Goal: Task Accomplishment & Management: Manage account settings

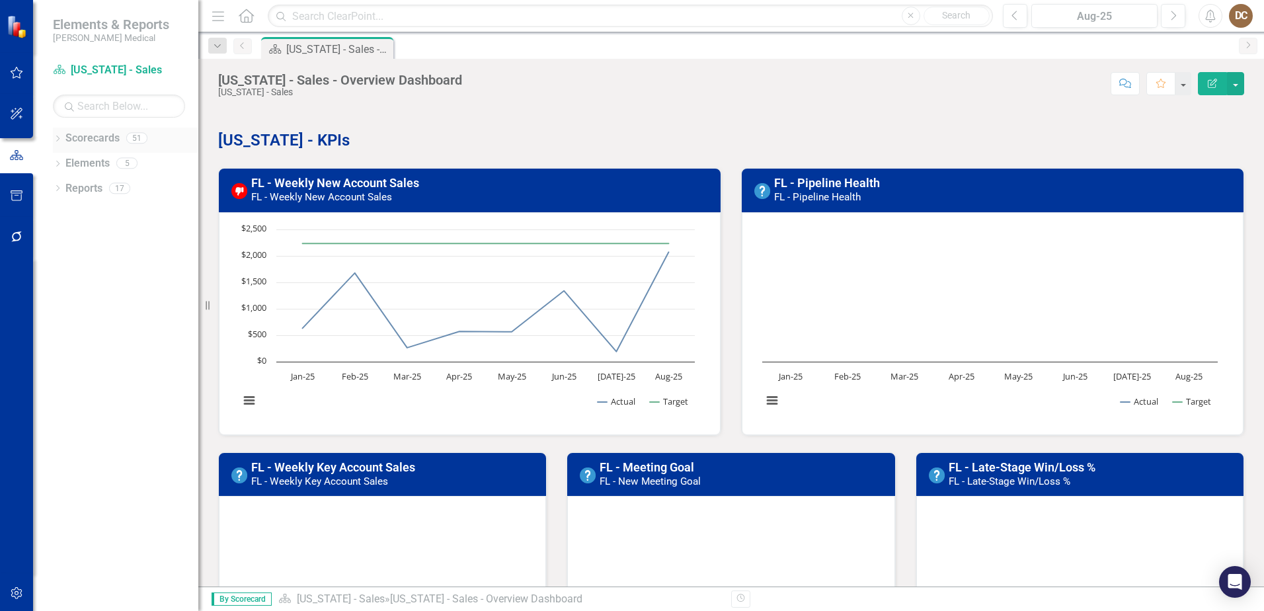
click at [56, 134] on div "Dropdown" at bounding box center [57, 139] width 9 height 11
click at [96, 157] on link "Balanced Scorecard" at bounding box center [136, 163] width 126 height 15
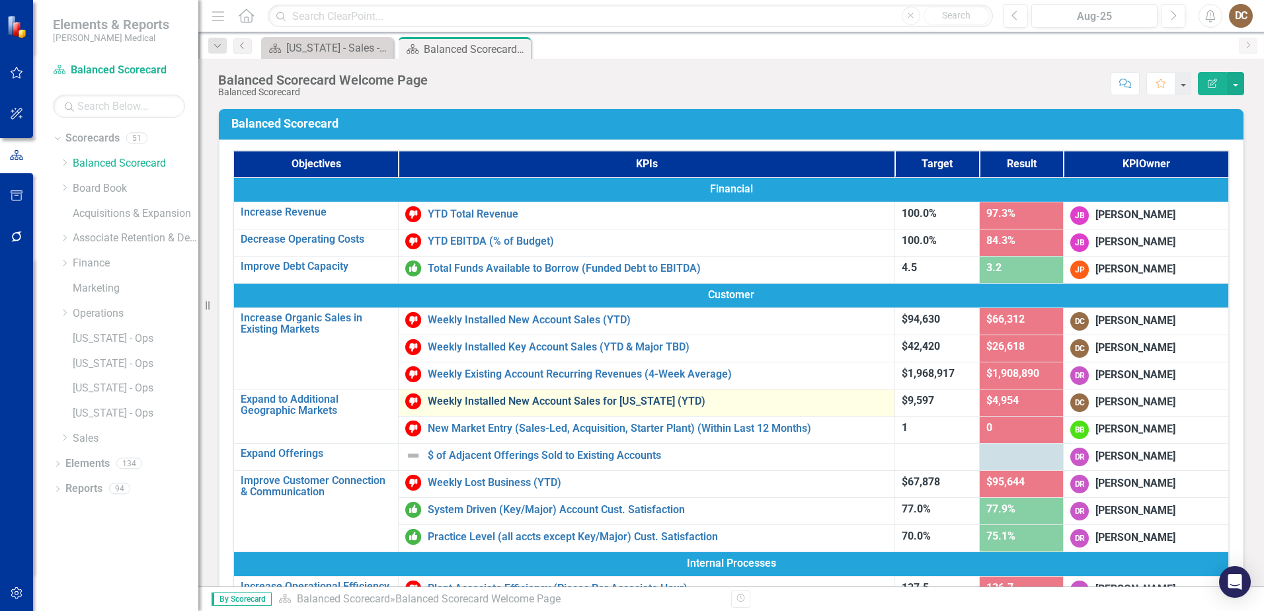
click at [571, 397] on link "Weekly Installed New Account Sales for [US_STATE] (YTD)" at bounding box center [658, 401] width 460 height 12
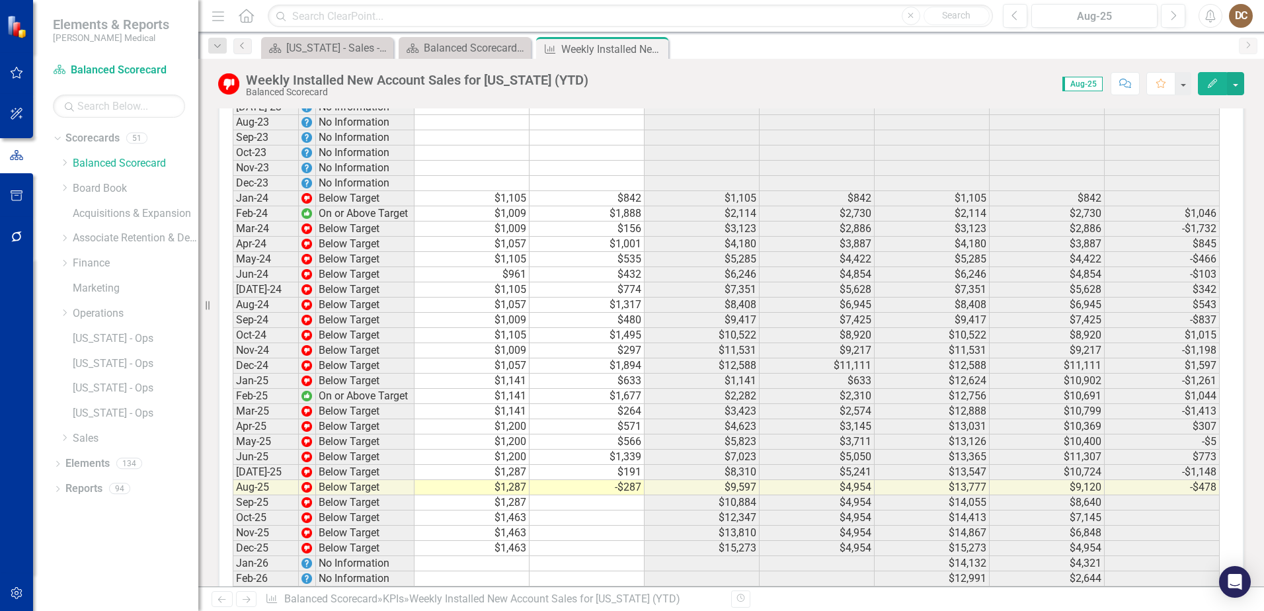
scroll to position [1413, 0]
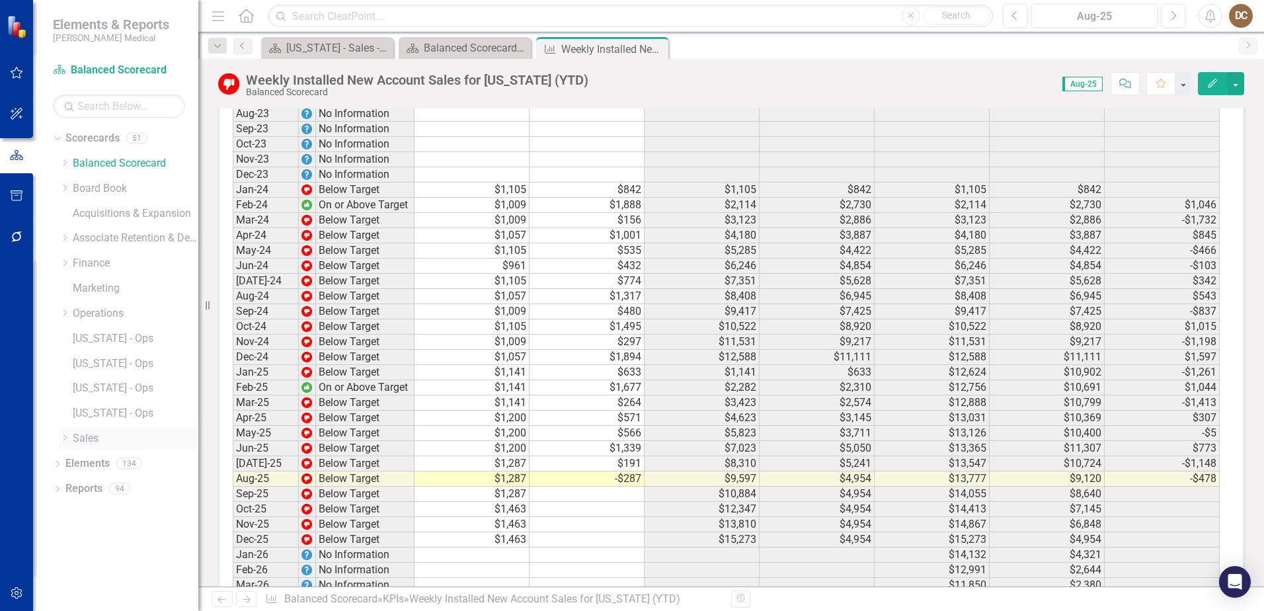
click at [61, 437] on icon "Dropdown" at bounding box center [65, 438] width 10 height 8
click at [136, 453] on link "Key Accounts - Sales" at bounding box center [136, 460] width 126 height 15
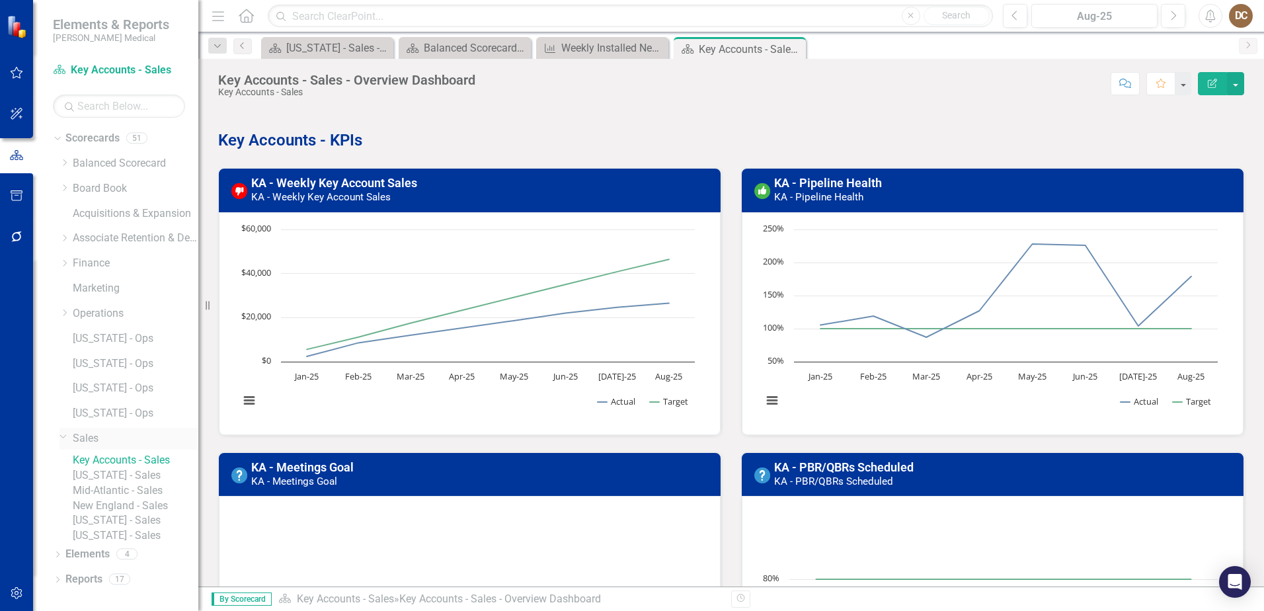
click at [104, 431] on link "Sales" at bounding box center [136, 438] width 126 height 15
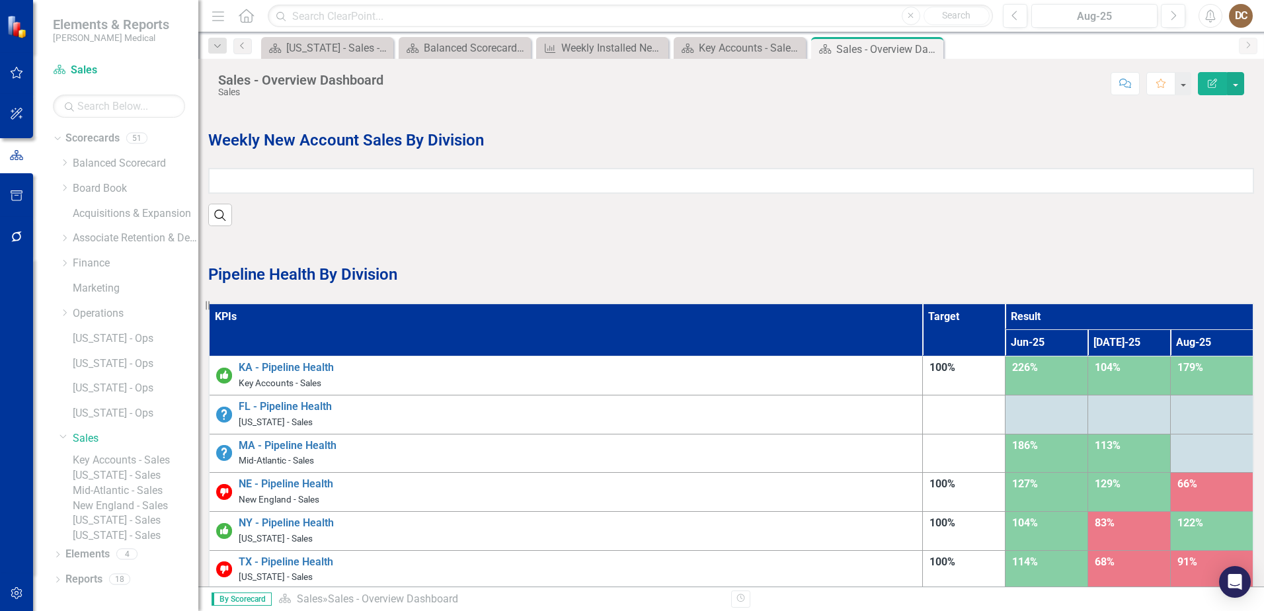
click at [126, 453] on link "Key Accounts - Sales" at bounding box center [136, 460] width 126 height 15
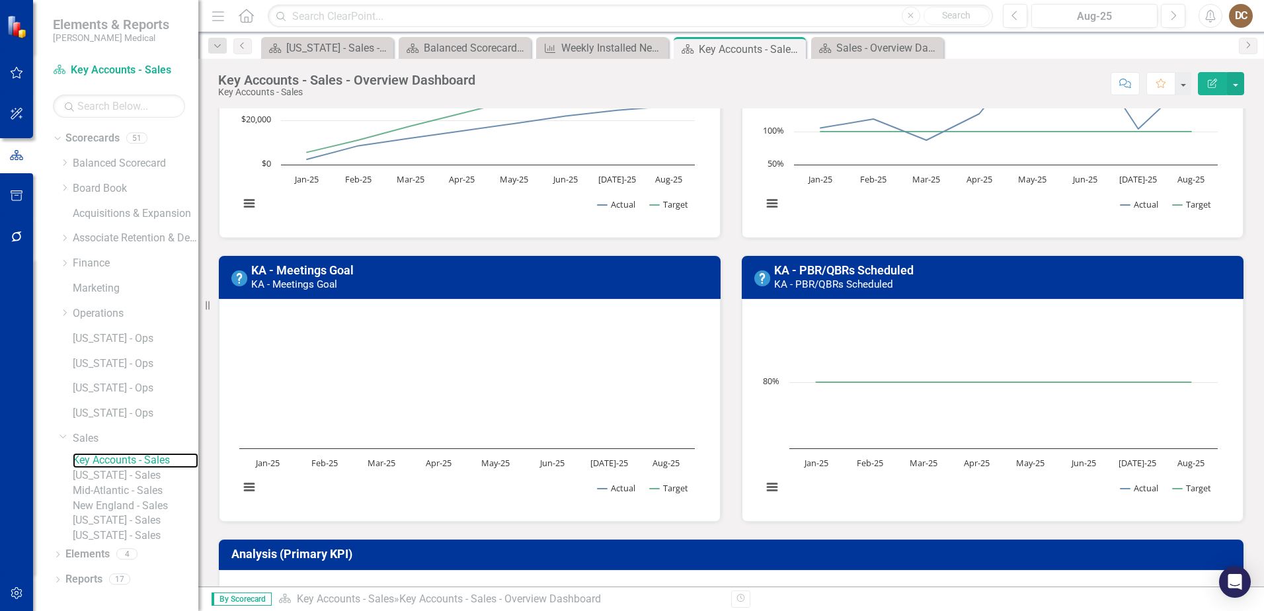
scroll to position [198, 0]
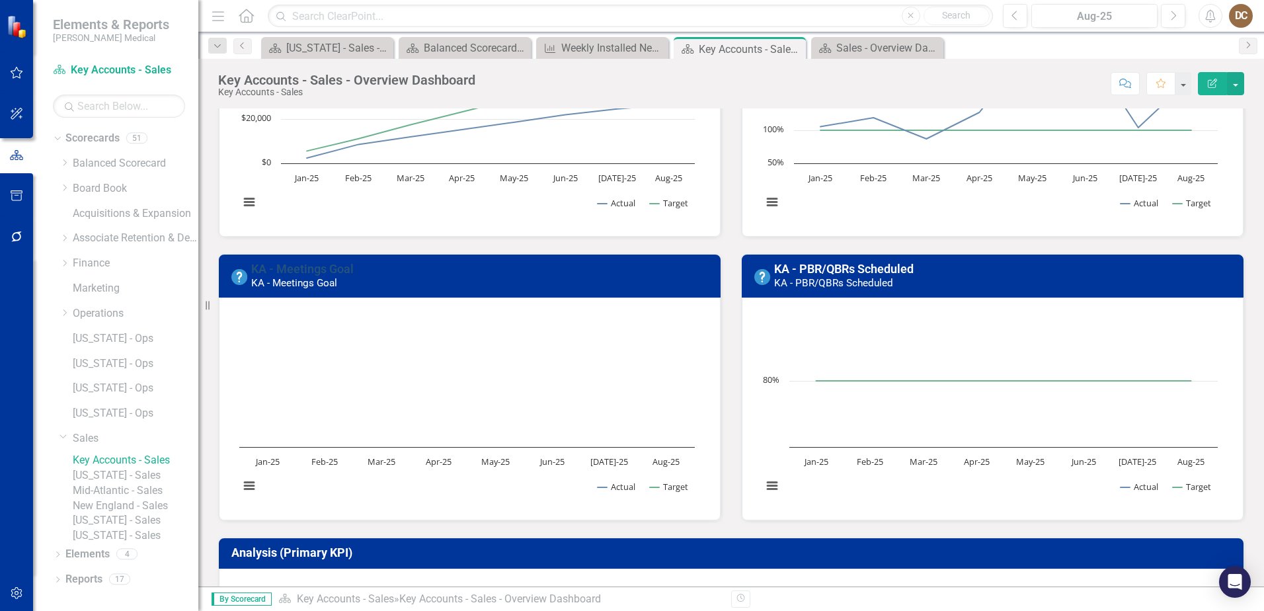
click at [323, 268] on link "KA - Meetings Goal" at bounding box center [302, 269] width 103 height 14
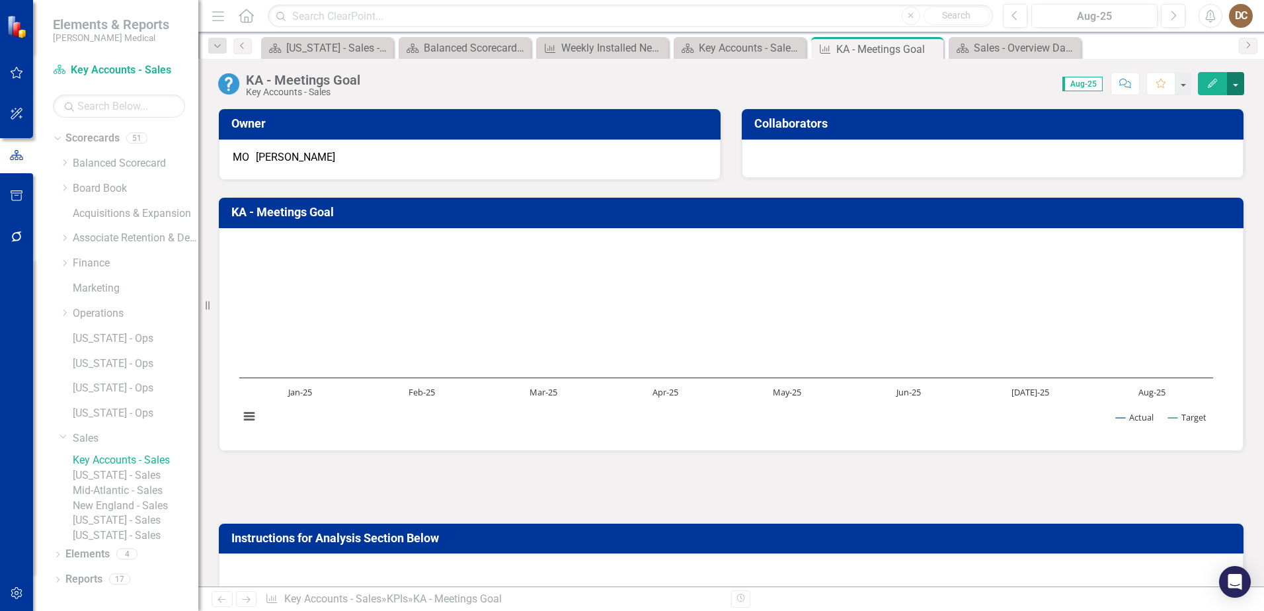
click at [1237, 81] on button "button" at bounding box center [1235, 83] width 17 height 23
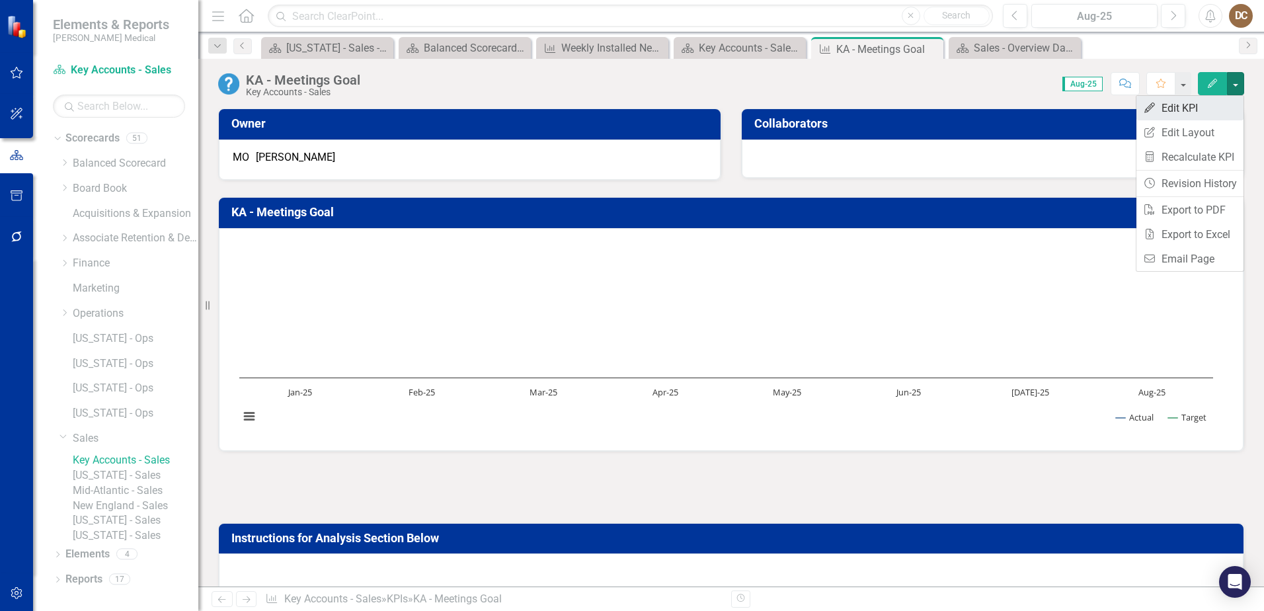
click at [1176, 110] on link "Edit Edit KPI" at bounding box center [1190, 108] width 107 height 24
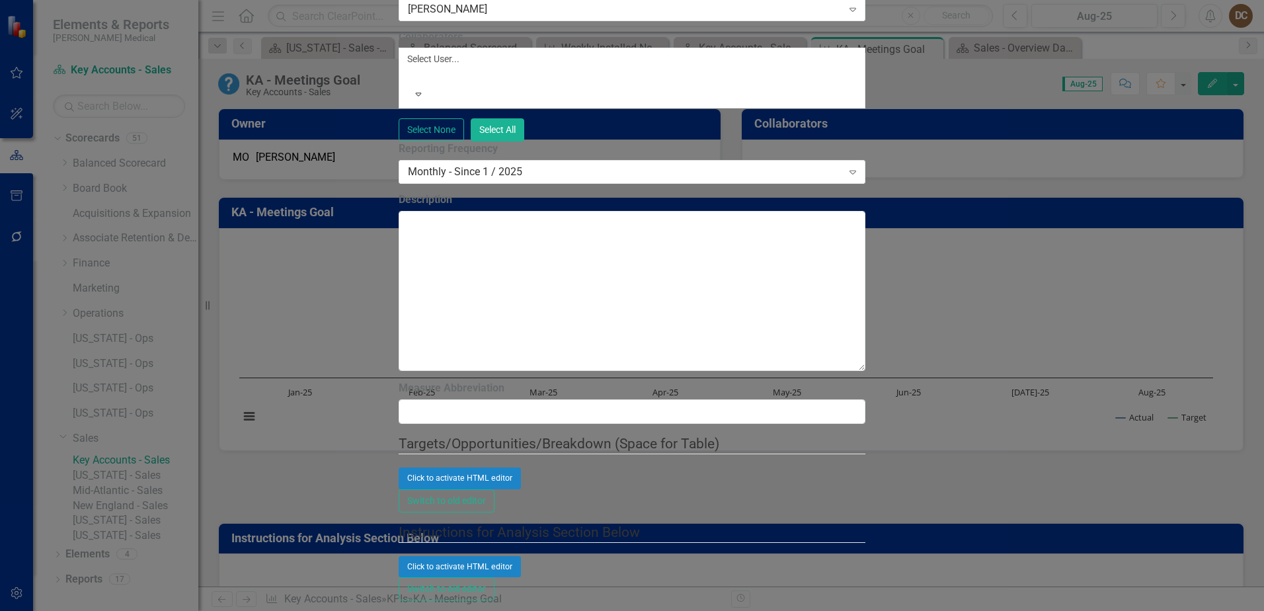
drag, startPoint x: 501, startPoint y: 82, endPoint x: 258, endPoint y: 76, distance: 242.8
click at [399, 76] on div "Update Fields Edit Fields Update Data Series Charts Links Notifications "Update…" at bounding box center [632, 324] width 467 height 2617
paste input "# of KAM’s above 3/week Meeting Goal"
type input "# of KAM’s above 3/week Meeting Goal"
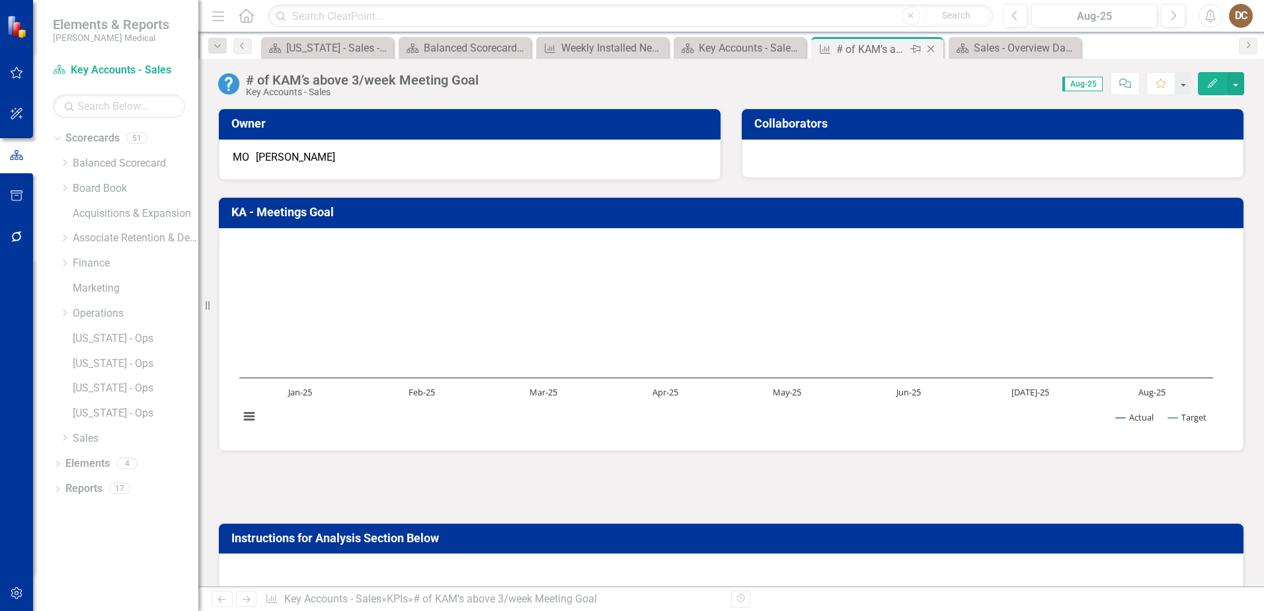
click at [932, 46] on icon "Close" at bounding box center [931, 49] width 13 height 11
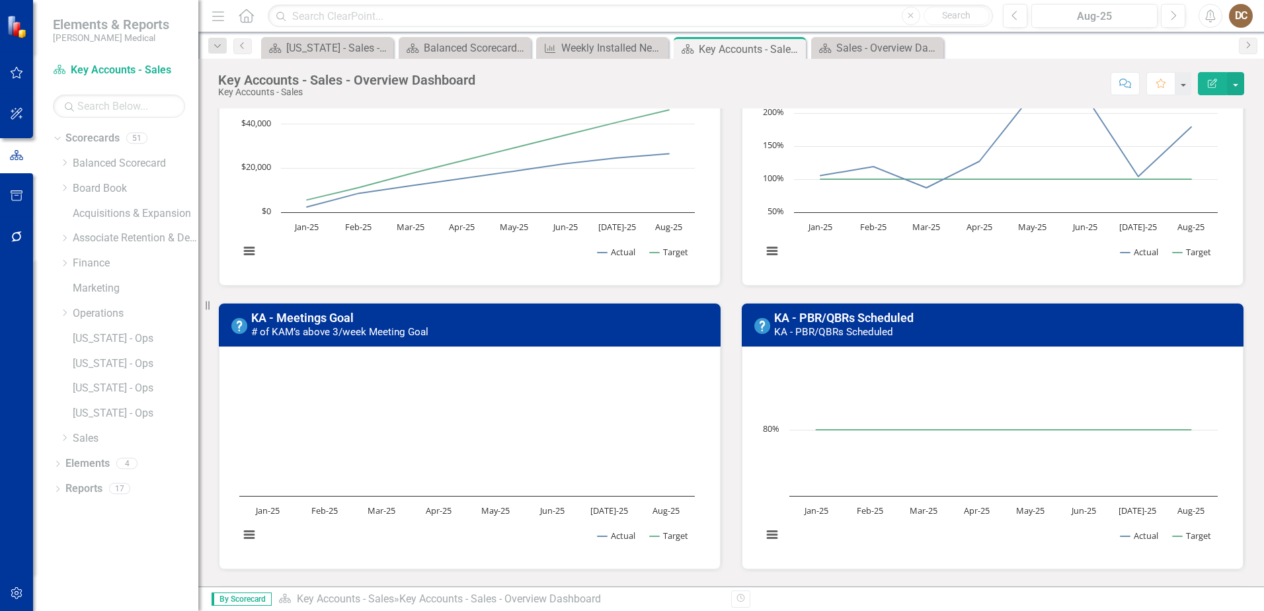
scroll to position [132, 0]
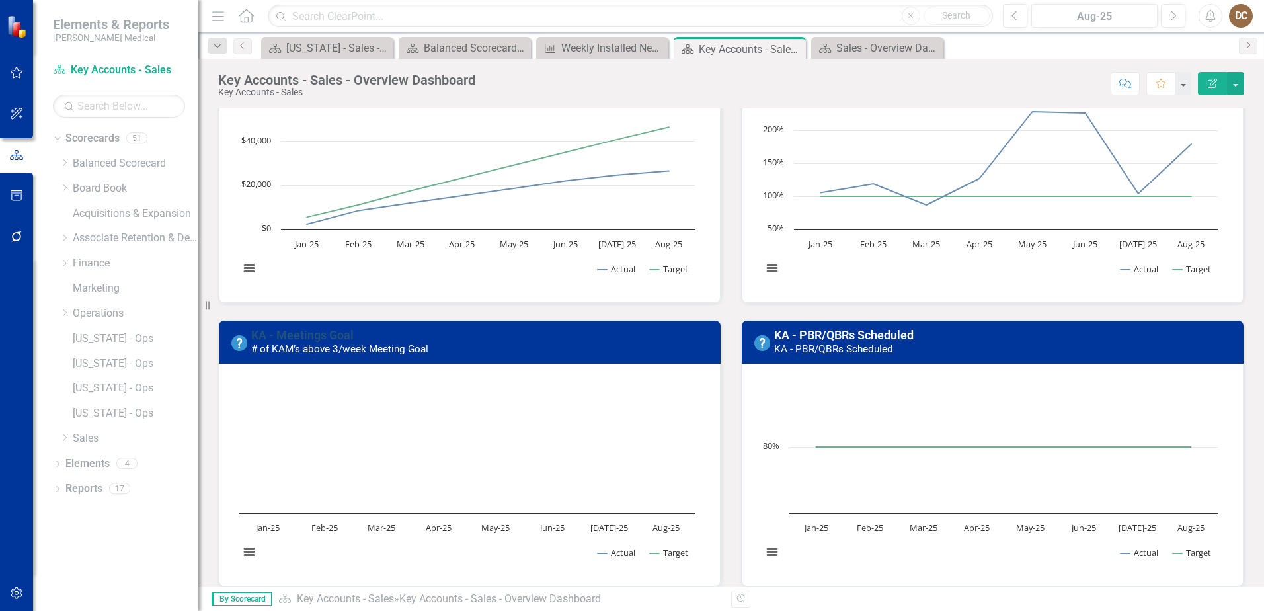
click at [329, 337] on link "KA - Meetings Goal" at bounding box center [302, 335] width 103 height 14
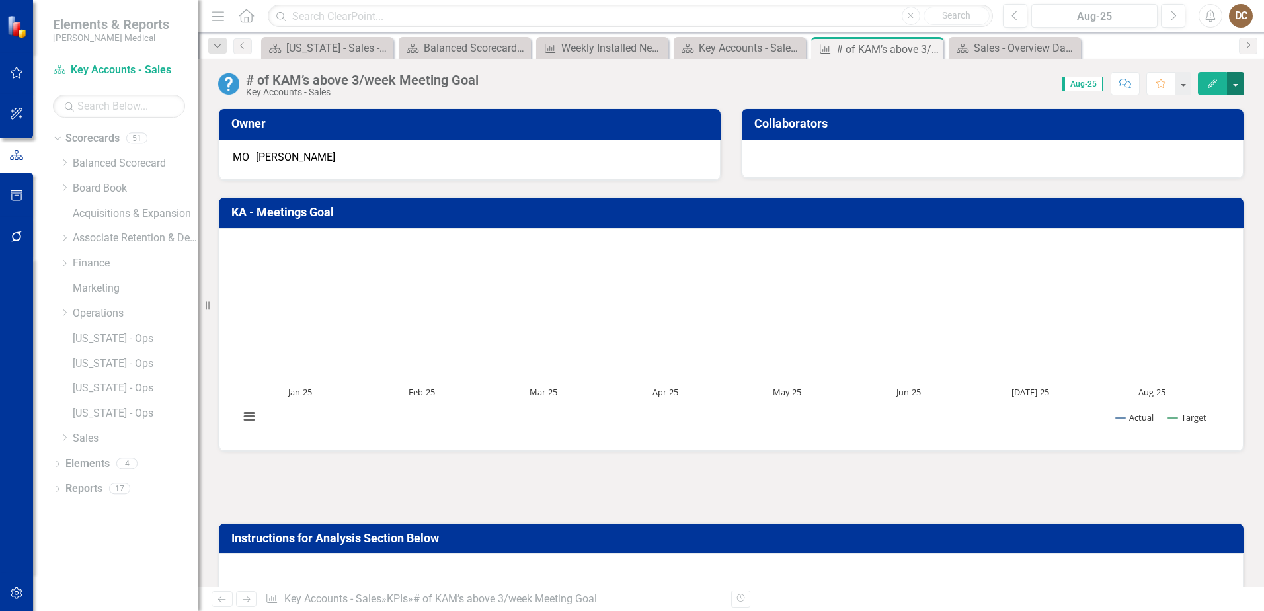
click at [1236, 83] on button "button" at bounding box center [1235, 83] width 17 height 23
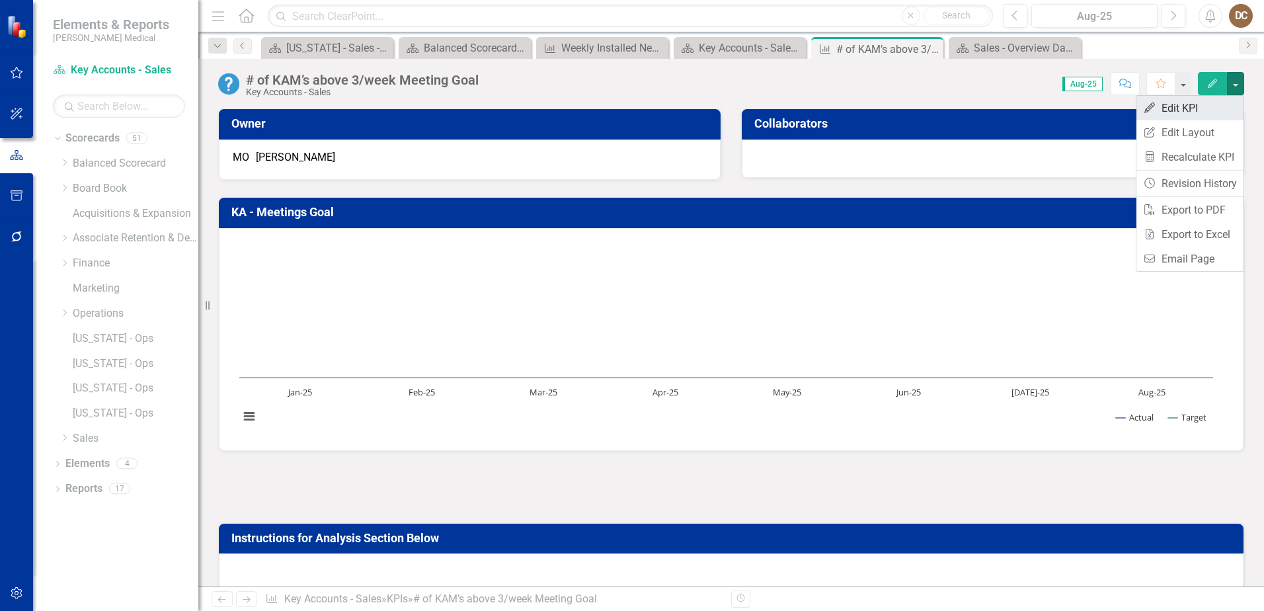
click at [1178, 109] on link "Edit Edit KPI" at bounding box center [1190, 108] width 107 height 24
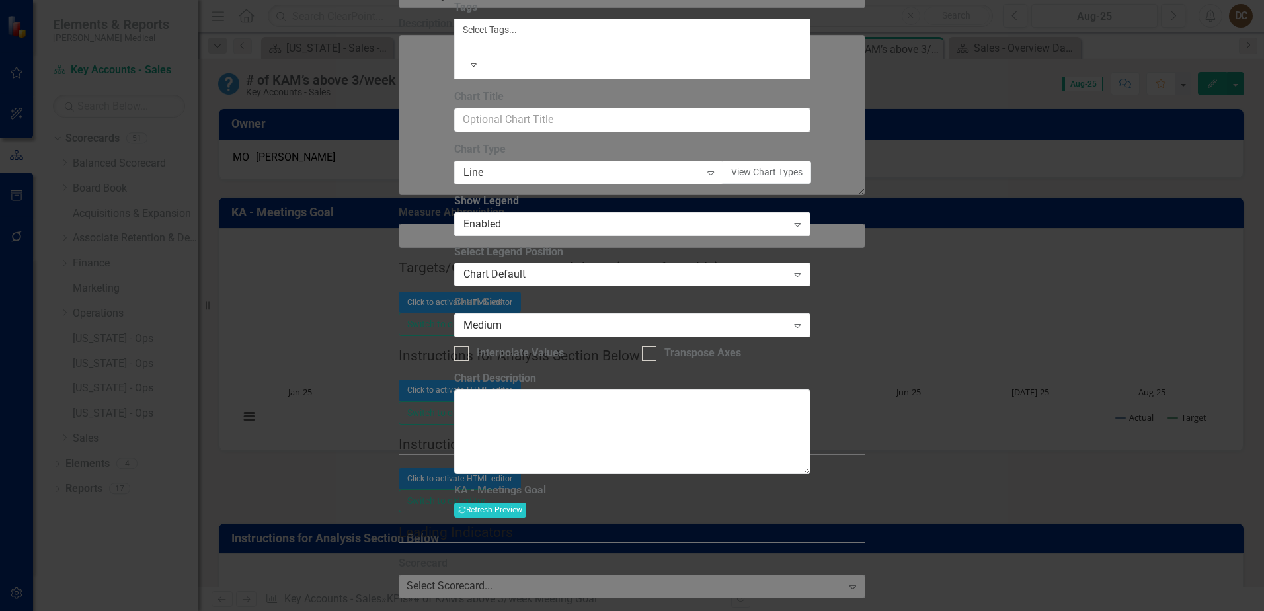
drag, startPoint x: 593, startPoint y: 73, endPoint x: 405, endPoint y: 70, distance: 188.5
click at [454, 70] on div "Chart Chart Series Chart Periods Chart Axis Format Advanced Options From this p…" at bounding box center [632, 325] width 356 height 784
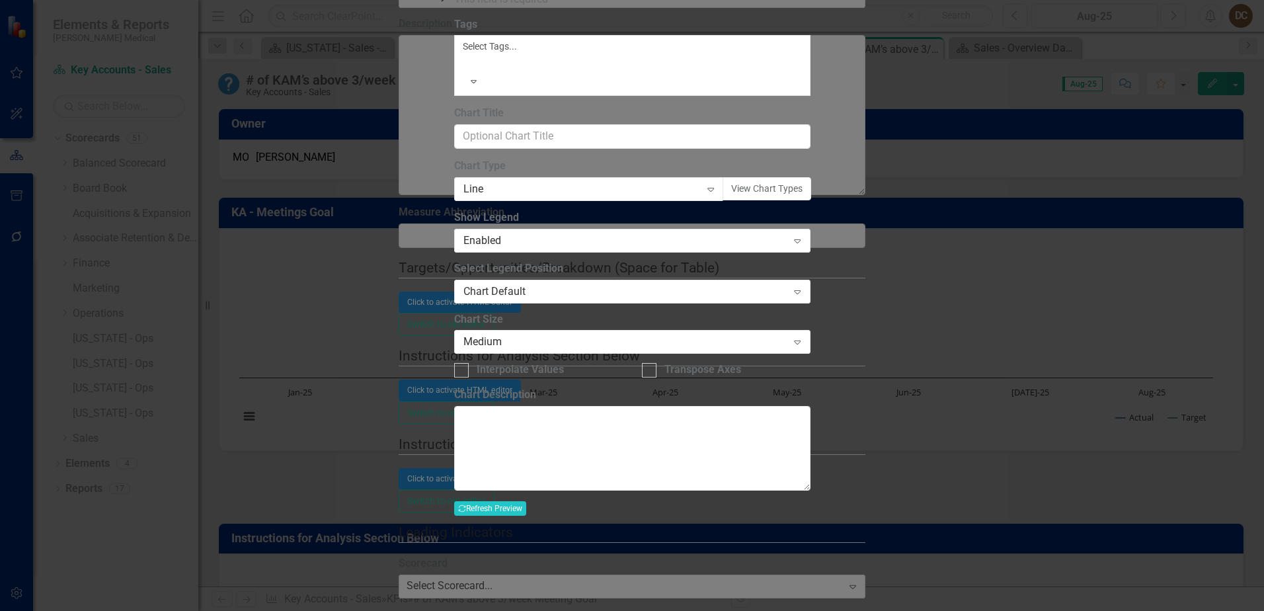
paste input "# of KAM’s above 3/week Meeting Goal"
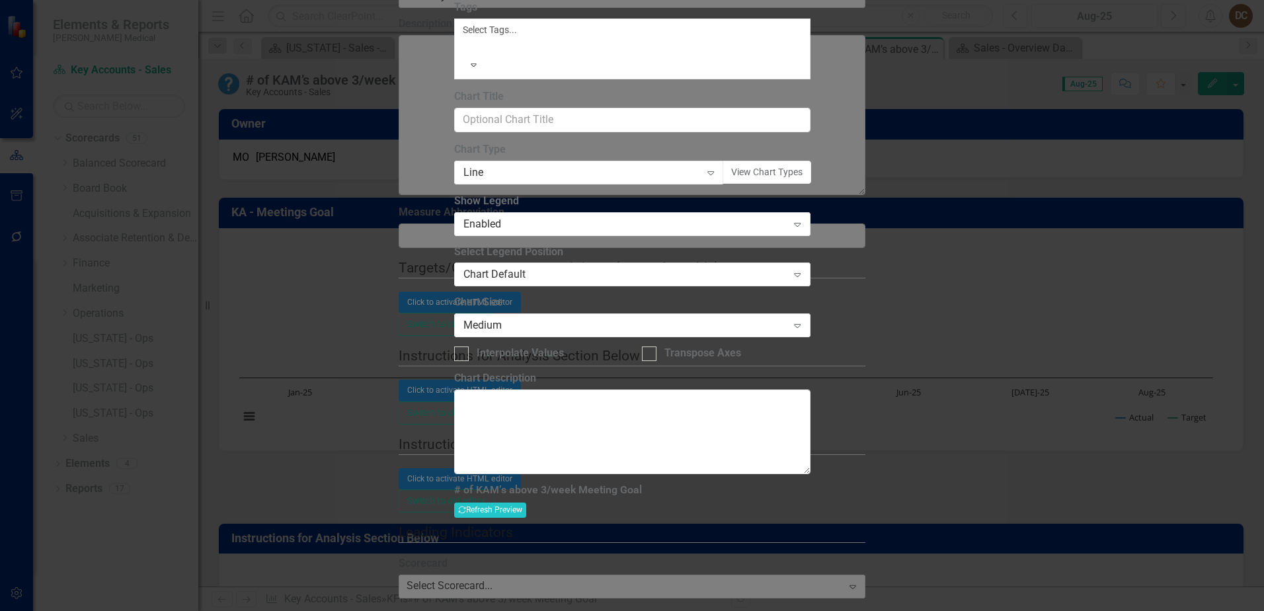
type input "# of KAM’s above 3/week Meeting Goal"
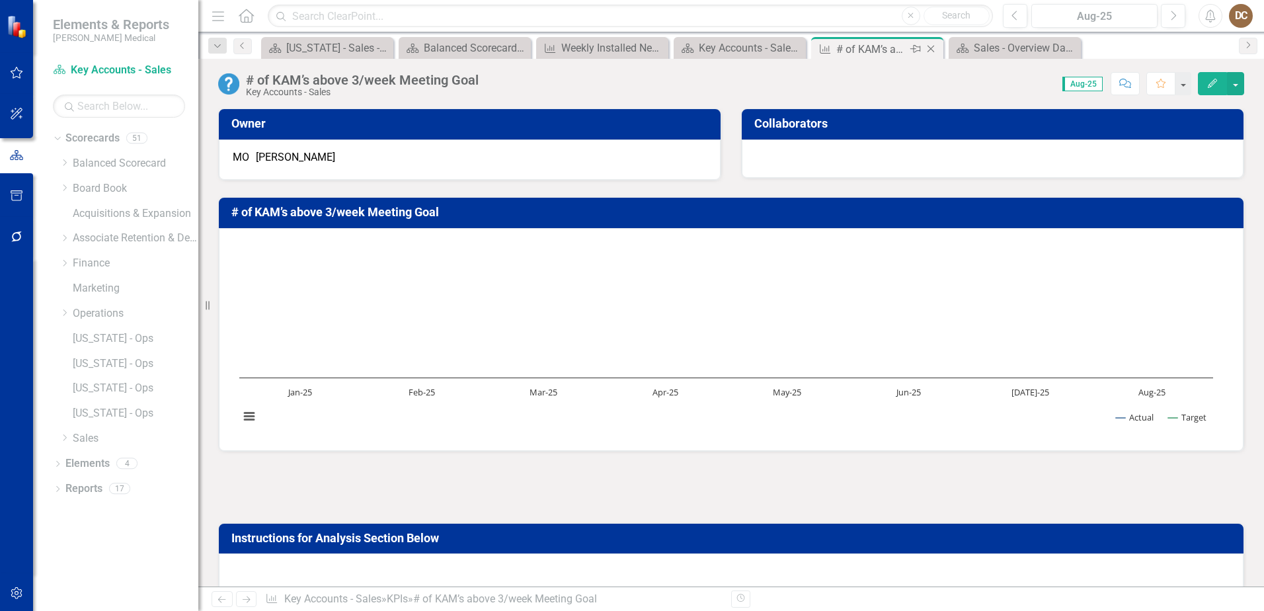
click at [930, 48] on icon "Close" at bounding box center [931, 49] width 13 height 11
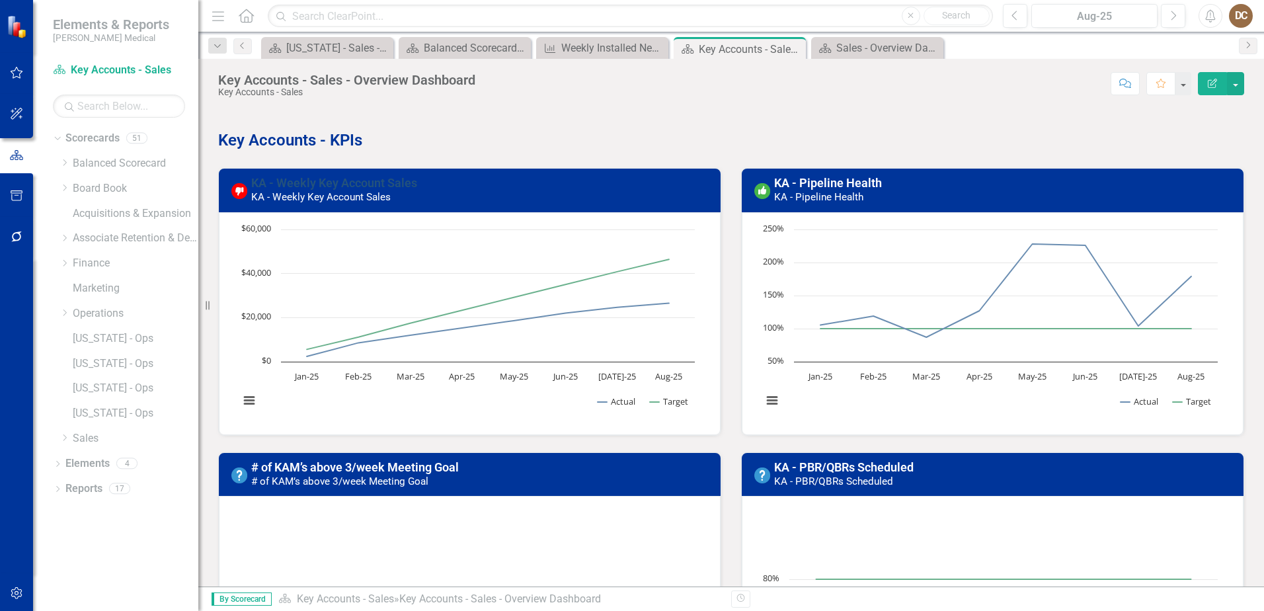
click at [405, 182] on link "KA - Weekly Key Account Sales" at bounding box center [334, 183] width 166 height 14
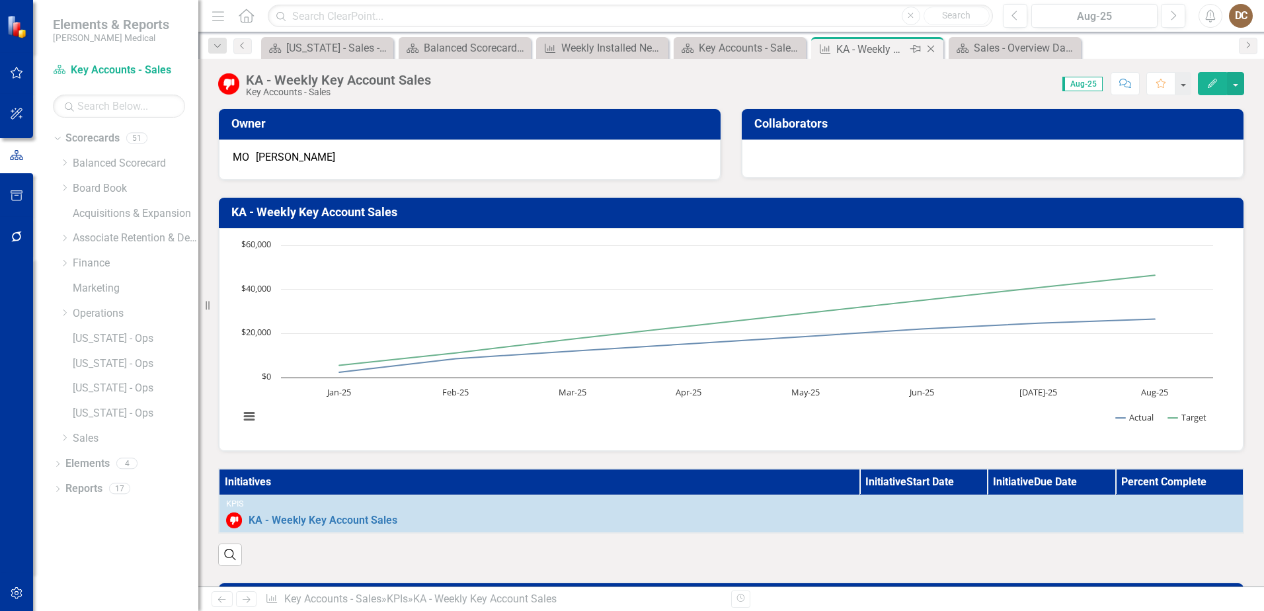
click at [934, 48] on icon "Close" at bounding box center [931, 49] width 13 height 11
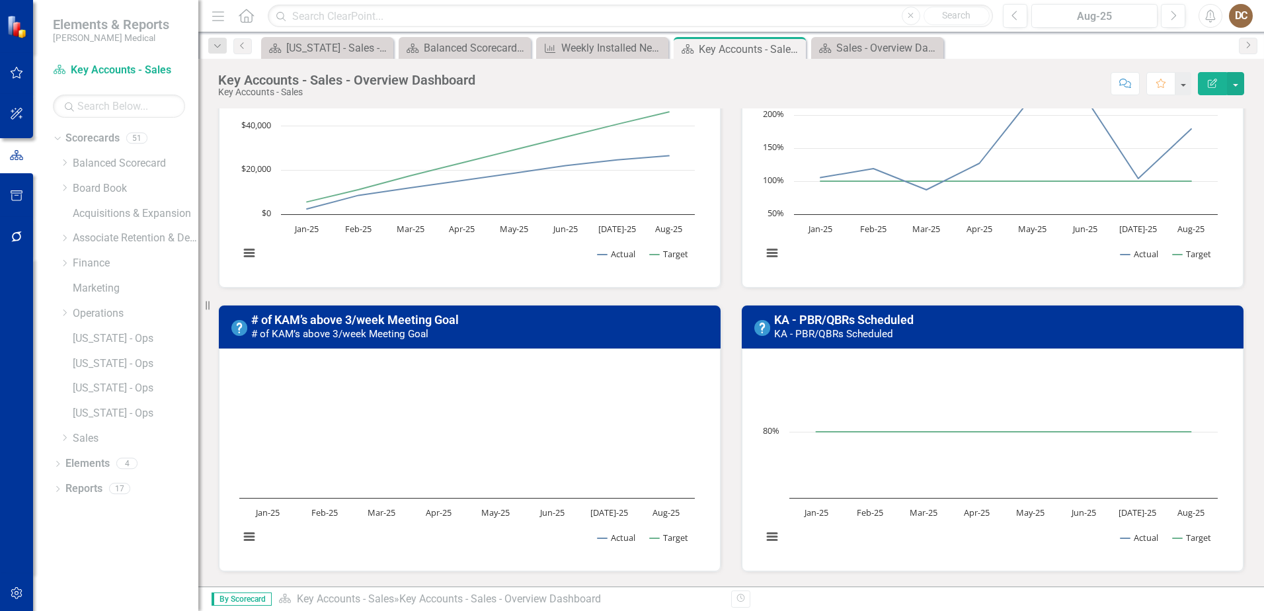
scroll to position [132, 0]
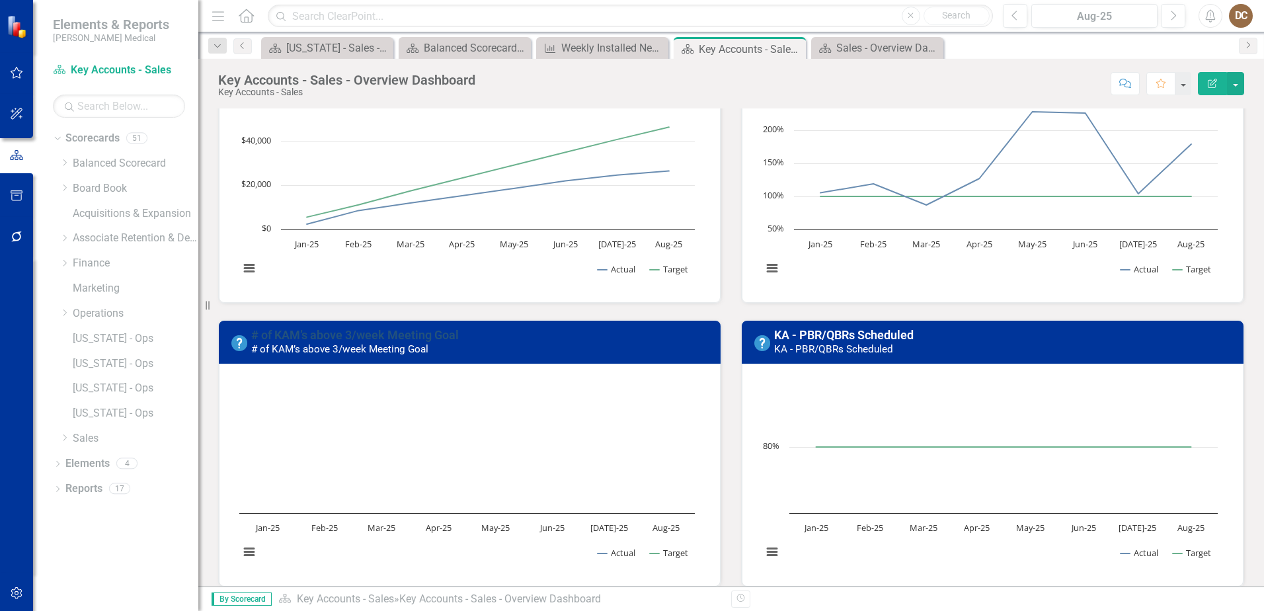
click at [425, 333] on link "# of KAM’s above 3/week Meeting Goal" at bounding box center [355, 335] width 208 height 14
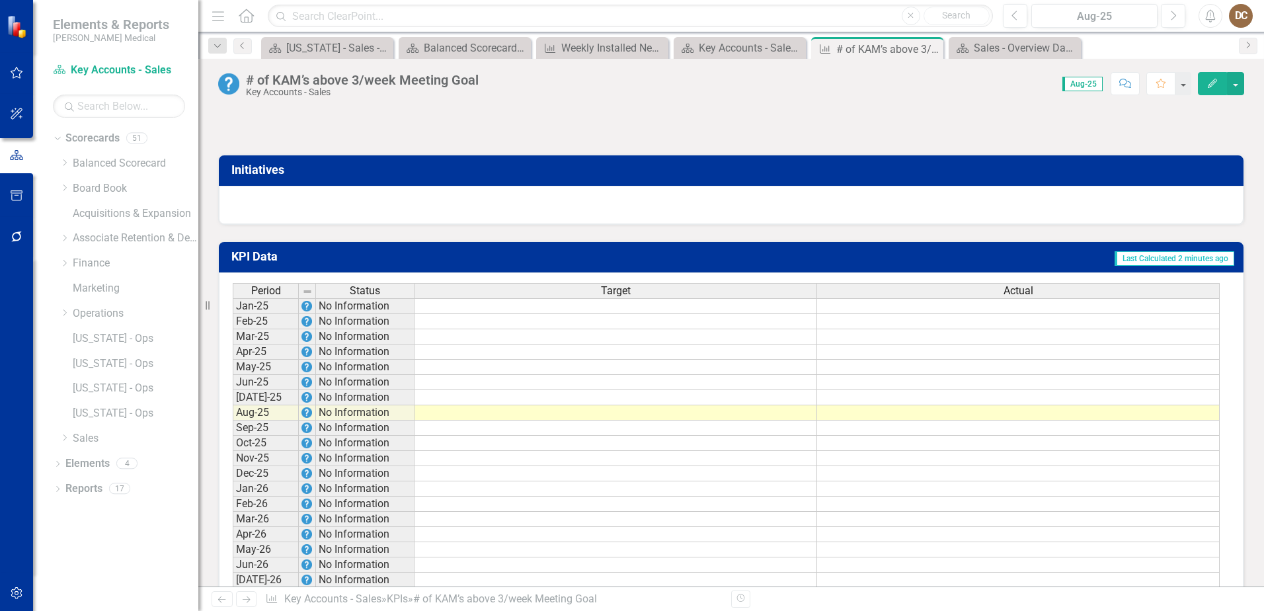
scroll to position [710, 0]
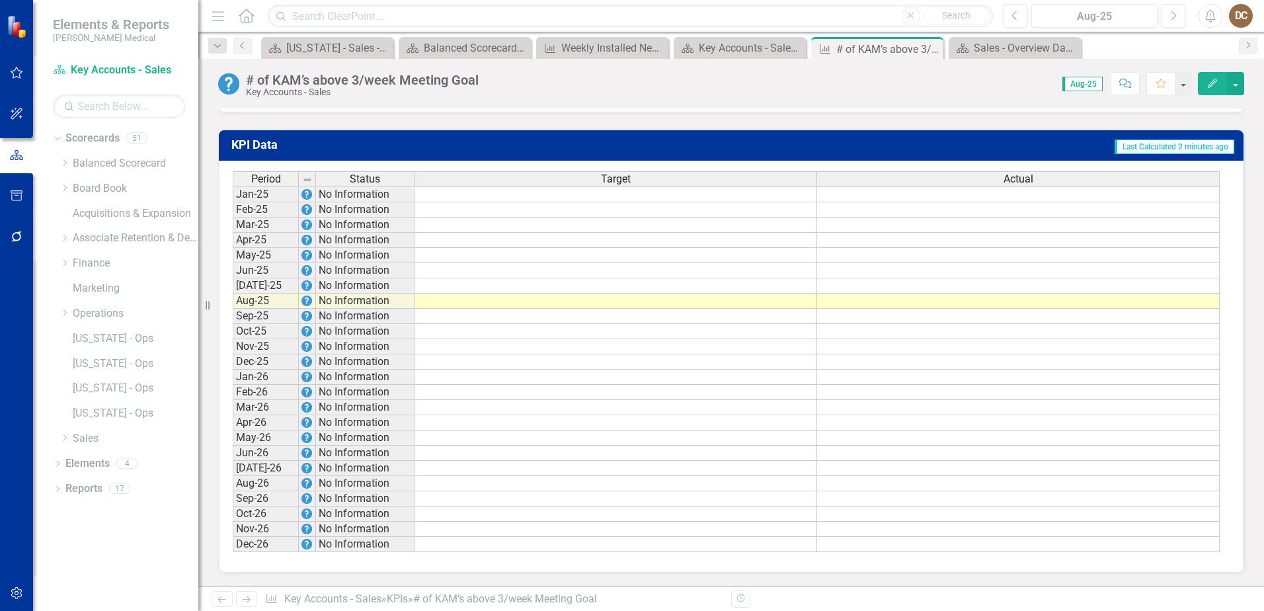
click at [736, 302] on td at bounding box center [616, 301] width 403 height 15
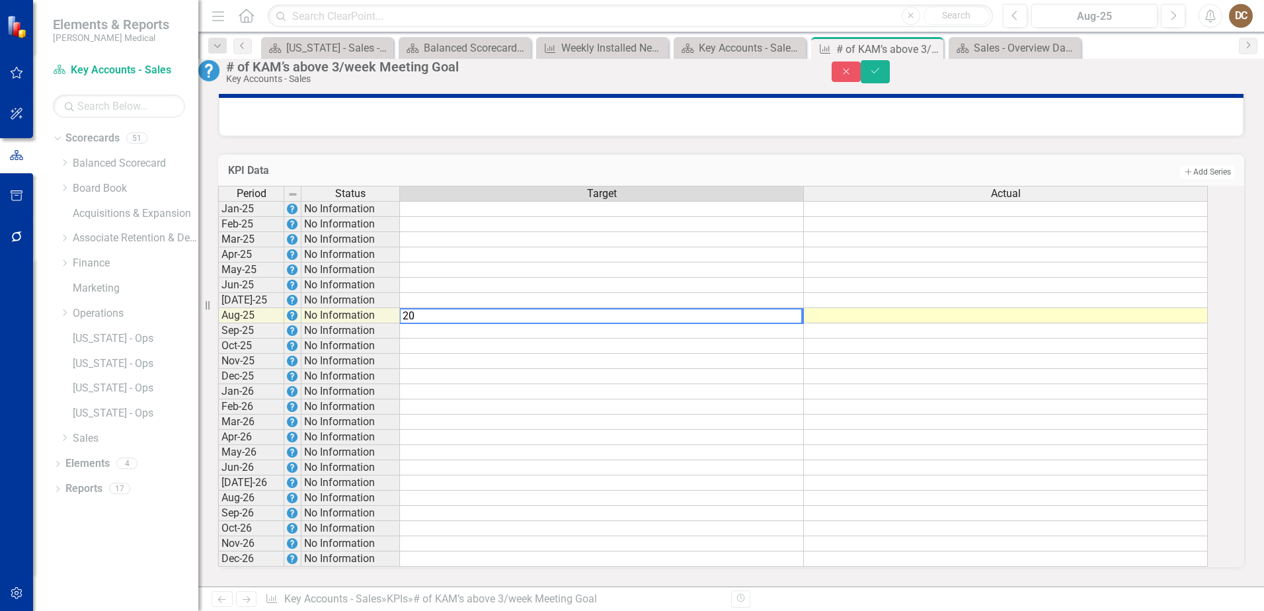
type textarea "20"
click at [877, 308] on td at bounding box center [1006, 315] width 404 height 15
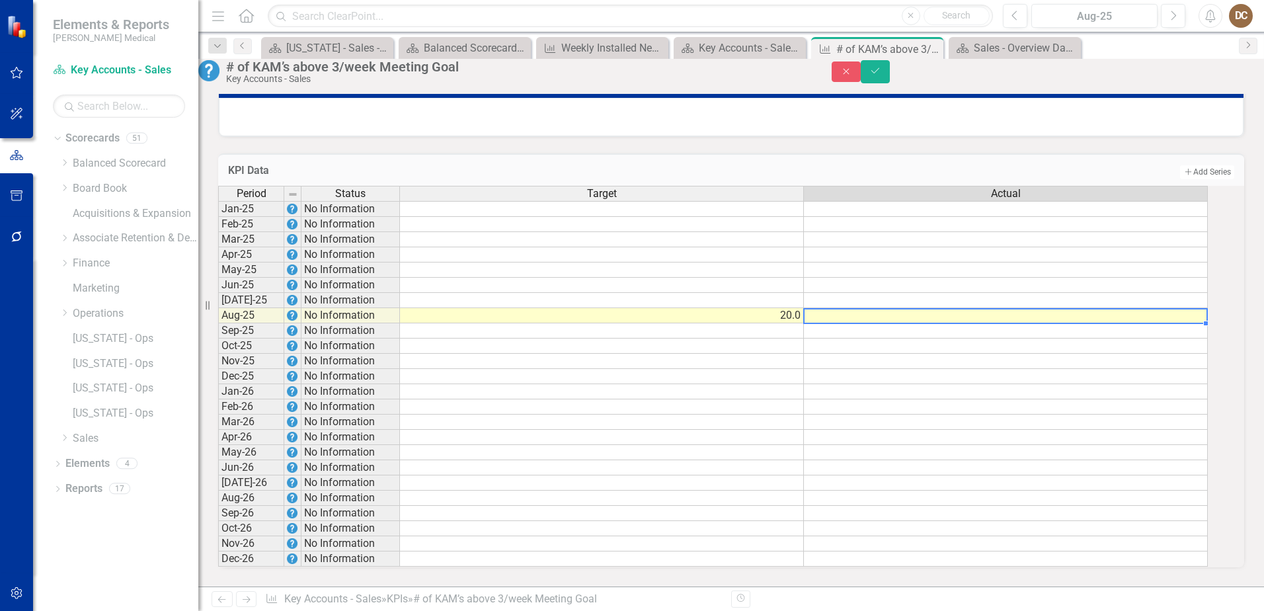
click at [892, 308] on td at bounding box center [1006, 315] width 404 height 15
click at [923, 308] on td at bounding box center [1006, 315] width 404 height 15
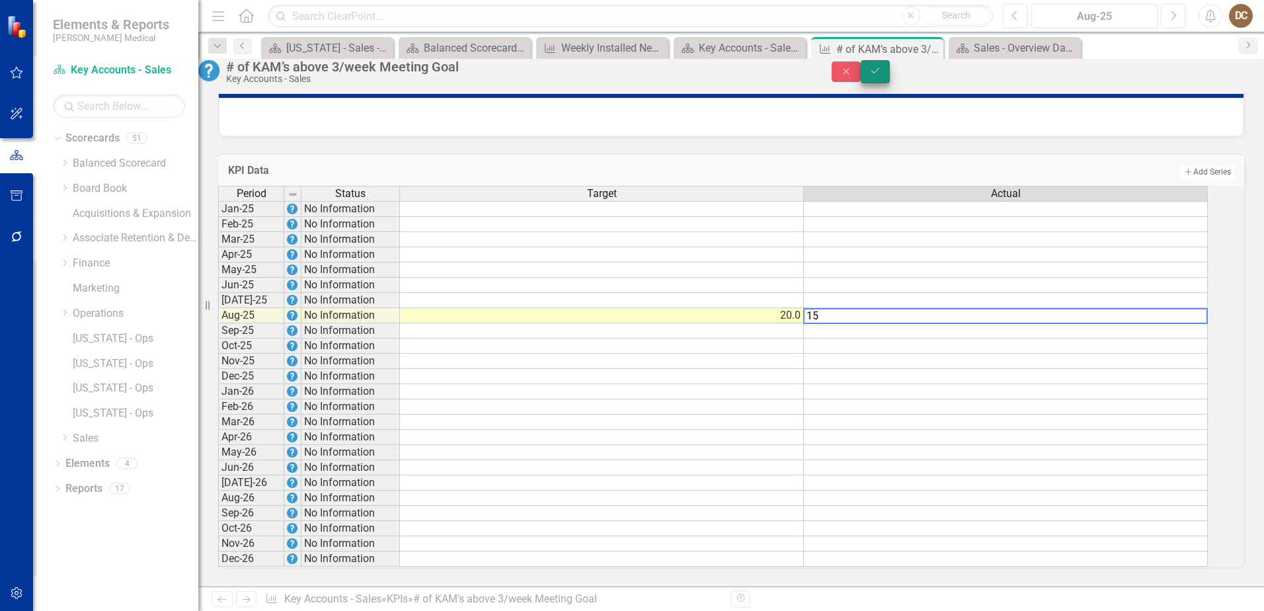
type textarea "15"
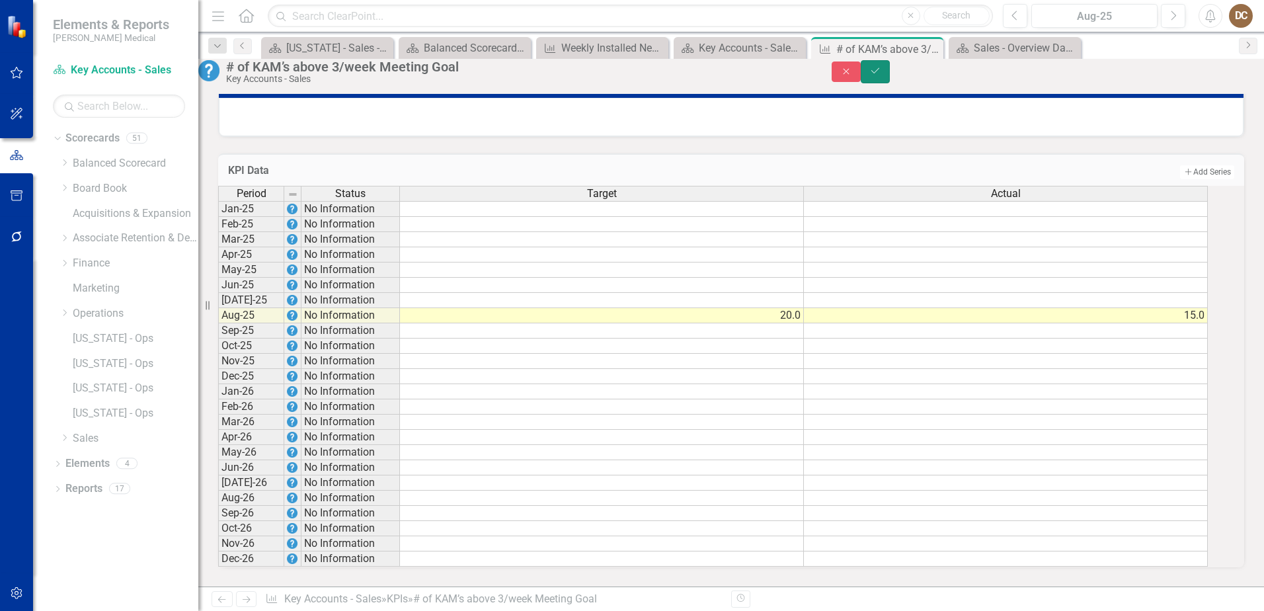
click at [890, 74] on button "Save" at bounding box center [875, 71] width 29 height 23
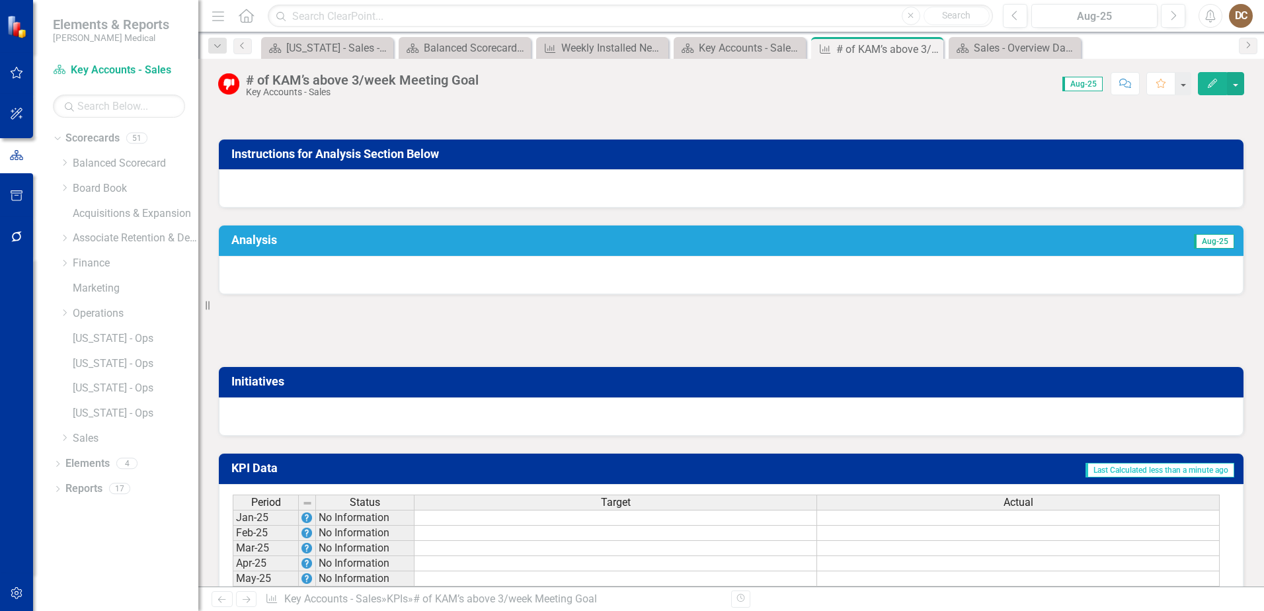
scroll to position [626, 0]
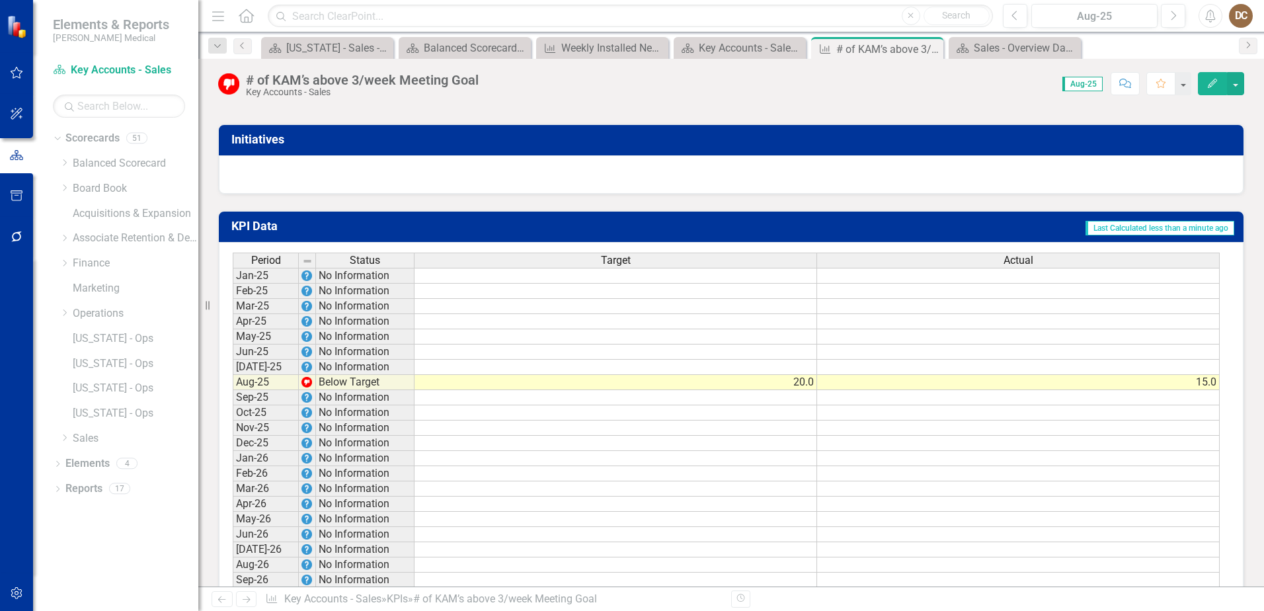
click at [819, 390] on td "15.0" at bounding box center [1018, 382] width 403 height 15
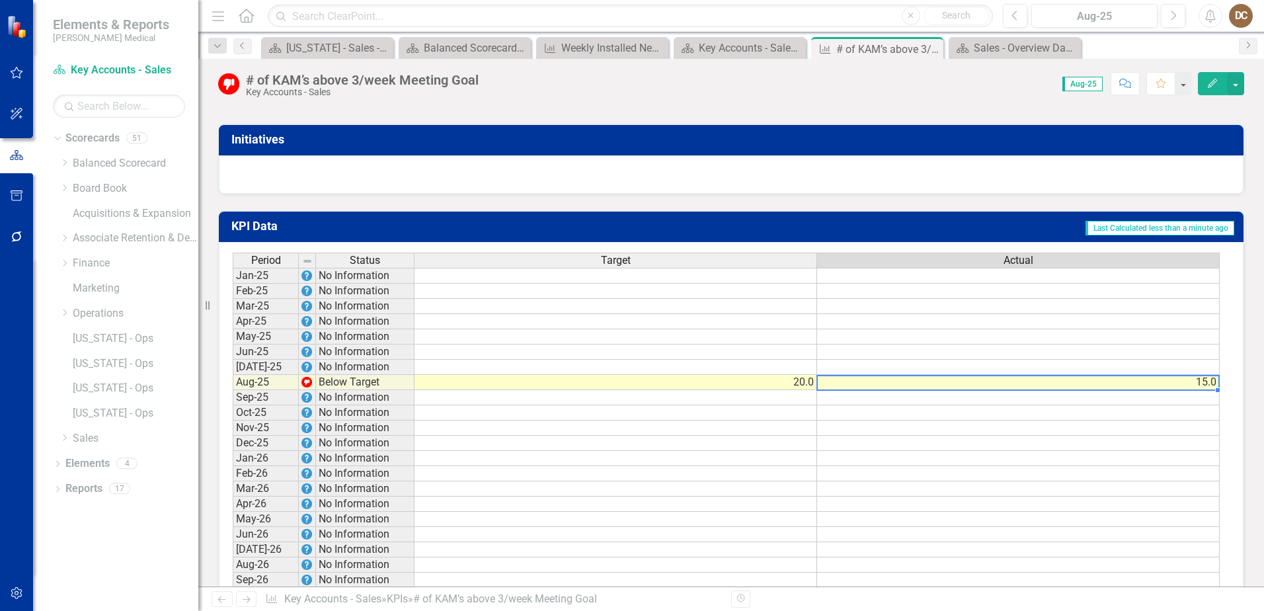
click at [808, 388] on td "20.0" at bounding box center [616, 382] width 403 height 15
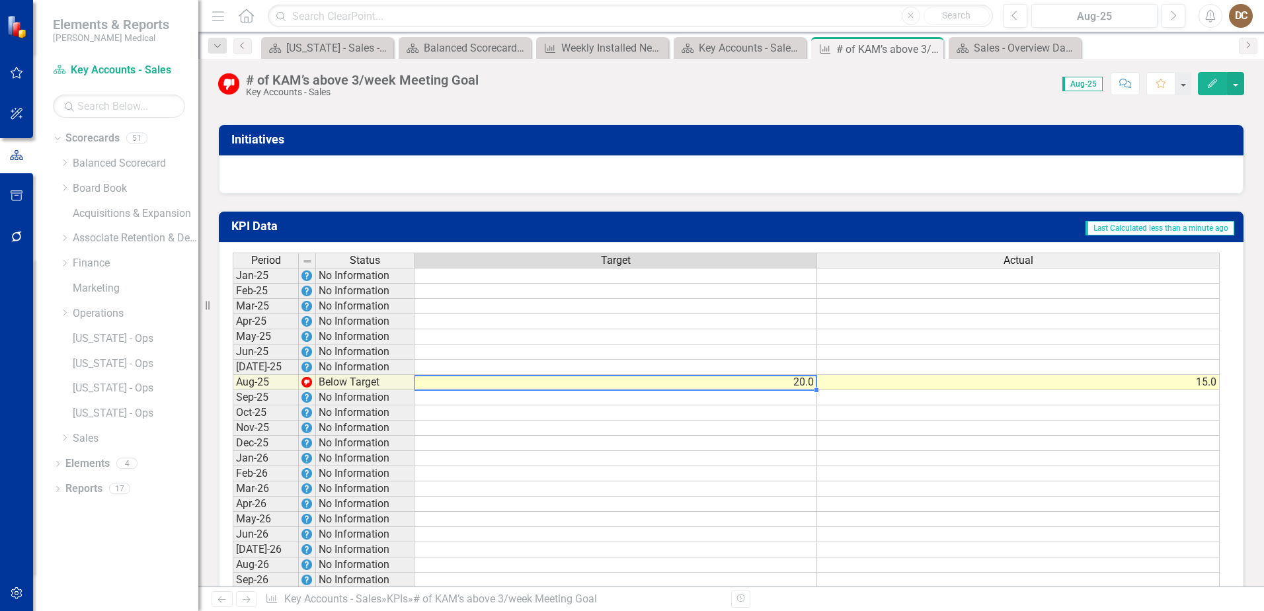
click at [808, 388] on td "20.0" at bounding box center [616, 382] width 403 height 15
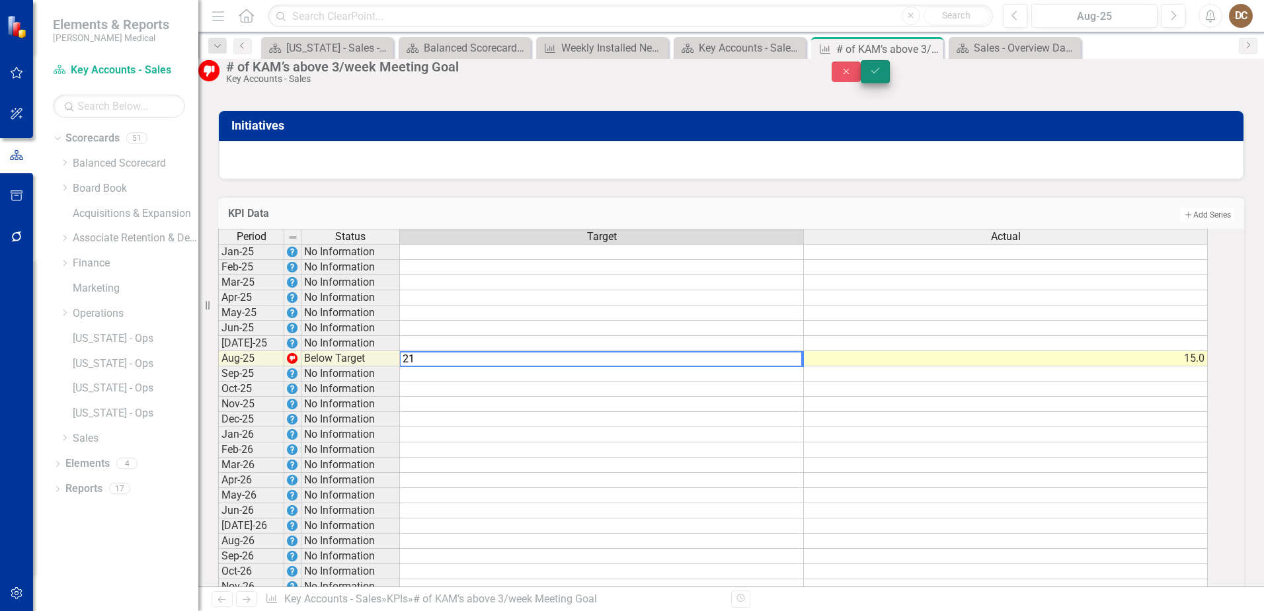
type textarea "21"
click at [882, 74] on icon "Save" at bounding box center [876, 70] width 12 height 9
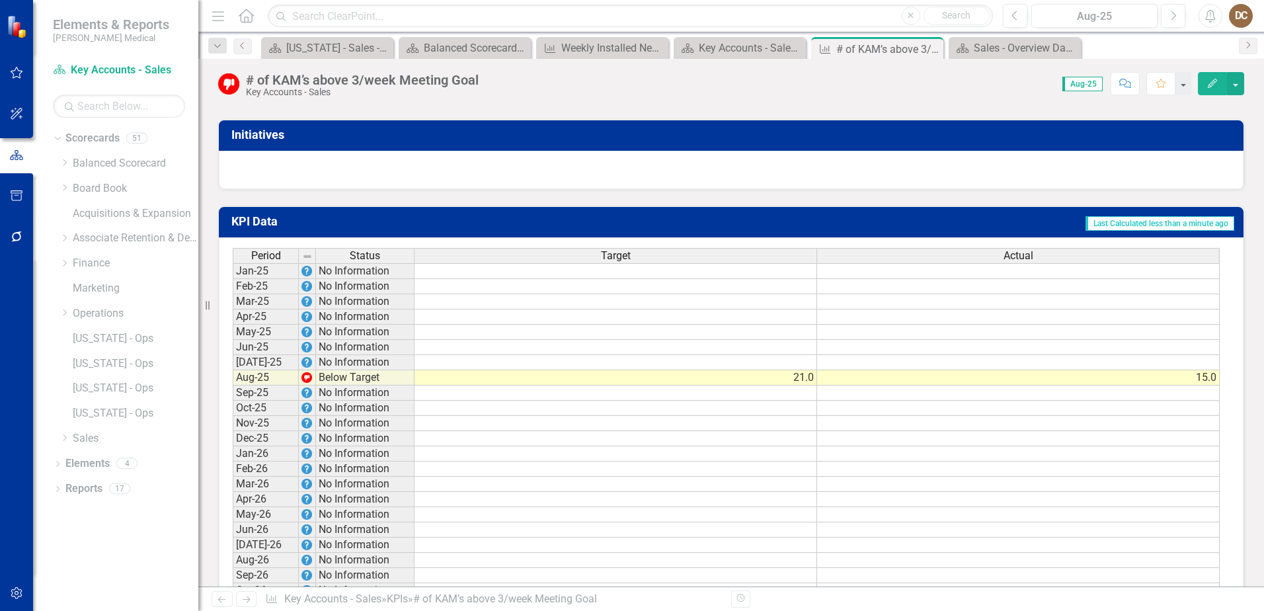
scroll to position [710, 0]
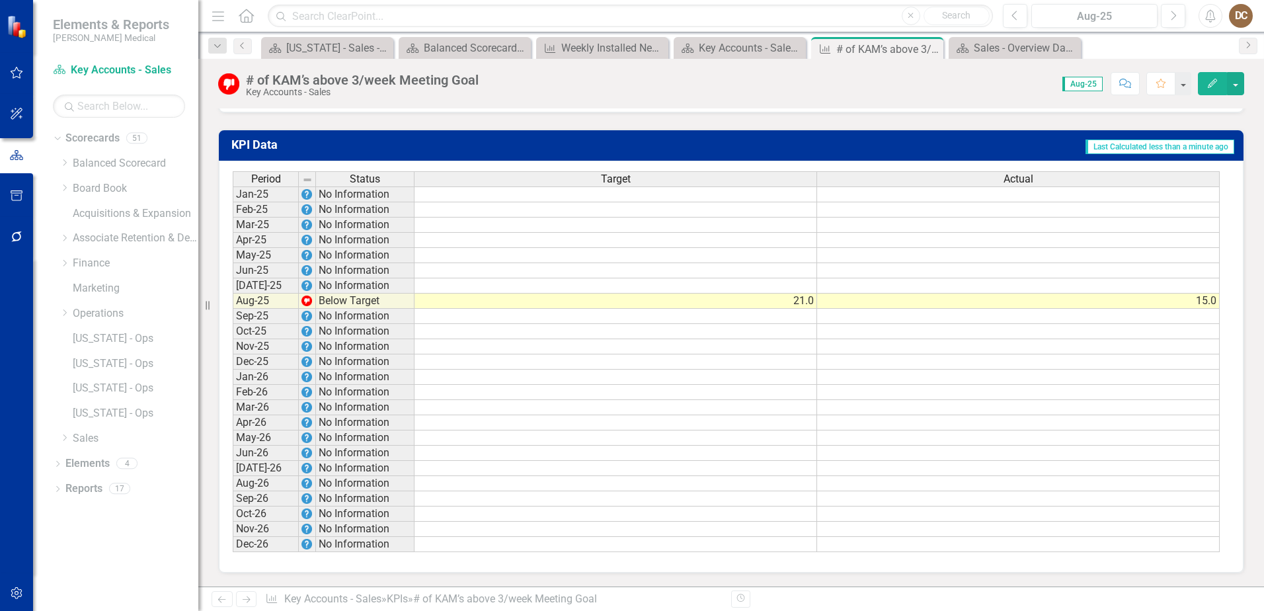
click at [796, 285] on td at bounding box center [616, 285] width 403 height 15
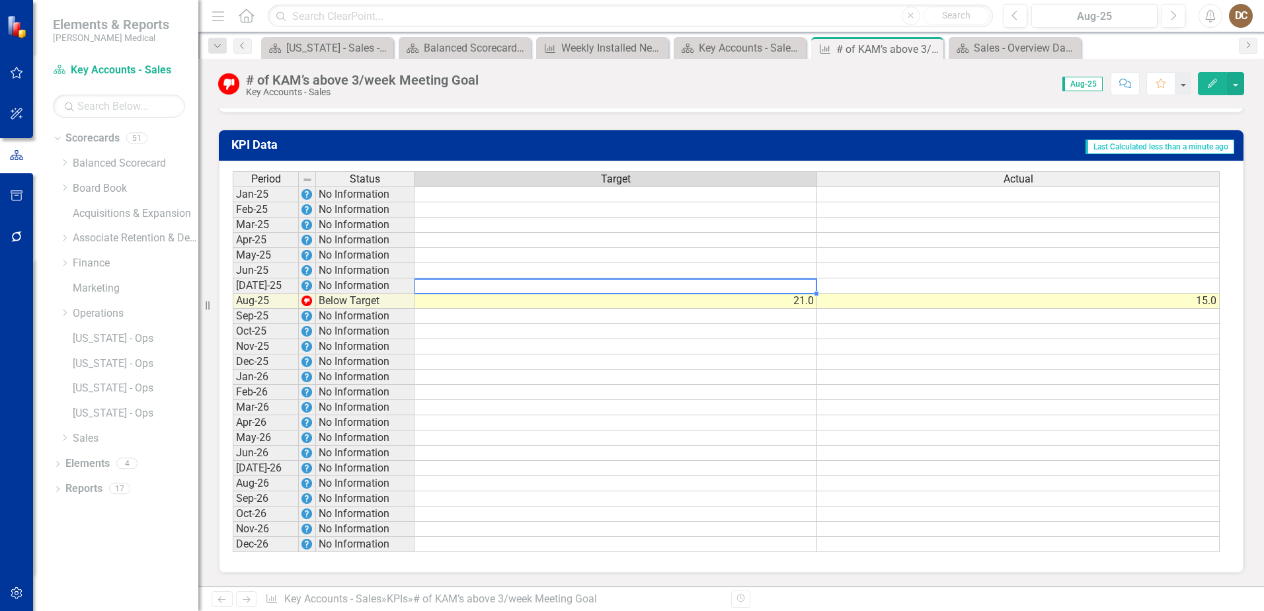
click at [796, 285] on td at bounding box center [616, 285] width 403 height 15
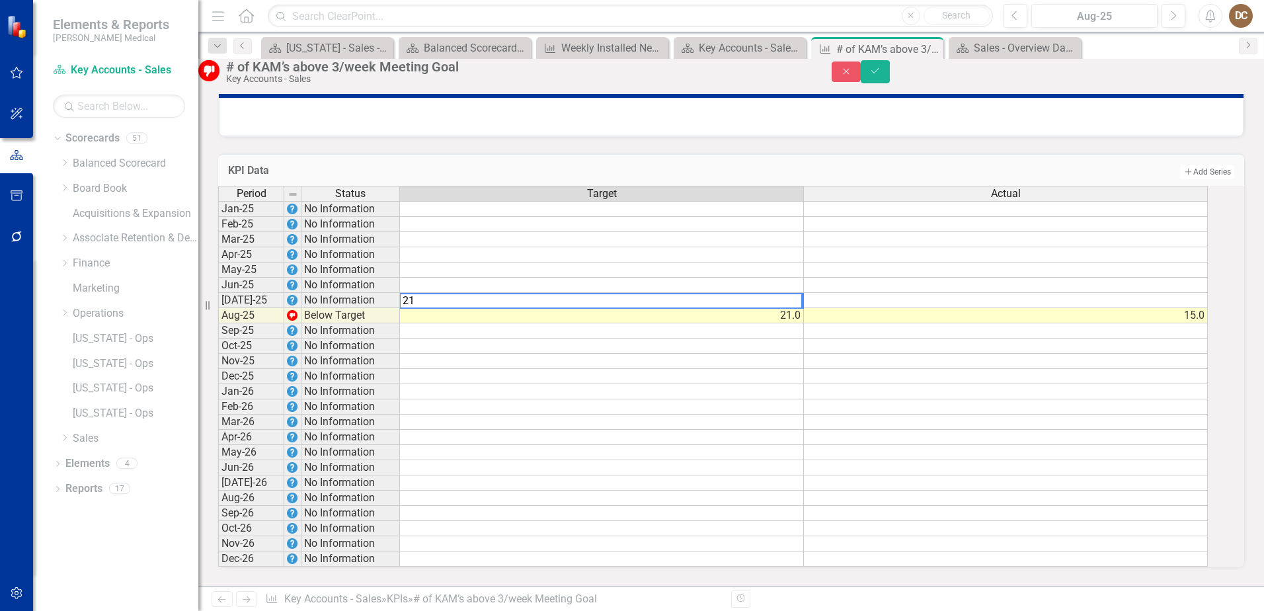
type textarea "21"
click at [1015, 293] on td at bounding box center [1006, 300] width 404 height 15
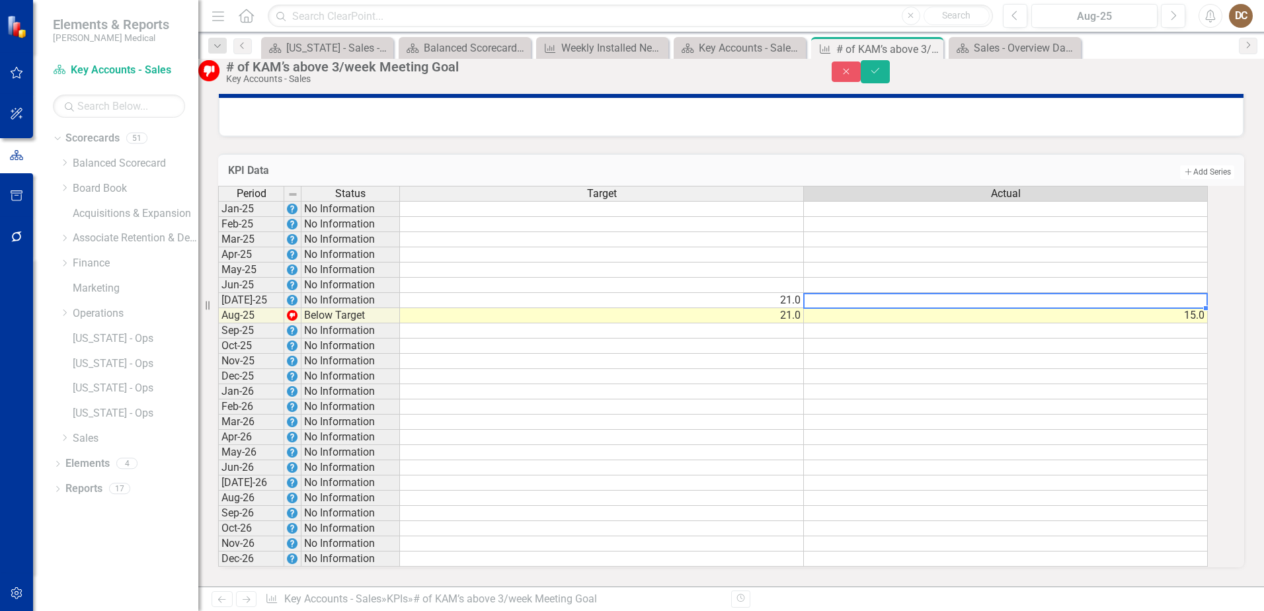
click at [1015, 293] on td at bounding box center [1006, 300] width 404 height 15
type textarea "12"
click at [882, 75] on icon "Save" at bounding box center [876, 70] width 12 height 9
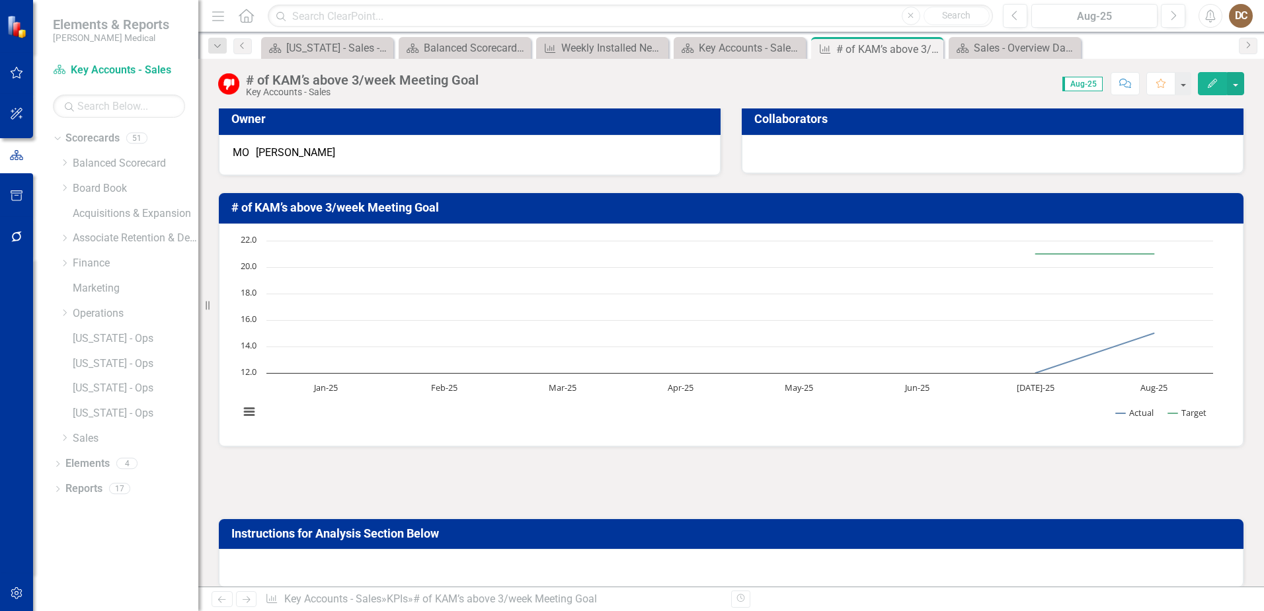
scroll to position [0, 0]
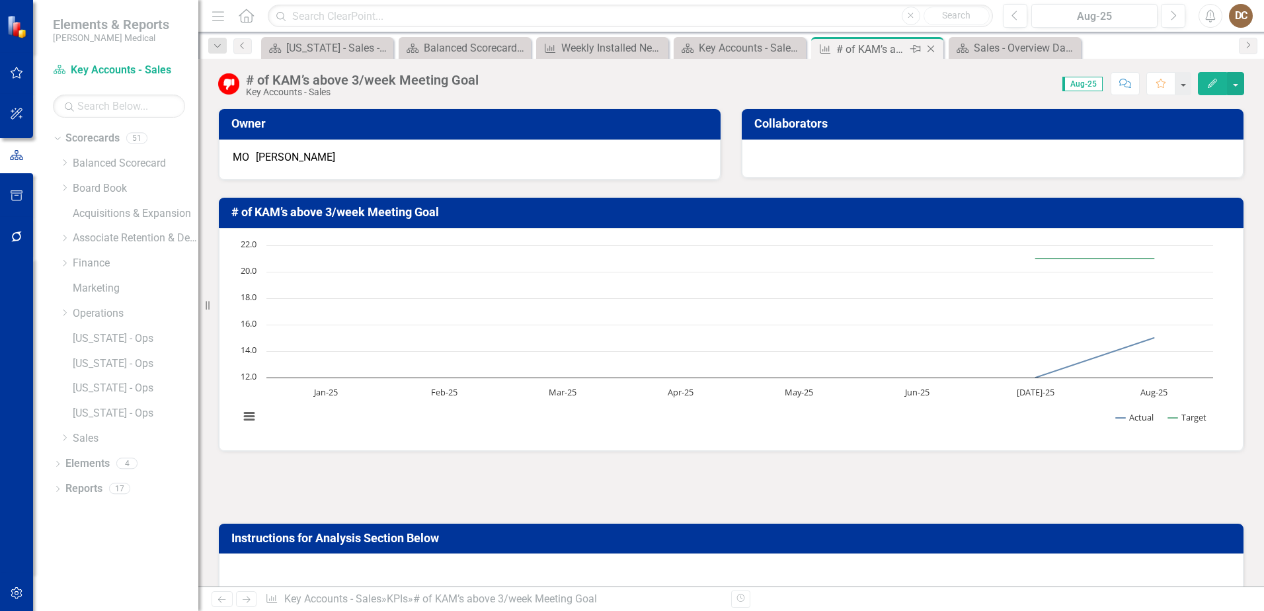
click at [932, 49] on icon "Close" at bounding box center [931, 49] width 13 height 11
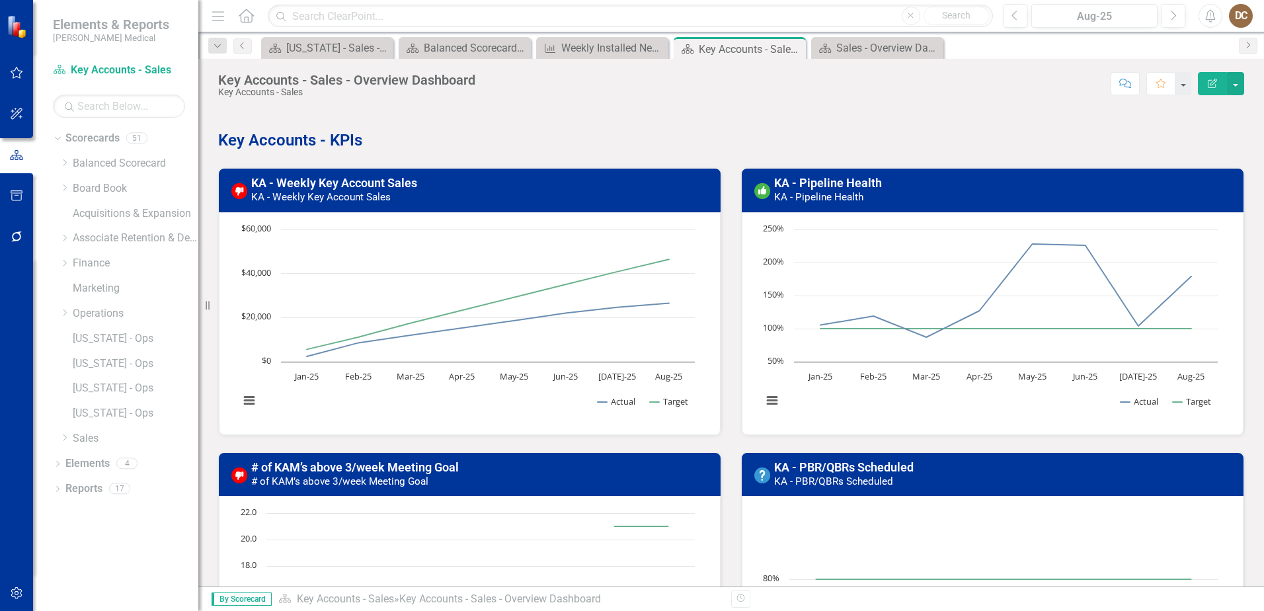
scroll to position [265, 0]
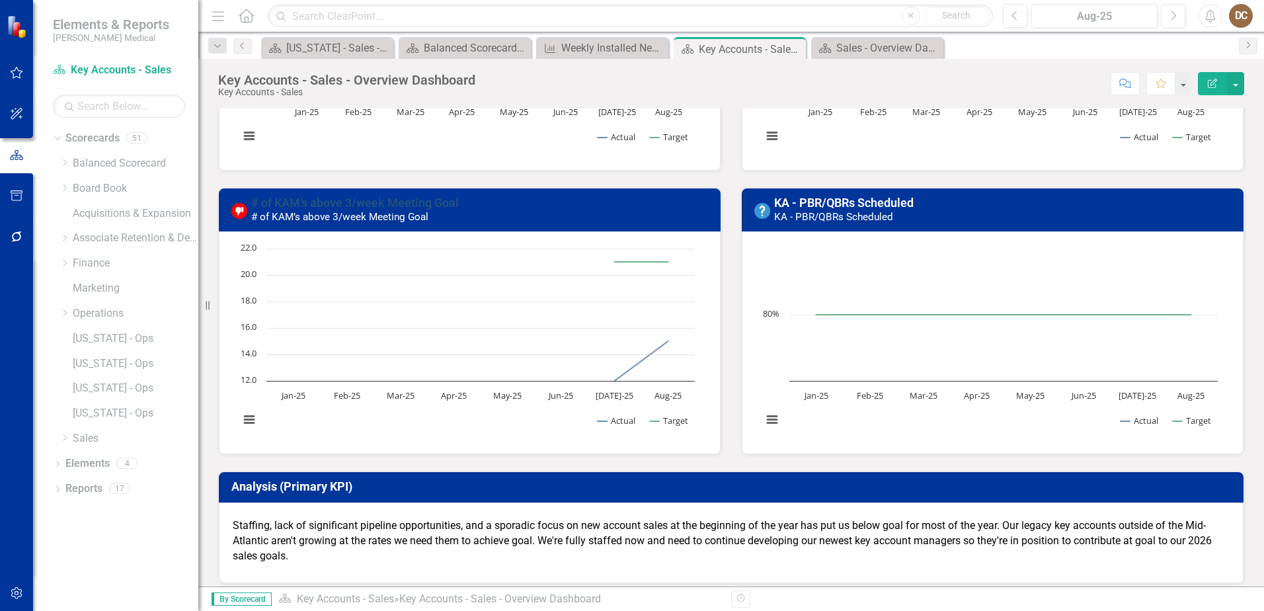
click at [315, 198] on link "# of KAM’s above 3/week Meeting Goal" at bounding box center [355, 203] width 208 height 14
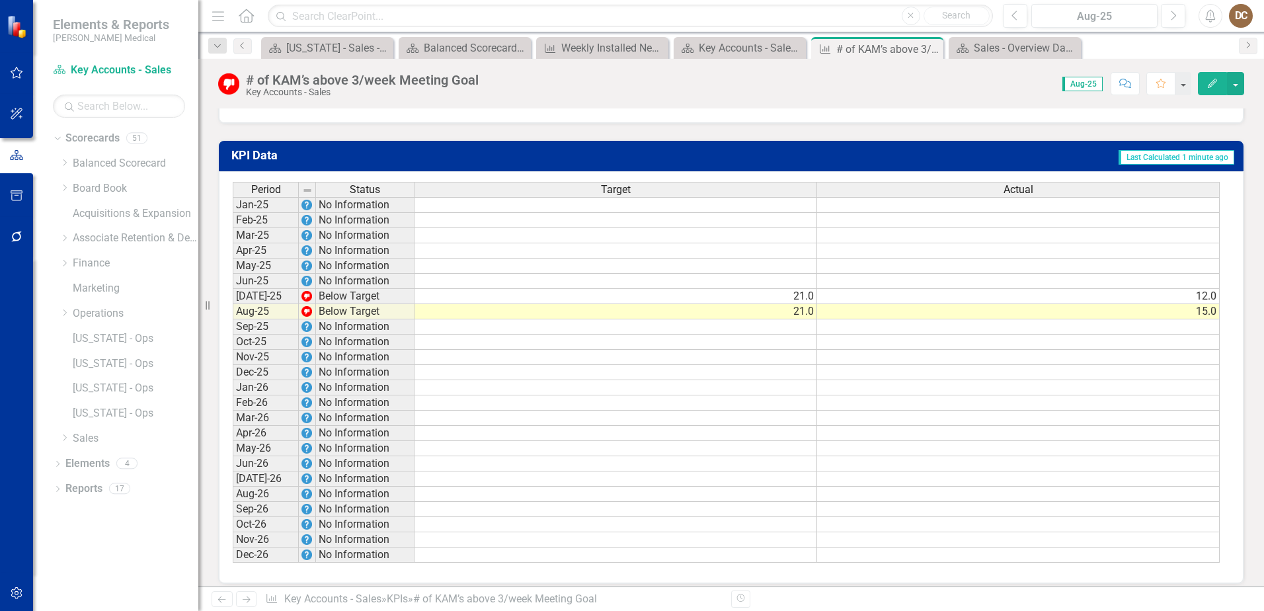
scroll to position [707, 0]
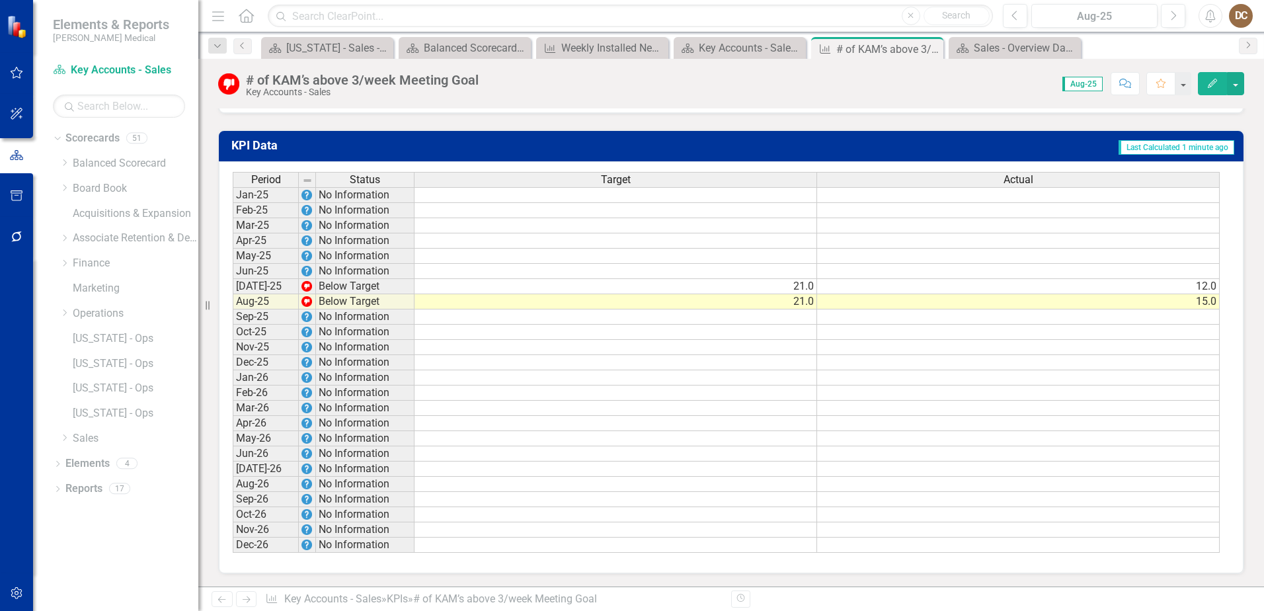
click at [797, 291] on td "21.0" at bounding box center [616, 286] width 403 height 15
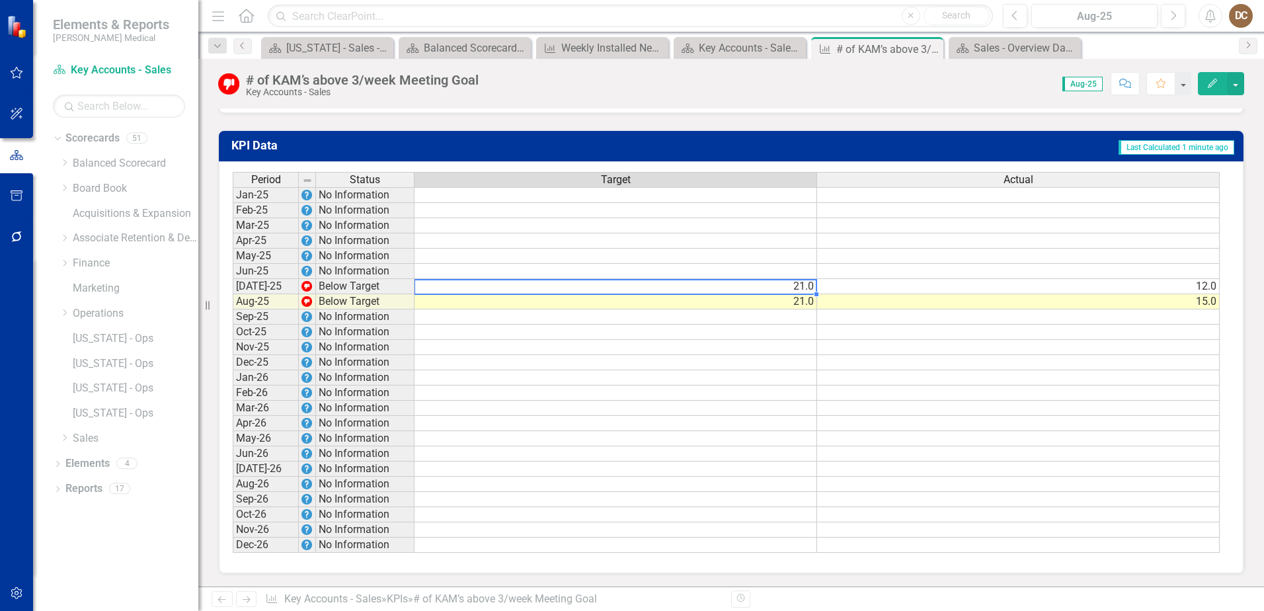
click at [797, 291] on td "21.0" at bounding box center [616, 286] width 403 height 15
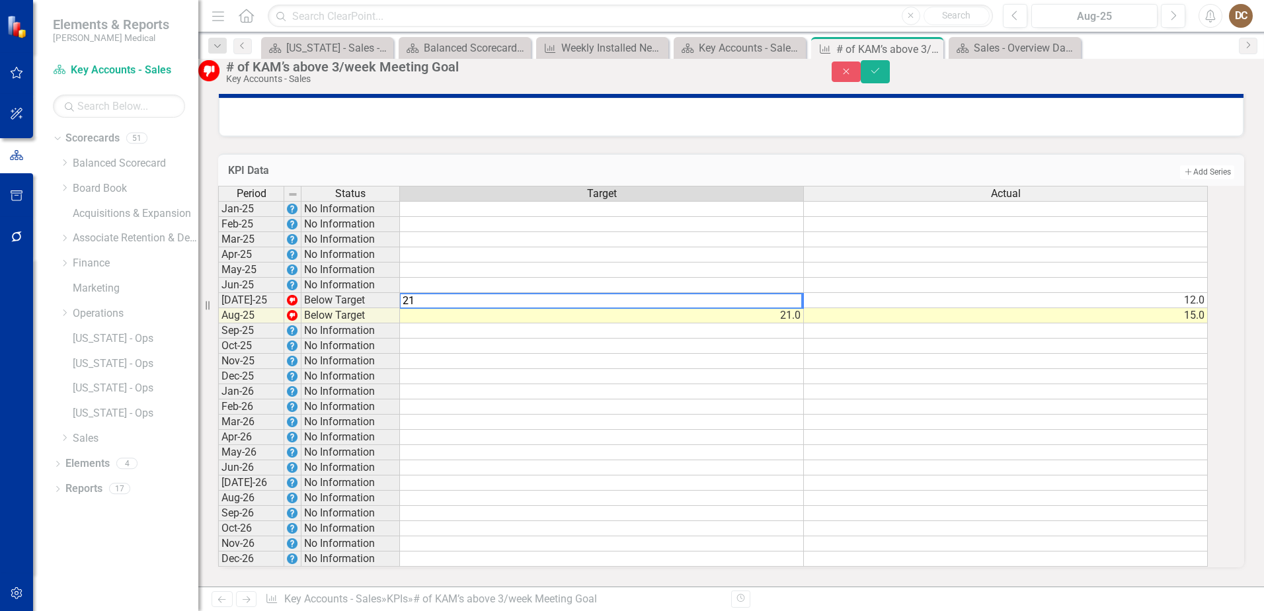
type textarea "2"
drag, startPoint x: 784, startPoint y: 304, endPoint x: 809, endPoint y: 303, distance: 25.1
click at [804, 308] on td "21.0" at bounding box center [602, 315] width 404 height 15
click at [796, 311] on td "21.0" at bounding box center [602, 315] width 404 height 15
click at [800, 309] on td "21.0" at bounding box center [602, 315] width 404 height 15
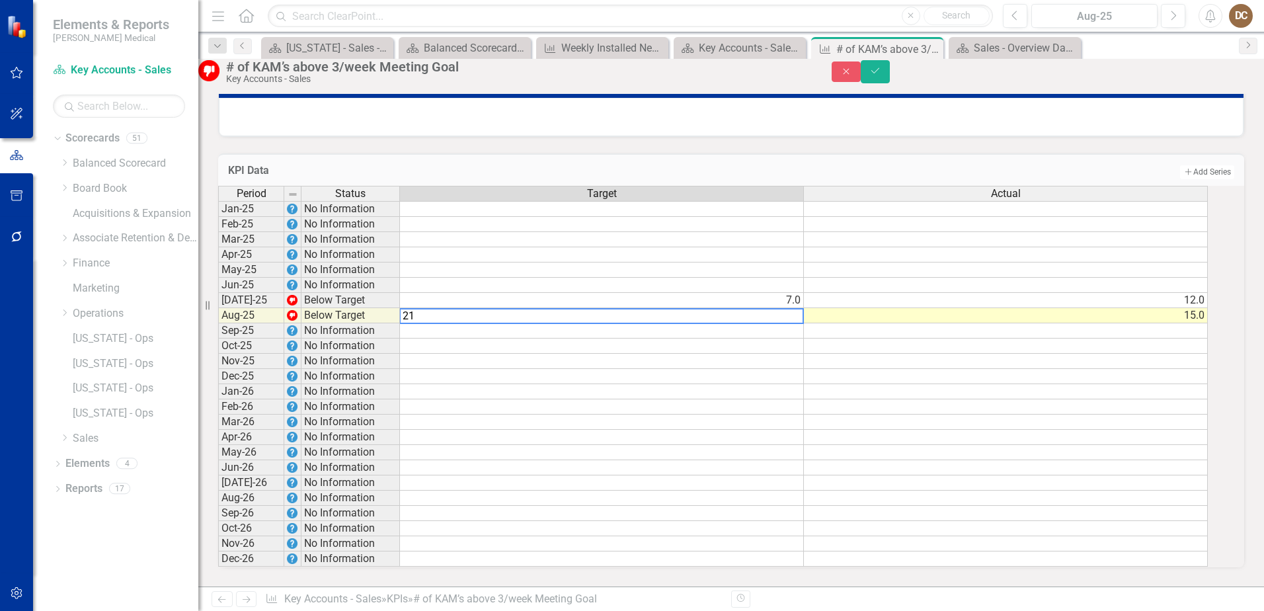
type textarea "2"
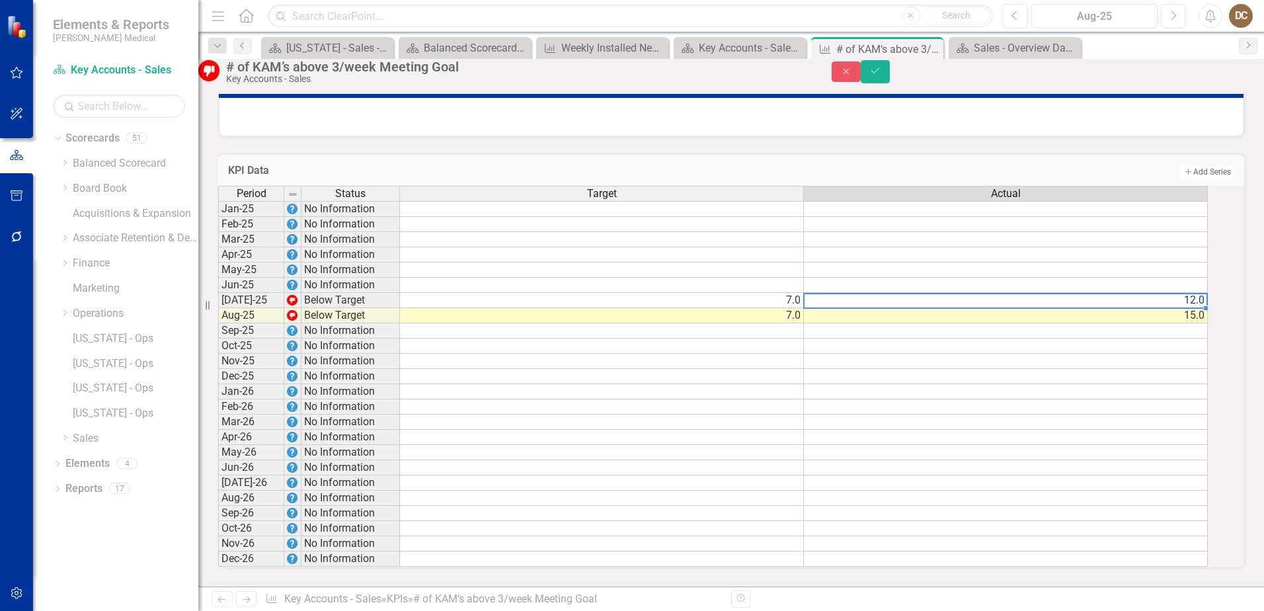
click at [1194, 294] on td "12.0" at bounding box center [1006, 300] width 404 height 15
click at [1198, 293] on td "12.0" at bounding box center [1006, 300] width 404 height 15
click at [1208, 293] on textarea "7" at bounding box center [1006, 301] width 405 height 16
type textarea "1"
click at [1189, 308] on td "15.0" at bounding box center [1006, 315] width 404 height 15
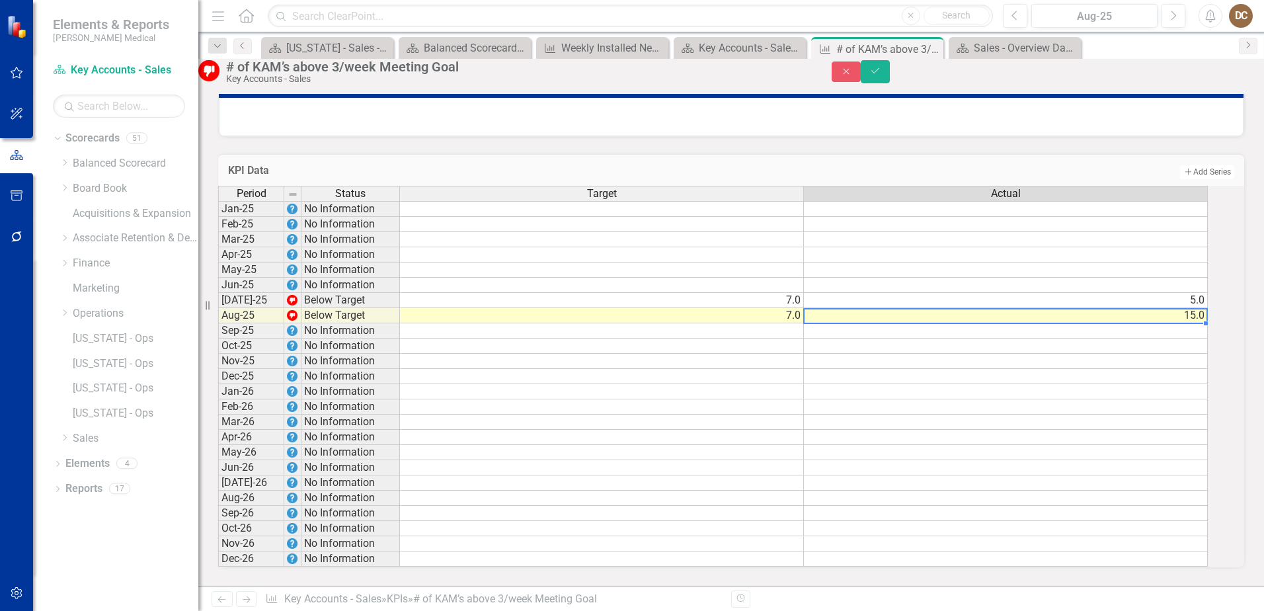
click at [1193, 308] on td "15.0" at bounding box center [1006, 315] width 404 height 15
click at [1198, 308] on textarea "5" at bounding box center [1006, 316] width 405 height 16
type textarea "1"
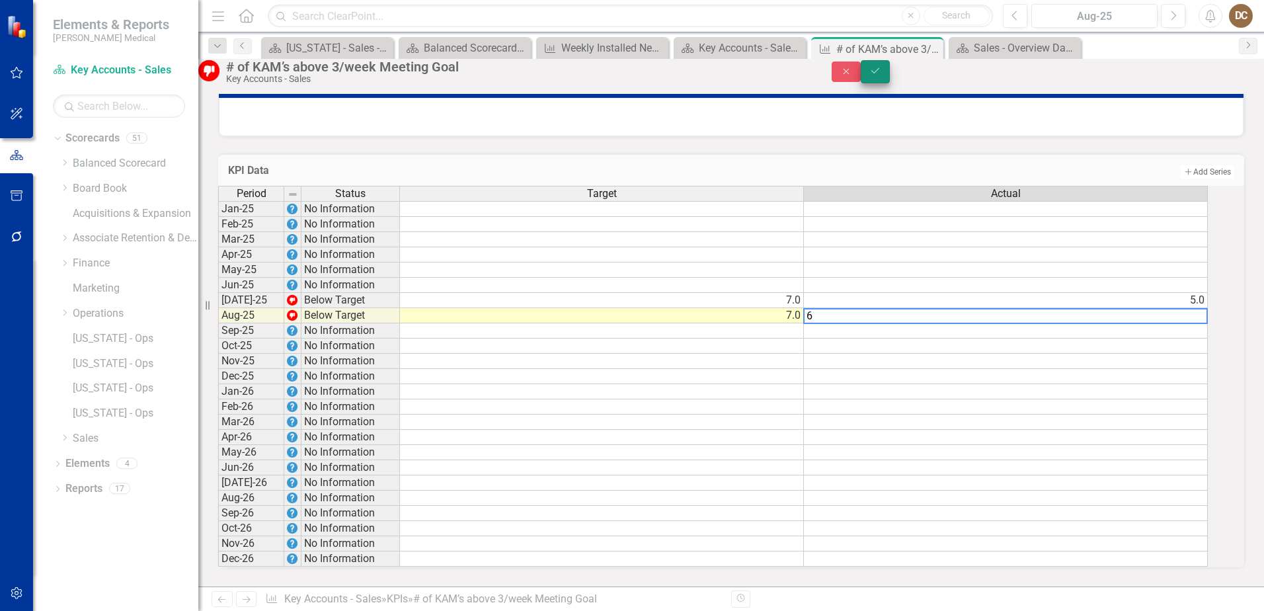
type textarea "6"
click at [890, 68] on button "Save" at bounding box center [875, 71] width 29 height 23
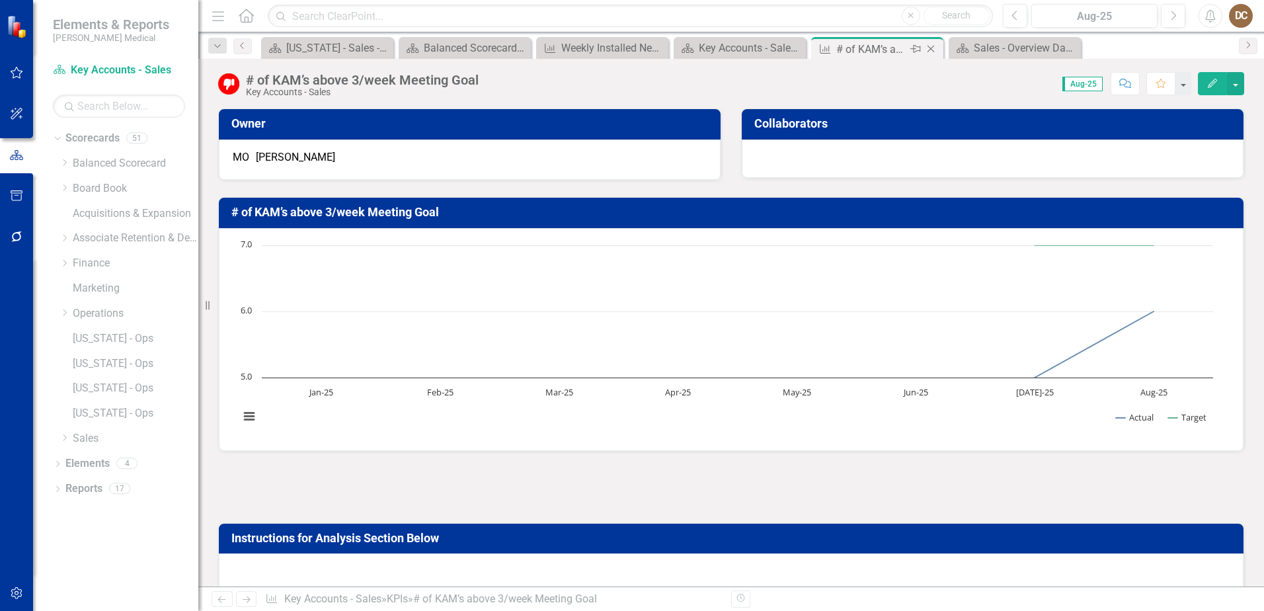
click at [933, 52] on icon "Close" at bounding box center [931, 49] width 13 height 11
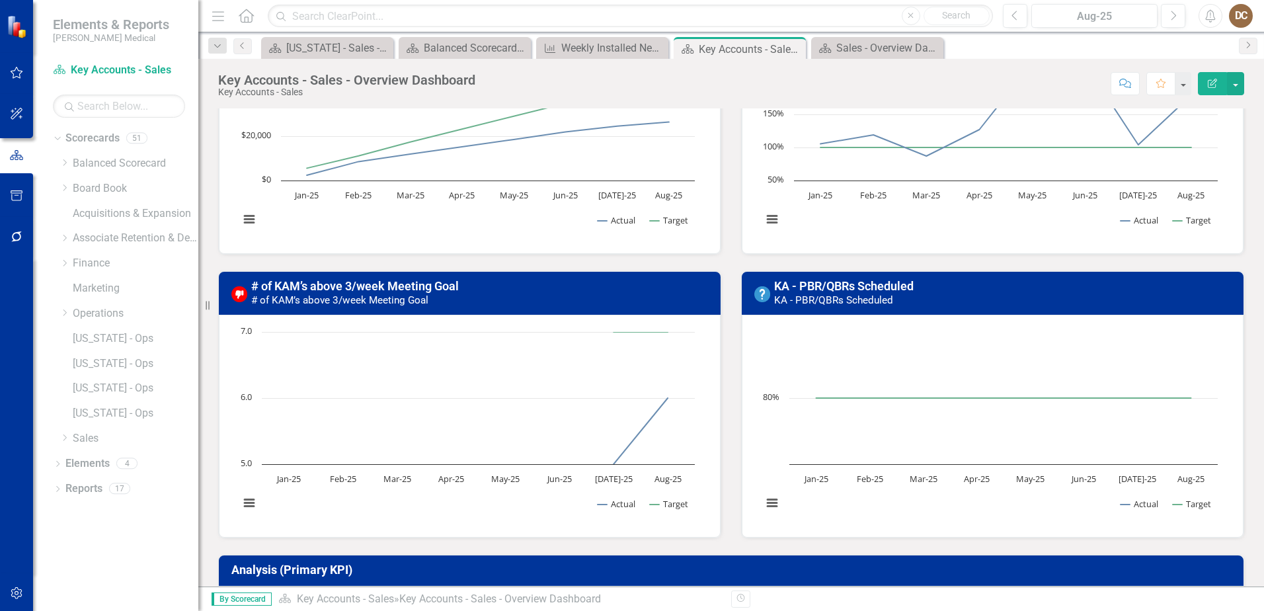
scroll to position [198, 0]
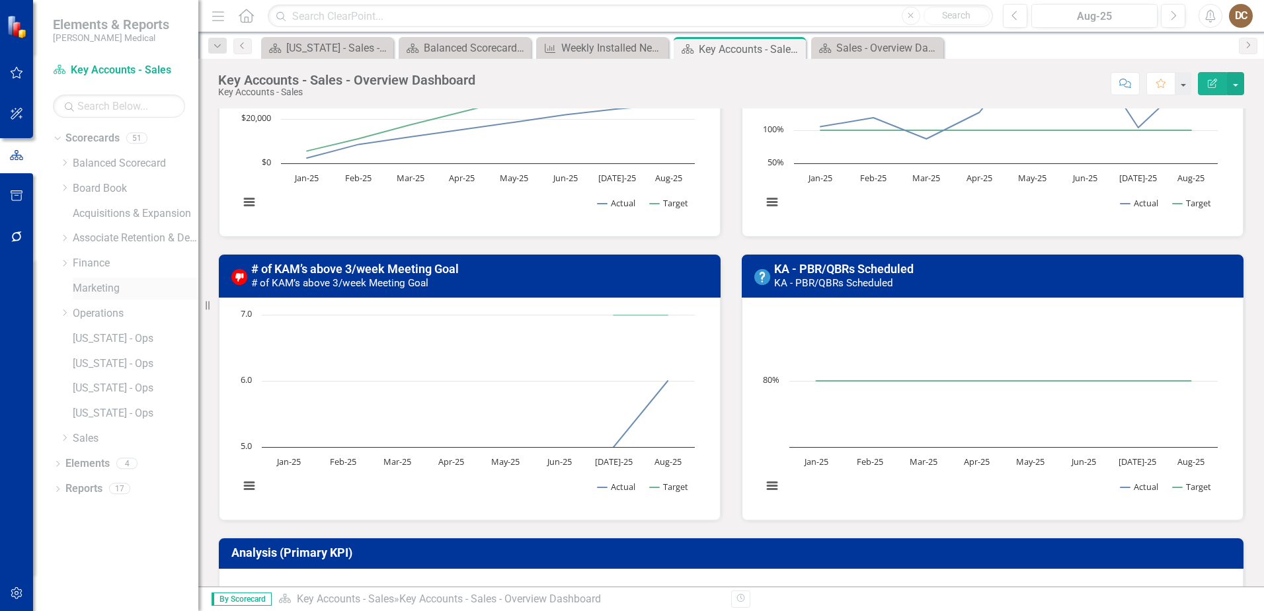
click at [101, 290] on link "Marketing" at bounding box center [136, 288] width 126 height 15
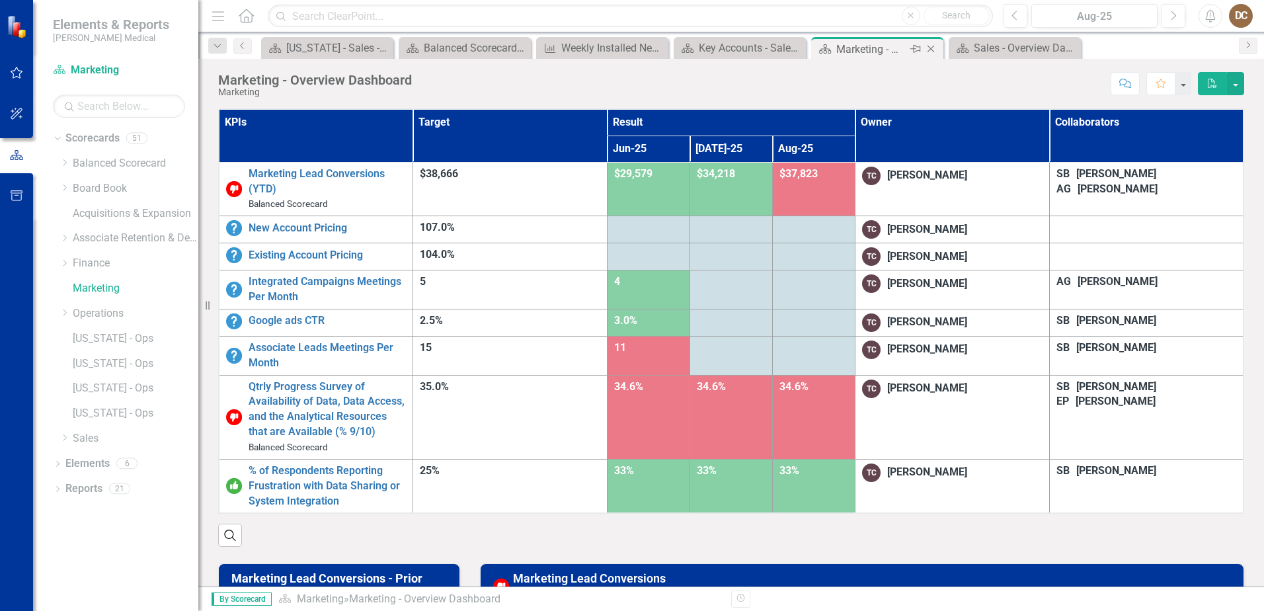
click at [932, 48] on icon "Close" at bounding box center [931, 49] width 13 height 11
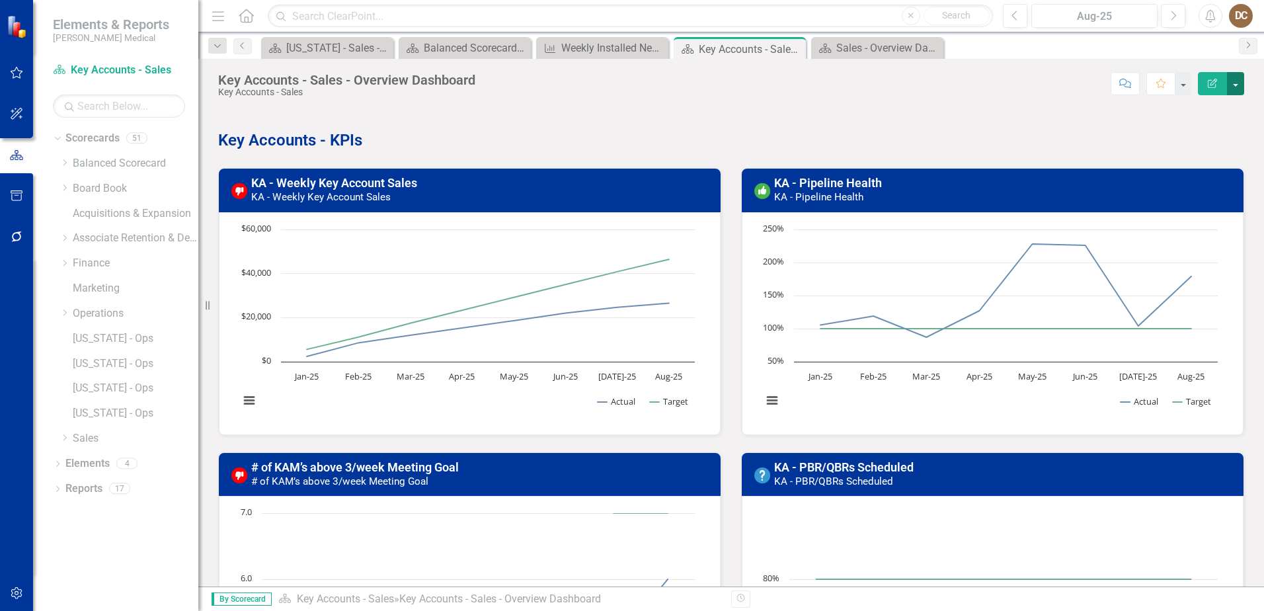
click at [1235, 85] on button "button" at bounding box center [1235, 83] width 17 height 23
click at [1183, 134] on link "Edit Report Edit Layout" at bounding box center [1190, 132] width 107 height 24
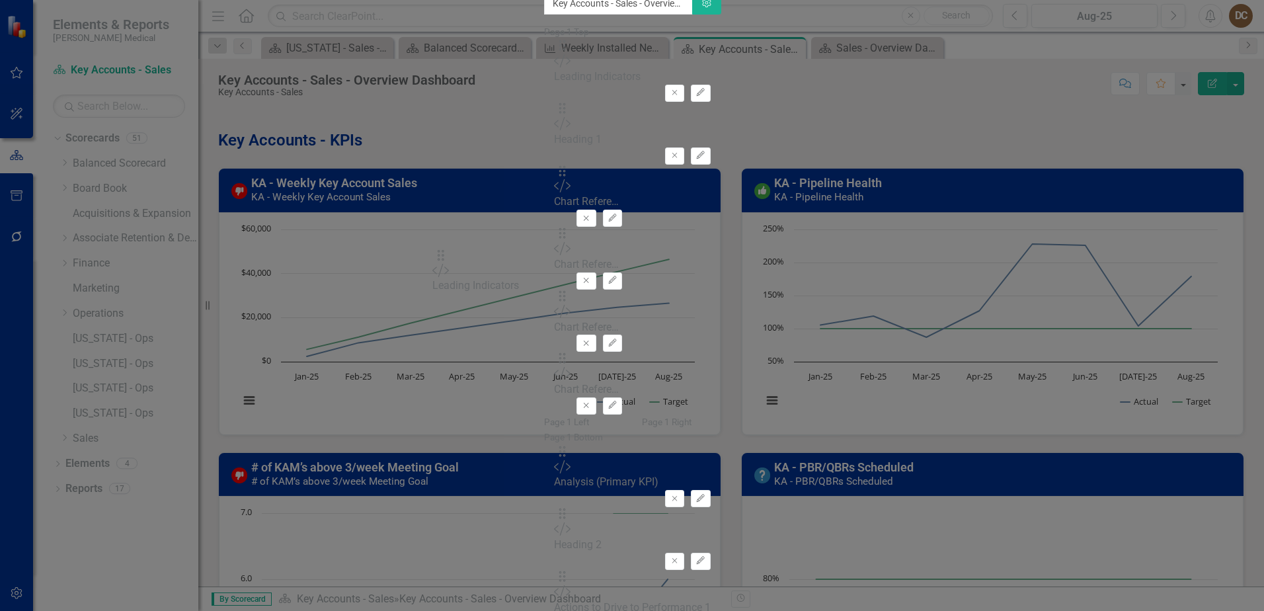
drag, startPoint x: 452, startPoint y: 123, endPoint x: 457, endPoint y: 259, distance: 136.3
drag, startPoint x: 448, startPoint y: 249, endPoint x: 454, endPoint y: 276, distance: 27.3
click at [544, 290] on div "Drag Custom Leading Indicators Remove Edit" at bounding box center [632, 321] width 177 height 63
drag, startPoint x: 457, startPoint y: 252, endPoint x: 452, endPoint y: 291, distance: 39.3
click at [560, 102] on div "Drag Custom Heading 1 Remove Edit" at bounding box center [632, 70] width 157 height 63
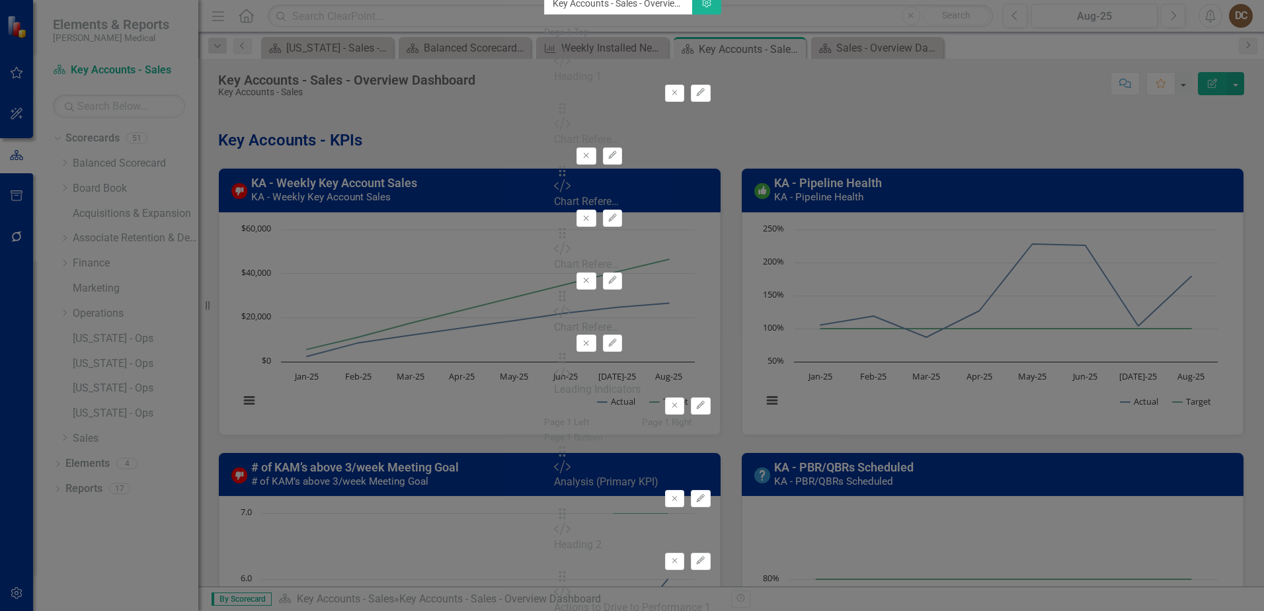
type input "l"
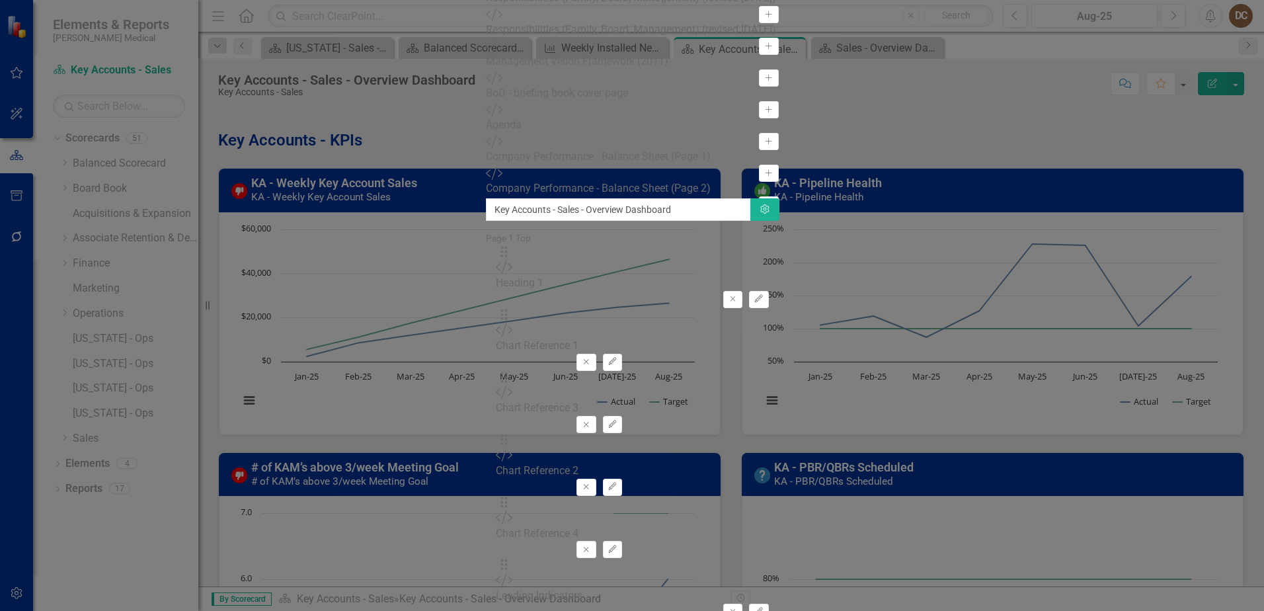
type input "a"
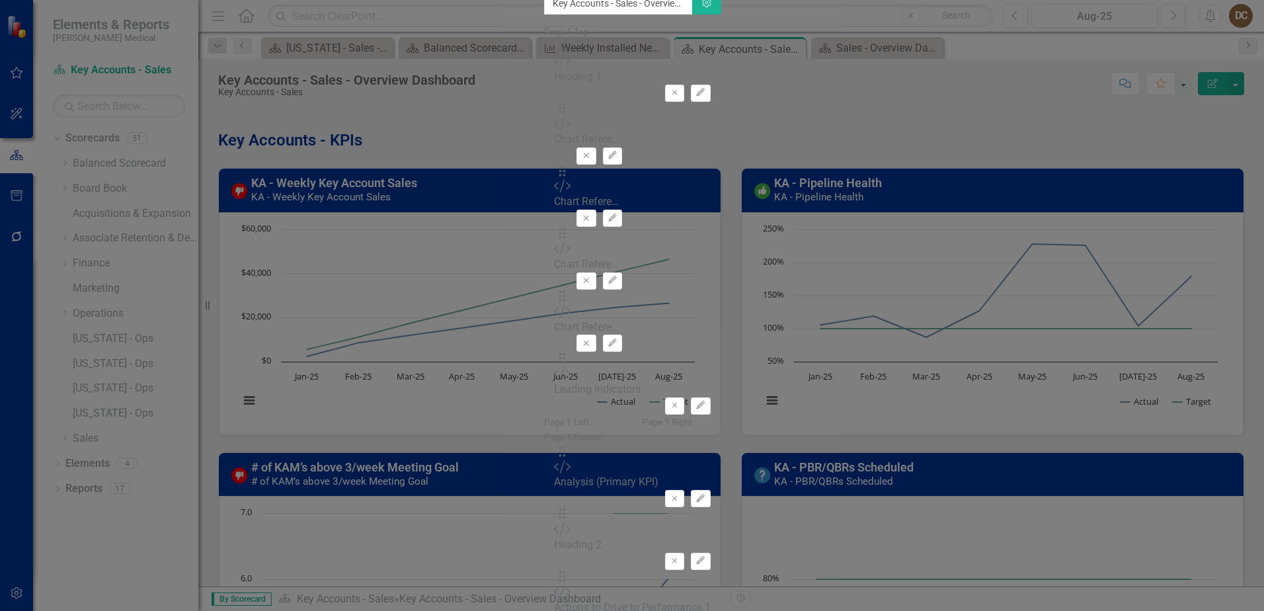
type input "lagg"
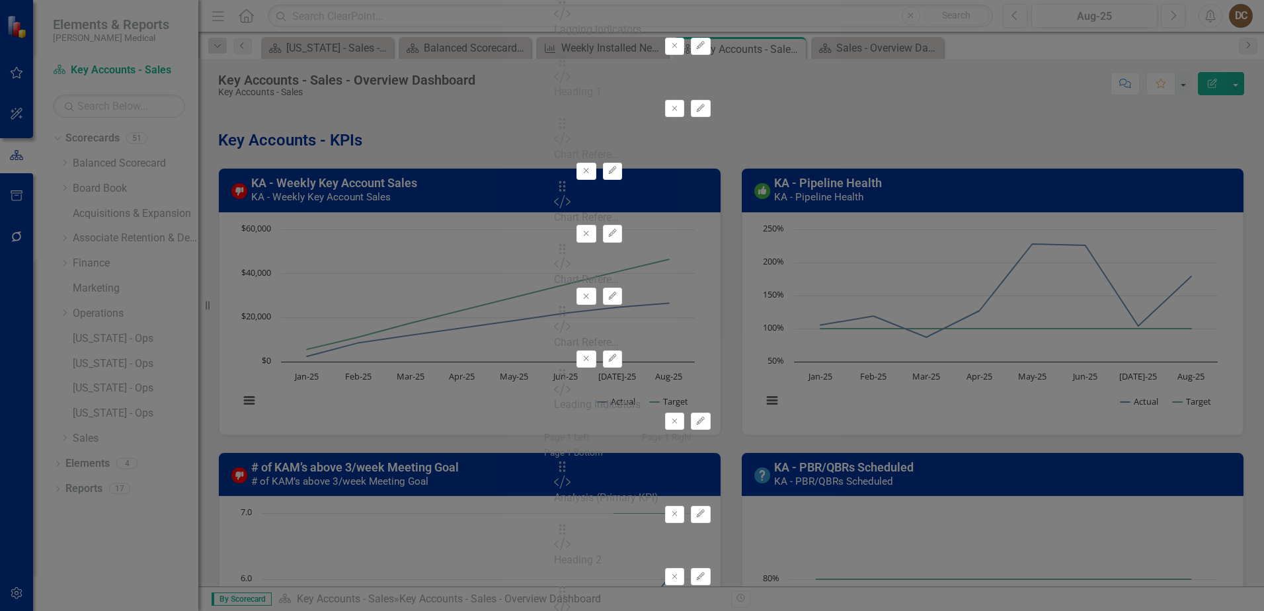
click at [612, 118] on div "Drag Custom Heading 1 Remove Edit" at bounding box center [632, 86] width 157 height 63
drag, startPoint x: 606, startPoint y: 173, endPoint x: 598, endPoint y: 166, distance: 10.8
click at [606, 118] on div "Drag Custom Heading 1 Remove Edit" at bounding box center [632, 86] width 157 height 63
drag, startPoint x: 456, startPoint y: 173, endPoint x: 456, endPoint y: 128, distance: 45.0
click at [544, 128] on div "The fields (or pods) that are available for you to include on the detail page a…" at bounding box center [632, 400] width 177 height 913
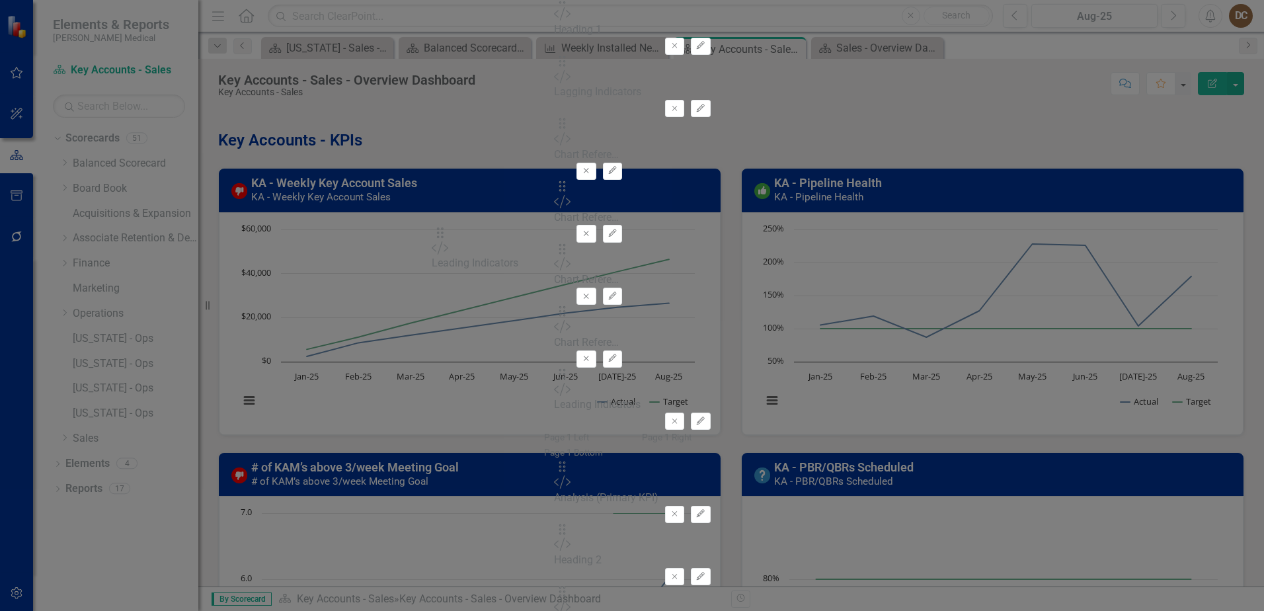
drag, startPoint x: 458, startPoint y: 299, endPoint x: 463, endPoint y: 246, distance: 53.1
click at [544, 246] on div "The fields (or pods) that are available for you to include on the detail page a…" at bounding box center [632, 400] width 177 height 913
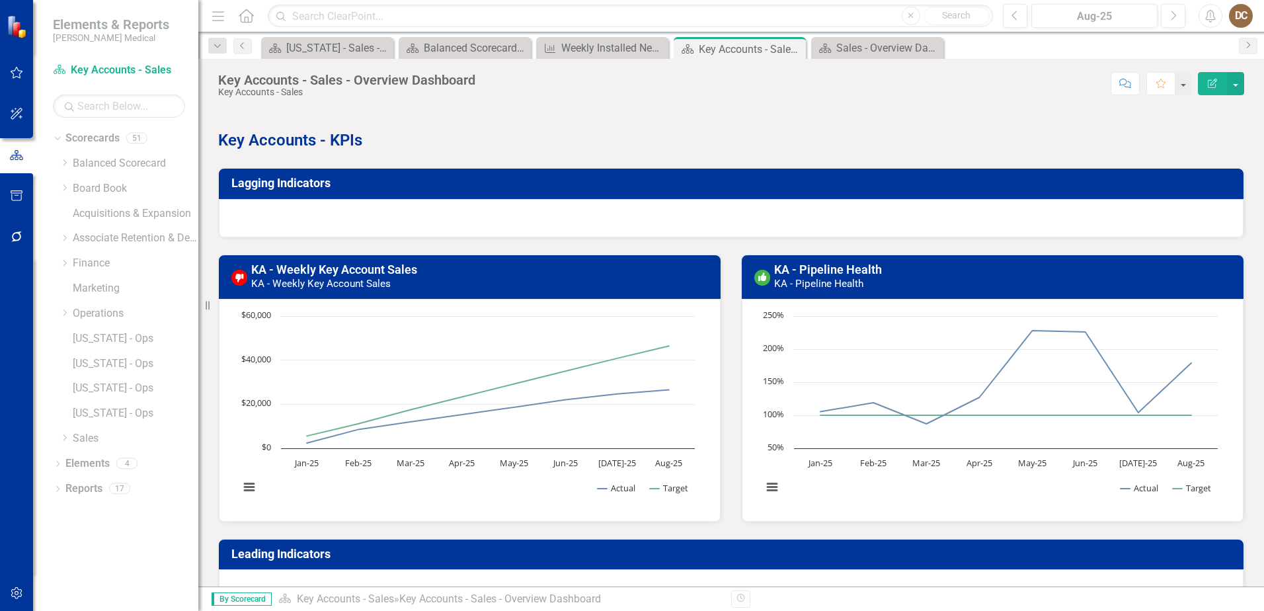
click at [400, 220] on div at bounding box center [731, 218] width 1025 height 38
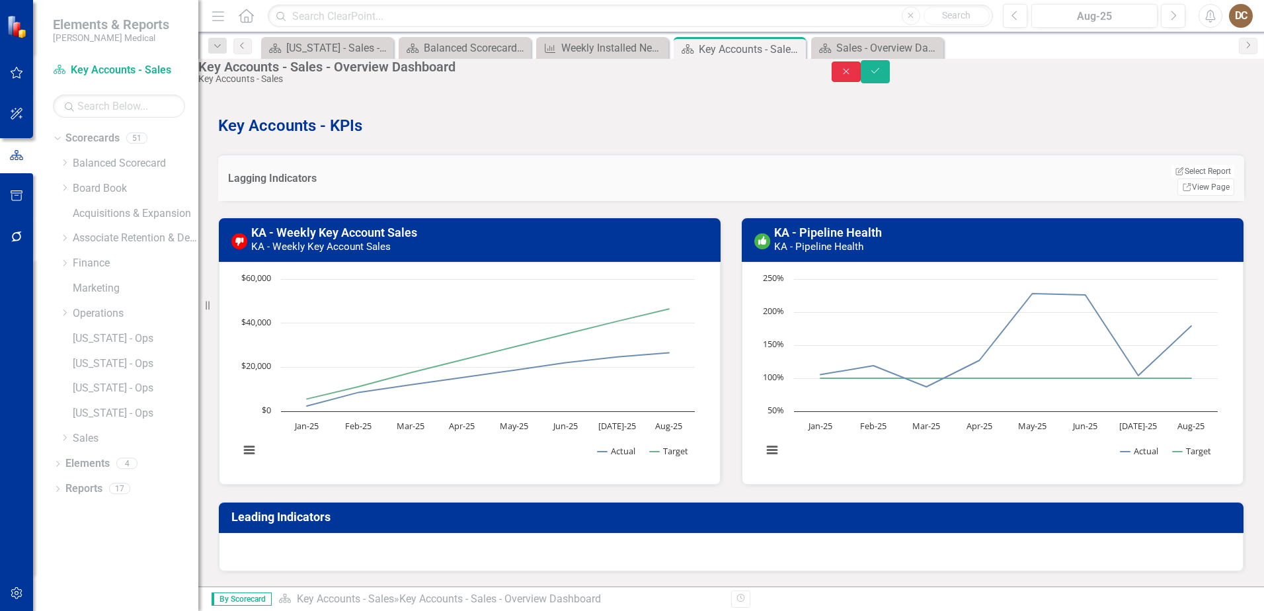
click at [852, 76] on icon "Close" at bounding box center [847, 71] width 12 height 9
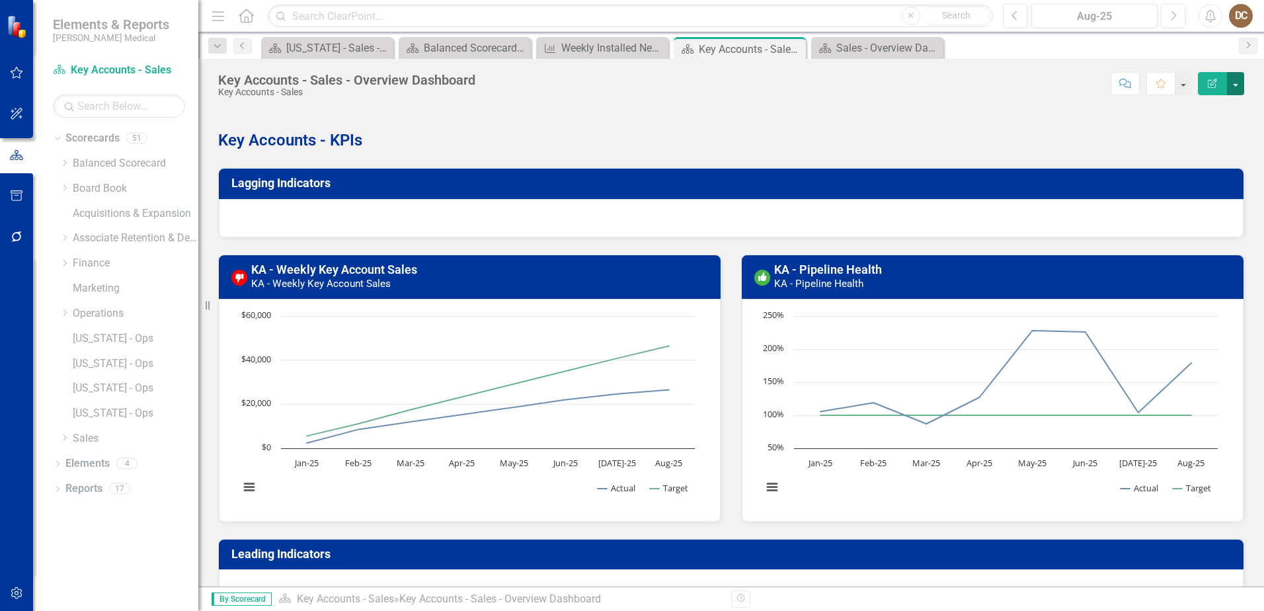
click at [1230, 81] on button "button" at bounding box center [1235, 83] width 17 height 23
click at [1190, 131] on link "Edit Report Edit Layout" at bounding box center [1190, 132] width 107 height 24
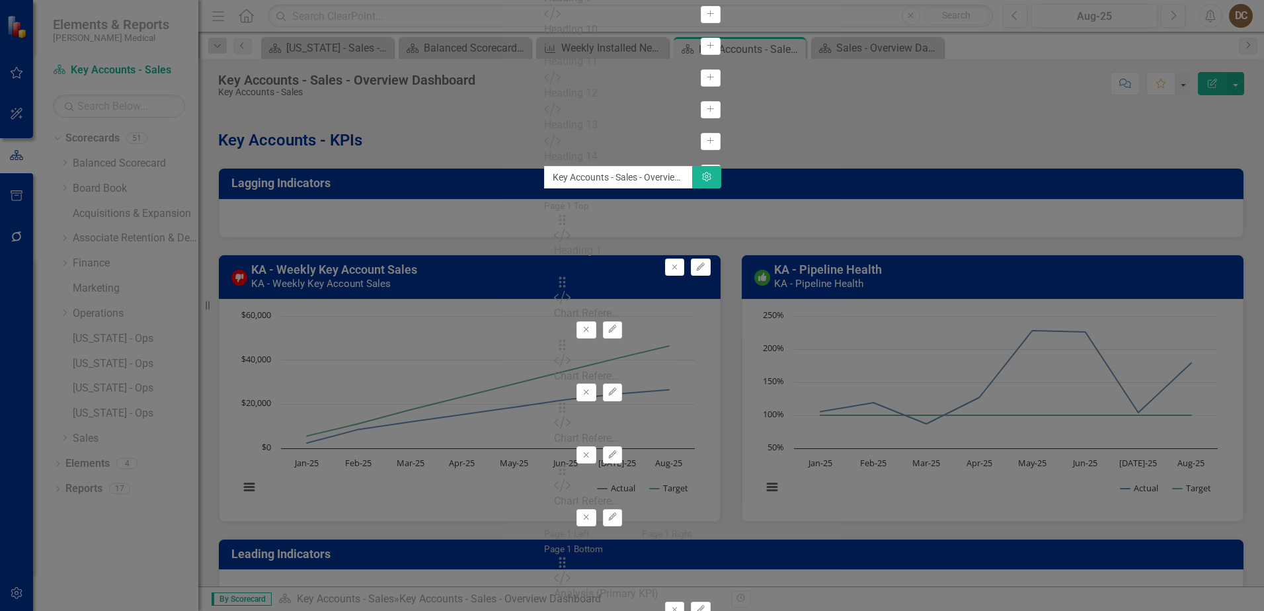
type input "heading"
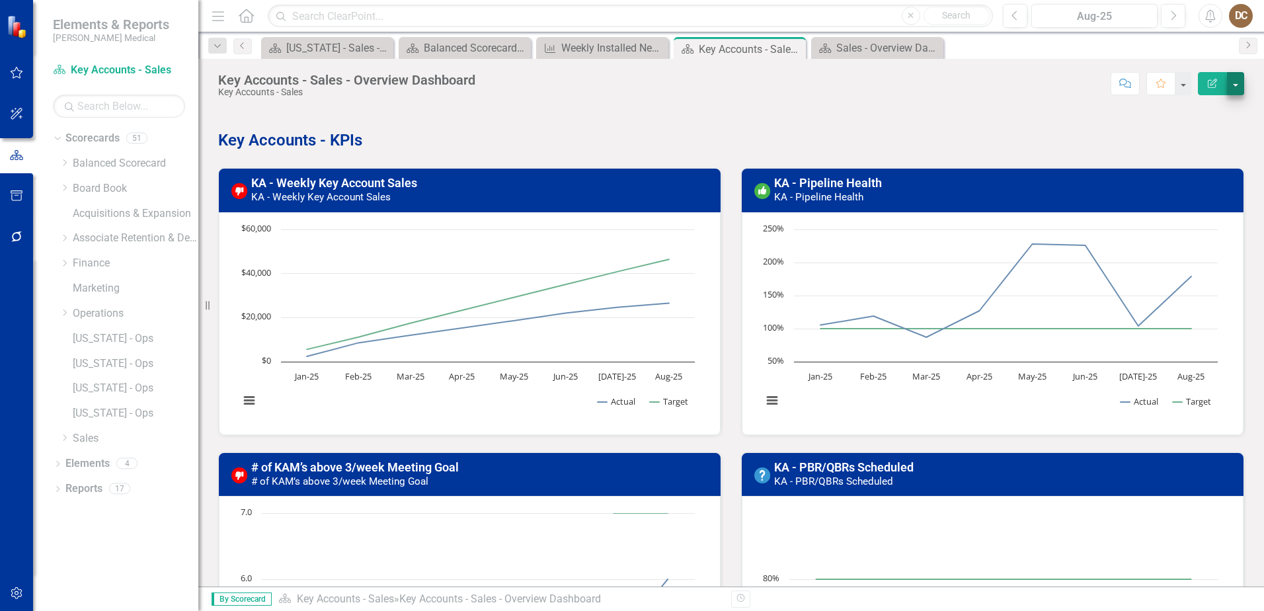
click at [1236, 83] on button "button" at bounding box center [1235, 83] width 17 height 23
click at [1180, 128] on link "Edit Report Edit Layout" at bounding box center [1190, 132] width 107 height 24
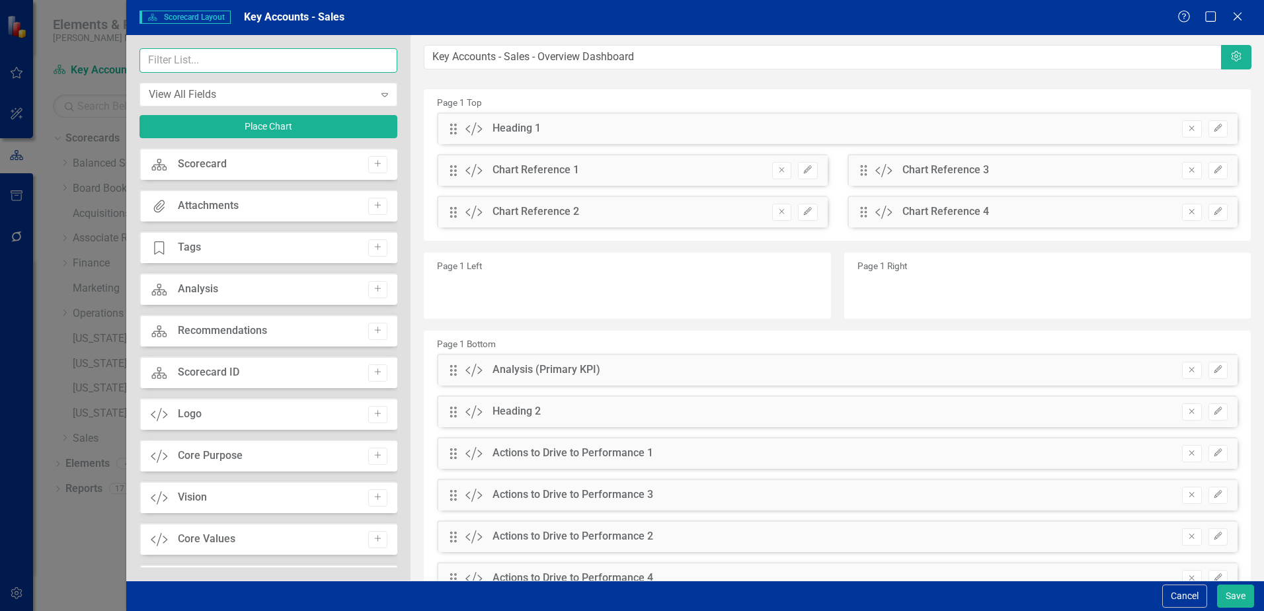
click at [224, 57] on input "text" at bounding box center [269, 60] width 258 height 24
click at [245, 59] on input "heading" at bounding box center [269, 60] width 258 height 24
type input "heading"
click at [376, 164] on icon "Add" at bounding box center [378, 164] width 10 height 8
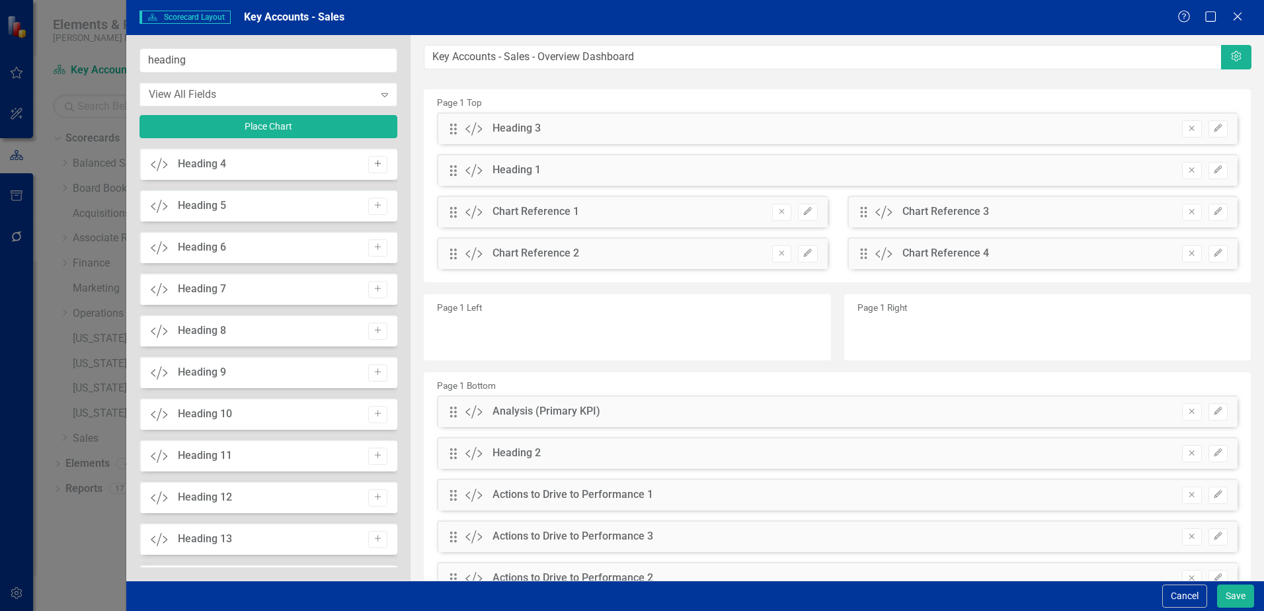
click at [375, 167] on icon "Add" at bounding box center [378, 164] width 10 height 8
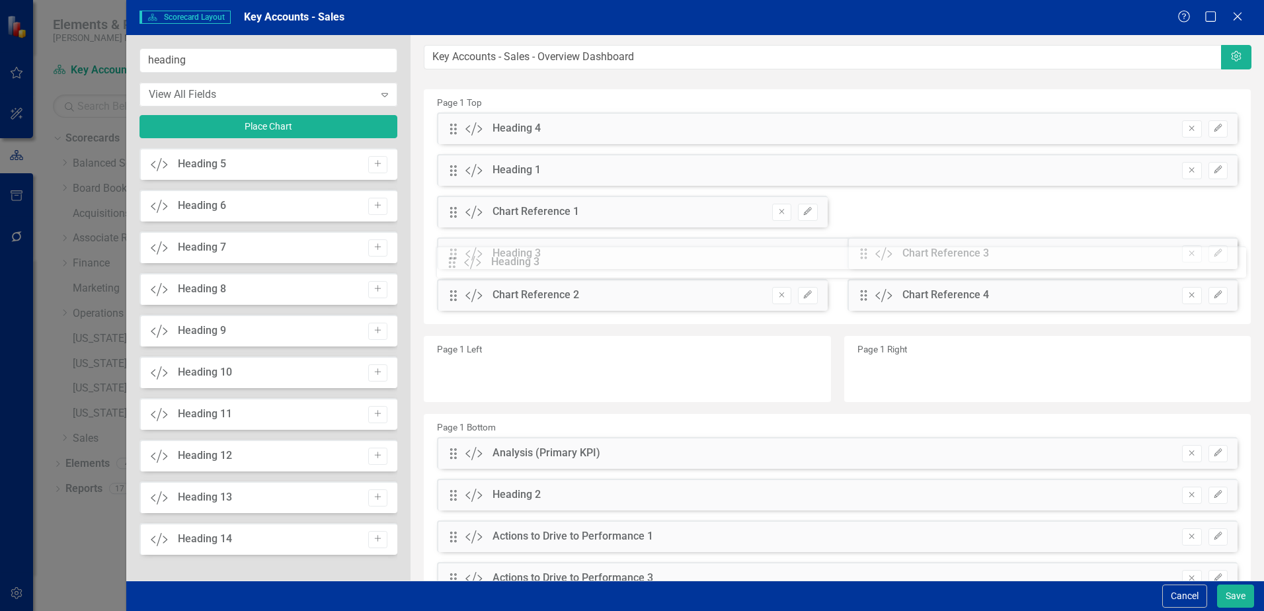
drag, startPoint x: 452, startPoint y: 171, endPoint x: 460, endPoint y: 263, distance: 92.3
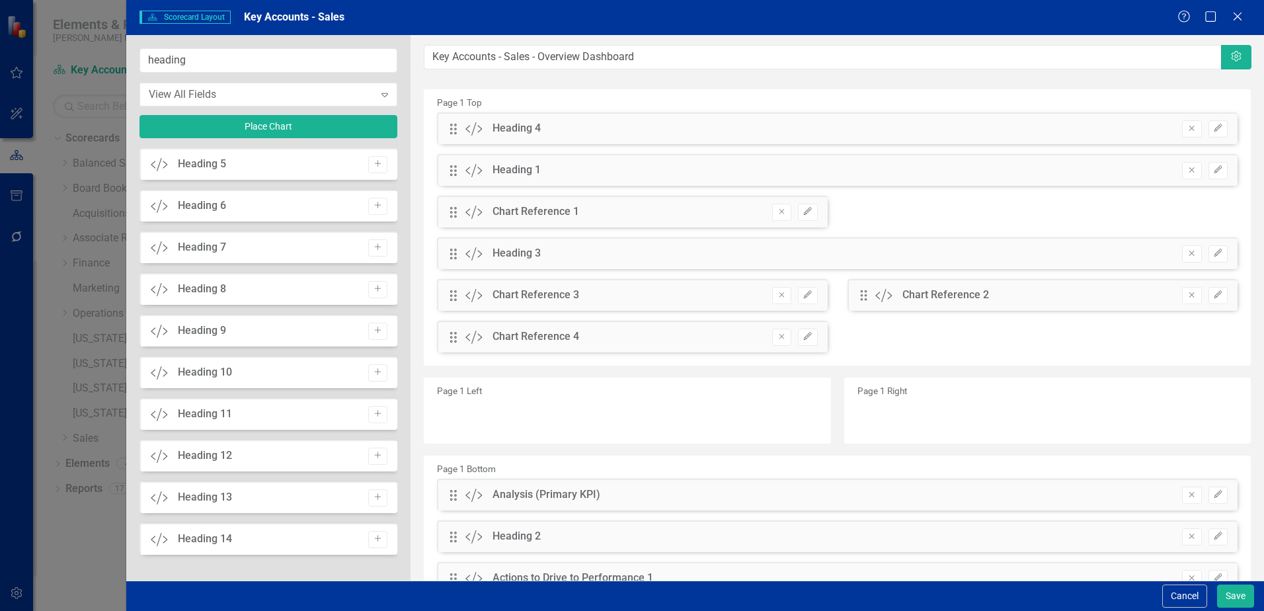
click at [451, 303] on div "Drag Custom Chart Reference 3" at bounding box center [513, 295] width 130 height 15
drag, startPoint x: 454, startPoint y: 296, endPoint x: 868, endPoint y: 198, distance: 424.6
drag, startPoint x: 854, startPoint y: 298, endPoint x: 847, endPoint y: 210, distance: 87.6
click at [847, 210] on div "The fields (or pods) that are available for you to include on the detail page a…" at bounding box center [838, 402] width 854 height 735
drag, startPoint x: 858, startPoint y: 295, endPoint x: 860, endPoint y: 209, distance: 86.0
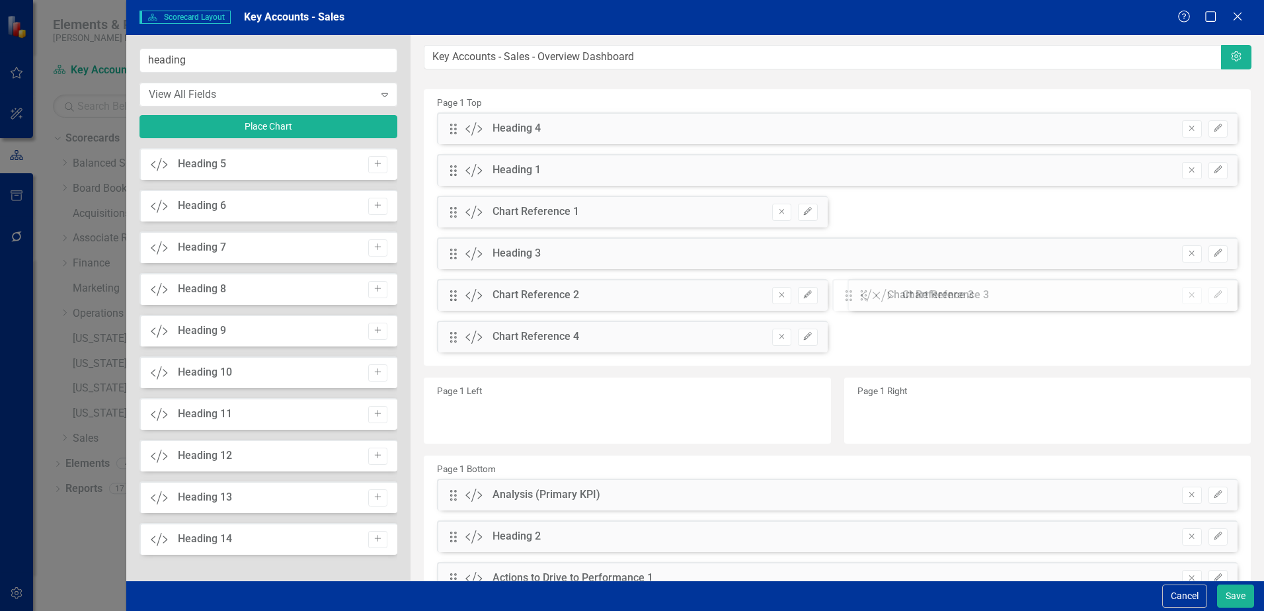
click at [860, 209] on div "The fields (or pods) that are available for you to include on the detail page a…" at bounding box center [838, 402] width 854 height 735
drag, startPoint x: 857, startPoint y: 298, endPoint x: 856, endPoint y: 200, distance: 97.2
click at [856, 200] on div "The fields (or pods) that are available for you to include on the detail page a…" at bounding box center [838, 402] width 854 height 735
drag, startPoint x: 856, startPoint y: 299, endPoint x: 862, endPoint y: 211, distance: 88.2
click at [862, 211] on div "The fields (or pods) that are available for you to include on the detail page a…" at bounding box center [838, 402] width 854 height 735
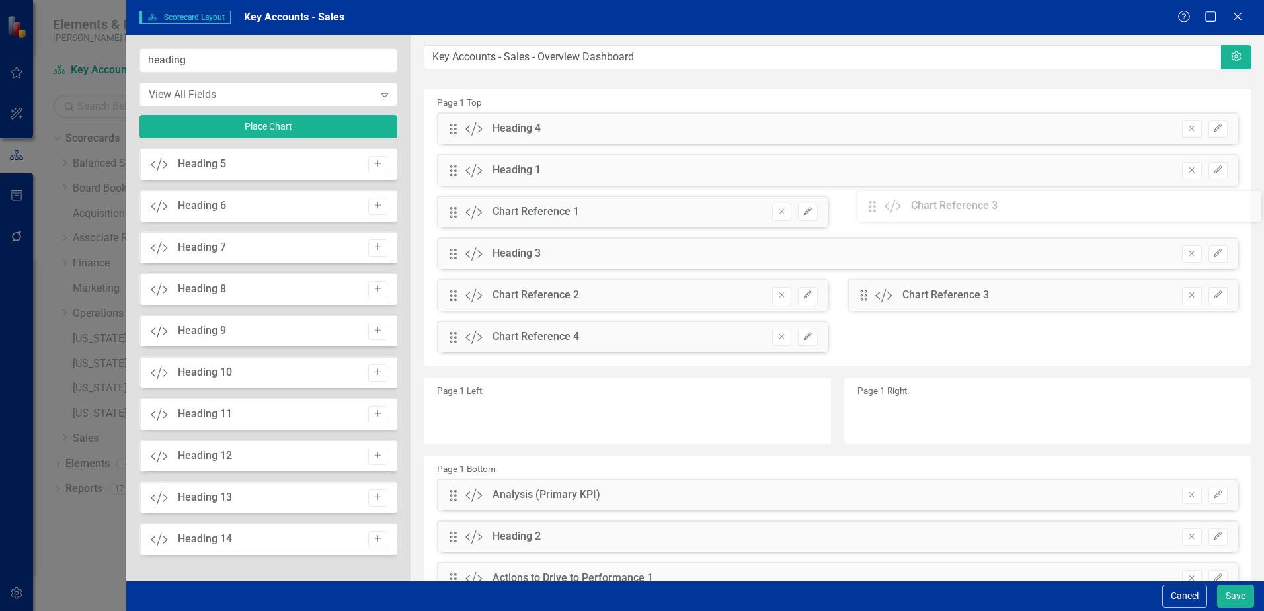
drag, startPoint x: 860, startPoint y: 302, endPoint x: 884, endPoint y: 213, distance: 92.4
click at [884, 213] on div "The fields (or pods) that are available for you to include on the detail page a…" at bounding box center [838, 402] width 854 height 735
drag, startPoint x: 852, startPoint y: 303, endPoint x: 784, endPoint y: 286, distance: 70.9
click at [784, 286] on div "Drag Custom Heading 4 Remove Edit Drag Custom Heading 1 Remove Edit Drag Custom…" at bounding box center [837, 237] width 821 height 250
drag, startPoint x: 856, startPoint y: 302, endPoint x: 859, endPoint y: 218, distance: 84.1
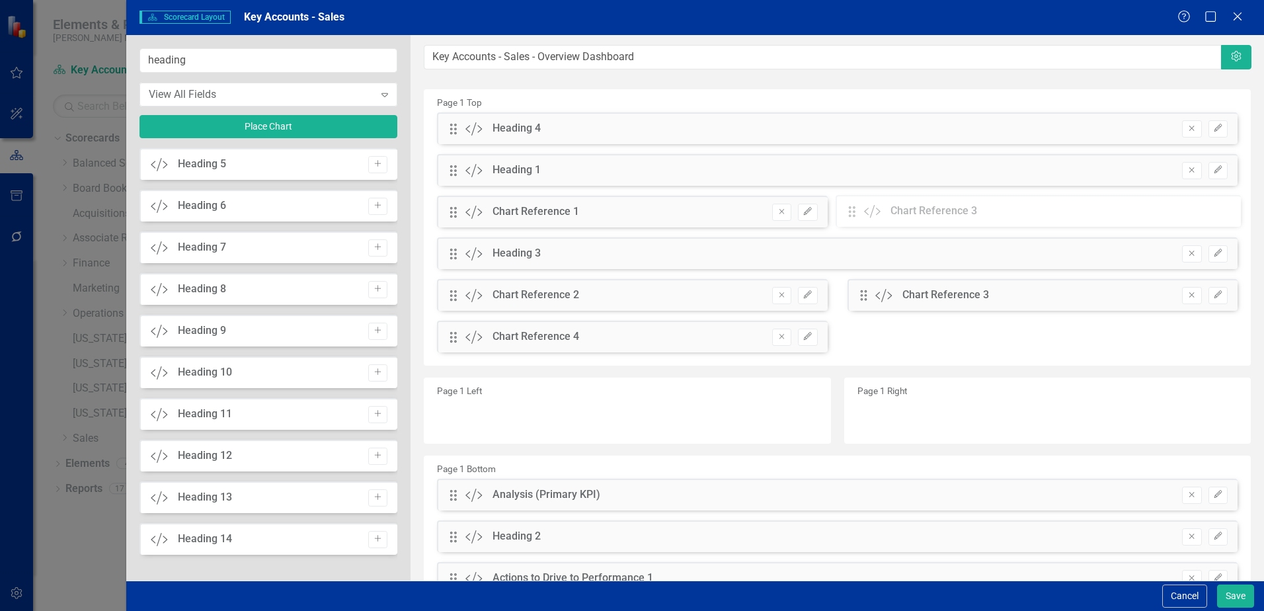
click at [859, 218] on div "The fields (or pods) that are available for you to include on the detail page a…" at bounding box center [838, 402] width 854 height 735
drag, startPoint x: 861, startPoint y: 297, endPoint x: 449, endPoint y: 190, distance: 425.7
click at [449, 190] on div "The fields (or pods) that are available for you to include on the detail page a…" at bounding box center [838, 402] width 854 height 735
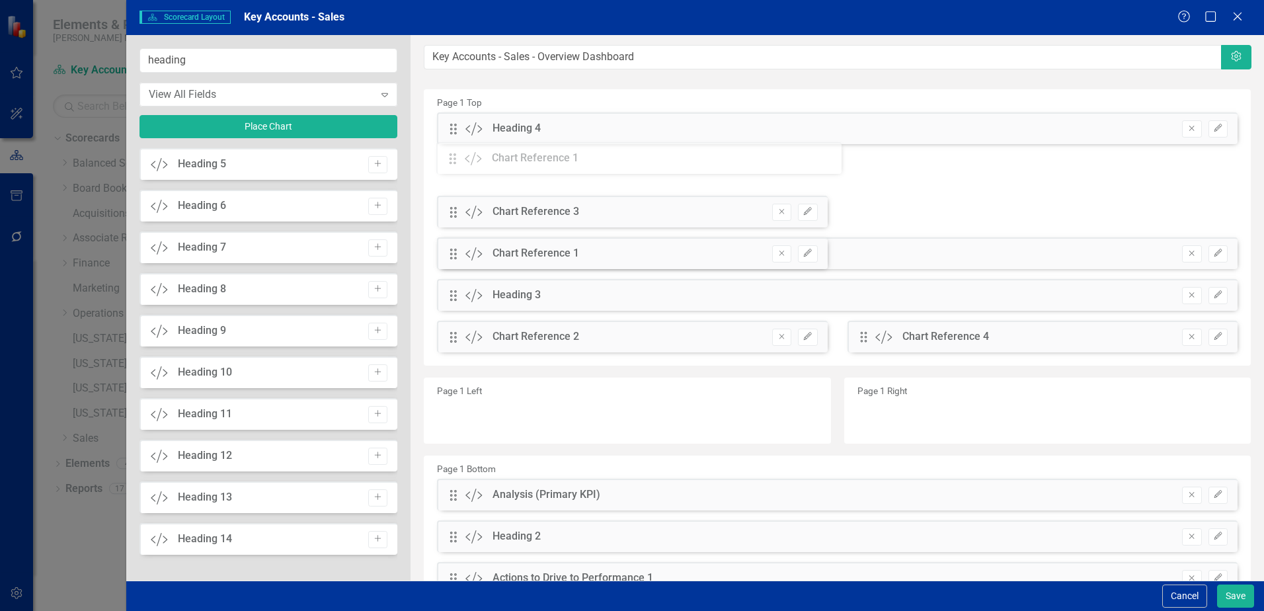
drag, startPoint x: 454, startPoint y: 255, endPoint x: 464, endPoint y: 160, distance: 95.7
click at [464, 160] on div "The fields (or pods) that are available for you to include on the detail page a…" at bounding box center [838, 402] width 854 height 735
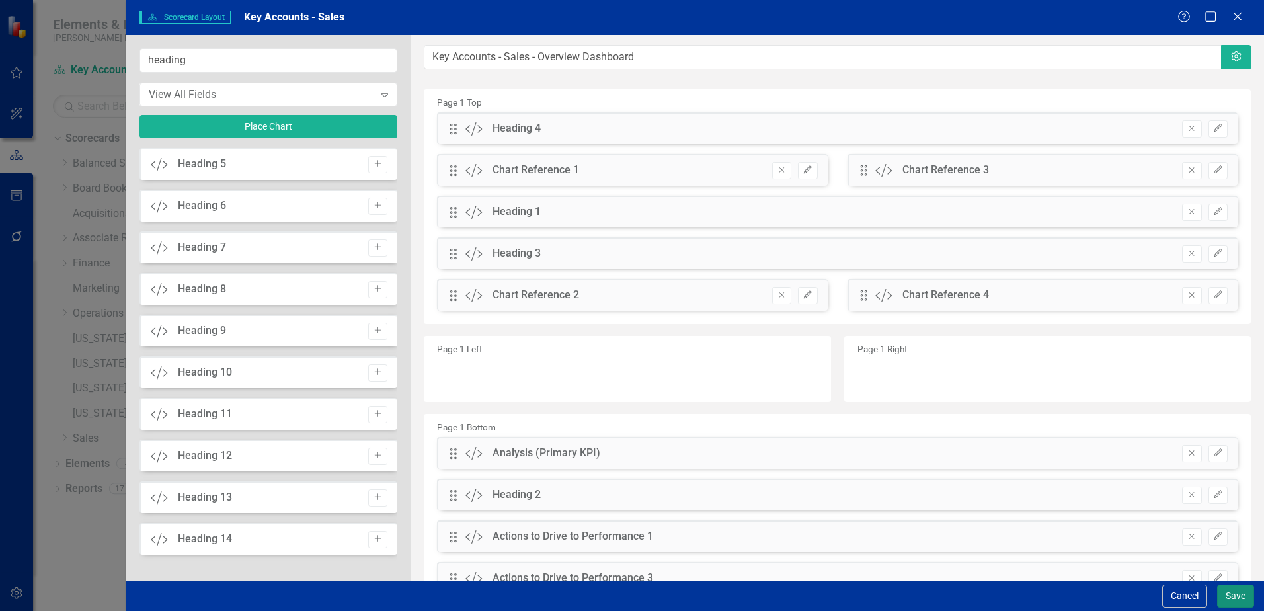
click at [1233, 589] on button "Save" at bounding box center [1235, 596] width 37 height 23
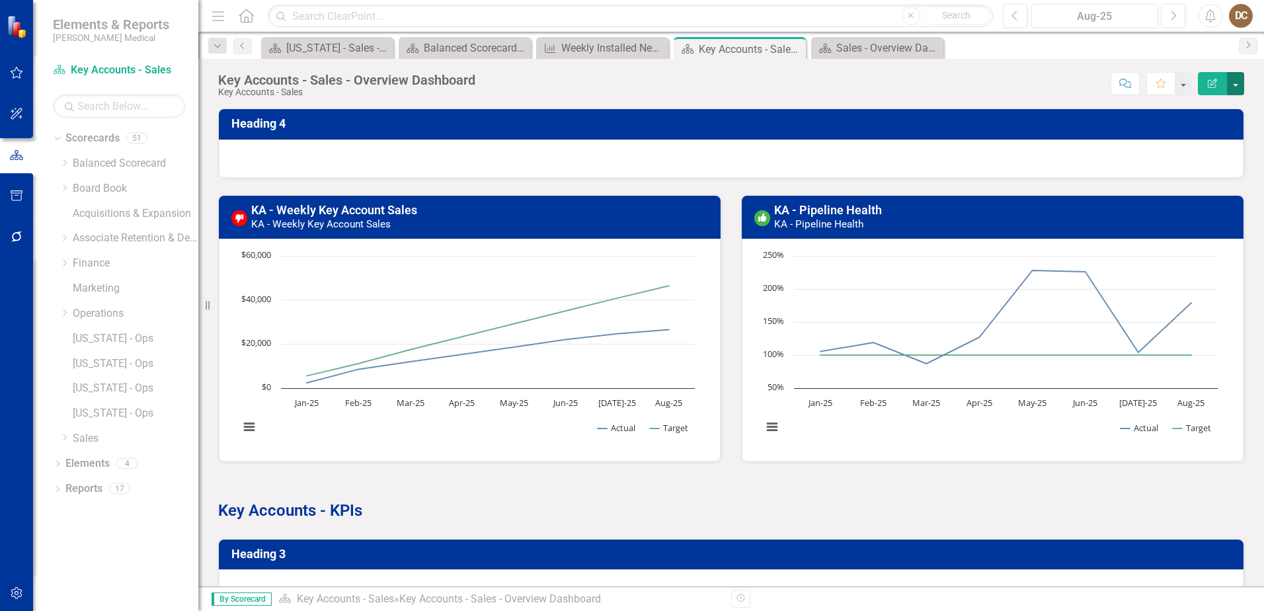
click at [1238, 84] on button "button" at bounding box center [1235, 83] width 17 height 23
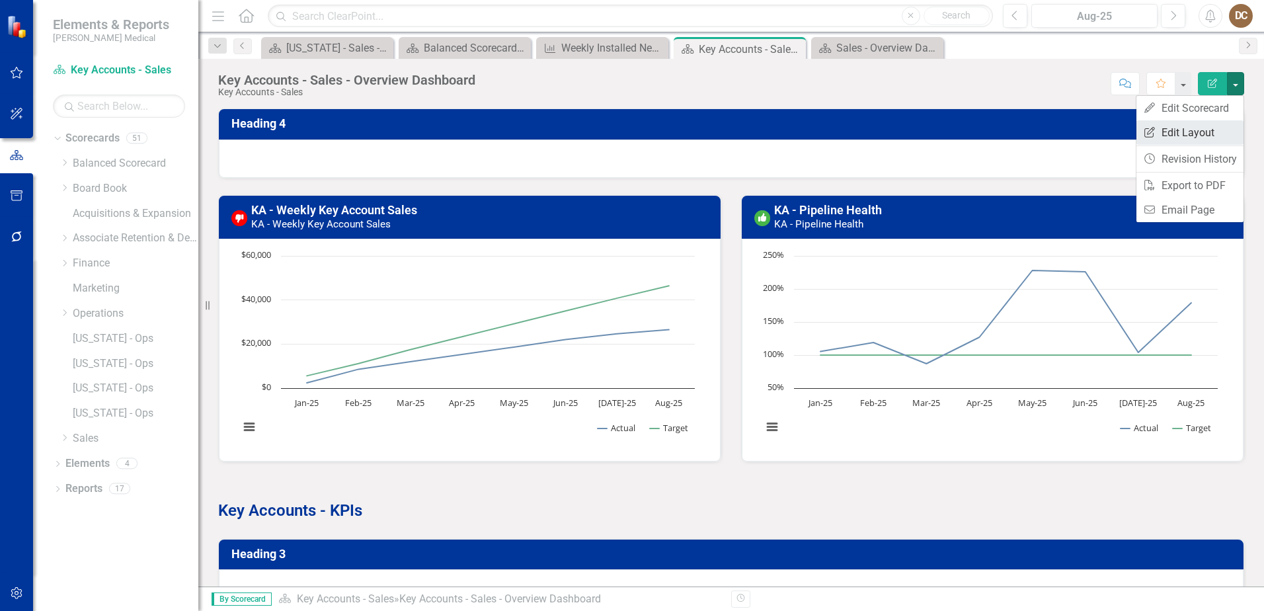
click at [1202, 132] on link "Edit Report Edit Layout" at bounding box center [1190, 132] width 107 height 24
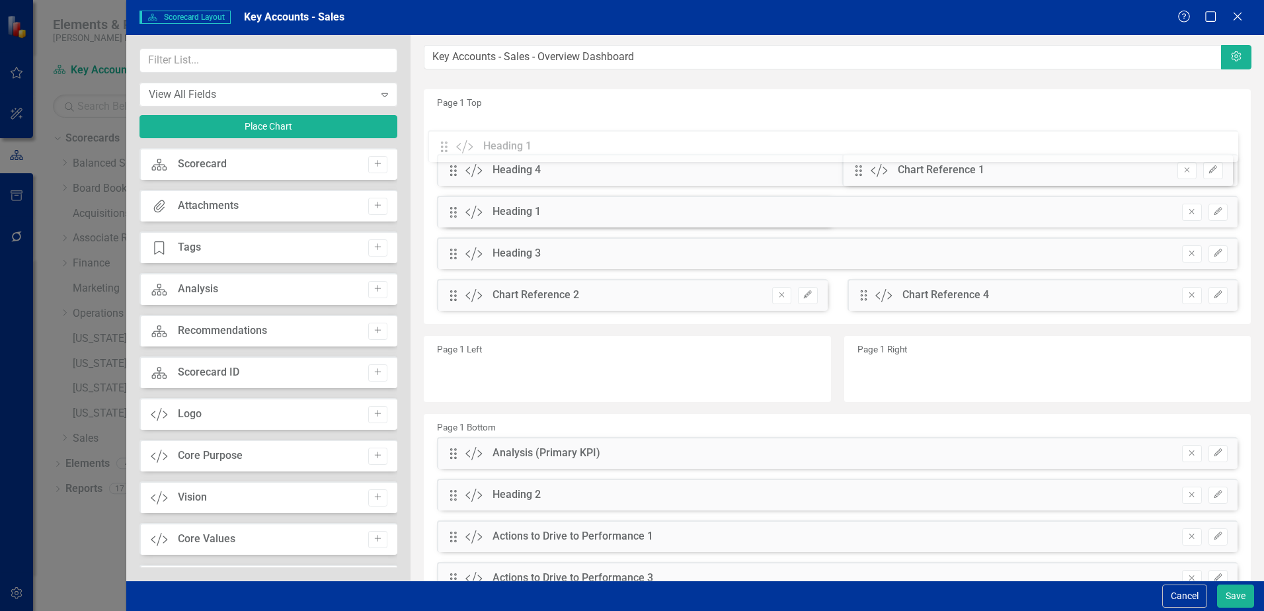
drag, startPoint x: 450, startPoint y: 216, endPoint x: 450, endPoint y: 151, distance: 65.5
click at [450, 151] on div "The fields (or pods) that are available for you to include on the detail page a…" at bounding box center [838, 381] width 854 height 693
click at [1187, 170] on icon "Remove" at bounding box center [1192, 170] width 10 height 8
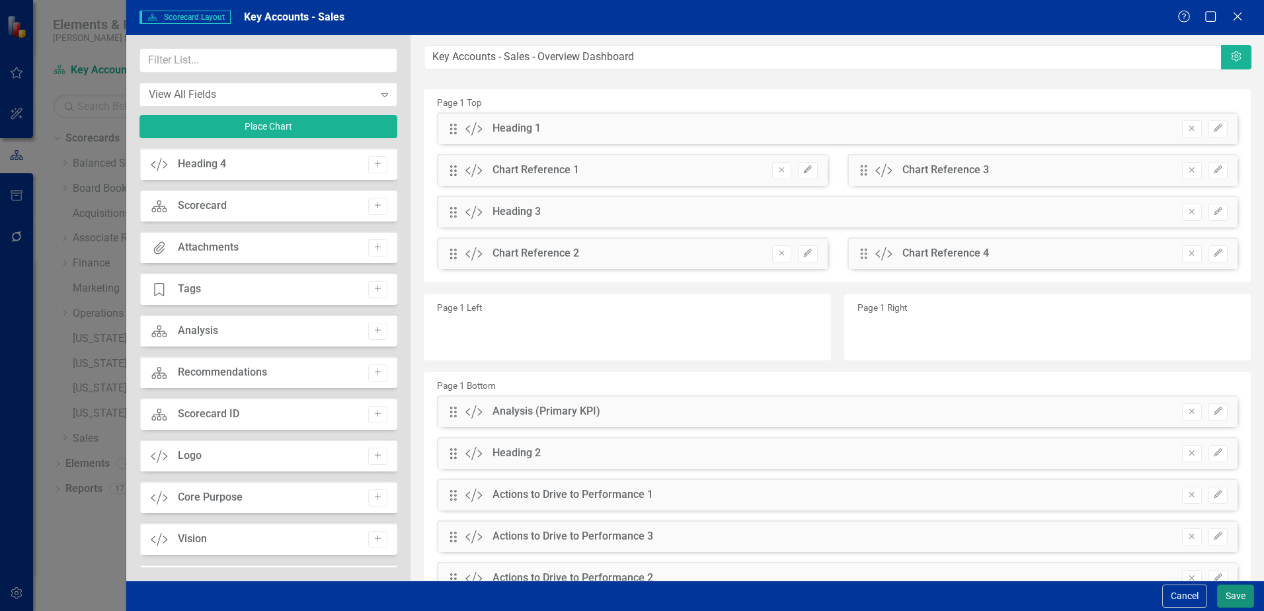
click at [1237, 602] on button "Save" at bounding box center [1235, 596] width 37 height 23
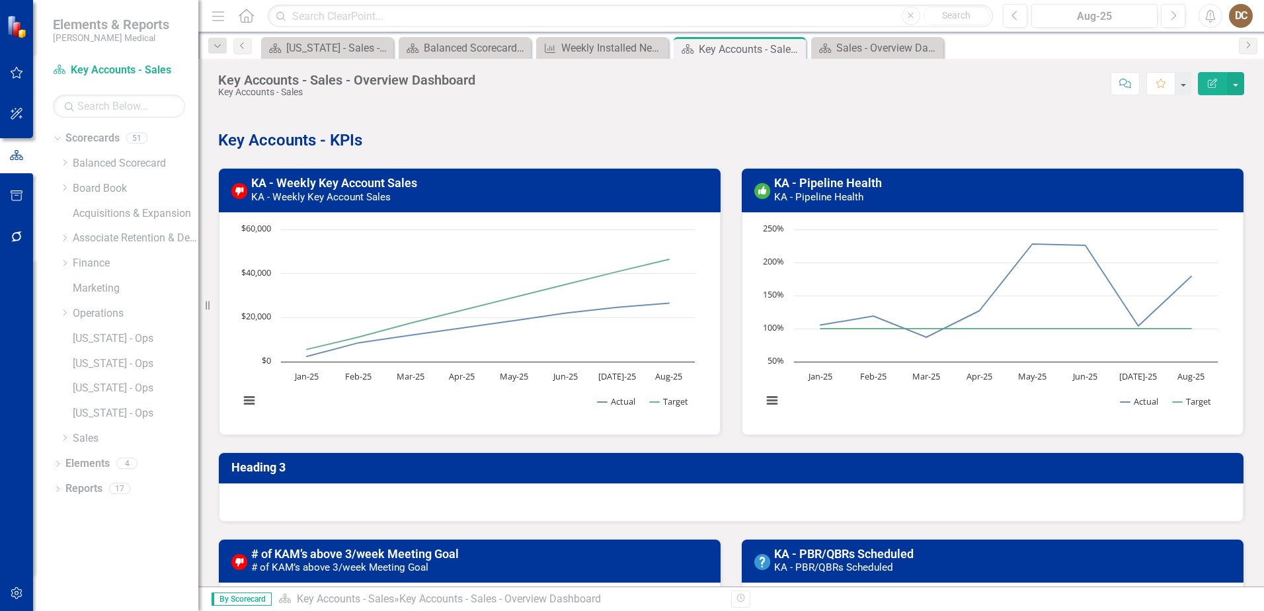
click at [298, 473] on h3 "Heading 3" at bounding box center [733, 467] width 1005 height 13
click at [269, 470] on h3 "Heading 3" at bounding box center [733, 467] width 1005 height 13
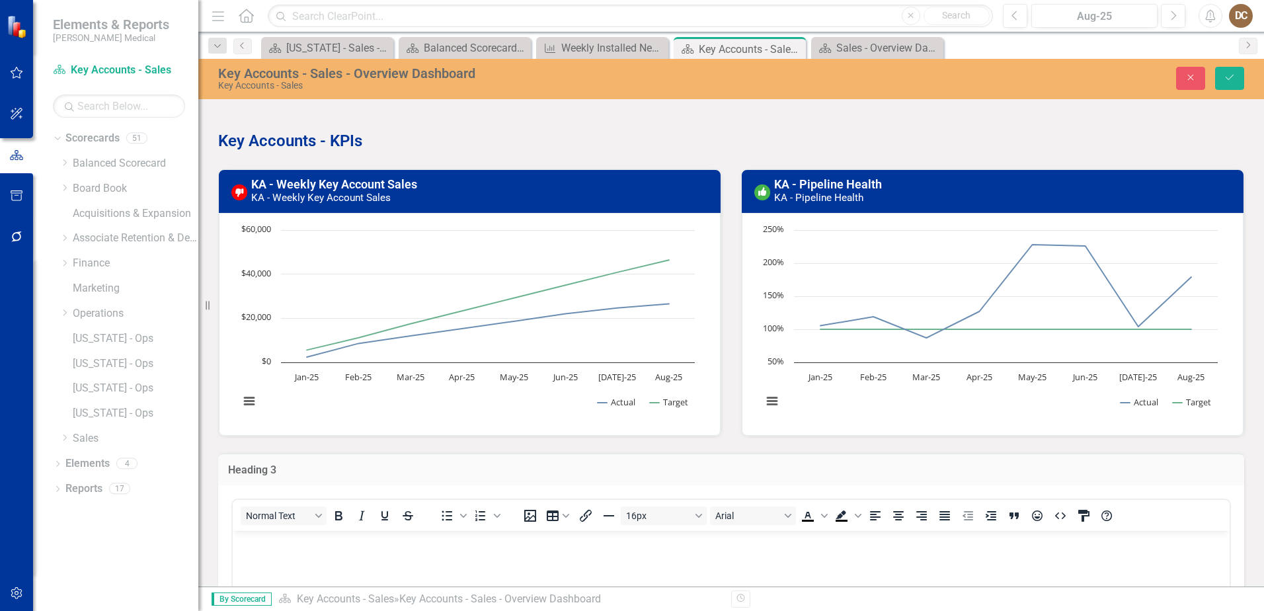
click at [263, 468] on h3 "Heading 3" at bounding box center [731, 470] width 1007 height 12
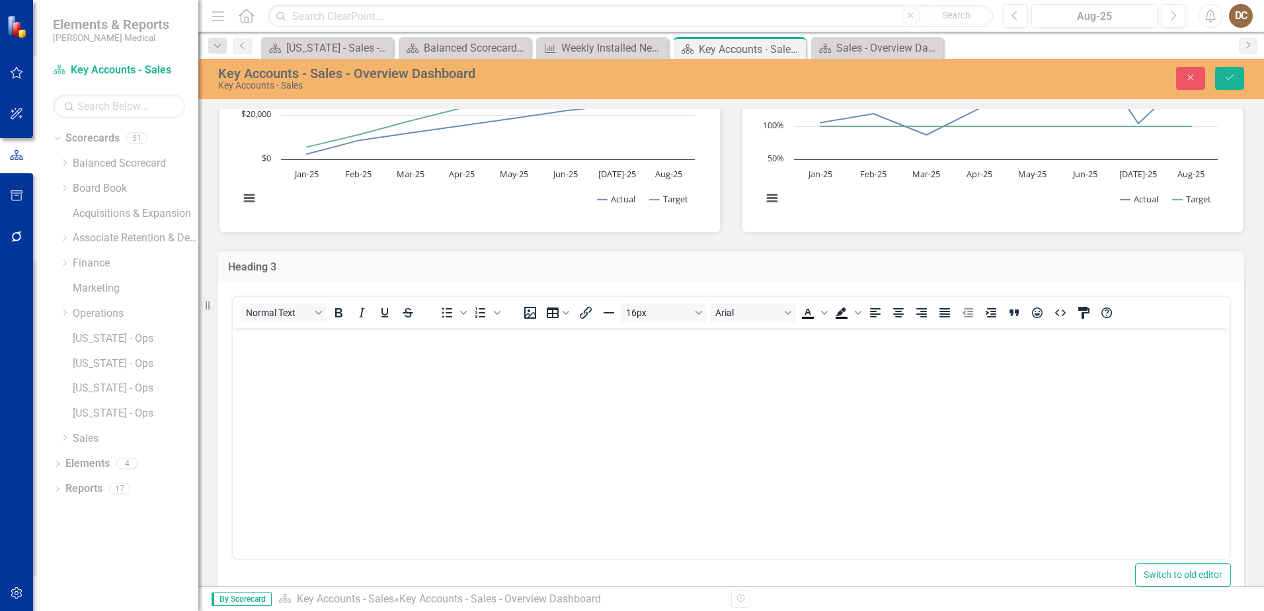
scroll to position [15, 0]
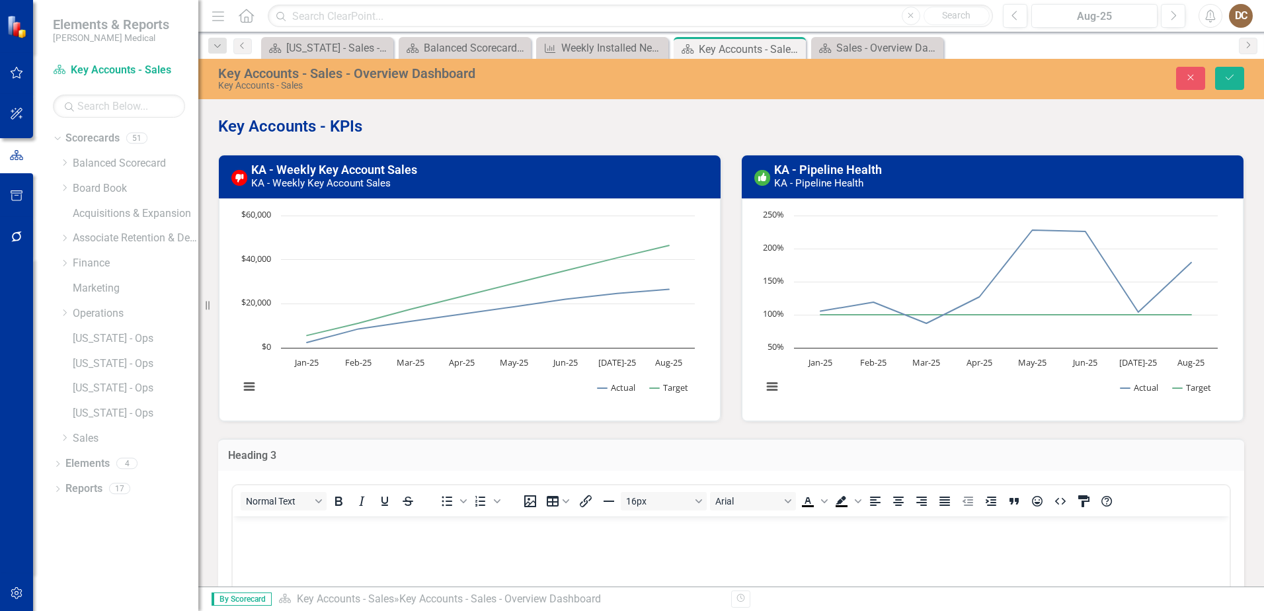
click at [266, 451] on h3 "Heading 3" at bounding box center [731, 456] width 1007 height 12
click at [259, 459] on h3 "Heading 3" at bounding box center [731, 456] width 1007 height 12
click at [1193, 70] on button "Close" at bounding box center [1190, 78] width 29 height 23
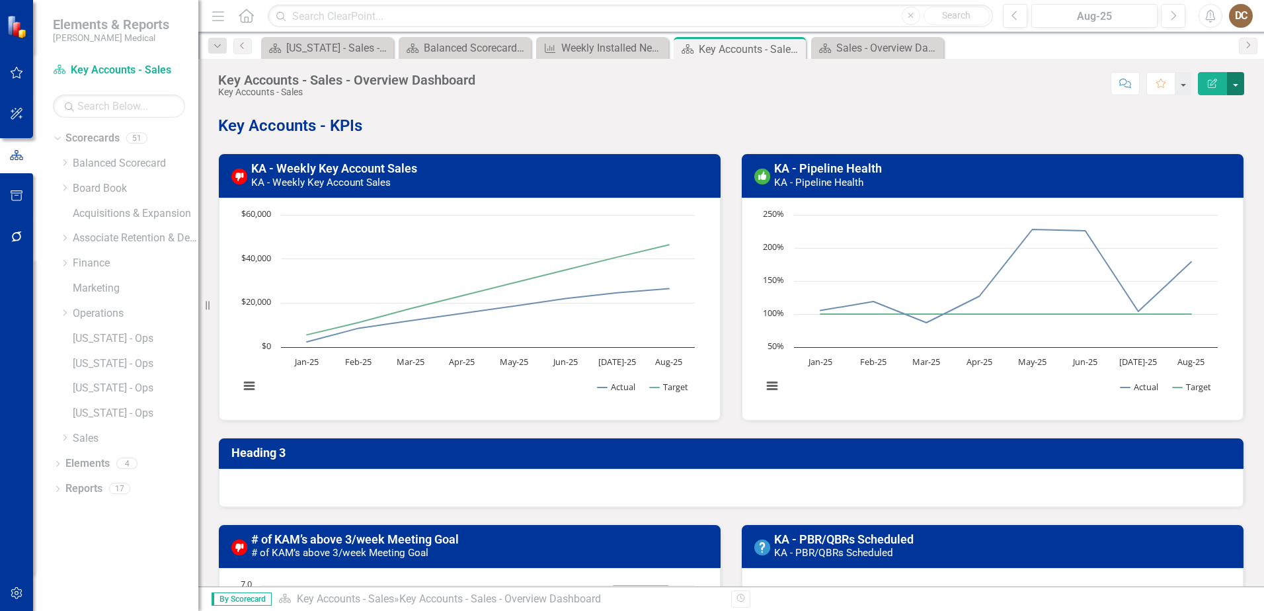
click at [1229, 85] on button "button" at bounding box center [1235, 83] width 17 height 23
click at [1185, 133] on link "Edit Report Edit Layout" at bounding box center [1190, 132] width 107 height 24
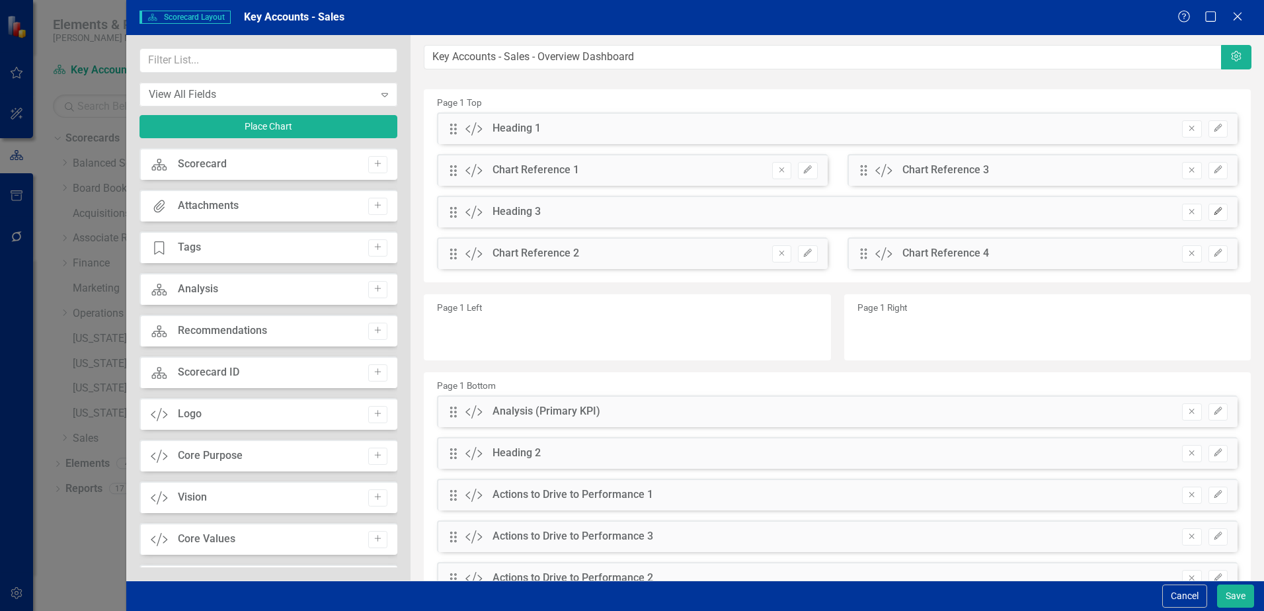
click at [1214, 210] on icon "button" at bounding box center [1218, 211] width 8 height 8
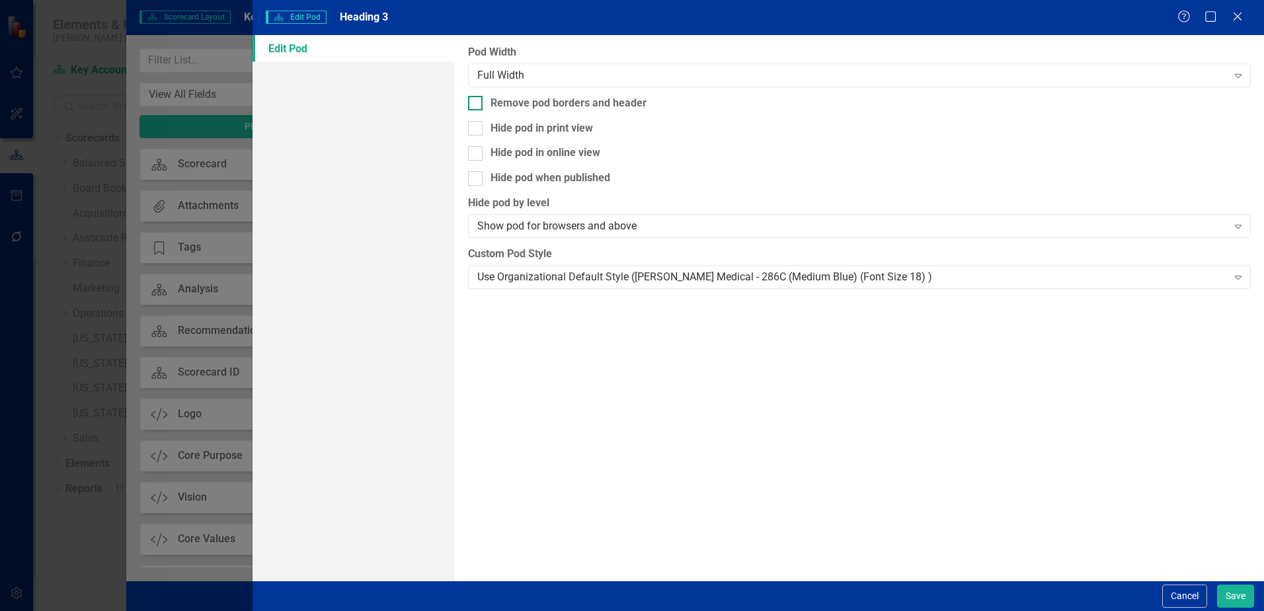
click at [478, 104] on div at bounding box center [475, 103] width 15 height 15
click at [477, 104] on input "Remove pod borders and header" at bounding box center [472, 100] width 9 height 9
checkbox input "true"
click at [489, 269] on div "Use Organizational Default Style ([PERSON_NAME] Medical - 286C (Medium Blue) (F…" at bounding box center [852, 276] width 750 height 15
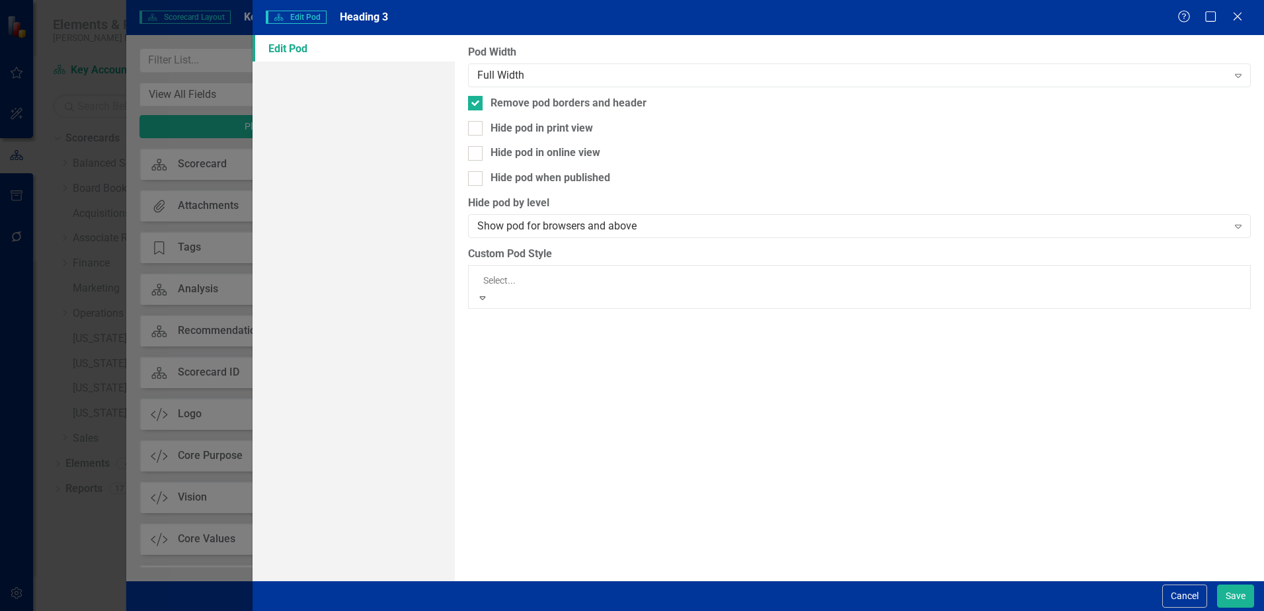
click at [1238, 595] on button "Save" at bounding box center [1235, 596] width 37 height 23
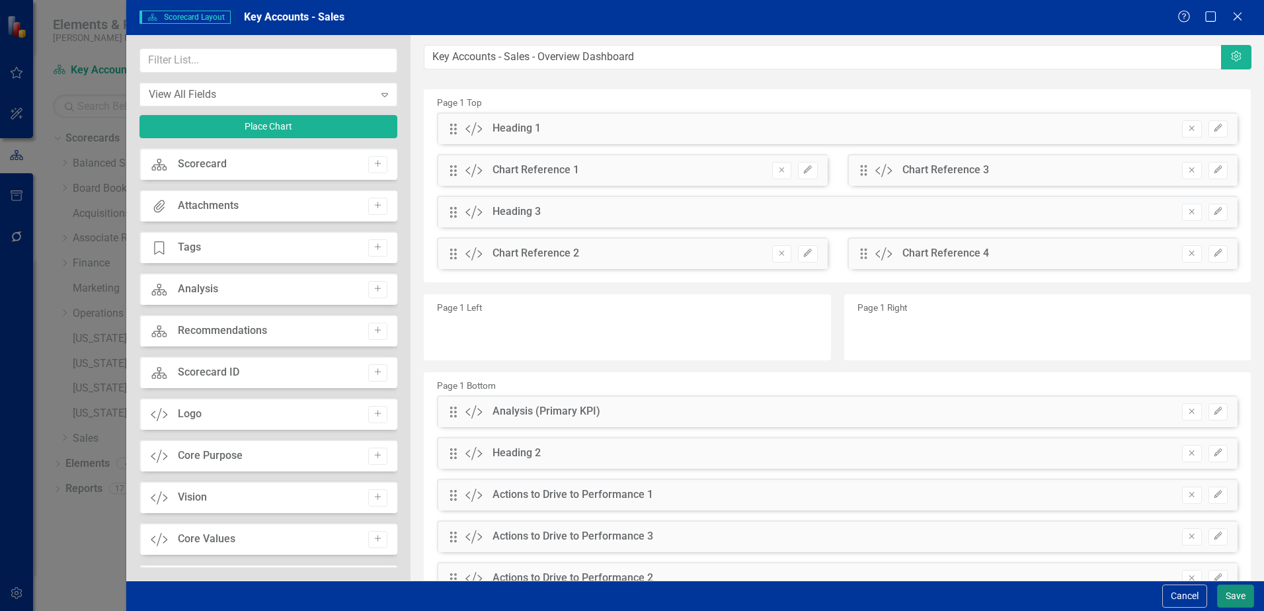
click at [1231, 597] on button "Save" at bounding box center [1235, 596] width 37 height 23
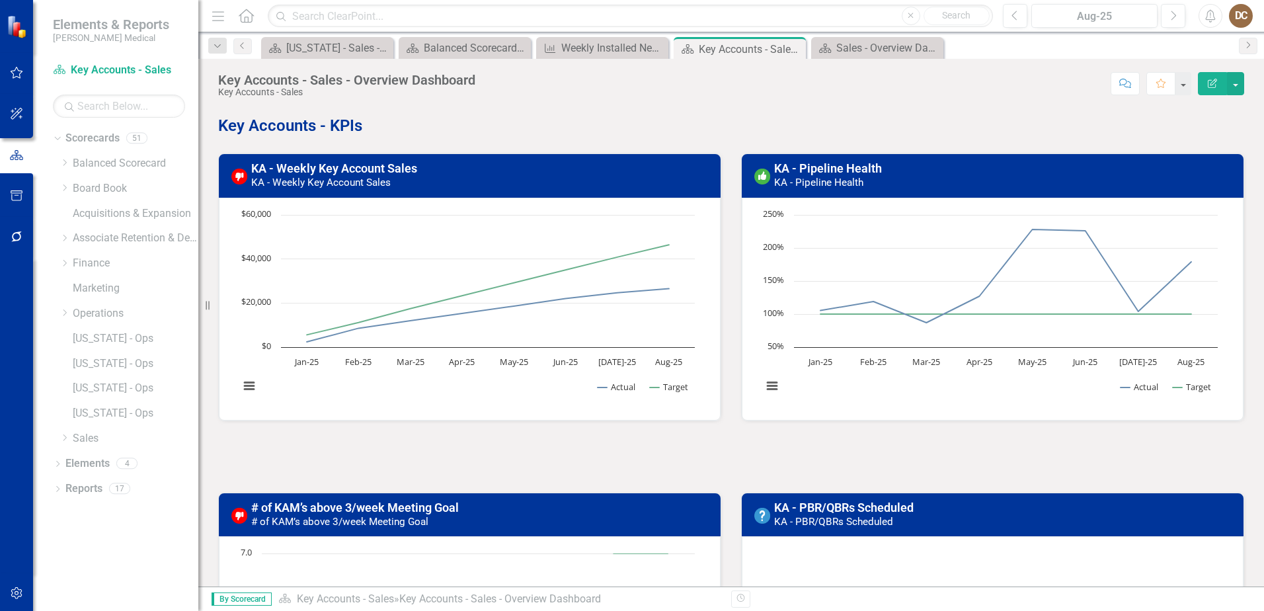
click at [727, 456] on div at bounding box center [731, 457] width 1026 height 38
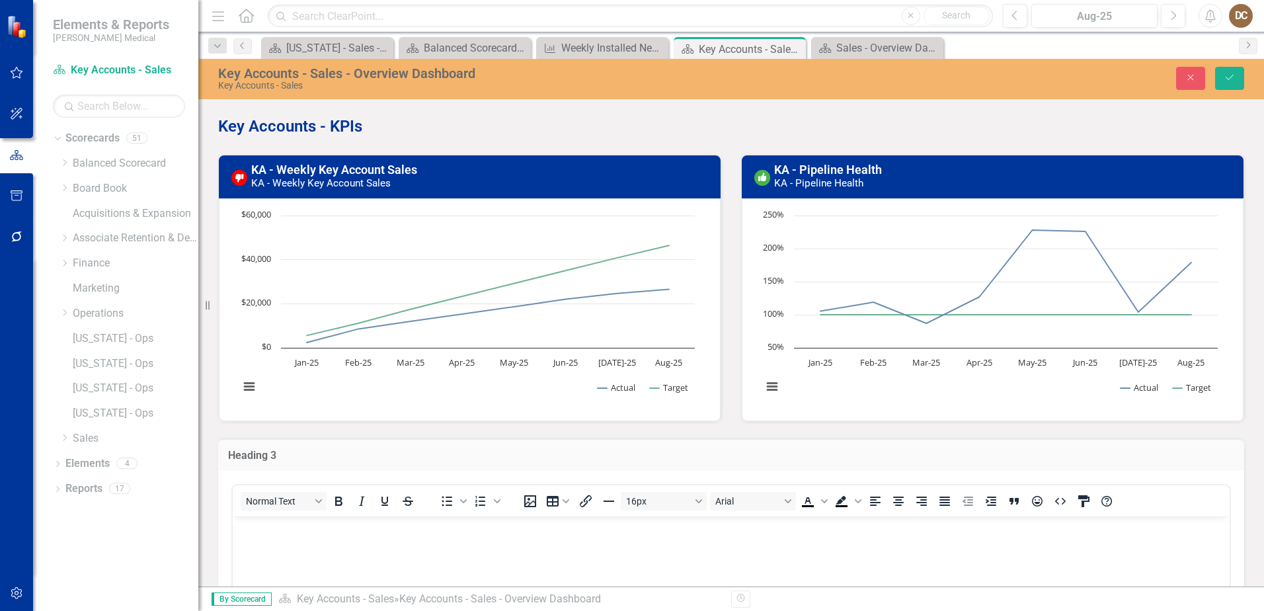
scroll to position [0, 0]
click at [695, 454] on h3 "Heading 3" at bounding box center [731, 456] width 1007 height 12
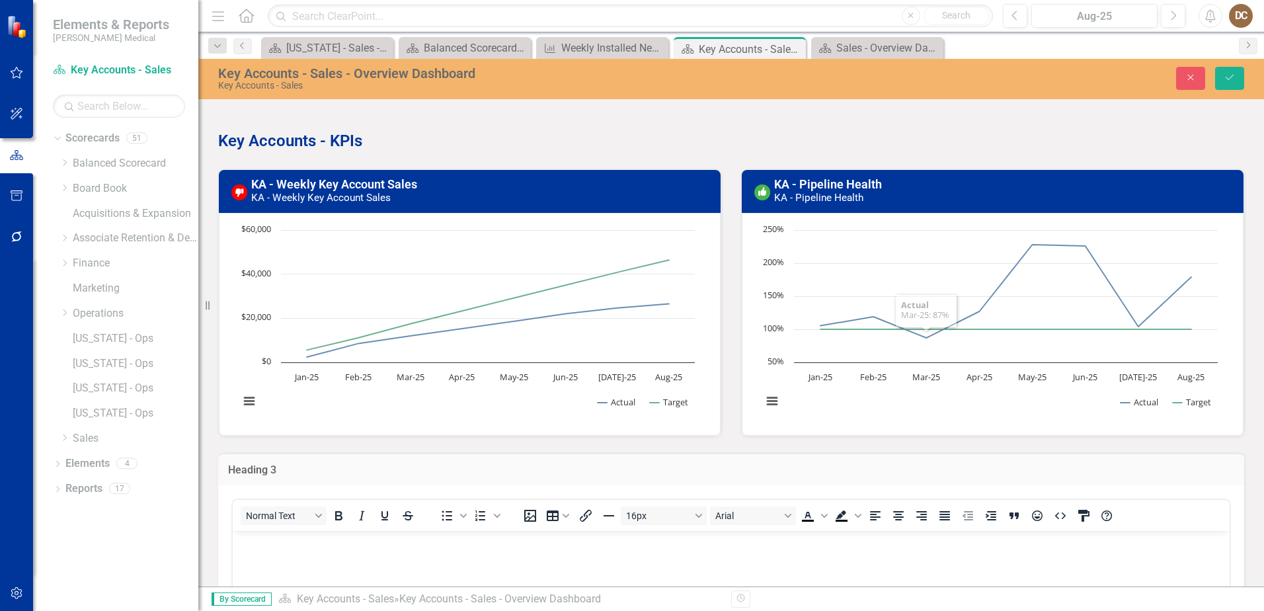
scroll to position [265, 0]
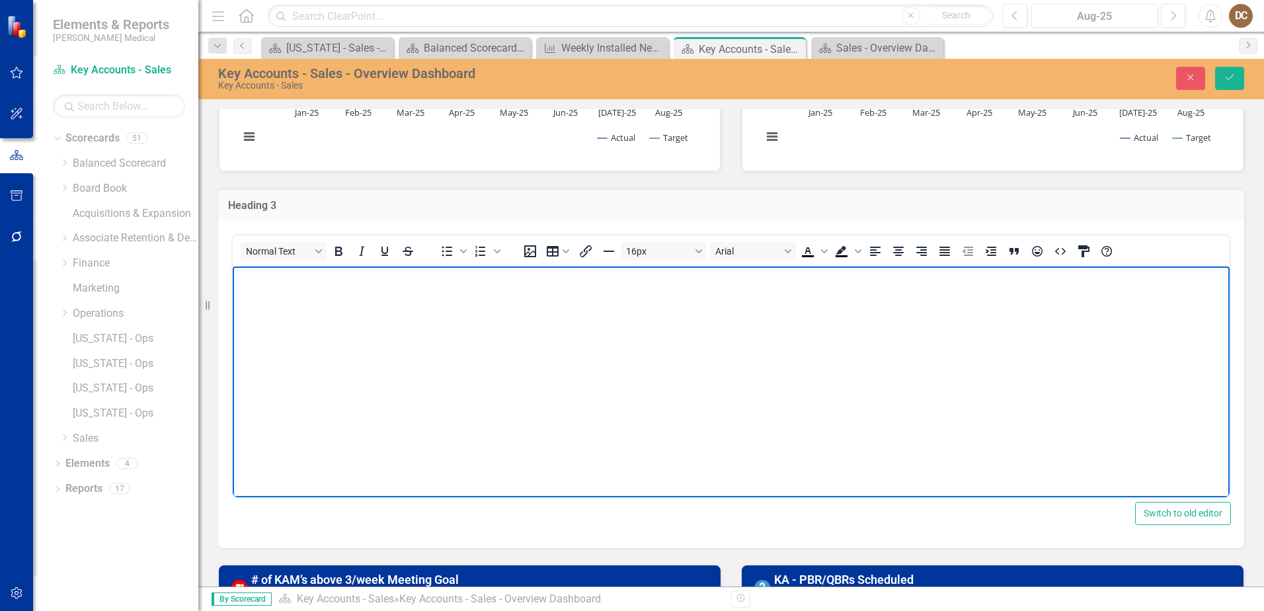
click at [362, 303] on body "Rich Text Area. Press ALT-0 for help." at bounding box center [731, 365] width 997 height 198
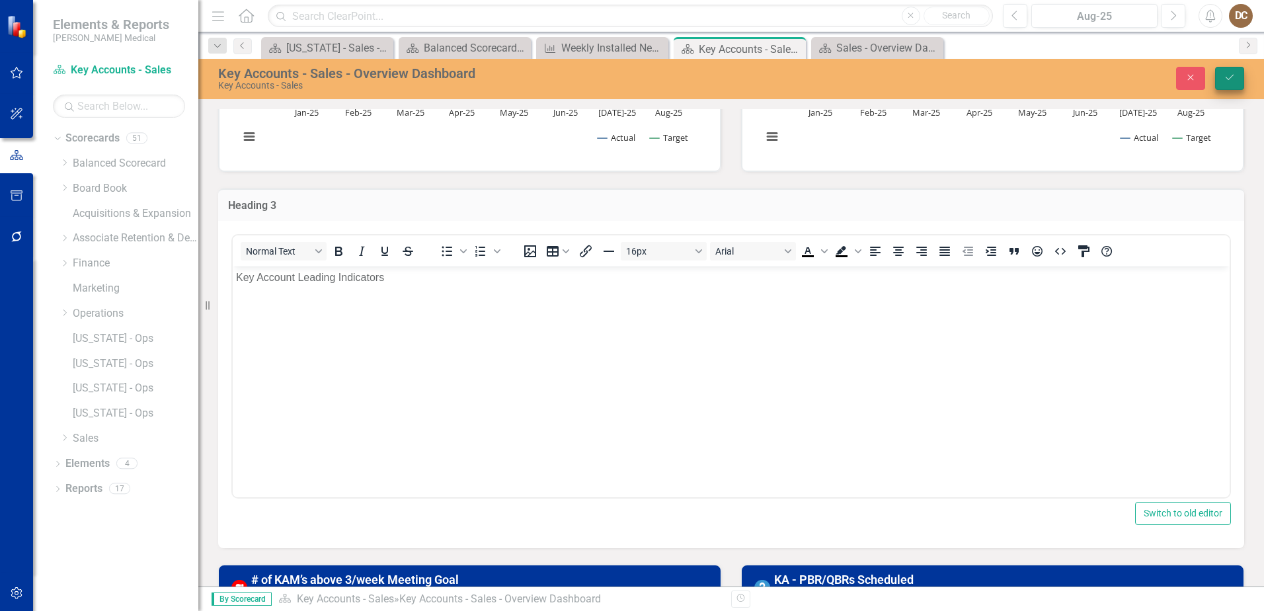
drag, startPoint x: 1247, startPoint y: 69, endPoint x: 1237, endPoint y: 73, distance: 10.7
click at [1239, 72] on div "Close Save" at bounding box center [1042, 78] width 425 height 23
click at [1235, 73] on icon "Save" at bounding box center [1230, 77] width 12 height 9
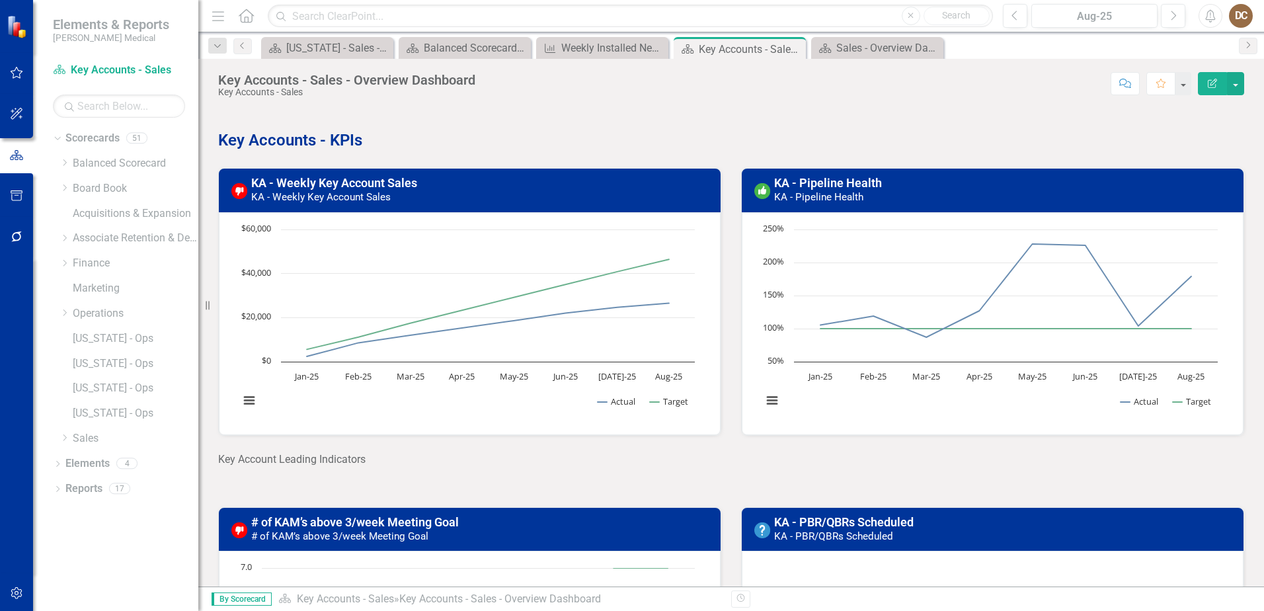
click at [365, 464] on p "Key Account Leading Indicators" at bounding box center [731, 459] width 1026 height 15
click at [333, 461] on p "Key Account Leading Indicators" at bounding box center [731, 459] width 1026 height 15
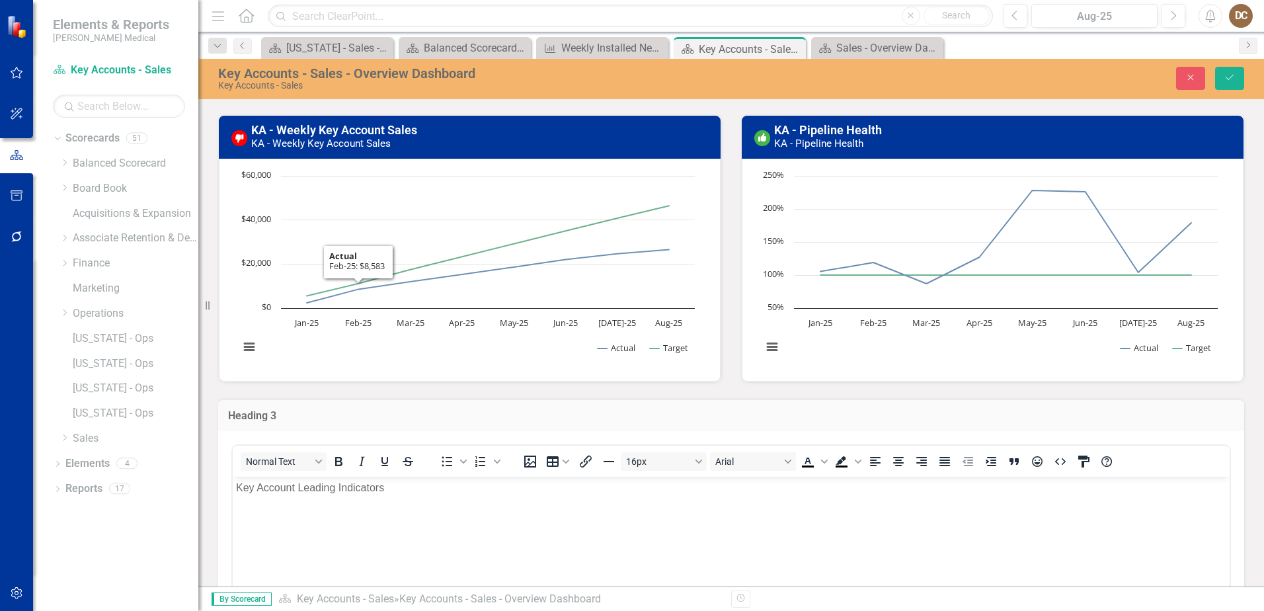
scroll to position [132, 0]
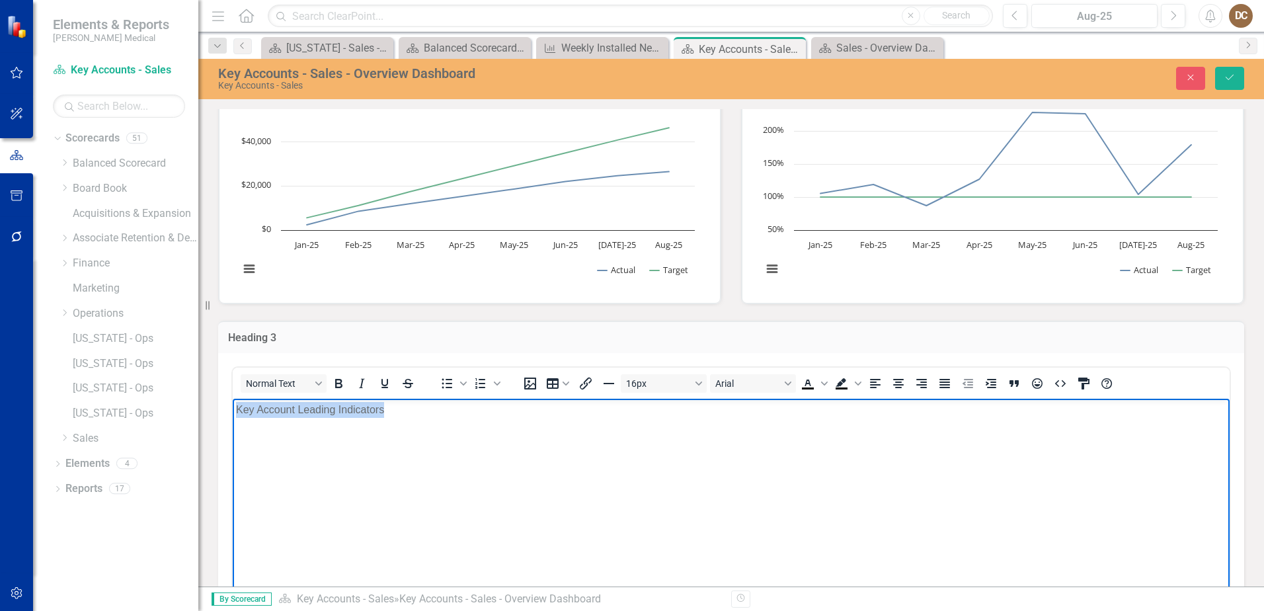
drag, startPoint x: 391, startPoint y: 414, endPoint x: 444, endPoint y: 806, distance: 395.8
click at [233, 405] on html "Key Account Leading Indicators" at bounding box center [731, 497] width 997 height 198
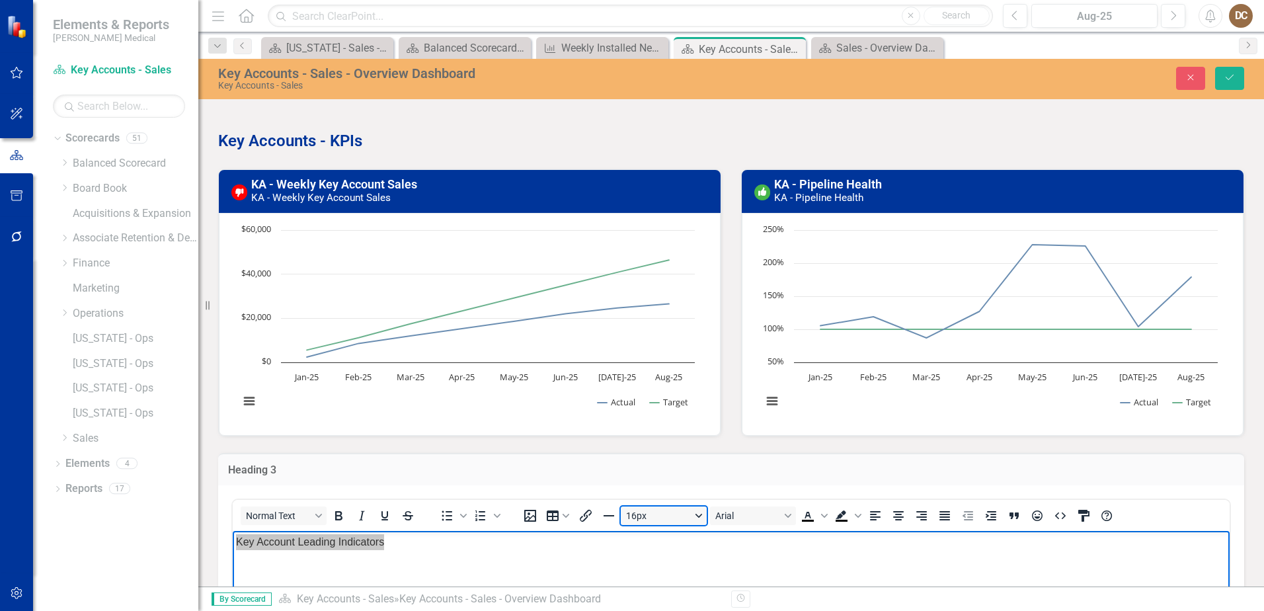
click at [694, 518] on button "16px" at bounding box center [664, 516] width 86 height 19
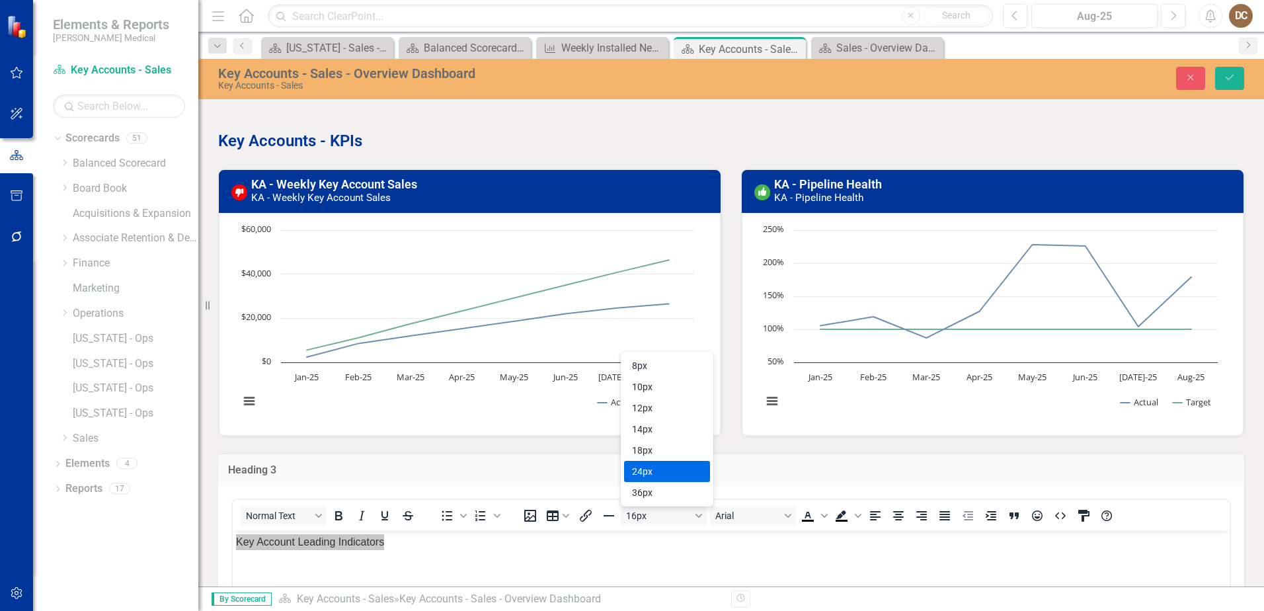
click at [667, 473] on div "24px" at bounding box center [658, 472] width 52 height 16
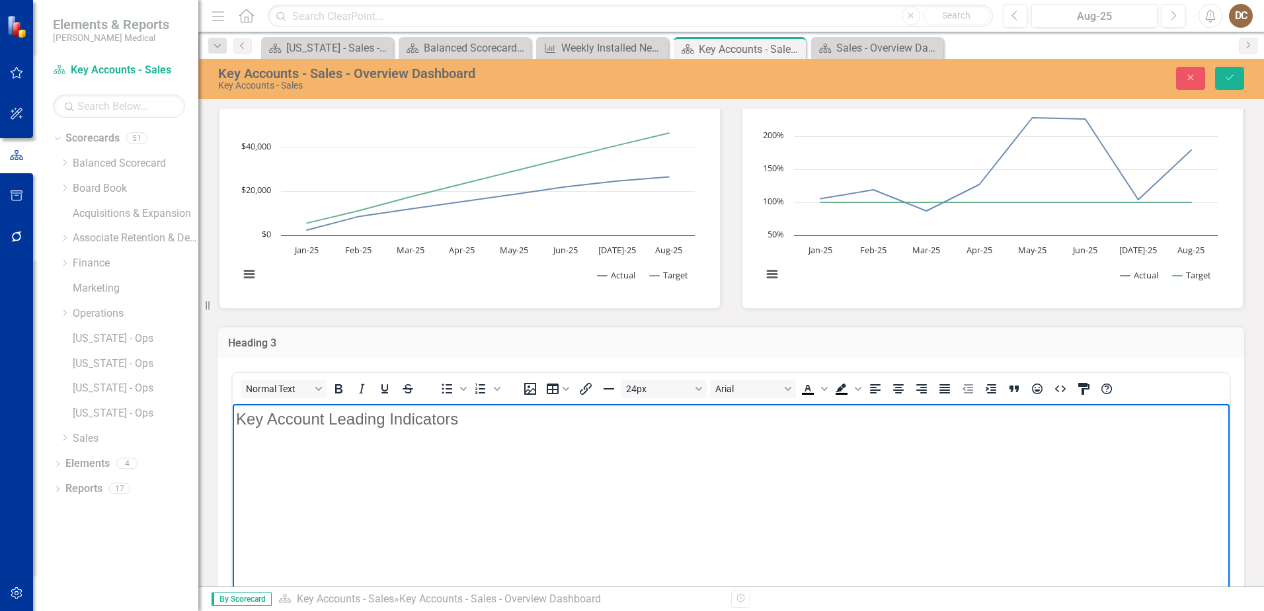
scroll to position [132, 0]
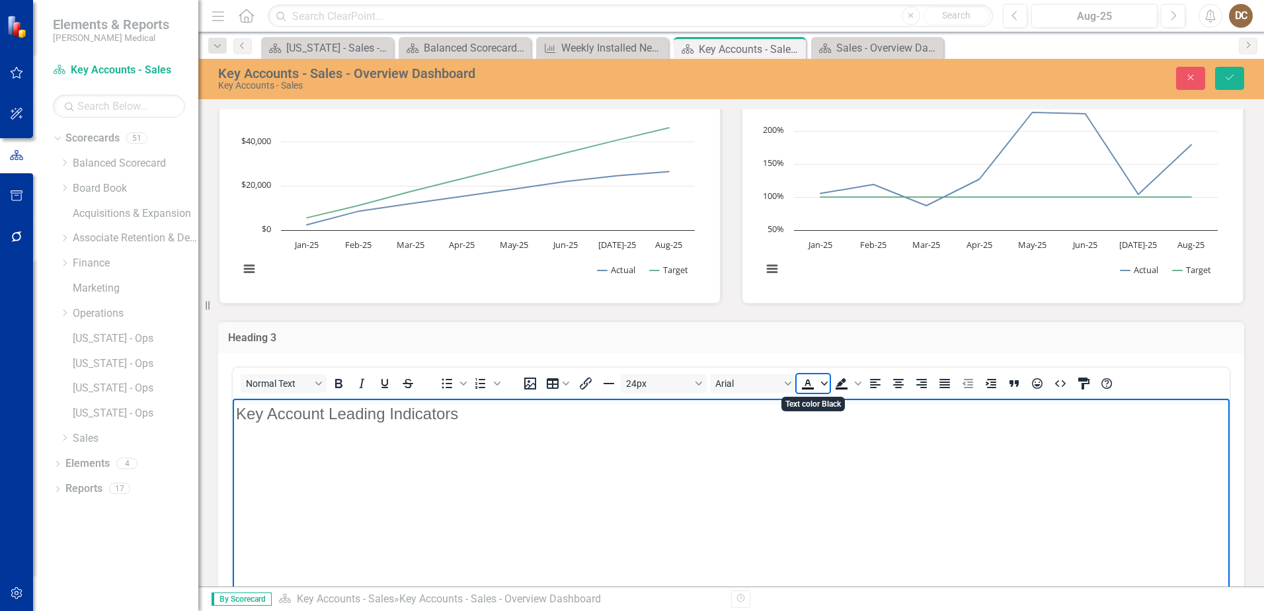
click at [822, 382] on icon "Text color Black" at bounding box center [824, 383] width 7 height 7
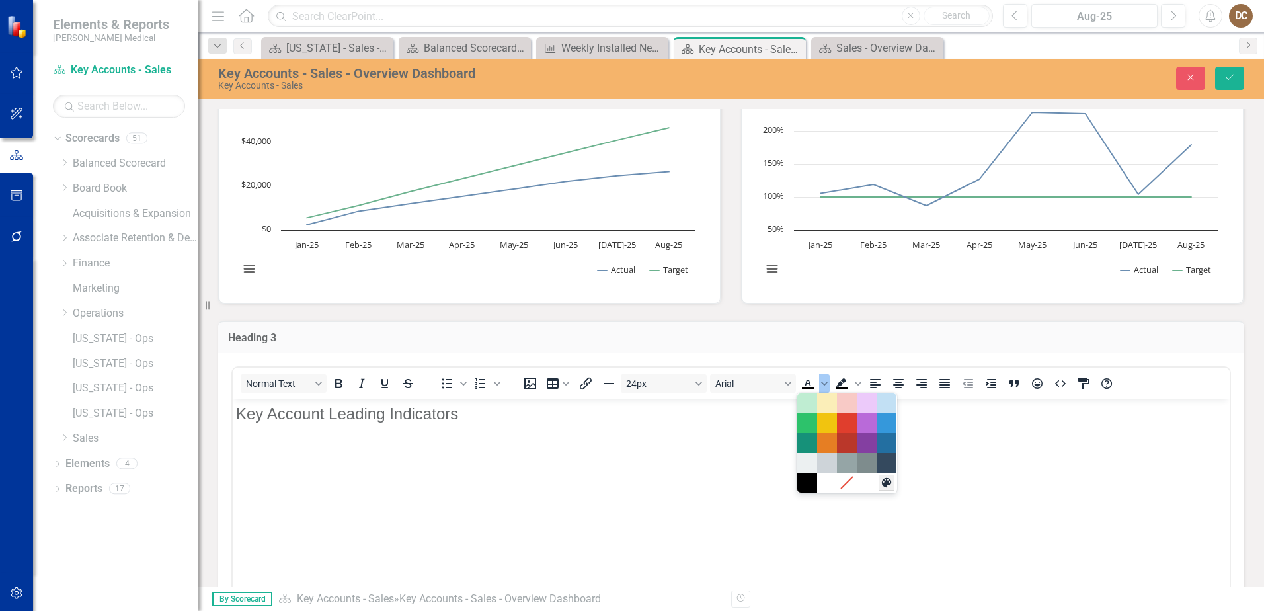
click at [886, 485] on icon "Custom color" at bounding box center [886, 482] width 9 height 9
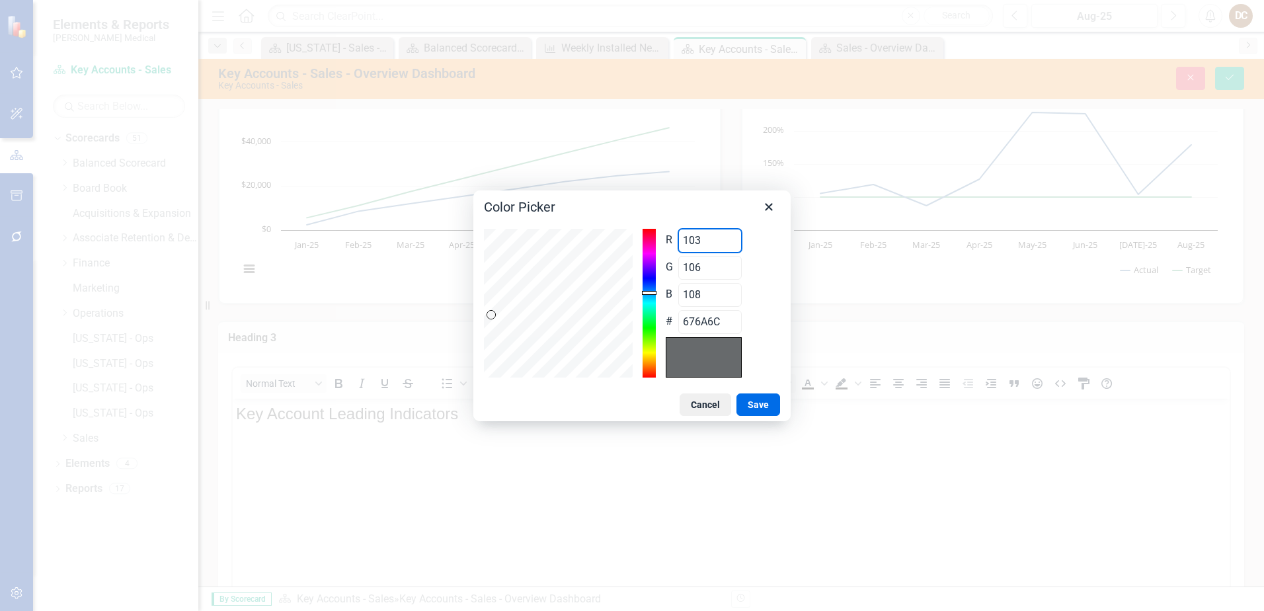
click at [592, 251] on div "R 103 Range 0 to 255 G 106 Range 0 to 255 B 108 Range 0 to 255 # 676A6C" at bounding box center [632, 303] width 296 height 149
type input "0"
type input "006A6C"
type input "0"
drag, startPoint x: 722, startPoint y: 268, endPoint x: 641, endPoint y: 268, distance: 80.0
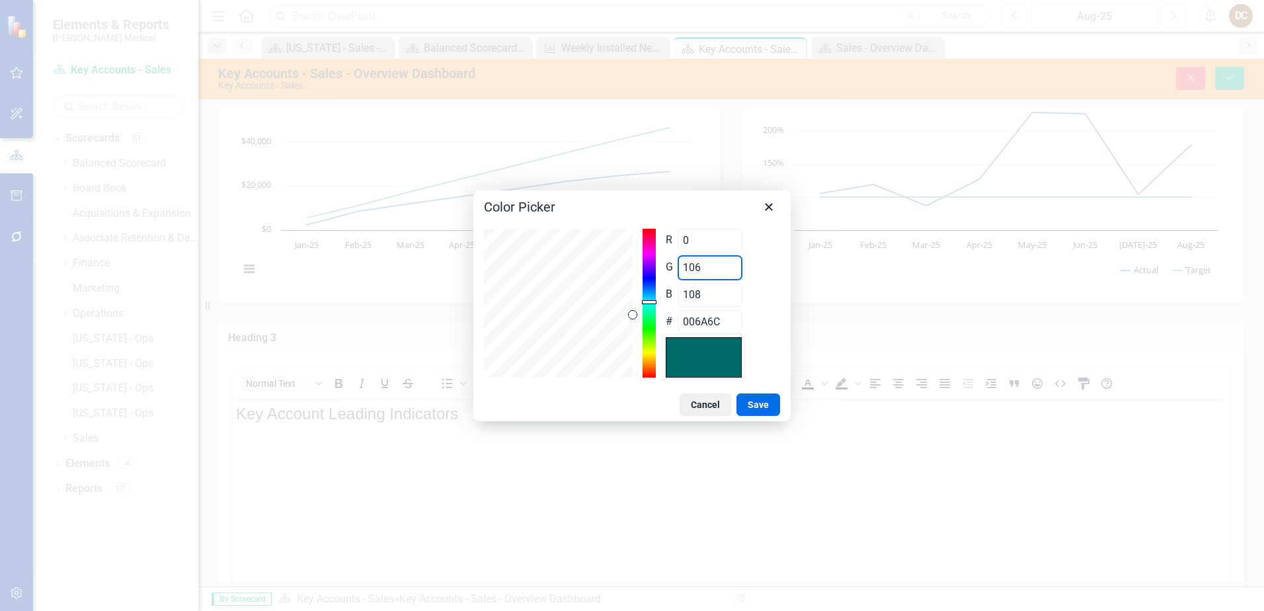
click at [641, 268] on div "R 0 Range 0 to 255 G 106 Range 0 to 255 B 108 Range 0 to 255 # 006A6C" at bounding box center [632, 303] width 296 height 149
type input "5"
type input "00056C"
type input "53"
type input "00356C"
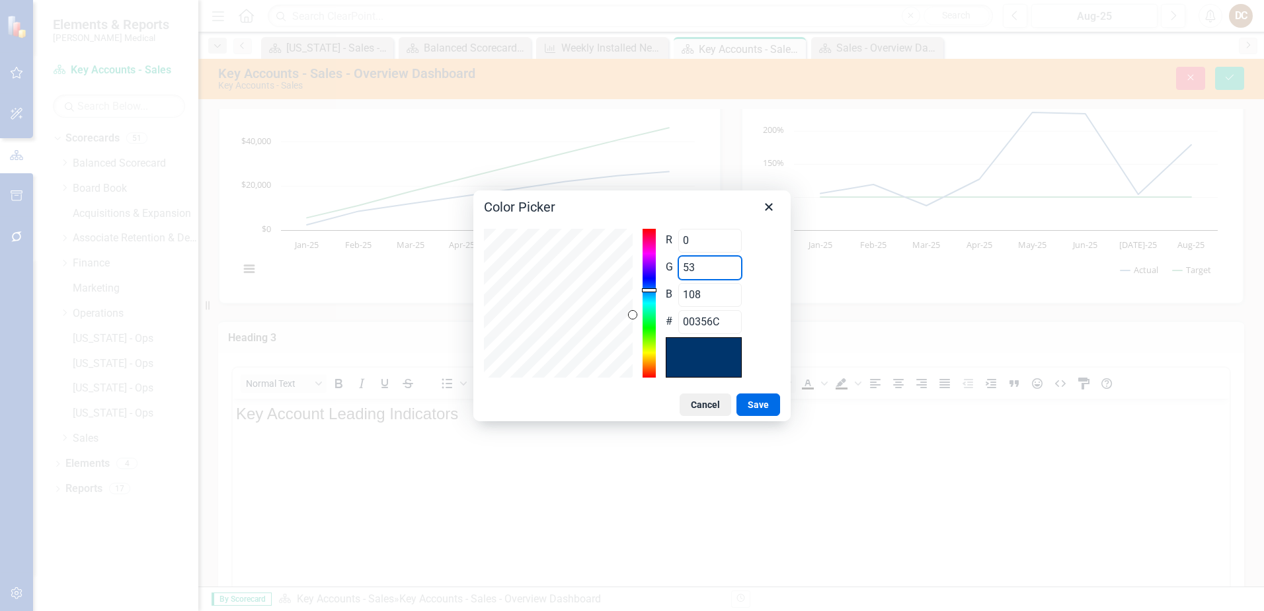
type input "53"
click at [724, 299] on input "108" at bounding box center [710, 295] width 63 height 24
type input "10"
type input "00350A"
type input "1"
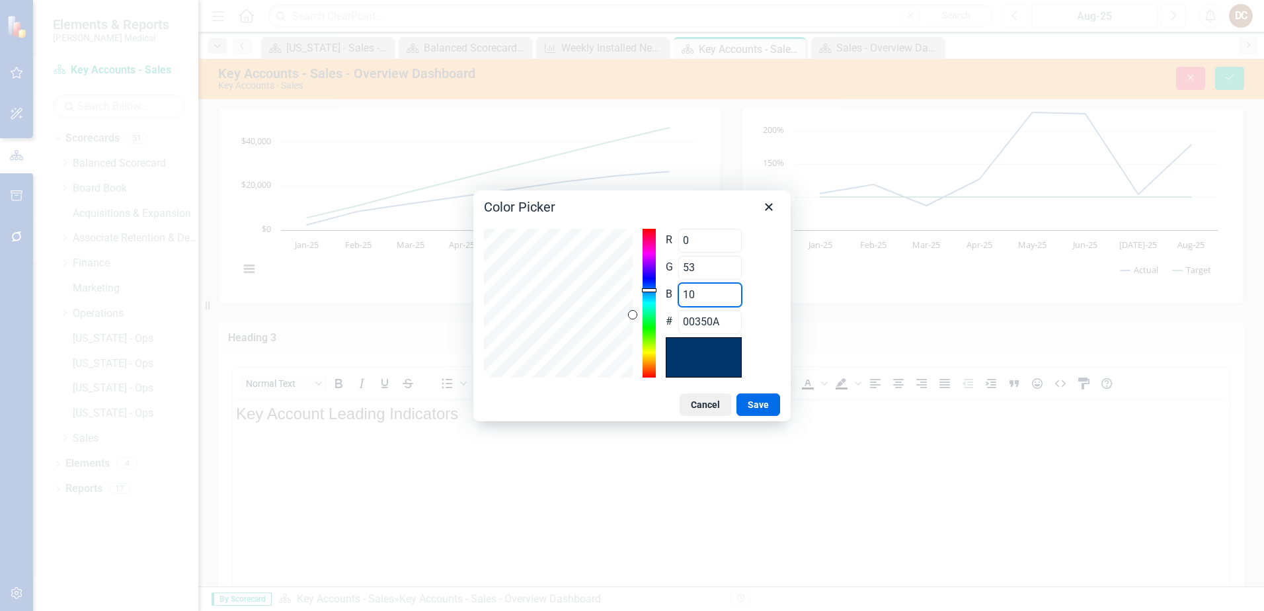
type input "003501"
type input "15"
type input "00350F"
type input "154"
type input "00359A"
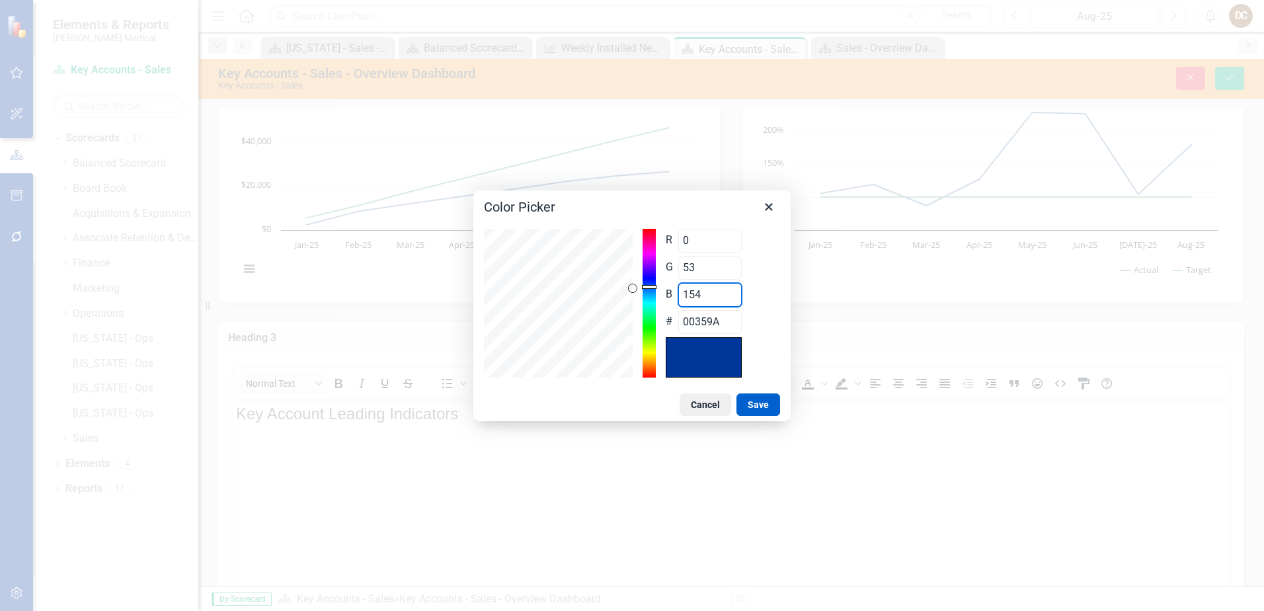
click at [757, 404] on button "Save" at bounding box center [759, 404] width 44 height 22
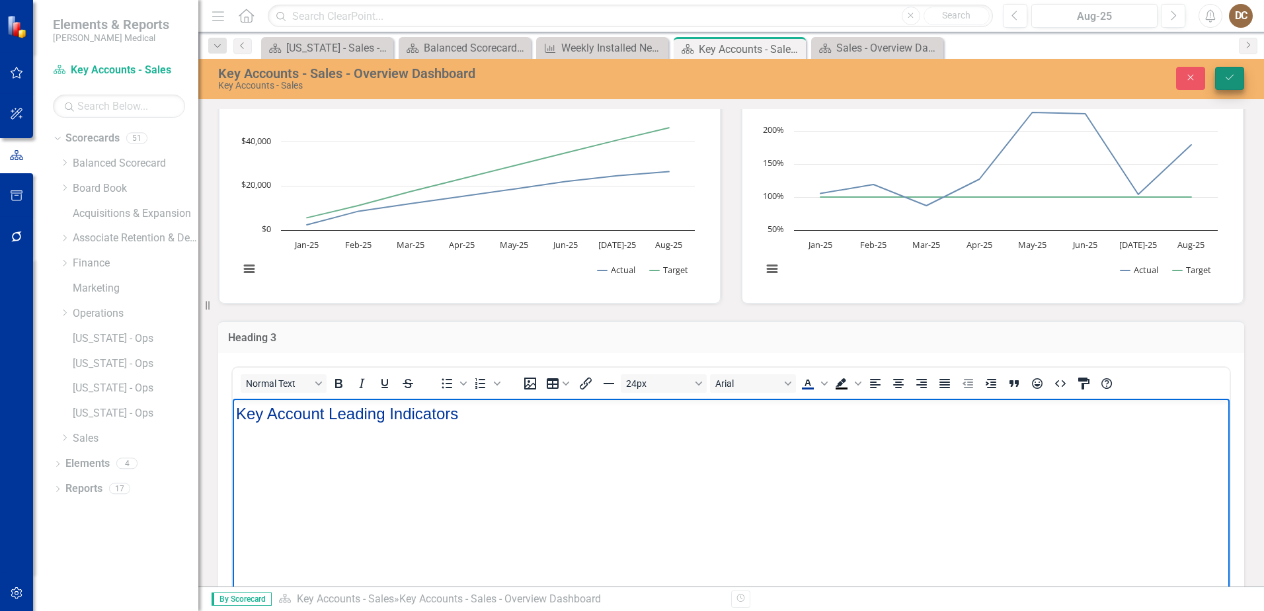
click at [1232, 74] on icon "Save" at bounding box center [1230, 77] width 12 height 9
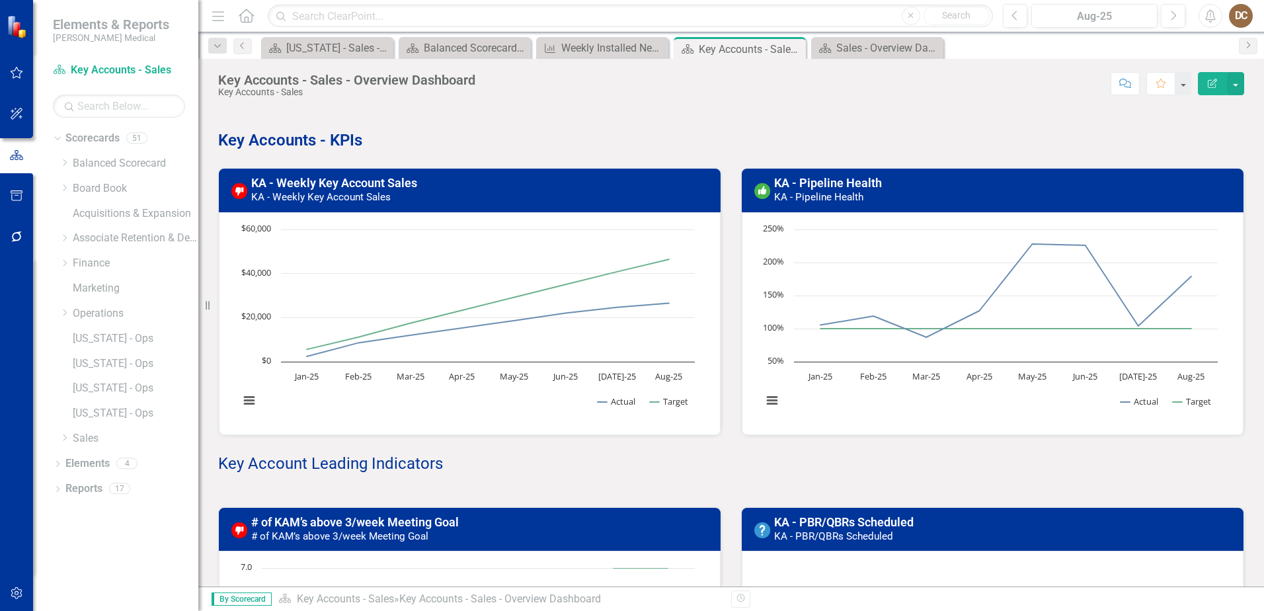
click at [392, 467] on span "Key Account Leading Indicators" at bounding box center [330, 463] width 225 height 19
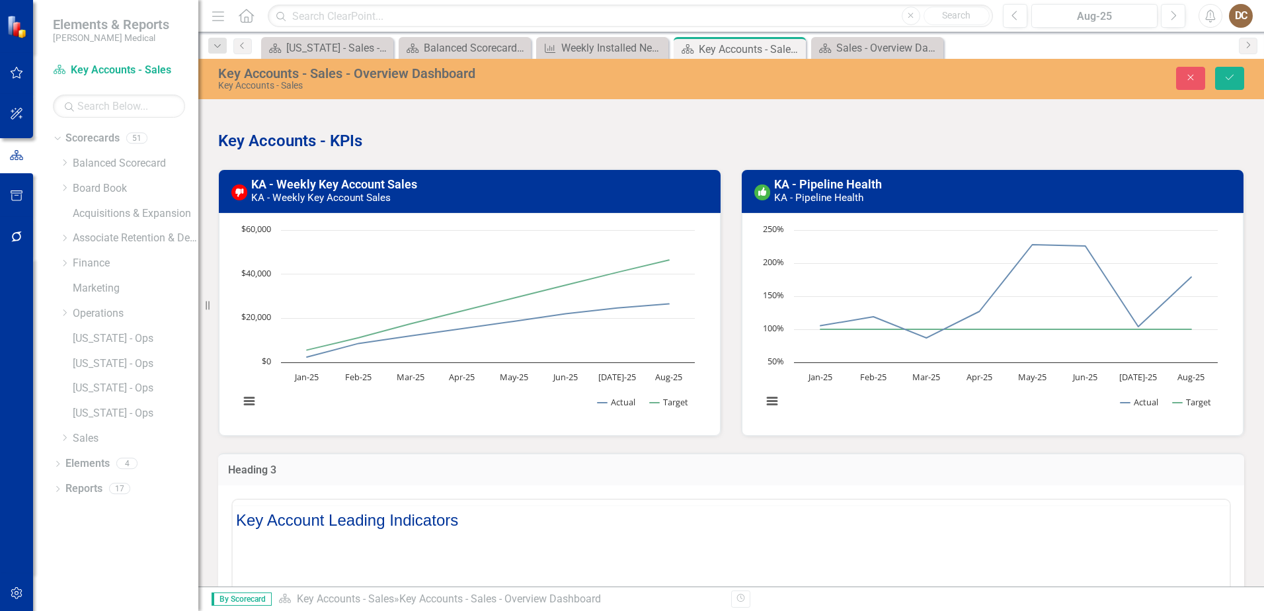
scroll to position [0, 0]
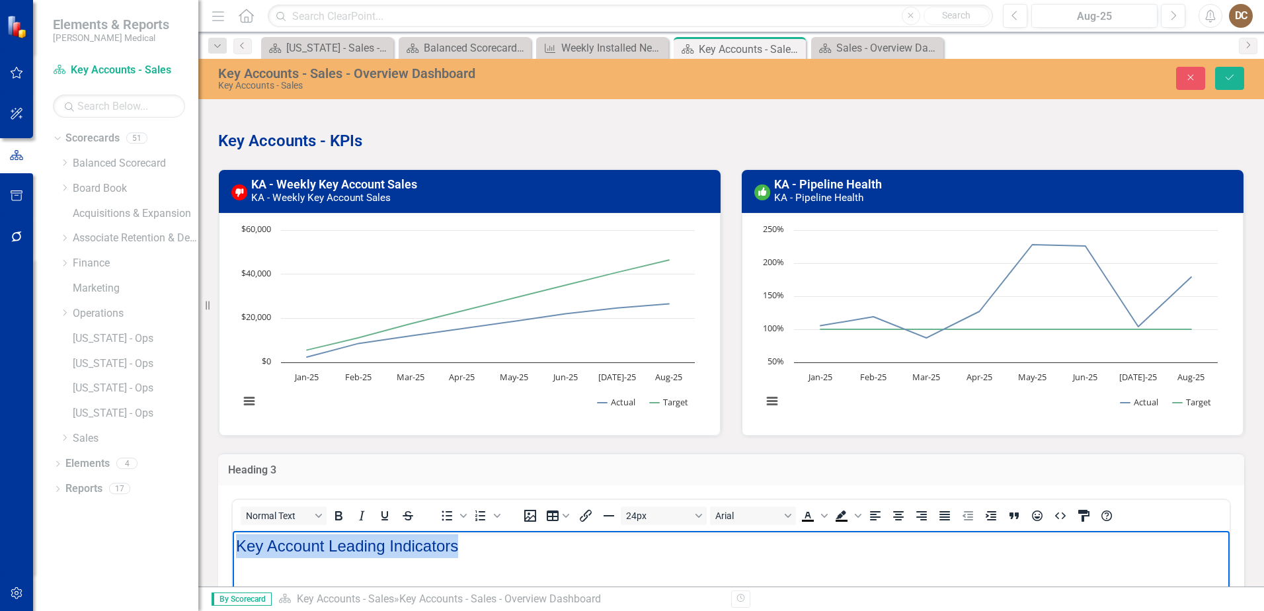
drag, startPoint x: 491, startPoint y: 547, endPoint x: 220, endPoint y: 537, distance: 271.3
click at [336, 518] on icon "Bold" at bounding box center [338, 515] width 7 height 9
click at [1235, 78] on icon "Save" at bounding box center [1230, 77] width 12 height 9
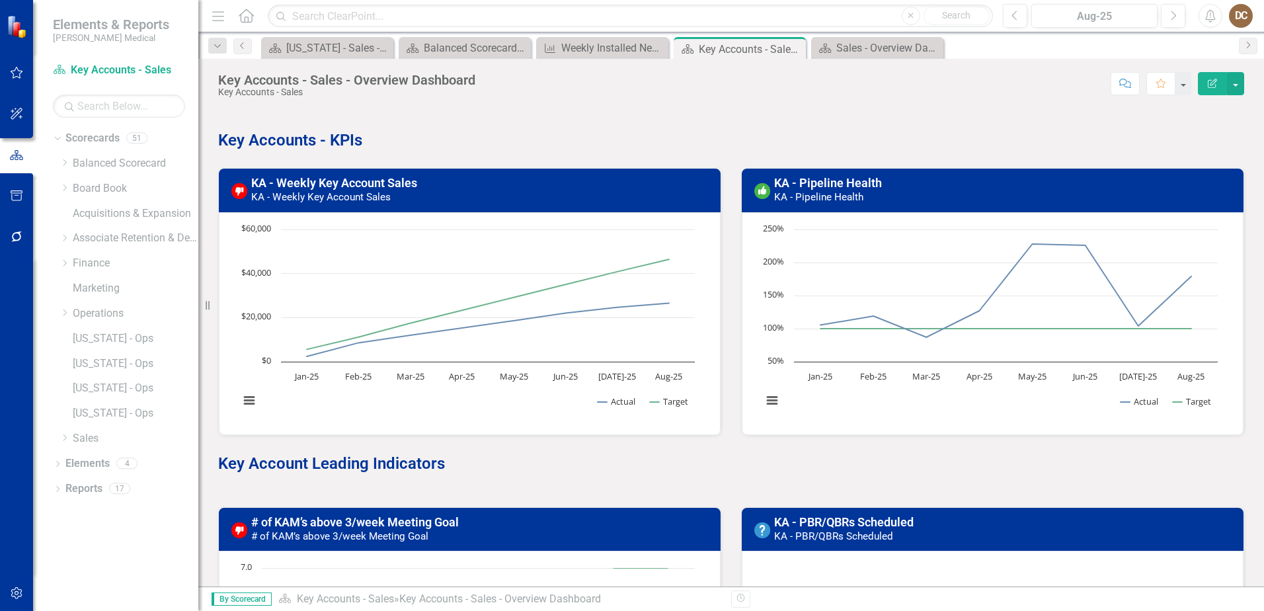
click at [325, 138] on strong "Key Accounts - KPIs" at bounding box center [290, 140] width 144 height 19
click at [327, 138] on strong "Key Accounts - KPIs" at bounding box center [290, 140] width 144 height 19
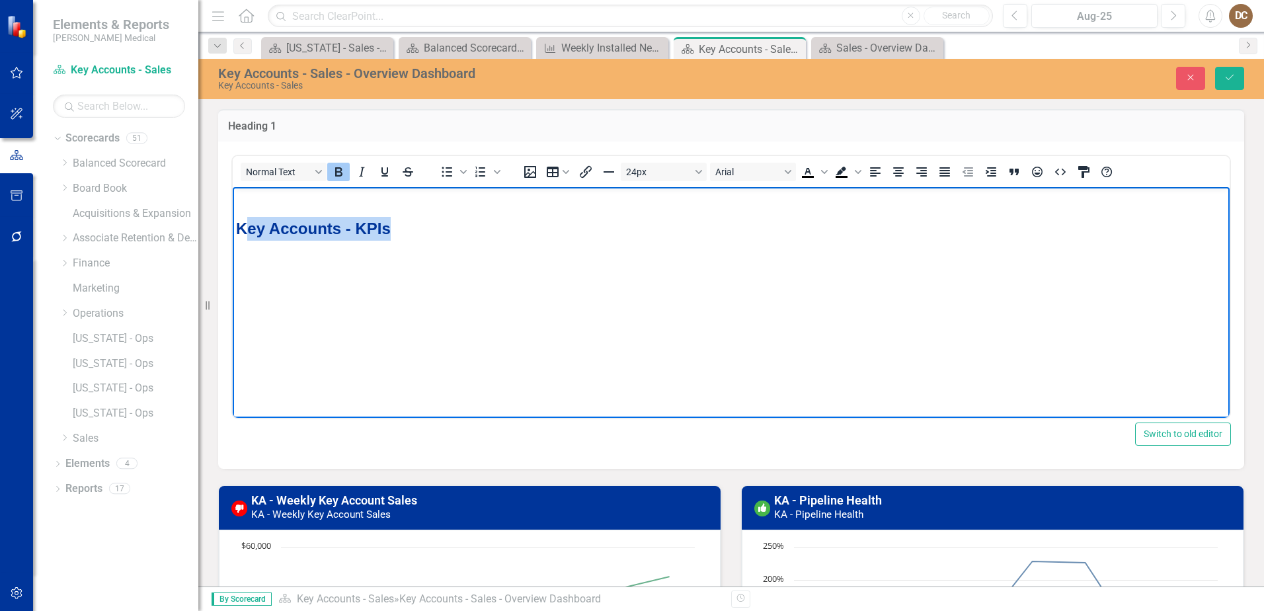
drag, startPoint x: 403, startPoint y: 231, endPoint x: 243, endPoint y: 224, distance: 160.9
click at [243, 224] on p "Key Accounts - KPIs" at bounding box center [731, 228] width 991 height 24
click at [460, 231] on p "Key Accounts - KPIs" at bounding box center [731, 228] width 991 height 24
click at [1224, 75] on icon "Save" at bounding box center [1230, 77] width 12 height 9
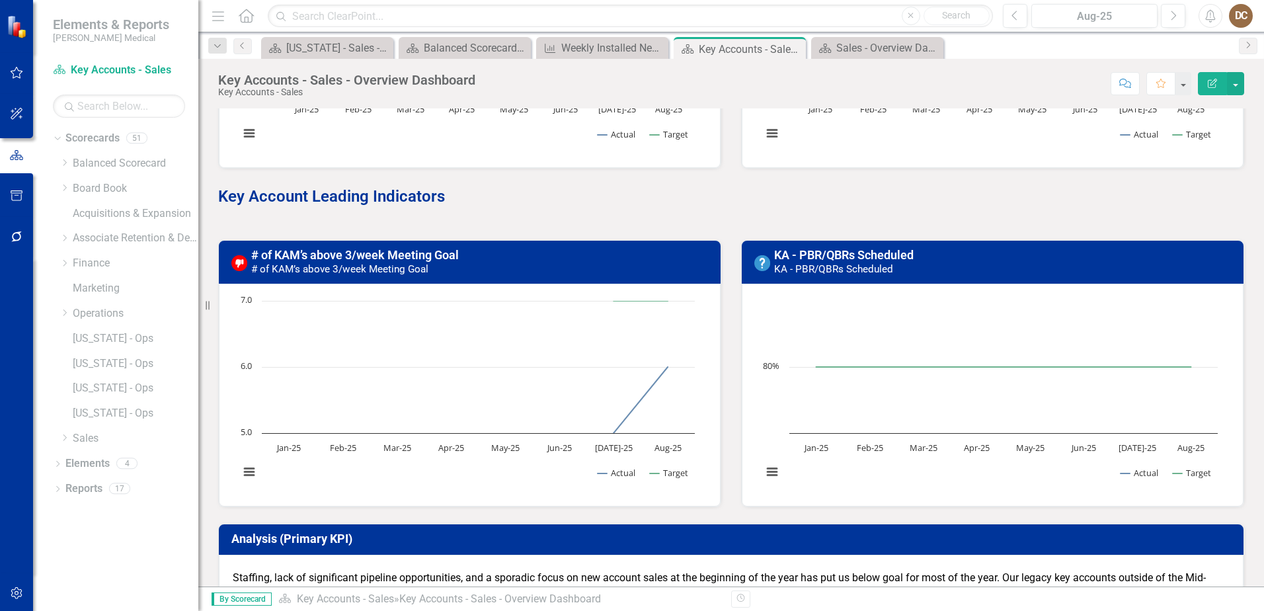
scroll to position [331, 0]
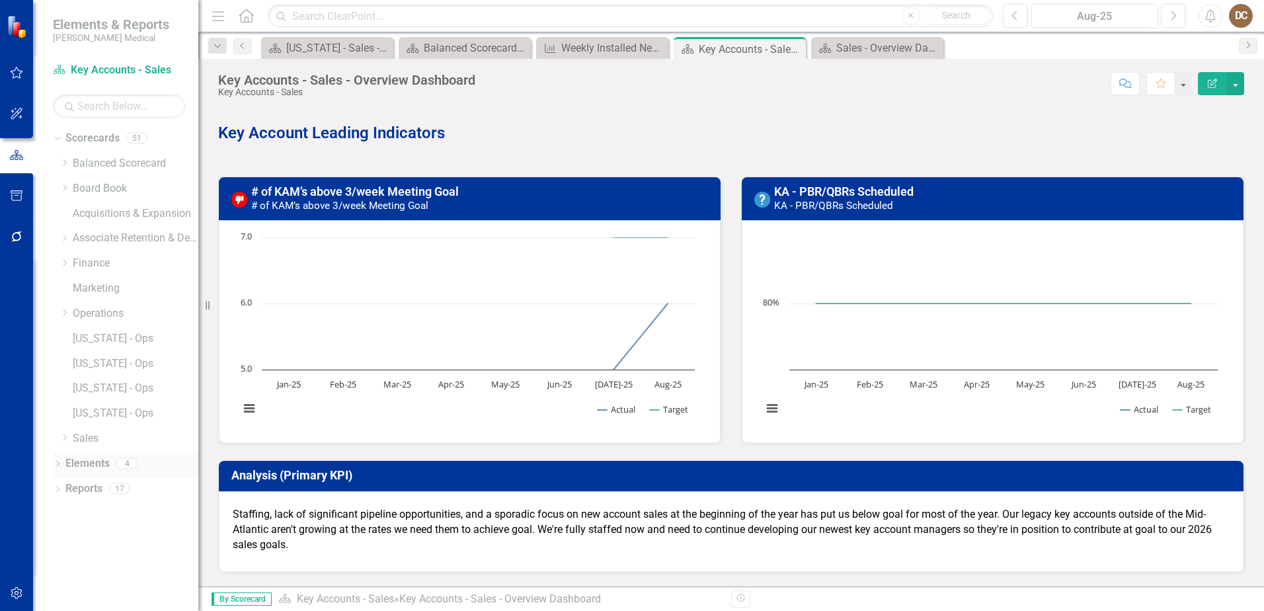
click at [57, 466] on icon at bounding box center [57, 464] width 3 height 6
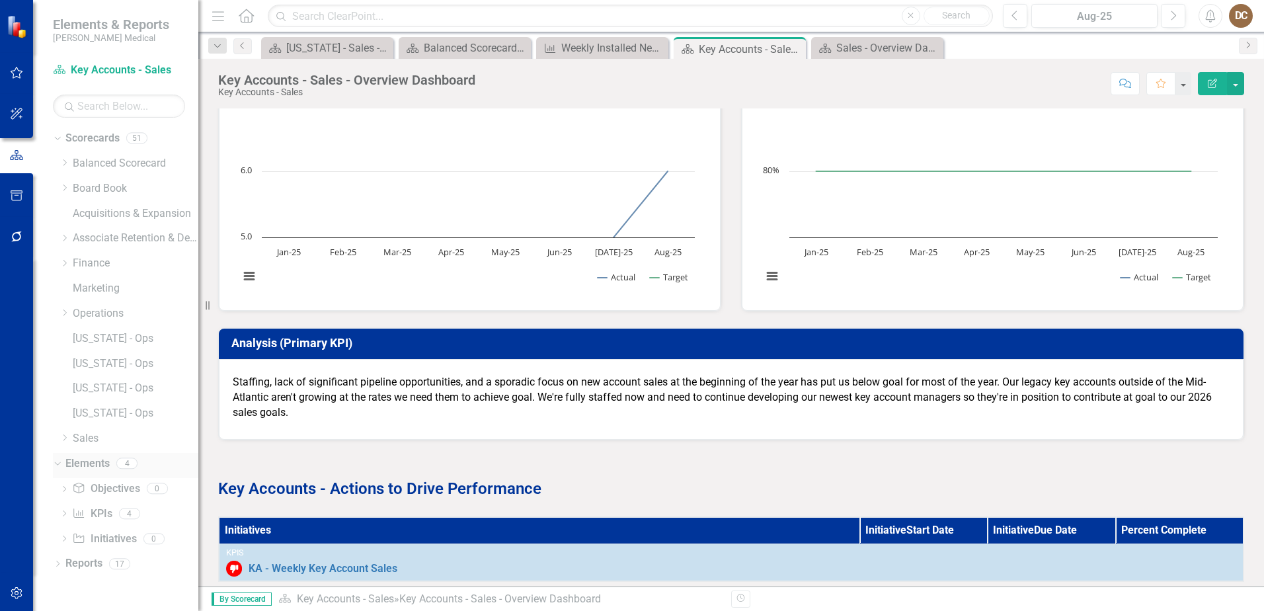
click at [101, 460] on link "Elements" at bounding box center [87, 463] width 44 height 15
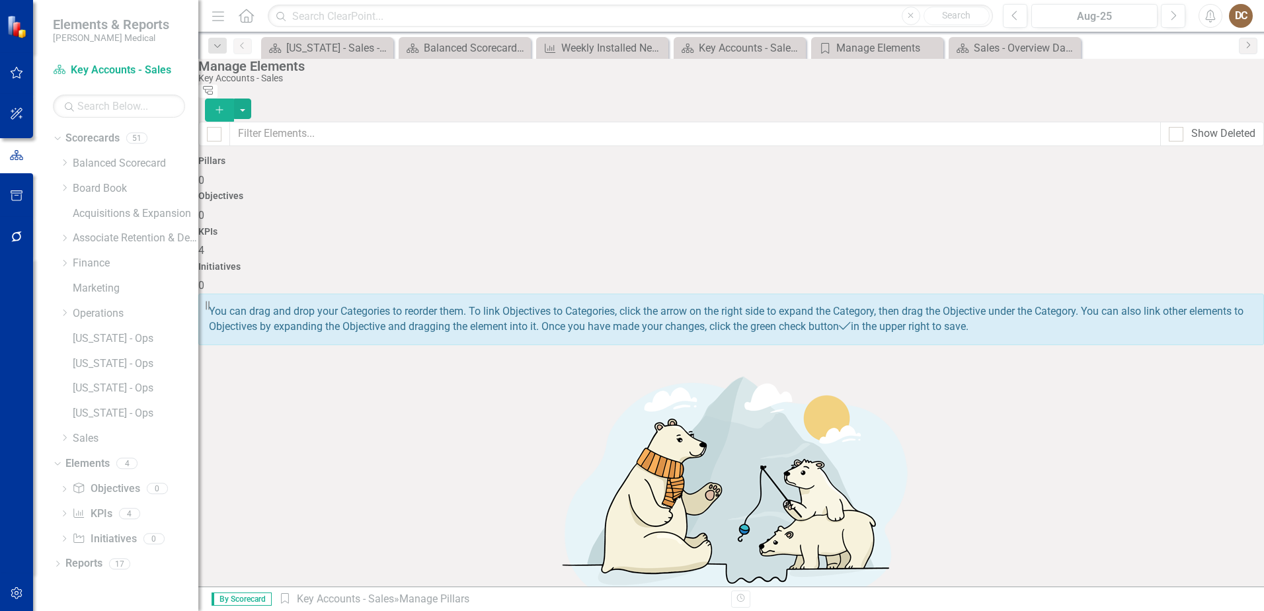
click at [920, 227] on div "KPIs 4" at bounding box center [731, 243] width 1066 height 32
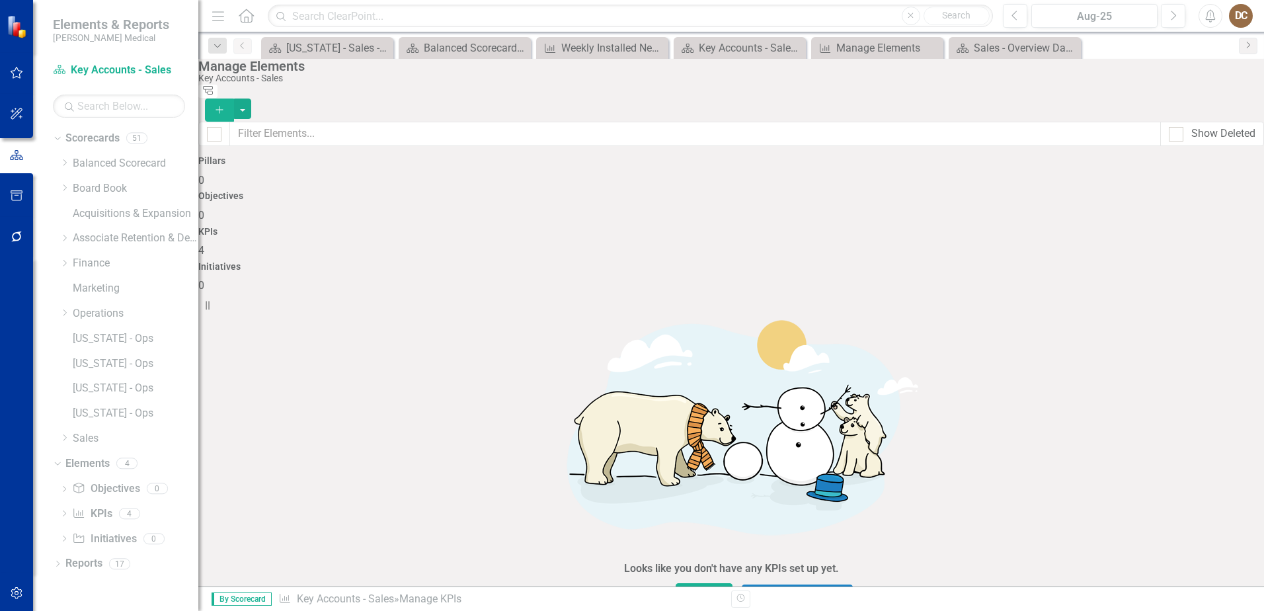
click at [1176, 453] on link "Copy Duplicate KPI" at bounding box center [1182, 451] width 104 height 24
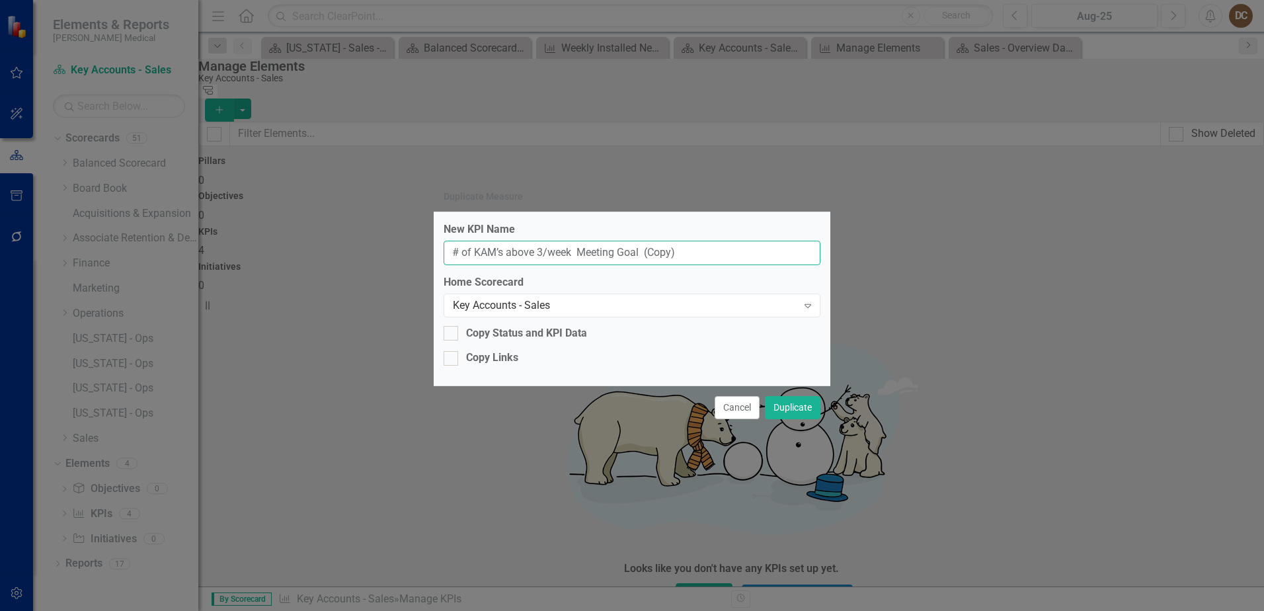
click at [703, 254] on input "# of KAM’s above 3/week Meeting Goal (Copy)" at bounding box center [632, 253] width 377 height 24
type input "# of KAM’s with Proposed Value over $1,650"
click at [800, 409] on button "Duplicate" at bounding box center [793, 407] width 56 height 23
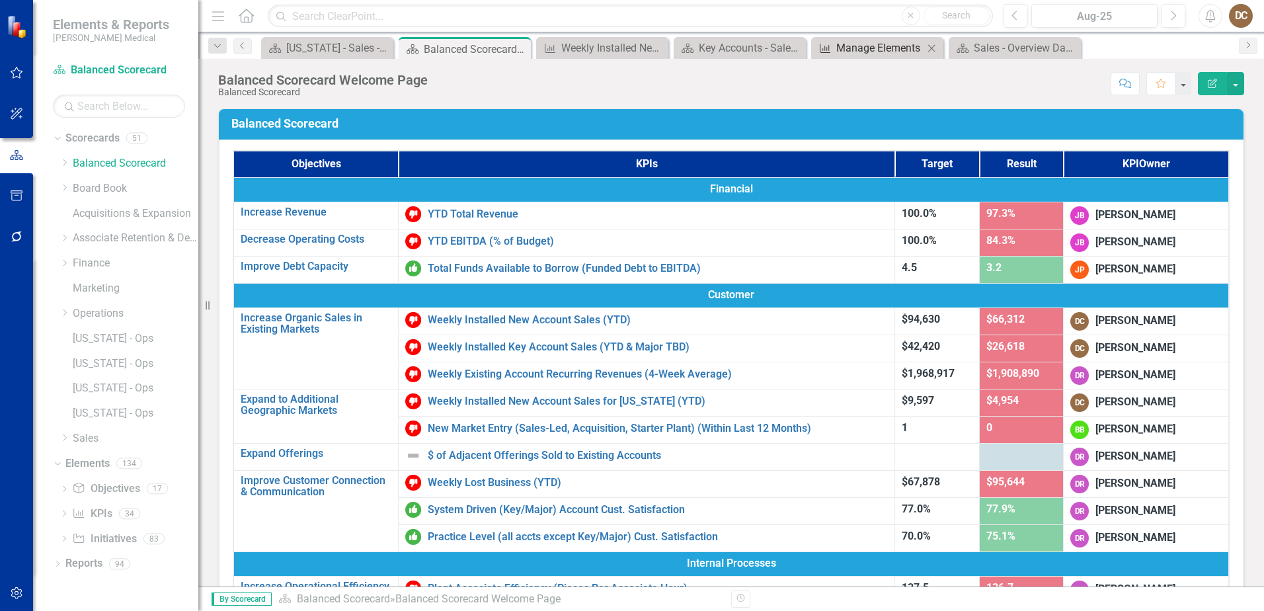
click at [885, 50] on div "Manage Elements" at bounding box center [880, 48] width 87 height 17
click at [1007, 48] on div "Sales - Overview Dashboard" at bounding box center [1017, 48] width 87 height 17
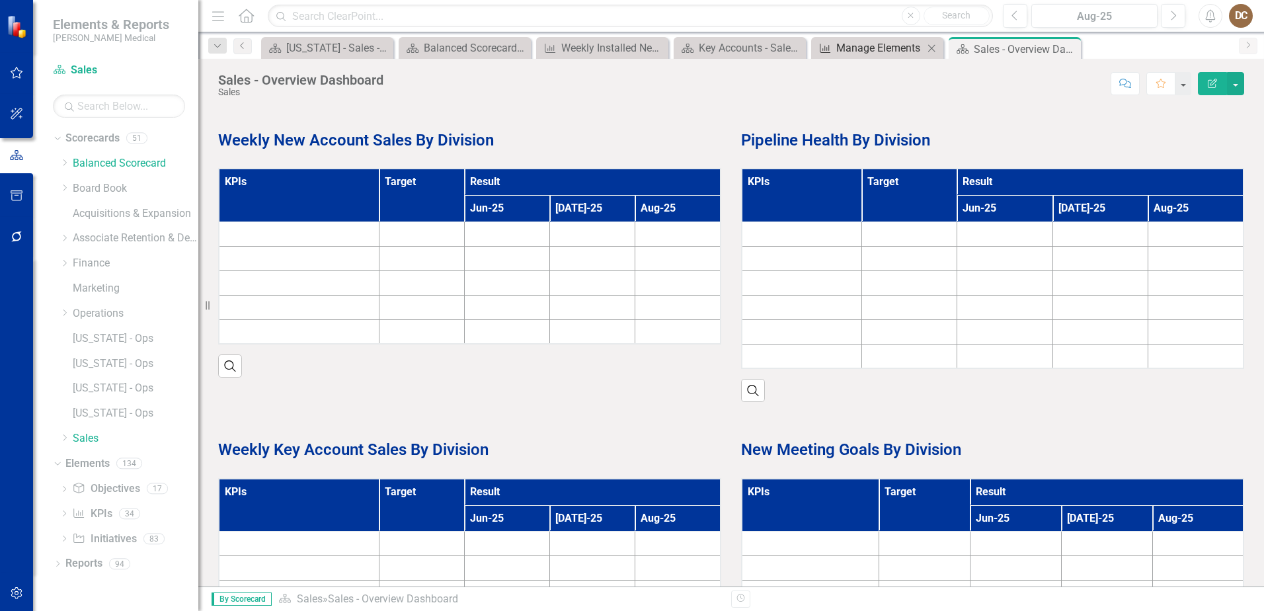
click at [877, 48] on div "Manage Elements" at bounding box center [880, 48] width 87 height 17
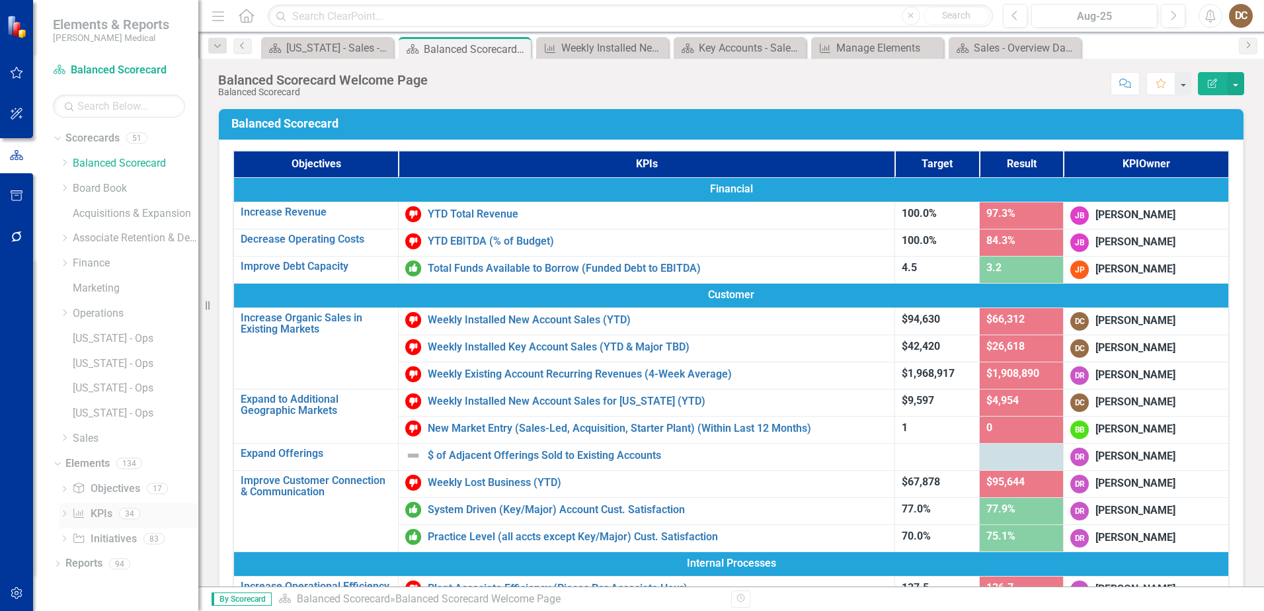
click at [93, 507] on link "KPI KPIs" at bounding box center [92, 514] width 40 height 15
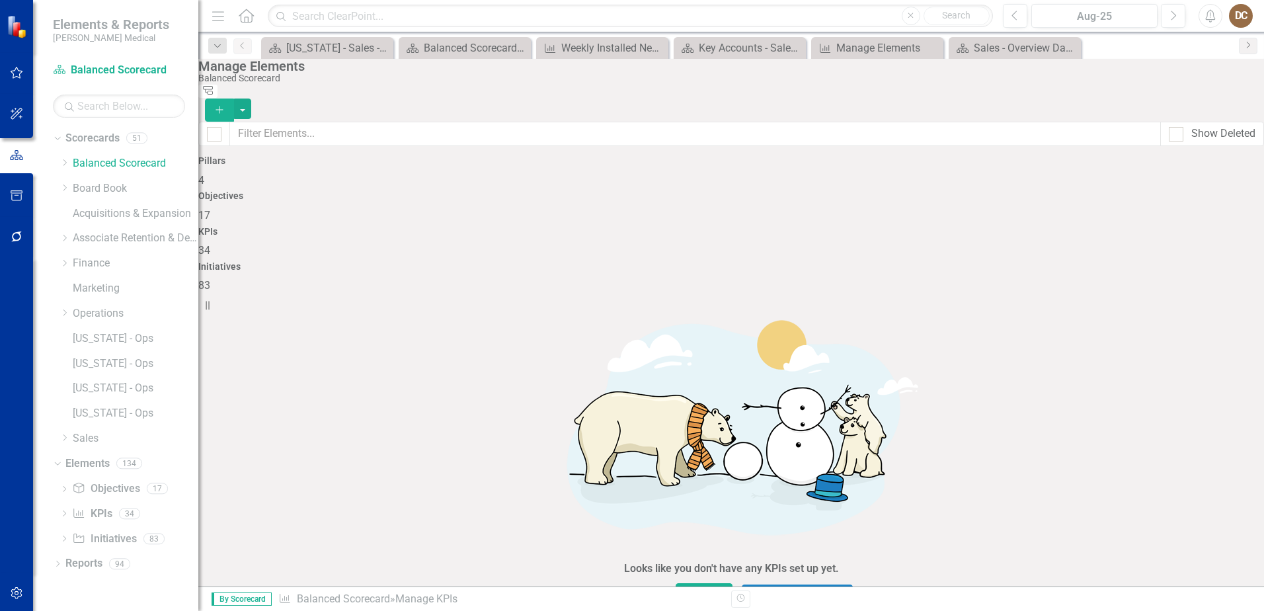
click at [926, 227] on div "KPIs 34" at bounding box center [731, 243] width 1066 height 32
click at [62, 73] on icon "Scorecard" at bounding box center [59, 69] width 13 height 11
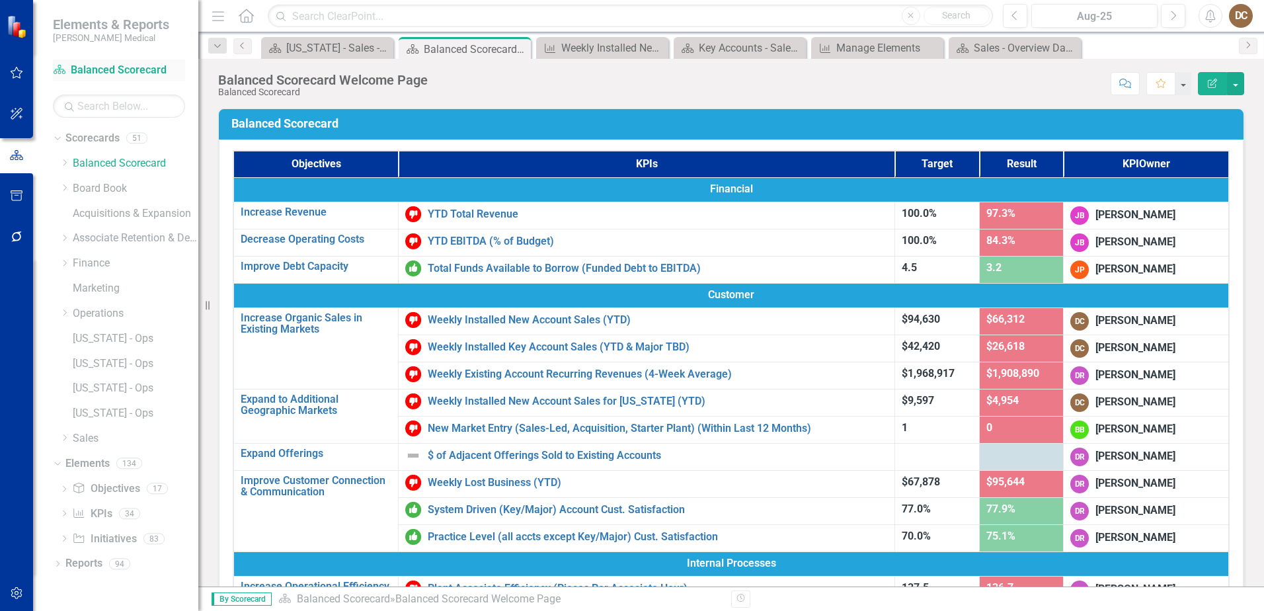
click at [87, 66] on link "Scorecard Balanced Scorecard" at bounding box center [119, 70] width 132 height 15
click at [58, 71] on icon at bounding box center [60, 69] width 12 height 9
click at [70, 440] on div "Dropdown" at bounding box center [66, 438] width 13 height 11
click at [116, 460] on link "Key Accounts - Sales" at bounding box center [142, 463] width 112 height 15
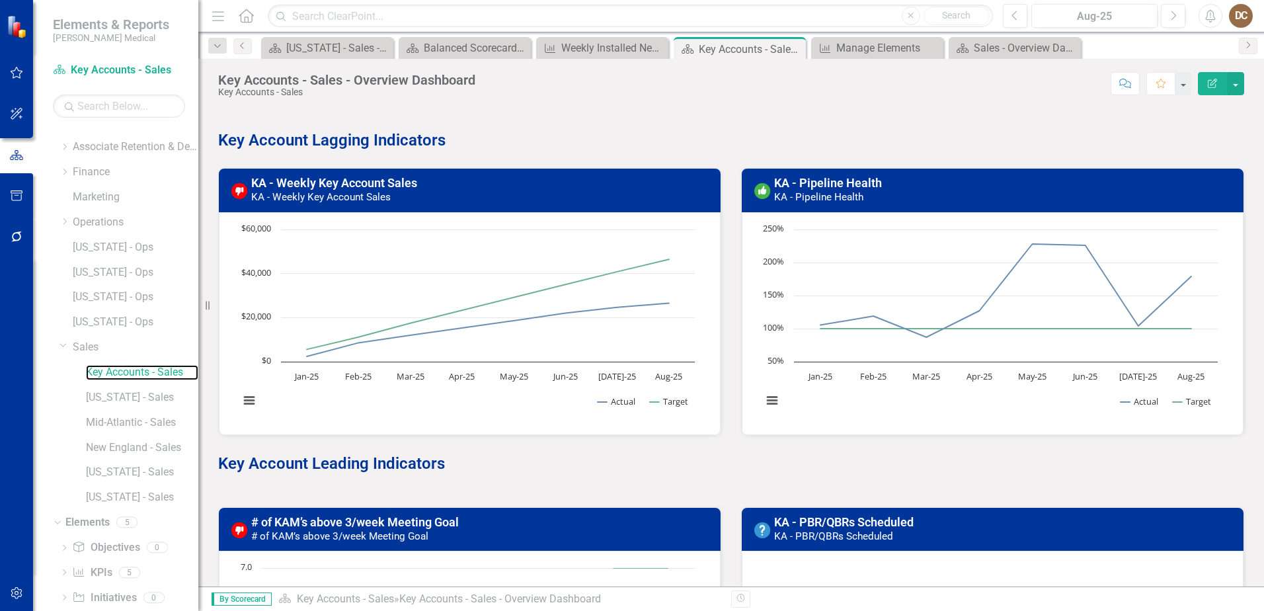
scroll to position [117, 0]
click at [97, 548] on link "KPI KPIs" at bounding box center [92, 547] width 40 height 15
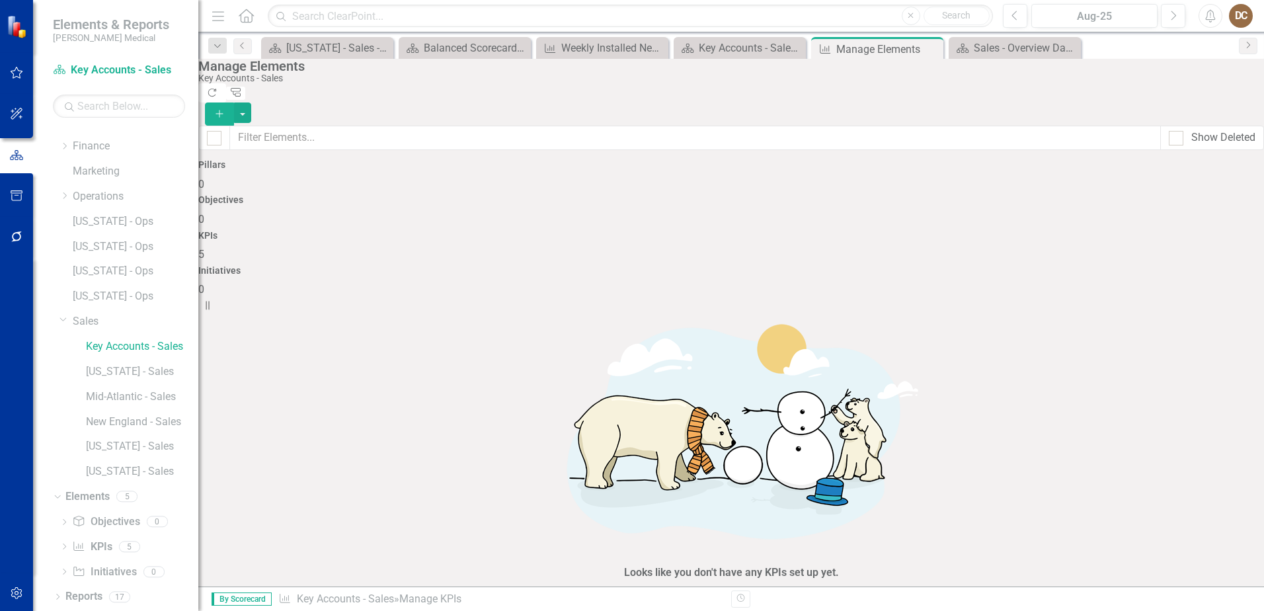
click at [1182, 364] on link "Copy Duplicate KPI" at bounding box center [1182, 368] width 104 height 24
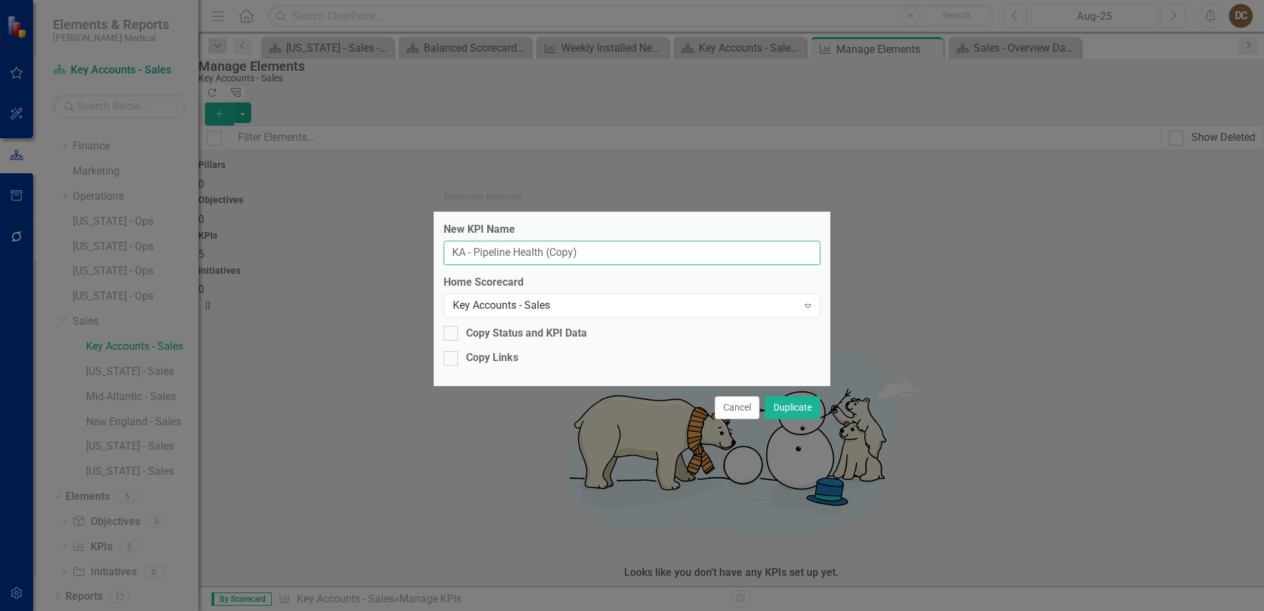
drag, startPoint x: 388, startPoint y: 251, endPoint x: 372, endPoint y: 251, distance: 15.9
click at [372, 251] on div "Duplicate Measure New KPI Name KA - Pipeline Health (Copy) Home Scorecard Key A…" at bounding box center [632, 305] width 1264 height 611
type input "CXD's Qualified (95% Goal)"
click at [786, 405] on button "Duplicate" at bounding box center [793, 407] width 56 height 23
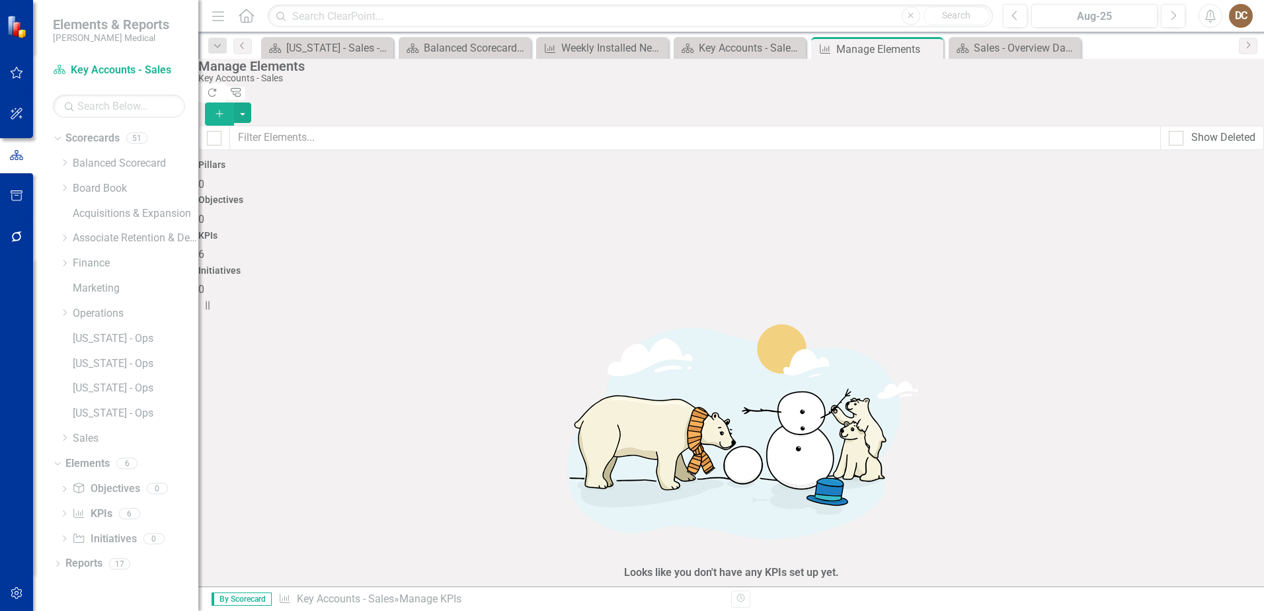
click at [988, 499] on div "Looks like you don't have any KPIs set up yet. Why don't you add a KPI or learn…" at bounding box center [731, 603] width 1066 height 610
click at [1197, 493] on link "Copy Duplicate KPI" at bounding box center [1182, 493] width 104 height 24
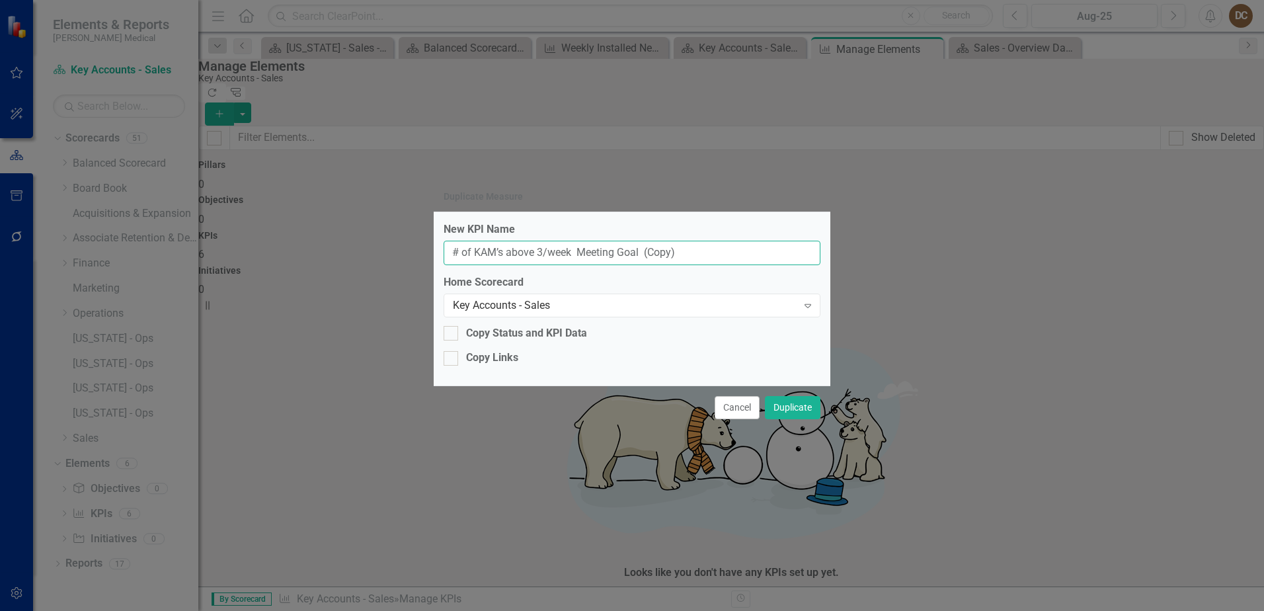
drag, startPoint x: 705, startPoint y: 257, endPoint x: 315, endPoint y: 250, distance: 389.6
click at [315, 250] on div "Duplicate Measure New KPI Name # of KAM’s above 3/week Meeting Goal (Copy) Home…" at bounding box center [632, 305] width 1264 height 611
type input "# of NM Key Accounts with CXD < 12 mo."
click at [798, 409] on button "Duplicate" at bounding box center [793, 407] width 56 height 23
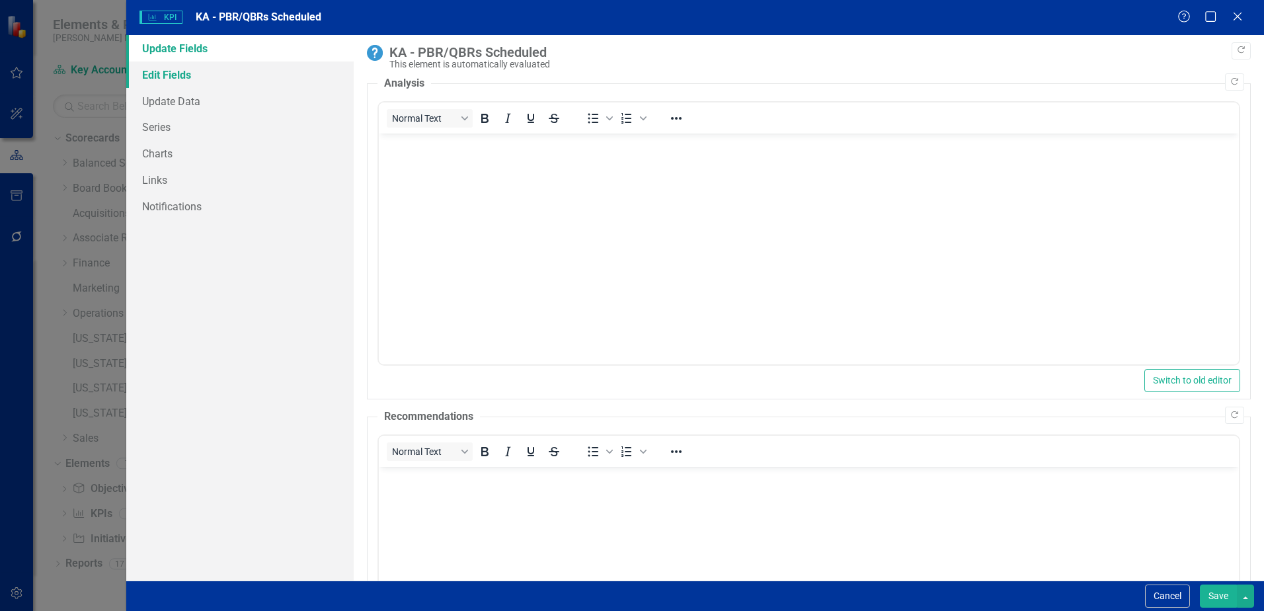
click at [183, 73] on link "Edit Fields" at bounding box center [239, 75] width 227 height 26
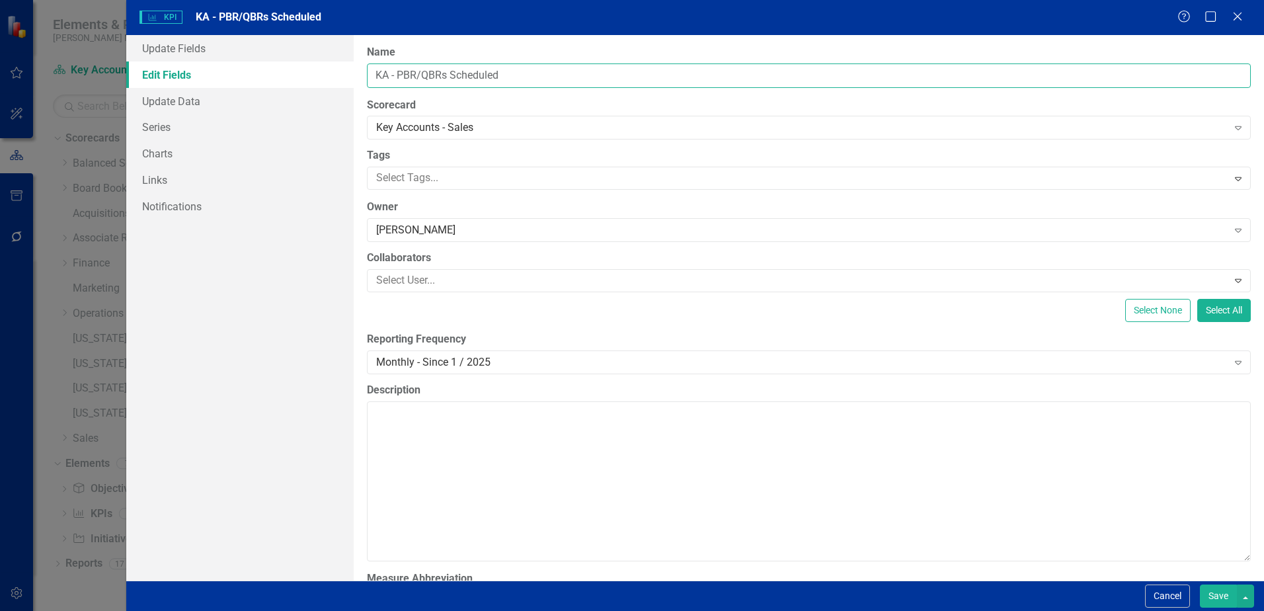
click at [515, 73] on input "KA - PBR/QBRs Scheduled" at bounding box center [809, 75] width 884 height 24
type input "K"
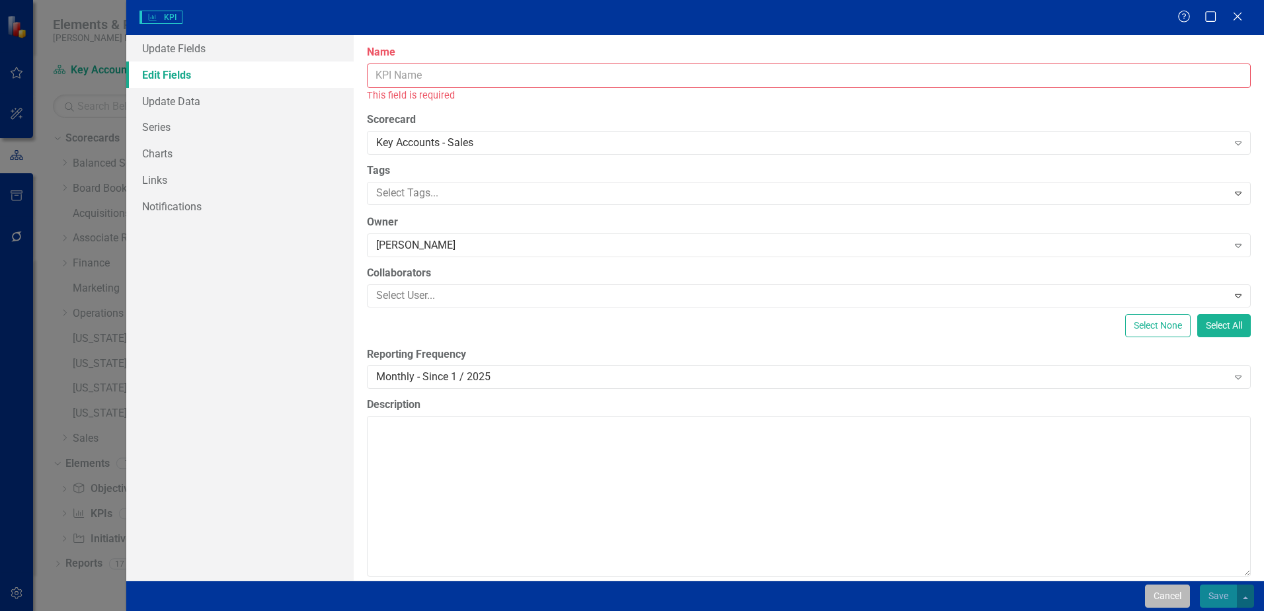
click at [1167, 593] on button "Cancel" at bounding box center [1167, 596] width 45 height 23
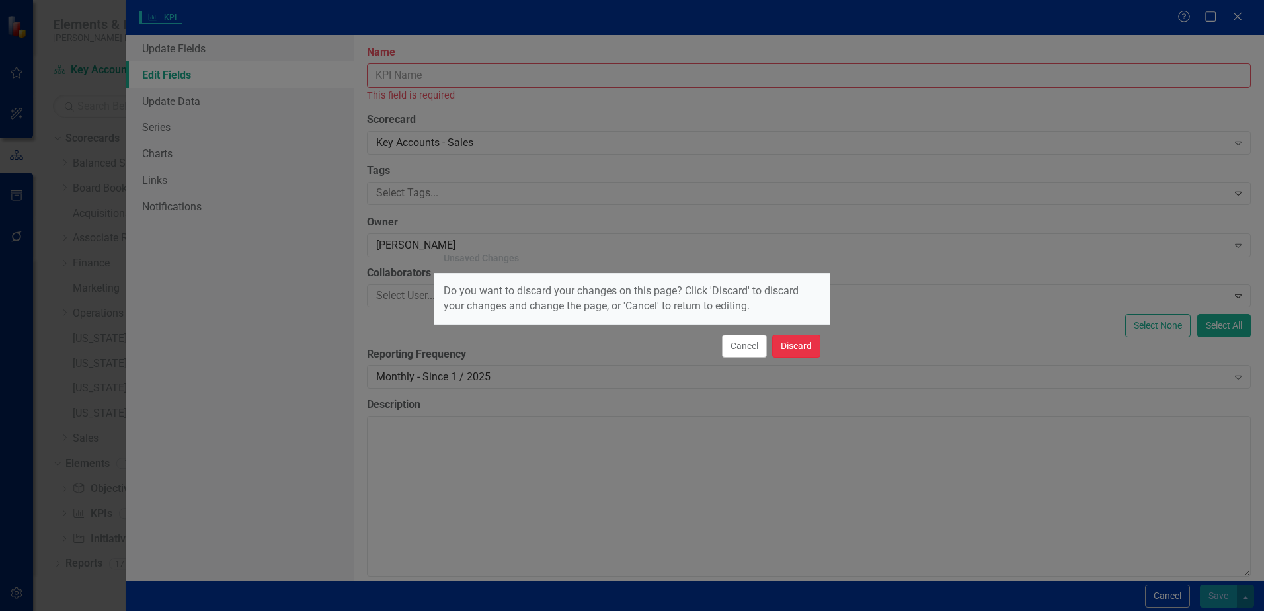
click at [798, 352] on button "Discard" at bounding box center [796, 346] width 48 height 23
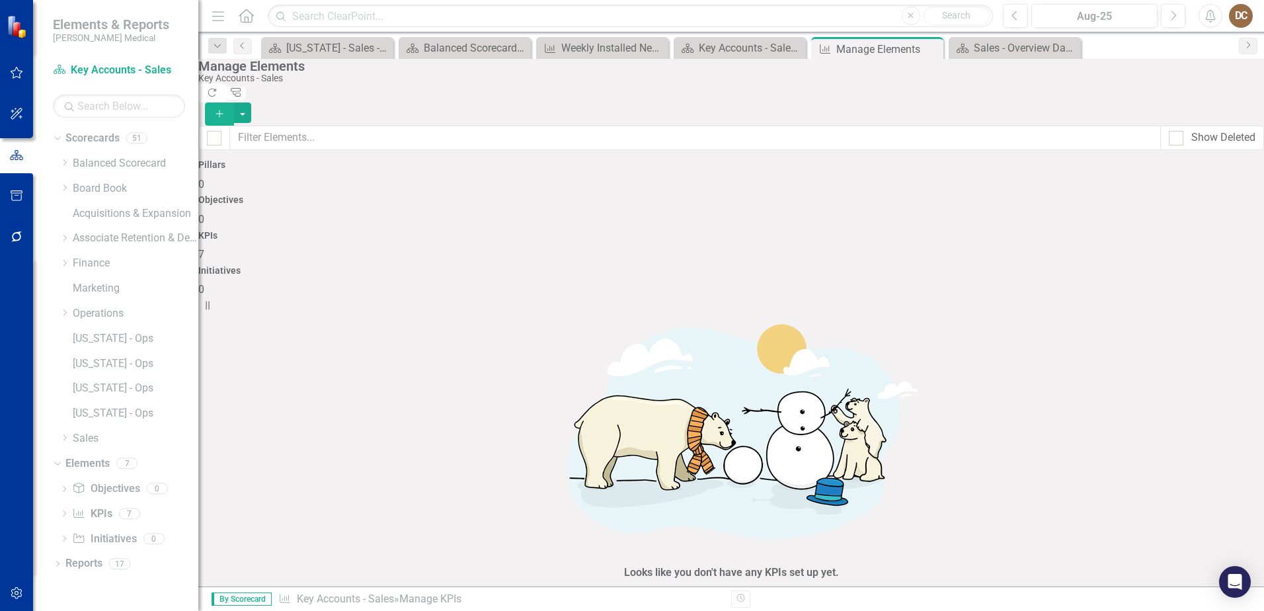
click at [1180, 405] on link "Edit Edit KPI" at bounding box center [1182, 402] width 104 height 24
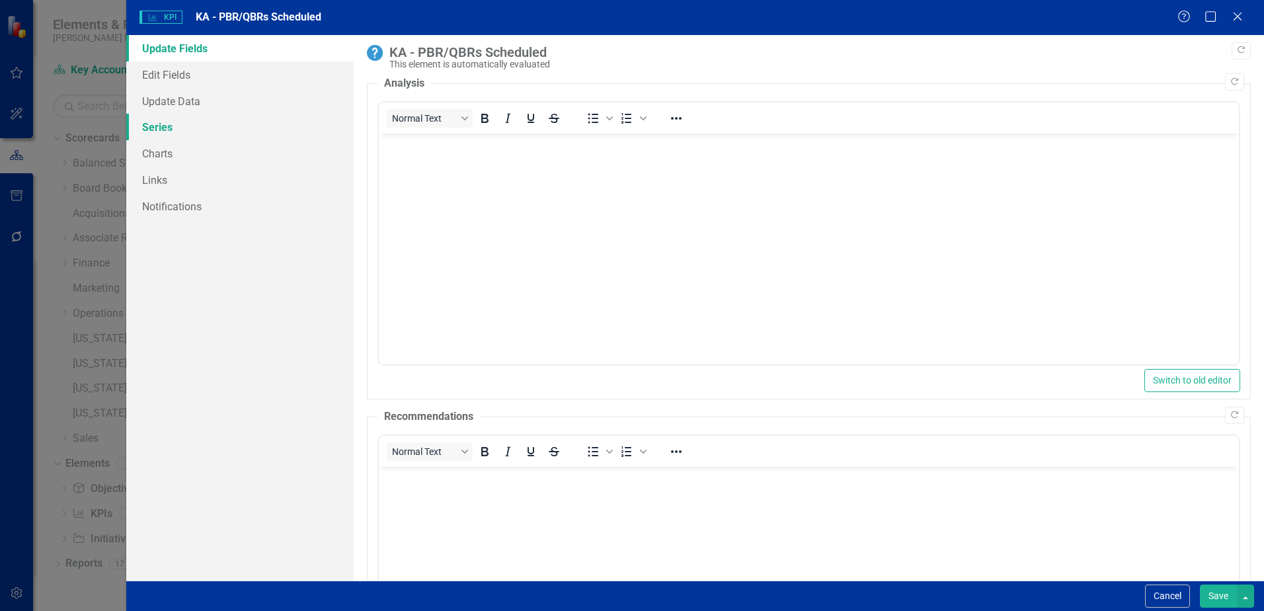
click at [171, 125] on link "Series" at bounding box center [239, 127] width 227 height 26
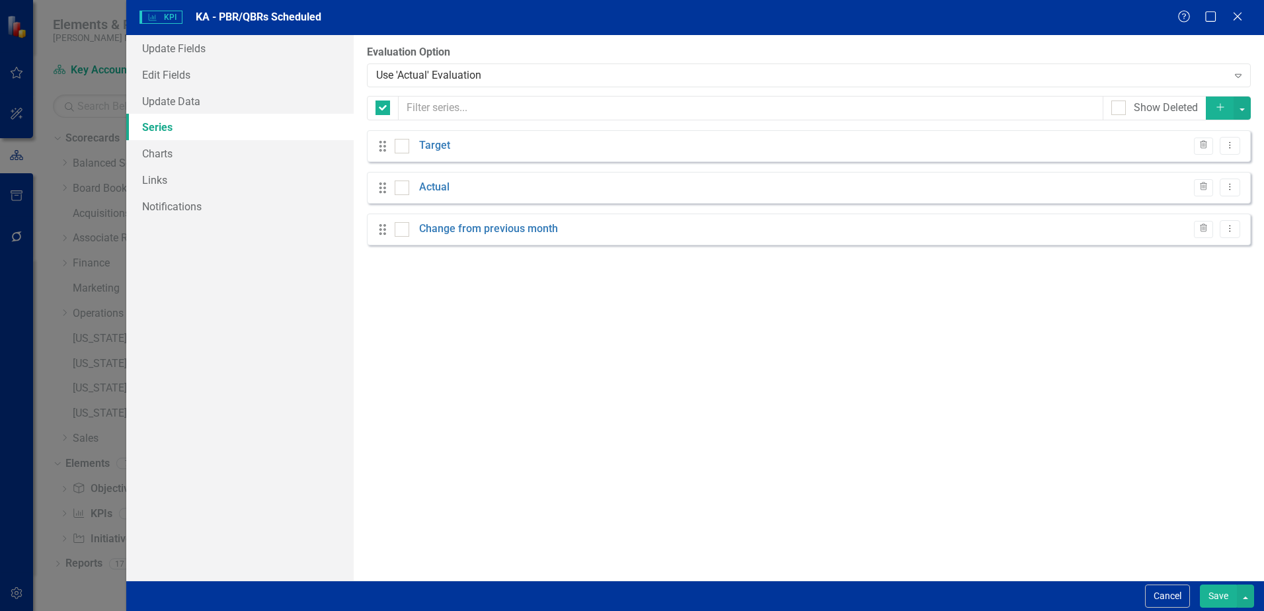
checkbox input "false"
click at [1235, 142] on icon "Dropdown Menu" at bounding box center [1230, 145] width 11 height 9
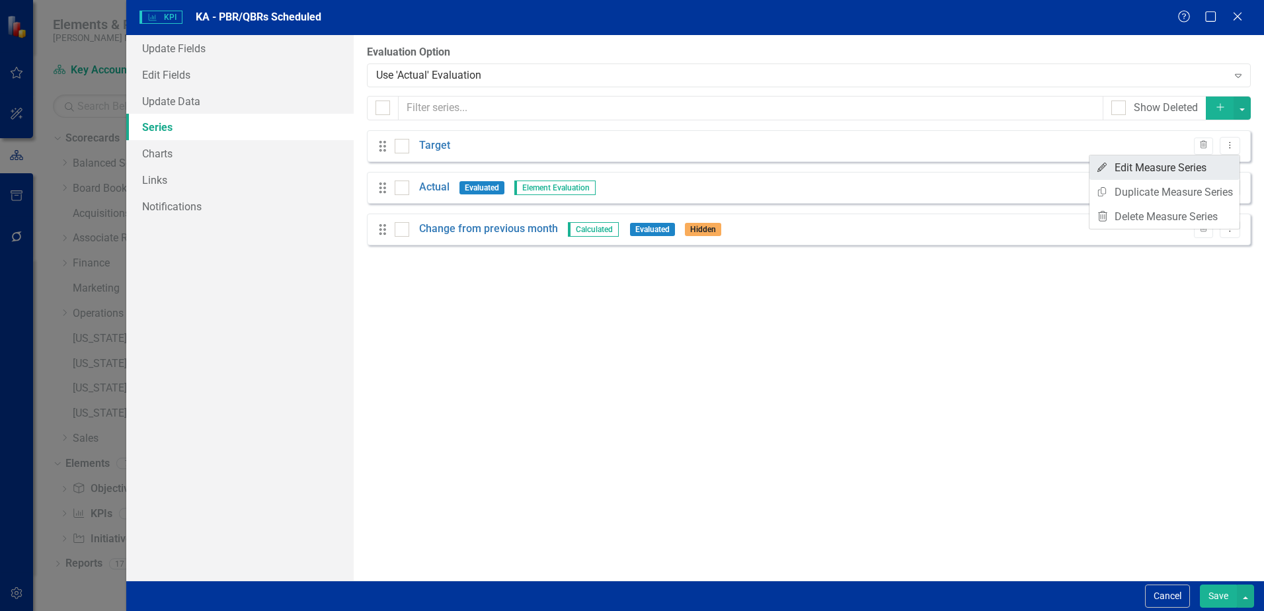
click at [1178, 164] on link "Edit Edit Measure Series" at bounding box center [1165, 167] width 150 height 24
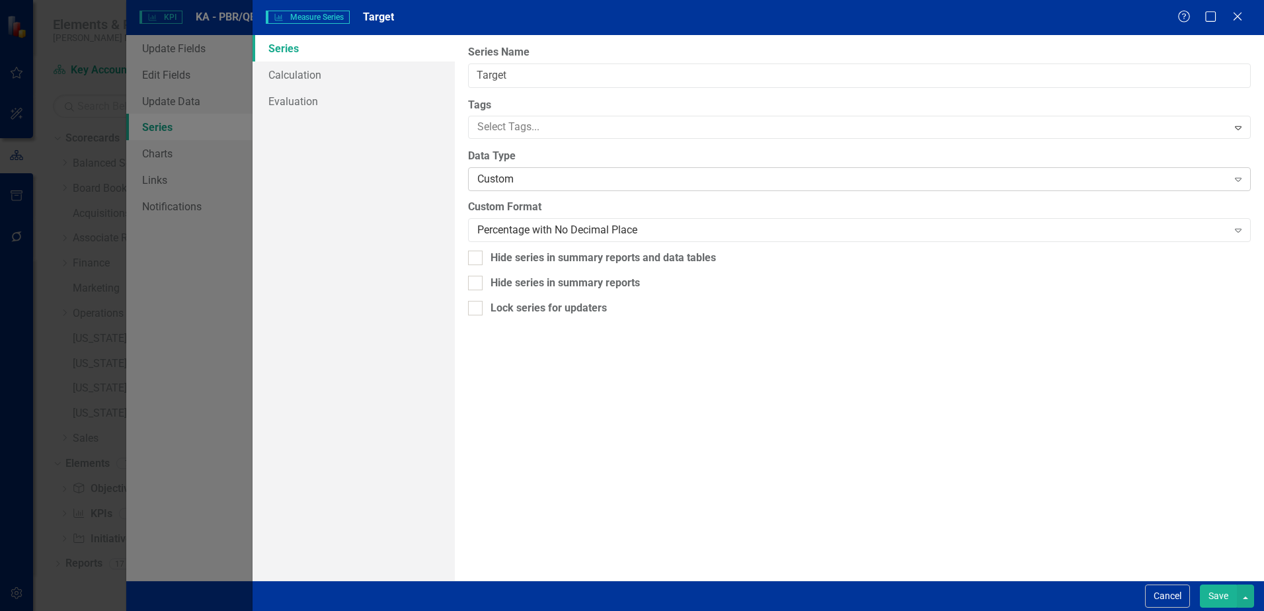
click at [626, 181] on div "Custom" at bounding box center [852, 179] width 750 height 15
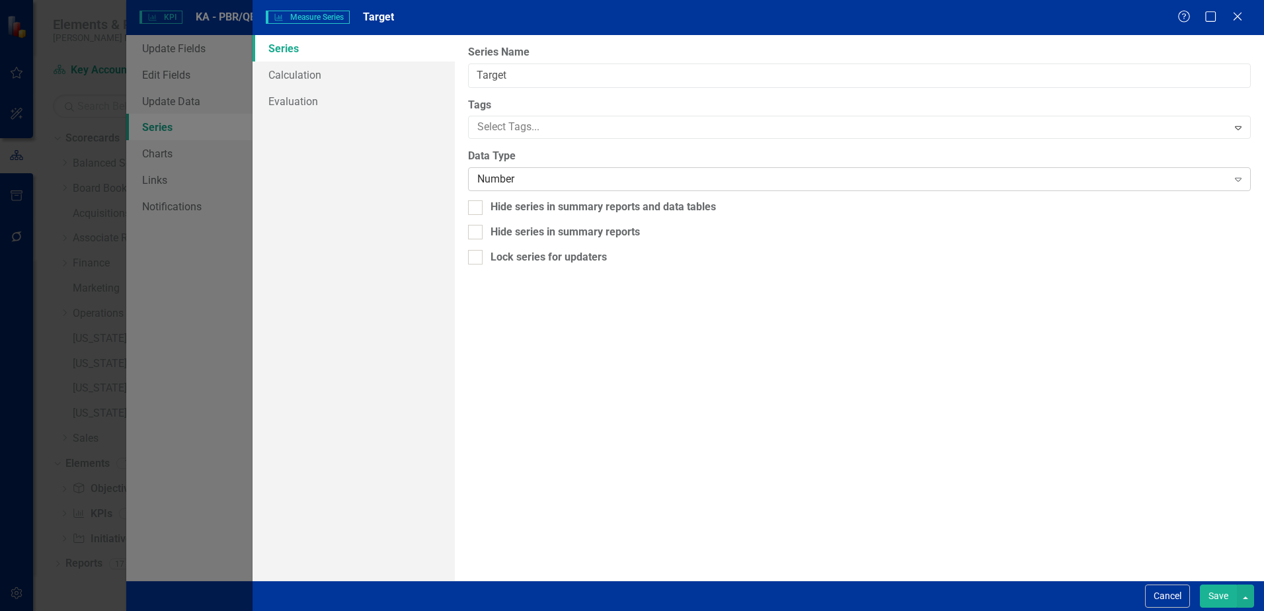
click at [524, 172] on div "Number" at bounding box center [852, 179] width 750 height 15
click at [382, 189] on div "Series Calculation Evaluation" at bounding box center [354, 308] width 202 height 546
click at [542, 175] on div "Number" at bounding box center [852, 179] width 750 height 15
click at [673, 229] on div "Percentage with No Decimal Place" at bounding box center [852, 230] width 750 height 15
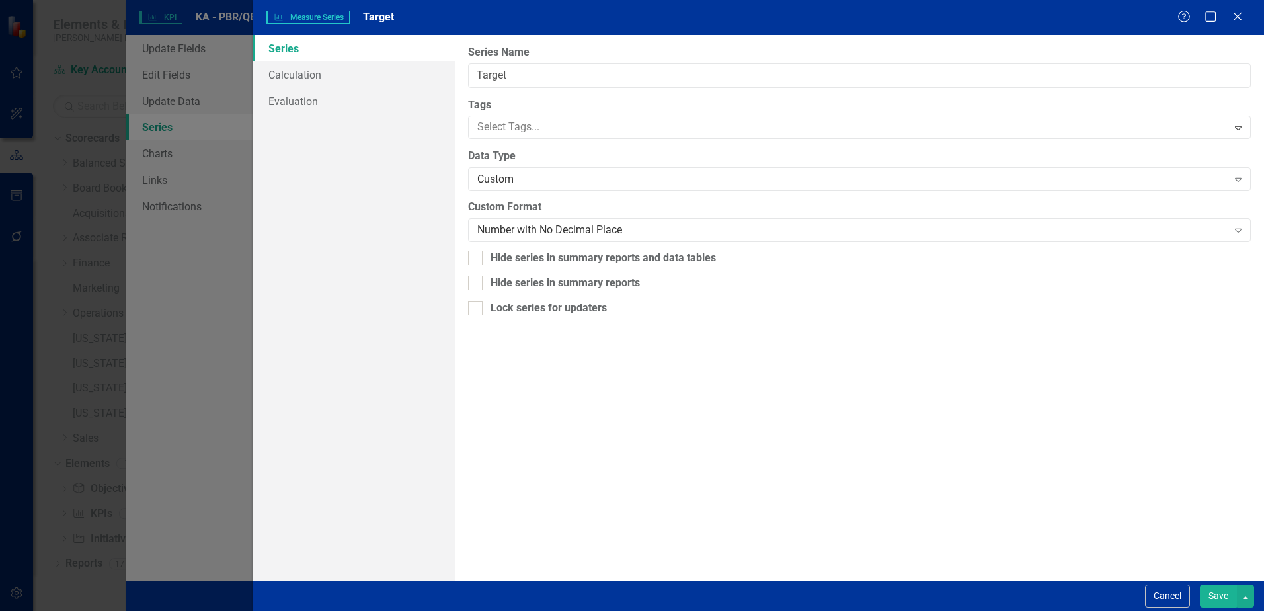
click at [1212, 592] on button "Save" at bounding box center [1218, 596] width 37 height 23
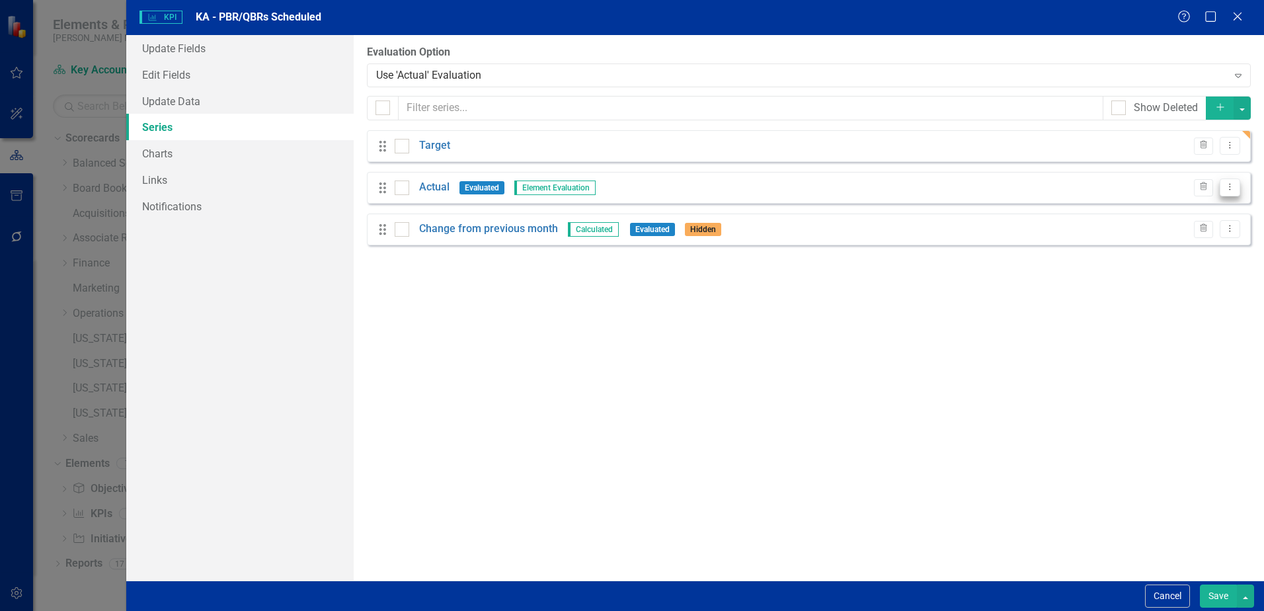
click at [1235, 183] on icon "Dropdown Menu" at bounding box center [1230, 187] width 11 height 9
click at [1169, 202] on link "Edit Edit Measure Series" at bounding box center [1165, 209] width 150 height 24
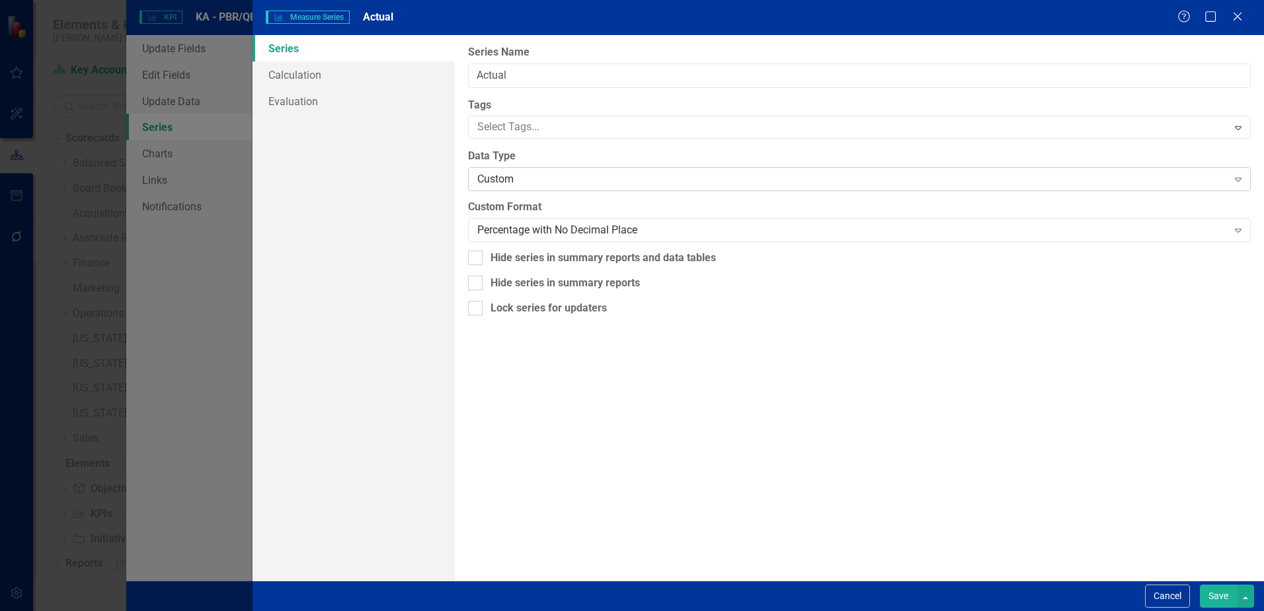
click at [517, 180] on div "Custom" at bounding box center [852, 179] width 750 height 15
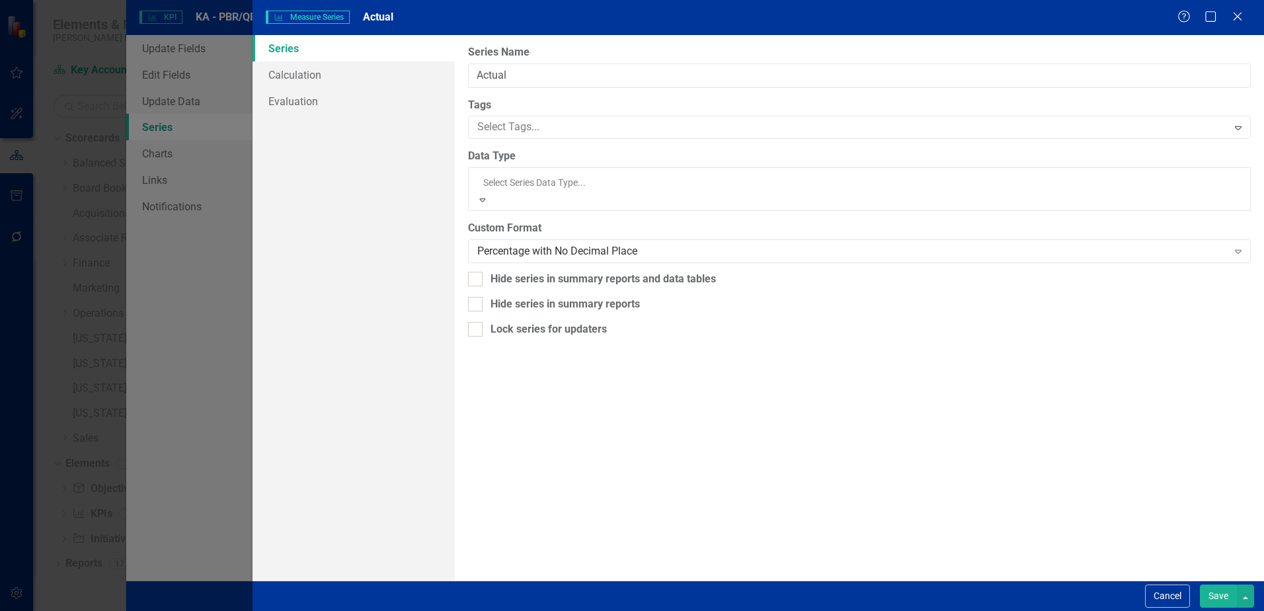
click at [596, 379] on div "From this page, you can edit the name, type, and visibility options of your ser…" at bounding box center [859, 308] width 809 height 546
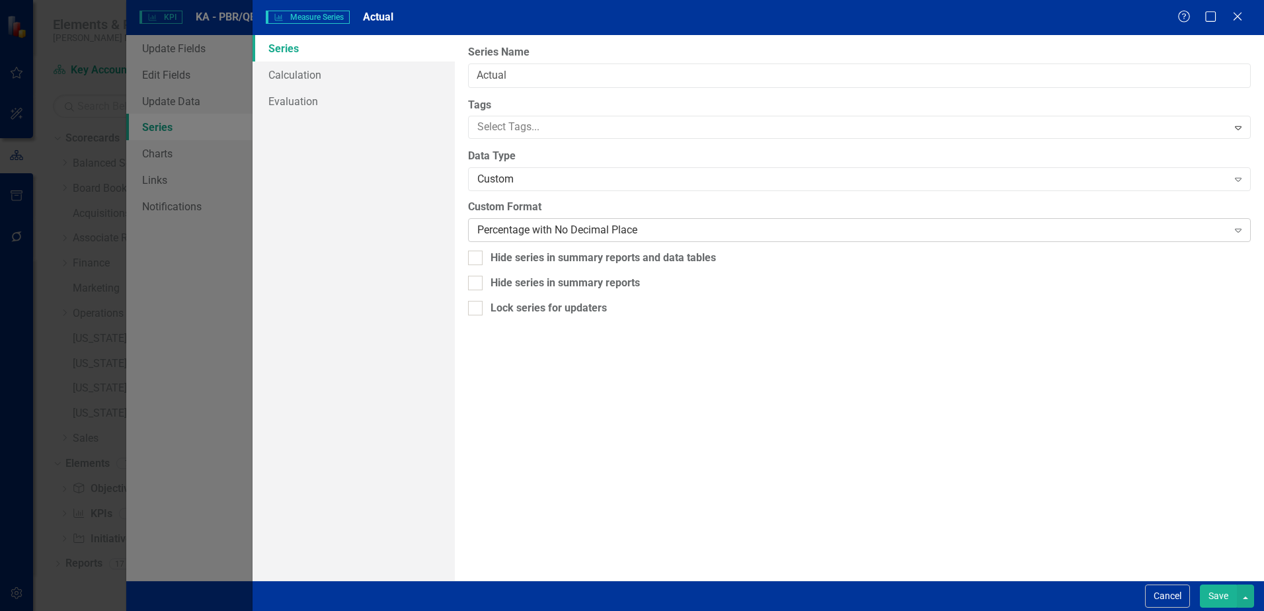
click at [582, 229] on div "Percentage with No Decimal Place" at bounding box center [852, 230] width 750 height 15
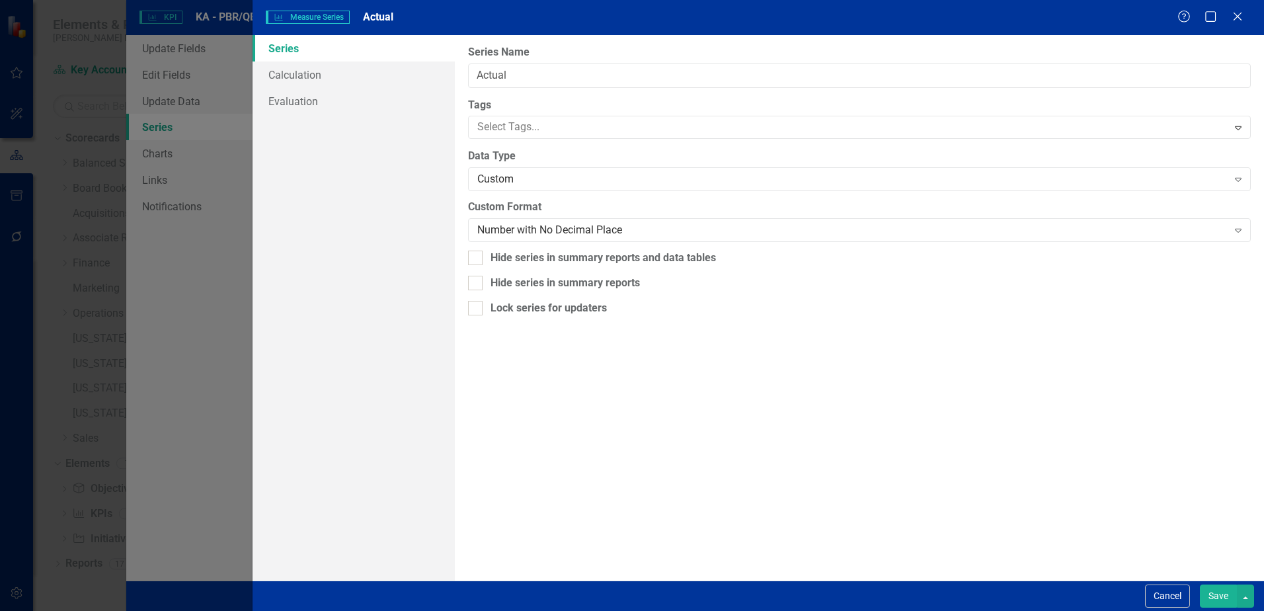
click at [1216, 594] on button "Save" at bounding box center [1218, 596] width 37 height 23
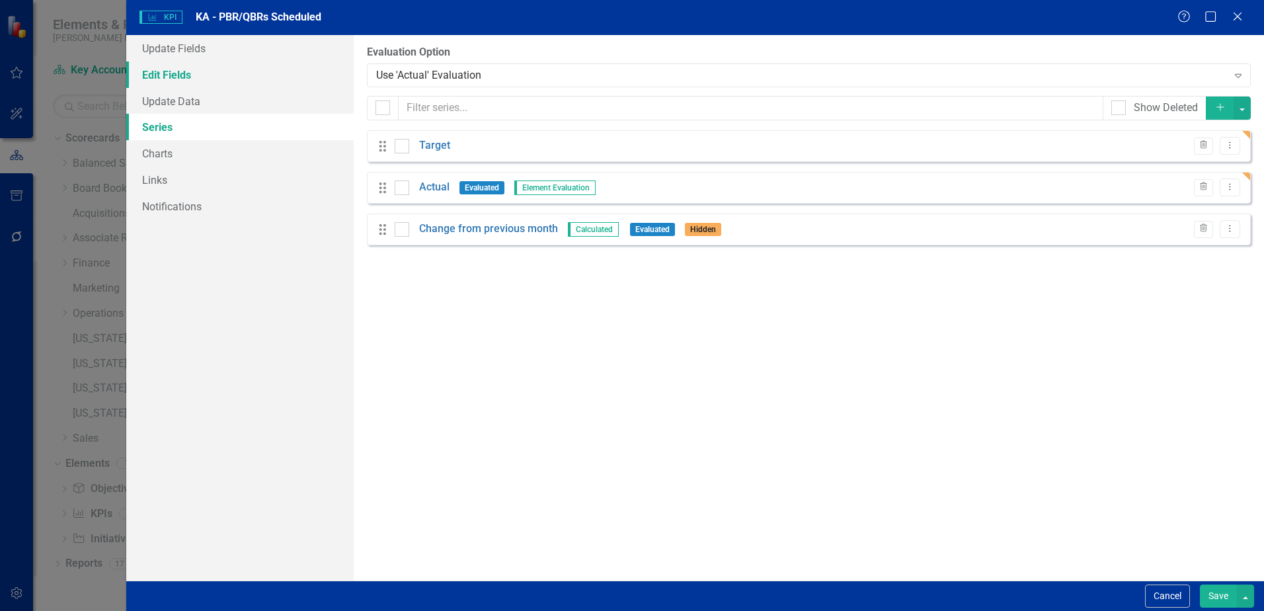
click at [161, 70] on link "Edit Fields" at bounding box center [239, 75] width 227 height 26
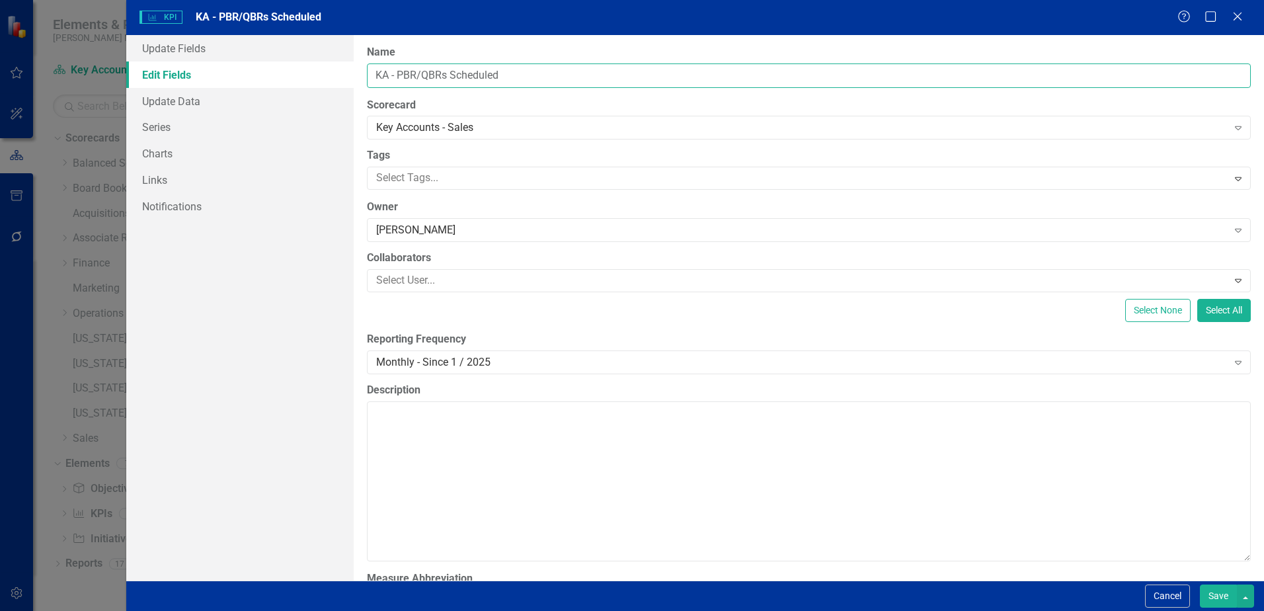
click at [519, 77] on input "KA - PBR/QBRs Scheduled" at bounding box center [809, 75] width 884 height 24
drag, startPoint x: 519, startPoint y: 77, endPoint x: 347, endPoint y: 85, distance: 172.1
click at [347, 85] on div "Update Fields Edit Fields Update Data Series Charts Links Notifications "Update…" at bounding box center [695, 308] width 1138 height 546
type input "# of PBR/QBR's Completed"
click at [509, 364] on div "Monthly - Since 1 / 2025" at bounding box center [801, 361] width 851 height 15
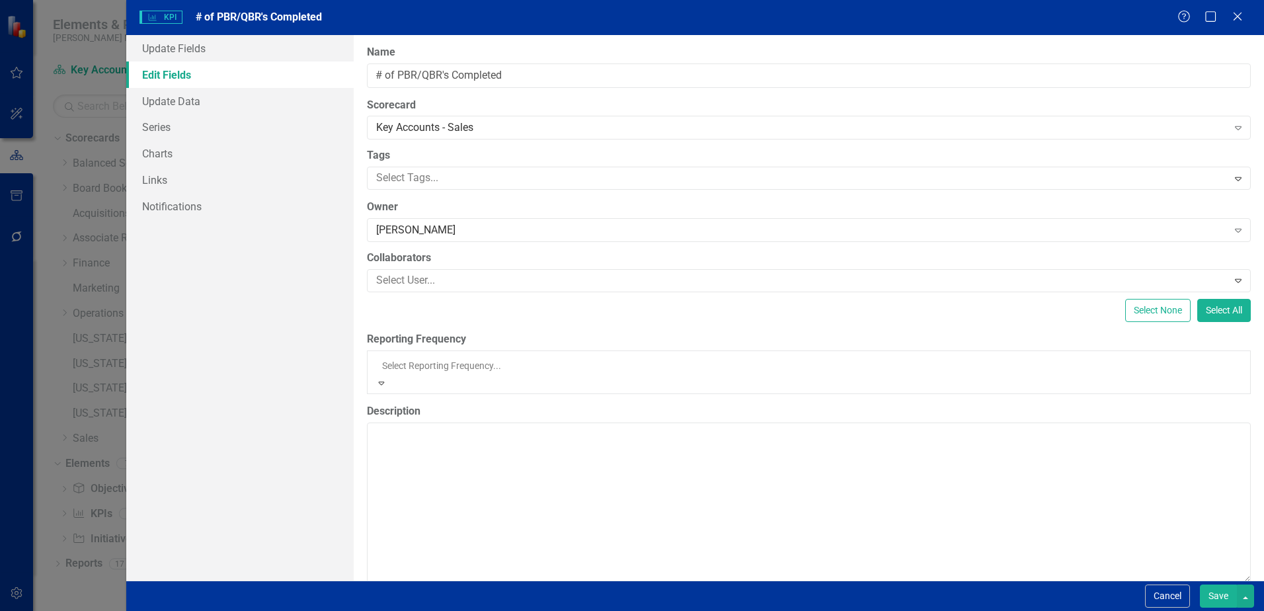
scroll to position [106, 0]
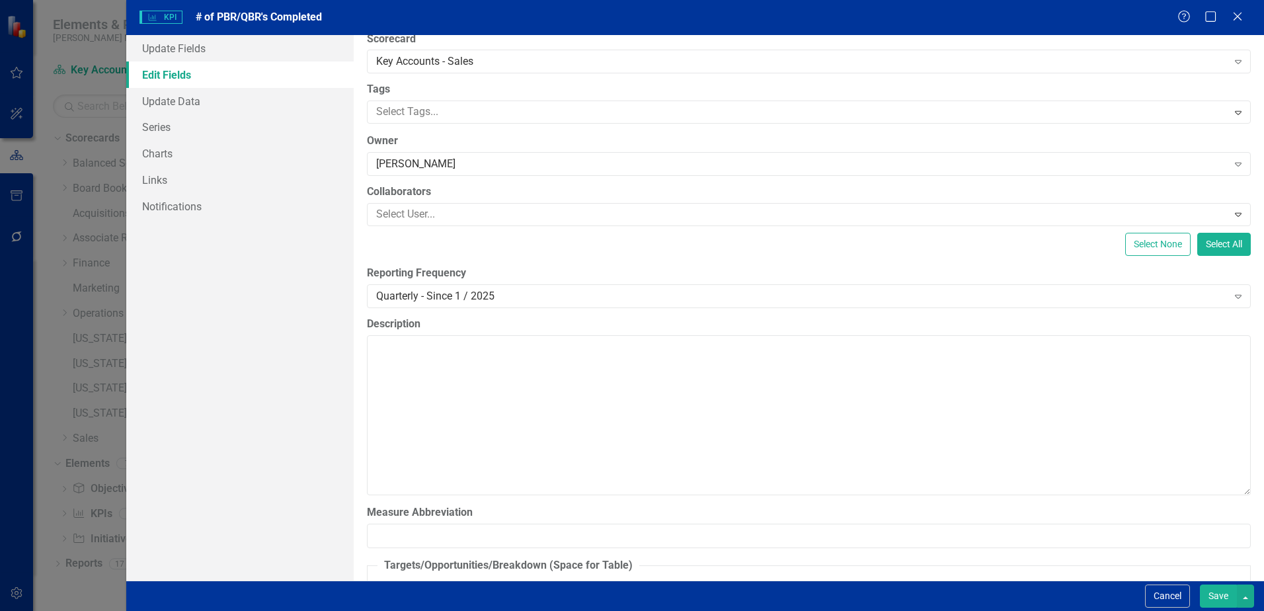
scroll to position [0, 0]
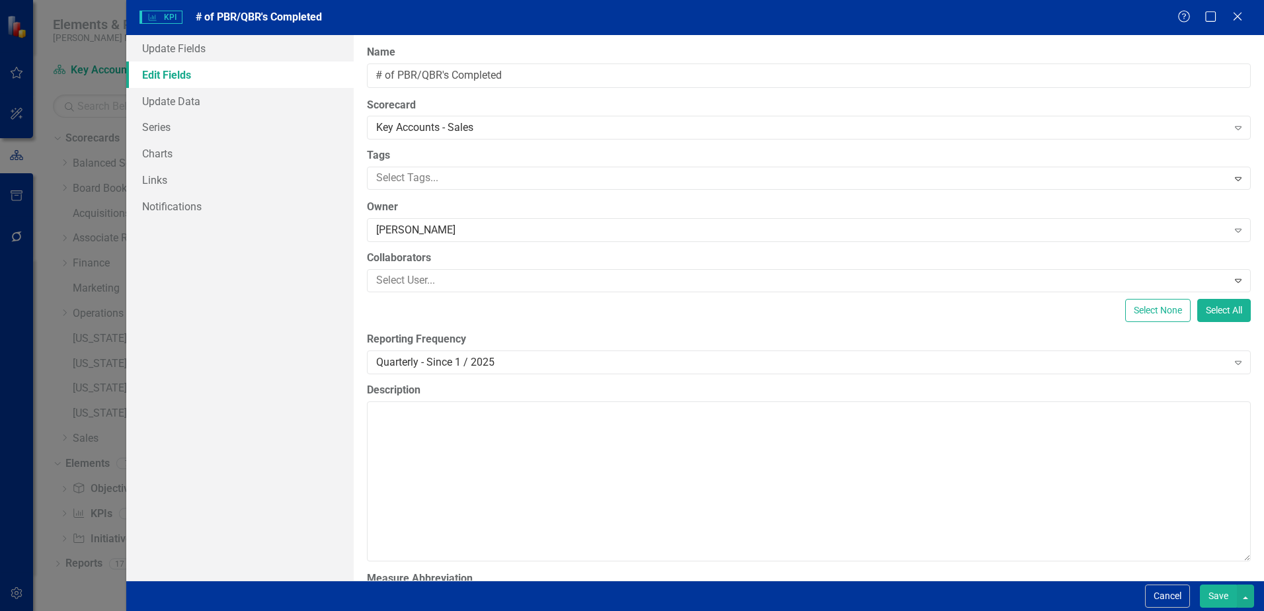
click at [1217, 595] on button "Save" at bounding box center [1218, 596] width 37 height 23
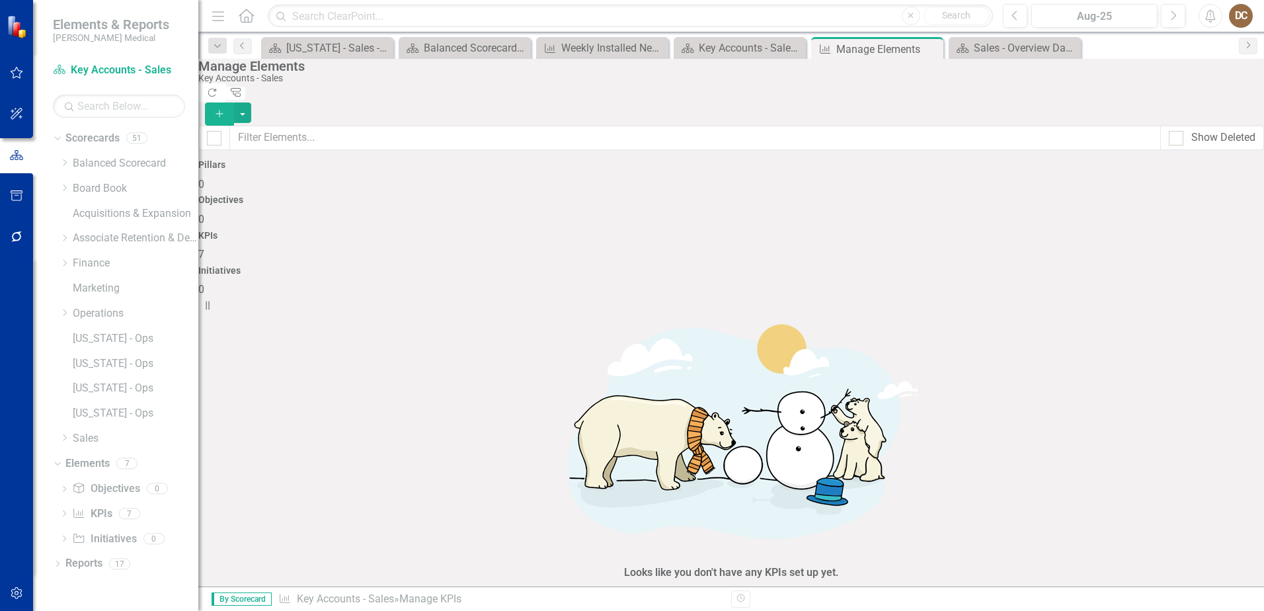
click at [1174, 404] on link "Edit Edit KPI" at bounding box center [1182, 402] width 104 height 24
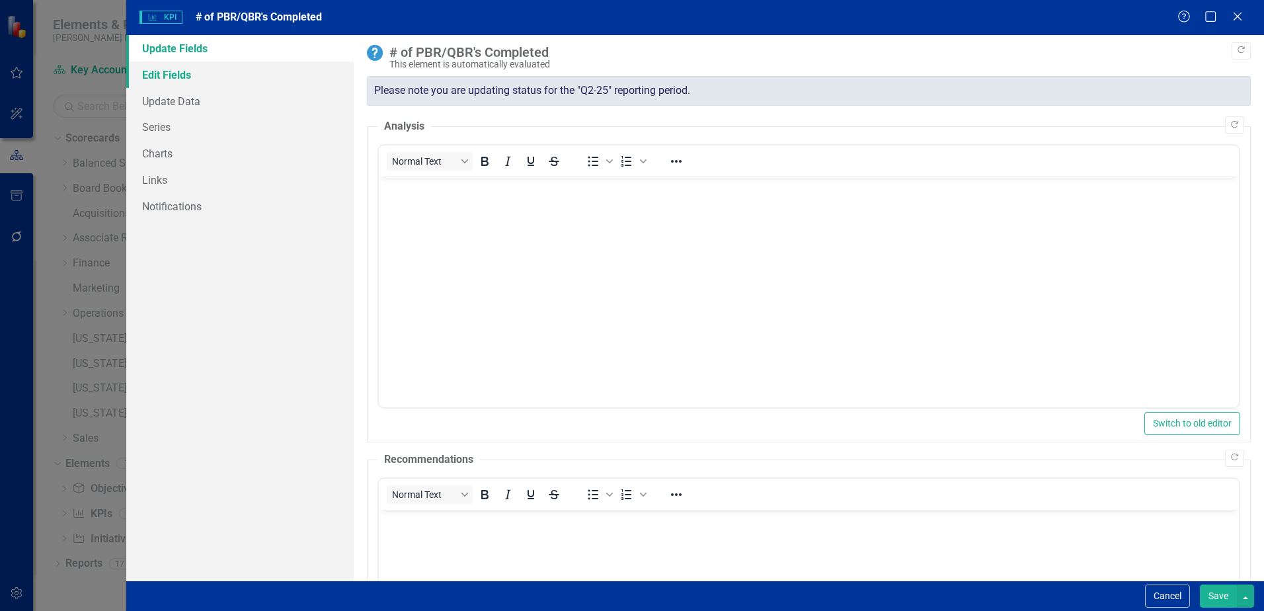
click at [173, 79] on link "Edit Fields" at bounding box center [239, 75] width 227 height 26
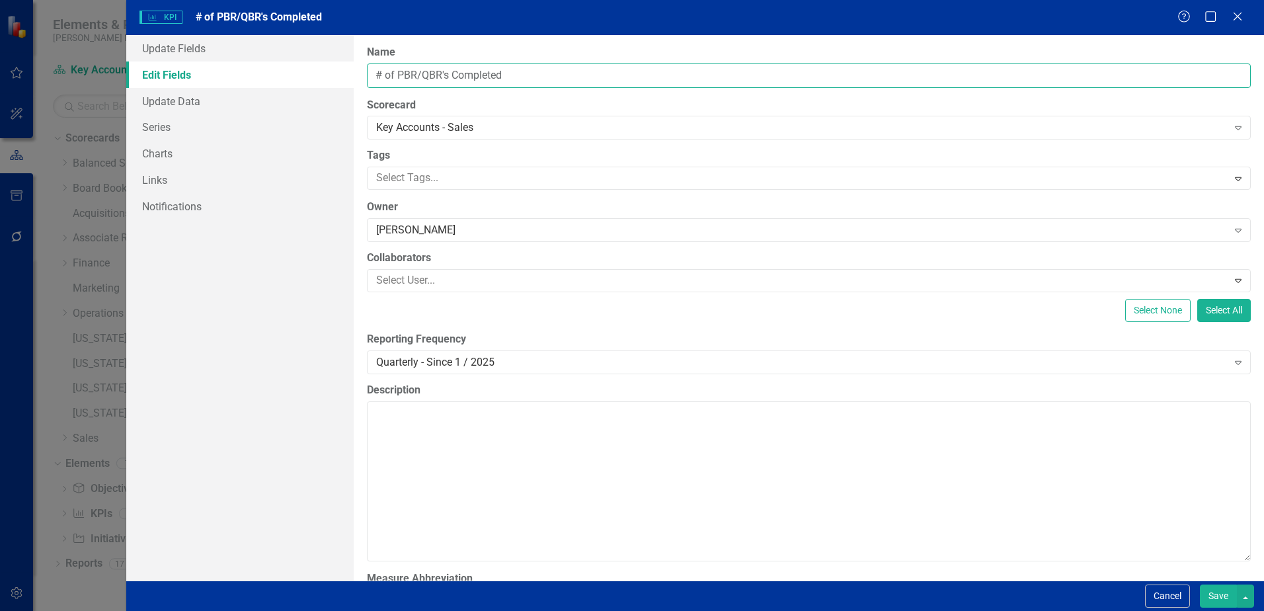
click at [546, 73] on input "# of PBR/QBR's Completed" at bounding box center [809, 75] width 884 height 24
type input "# of PBR/QBR's Completed - Qtrly"
click at [1214, 595] on button "Save" at bounding box center [1218, 596] width 37 height 23
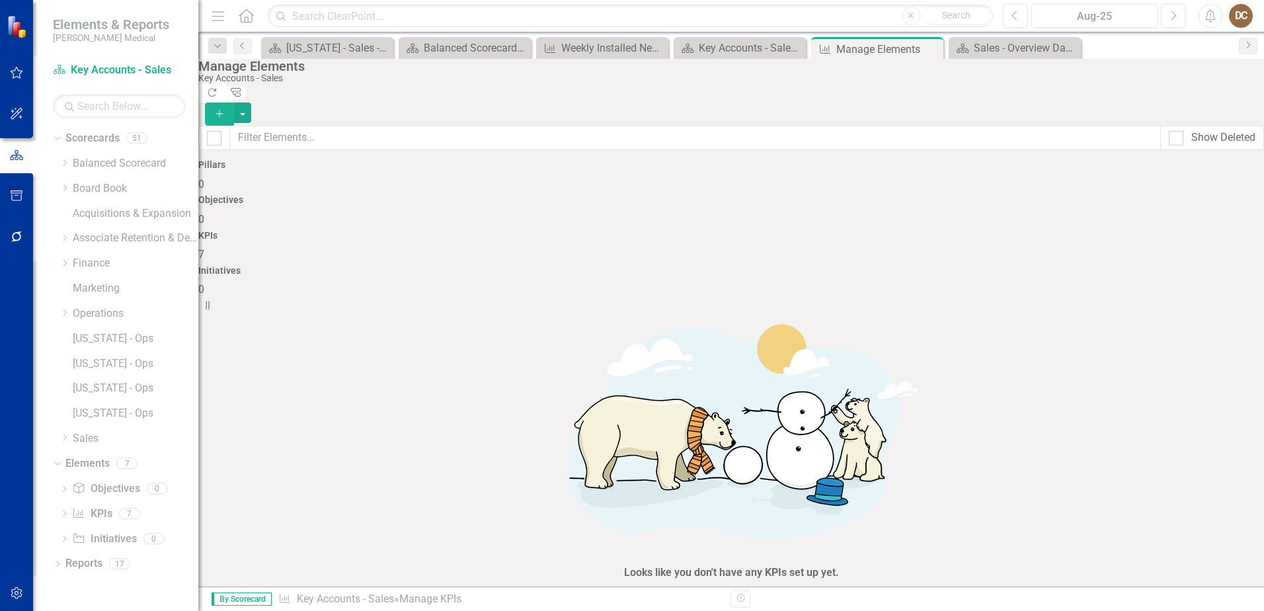
click at [1168, 453] on link "Copy Duplicate KPI" at bounding box center [1182, 451] width 104 height 24
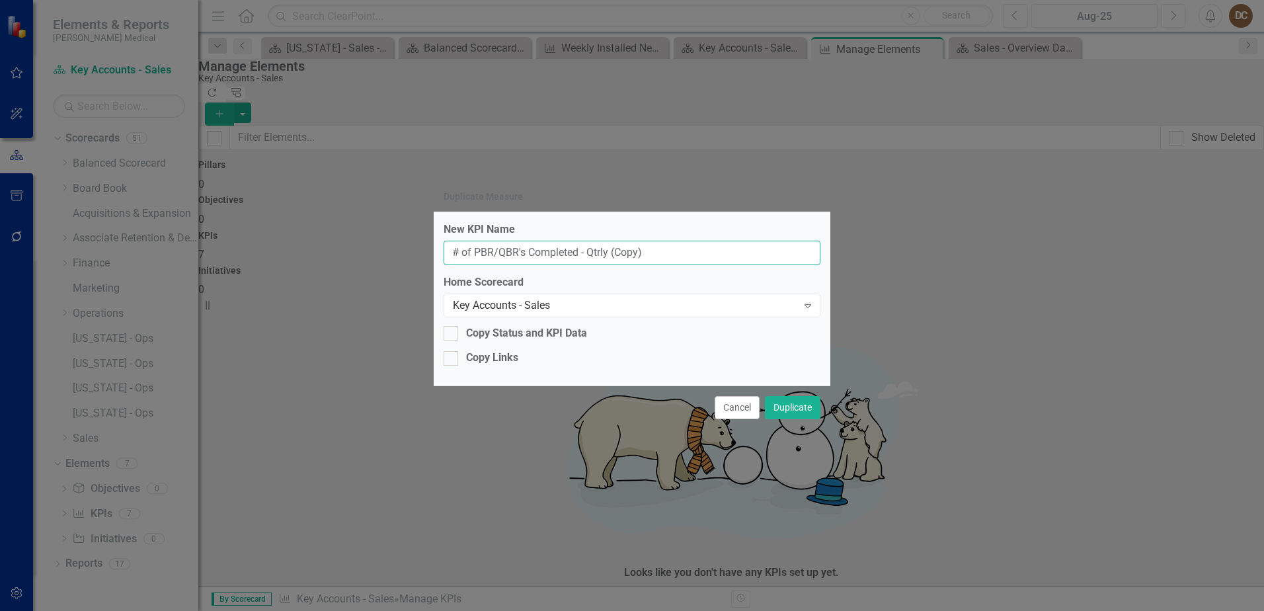
click at [580, 254] on input "# of PBR/QBR's Completed - Qtrly (Copy)" at bounding box center [632, 253] width 377 height 24
click at [657, 251] on input "# of PBR/QBR's Scheduled - Qtrly (Copy)" at bounding box center [632, 253] width 377 height 24
click at [530, 255] on input "# of PBR/QBR's Scheduled -" at bounding box center [632, 253] width 377 height 24
click at [657, 252] on input "# of PBR/QBR's Future Scheduled -" at bounding box center [632, 253] width 377 height 24
type input "# of PBR/QBR's Future Scheduled"
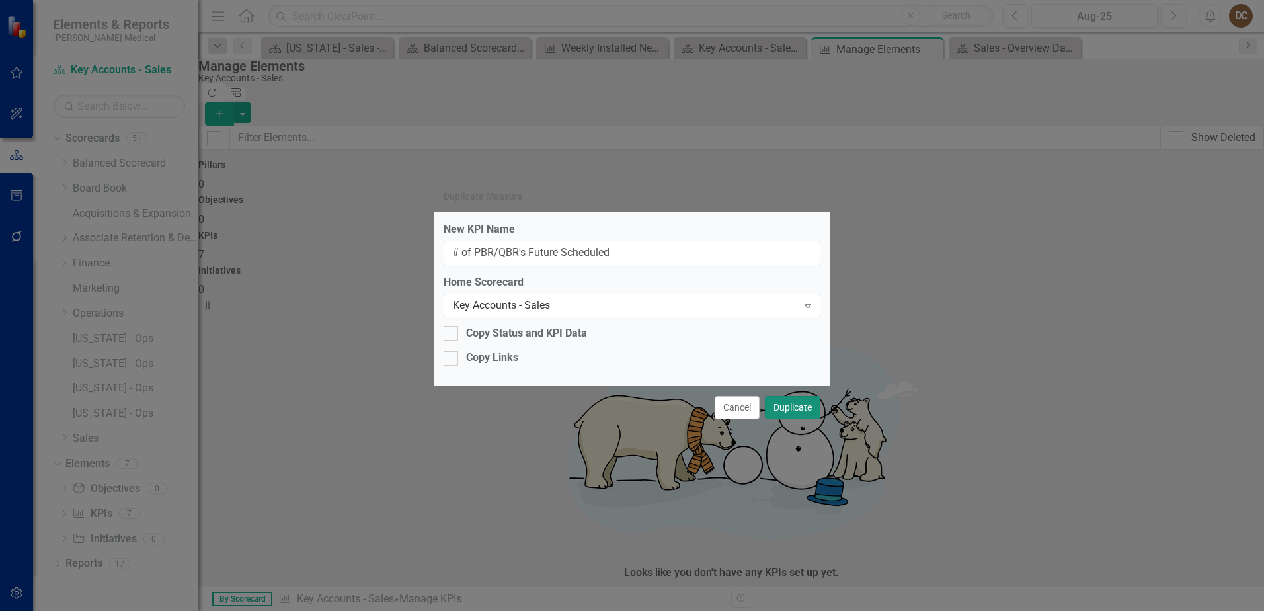
click at [788, 407] on button "Duplicate" at bounding box center [793, 407] width 56 height 23
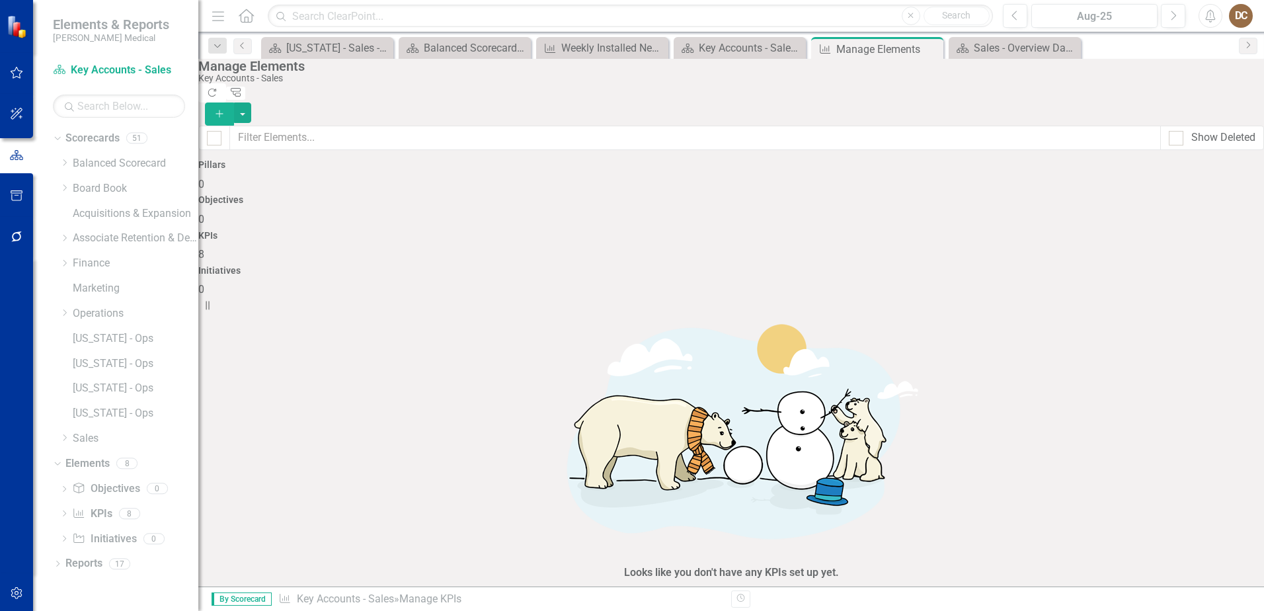
click at [1184, 453] on link "Copy Duplicate KPI" at bounding box center [1182, 451] width 104 height 24
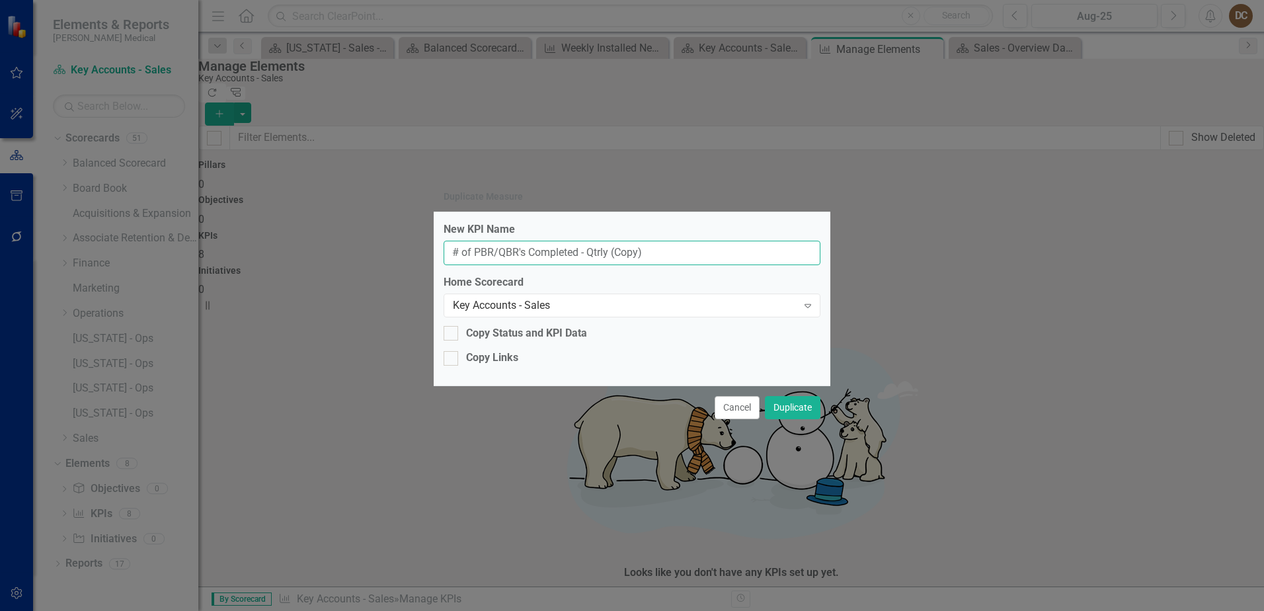
drag, startPoint x: 659, startPoint y: 253, endPoint x: 477, endPoint y: 248, distance: 181.9
click at [477, 248] on input "# of PBR/QBR's Completed - Qtrly (Copy)" at bounding box center [632, 253] width 377 height 24
type input "# of Gold Sheets Completed"
click at [790, 408] on button "Duplicate" at bounding box center [793, 407] width 56 height 23
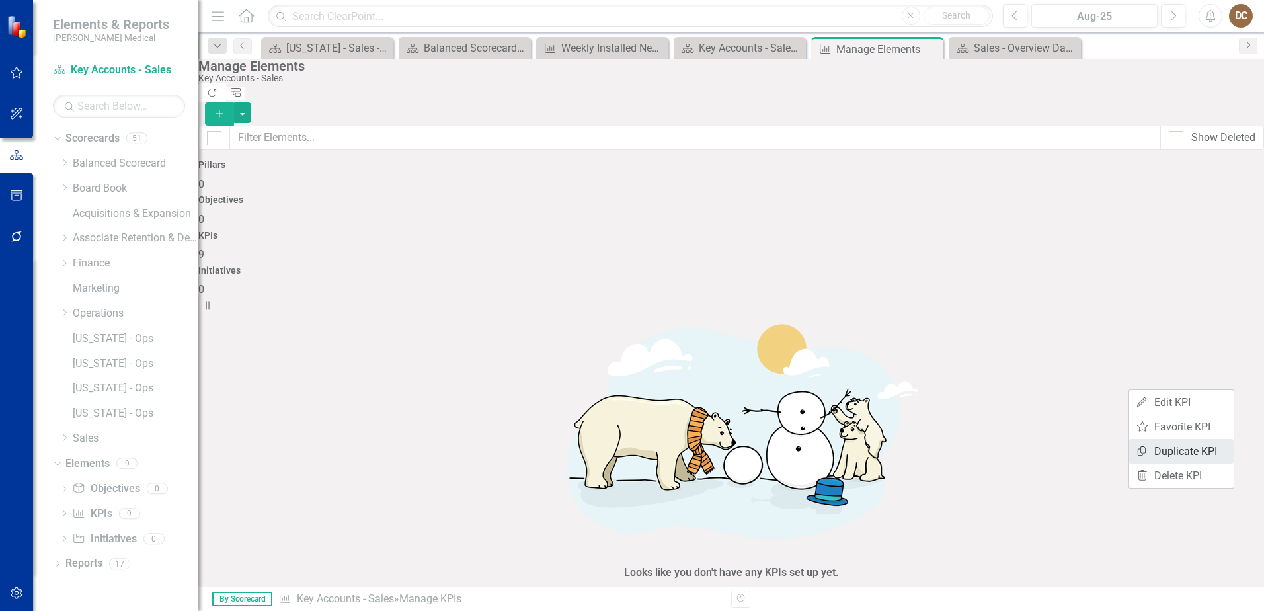
click at [1175, 450] on link "Copy Duplicate KPI" at bounding box center [1182, 451] width 104 height 24
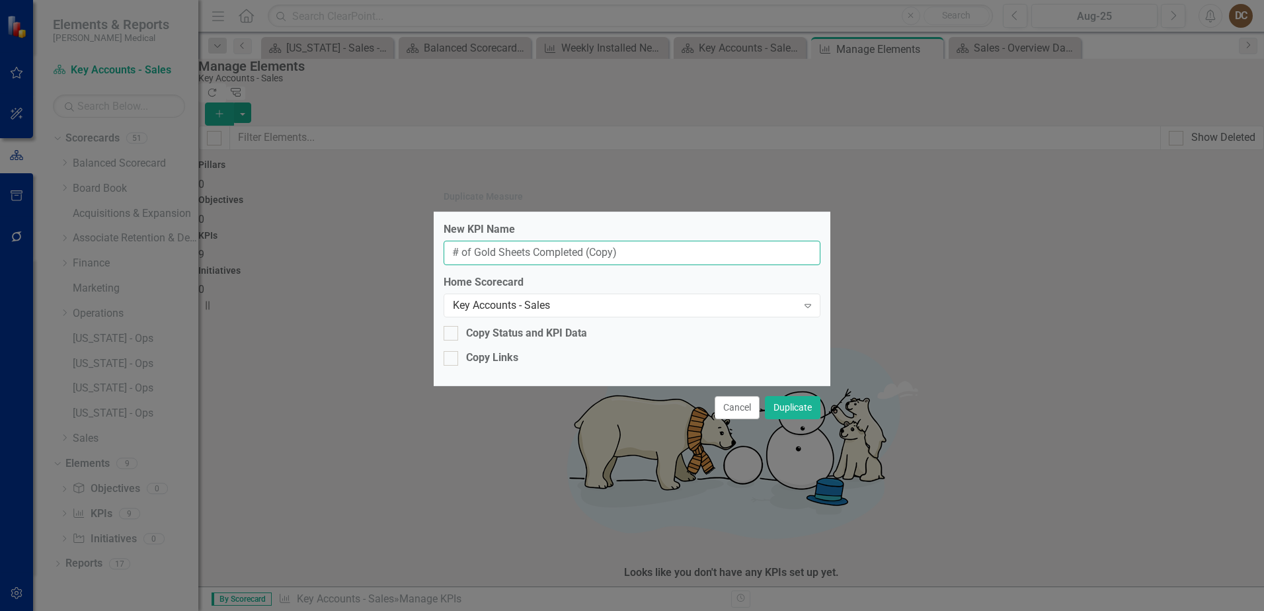
click at [632, 251] on input "# of Gold Sheets Completed (Copy)" at bounding box center [632, 253] width 377 height 24
type input "# of Gold Sheets Future Scheduled"
click at [790, 403] on button "Duplicate" at bounding box center [793, 407] width 56 height 23
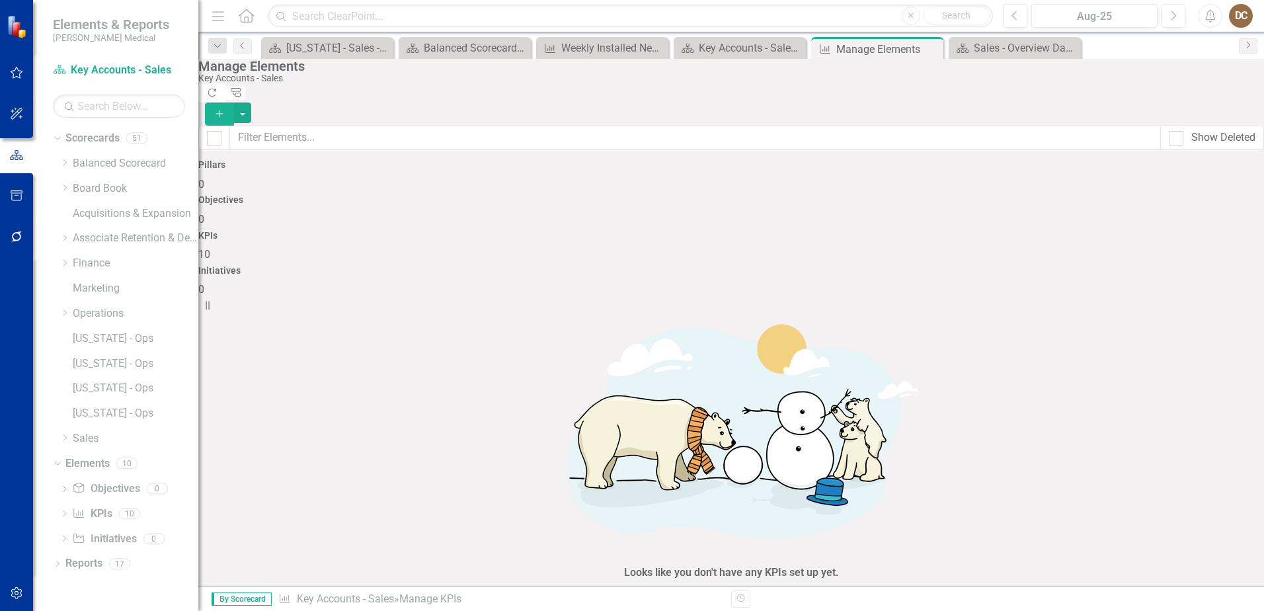
scroll to position [69, 0]
click at [723, 42] on div "Key Accounts - Sales - Overview Dashboard" at bounding box center [742, 48] width 87 height 17
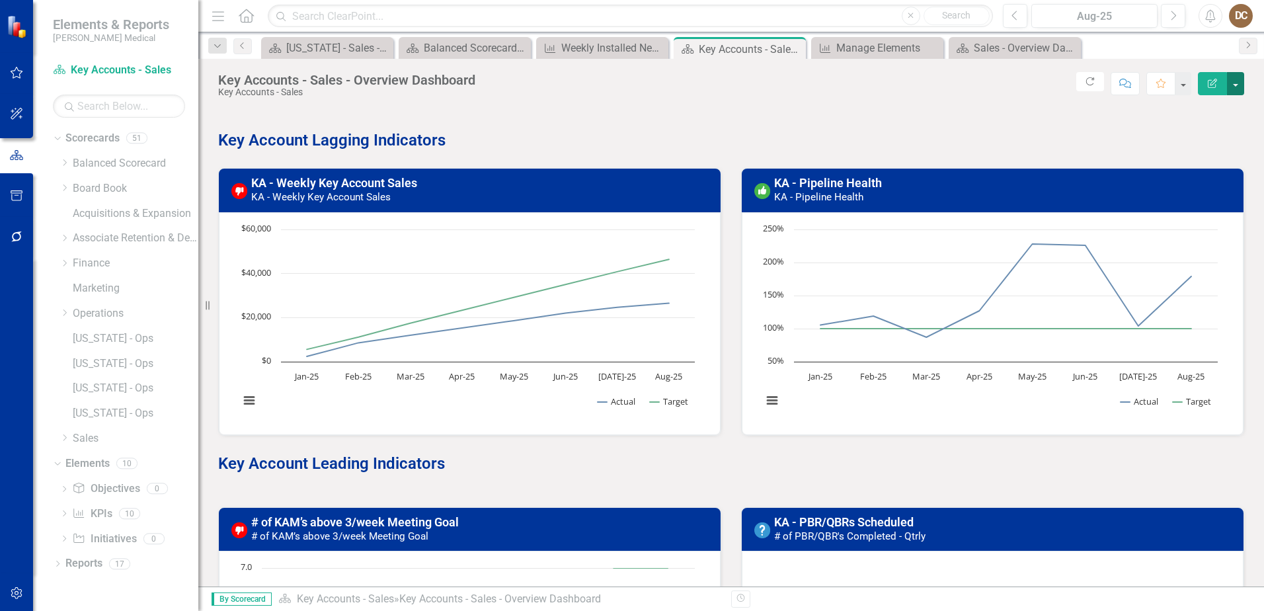
click at [1236, 83] on button "button" at bounding box center [1235, 83] width 17 height 23
click at [1181, 131] on link "Edit Report Edit Layout" at bounding box center [1190, 132] width 107 height 24
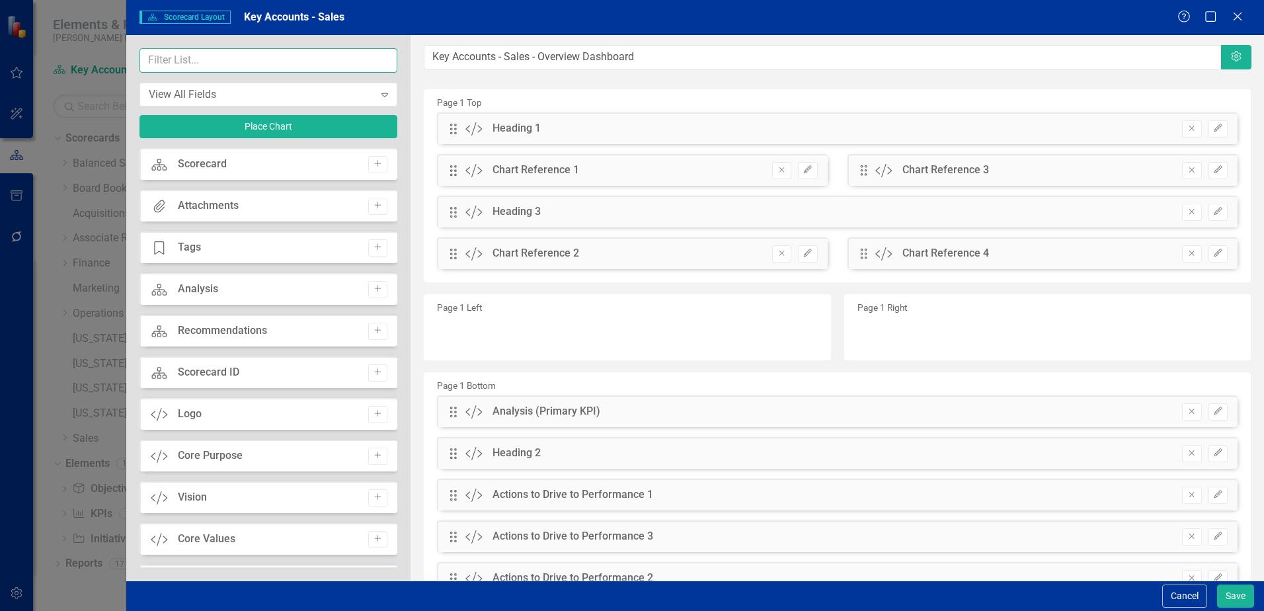
click at [275, 63] on input "text" at bounding box center [269, 60] width 258 height 24
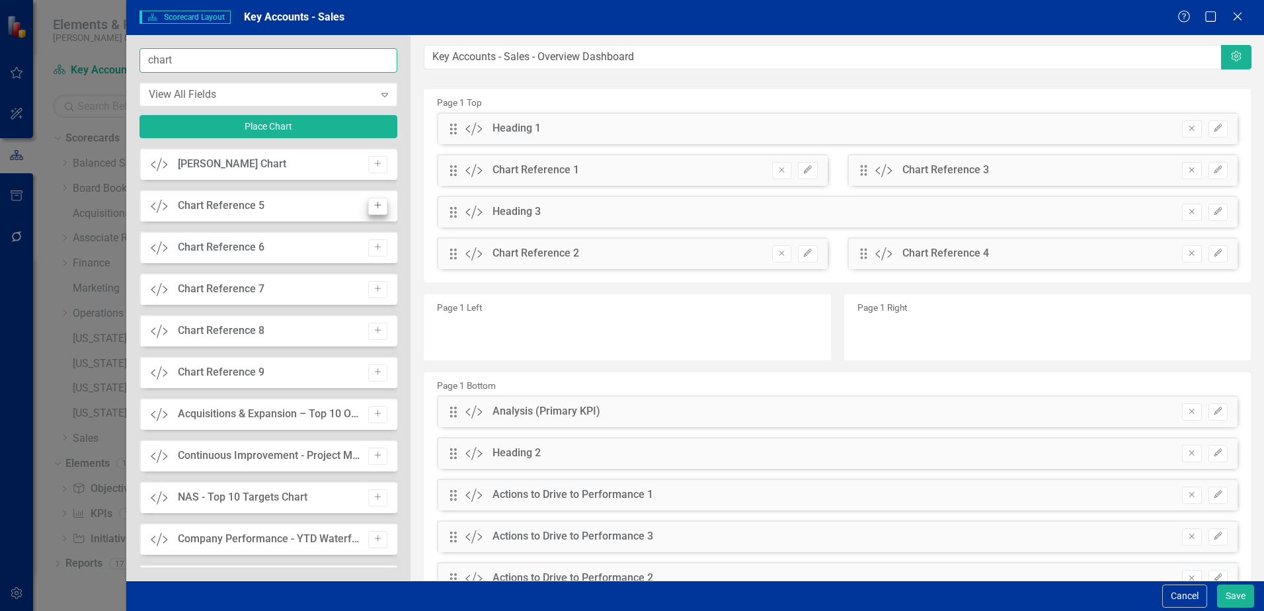
type input "chart"
click at [373, 208] on icon "Add" at bounding box center [378, 206] width 10 height 8
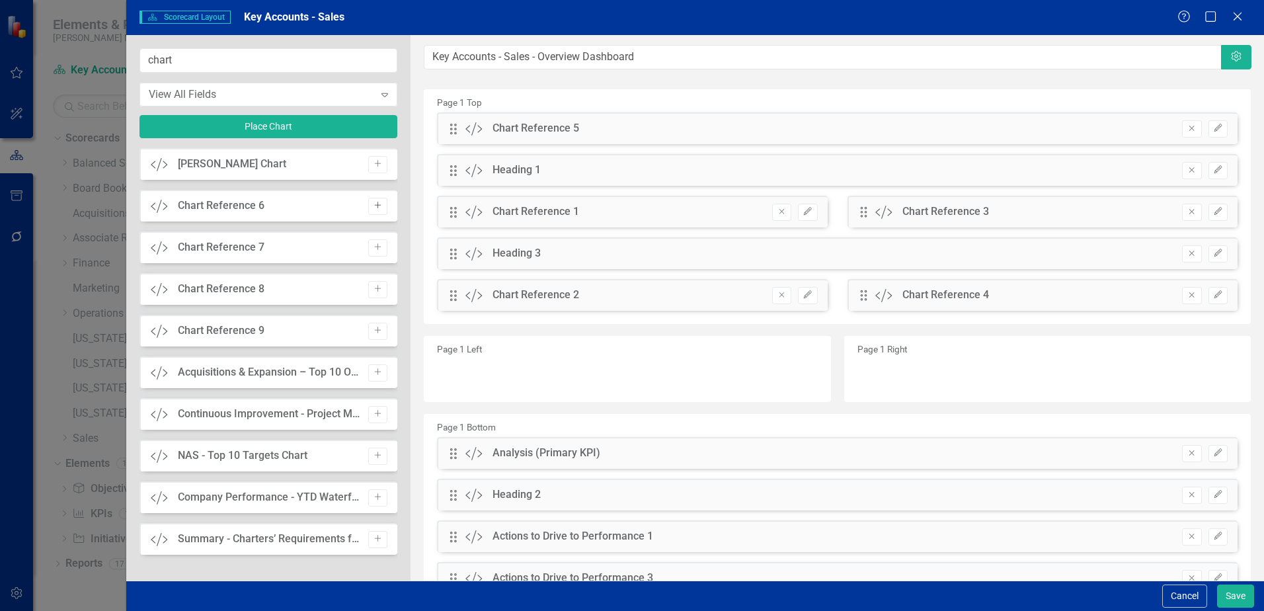
click at [377, 208] on icon "Add" at bounding box center [378, 206] width 10 height 8
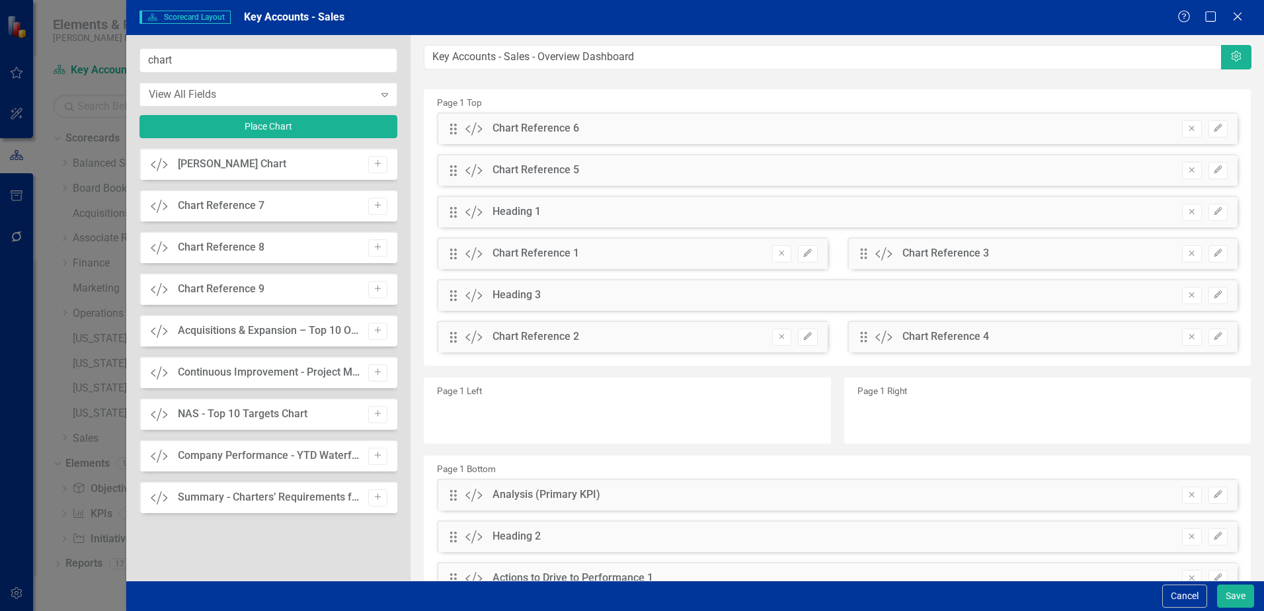
click at [377, 208] on icon "Add" at bounding box center [378, 206] width 10 height 8
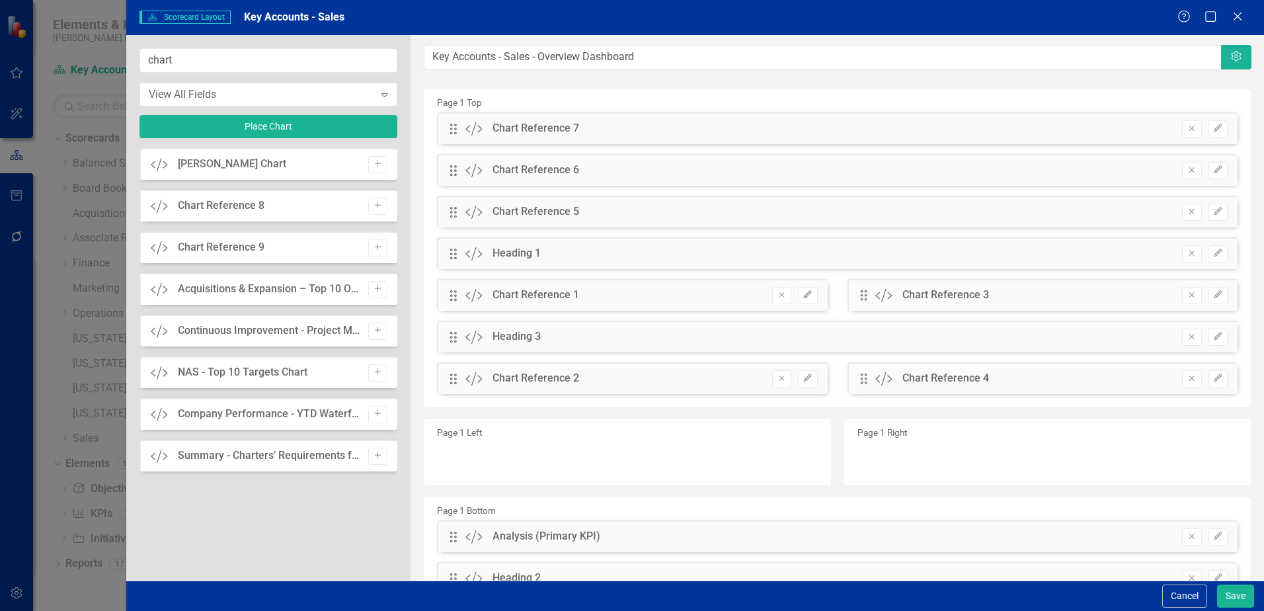
click at [377, 208] on icon "Add" at bounding box center [378, 206] width 10 height 8
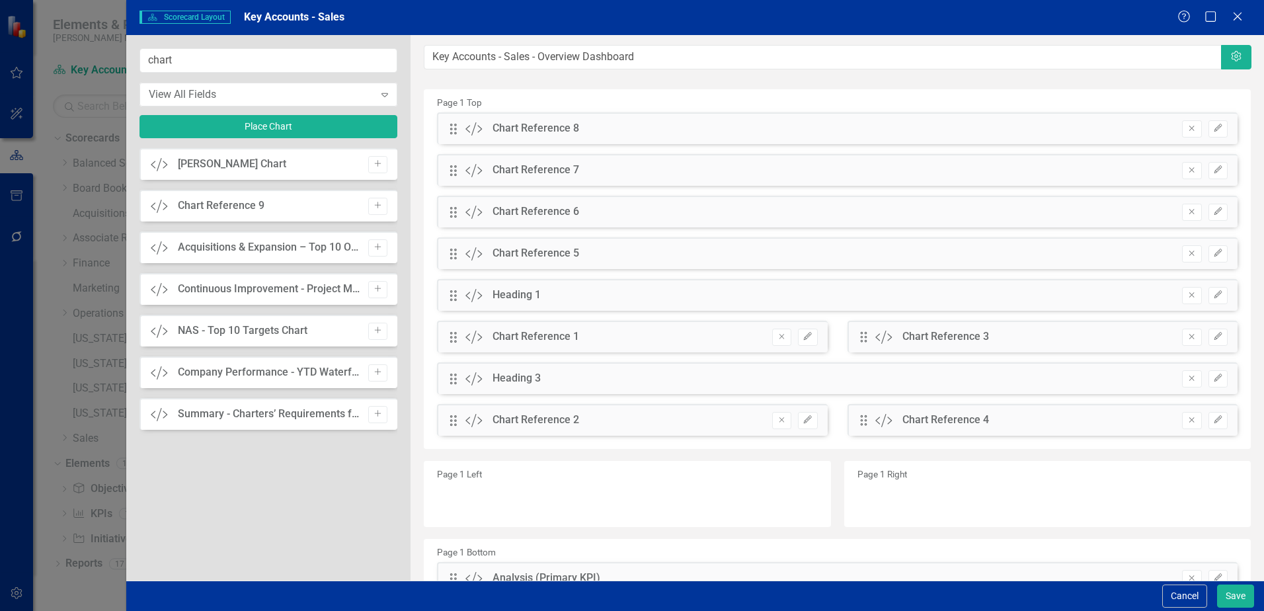
click at [377, 208] on icon "Add" at bounding box center [378, 206] width 10 height 8
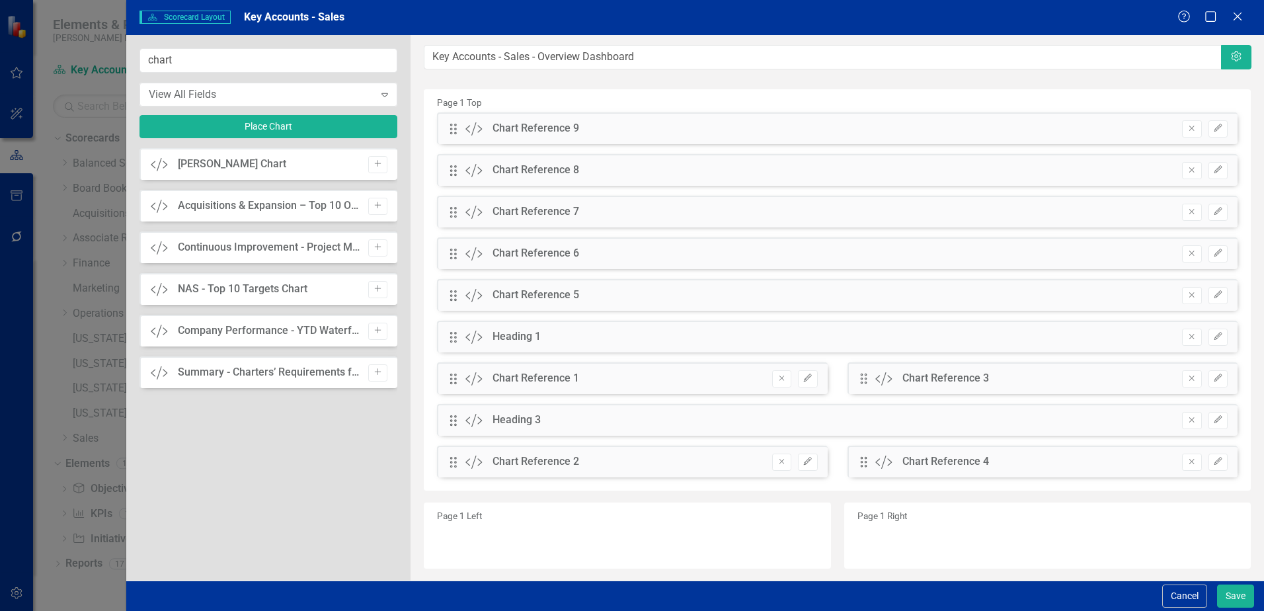
click at [652, 128] on div "Drag Custom Chart Reference 9 Remove Edit" at bounding box center [837, 128] width 801 height 32
click at [600, 298] on div "Drag Custom Chart Reference 5 Remove Edit" at bounding box center [837, 295] width 801 height 32
drag, startPoint x: 452, startPoint y: 294, endPoint x: 450, endPoint y: 429, distance: 134.9
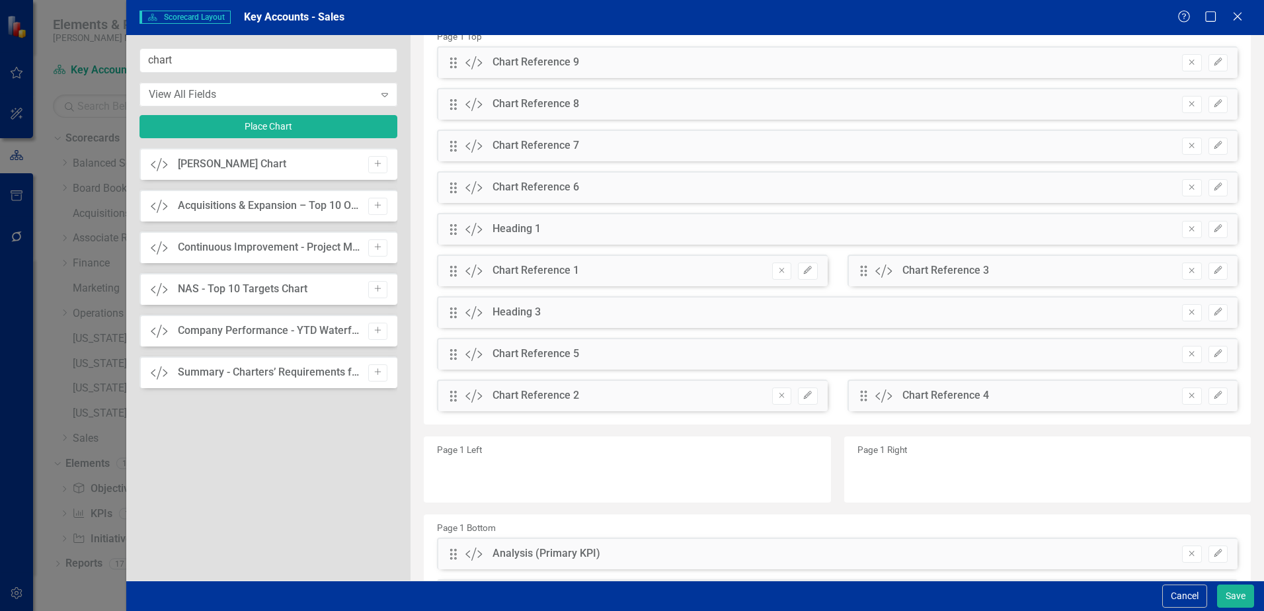
click at [680, 348] on div "Drag Custom Chart Reference 5 Remove Edit" at bounding box center [837, 354] width 801 height 32
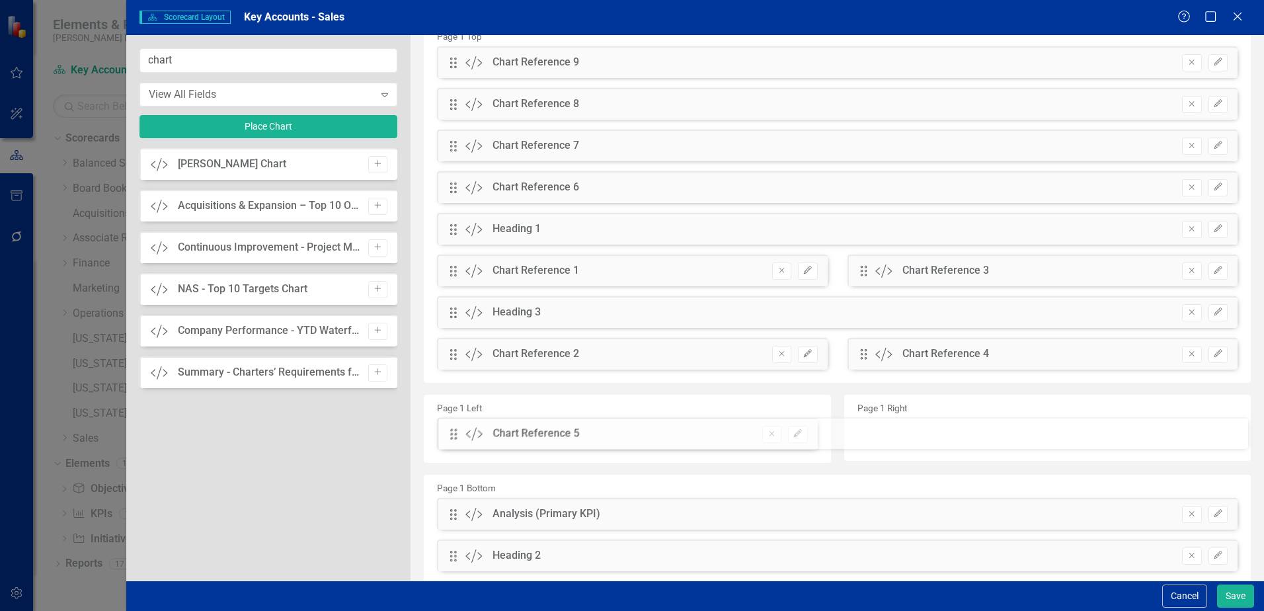
drag, startPoint x: 451, startPoint y: 352, endPoint x: 462, endPoint y: 432, distance: 80.1
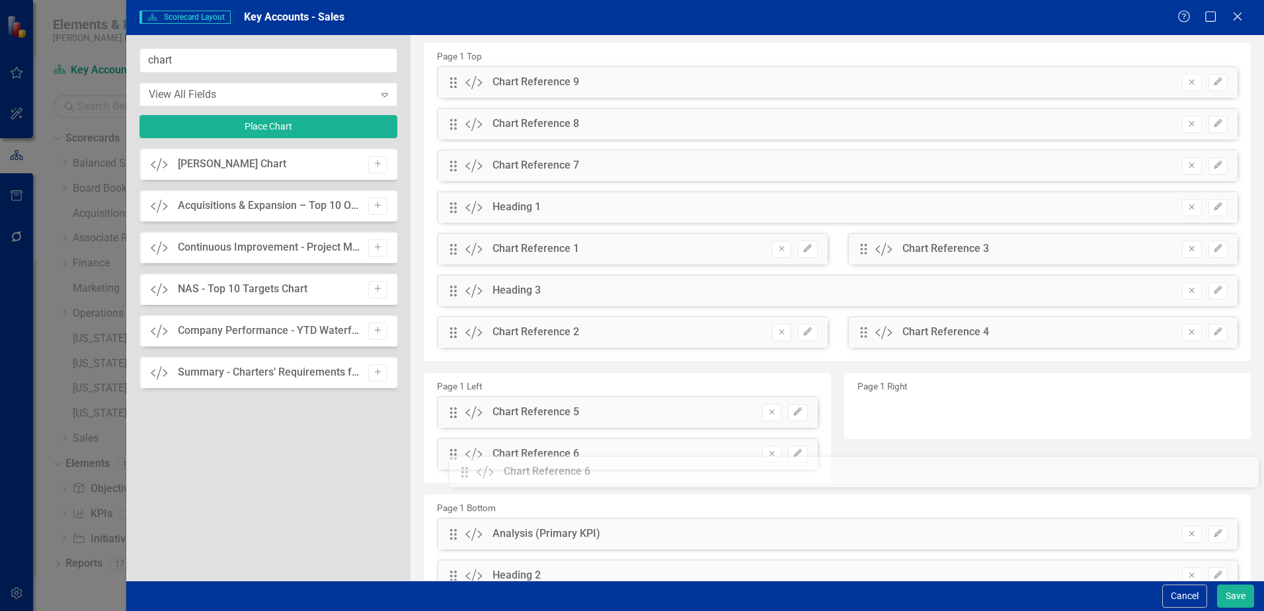
scroll to position [50, 0]
drag, startPoint x: 451, startPoint y: 253, endPoint x: 527, endPoint y: 420, distance: 183.2
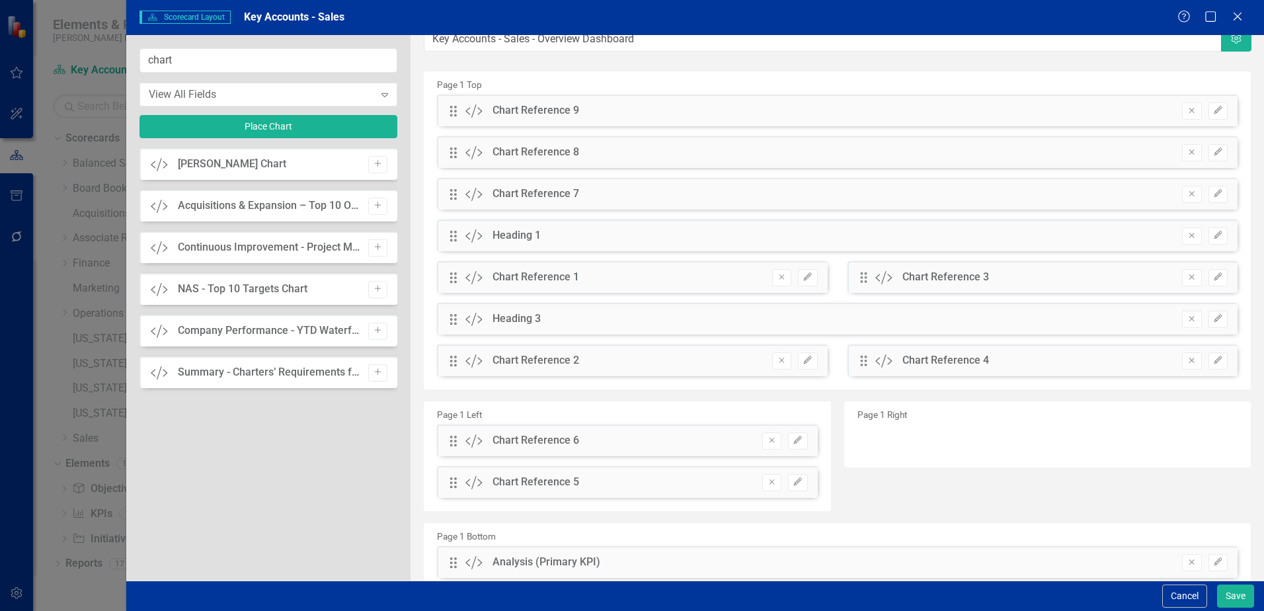
scroll to position [0, 0]
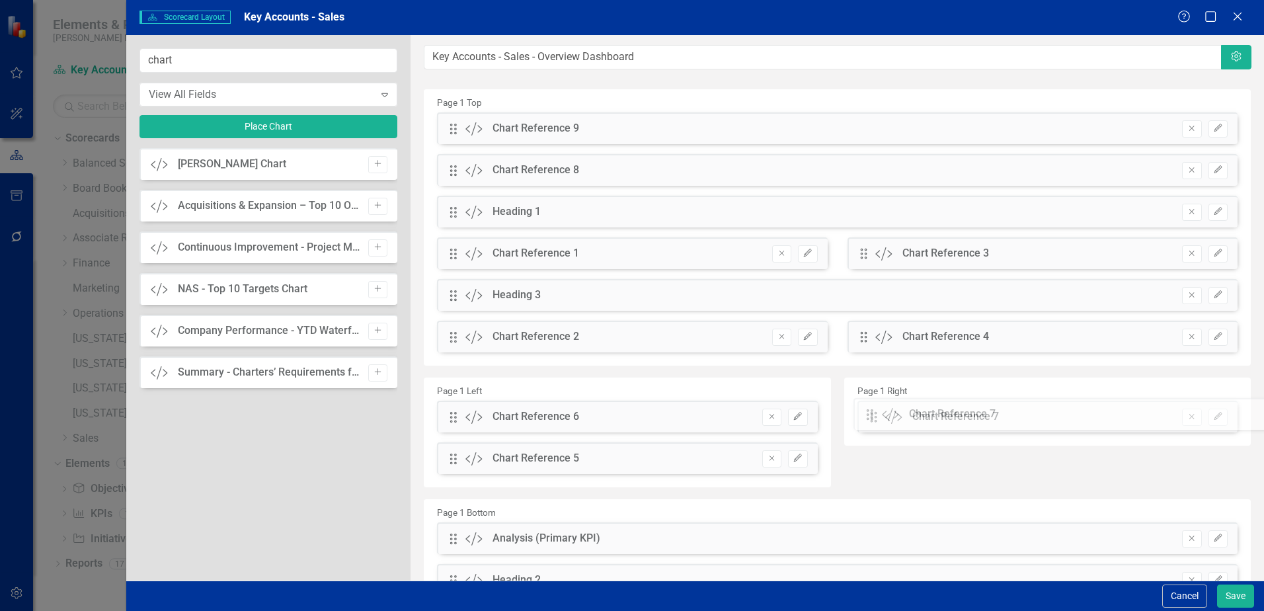
drag, startPoint x: 454, startPoint y: 212, endPoint x: 881, endPoint y: 415, distance: 472.1
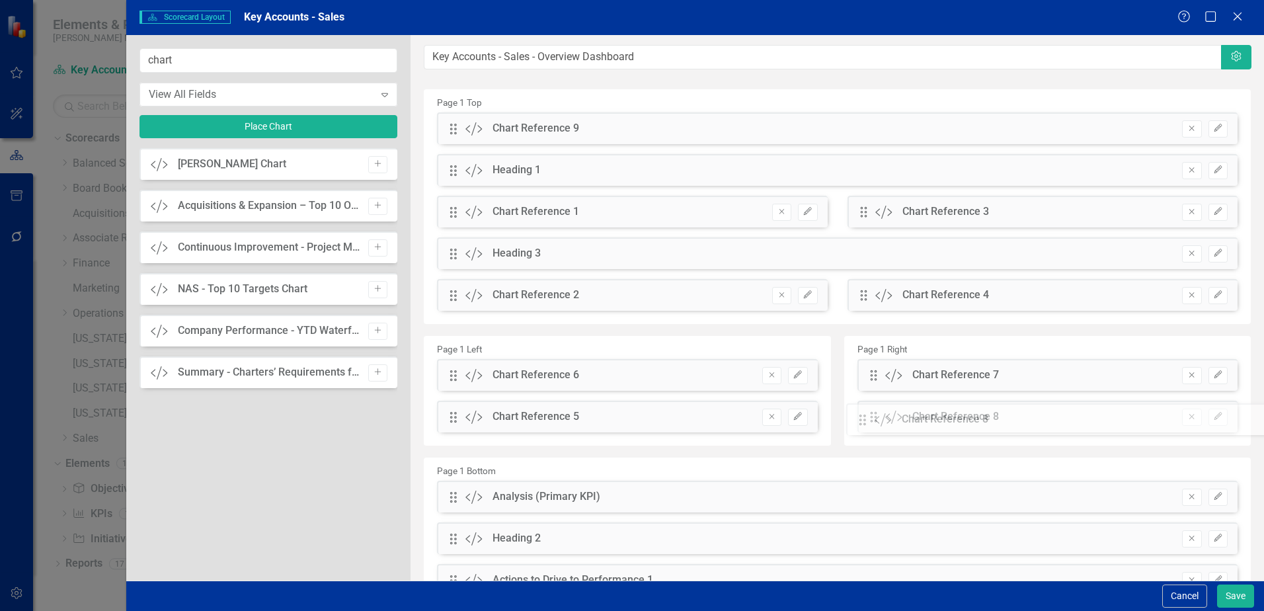
drag, startPoint x: 452, startPoint y: 172, endPoint x: 872, endPoint y: 421, distance: 487.8
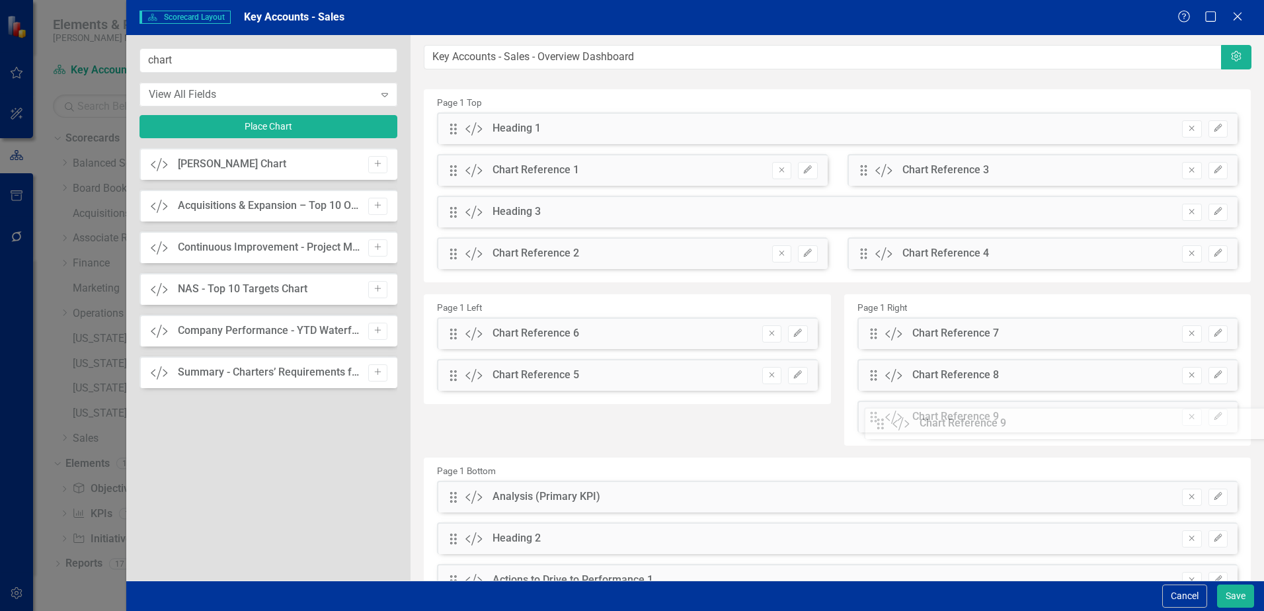
drag, startPoint x: 451, startPoint y: 126, endPoint x: 888, endPoint y: 421, distance: 527.3
drag, startPoint x: 452, startPoint y: 251, endPoint x: 464, endPoint y: 308, distance: 58.9
click at [593, 375] on icon "Edit" at bounding box center [598, 375] width 10 height 8
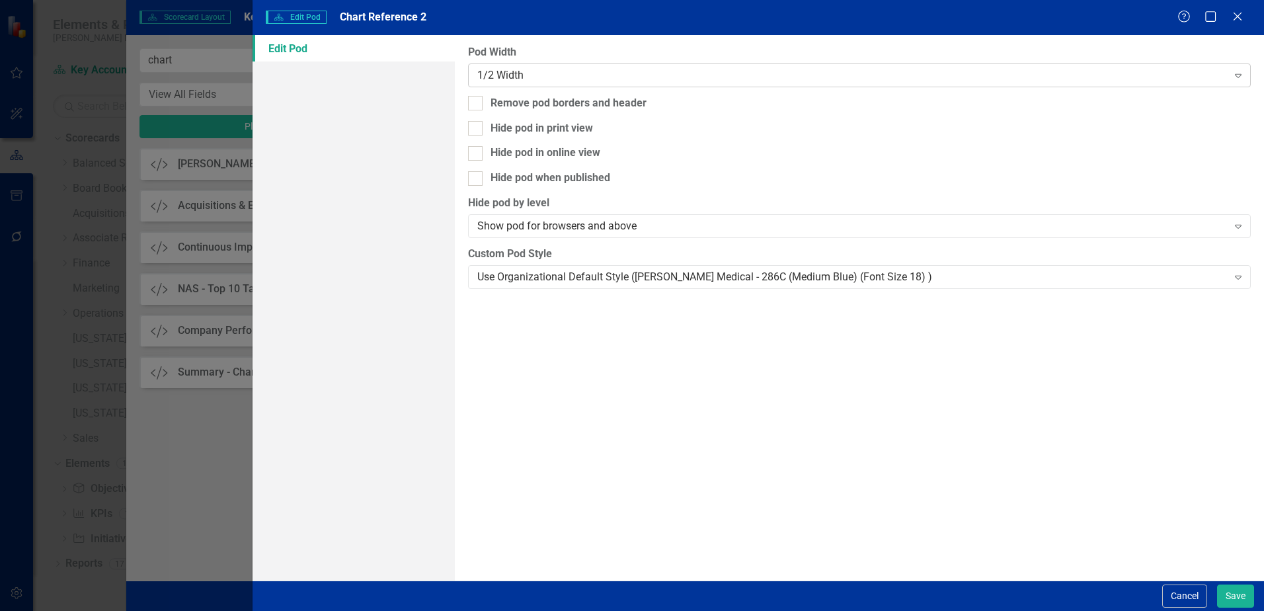
click at [537, 77] on div "1/2 Width" at bounding box center [852, 74] width 750 height 15
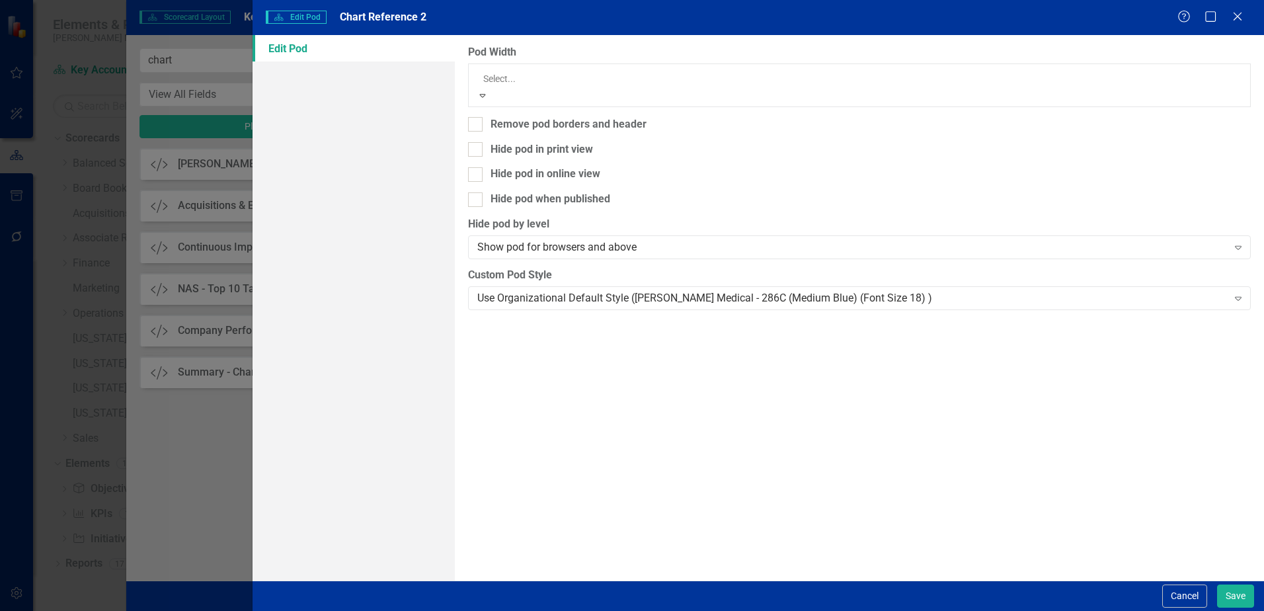
click at [536, 610] on div "Full Width" at bounding box center [632, 618] width 1264 height 15
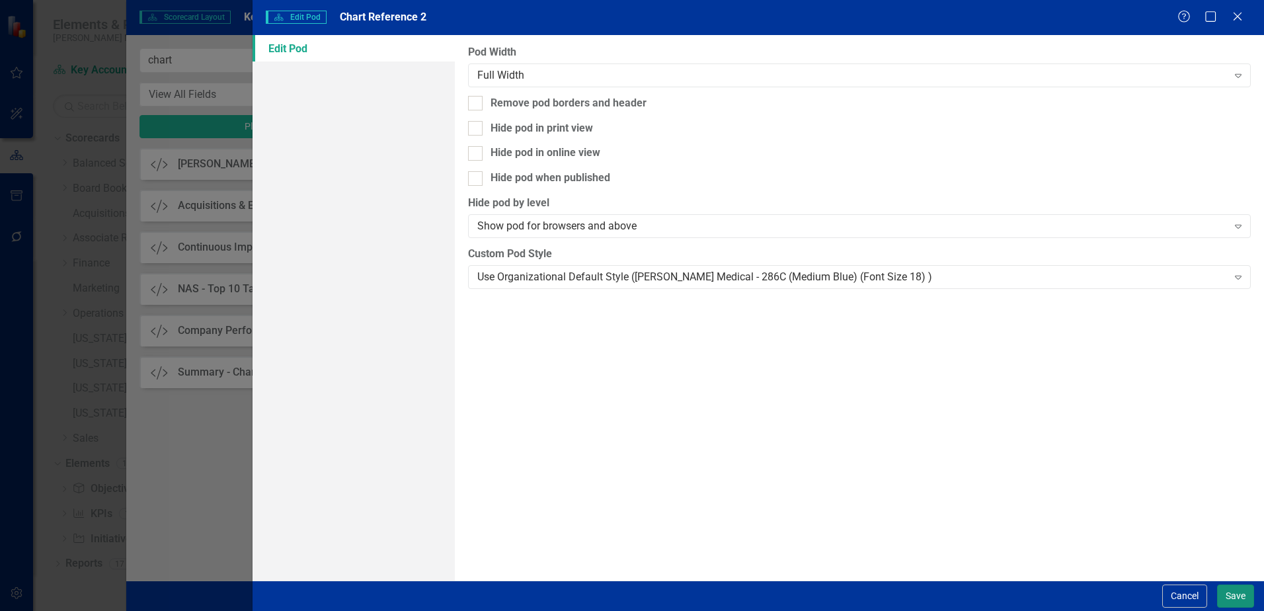
click at [1238, 588] on button "Save" at bounding box center [1235, 596] width 37 height 23
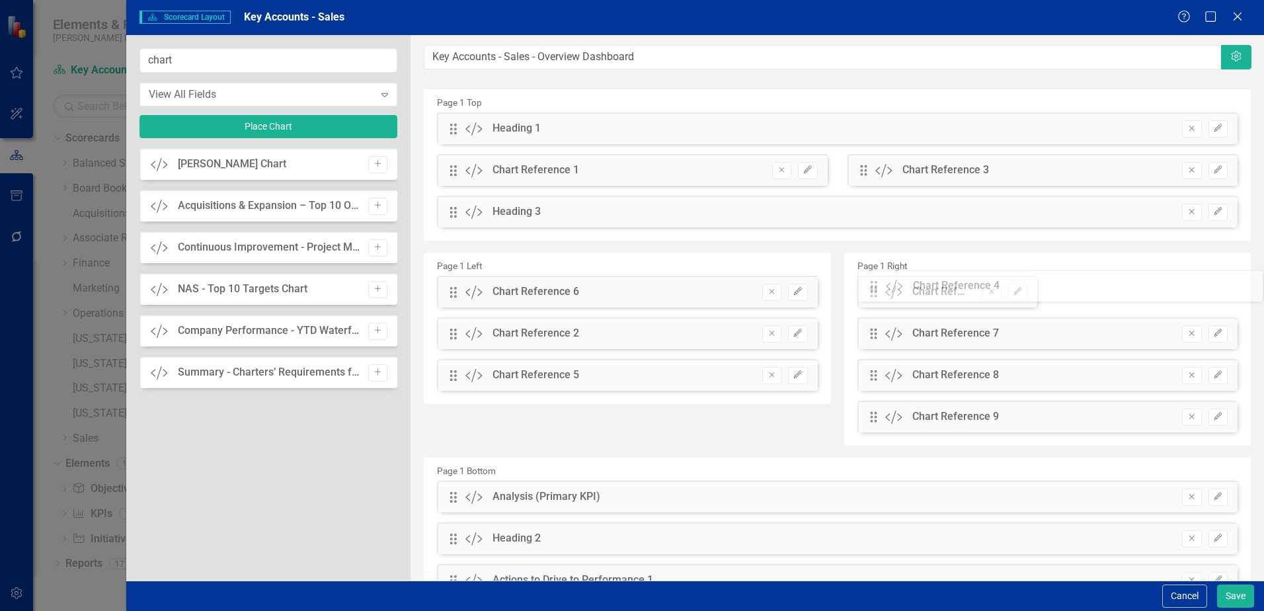
drag, startPoint x: 452, startPoint y: 256, endPoint x: 883, endPoint y: 288, distance: 431.7
click at [1013, 294] on icon "Edit" at bounding box center [1018, 292] width 10 height 8
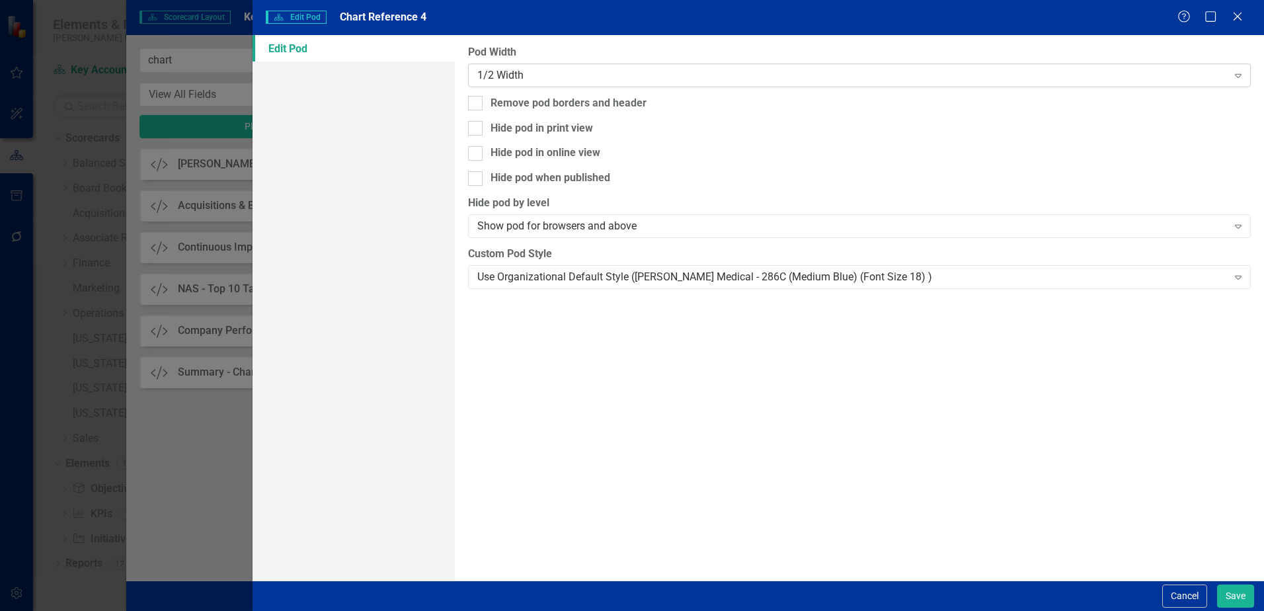
click at [757, 77] on div "1/2 Width" at bounding box center [852, 74] width 750 height 15
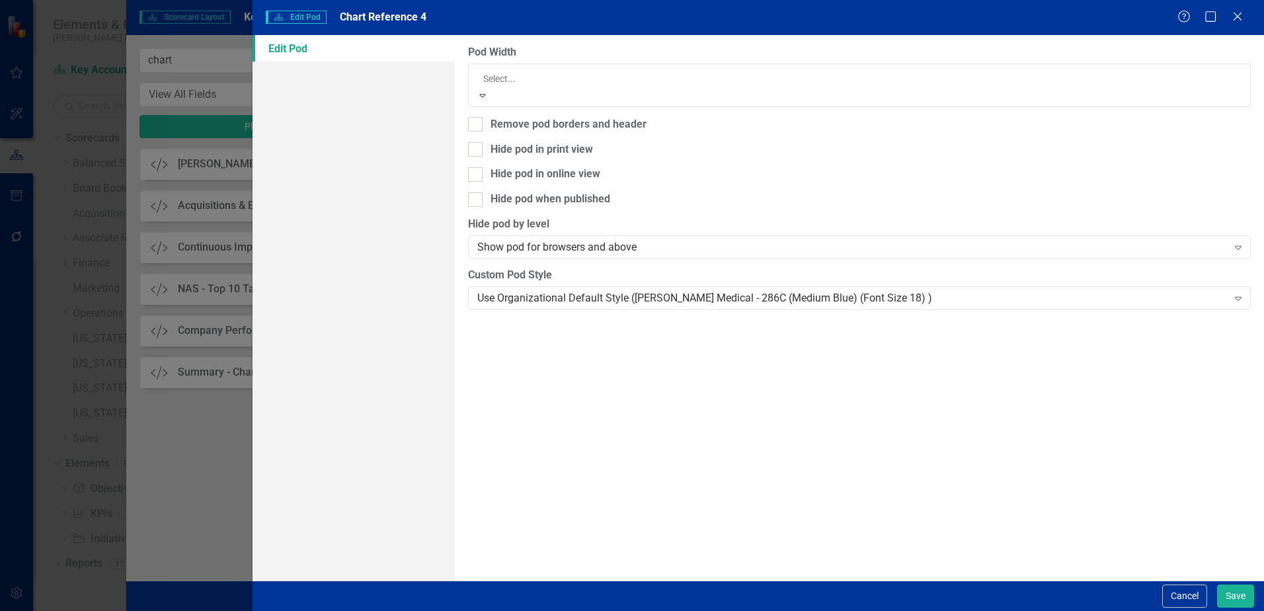
click at [733, 610] on div "Full Width" at bounding box center [632, 618] width 1264 height 15
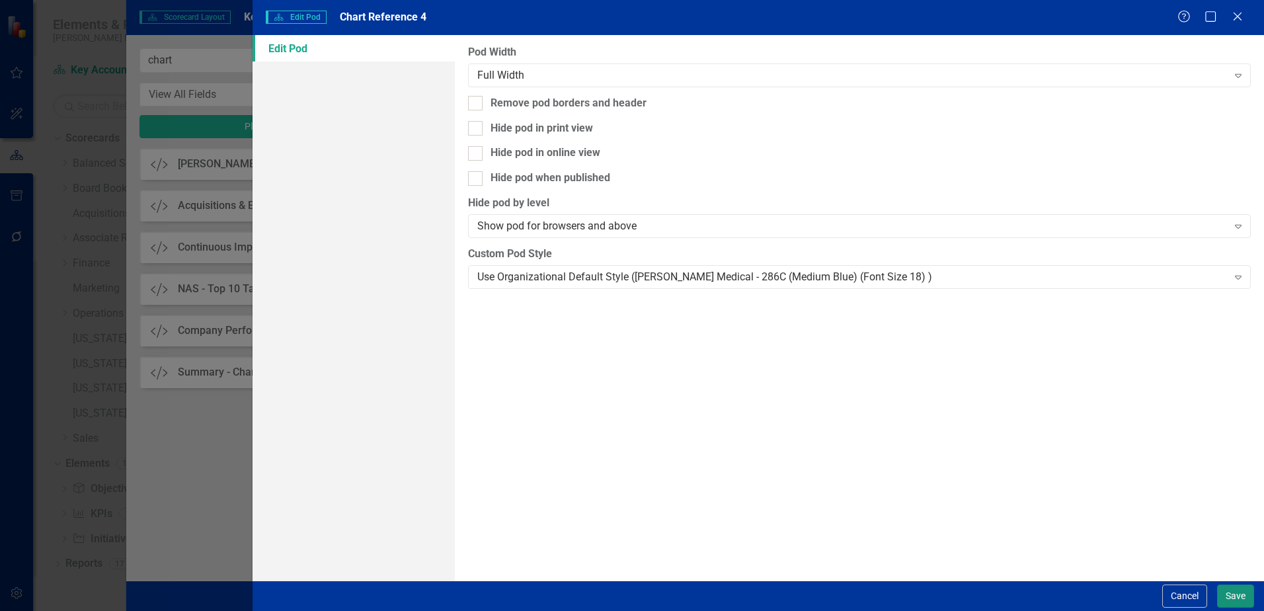
click at [1233, 594] on button "Save" at bounding box center [1235, 596] width 37 height 23
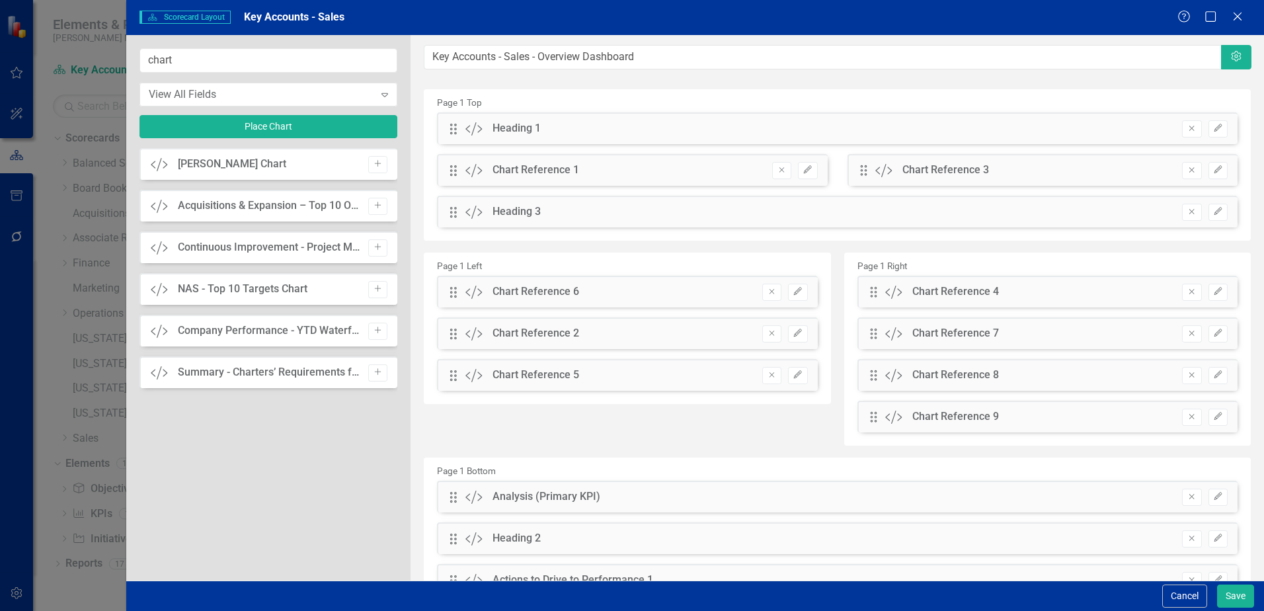
drag, startPoint x: 448, startPoint y: 336, endPoint x: 808, endPoint y: 211, distance: 381.5
click at [808, 211] on div "Page 1 Top Drag Custom Heading 1 Remove Edit Drag Custom Chart Reference 1 Remo…" at bounding box center [837, 411] width 827 height 645
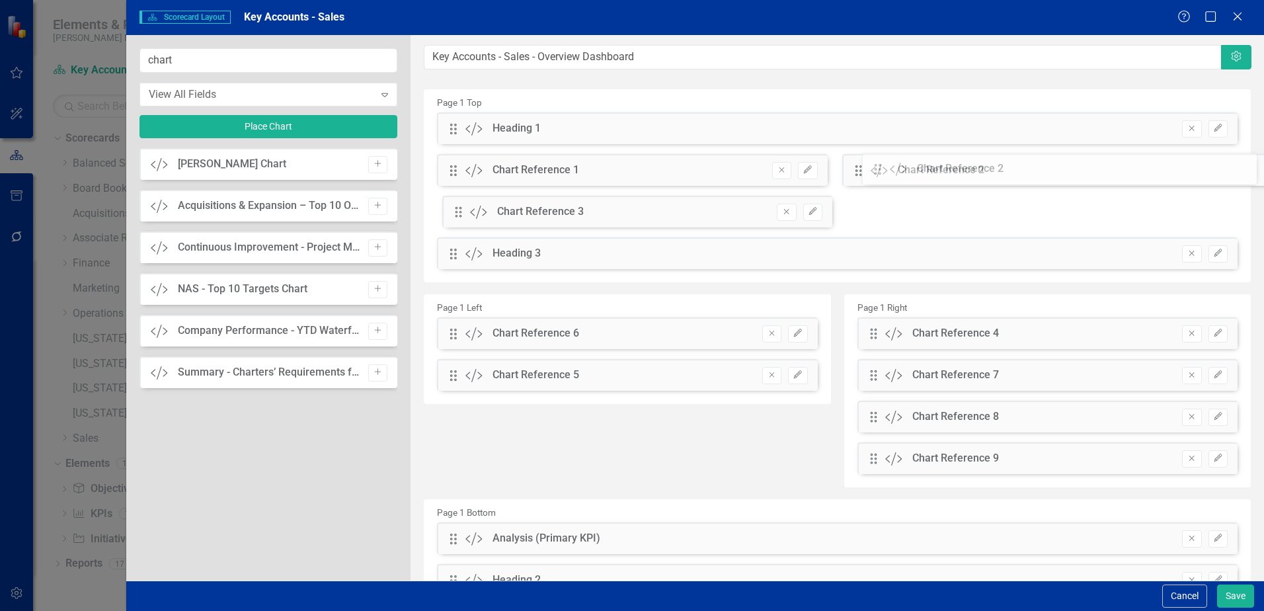
drag, startPoint x: 456, startPoint y: 338, endPoint x: 891, endPoint y: 170, distance: 467.1
drag, startPoint x: 454, startPoint y: 253, endPoint x: 898, endPoint y: 158, distance: 453.7
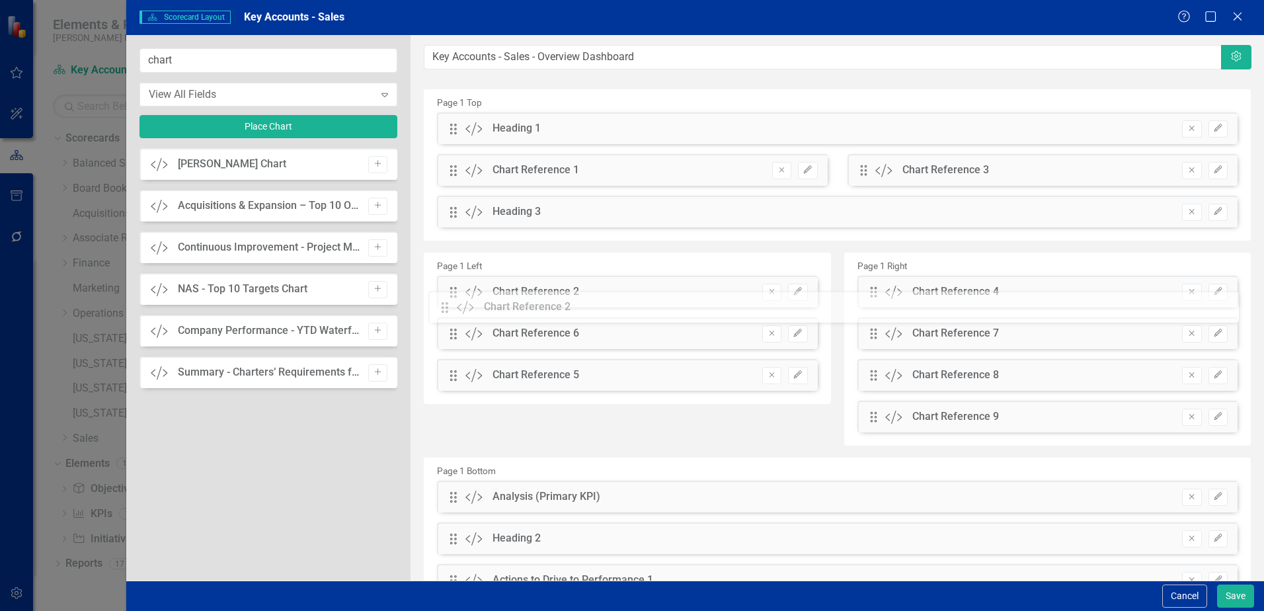
drag, startPoint x: 450, startPoint y: 210, endPoint x: 452, endPoint y: 302, distance: 91.9
drag, startPoint x: 456, startPoint y: 383, endPoint x: 454, endPoint y: 366, distance: 16.6
click at [454, 366] on div "Drag Custom Chart Reference 5 Remove Edit" at bounding box center [627, 375] width 380 height 32
drag, startPoint x: 454, startPoint y: 375, endPoint x: 454, endPoint y: 341, distance: 34.4
click at [454, 341] on div "The fields (or pods) that are available for you to include on the detail page a…" at bounding box center [838, 403] width 854 height 737
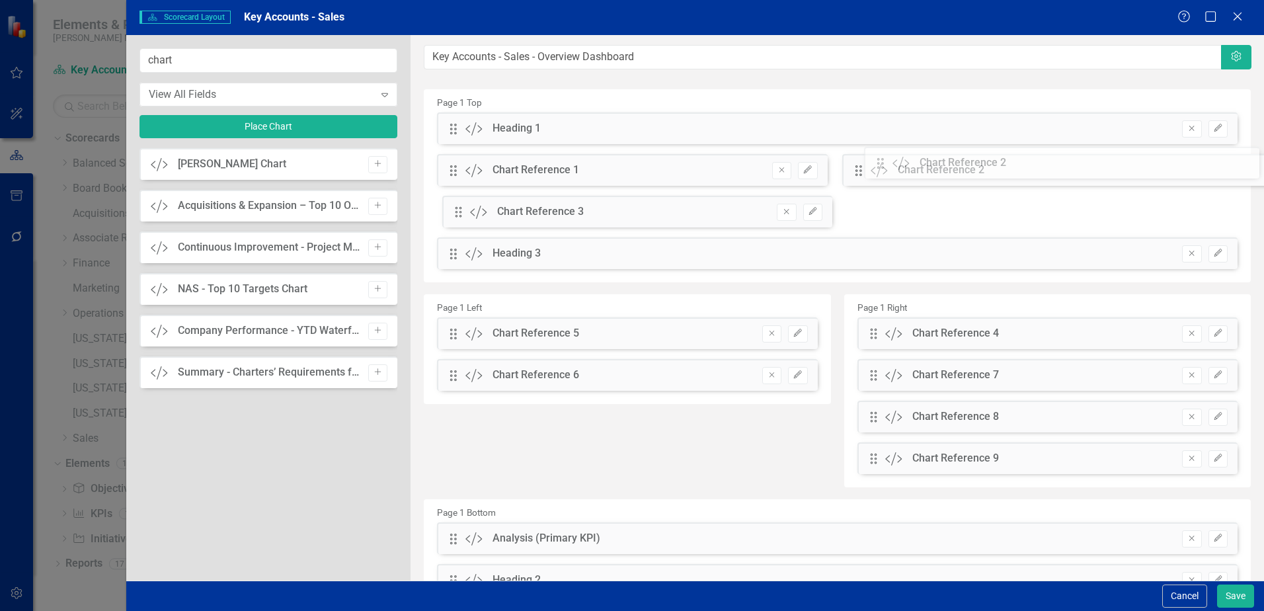
drag, startPoint x: 458, startPoint y: 295, endPoint x: 895, endPoint y: 166, distance: 455.8
drag, startPoint x: 453, startPoint y: 255, endPoint x: 456, endPoint y: 343, distance: 87.3
click at [593, 333] on icon "Edit" at bounding box center [598, 333] width 10 height 8
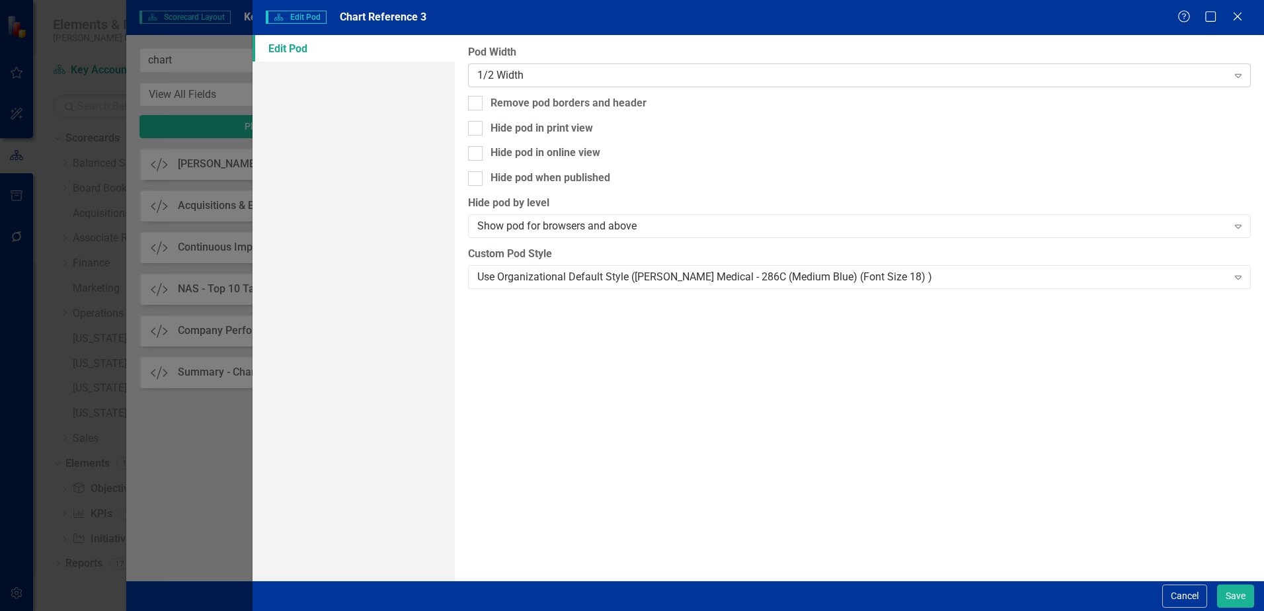
click at [596, 76] on div "1/2 Width" at bounding box center [852, 74] width 750 height 15
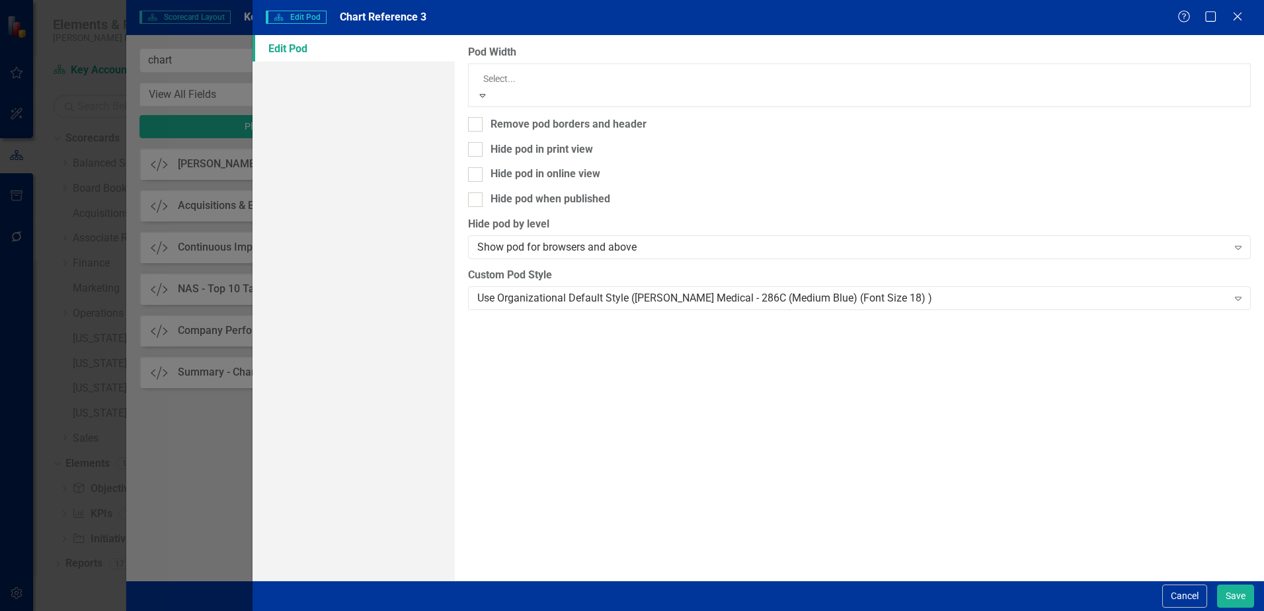
click at [586, 610] on div "Full Width" at bounding box center [632, 618] width 1264 height 15
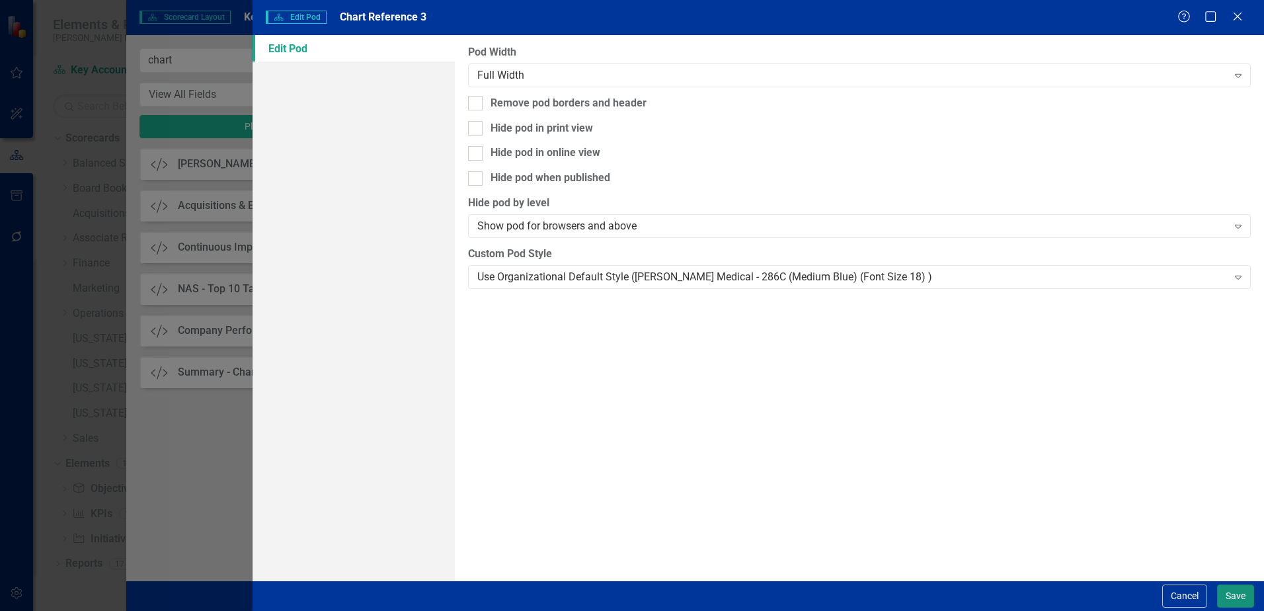
click at [1233, 588] on button "Save" at bounding box center [1235, 596] width 37 height 23
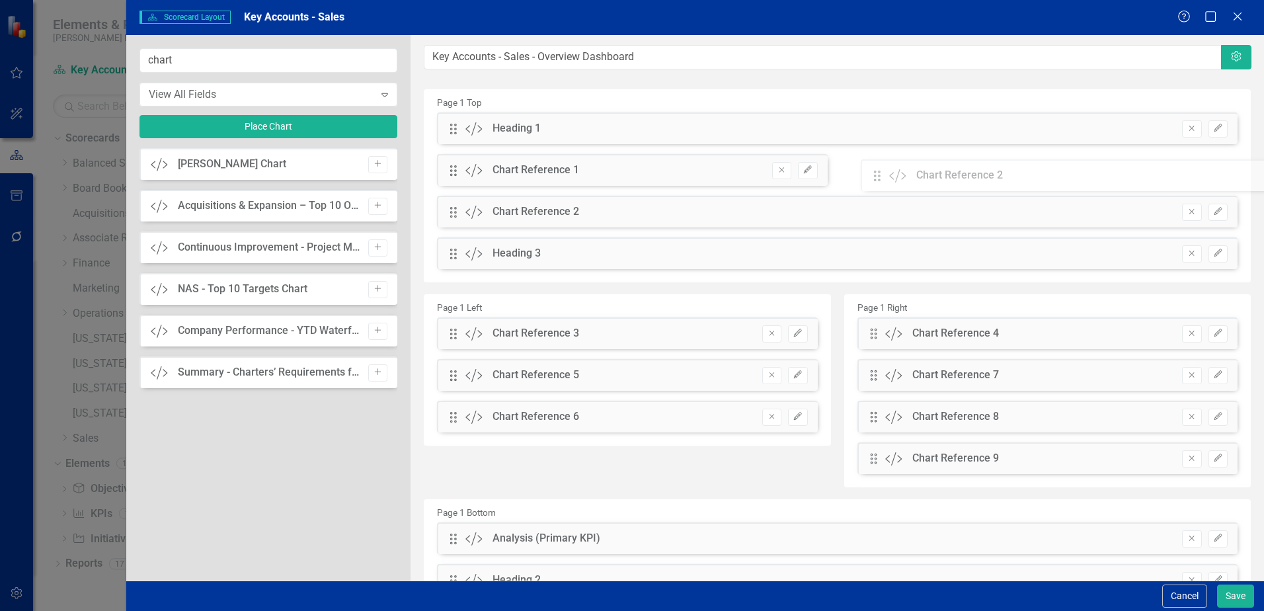
drag, startPoint x: 454, startPoint y: 214, endPoint x: 888, endPoint y: 175, distance: 436.2
click at [888, 175] on div "The fields (or pods) that are available for you to include on the detail page a…" at bounding box center [838, 424] width 854 height 778
click at [1214, 126] on icon "Edit" at bounding box center [1219, 128] width 10 height 8
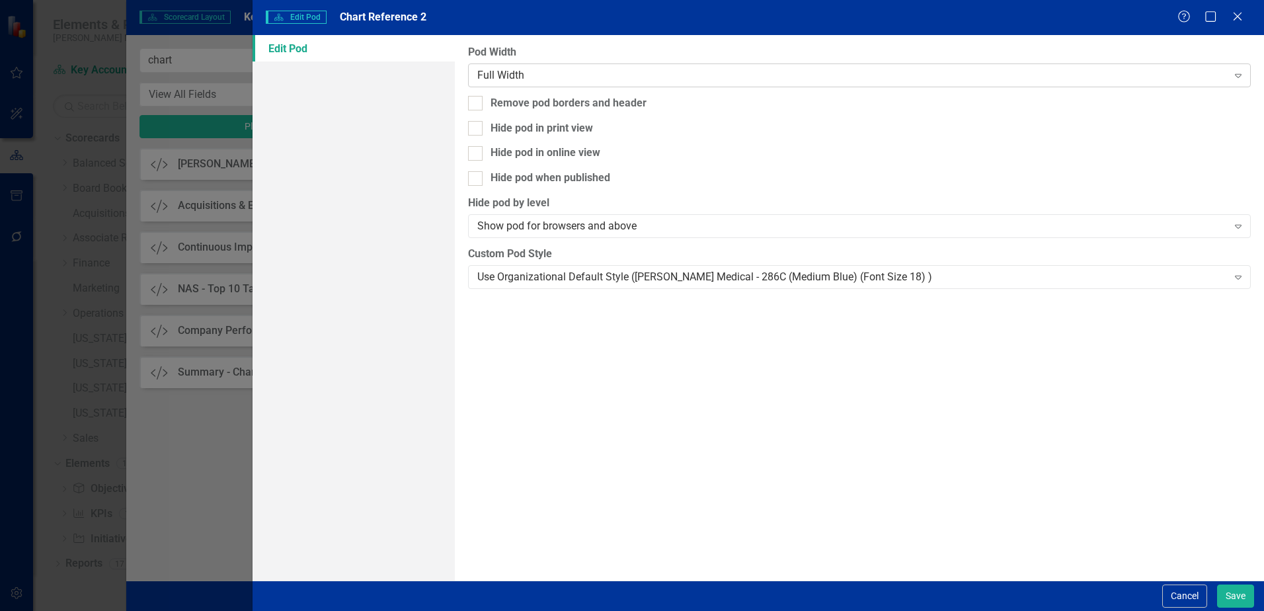
click at [627, 69] on div "Full Width" at bounding box center [852, 74] width 750 height 15
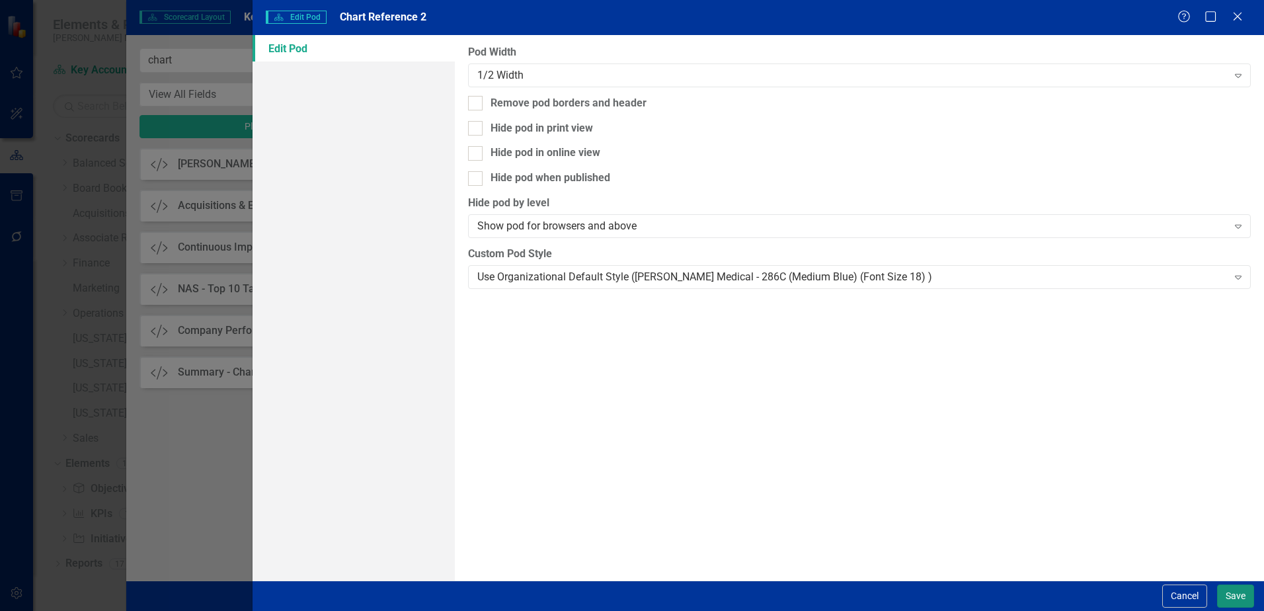
click at [1239, 597] on button "Save" at bounding box center [1235, 596] width 37 height 23
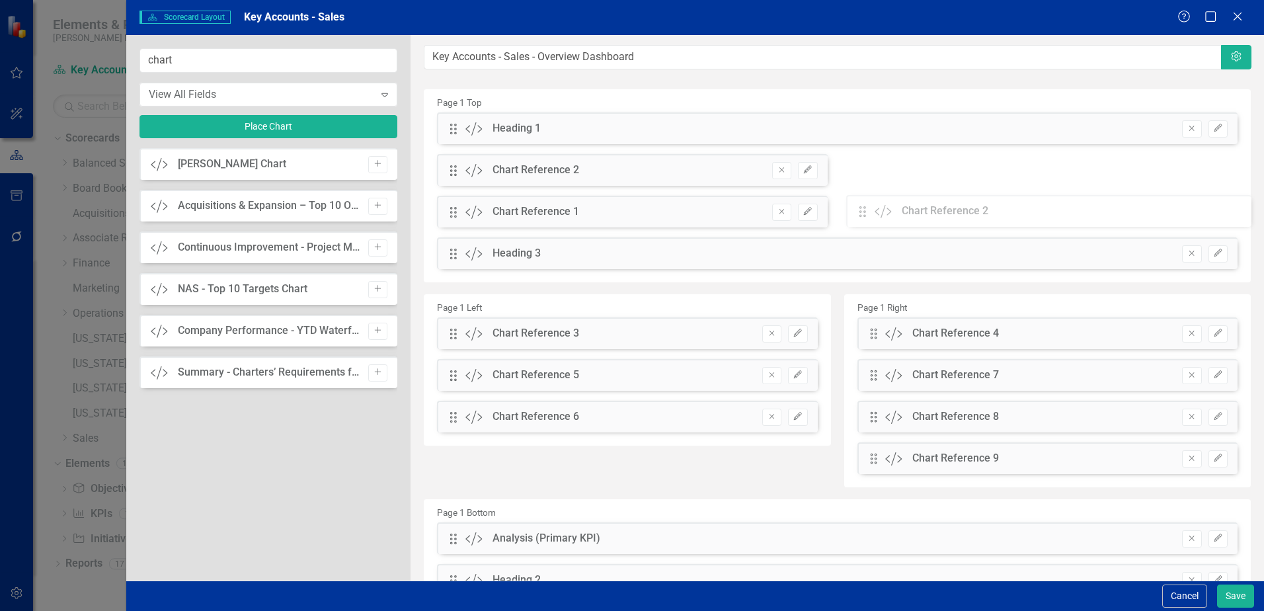
drag, startPoint x: 448, startPoint y: 128, endPoint x: 868, endPoint y: 210, distance: 427.3
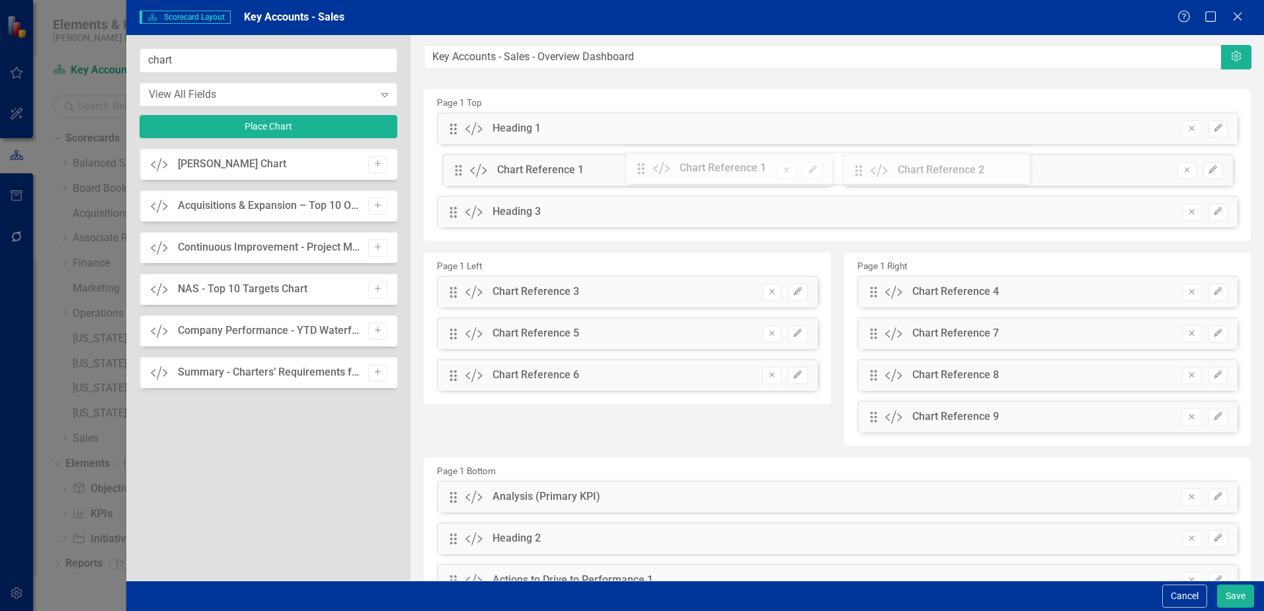
drag, startPoint x: 857, startPoint y: 173, endPoint x: 604, endPoint y: 169, distance: 252.7
click at [606, 169] on div "The fields (or pods) that are available for you to include on the detail page a…" at bounding box center [838, 403] width 854 height 737
click at [1233, 600] on button "Save" at bounding box center [1235, 596] width 37 height 23
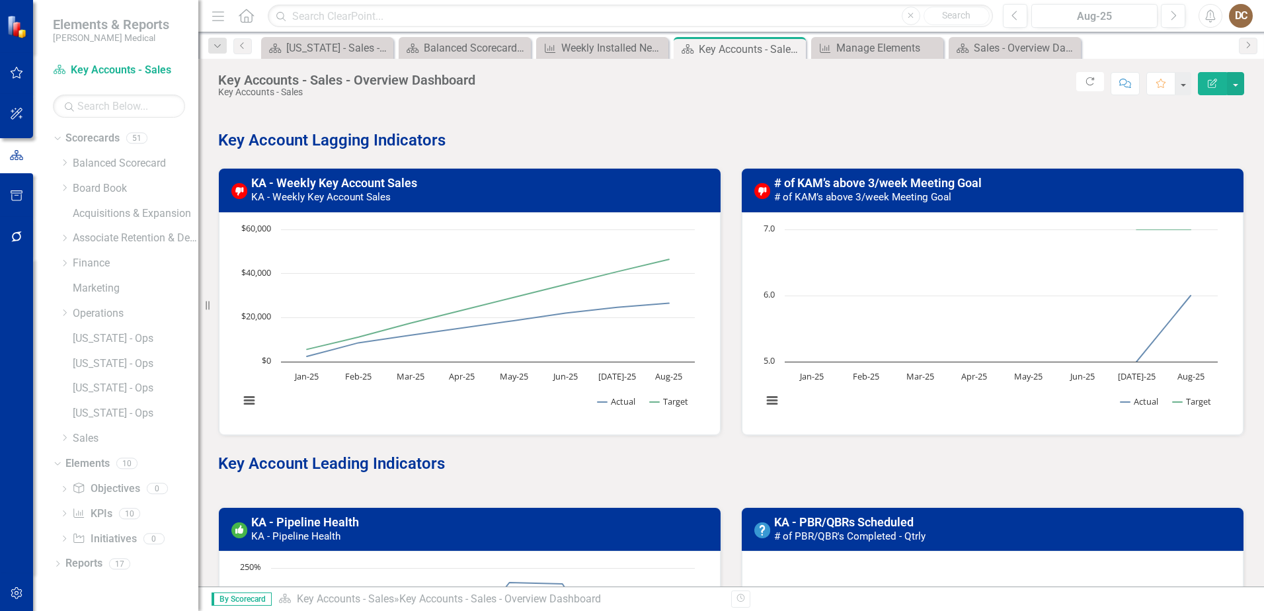
click at [1077, 189] on h3 "# of KAM’s above 3/week Meeting Goal # of KAM’s above 3/week Meeting Goal" at bounding box center [1005, 190] width 462 height 26
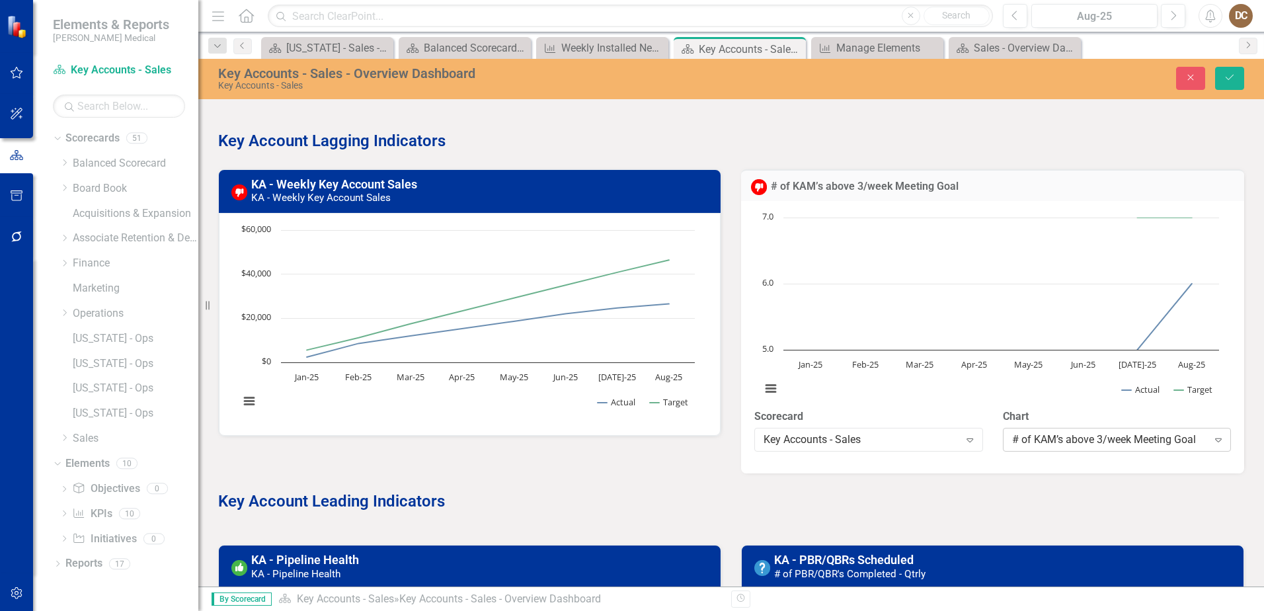
click at [1062, 446] on div "# of KAM’s above 3/week Meeting Goal" at bounding box center [1110, 440] width 196 height 15
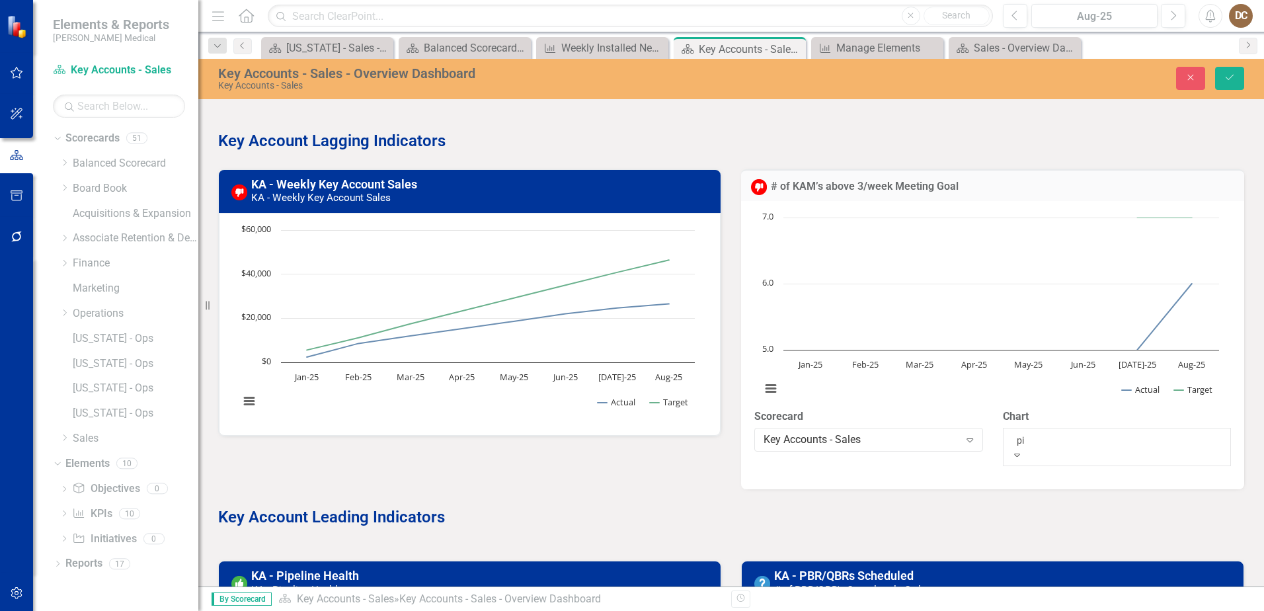
type input "pip"
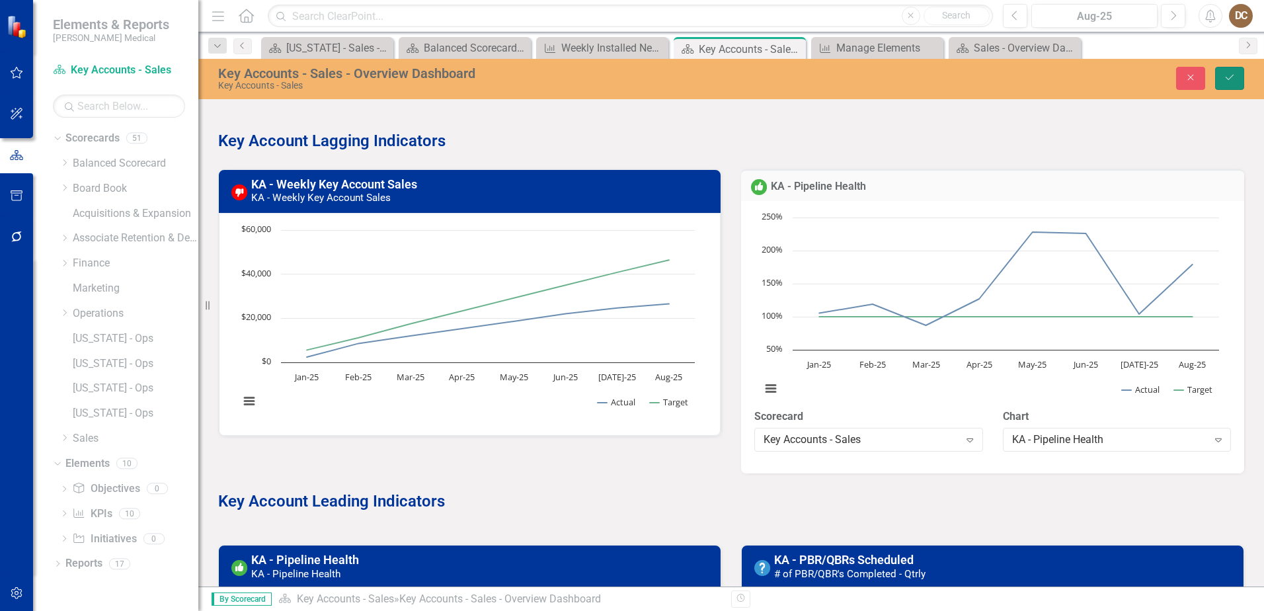
click at [1232, 72] on button "Save" at bounding box center [1230, 78] width 29 height 23
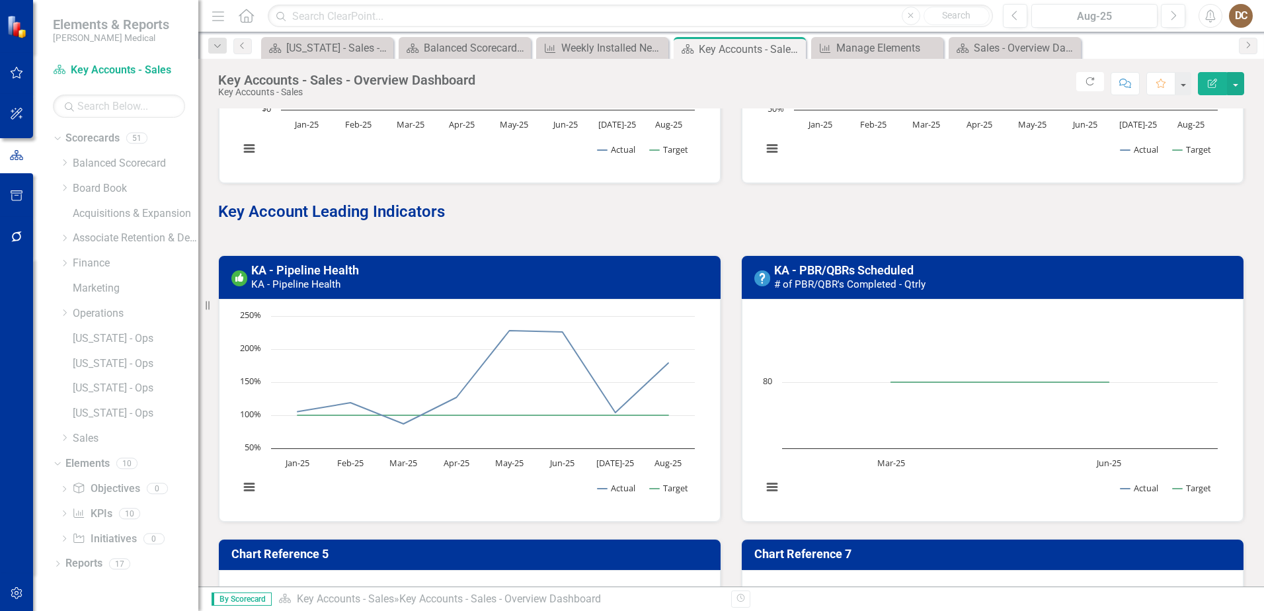
scroll to position [265, 0]
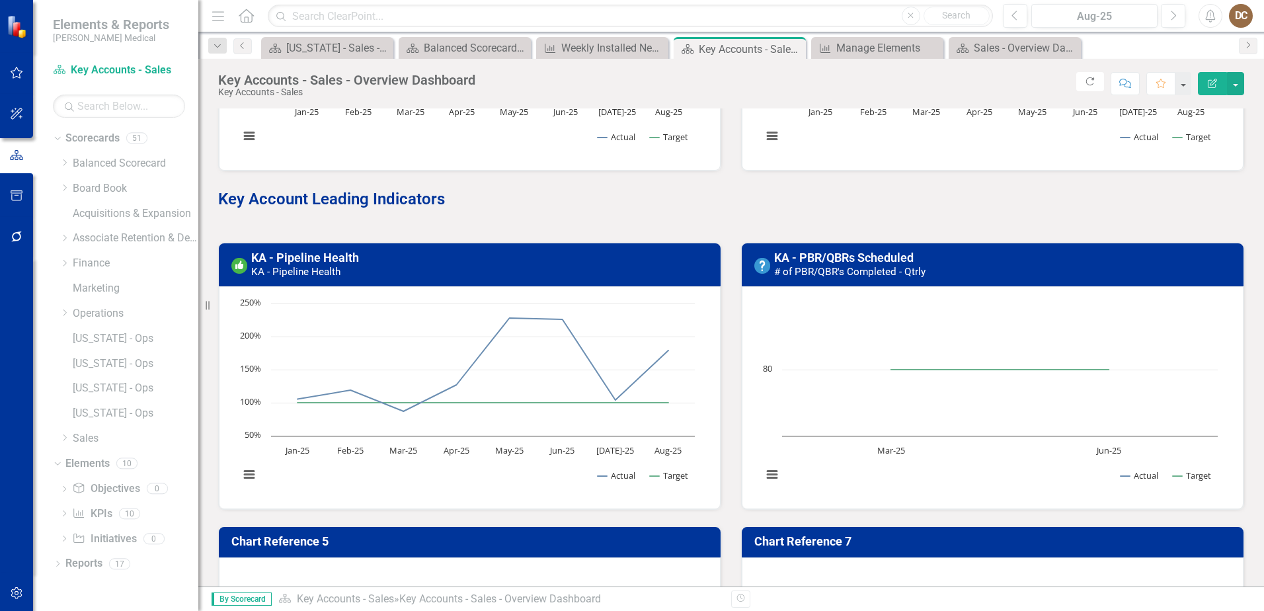
click at [660, 267] on h3 "KA - Pipeline Health KA - Pipeline Health" at bounding box center [482, 264] width 462 height 26
click at [623, 272] on h3 "KA - Pipeline Health KA - Pipeline Health" at bounding box center [482, 264] width 462 height 26
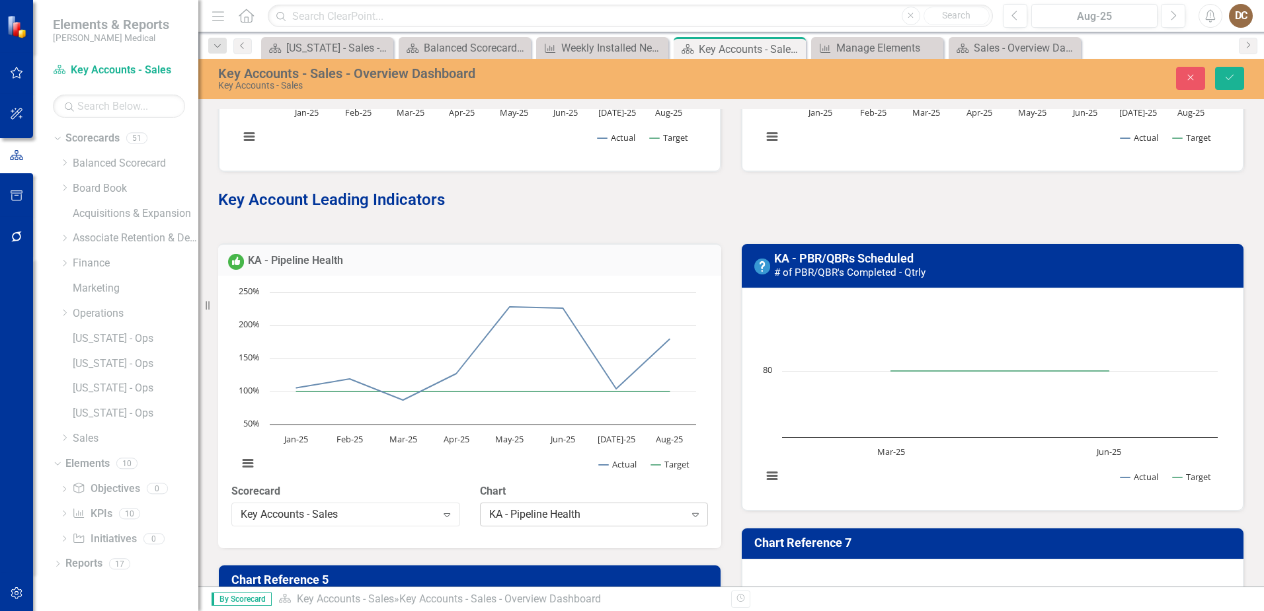
click at [603, 522] on div "KA - Pipeline Health" at bounding box center [587, 514] width 196 height 15
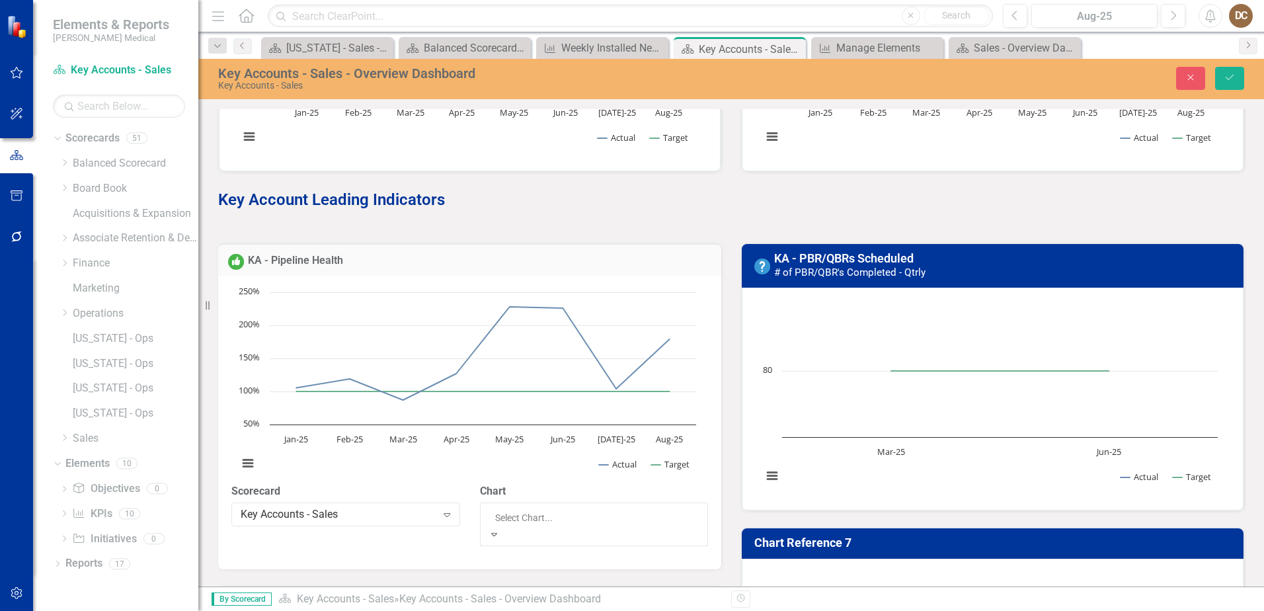
scroll to position [274, 0]
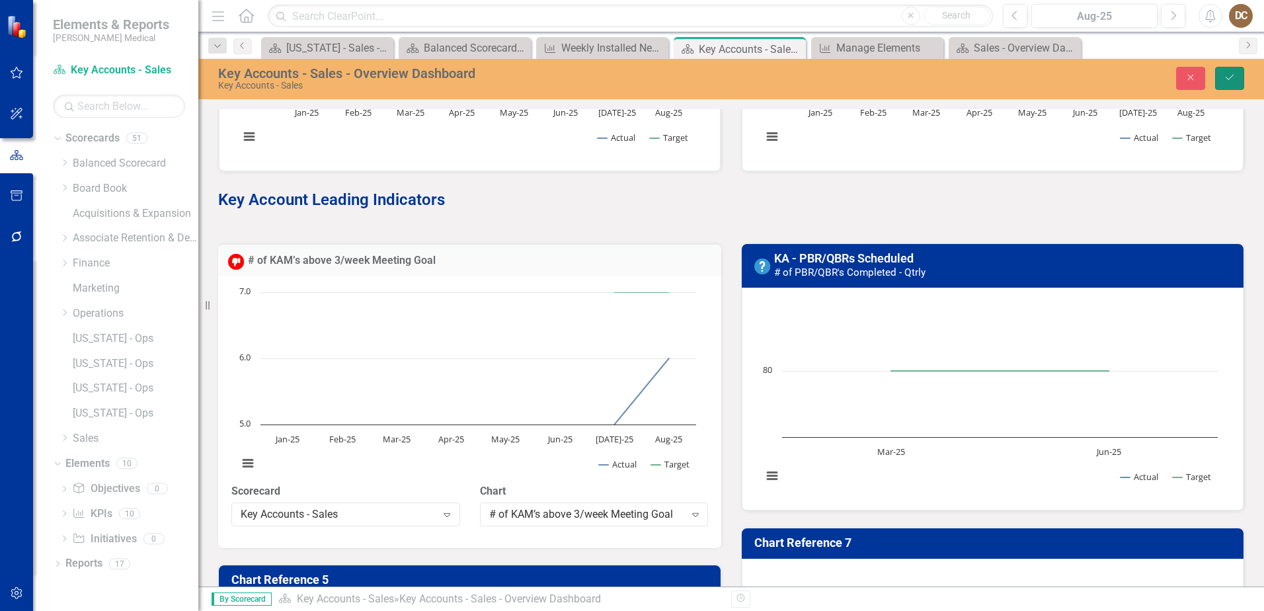
click at [1232, 72] on button "Save" at bounding box center [1230, 78] width 29 height 23
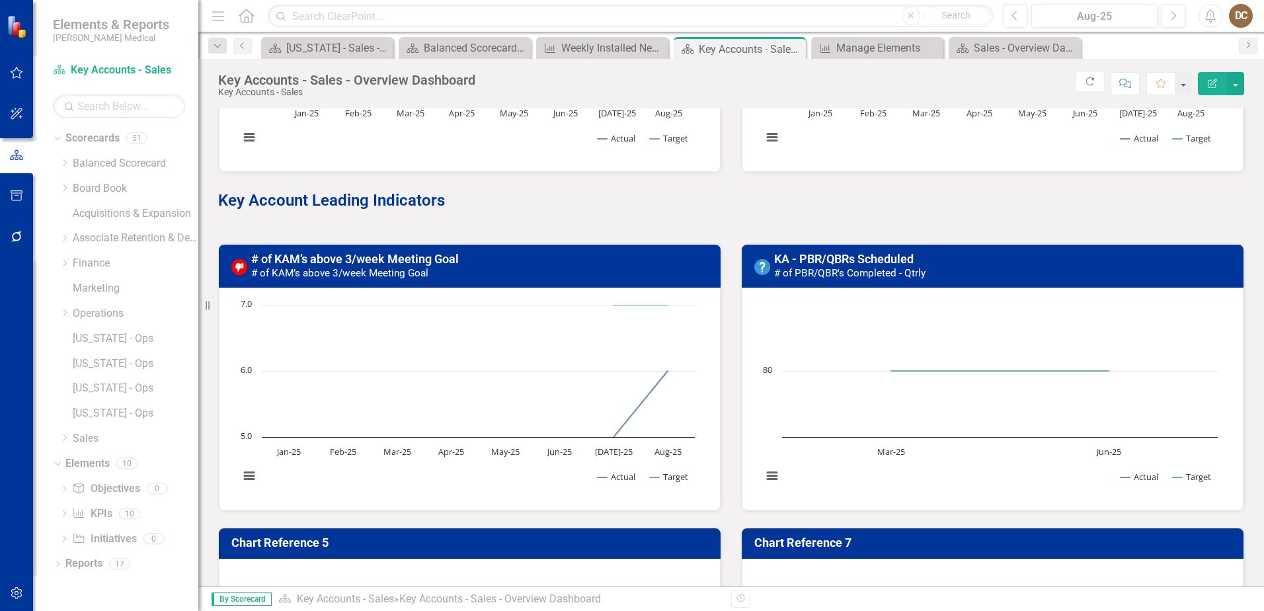
scroll to position [265, 0]
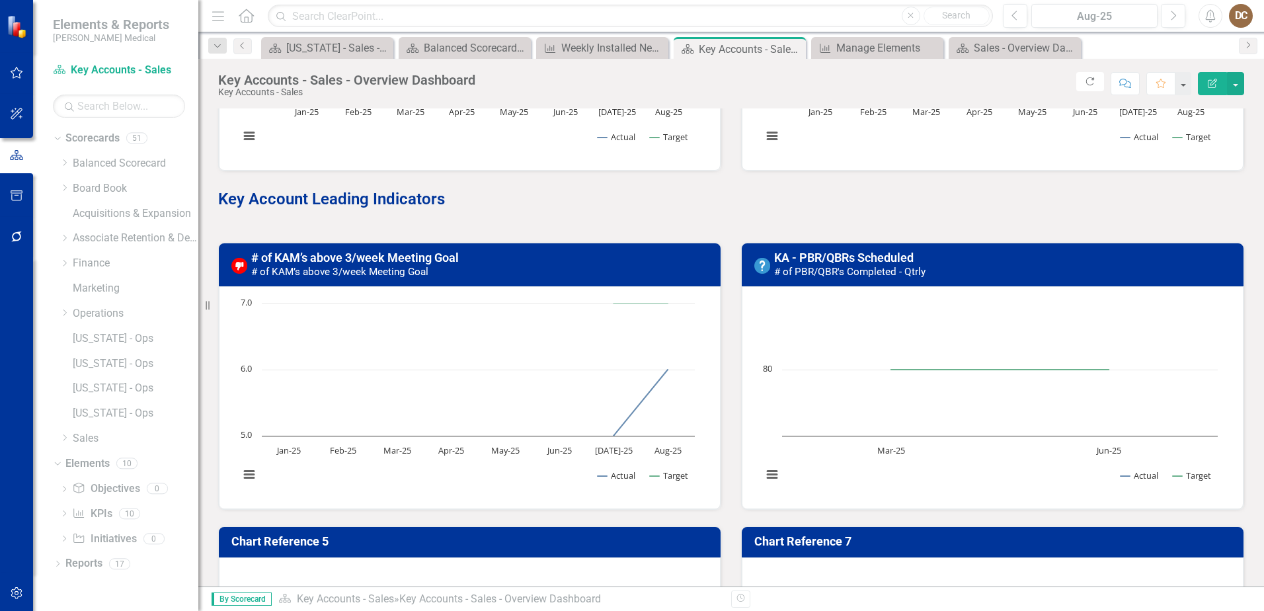
click at [1181, 265] on h3 "KA - PBR/QBRs Scheduled # of PBR/QBR's Completed - Qtrly" at bounding box center [1005, 264] width 462 height 26
click at [1100, 276] on h3 "KA - PBR/QBRs Scheduled # of PBR/QBR's Completed - Qtrly" at bounding box center [1005, 264] width 462 height 26
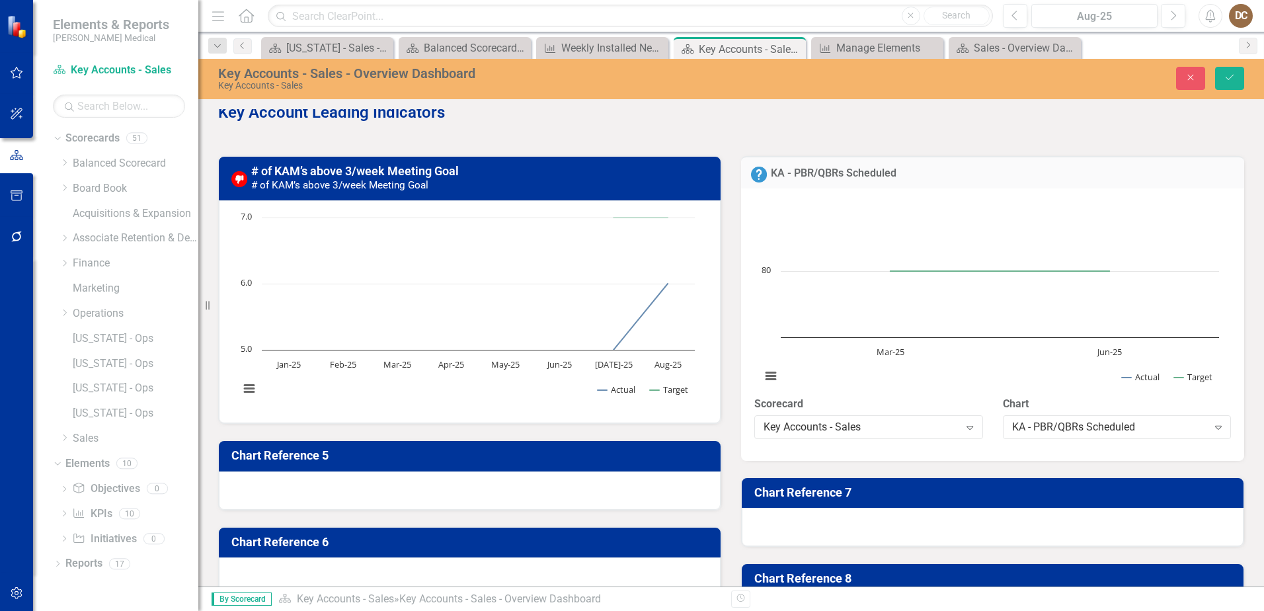
scroll to position [331, 0]
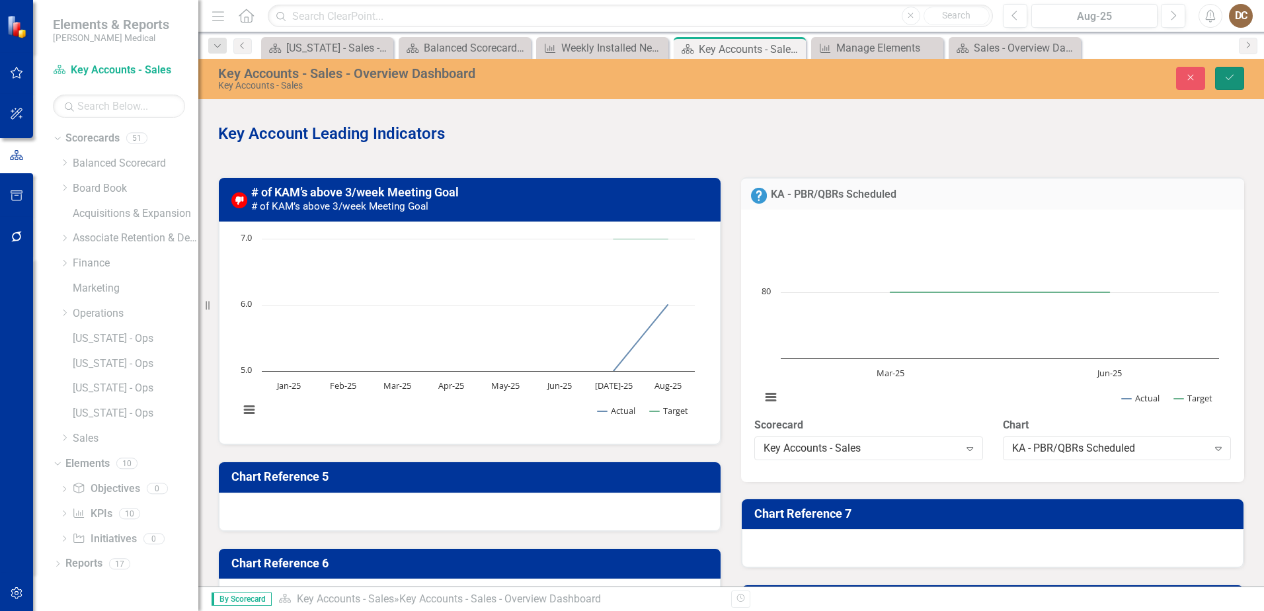
click at [1229, 82] on icon "Save" at bounding box center [1230, 77] width 12 height 9
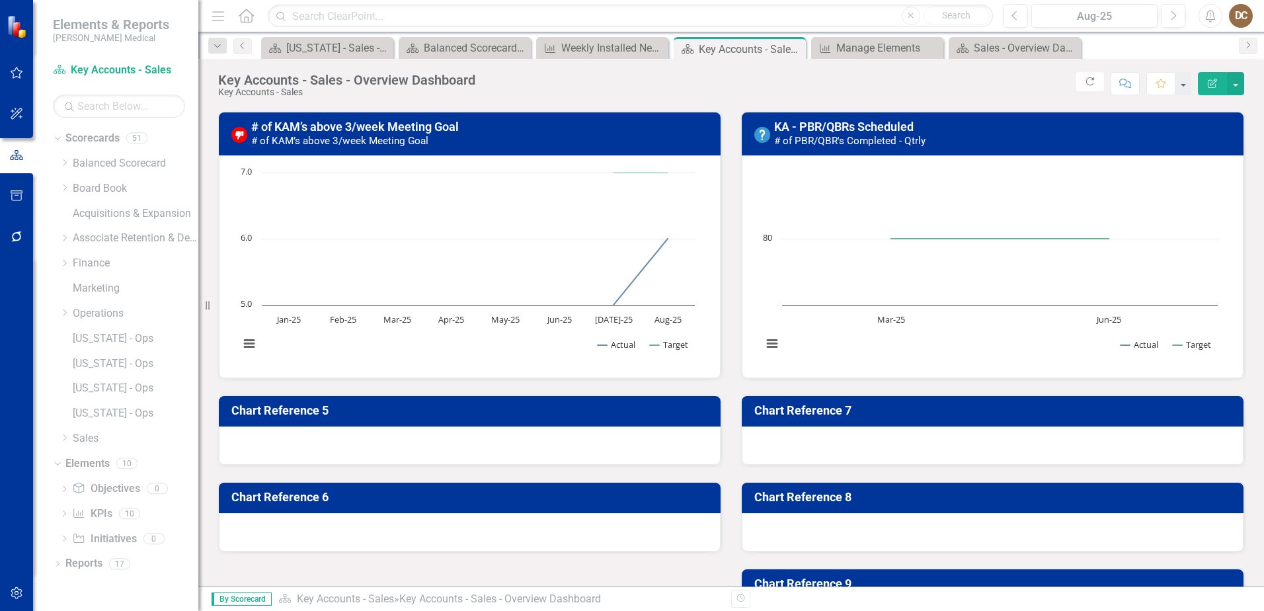
scroll to position [397, 0]
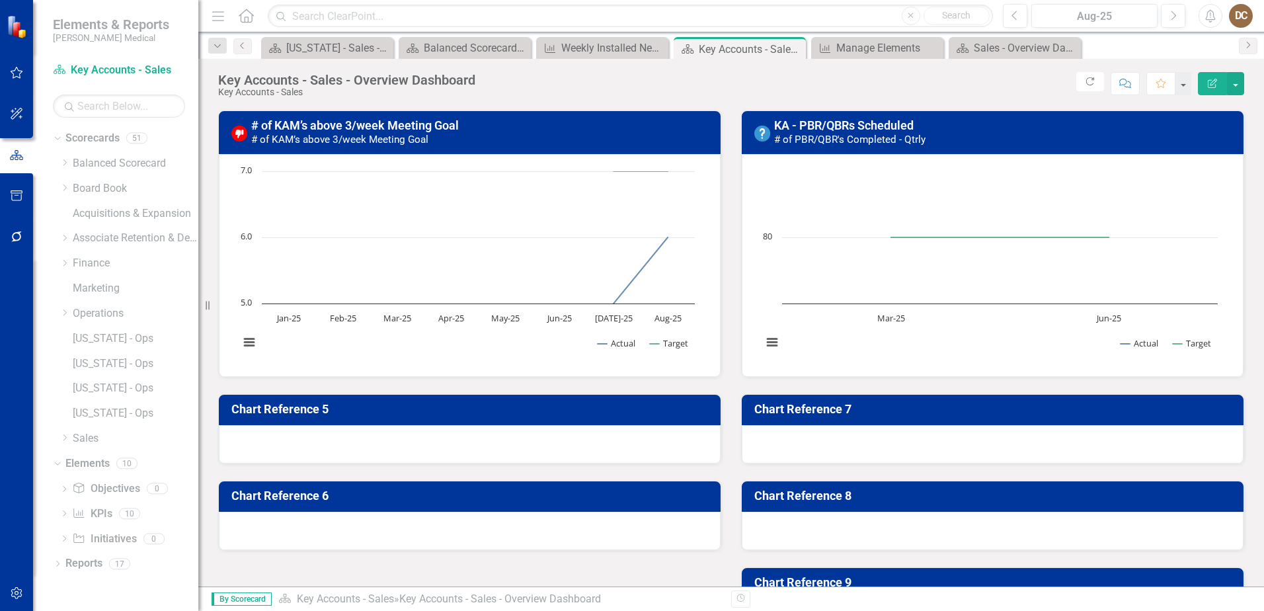
click at [415, 409] on h3 "Chart Reference 5" at bounding box center [471, 409] width 481 height 13
click at [413, 409] on h3 "Chart Reference 5" at bounding box center [471, 409] width 481 height 13
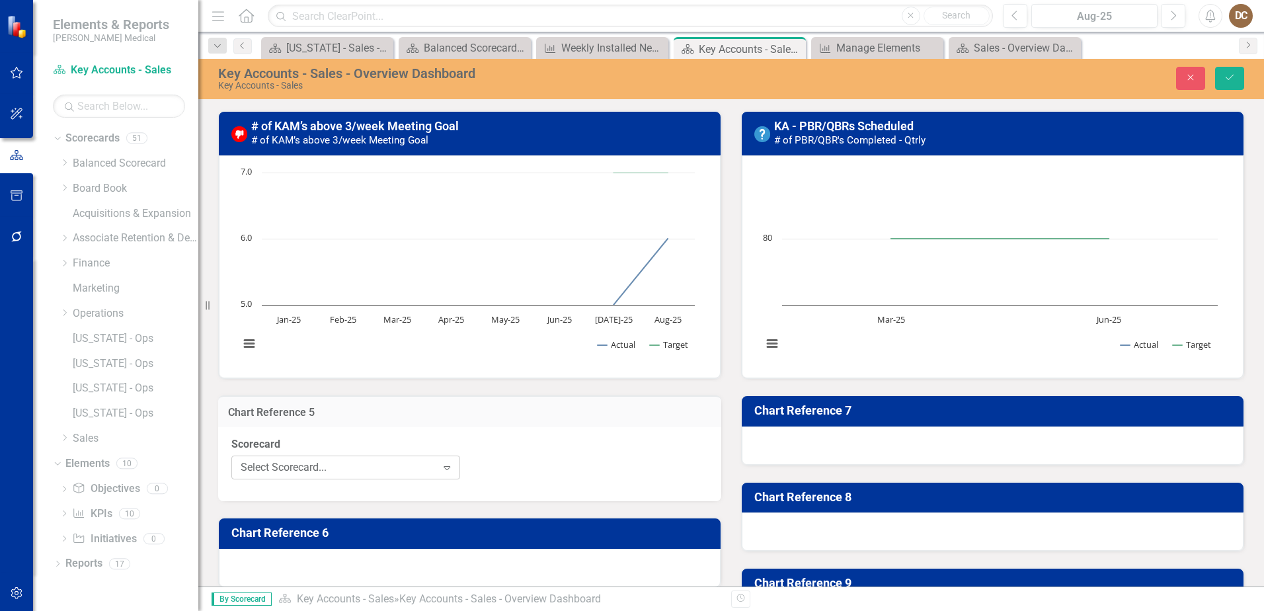
click at [407, 466] on div "Select Scorecard..." at bounding box center [339, 467] width 196 height 15
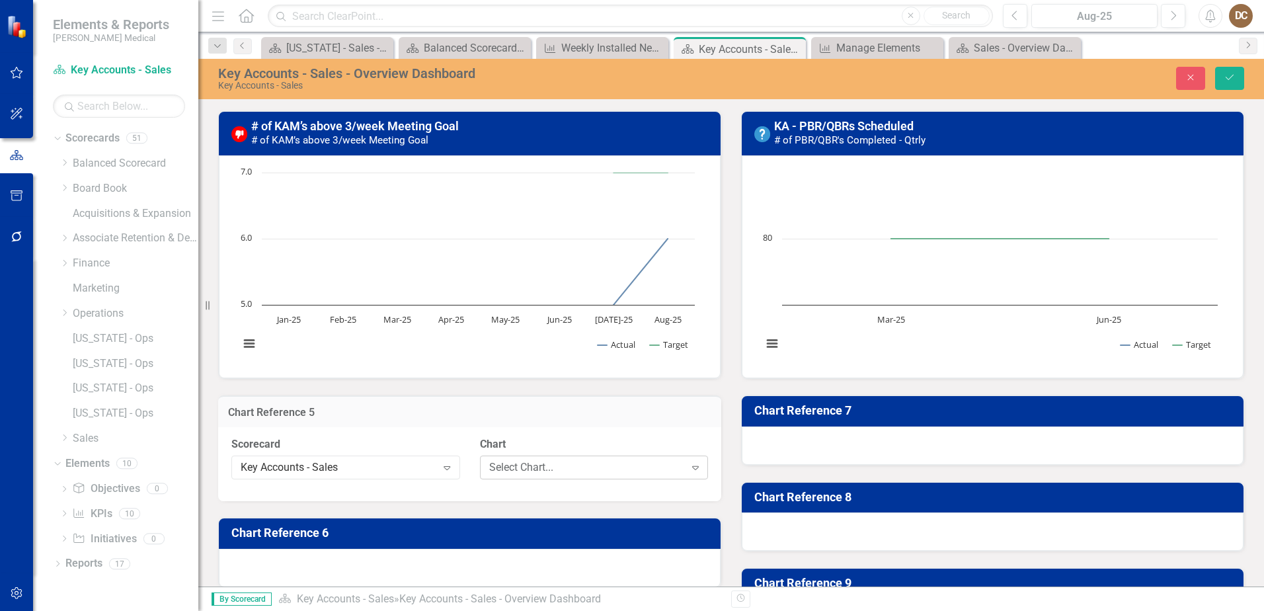
click at [567, 466] on div "Select Chart..." at bounding box center [587, 467] width 196 height 15
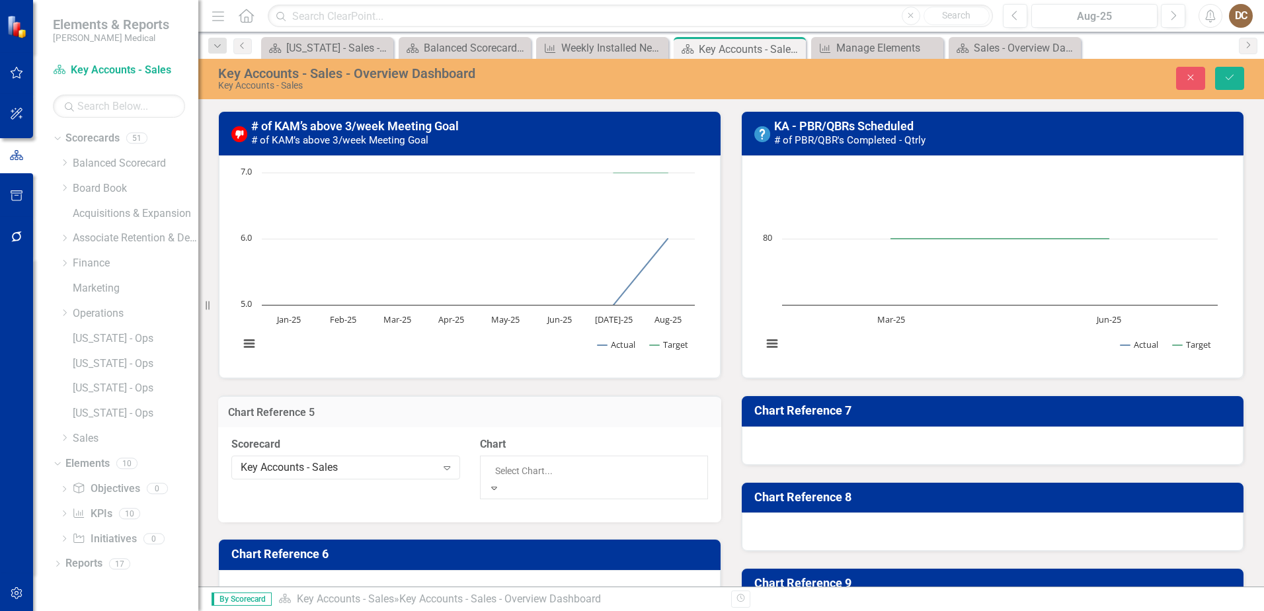
scroll to position [150, 0]
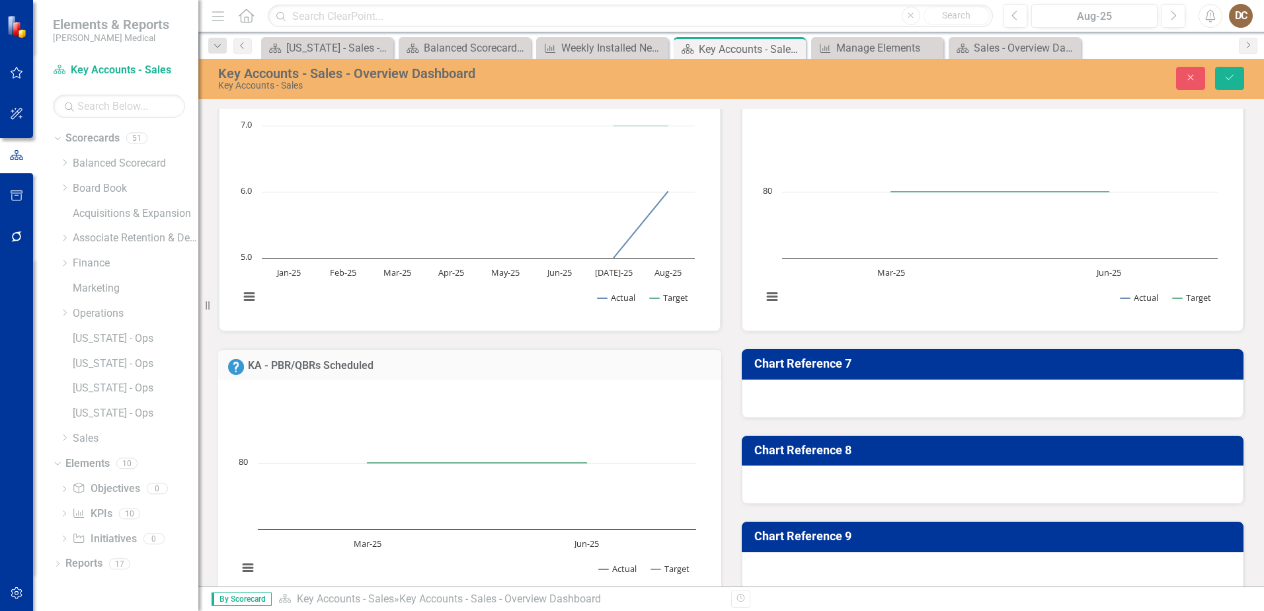
scroll to position [463, 0]
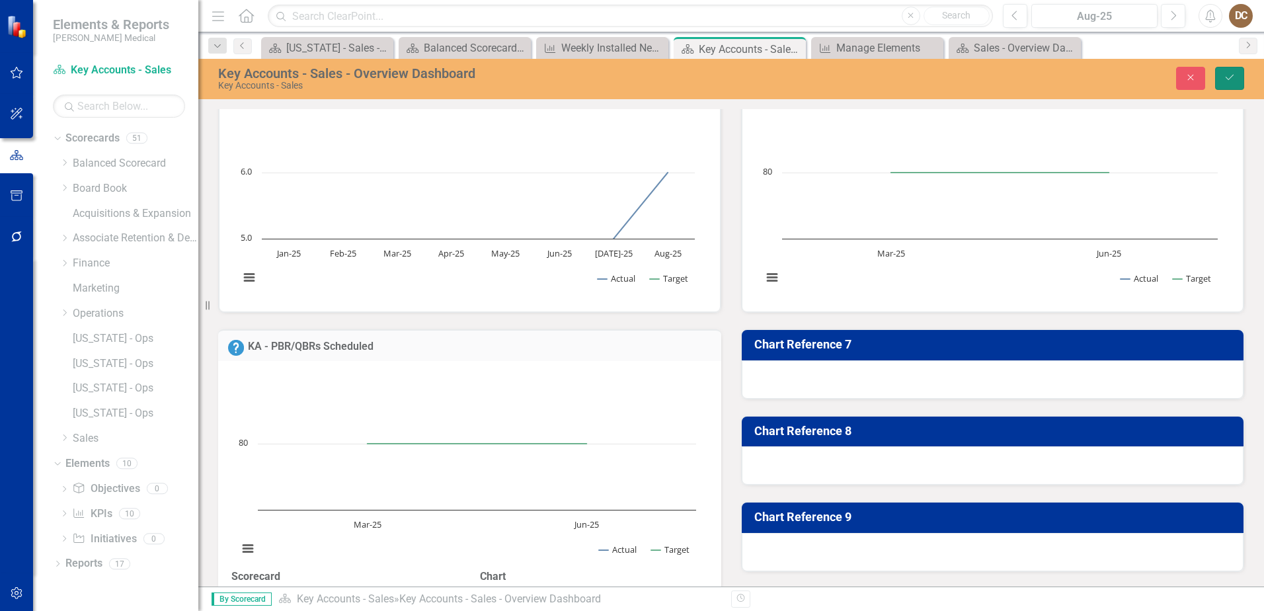
click at [1233, 79] on icon "Save" at bounding box center [1230, 77] width 12 height 9
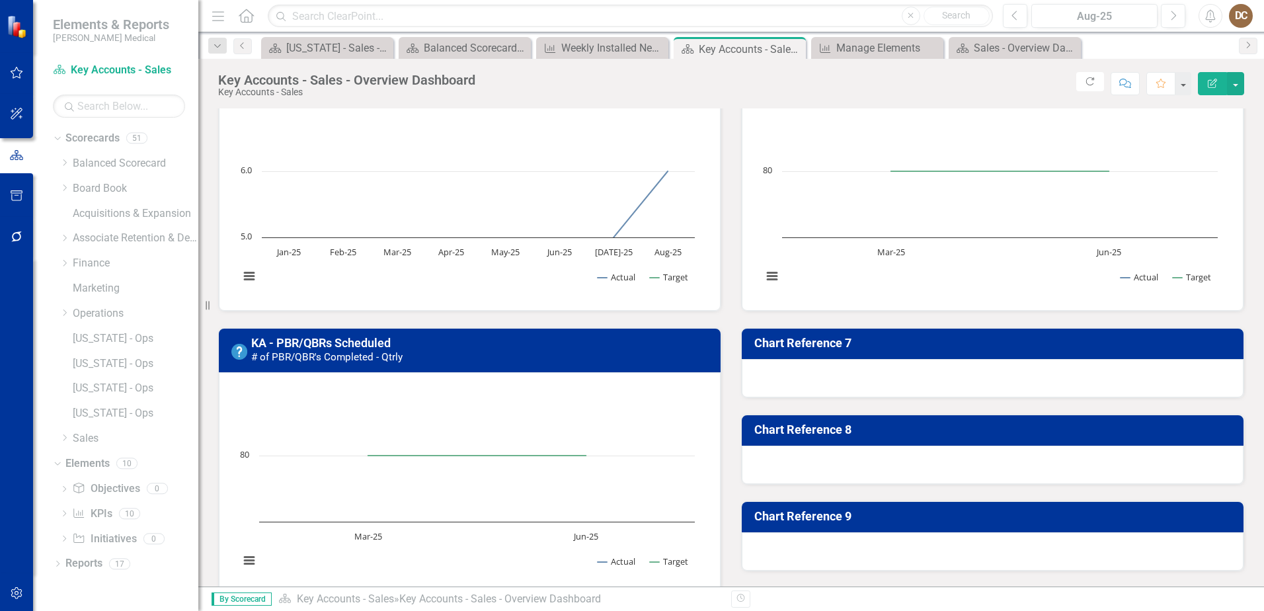
scroll to position [331, 0]
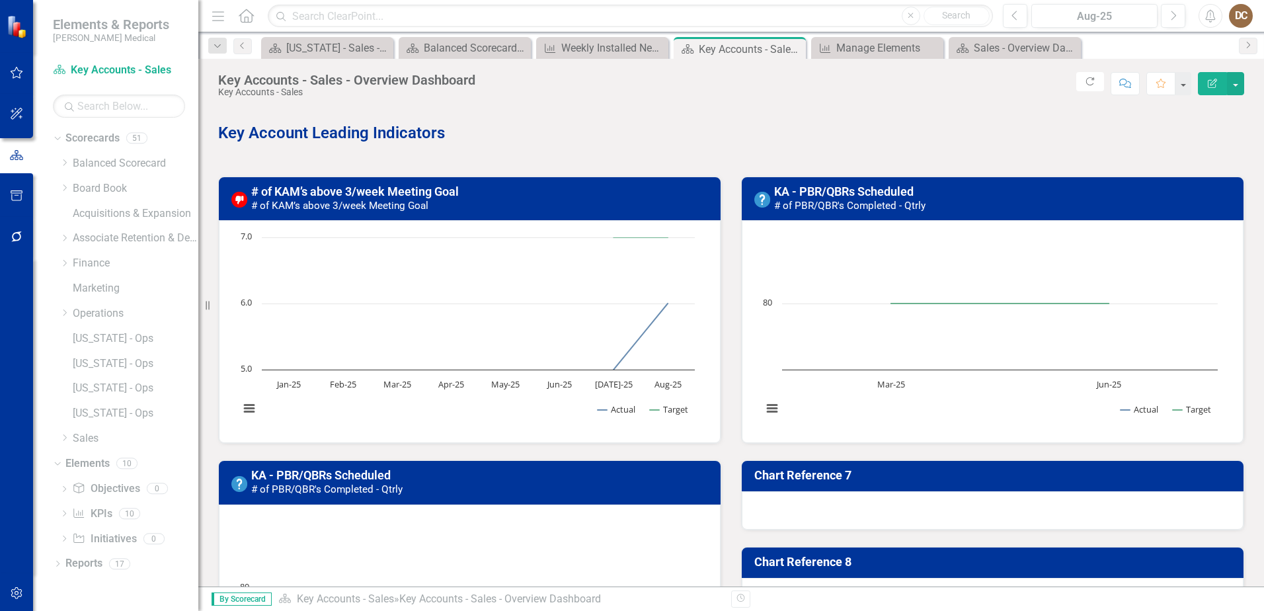
click at [446, 491] on h3 "KA - PBR/QBRs Scheduled # of PBR/QBR's Completed - Qtrly" at bounding box center [482, 482] width 462 height 26
click at [574, 481] on h3 "KA - PBR/QBRs Scheduled # of PBR/QBR's Completed - Qtrly" at bounding box center [482, 482] width 462 height 26
click at [290, 472] on link "KA - PBR/QBRs Scheduled" at bounding box center [321, 475] width 140 height 14
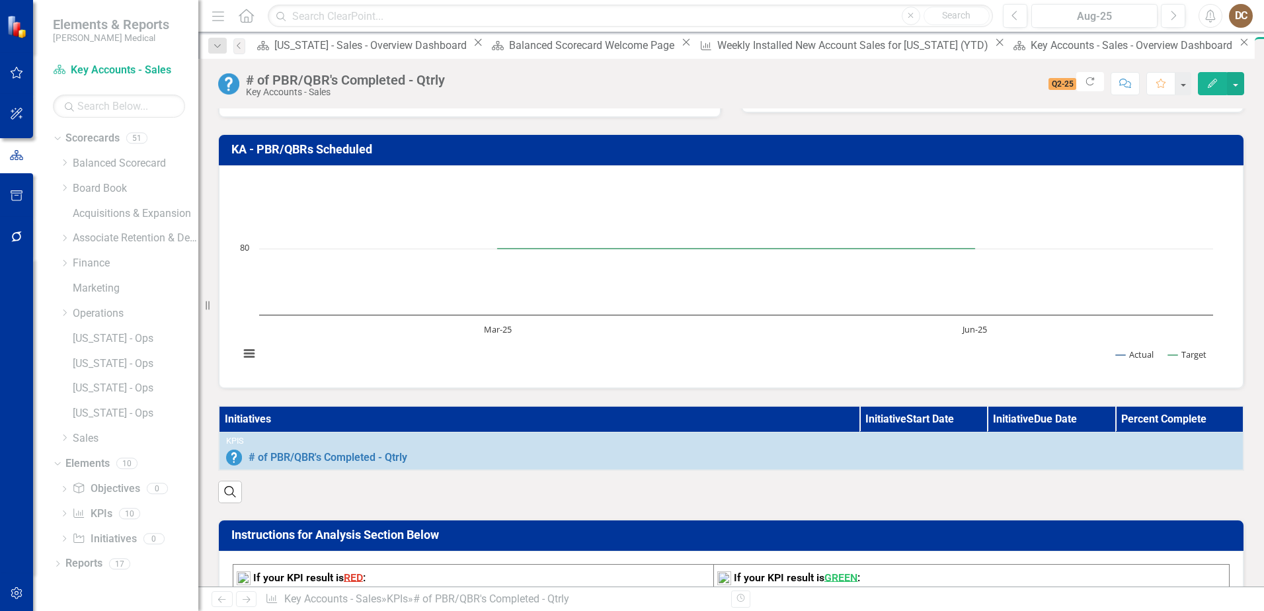
scroll to position [198, 0]
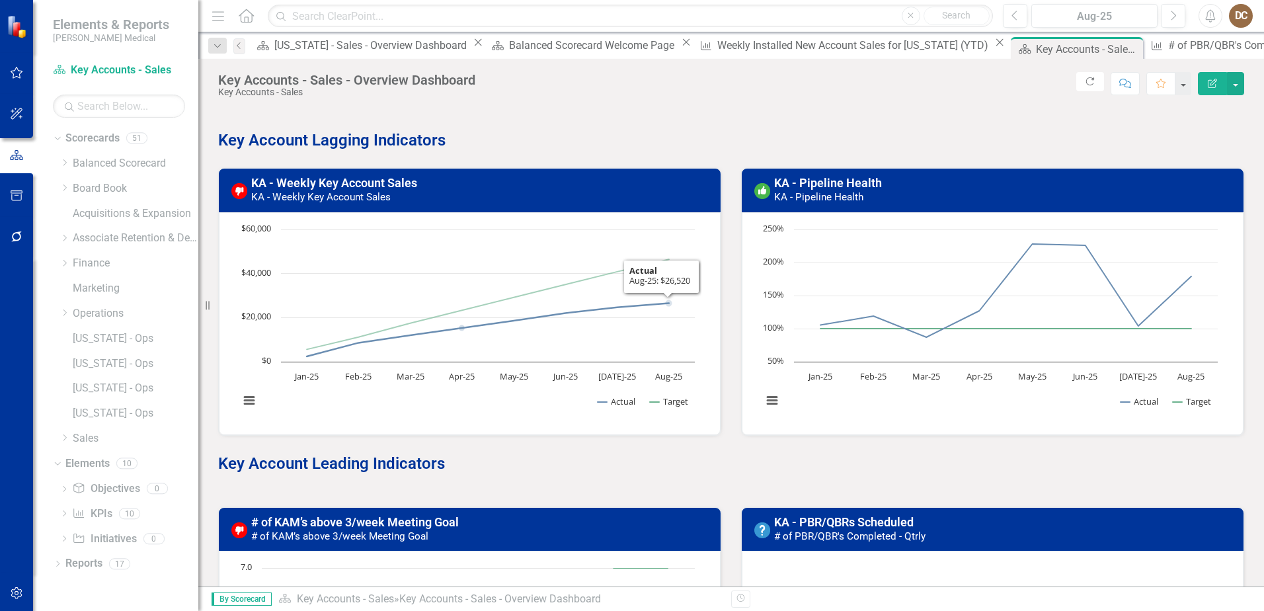
scroll to position [132, 0]
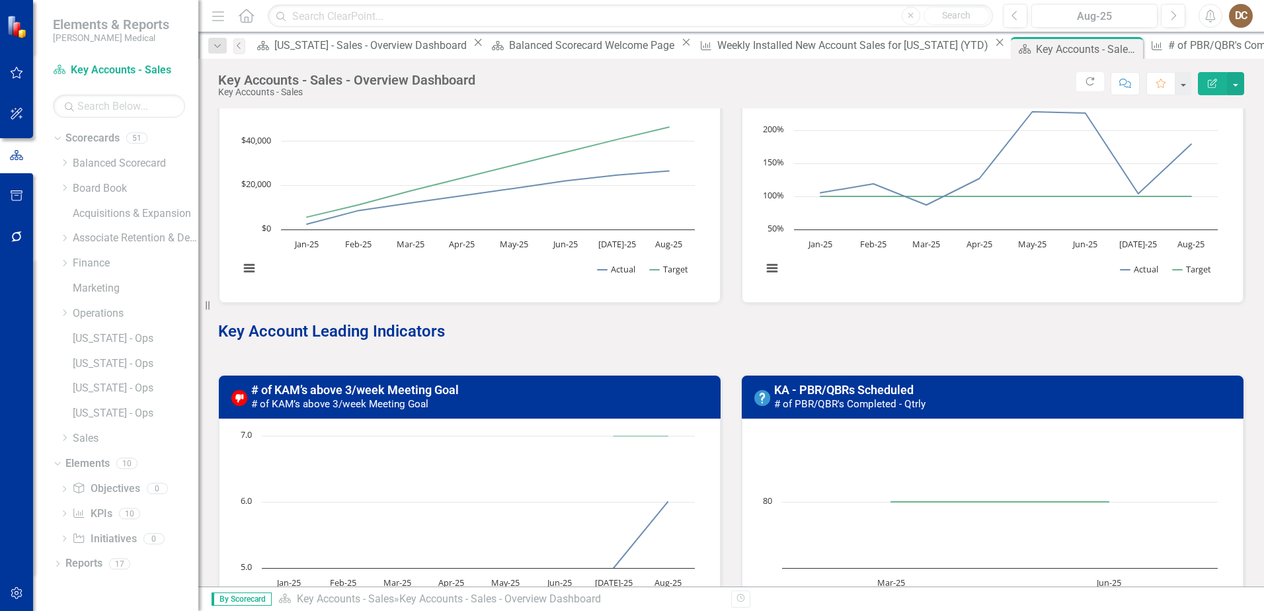
click at [563, 401] on h3 "# of KAM’s above 3/week Meeting Goal # of KAM’s above 3/week Meeting Goal" at bounding box center [482, 397] width 462 height 26
click at [562, 401] on h3 "# of KAM’s above 3/week Meeting Goal # of KAM’s above 3/week Meeting Goal" at bounding box center [482, 397] width 462 height 26
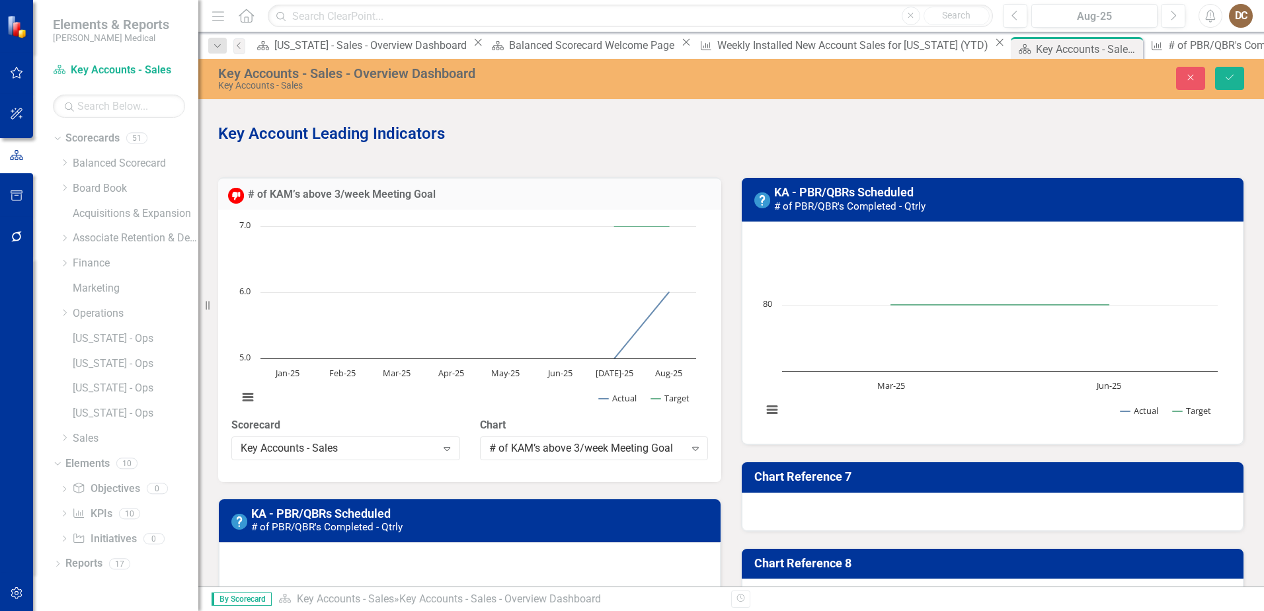
scroll to position [397, 0]
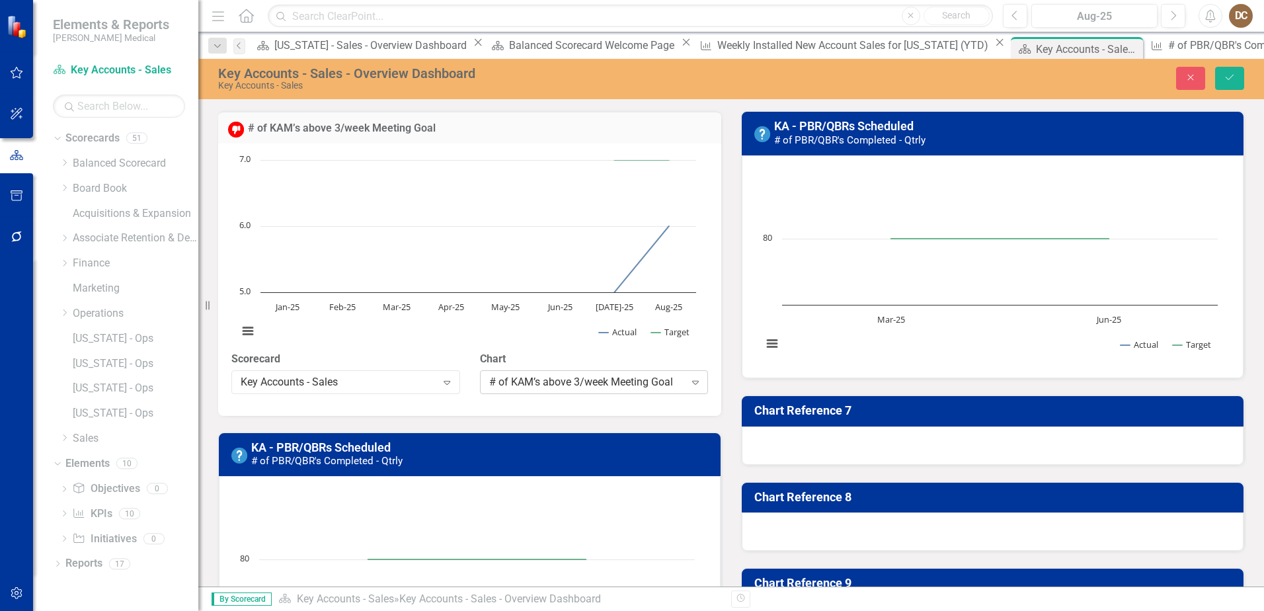
click at [641, 390] on div "# of KAM’s above 3/week Meeting Goal" at bounding box center [587, 381] width 196 height 15
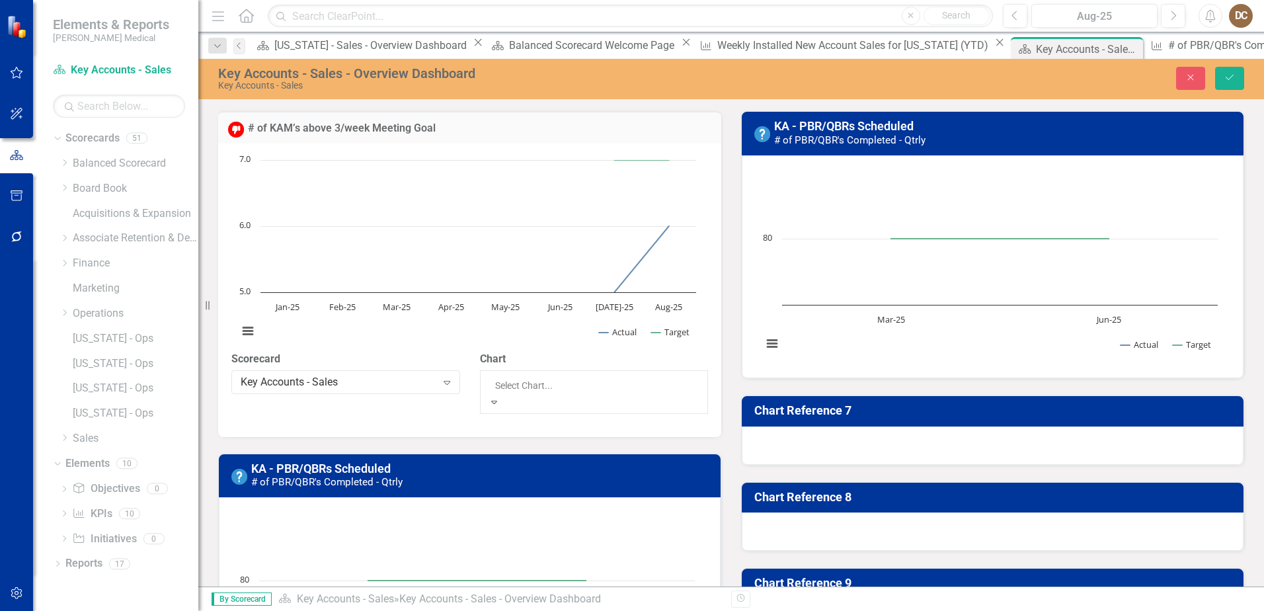
scroll to position [85, 0]
click at [731, 247] on div "KA - PBR/QBRs Scheduled # of PBR/QBR's Completed - Qtrly Loading... Chart Line …" at bounding box center [992, 237] width 523 height 284
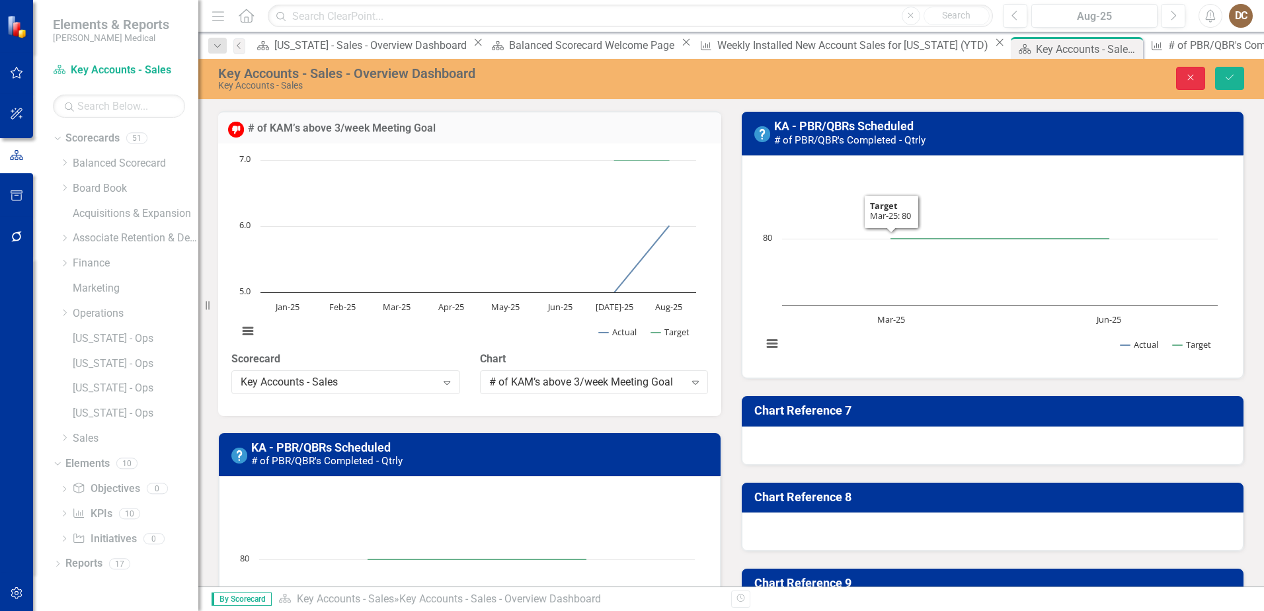
click at [1191, 75] on icon "Close" at bounding box center [1191, 77] width 12 height 9
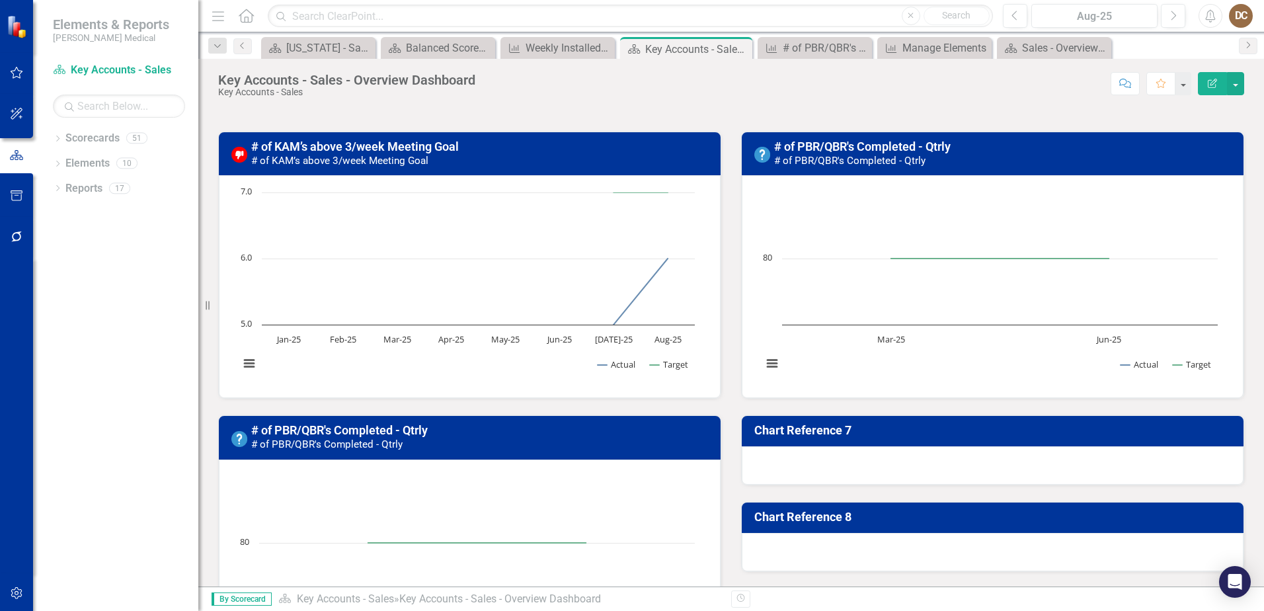
scroll to position [397, 0]
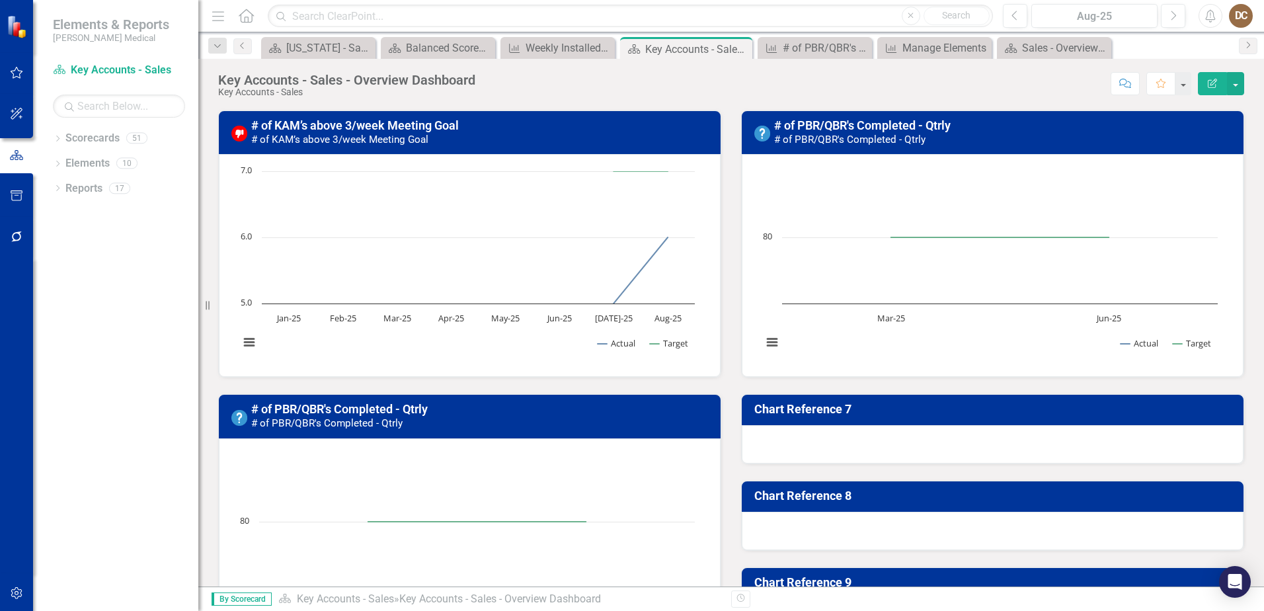
click at [1004, 140] on h3 "# of PBR/QBR's Completed - Qtrly # of PBR/QBR's Completed - Qtrly" at bounding box center [1005, 132] width 462 height 26
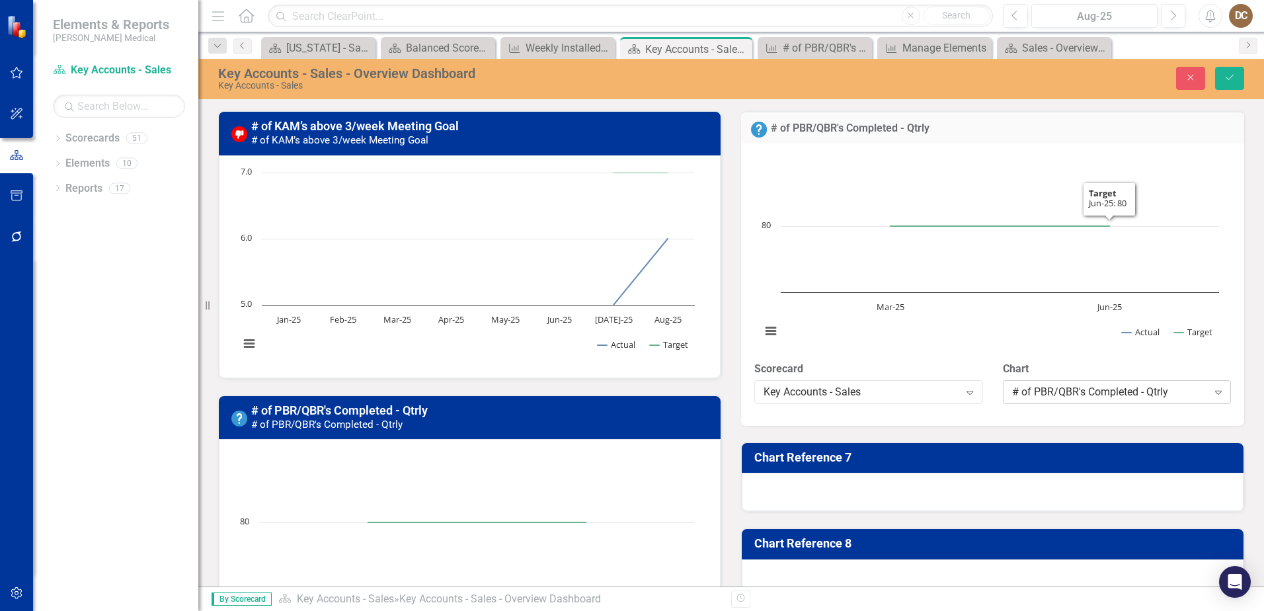
click at [1109, 395] on div "# of PBR/QBR's Completed - Qtrly" at bounding box center [1110, 391] width 196 height 15
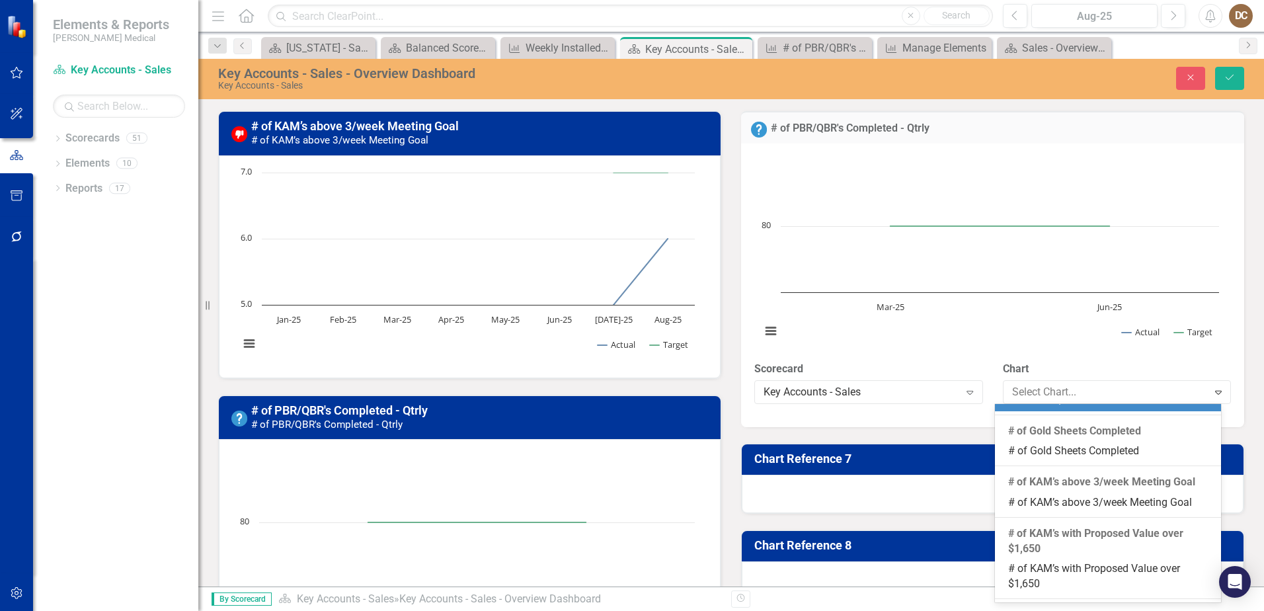
scroll to position [352, 0]
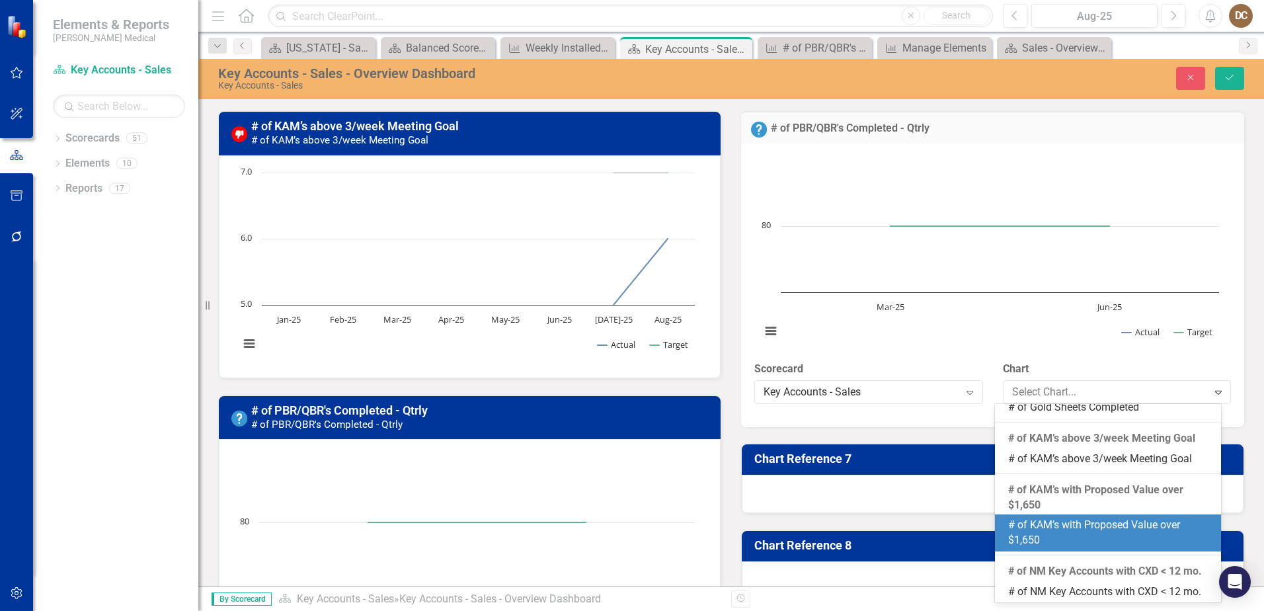
click at [1100, 518] on div "# of KAM’s with Proposed Value over $1,650" at bounding box center [1111, 533] width 205 height 30
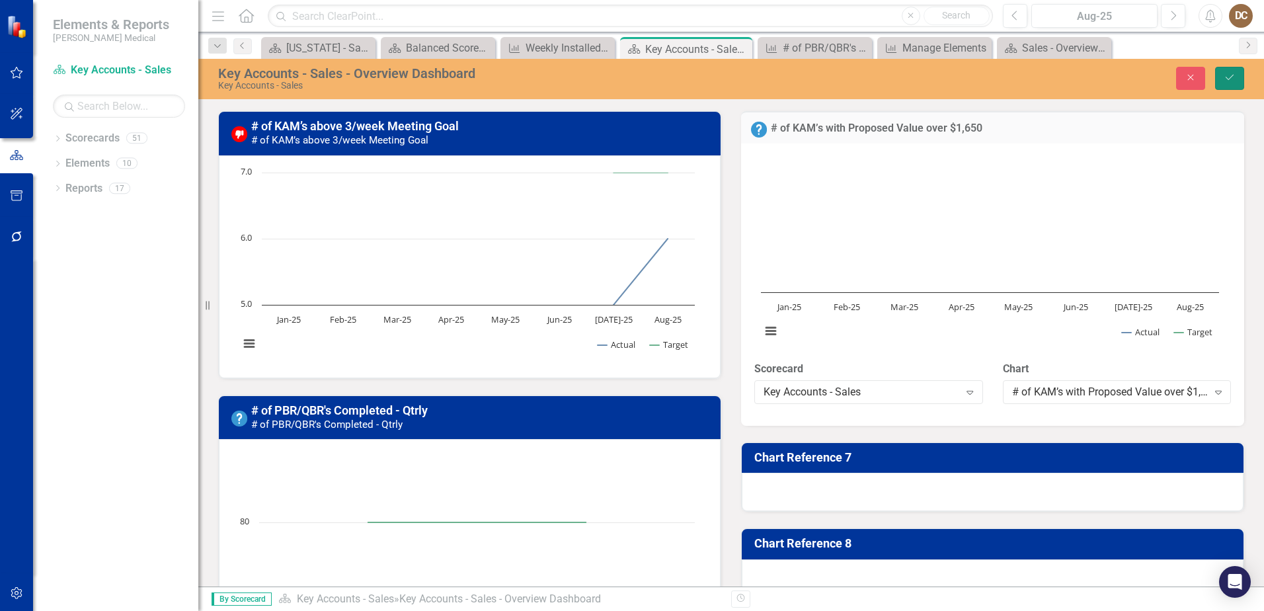
click at [1229, 78] on icon "Save" at bounding box center [1230, 77] width 12 height 9
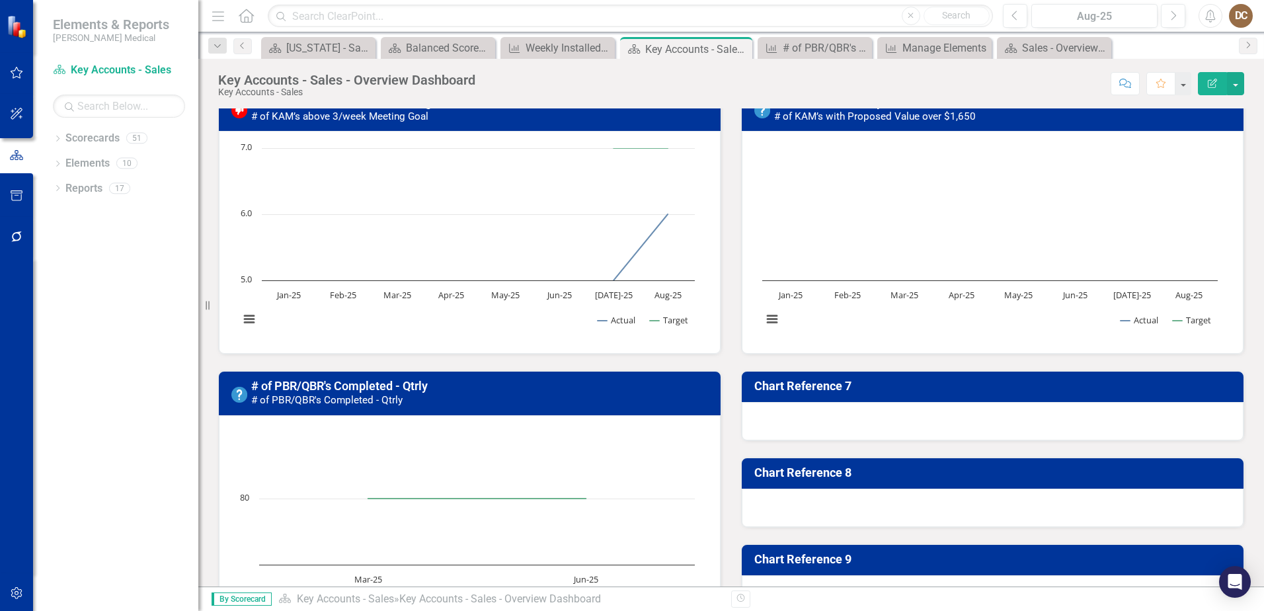
scroll to position [397, 0]
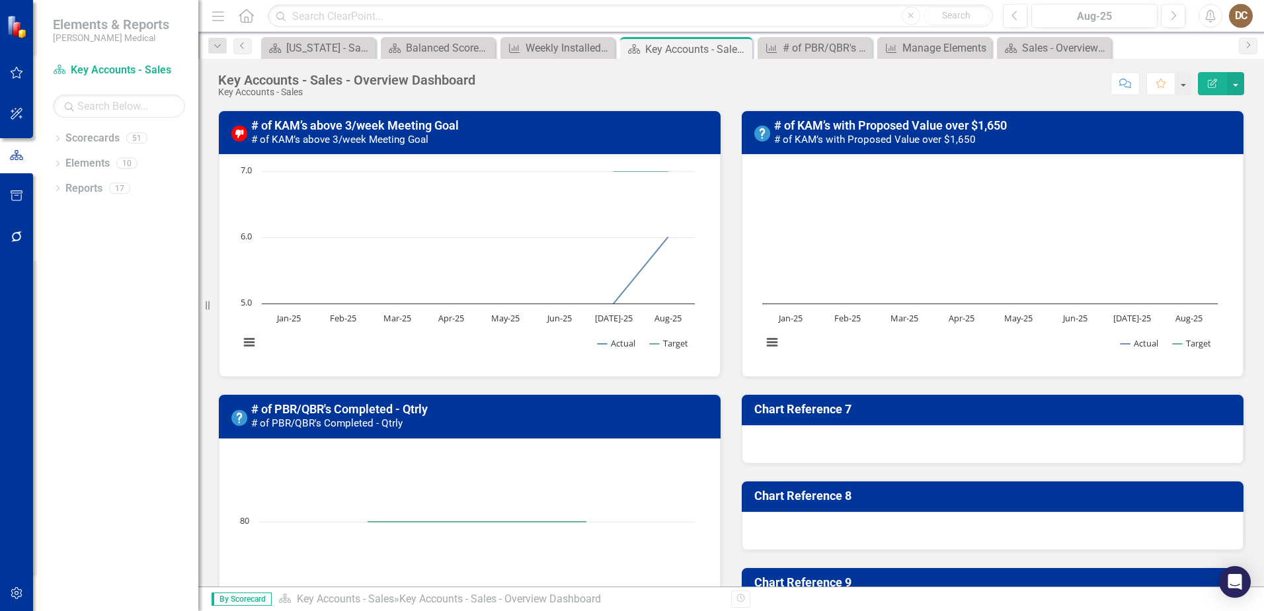
click at [909, 414] on h3 "Chart Reference 7" at bounding box center [995, 409] width 481 height 13
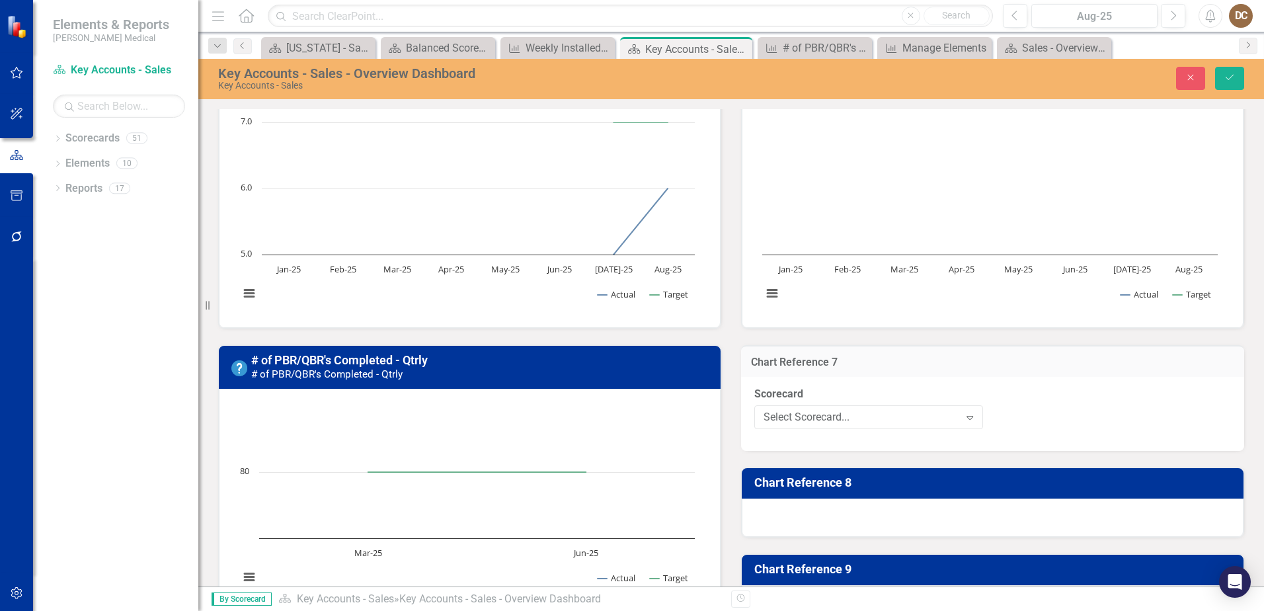
scroll to position [529, 0]
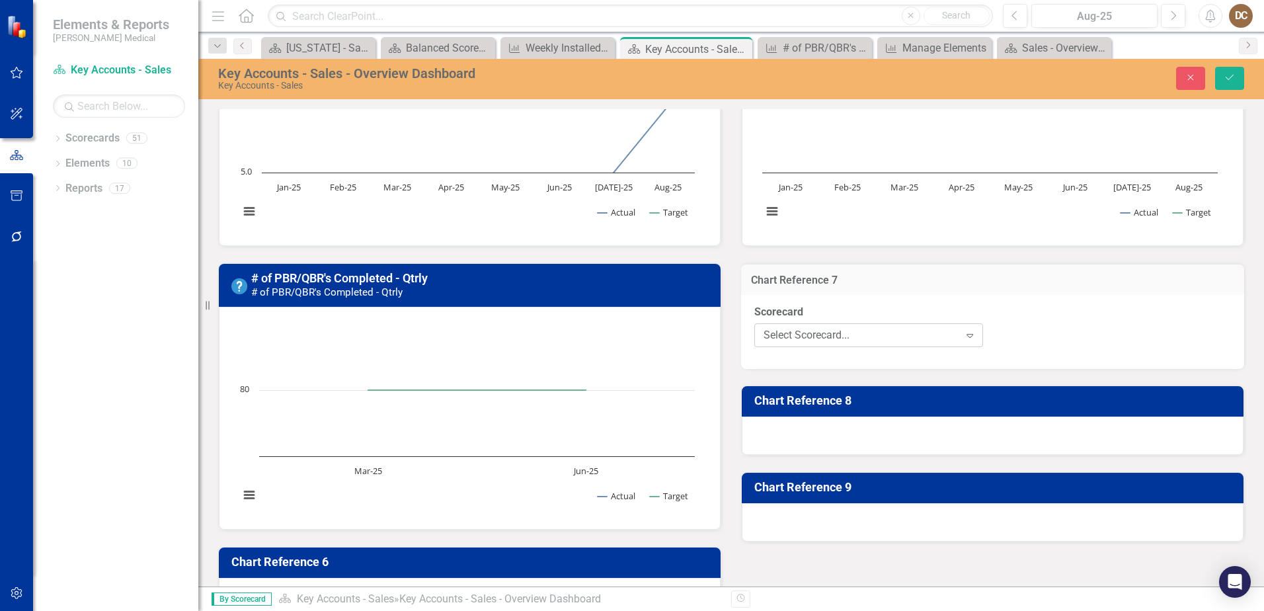
click at [910, 338] on div "Select Scorecard..." at bounding box center [862, 335] width 196 height 15
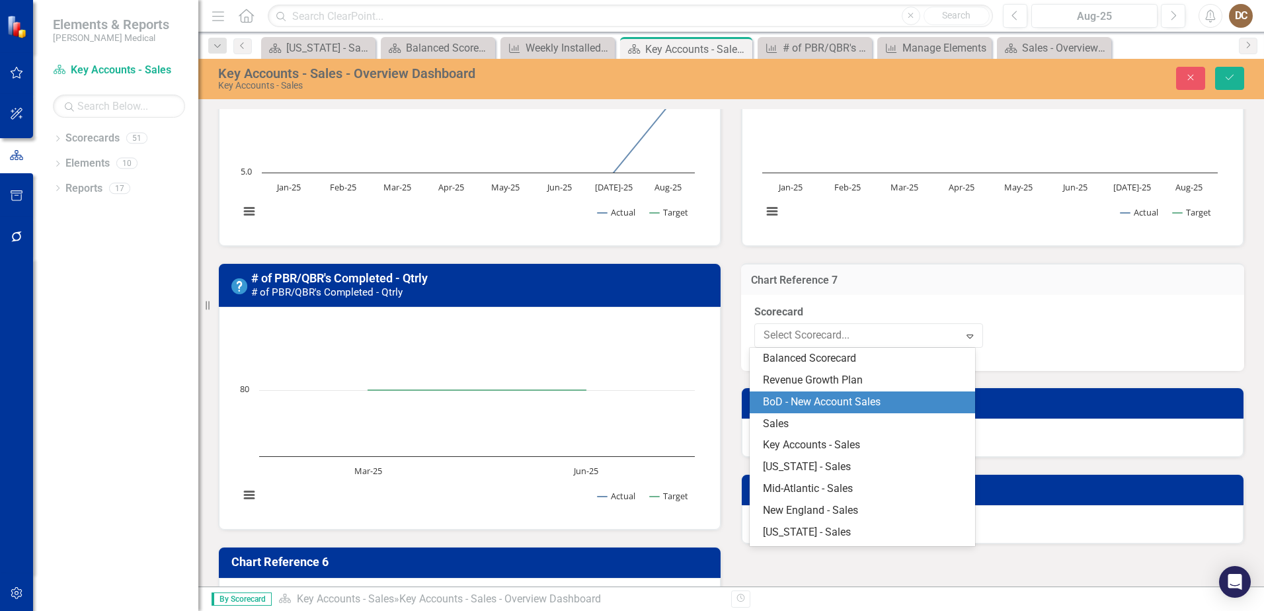
scroll to position [19, 0]
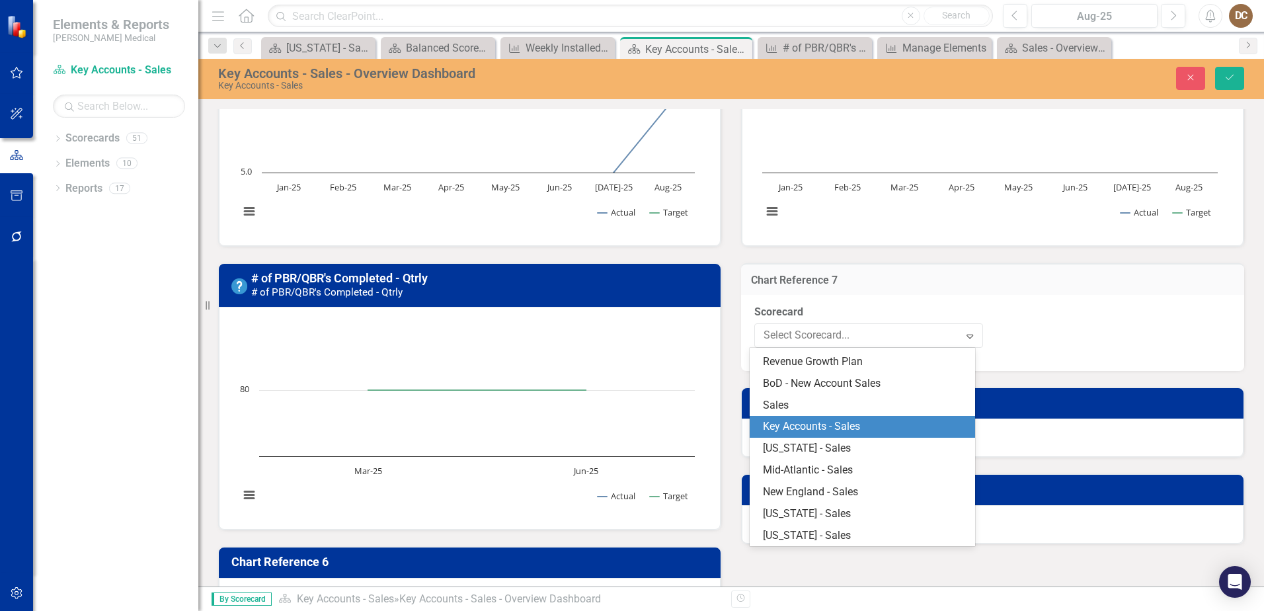
click at [894, 425] on div "Key Accounts - Sales" at bounding box center [865, 426] width 205 height 15
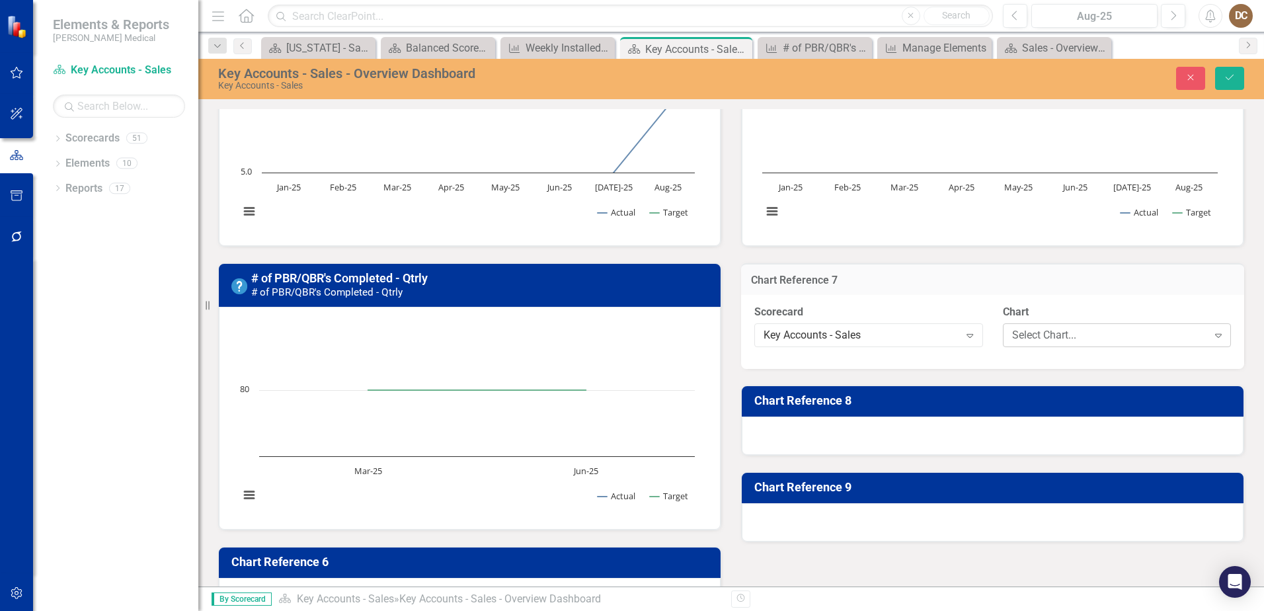
click at [1108, 330] on div "Select Chart..." at bounding box center [1110, 335] width 196 height 15
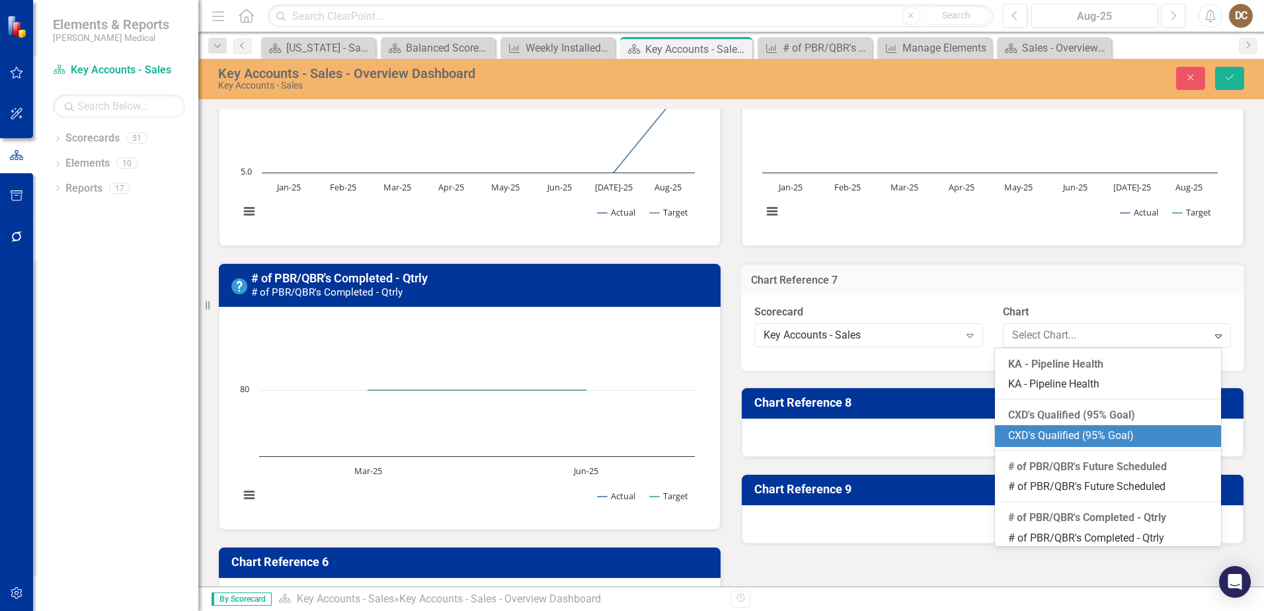
scroll to position [132, 0]
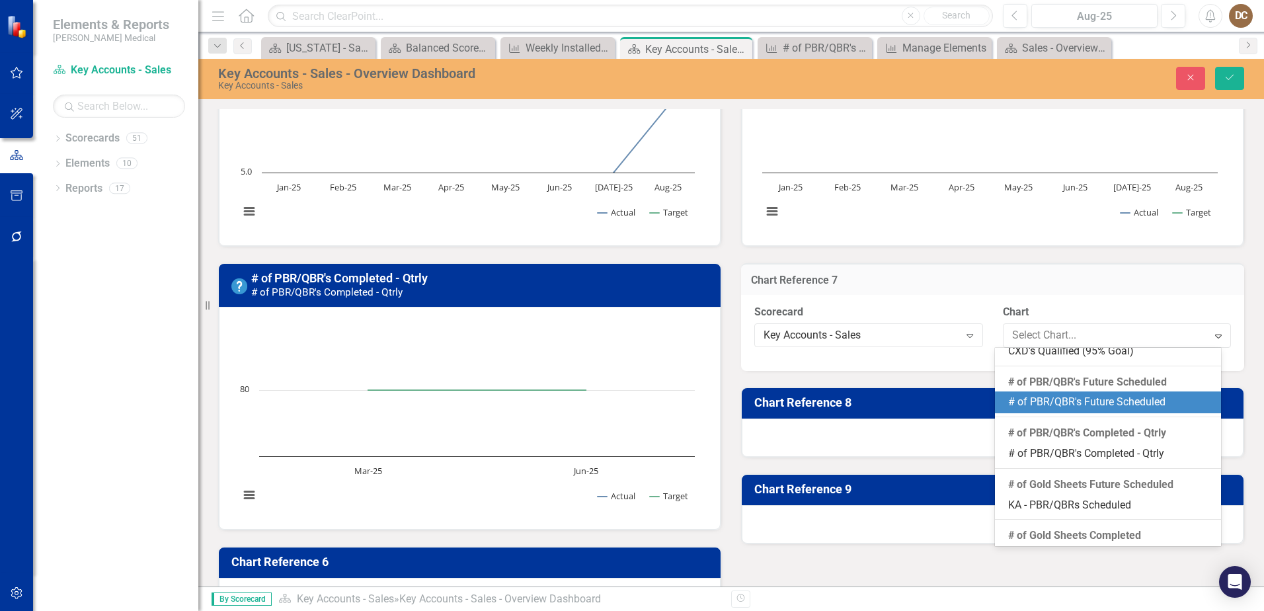
click at [1161, 396] on div "# of PBR/QBR's Future Scheduled" at bounding box center [1111, 402] width 205 height 15
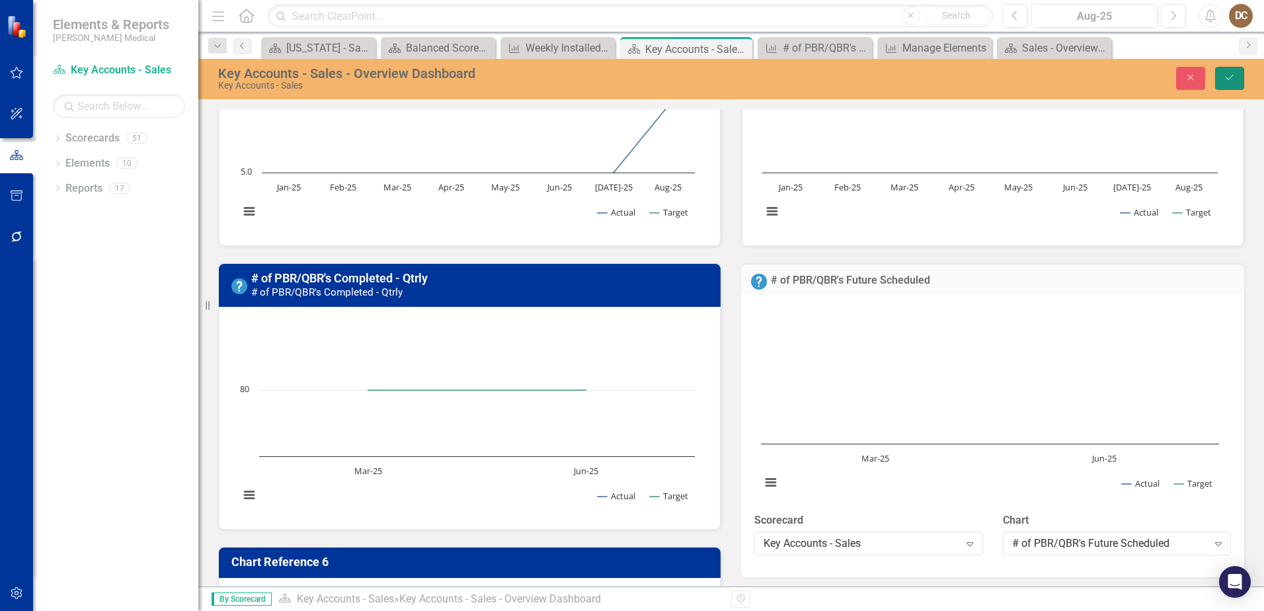
click at [1227, 83] on button "Save" at bounding box center [1230, 78] width 29 height 23
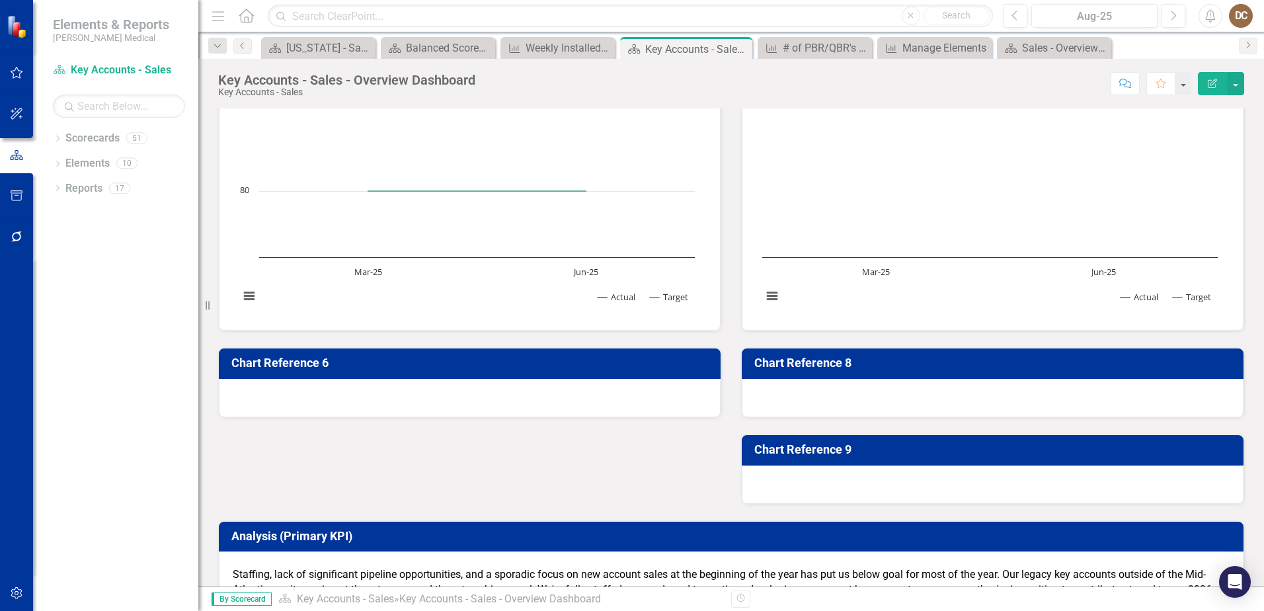
scroll to position [794, 0]
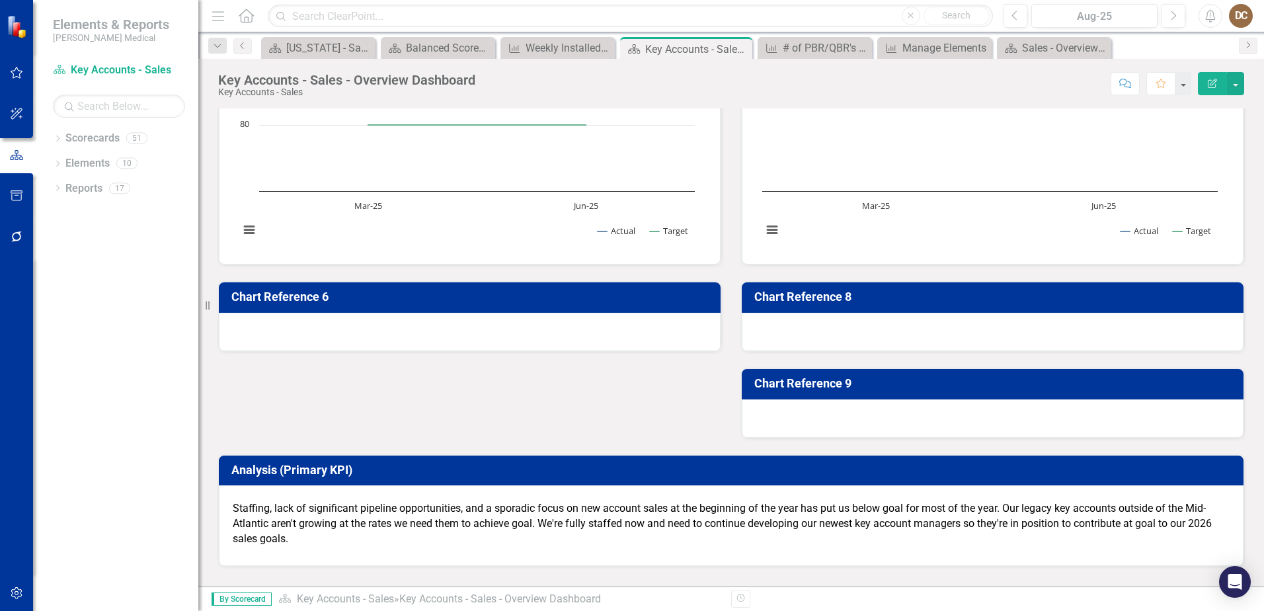
click at [641, 302] on h3 "Chart Reference 6" at bounding box center [471, 296] width 481 height 13
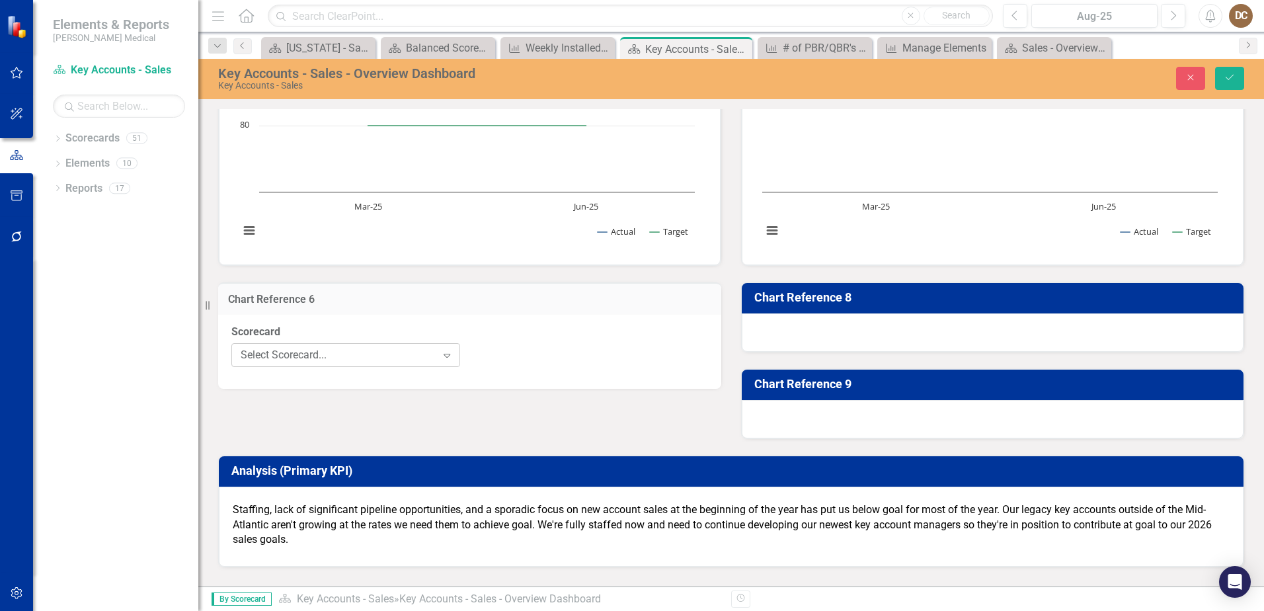
click at [402, 360] on div "Select Scorecard..." at bounding box center [339, 354] width 196 height 15
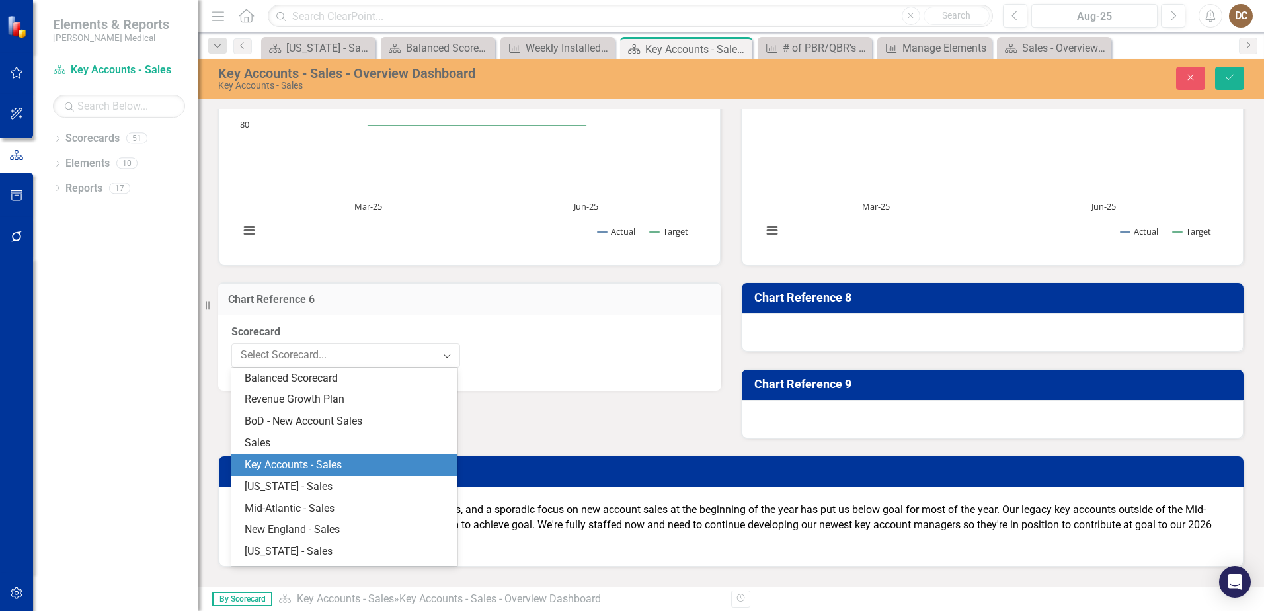
click at [425, 456] on div "Key Accounts - Sales" at bounding box center [344, 465] width 226 height 22
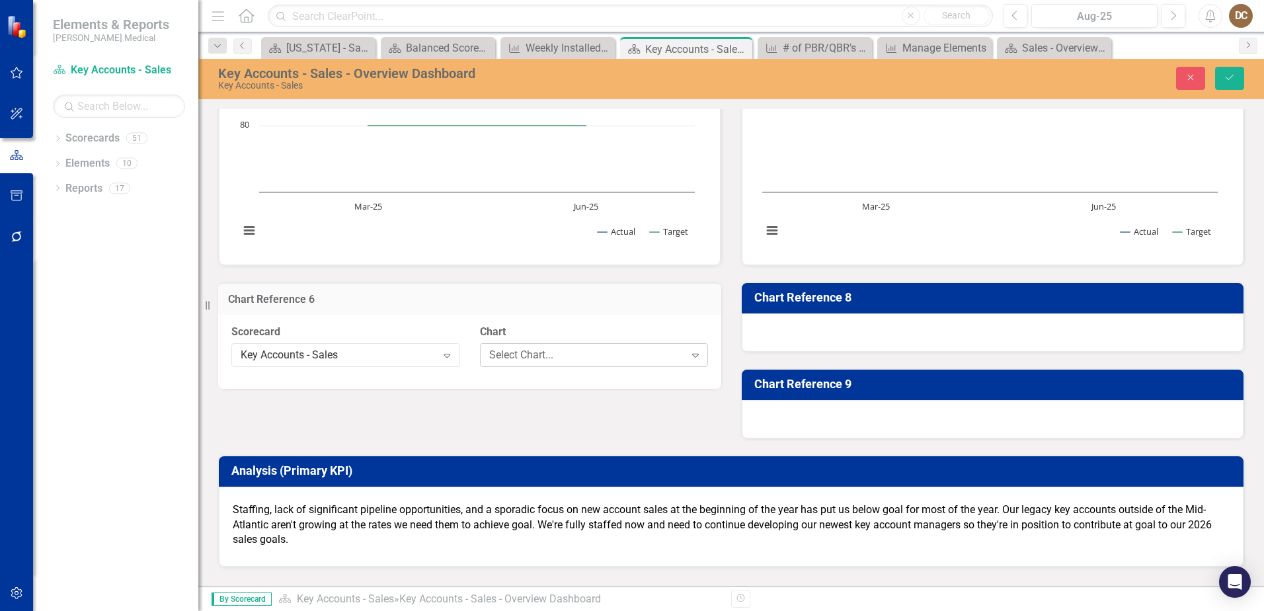
click at [648, 354] on div "Select Chart..." at bounding box center [587, 354] width 196 height 15
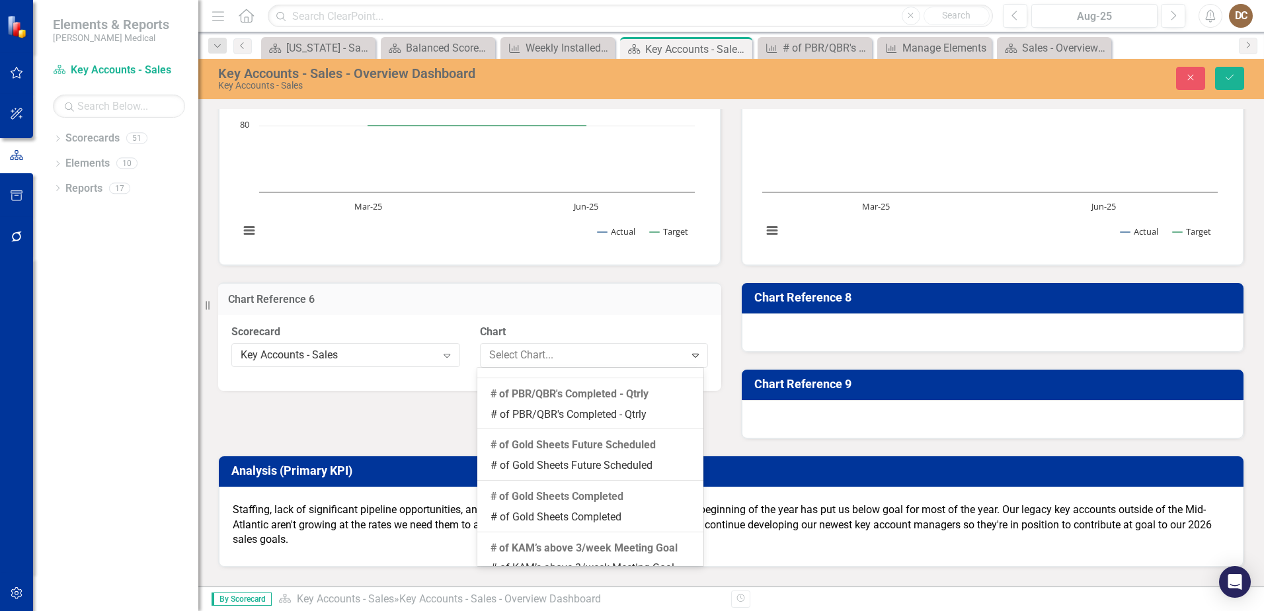
scroll to position [193, 0]
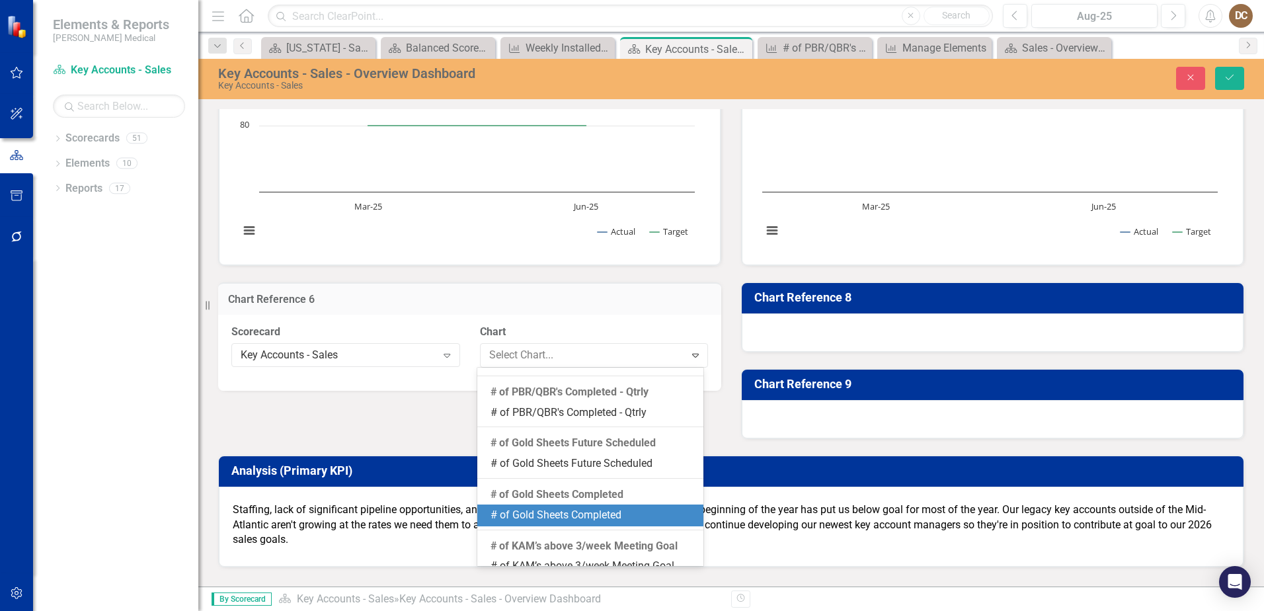
click at [617, 515] on div "# of Gold Sheets Completed" at bounding box center [593, 515] width 205 height 15
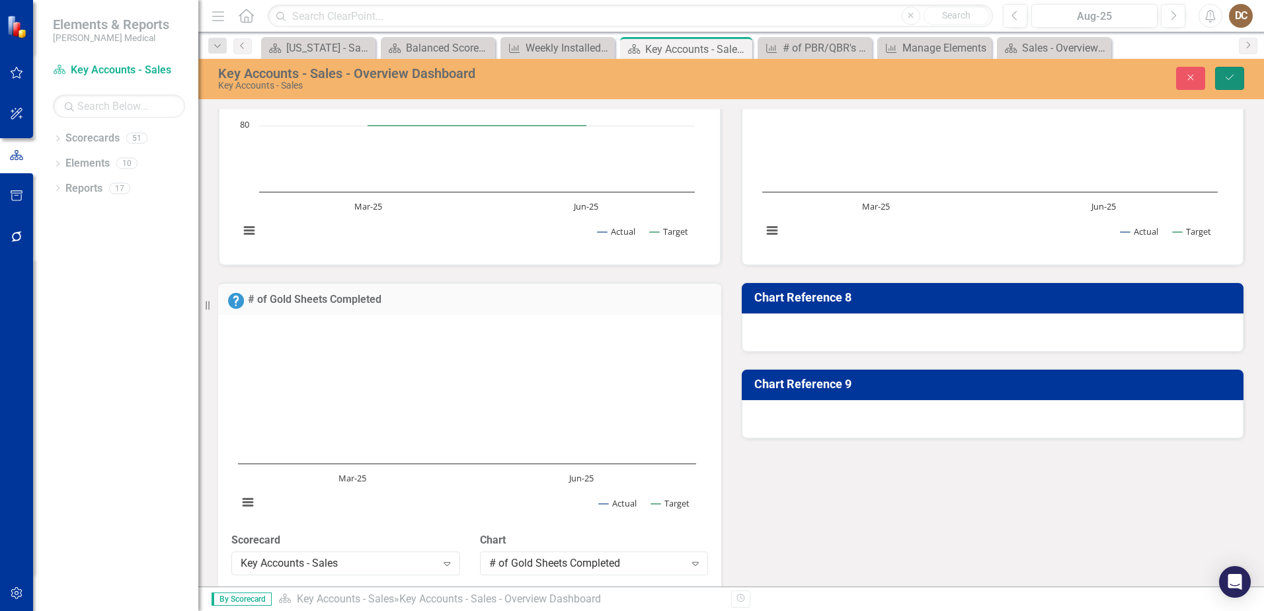
click at [1233, 76] on icon "Save" at bounding box center [1230, 77] width 12 height 9
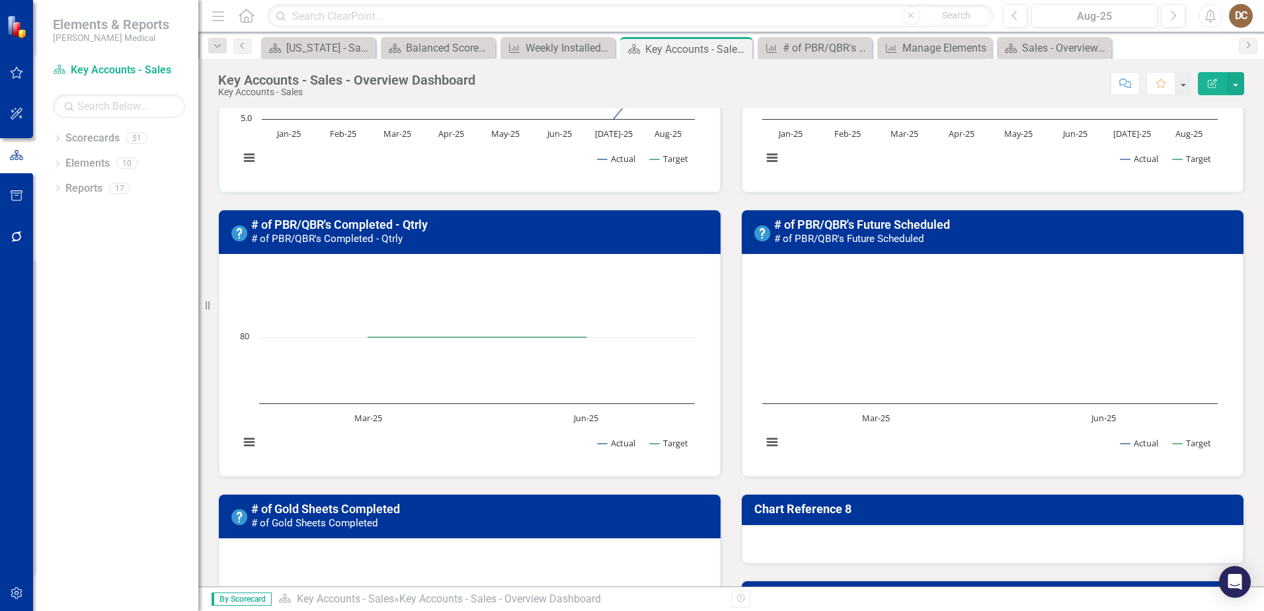
scroll to position [846, 0]
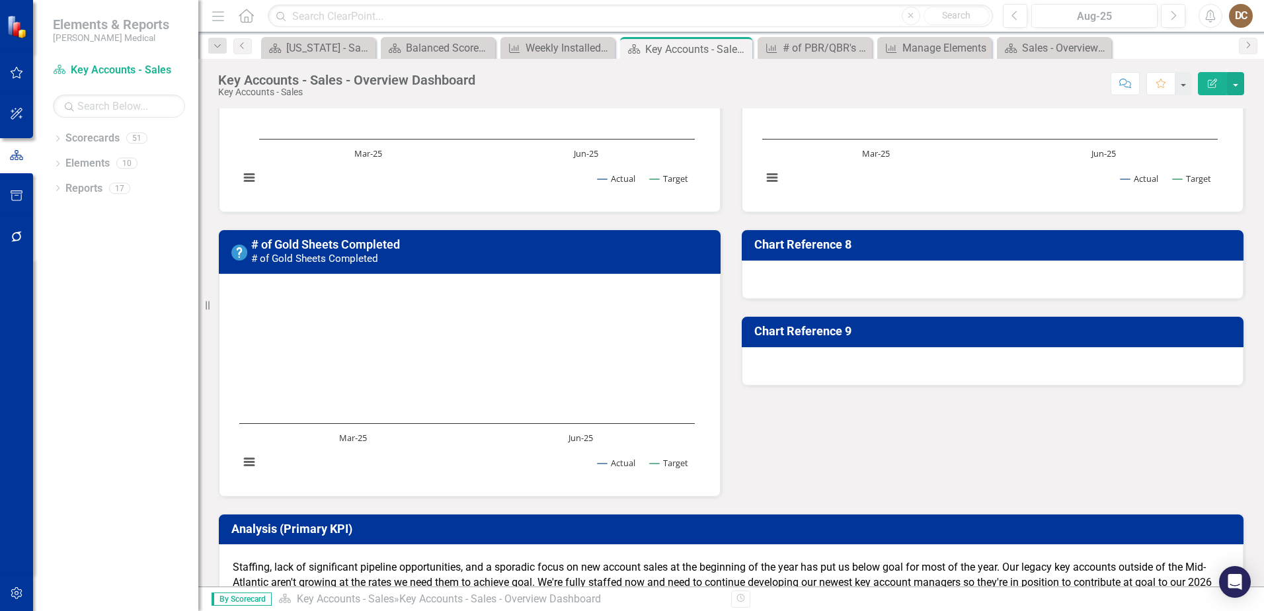
click at [1032, 249] on h3 "Chart Reference 8" at bounding box center [995, 244] width 481 height 13
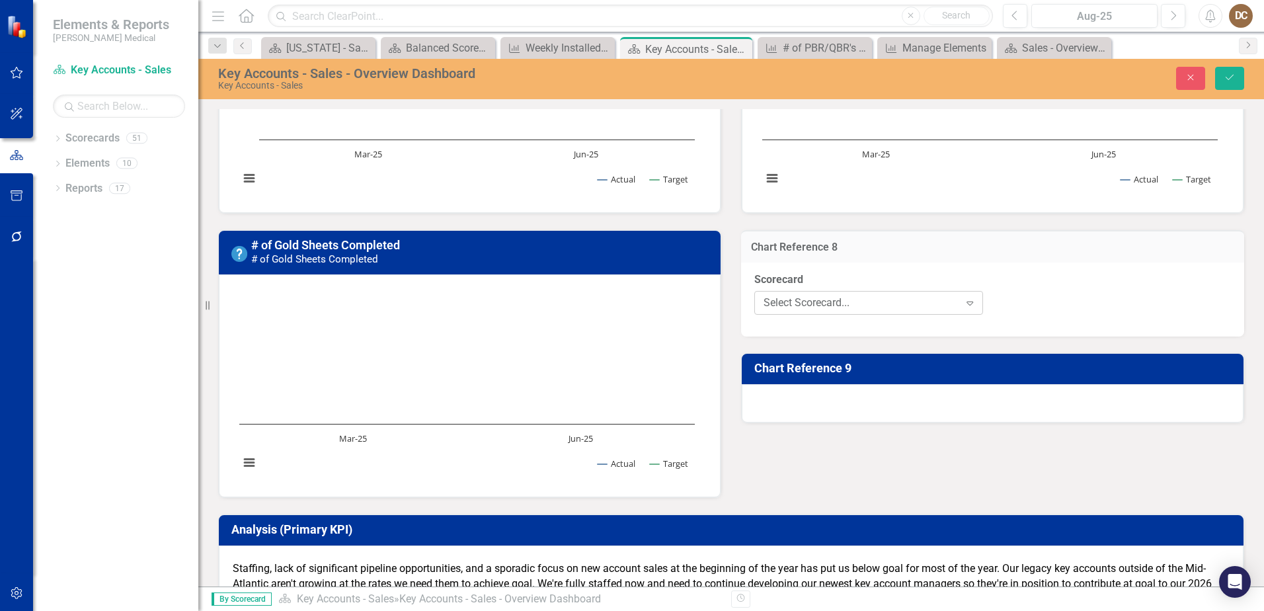
click at [879, 301] on div "Select Scorecard..." at bounding box center [862, 302] width 196 height 15
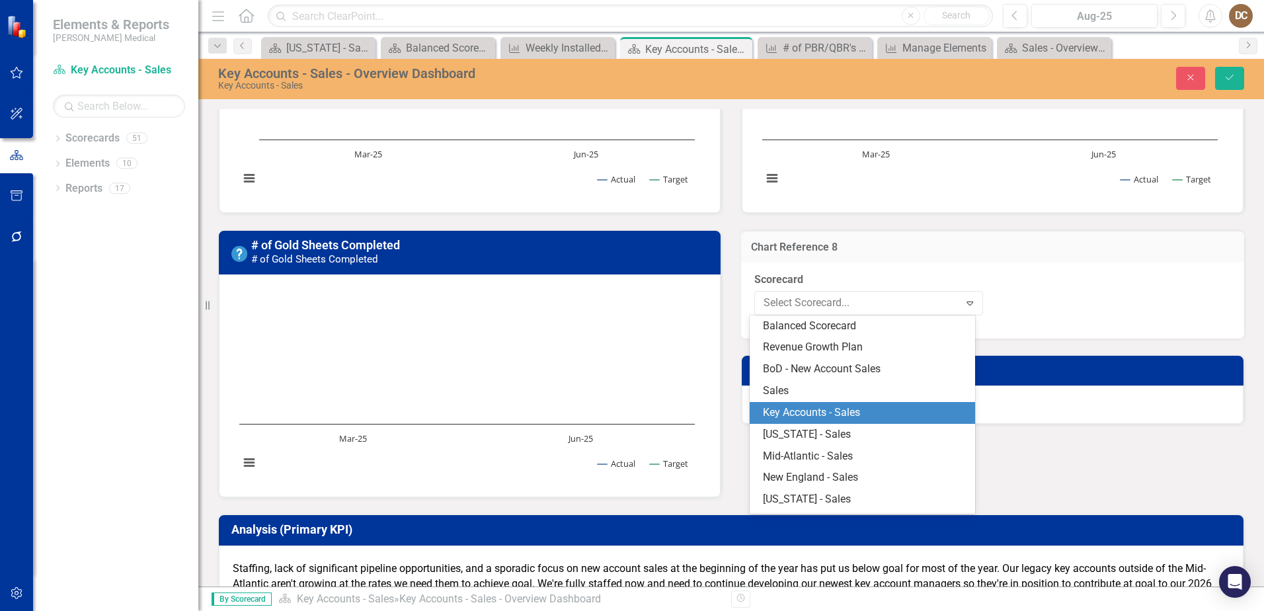
click at [882, 408] on div "Key Accounts - Sales" at bounding box center [865, 412] width 205 height 15
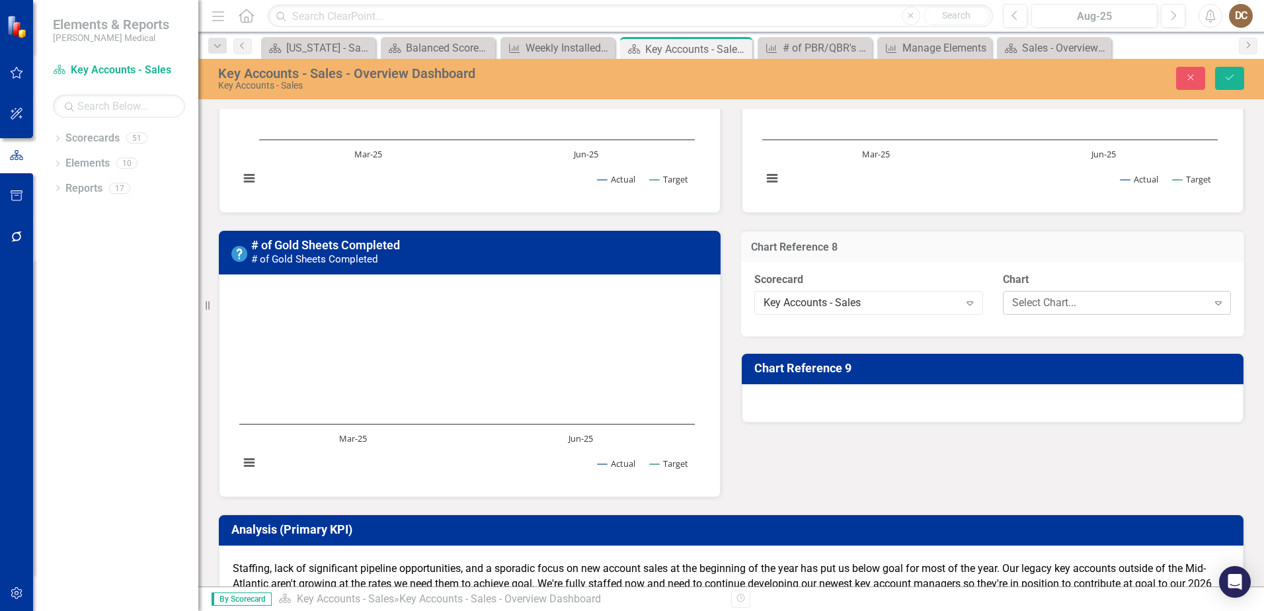
click at [1074, 297] on div "Select Chart..." at bounding box center [1110, 302] width 196 height 15
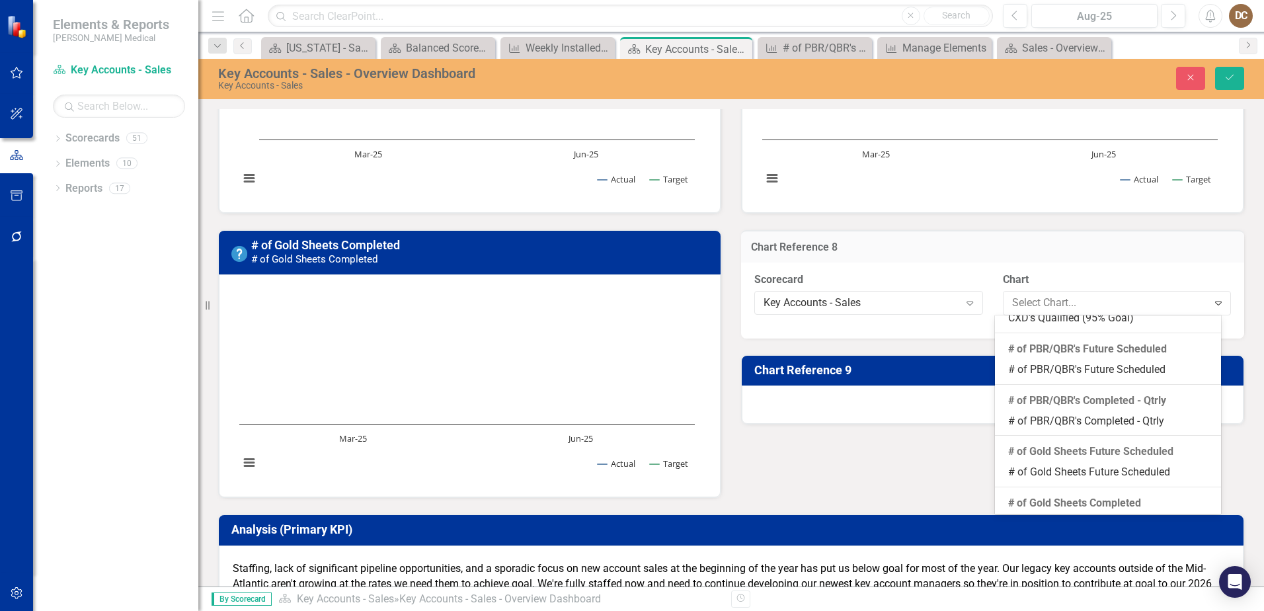
scroll to position [265, 0]
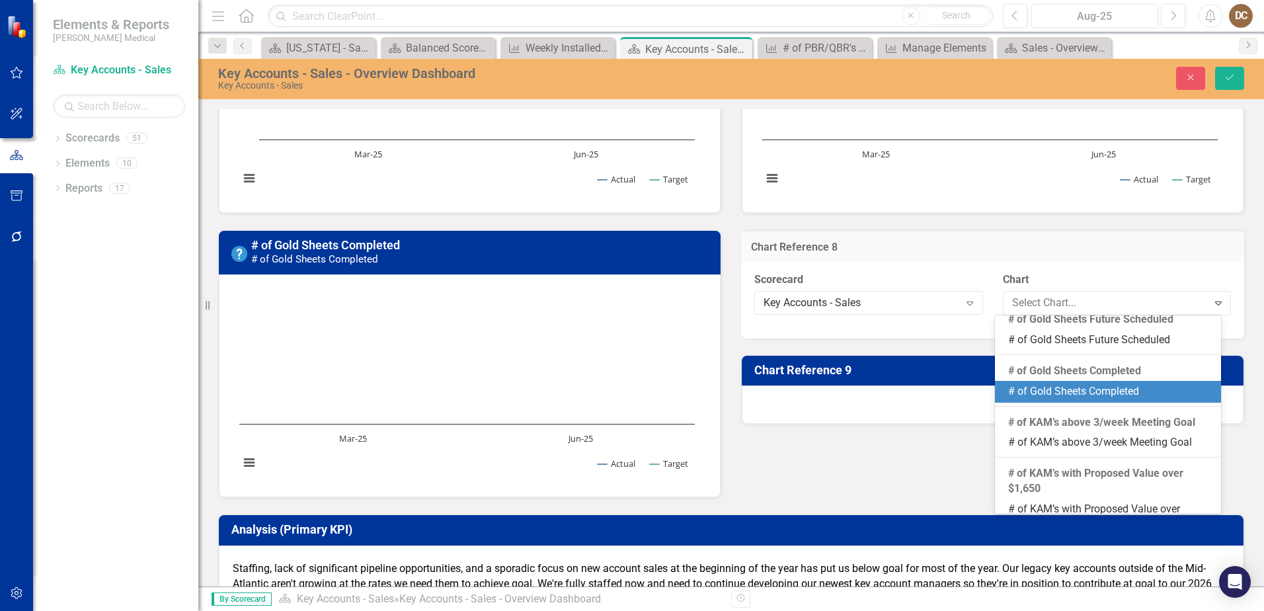
click at [1131, 384] on div "# of Gold Sheets Completed" at bounding box center [1111, 391] width 205 height 15
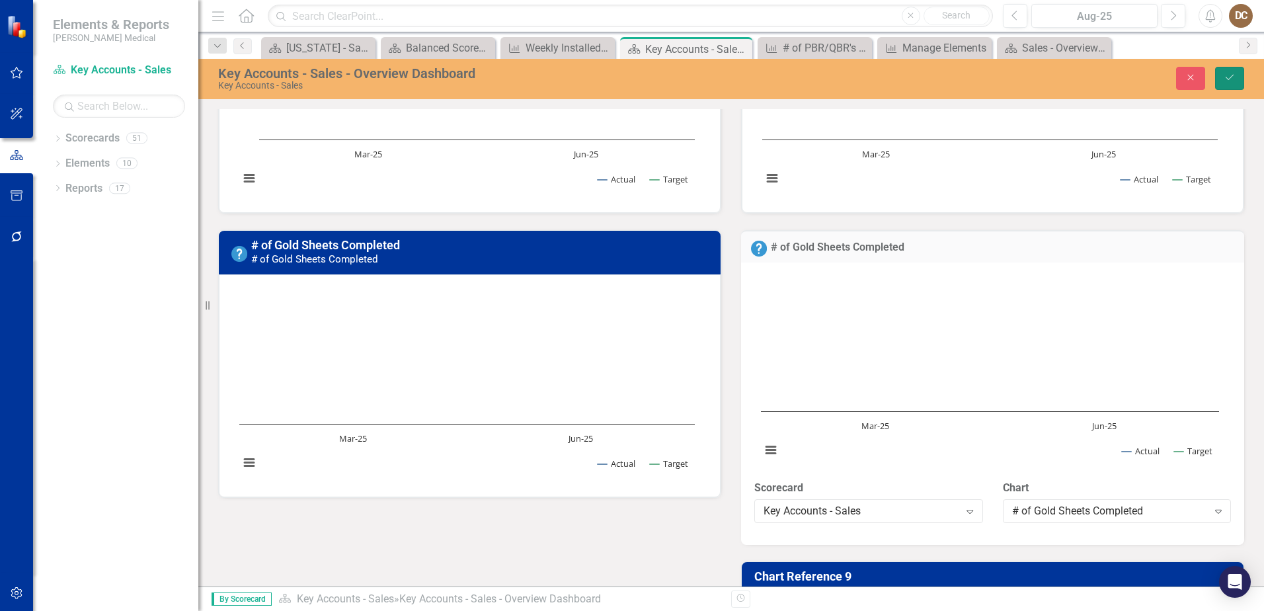
click at [1229, 73] on icon "Save" at bounding box center [1230, 77] width 12 height 9
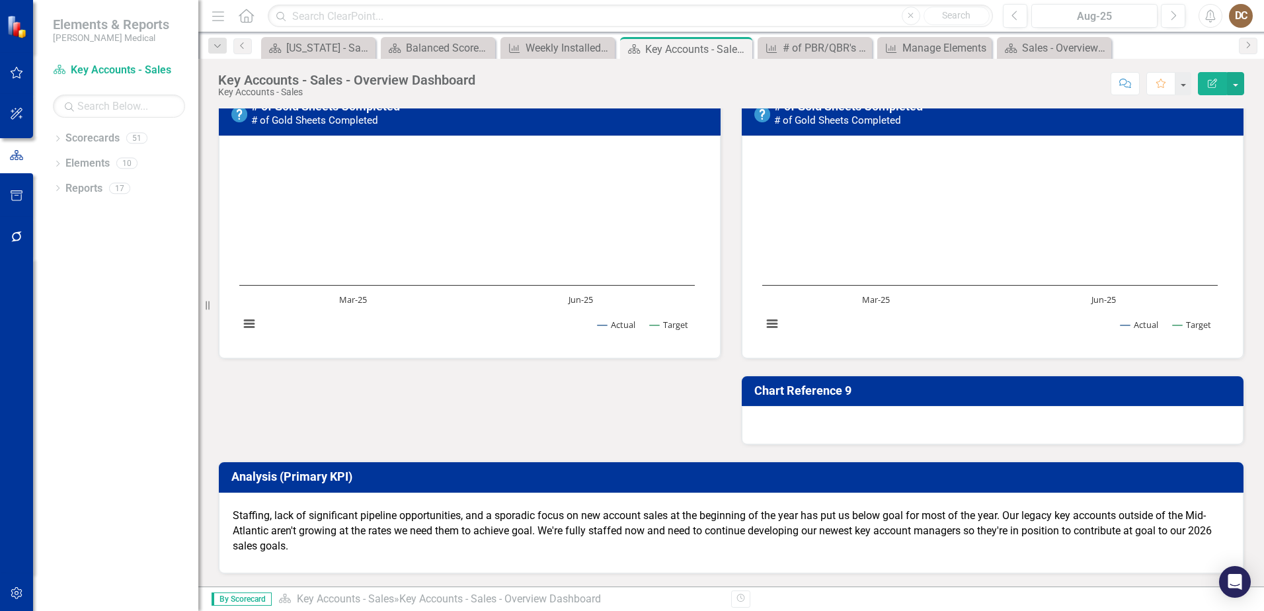
scroll to position [926, 0]
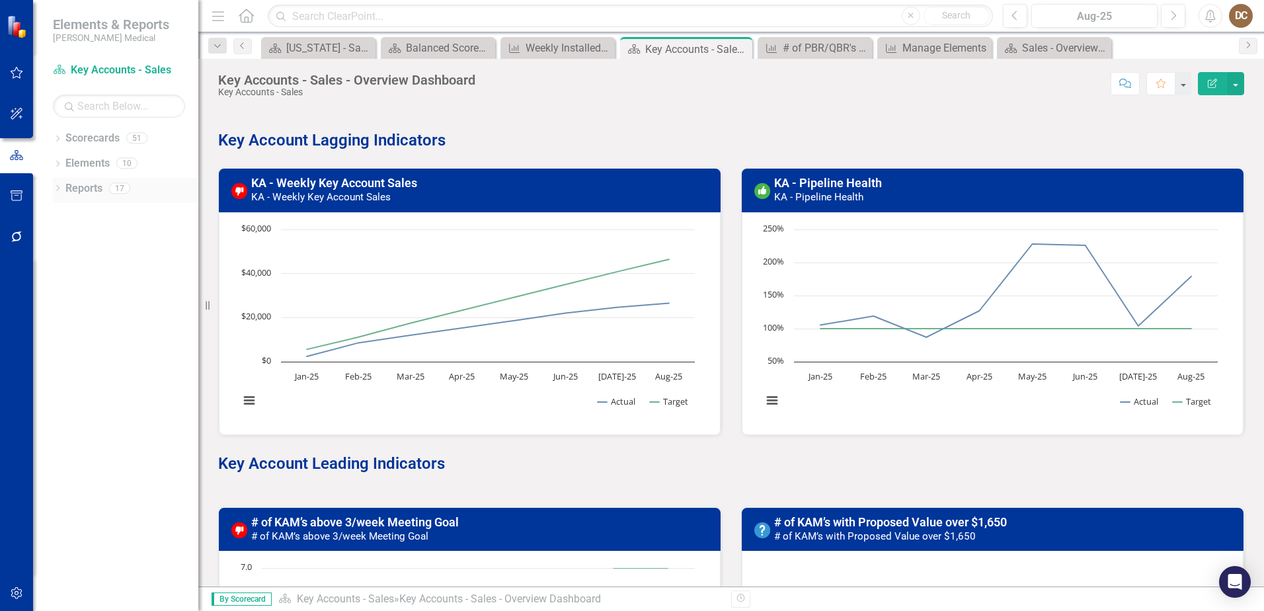
click at [57, 188] on icon "Dropdown" at bounding box center [57, 189] width 9 height 7
click at [54, 163] on icon "Dropdown" at bounding box center [57, 164] width 9 height 7
click at [1241, 81] on button "button" at bounding box center [1235, 83] width 17 height 23
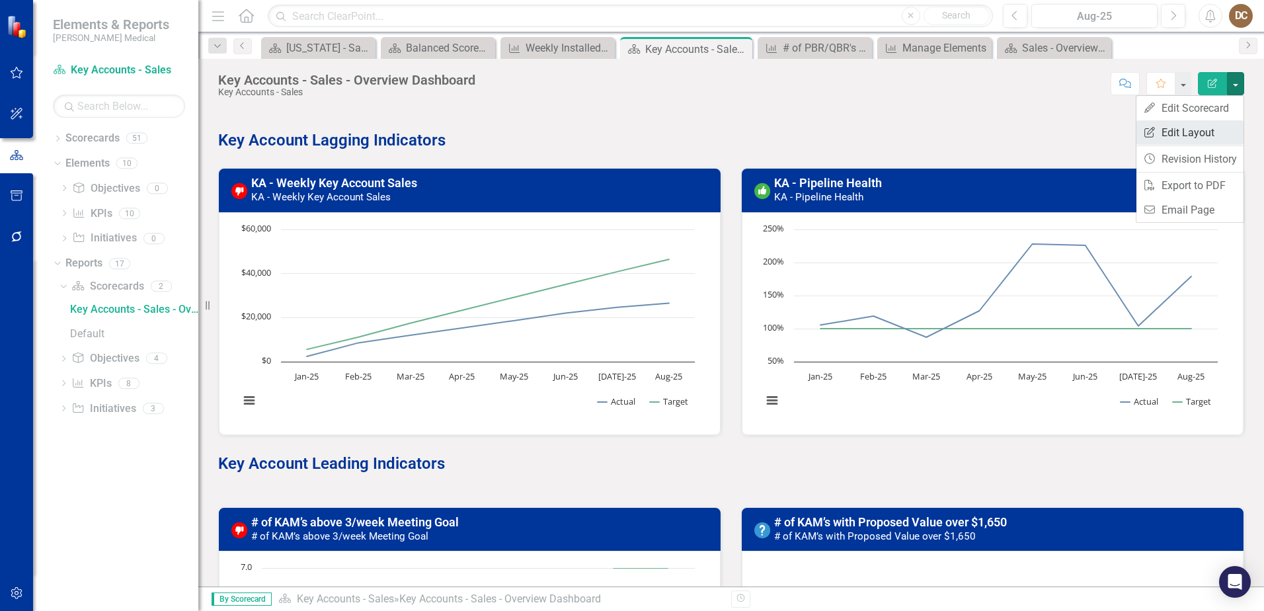
click at [1192, 130] on link "Edit Report Edit Layout" at bounding box center [1190, 132] width 107 height 24
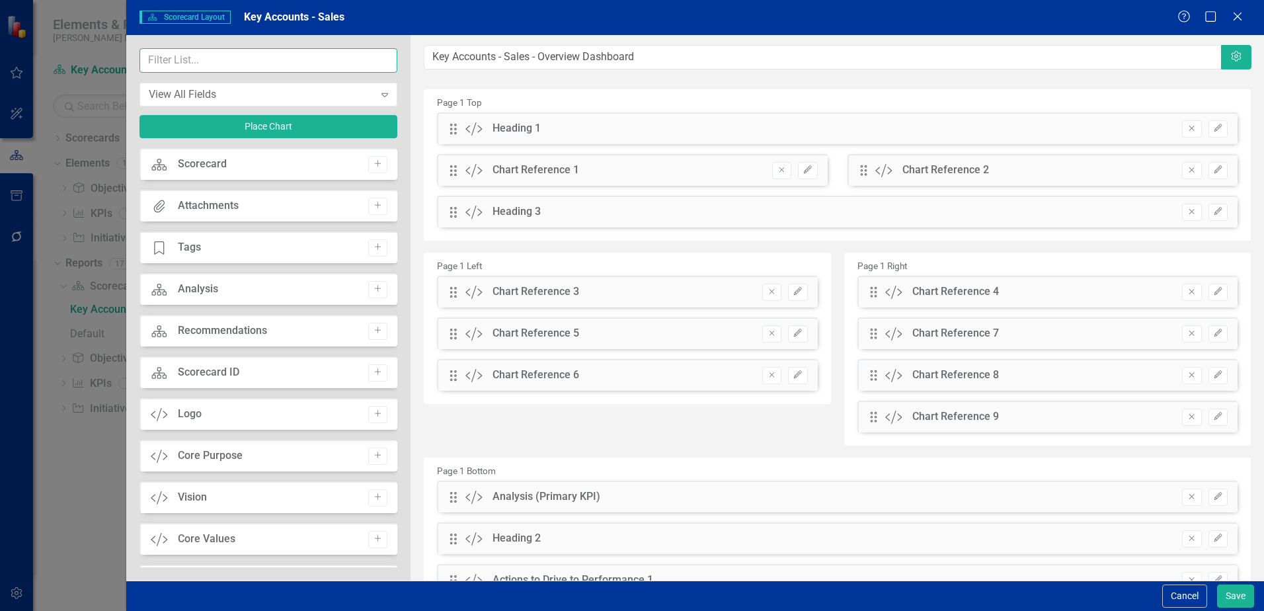
click at [234, 61] on input "text" at bounding box center [269, 60] width 258 height 24
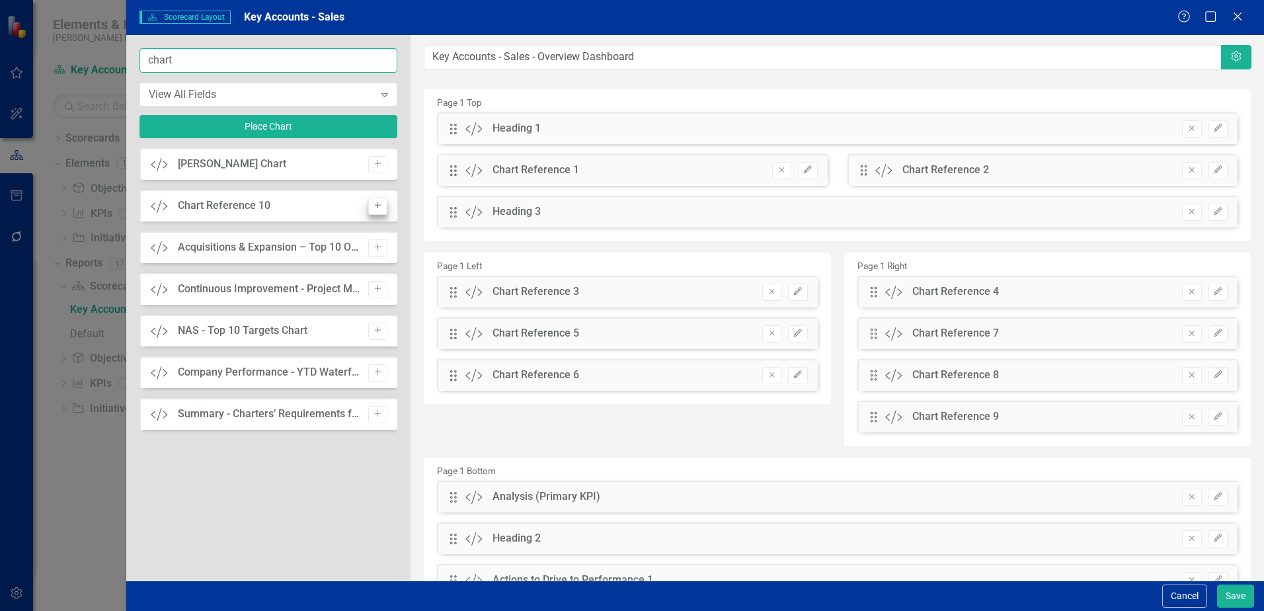
type input "chart"
click at [382, 202] on icon "Add" at bounding box center [378, 206] width 10 height 8
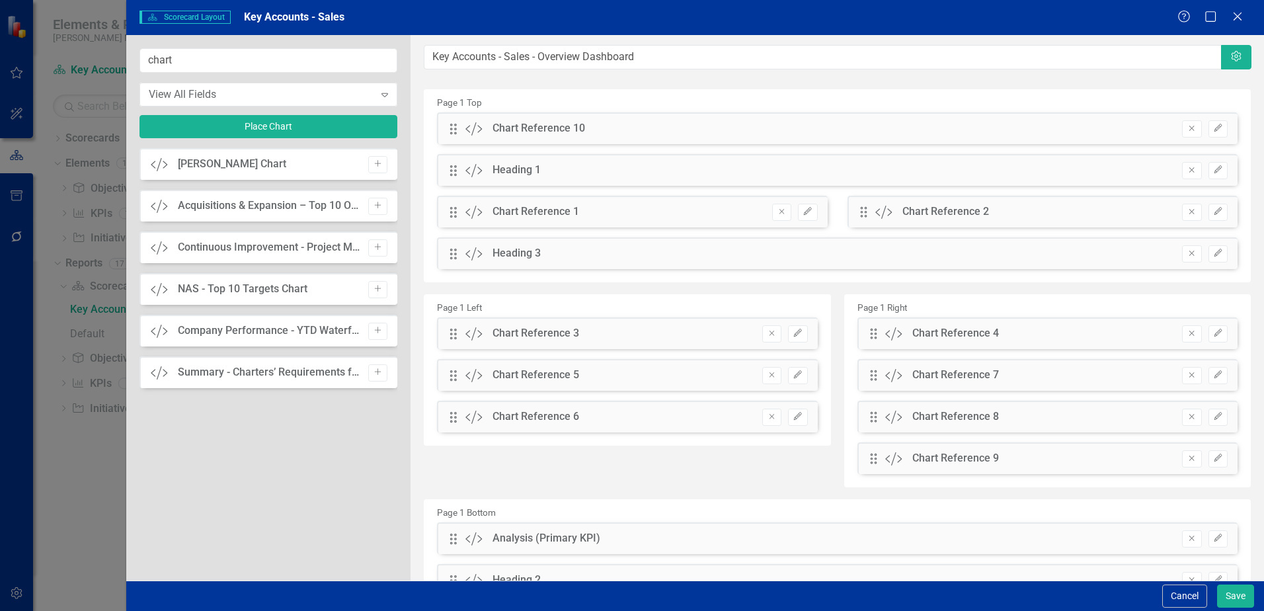
click at [643, 123] on div "Drag Custom Chart Reference 10 Remove Edit" at bounding box center [837, 128] width 801 height 32
drag, startPoint x: 618, startPoint y: 128, endPoint x: 634, endPoint y: 201, distance: 75.1
click at [634, 201] on div "Drag Custom Chart Reference 10 Remove Edit Drag Custom Heading 1 Remove Edit Dr…" at bounding box center [837, 195] width 821 height 167
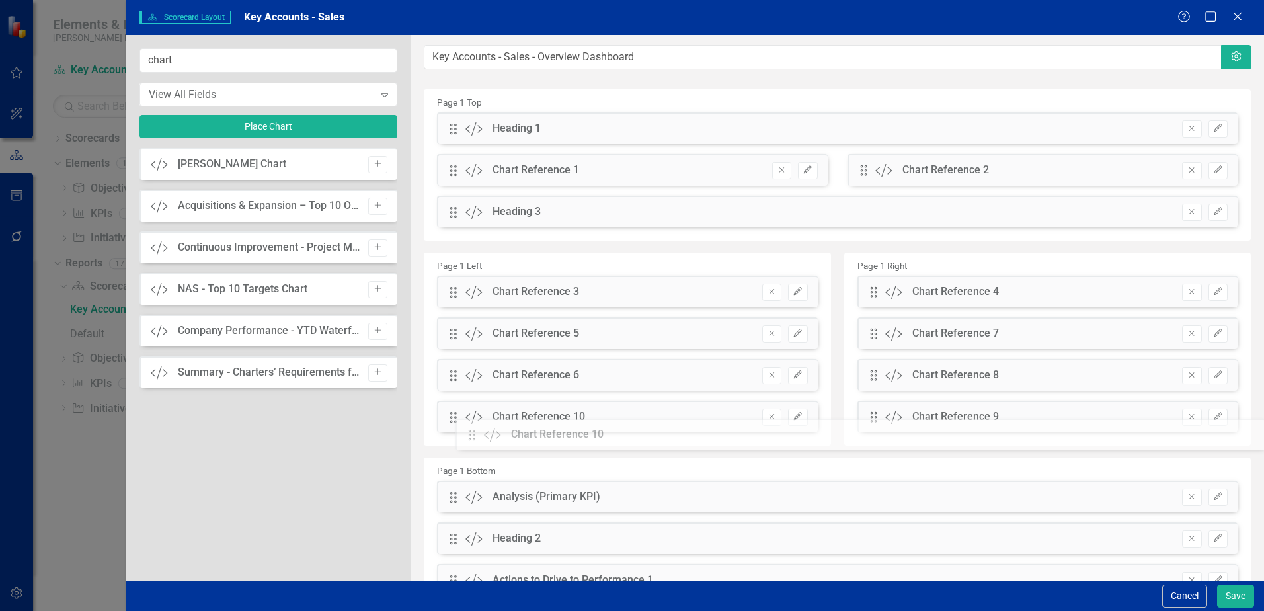
drag, startPoint x: 452, startPoint y: 131, endPoint x: 480, endPoint y: 437, distance: 307.5
click at [1233, 597] on button "Save" at bounding box center [1235, 596] width 37 height 23
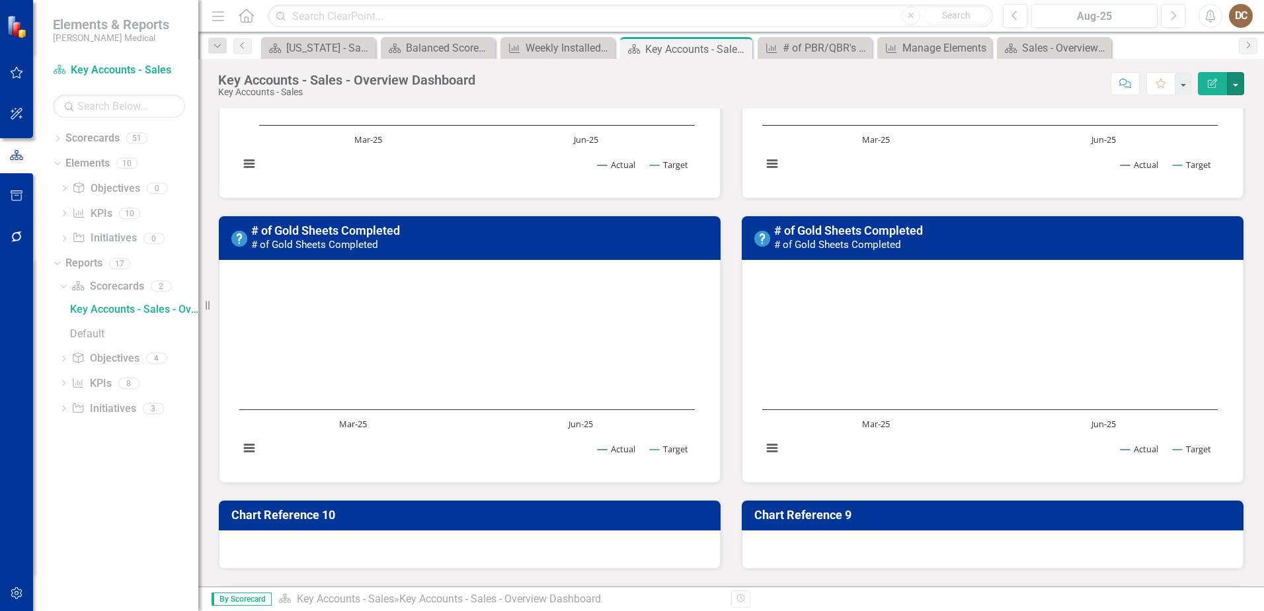
scroll to position [1058, 0]
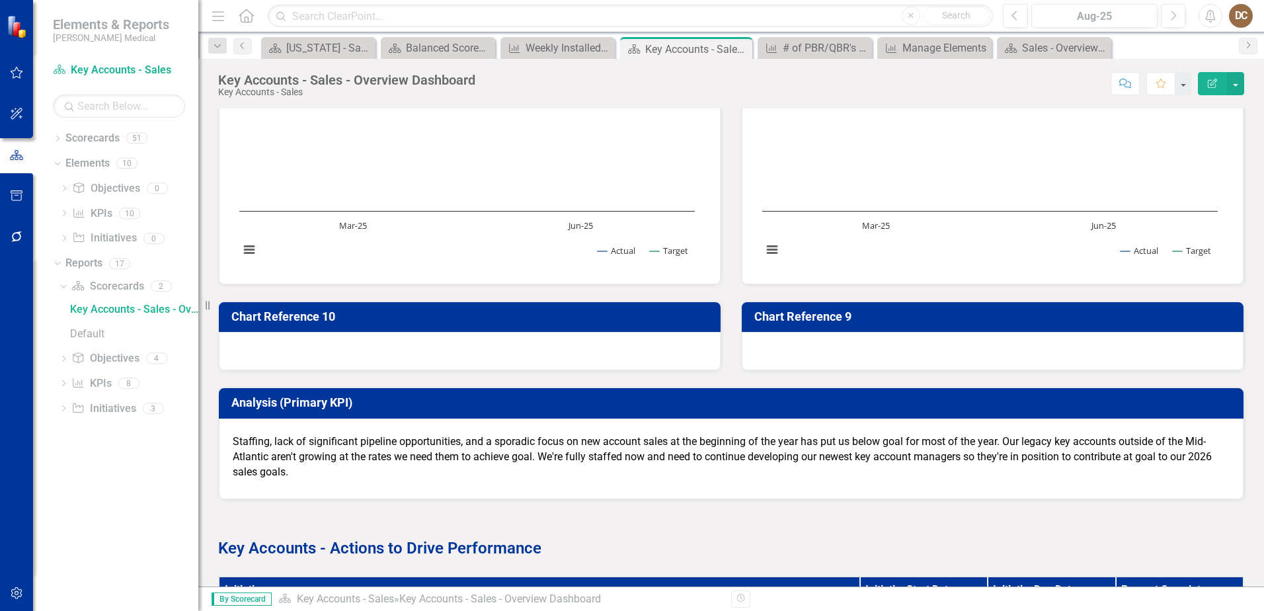
click at [620, 357] on div at bounding box center [470, 351] width 502 height 38
click at [612, 313] on h3 "Chart Reference 10" at bounding box center [471, 316] width 481 height 13
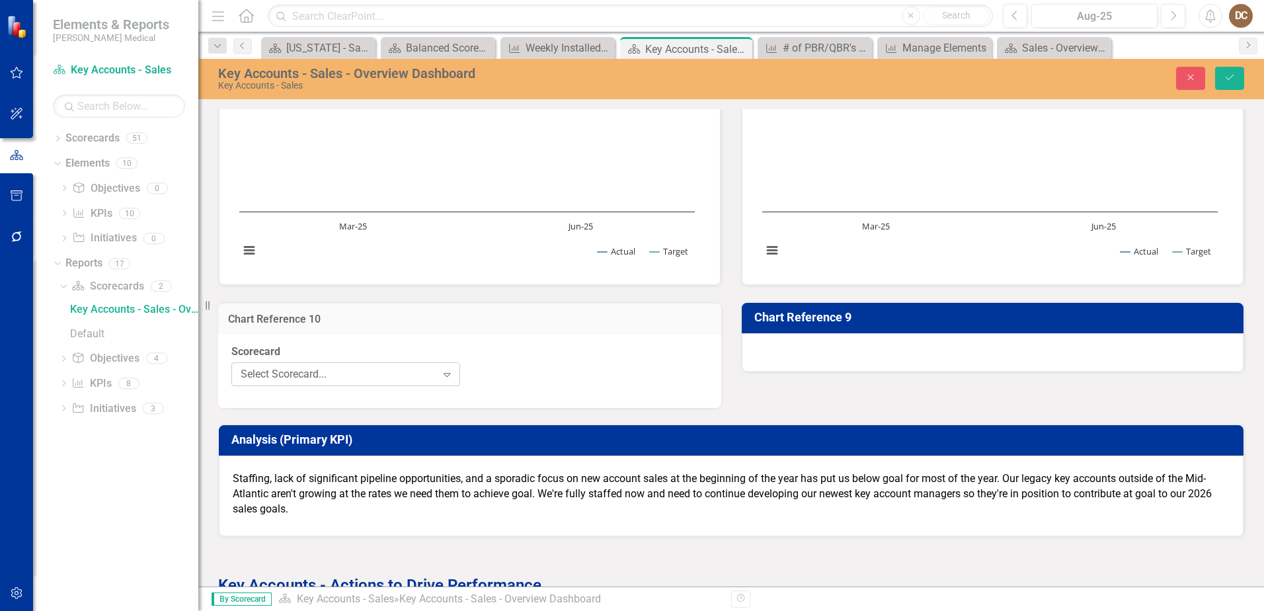
click at [378, 378] on div "Select Scorecard..." at bounding box center [339, 374] width 196 height 15
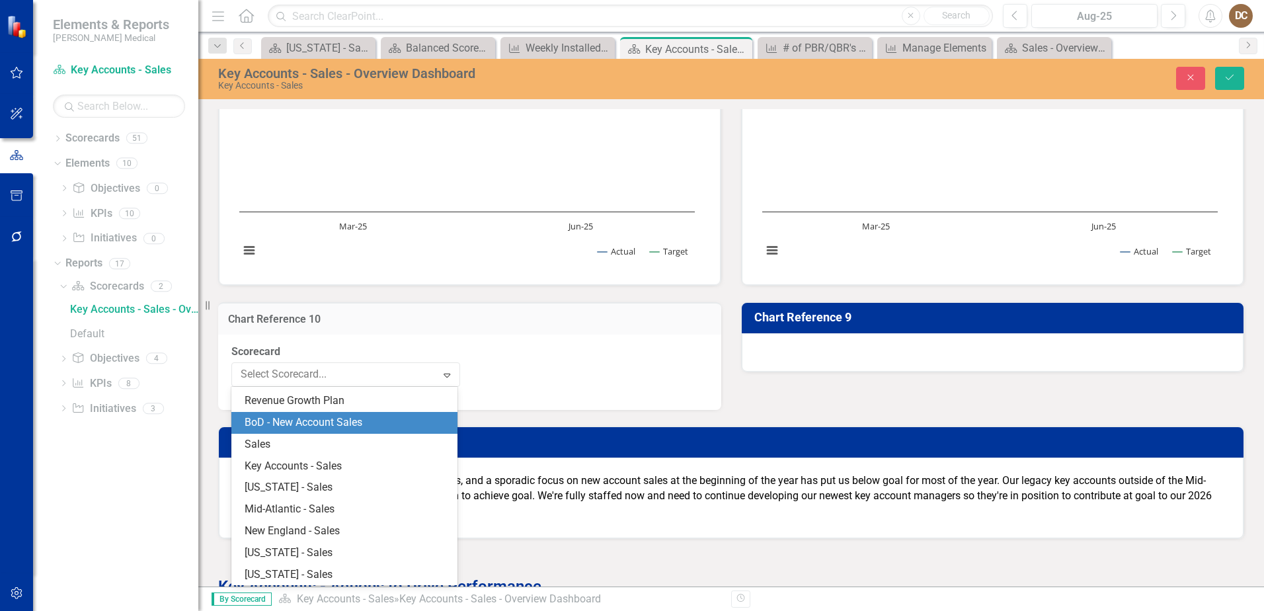
scroll to position [0, 0]
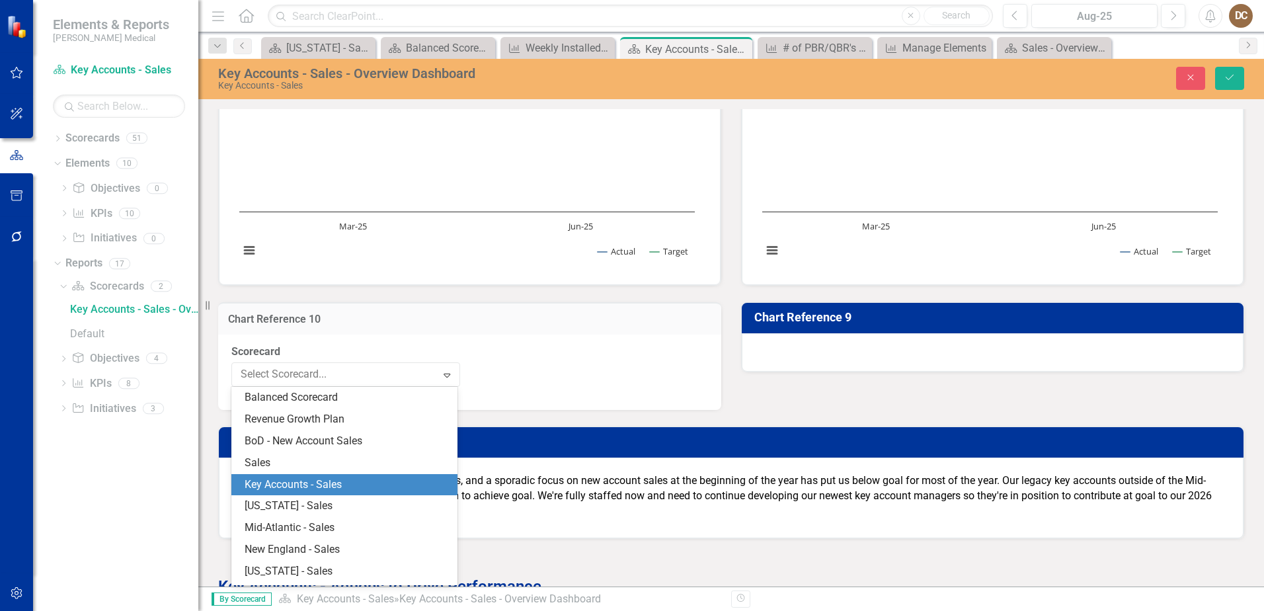
click at [358, 479] on div "Key Accounts - Sales" at bounding box center [347, 484] width 205 height 15
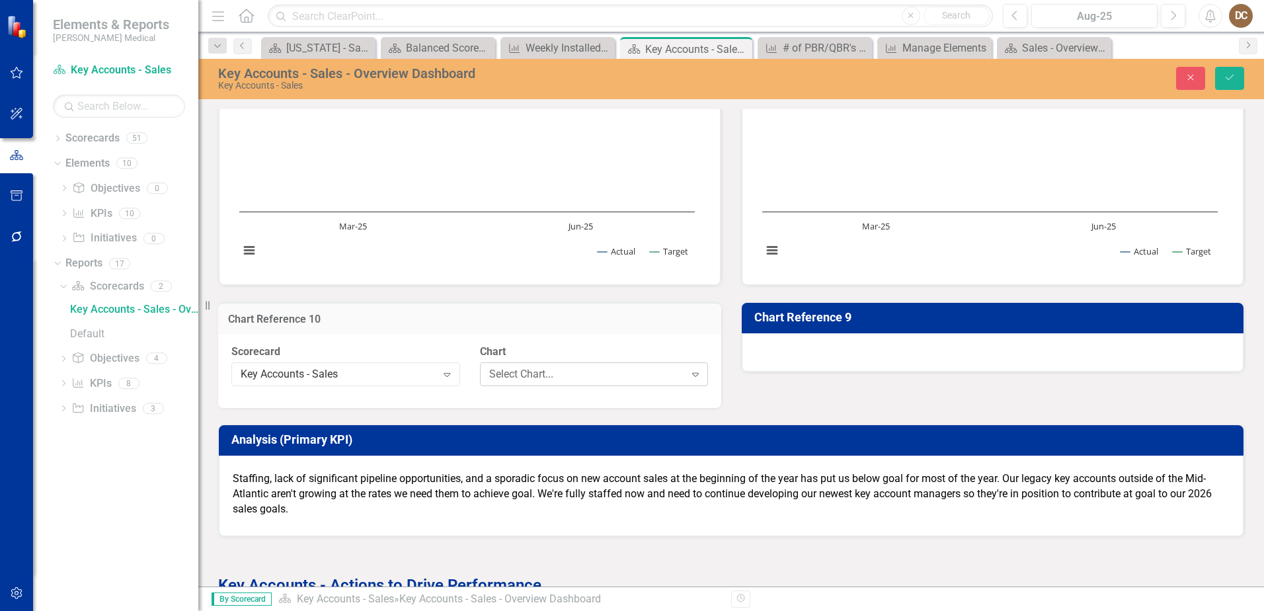
click at [623, 372] on div "Select Chart..." at bounding box center [587, 374] width 196 height 15
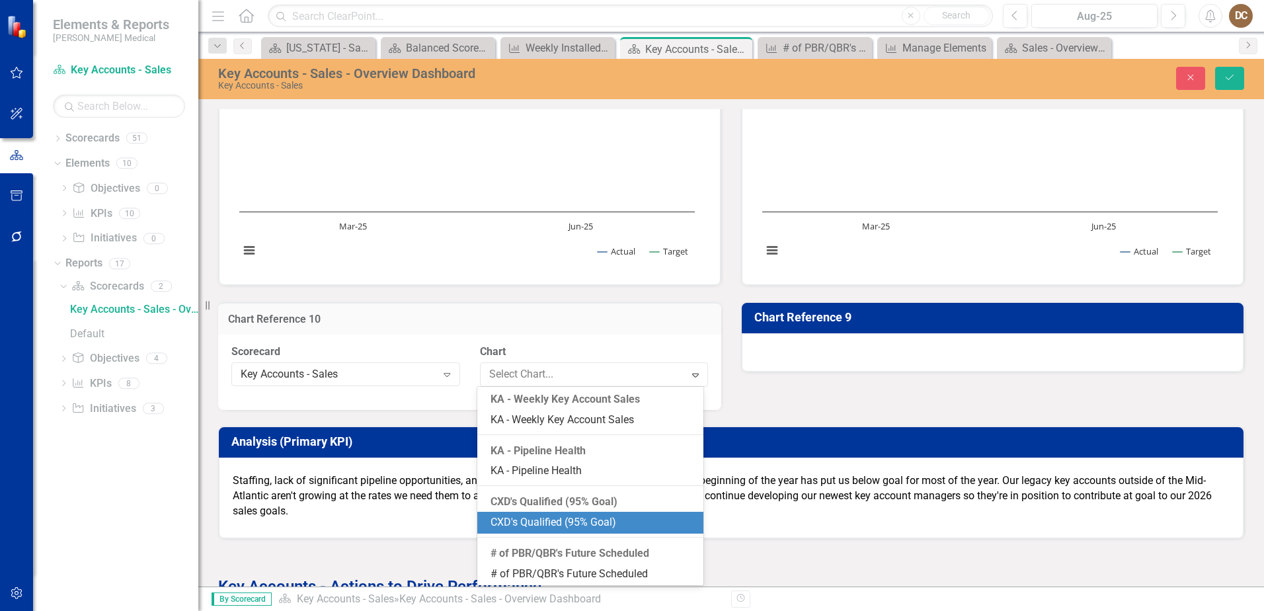
click at [530, 519] on div "CXD's Qualified (95% Goal)" at bounding box center [593, 522] width 205 height 15
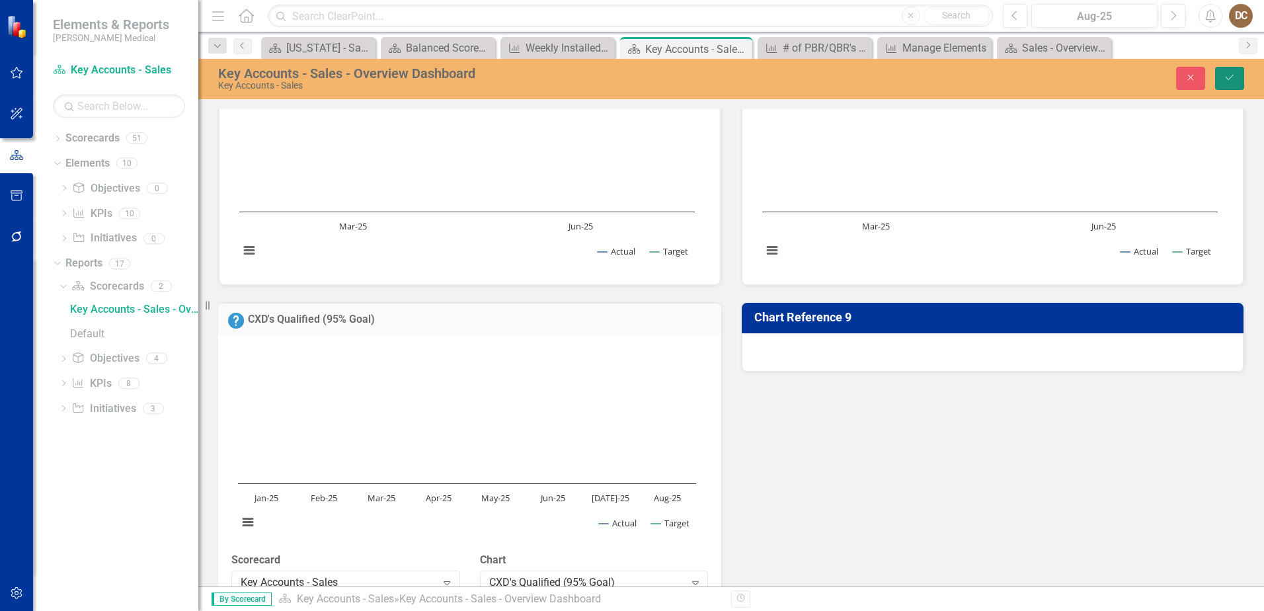
click at [1231, 73] on icon "Save" at bounding box center [1230, 77] width 12 height 9
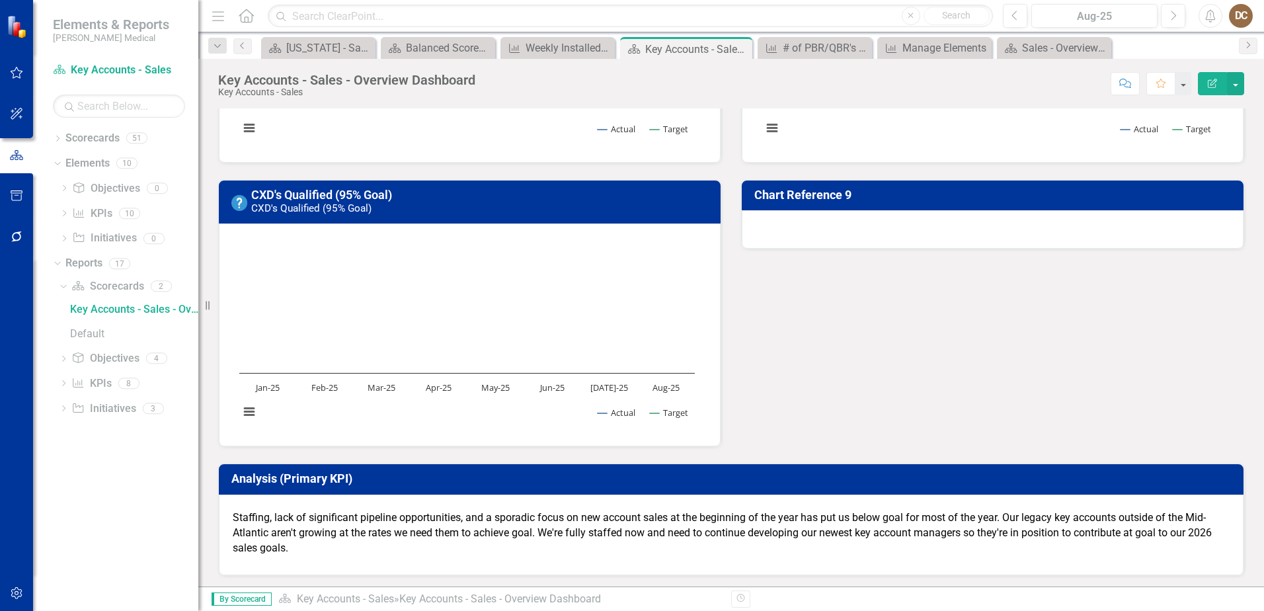
scroll to position [1190, 0]
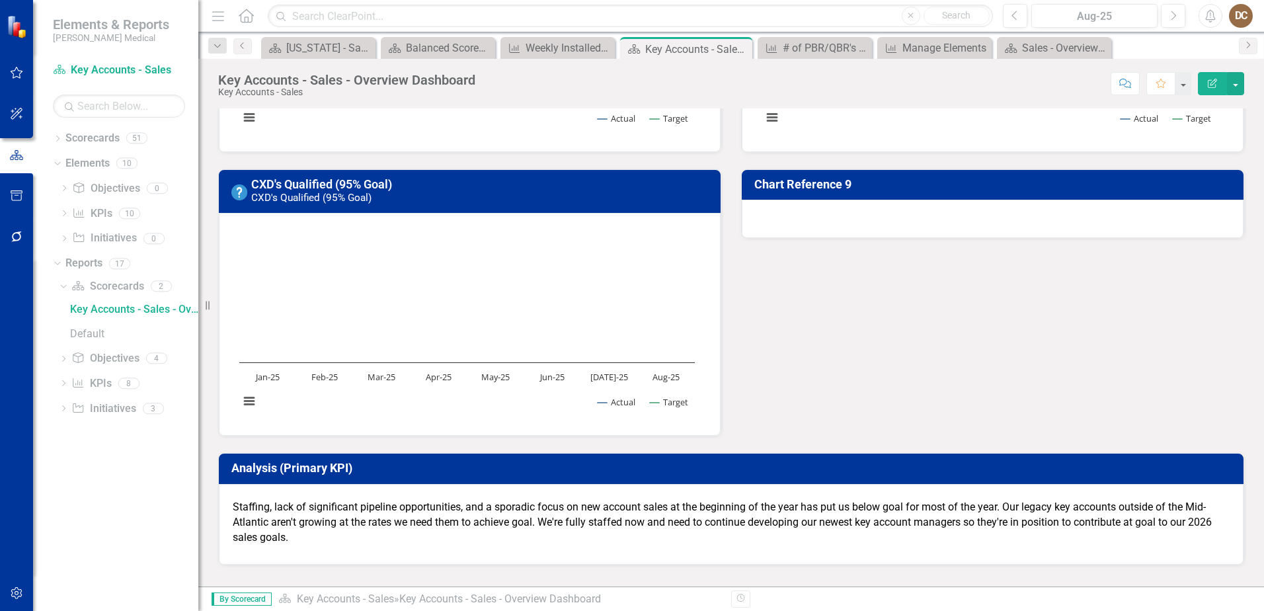
click at [1146, 214] on div at bounding box center [993, 219] width 502 height 38
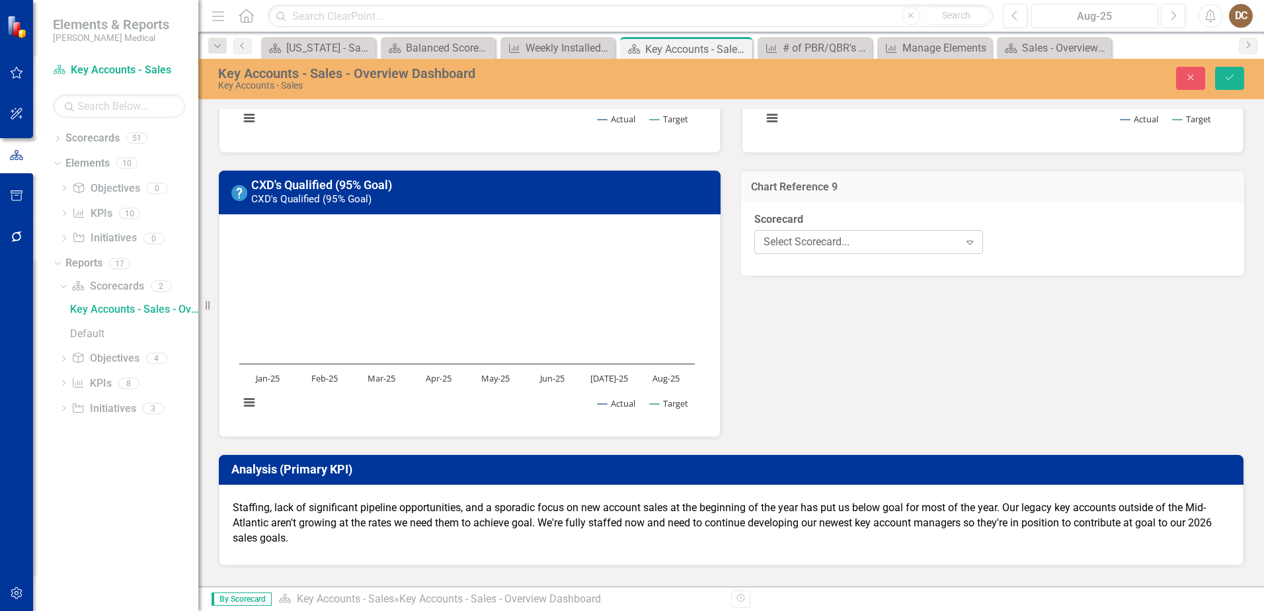
click at [899, 248] on div "Select Scorecard..." at bounding box center [862, 242] width 196 height 15
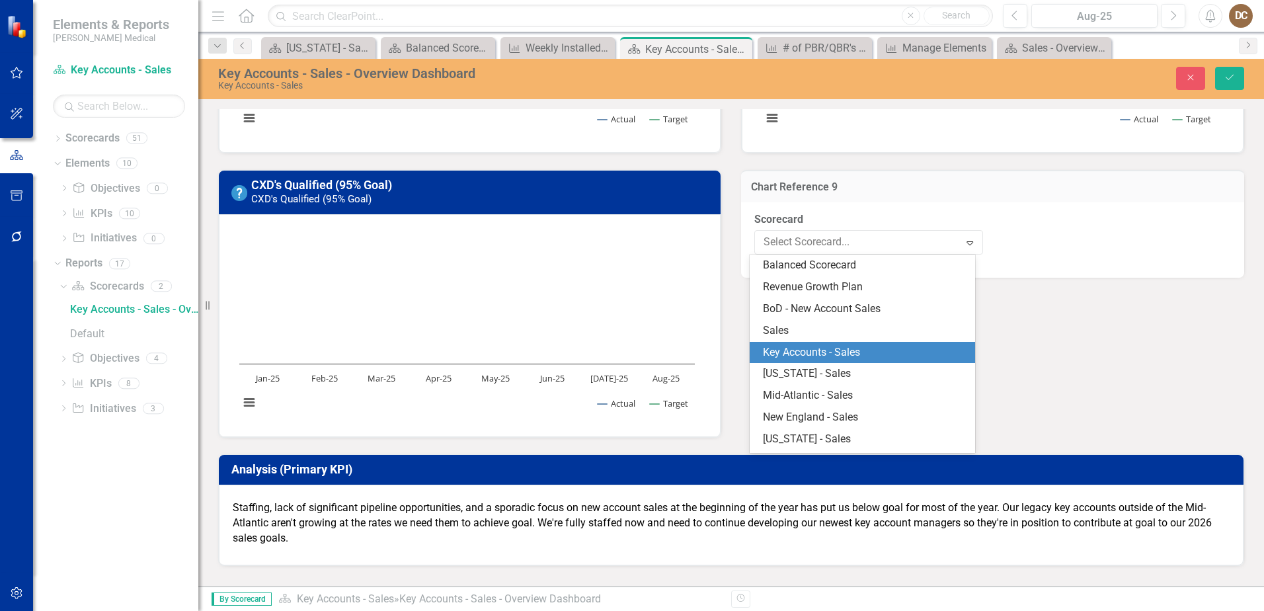
click at [858, 356] on div "Key Accounts - Sales" at bounding box center [865, 352] width 205 height 15
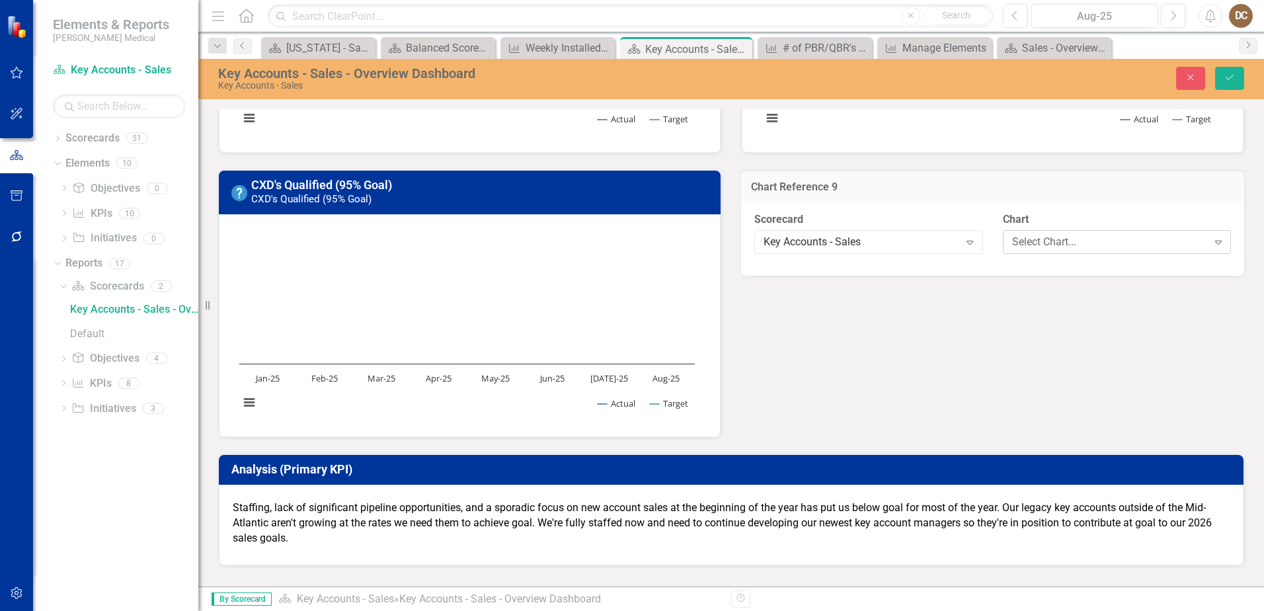
click at [1075, 244] on div "Select Chart..." at bounding box center [1110, 242] width 196 height 15
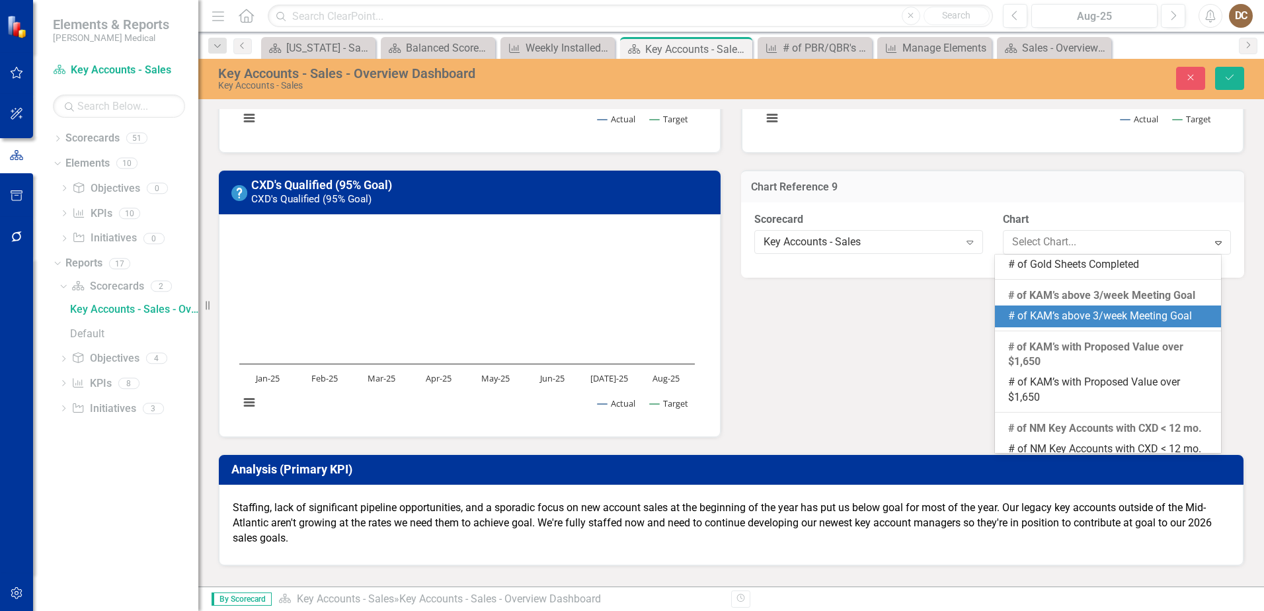
scroll to position [352, 0]
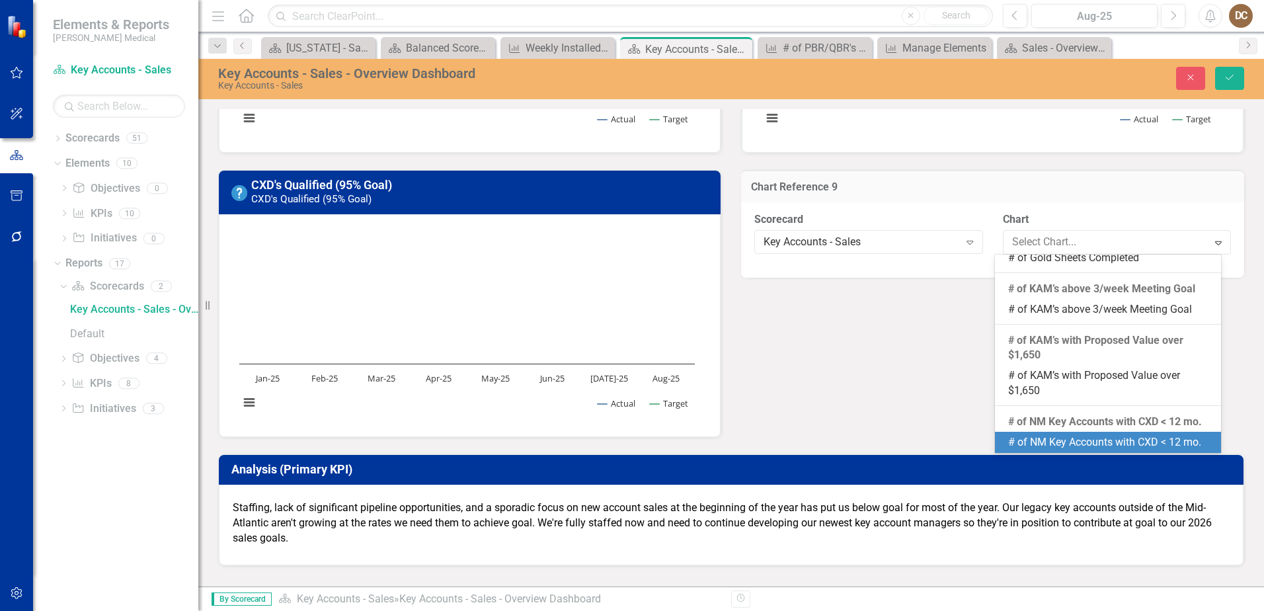
click at [1091, 440] on div "# of NM Key Accounts with CXD < 12 mo." at bounding box center [1111, 442] width 205 height 15
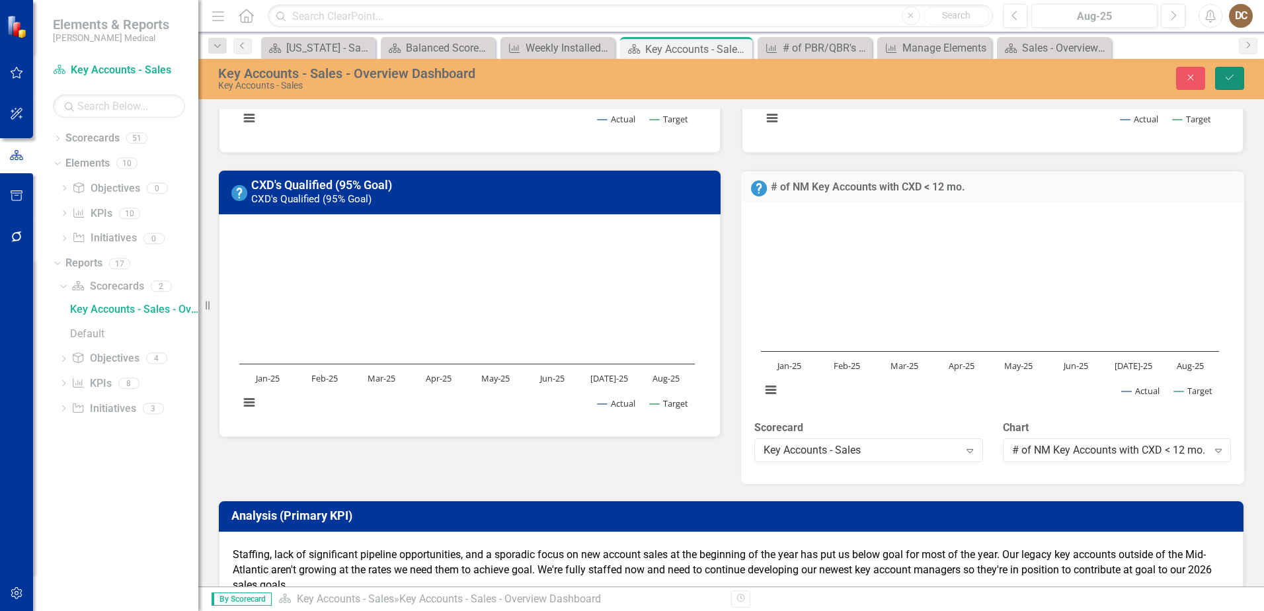
click at [1232, 77] on icon "Save" at bounding box center [1230, 77] width 12 height 9
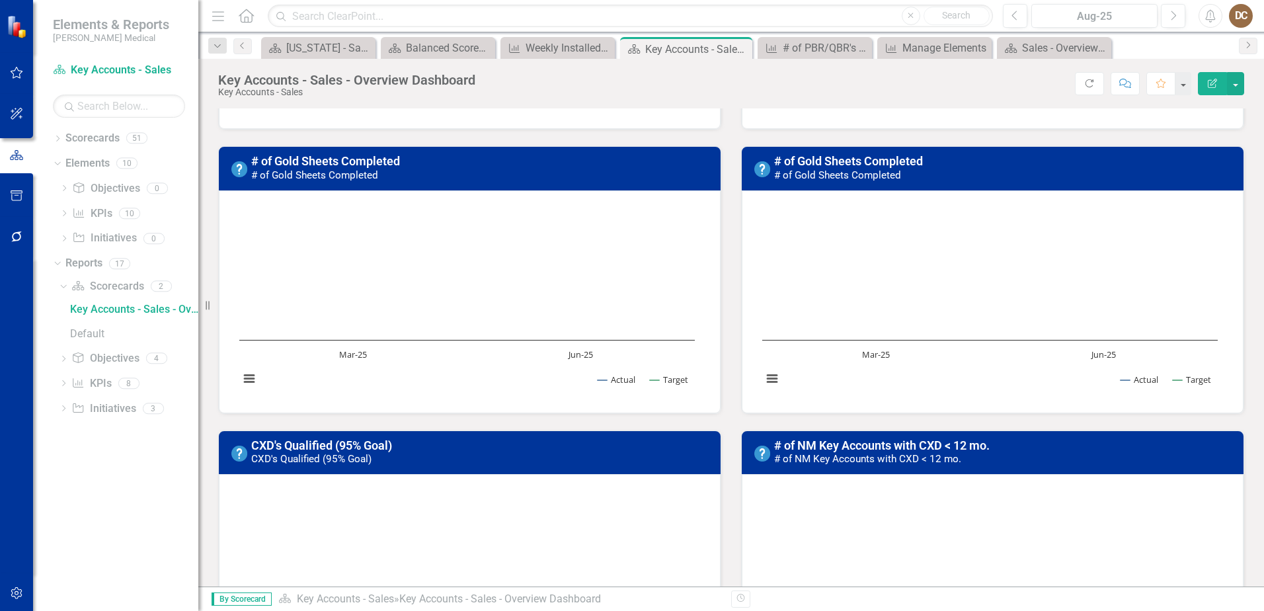
scroll to position [932, 0]
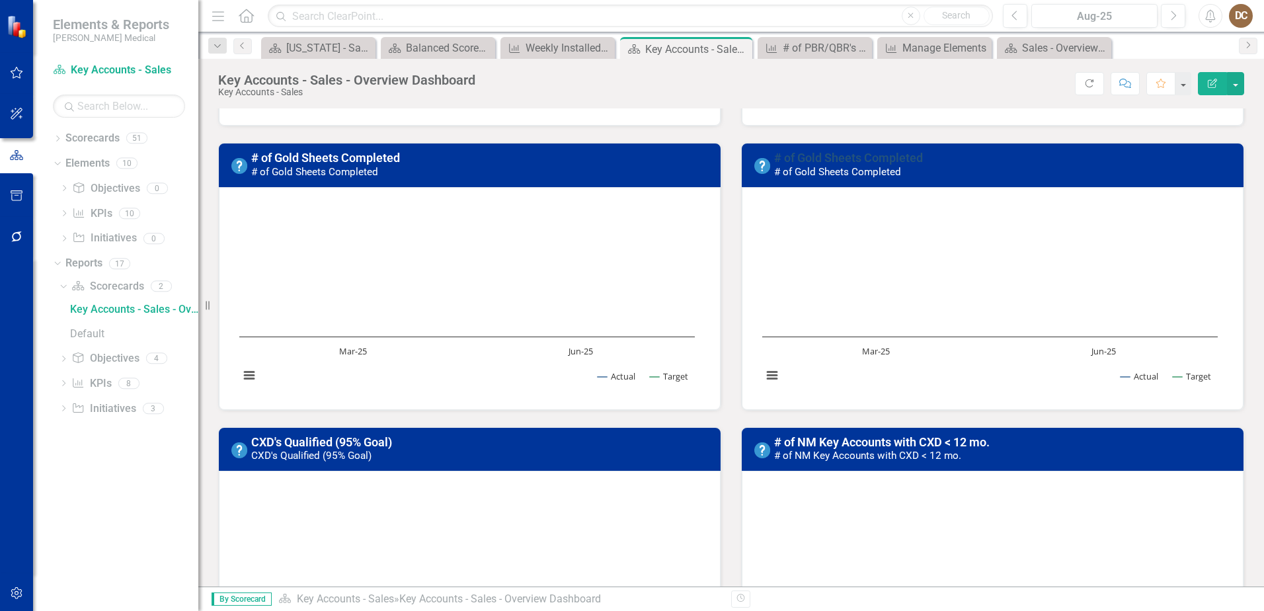
click at [878, 161] on link "# of Gold Sheets Completed" at bounding box center [848, 158] width 149 height 14
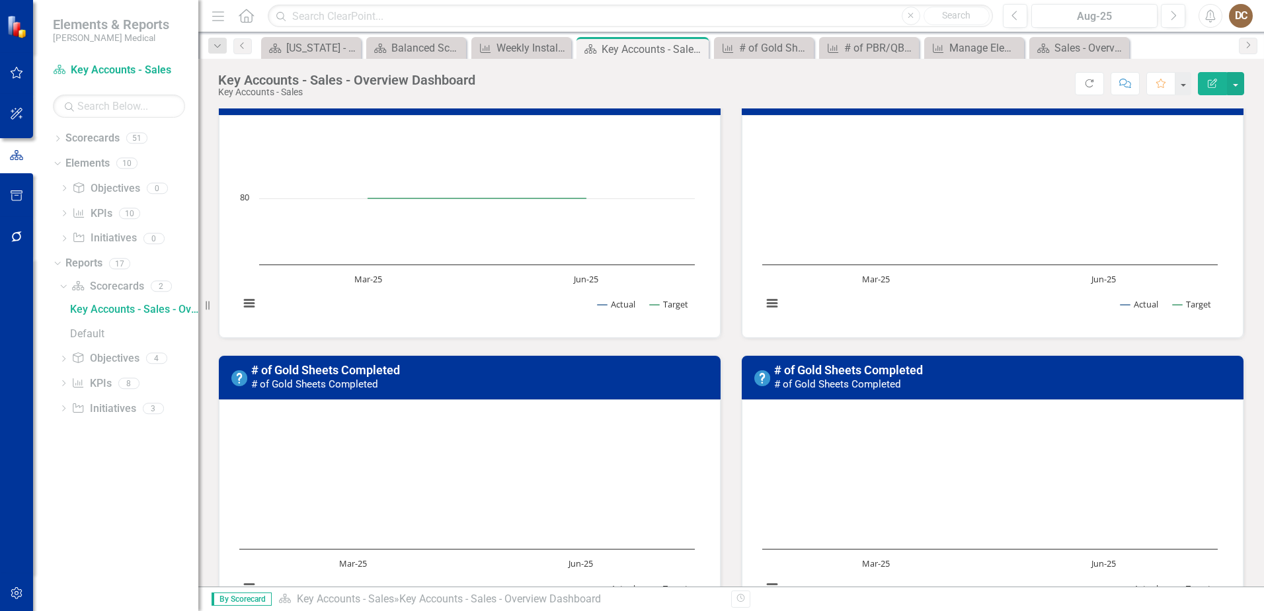
scroll to position [727, 0]
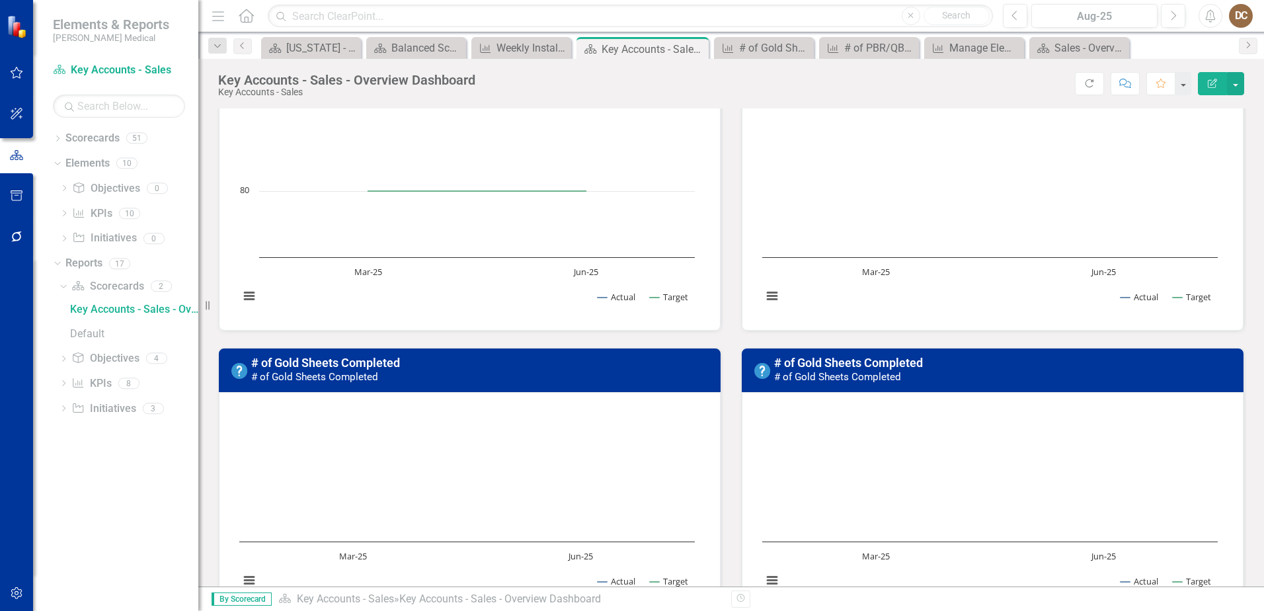
click at [870, 378] on small "# of Gold Sheets Completed" at bounding box center [837, 377] width 127 height 12
click at [972, 359] on h3 "# of Gold Sheets Completed # of Gold Sheets Completed" at bounding box center [1005, 369] width 462 height 26
click at [973, 359] on h3 "# of Gold Sheets Completed # of Gold Sheets Completed" at bounding box center [1005, 369] width 462 height 26
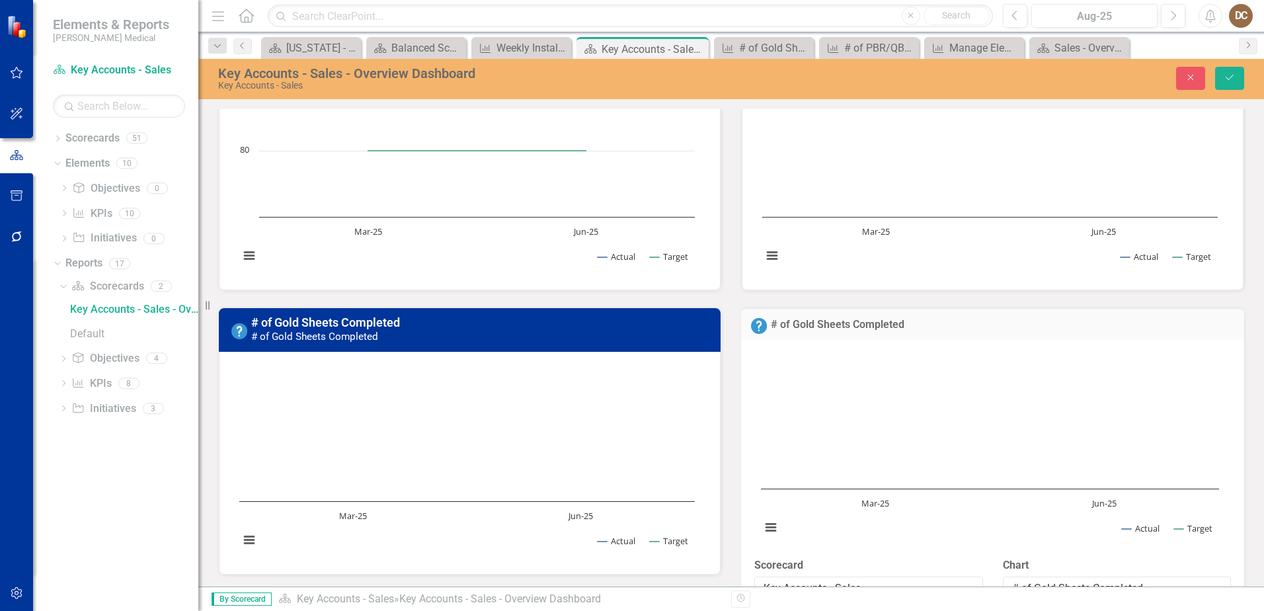
scroll to position [926, 0]
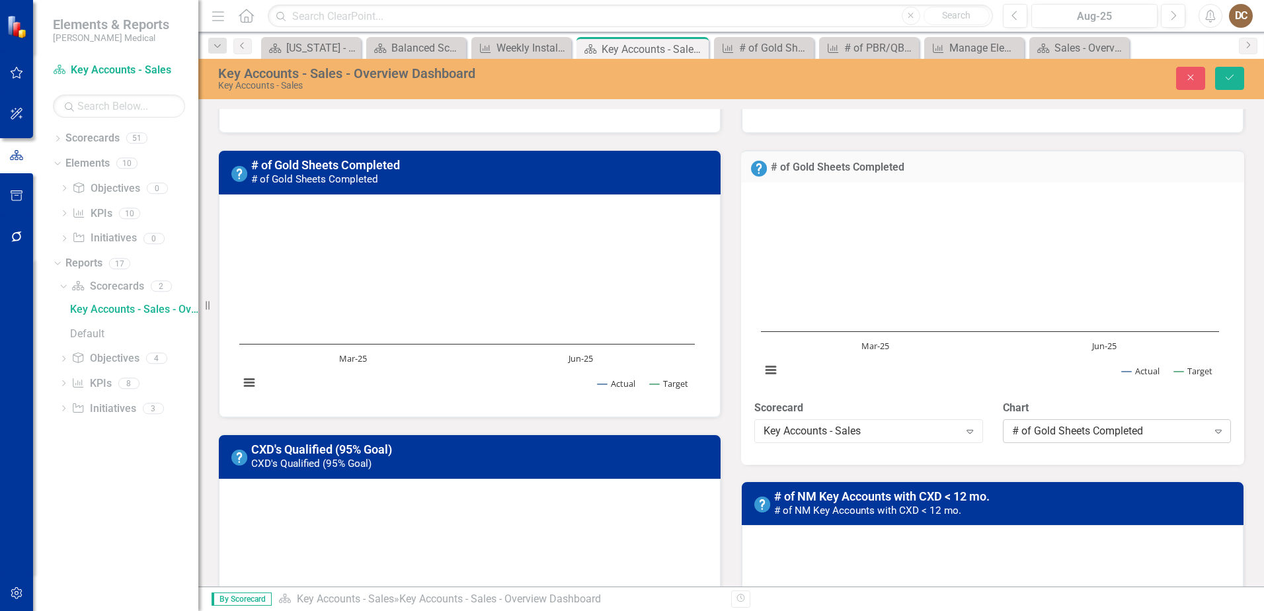
click at [1078, 425] on div "# of Gold Sheets Completed" at bounding box center [1110, 430] width 196 height 15
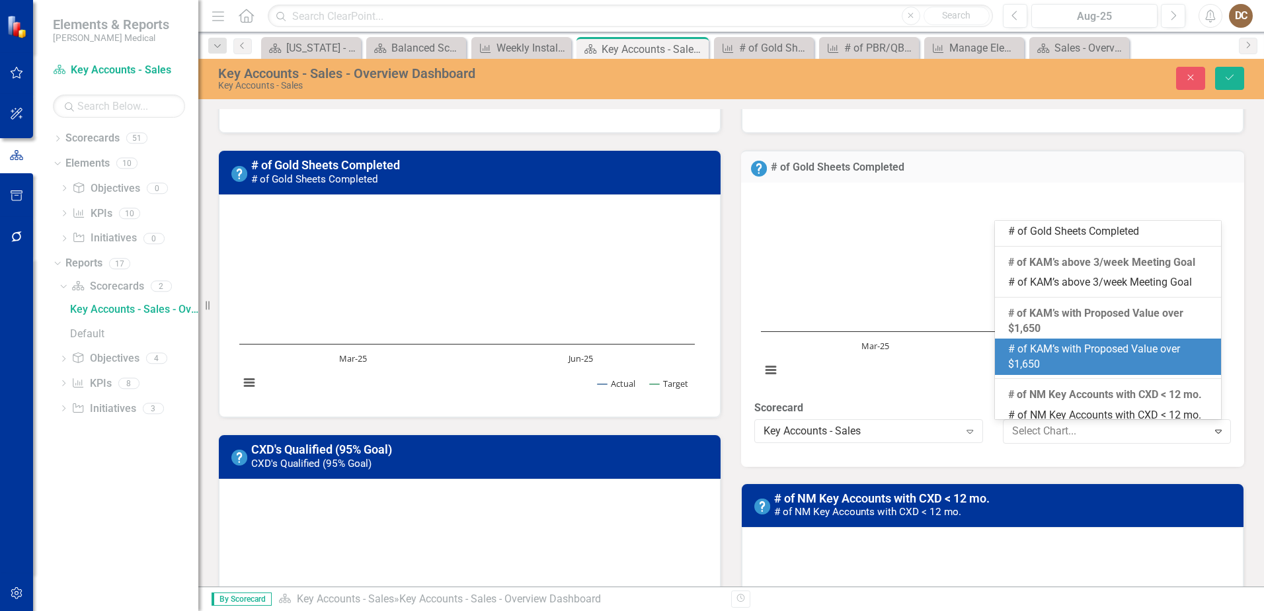
scroll to position [264, 0]
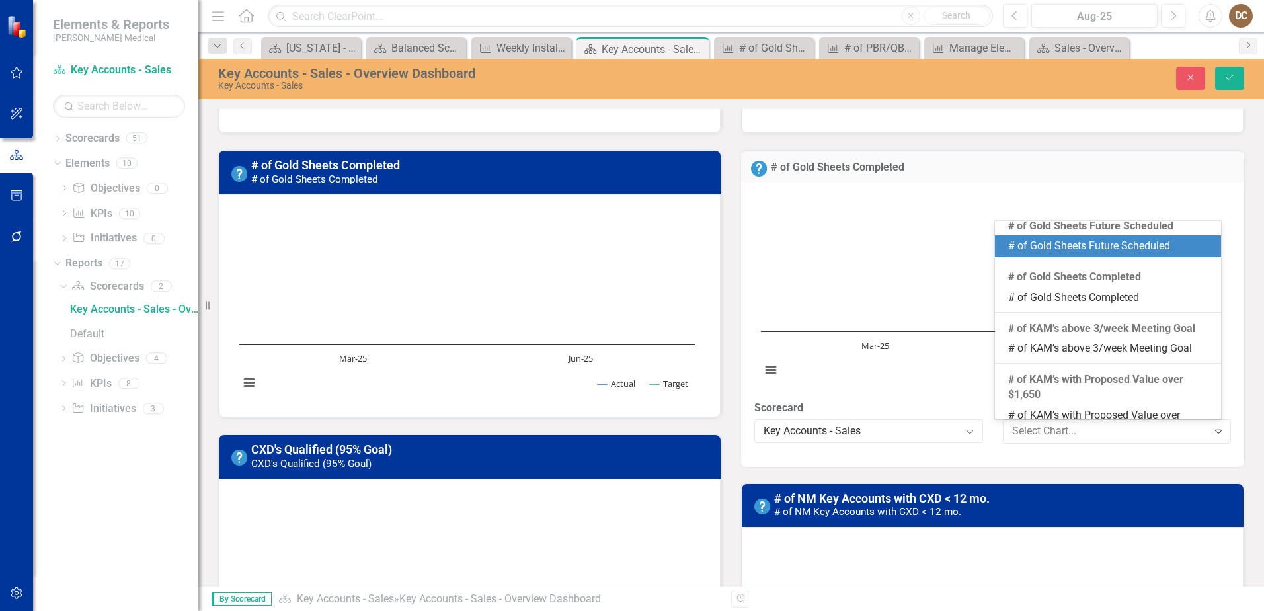
click at [1118, 249] on div "# of Gold Sheets Future Scheduled" at bounding box center [1111, 246] width 205 height 15
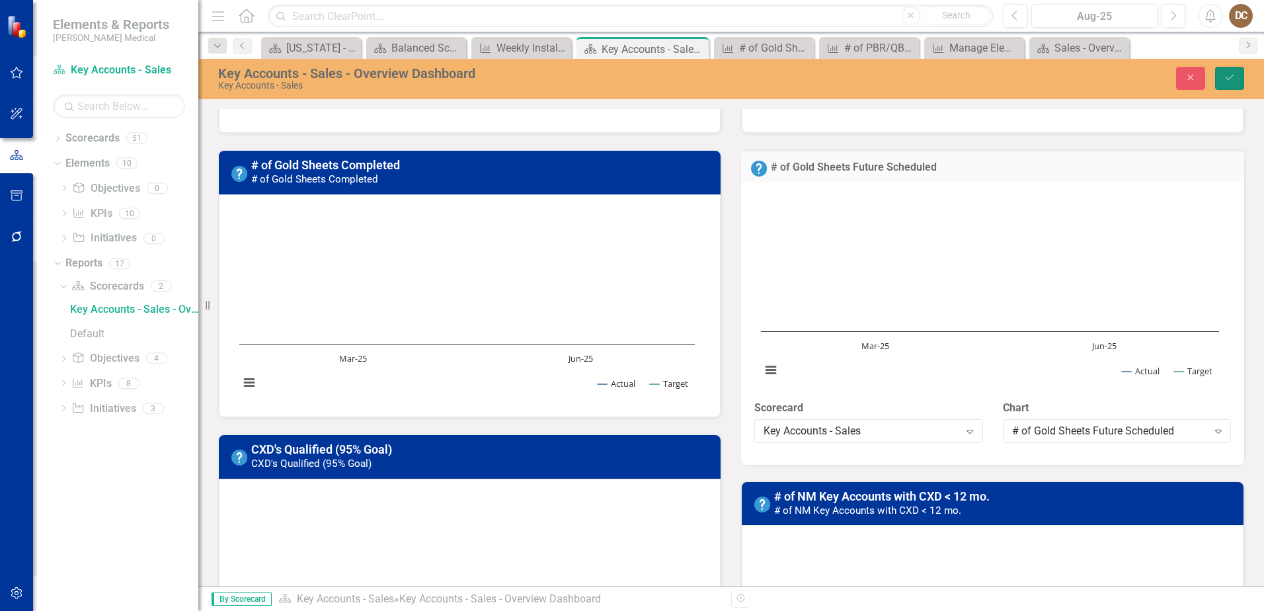
click at [1227, 77] on icon "Save" at bounding box center [1230, 77] width 12 height 9
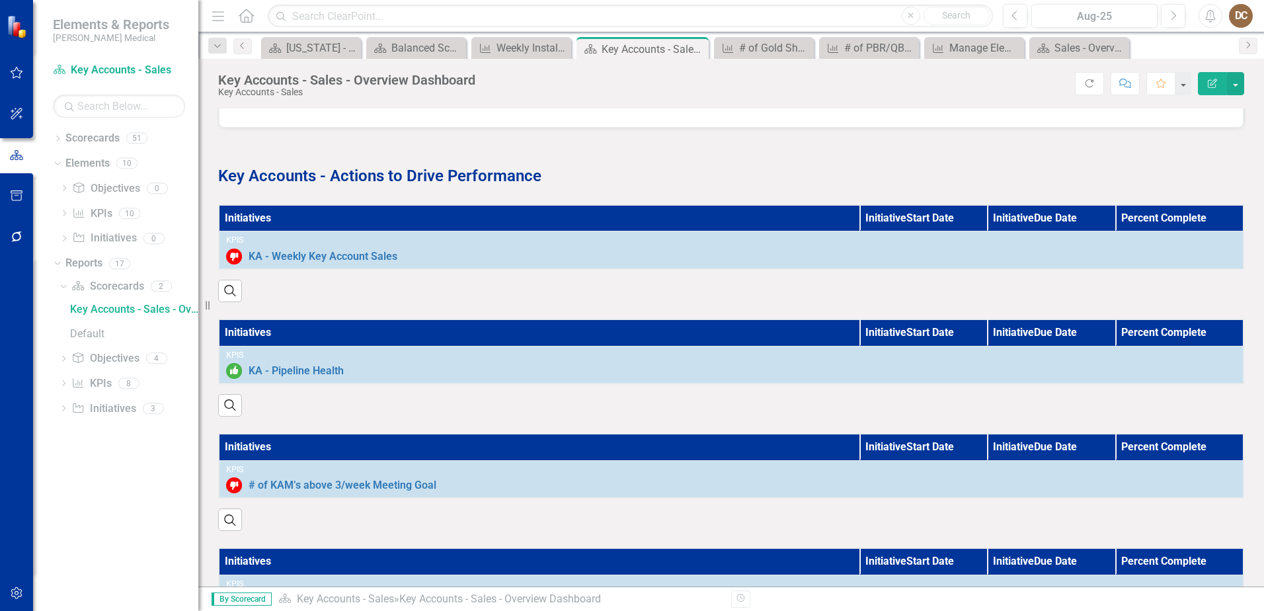
scroll to position [1607, 0]
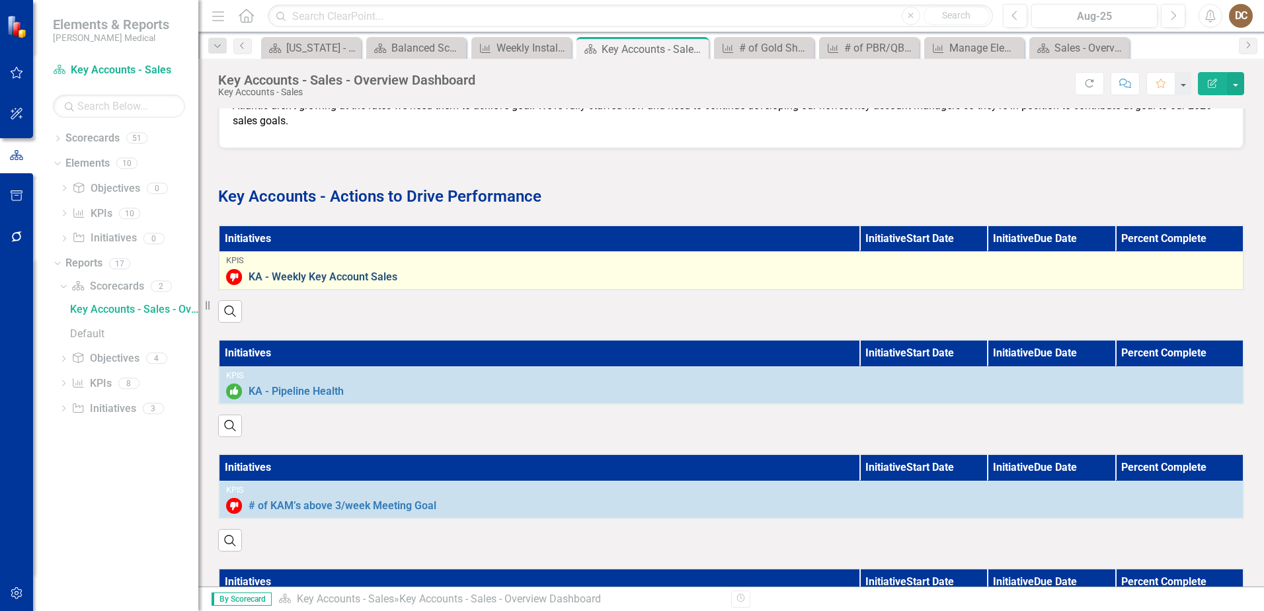
click at [358, 274] on link "KA - Weekly Key Account Sales" at bounding box center [743, 277] width 988 height 12
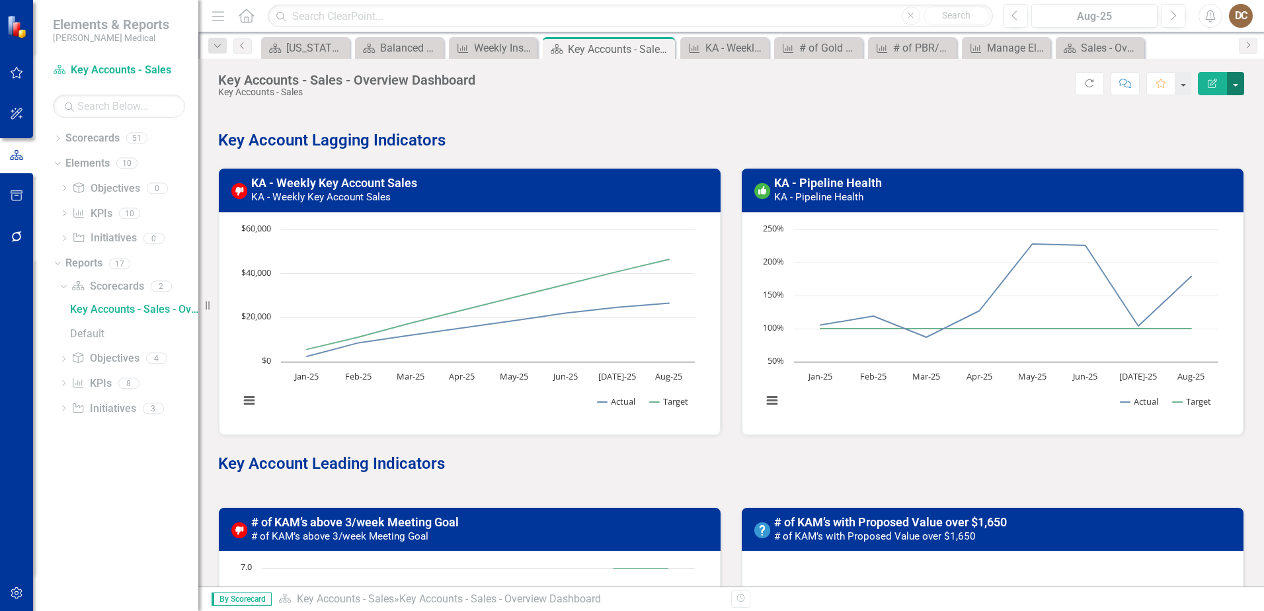
click at [1234, 91] on button "button" at bounding box center [1235, 83] width 17 height 23
click at [1169, 133] on link "Edit Report Edit Layout" at bounding box center [1190, 132] width 107 height 24
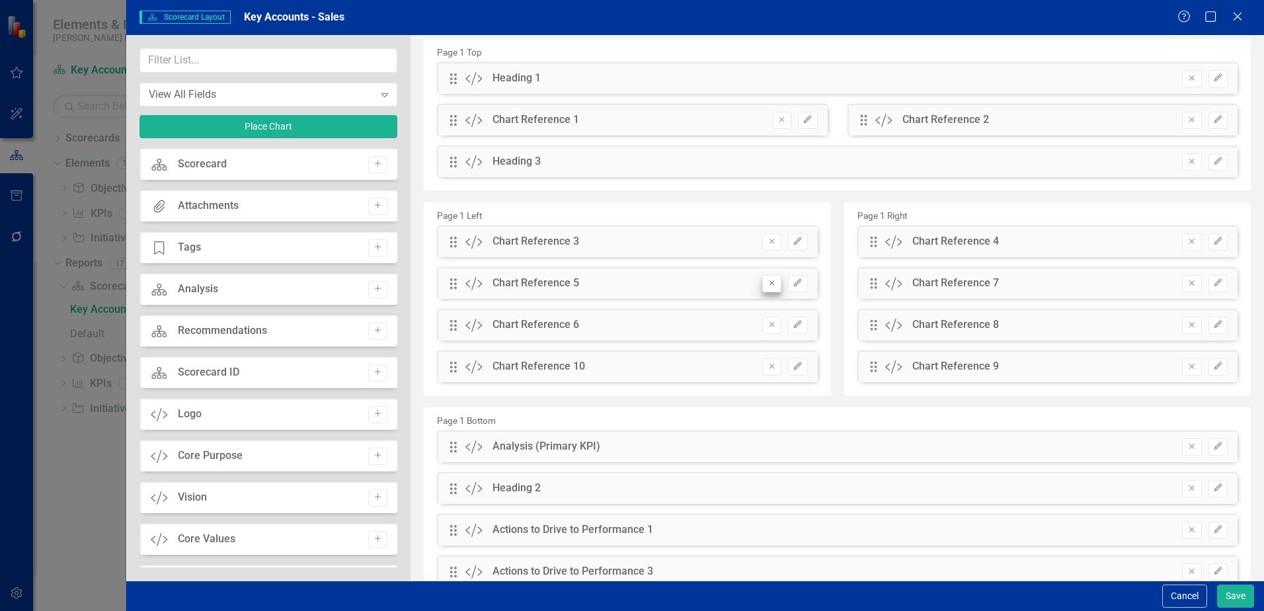
scroll to position [191, 0]
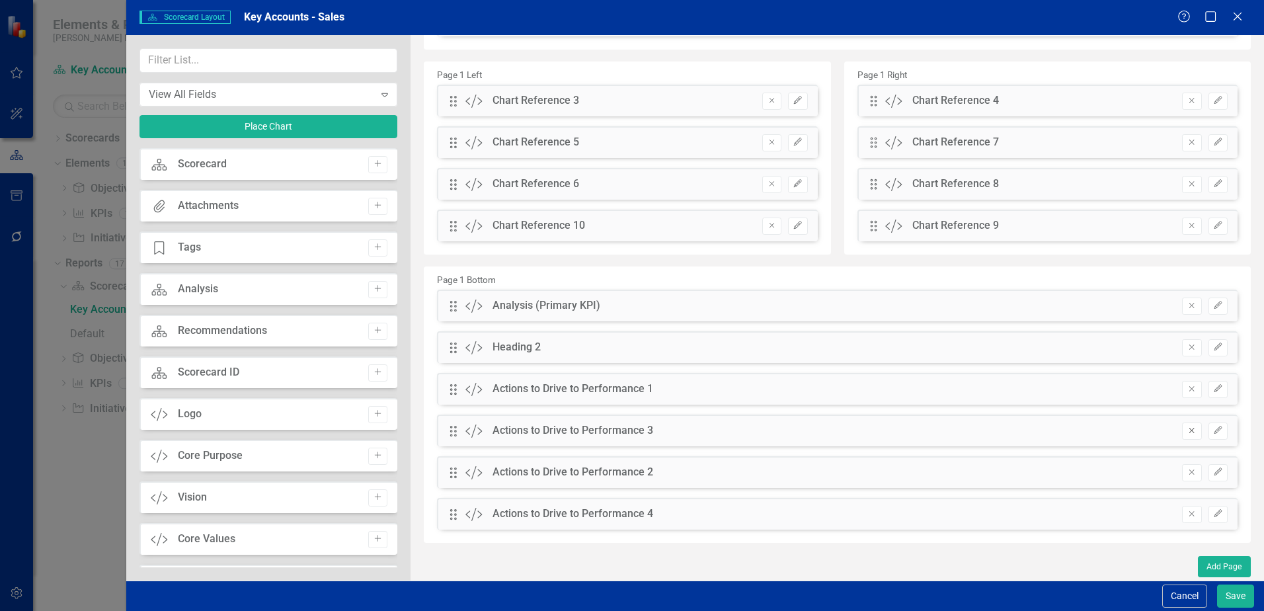
click at [1187, 431] on icon "Remove" at bounding box center [1192, 431] width 10 height 8
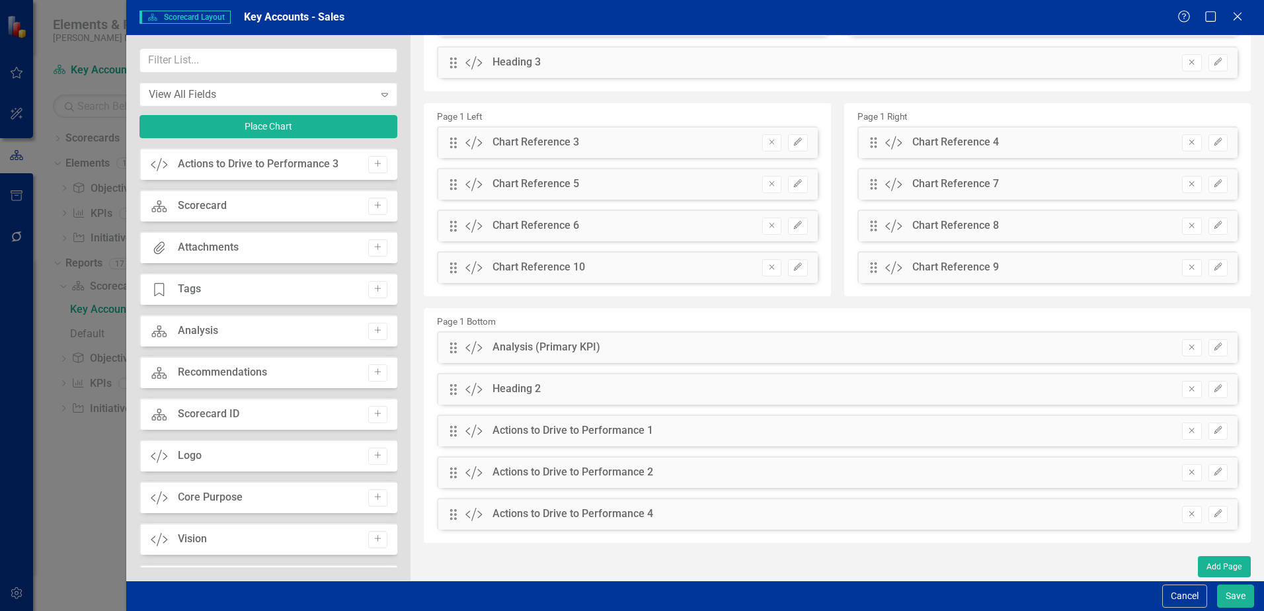
scroll to position [149, 0]
click at [1187, 476] on icon "Remove" at bounding box center [1192, 472] width 10 height 8
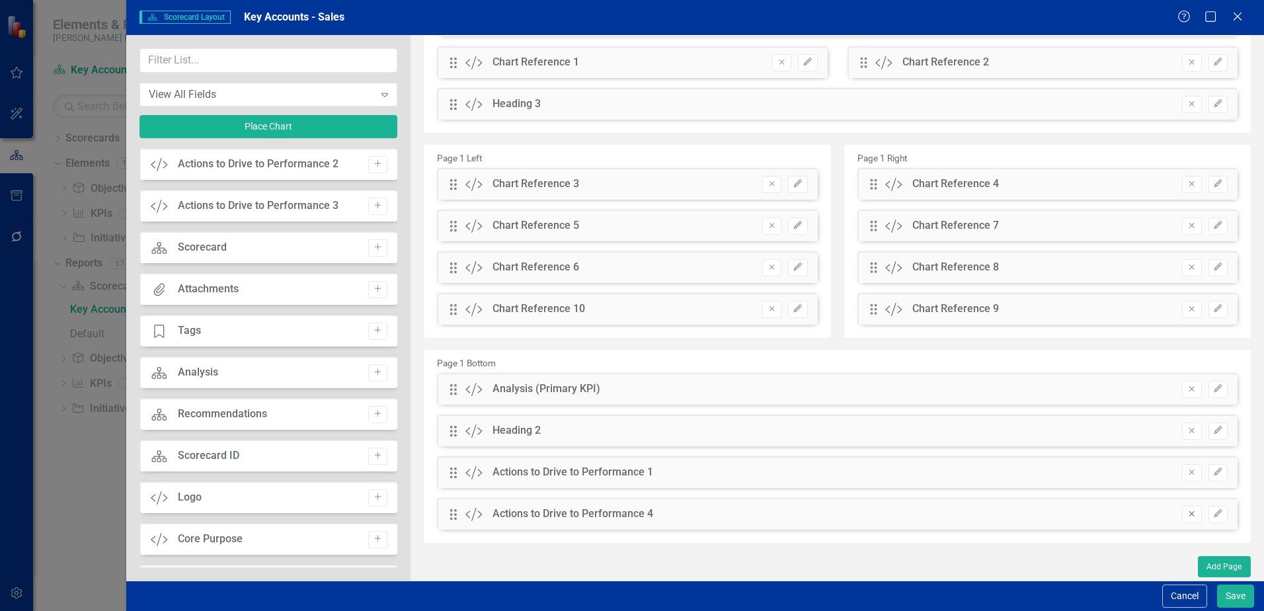
click at [1187, 516] on icon "Remove" at bounding box center [1192, 514] width 10 height 8
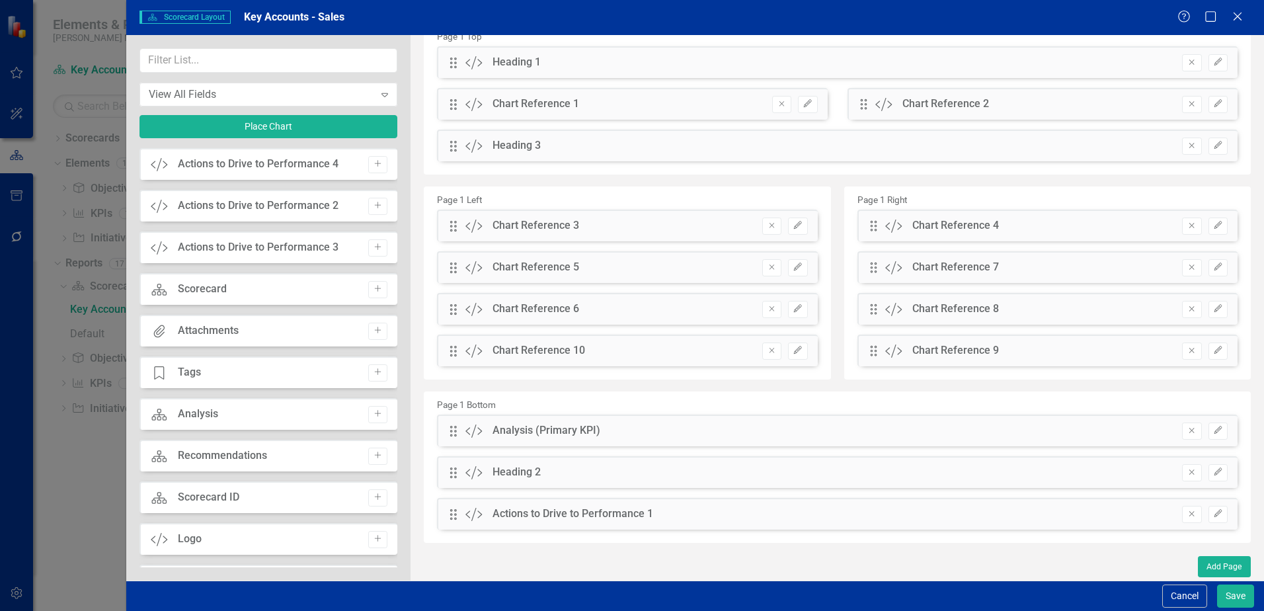
scroll to position [66, 0]
click at [1234, 593] on button "Save" at bounding box center [1235, 596] width 37 height 23
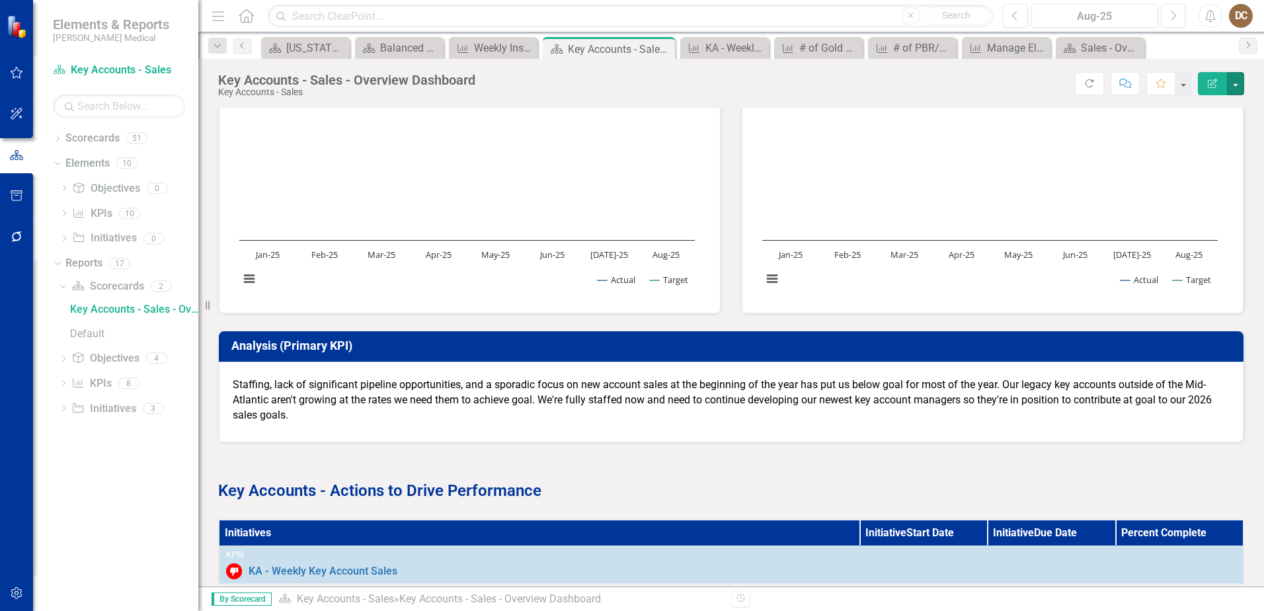
scroll to position [1366, 0]
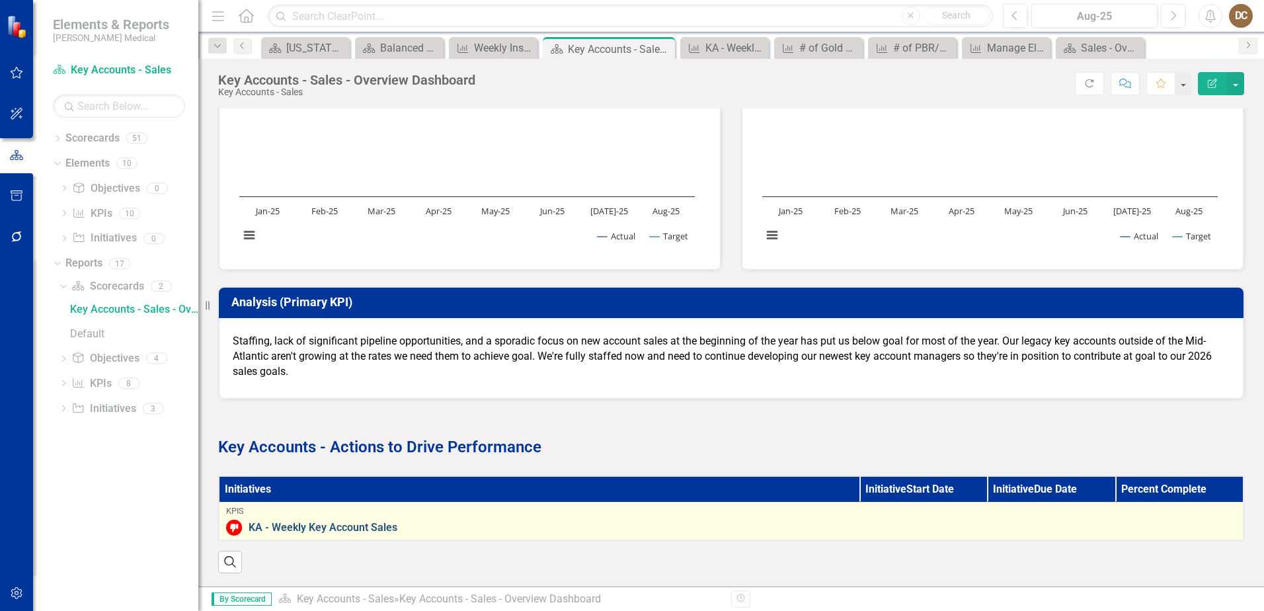
click at [348, 522] on link "KA - Weekly Key Account Sales" at bounding box center [743, 528] width 988 height 12
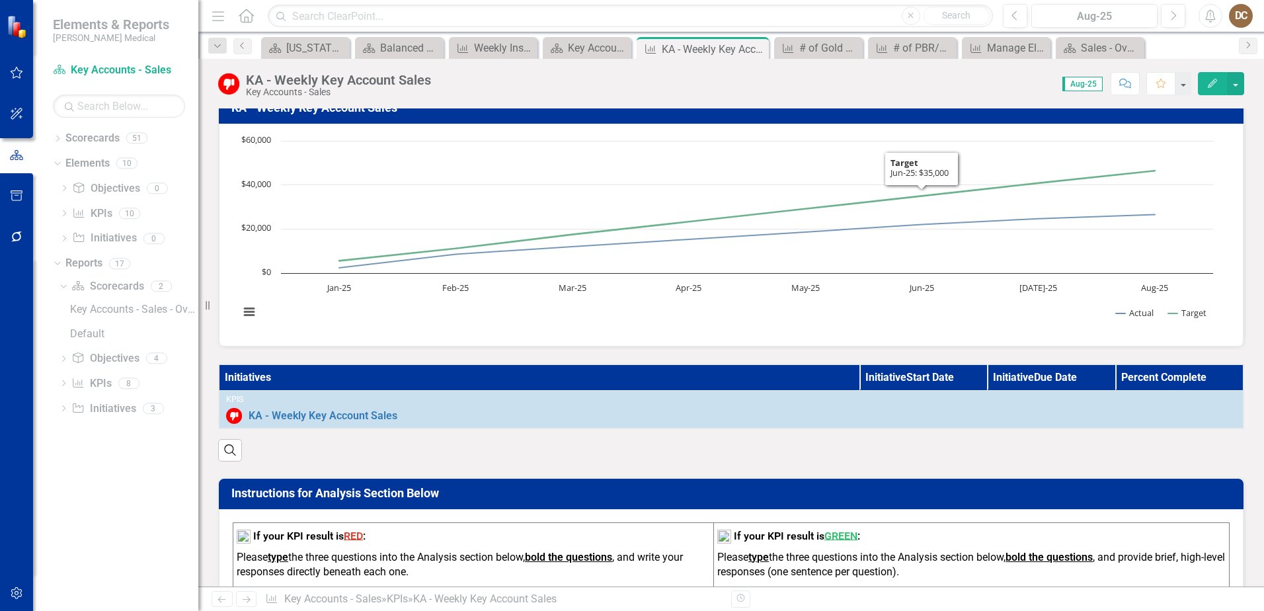
scroll to position [265, 0]
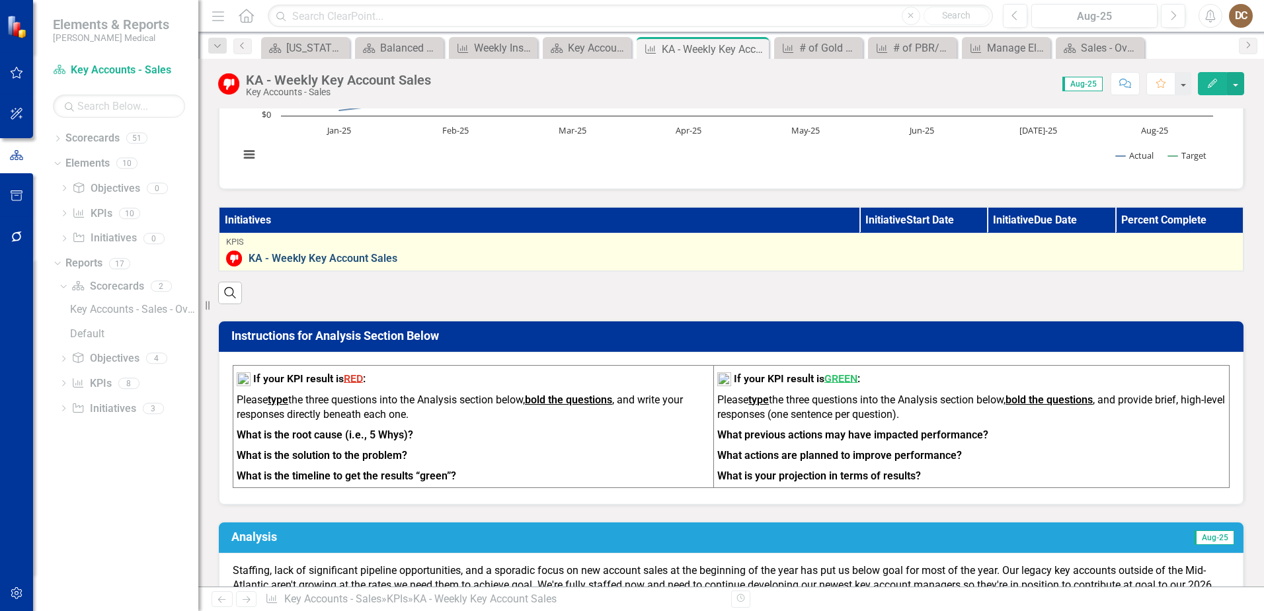
click at [344, 257] on link "KA - Weekly Key Account Sales" at bounding box center [743, 259] width 988 height 12
click at [817, 263] on link "KA - Weekly Key Account Sales" at bounding box center [743, 259] width 988 height 12
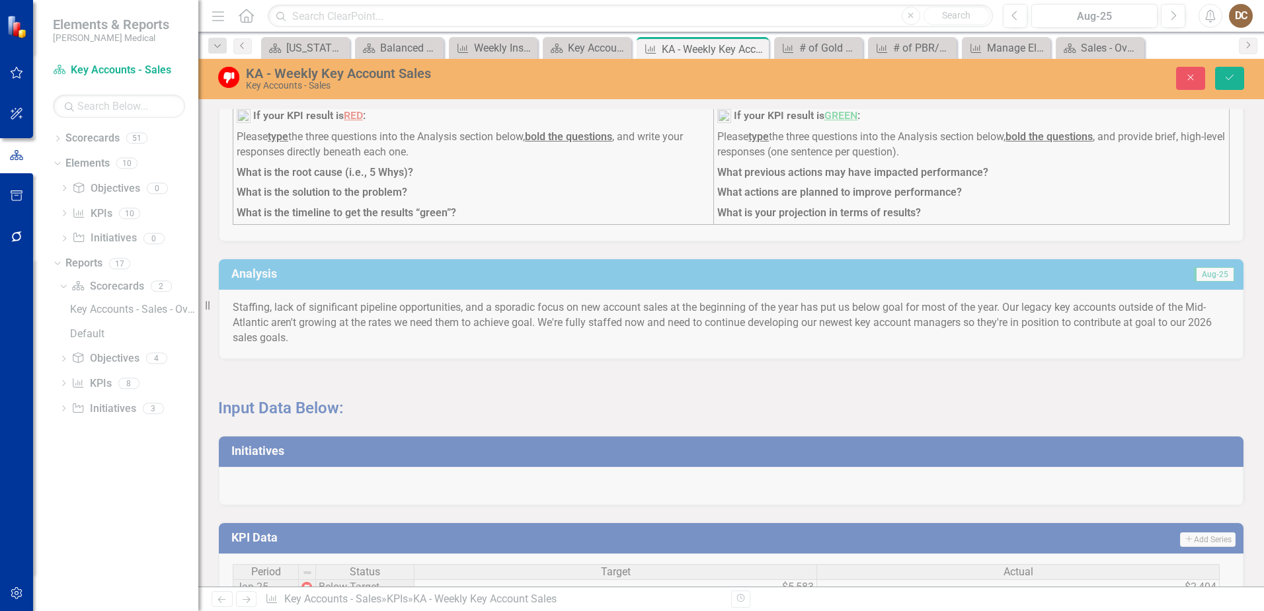
scroll to position [397, 0]
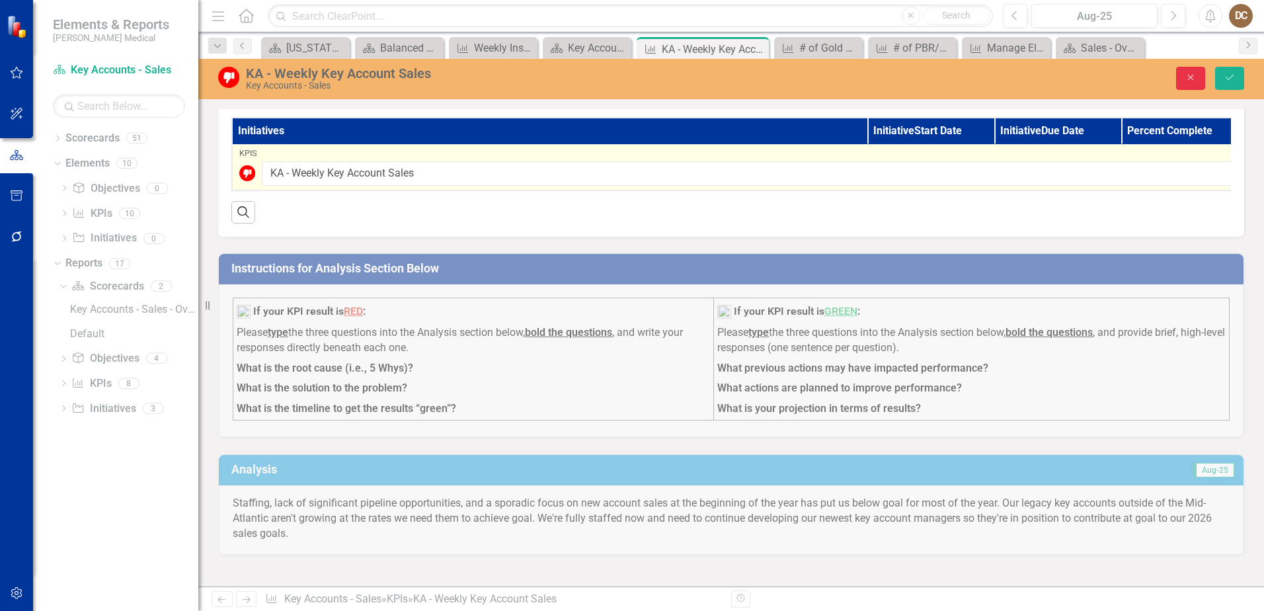
click at [1202, 75] on button "Close" at bounding box center [1190, 78] width 29 height 23
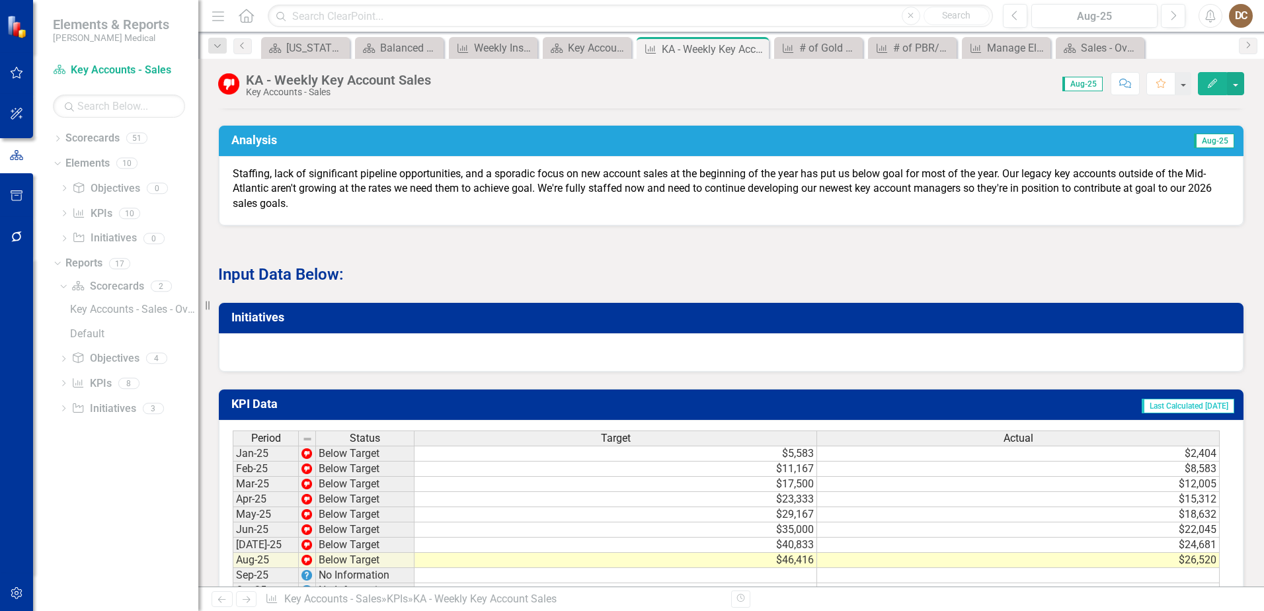
scroll to position [727, 0]
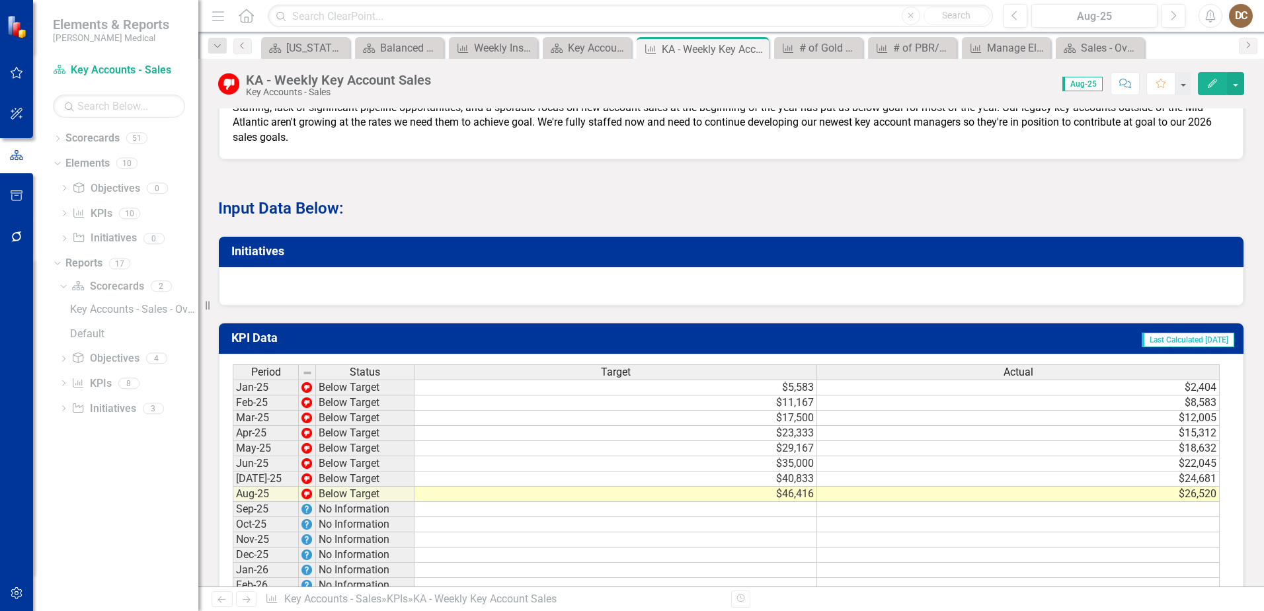
click at [317, 287] on div at bounding box center [731, 286] width 1025 height 38
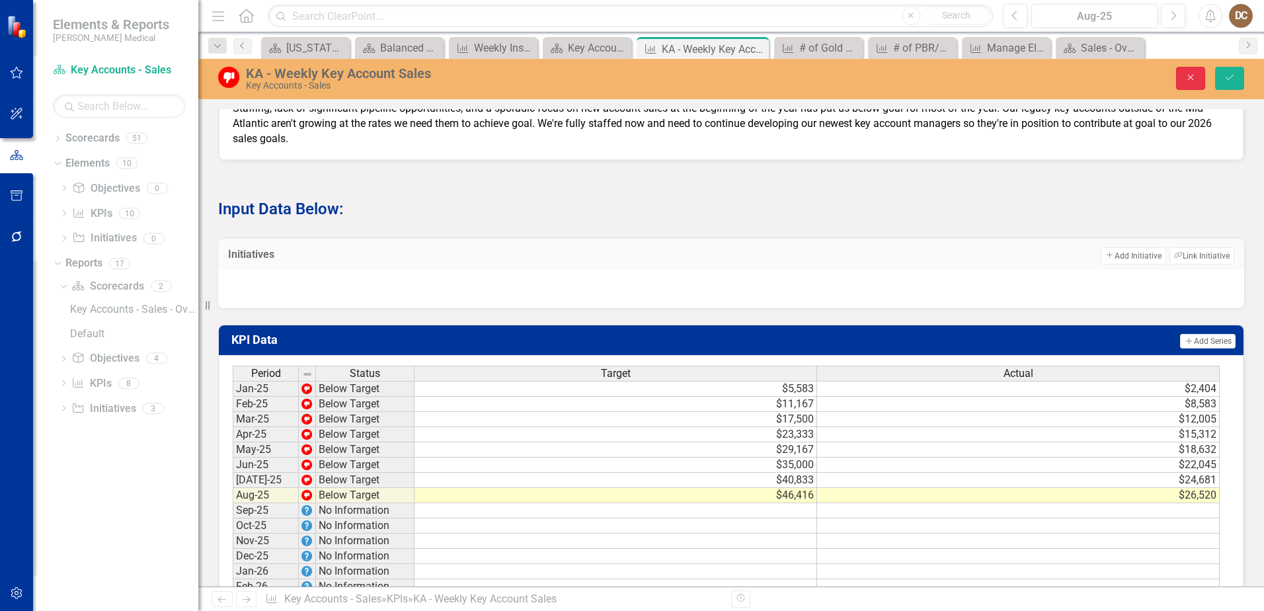
click at [1204, 73] on button "Close" at bounding box center [1190, 78] width 29 height 23
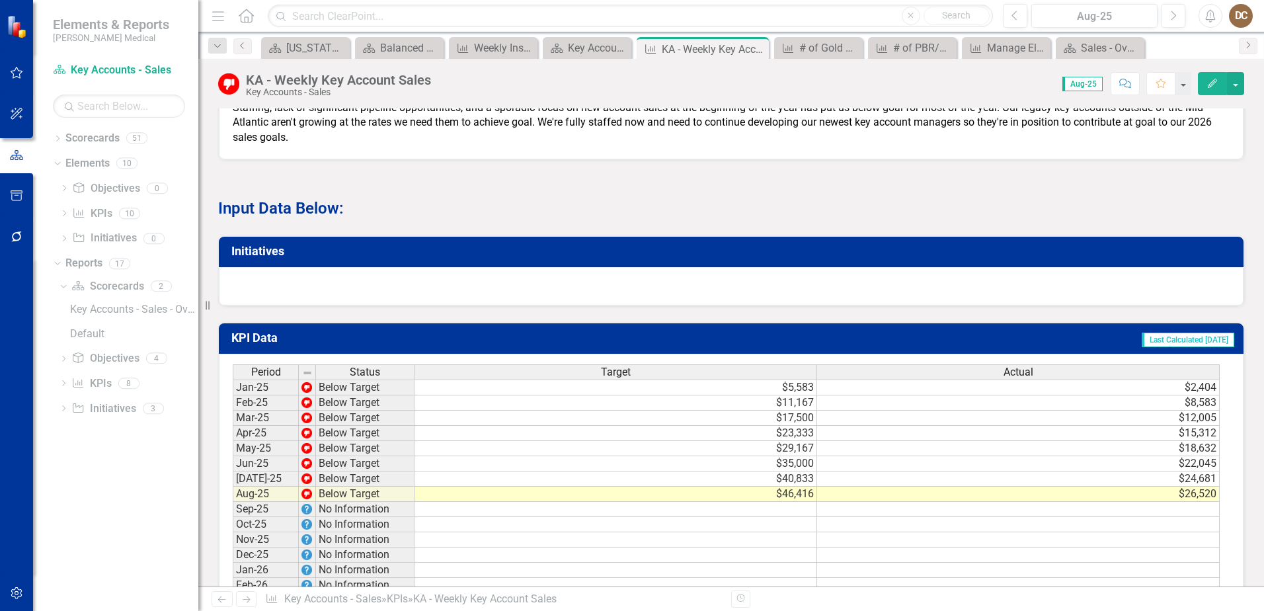
click at [412, 300] on div at bounding box center [731, 286] width 1025 height 38
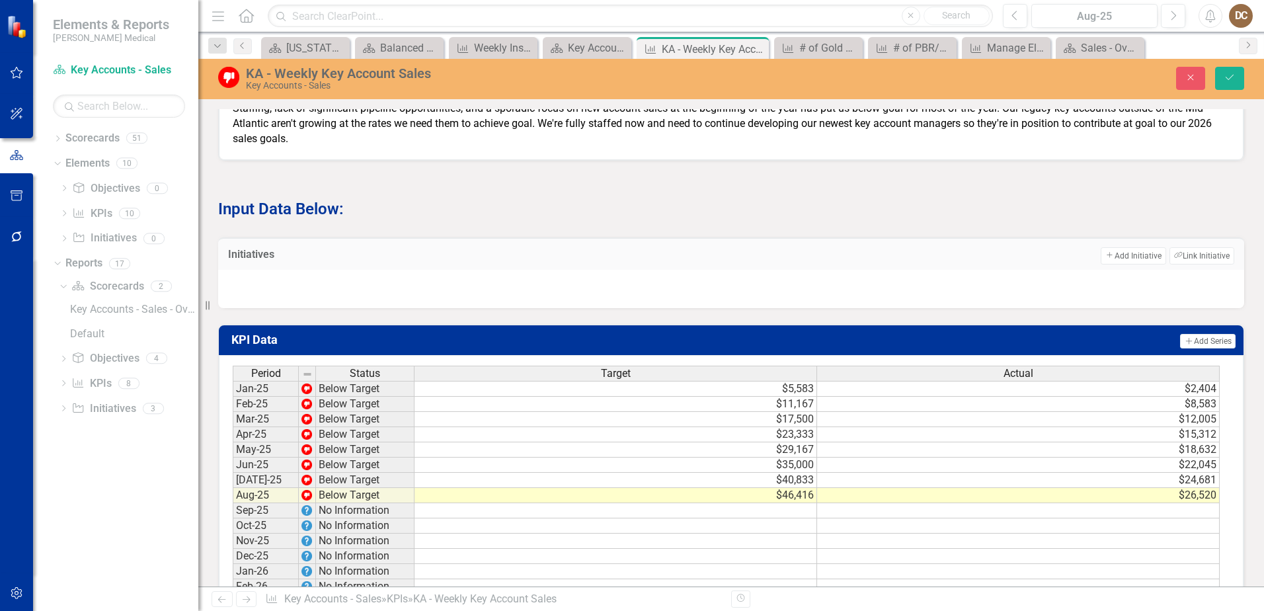
click at [288, 301] on div at bounding box center [731, 289] width 1026 height 38
click at [1106, 259] on icon "Add" at bounding box center [1110, 255] width 9 height 7
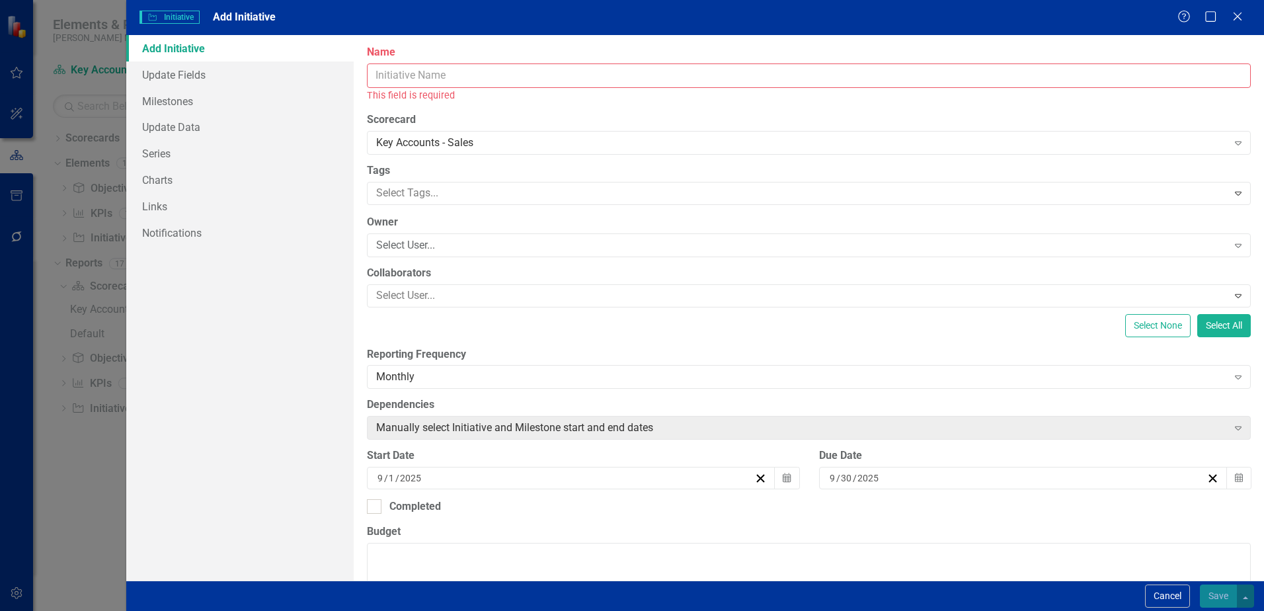
click at [485, 76] on input "Name" at bounding box center [809, 75] width 884 height 24
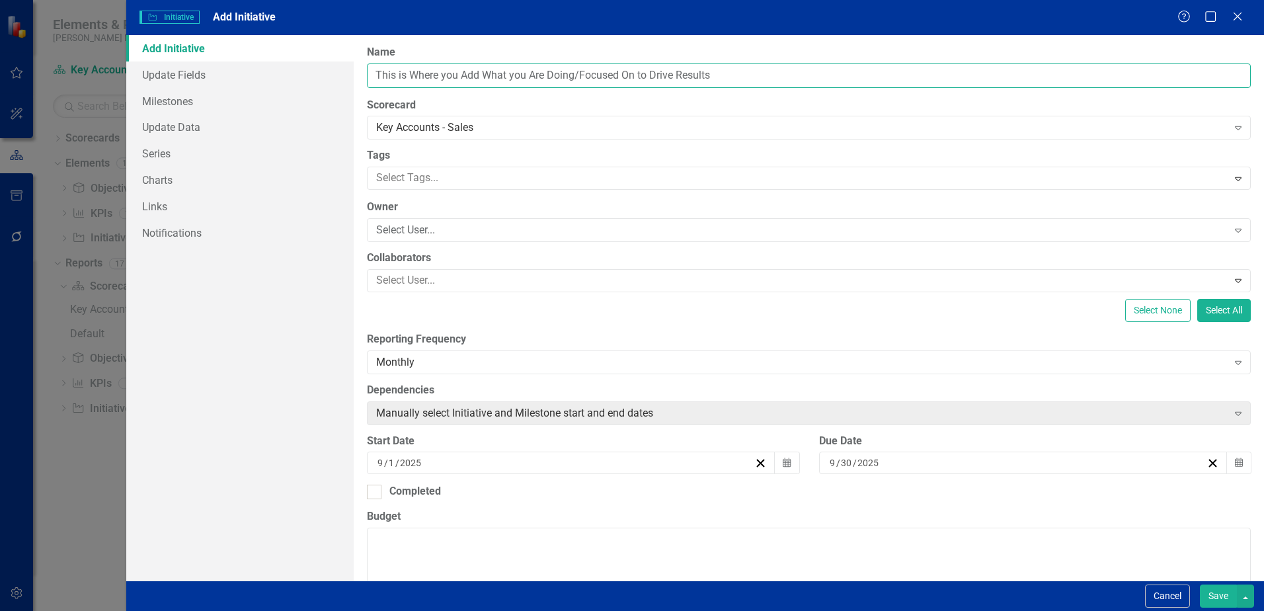
type input "This is Where you Add What you Are Doing/Focused On to Drive Results"
click at [765, 52] on label "Name" at bounding box center [809, 52] width 884 height 15
click at [765, 63] on input "This is Where you Add What you Are Doing/Focused On to Drive Results" at bounding box center [809, 75] width 884 height 24
click at [784, 464] on icon "Calendar" at bounding box center [787, 462] width 8 height 9
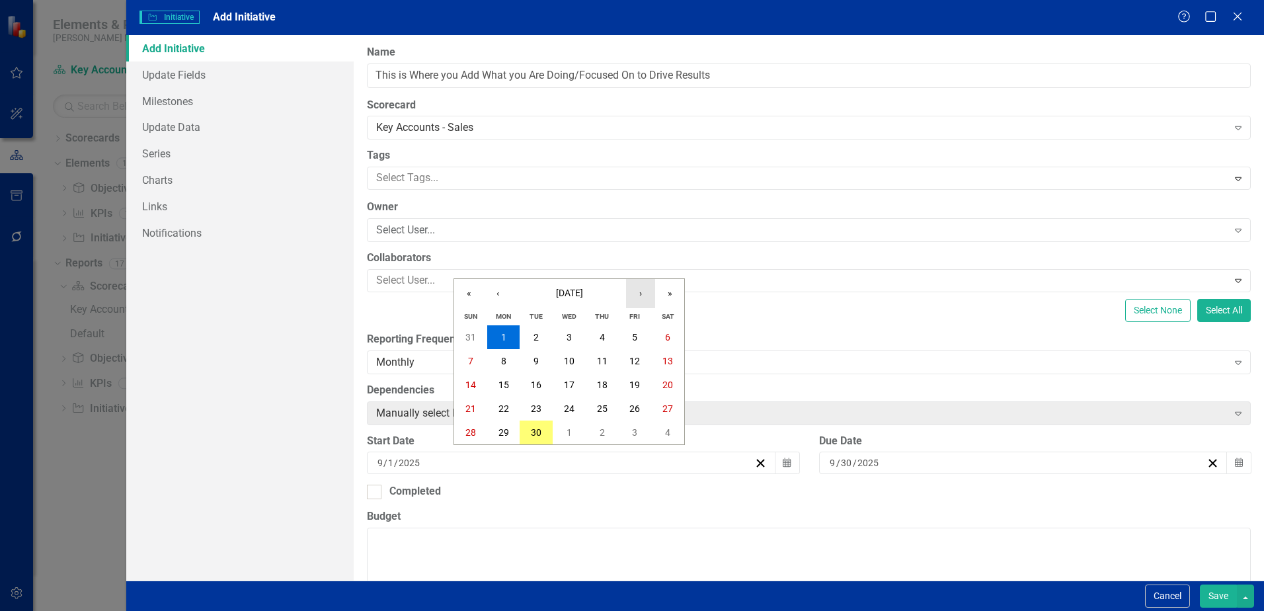
click at [639, 296] on button "›" at bounding box center [640, 293] width 29 height 29
click at [574, 333] on button "1" at bounding box center [569, 337] width 33 height 24
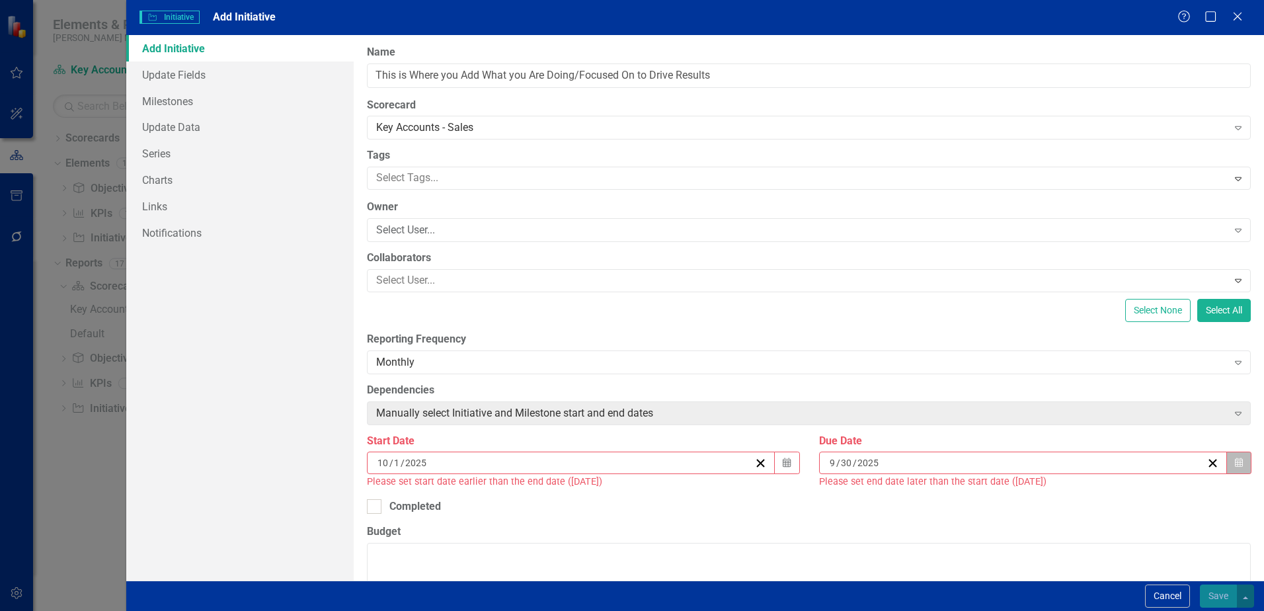
click at [1236, 462] on button "Calendar" at bounding box center [1239, 463] width 25 height 22
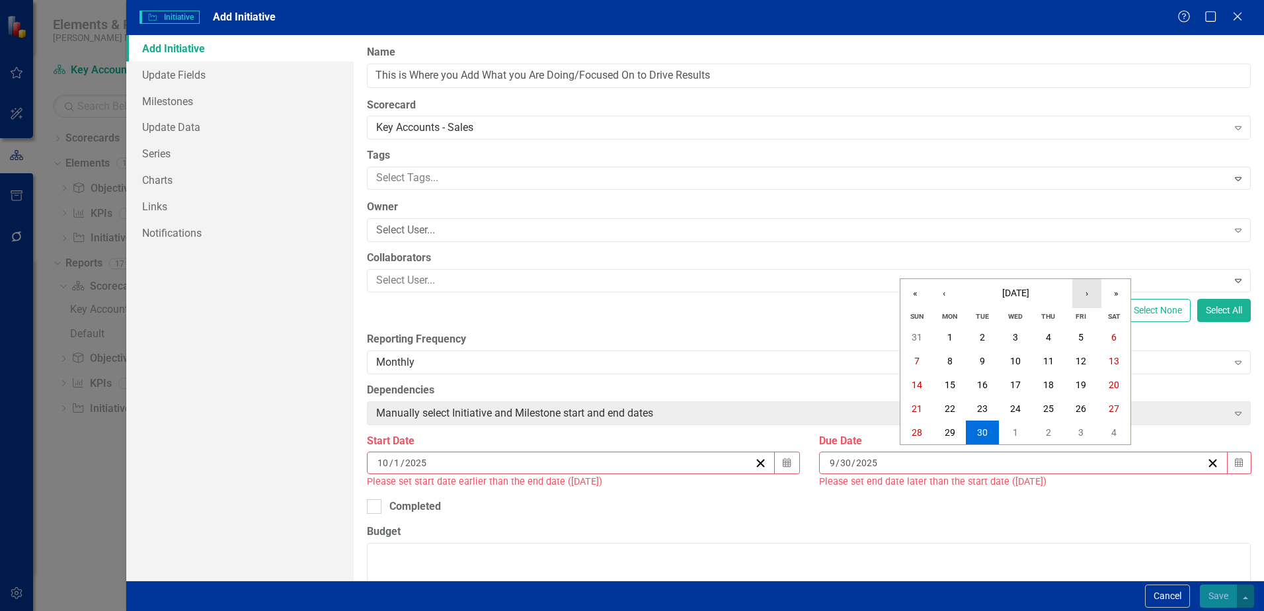
click at [1091, 297] on button "›" at bounding box center [1087, 293] width 29 height 29
click at [1016, 431] on abbr "31" at bounding box center [1015, 432] width 11 height 11
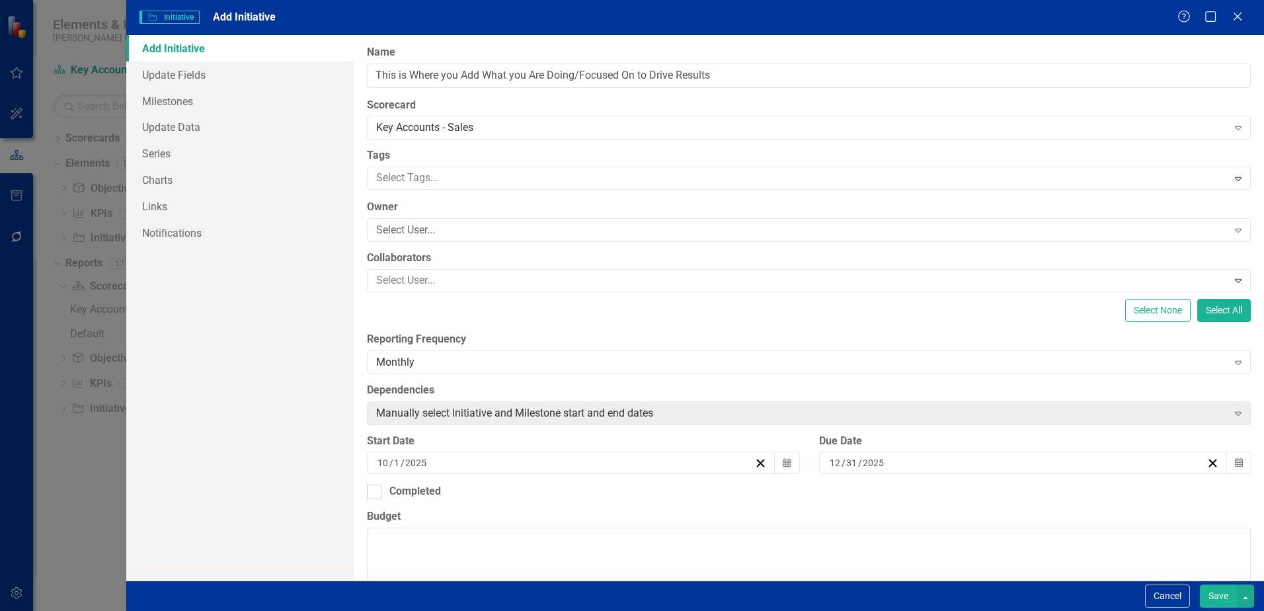
click at [1217, 596] on button "Save" at bounding box center [1218, 596] width 37 height 23
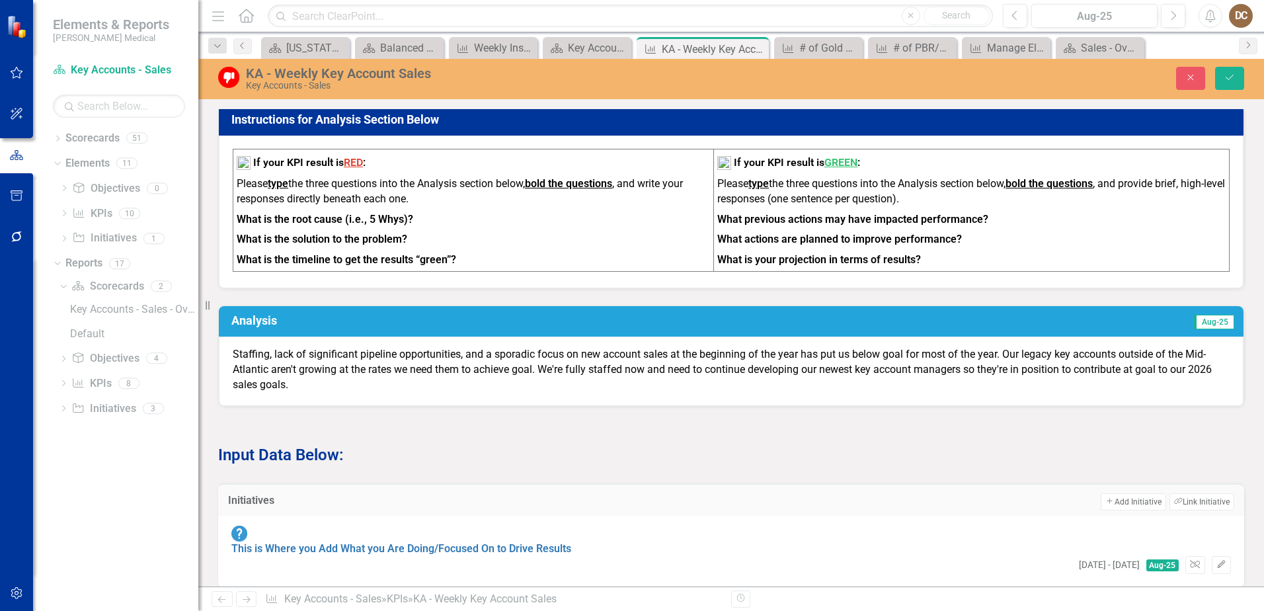
scroll to position [487, 0]
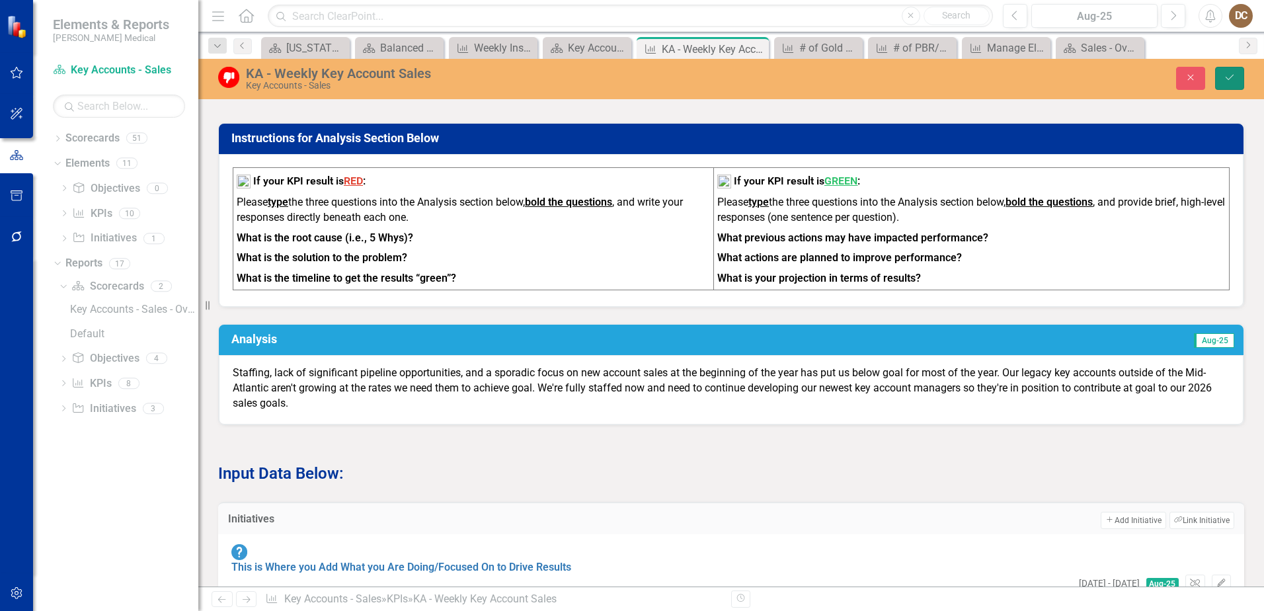
click at [1229, 81] on icon "Save" at bounding box center [1230, 77] width 12 height 9
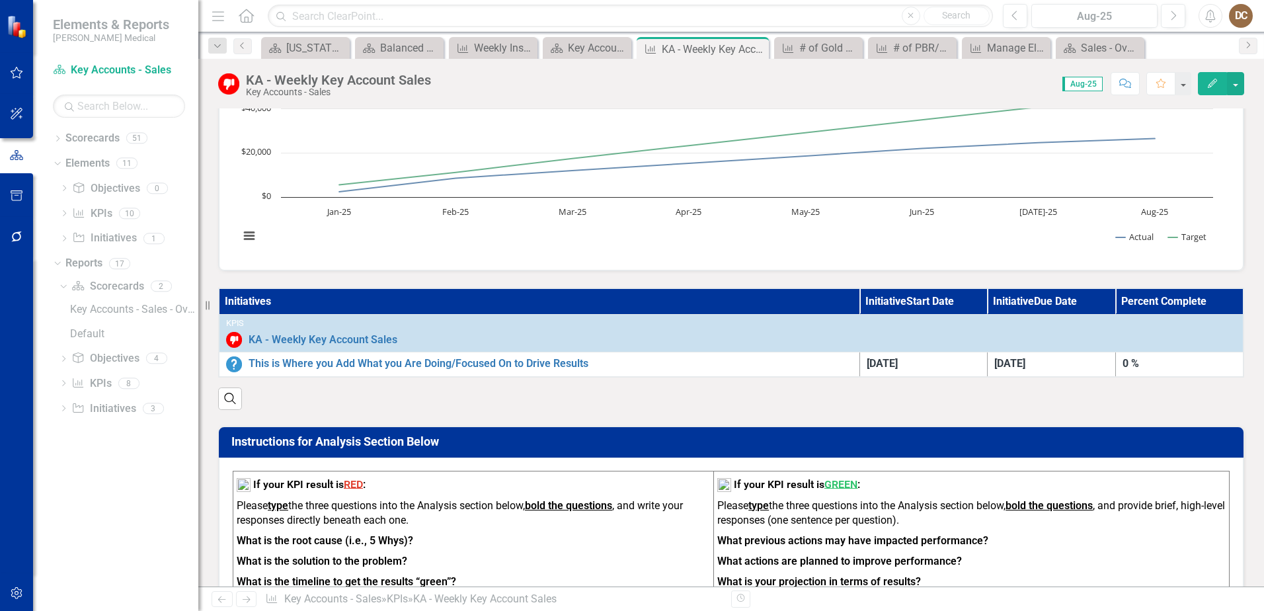
scroll to position [0, 0]
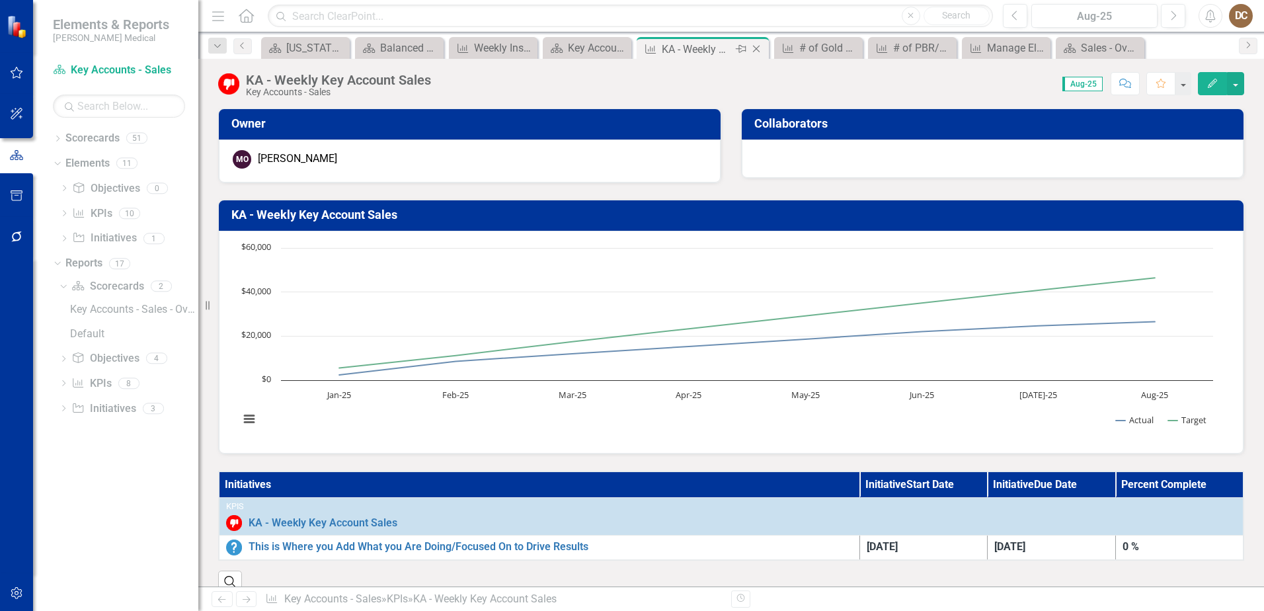
click at [755, 48] on icon at bounding box center [756, 49] width 7 height 7
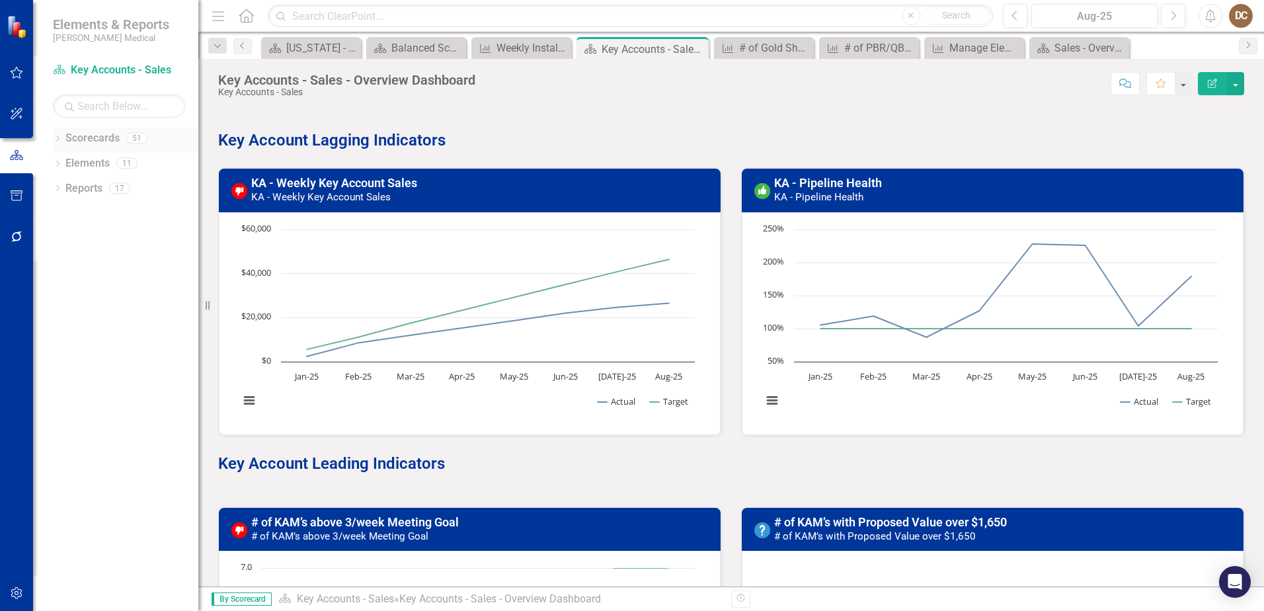
click at [57, 144] on div "Dropdown" at bounding box center [57, 139] width 9 height 11
click at [71, 441] on div "Dropdown" at bounding box center [66, 438] width 13 height 11
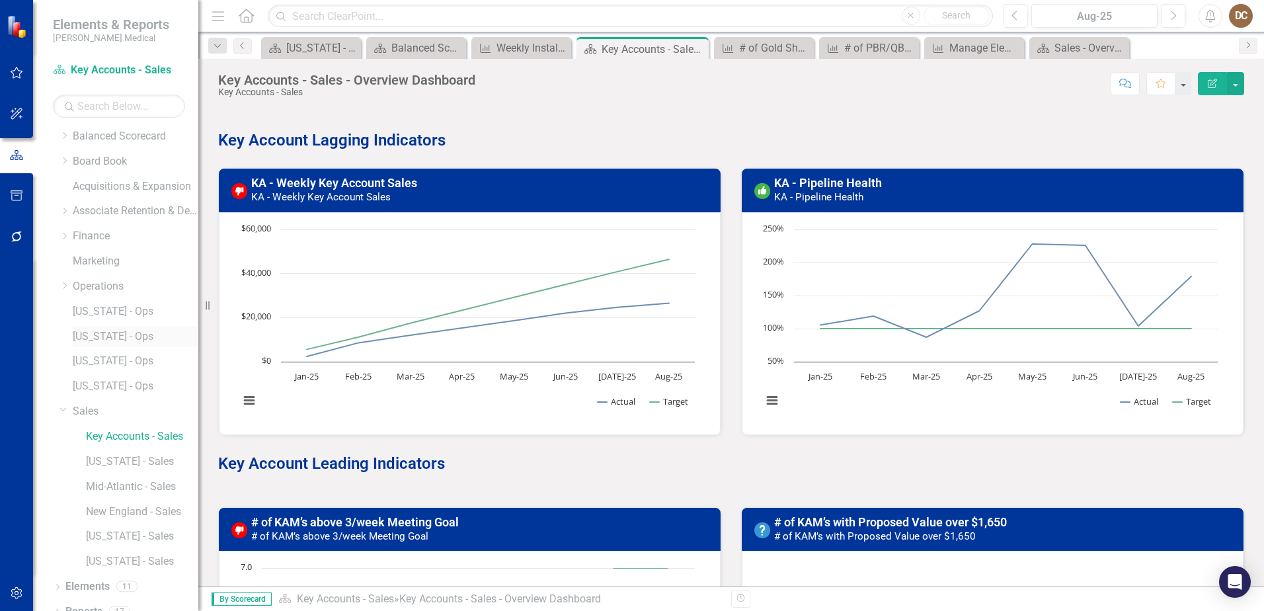
scroll to position [42, 0]
click at [99, 446] on link "[US_STATE] - Sales" at bounding box center [142, 446] width 112 height 15
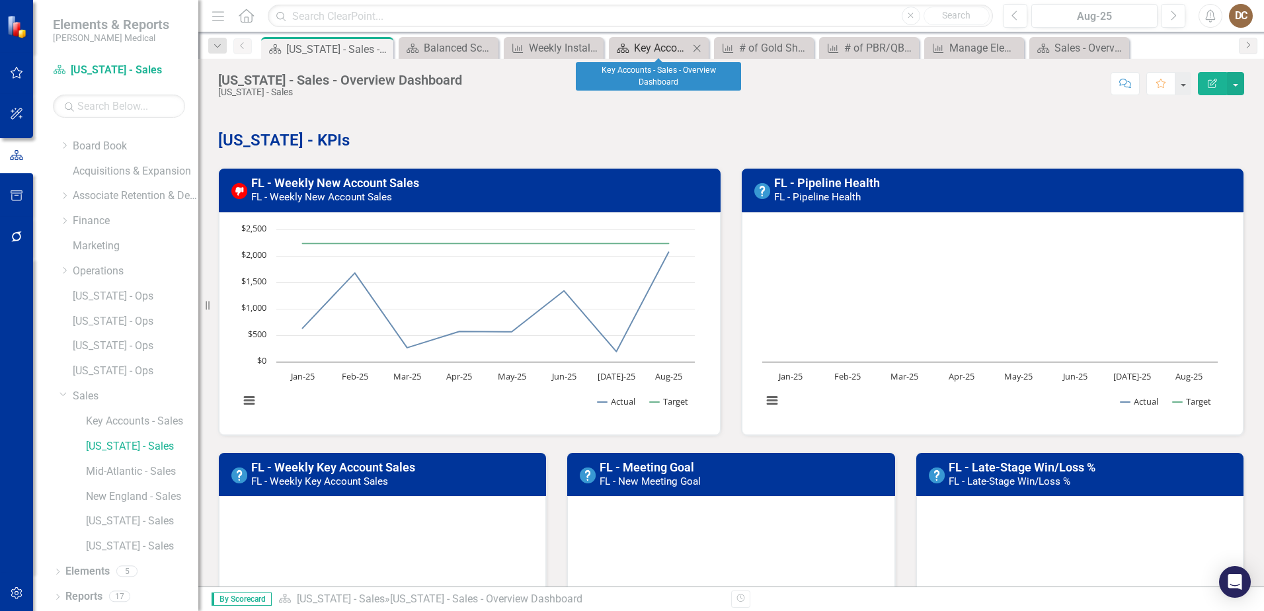
click at [637, 50] on div "Key Accounts - Sales - Overview Dashboard" at bounding box center [661, 48] width 55 height 17
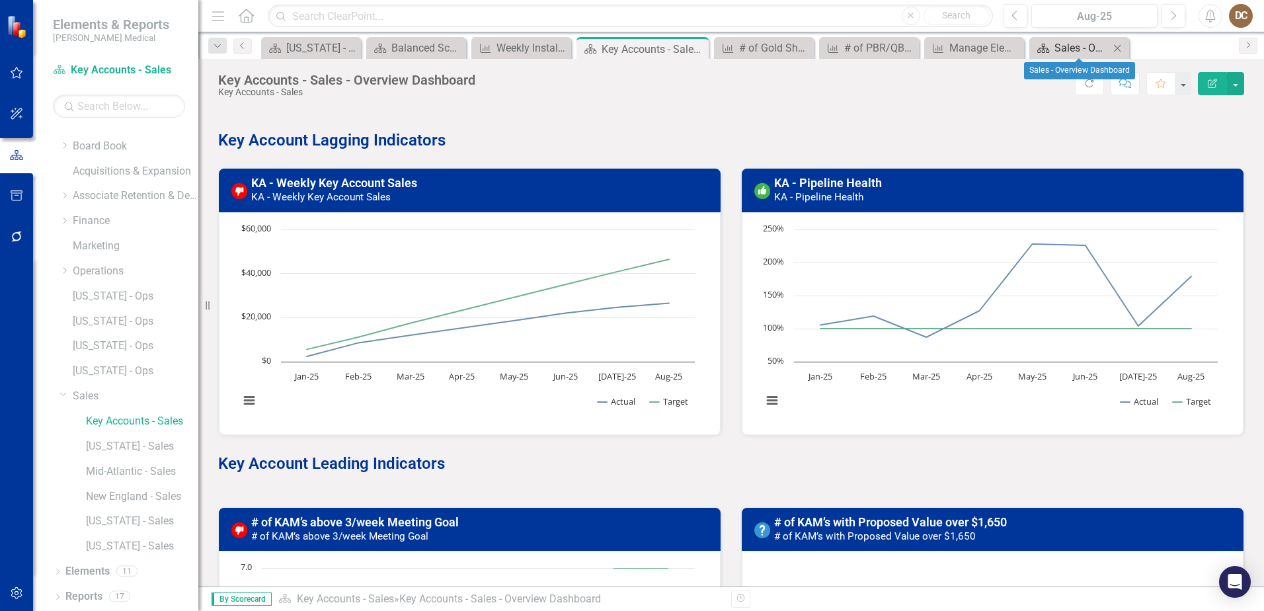
click at [1071, 48] on div "Sales - Overview Dashboard" at bounding box center [1082, 48] width 55 height 17
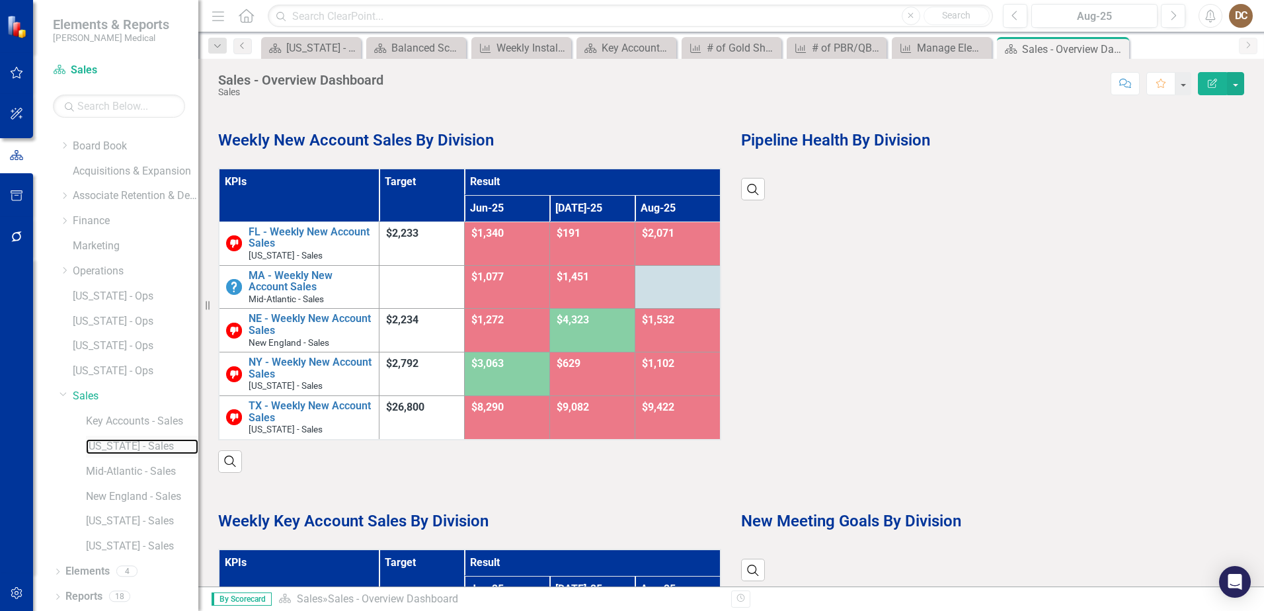
click at [101, 442] on link "[US_STATE] - Sales" at bounding box center [142, 446] width 112 height 15
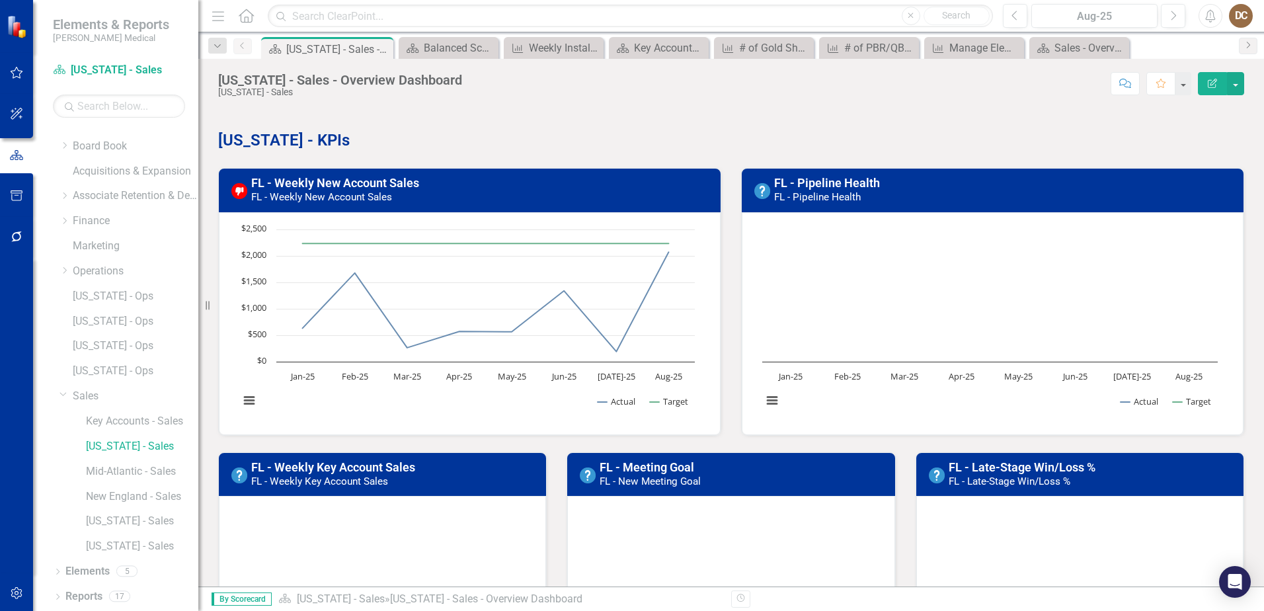
click at [243, 136] on strong "[US_STATE] - KPIs" at bounding box center [284, 140] width 132 height 19
click at [292, 140] on strong "[US_STATE] - KPIs" at bounding box center [284, 140] width 132 height 19
click at [273, 137] on strong "[US_STATE] - KPIs" at bounding box center [284, 140] width 132 height 19
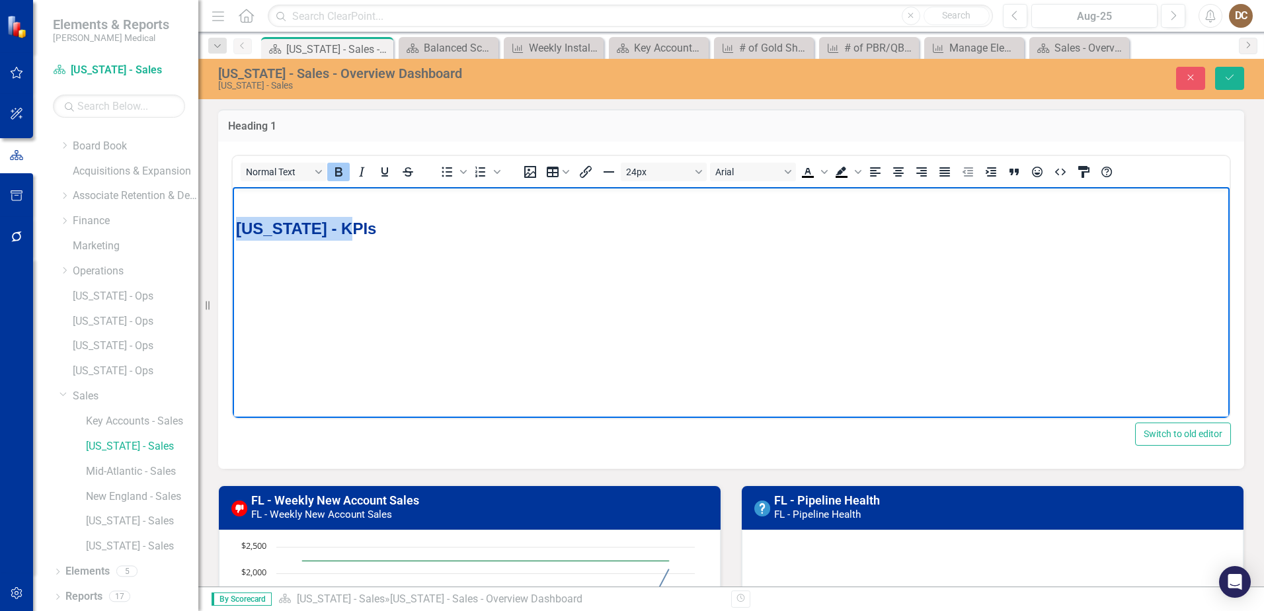
drag, startPoint x: 345, startPoint y: 231, endPoint x: 120, endPoint y: 218, distance: 225.9
click at [233, 218] on html "[US_STATE] - KPIs" at bounding box center [731, 285] width 997 height 198
click at [1221, 77] on button "Save" at bounding box center [1230, 78] width 29 height 23
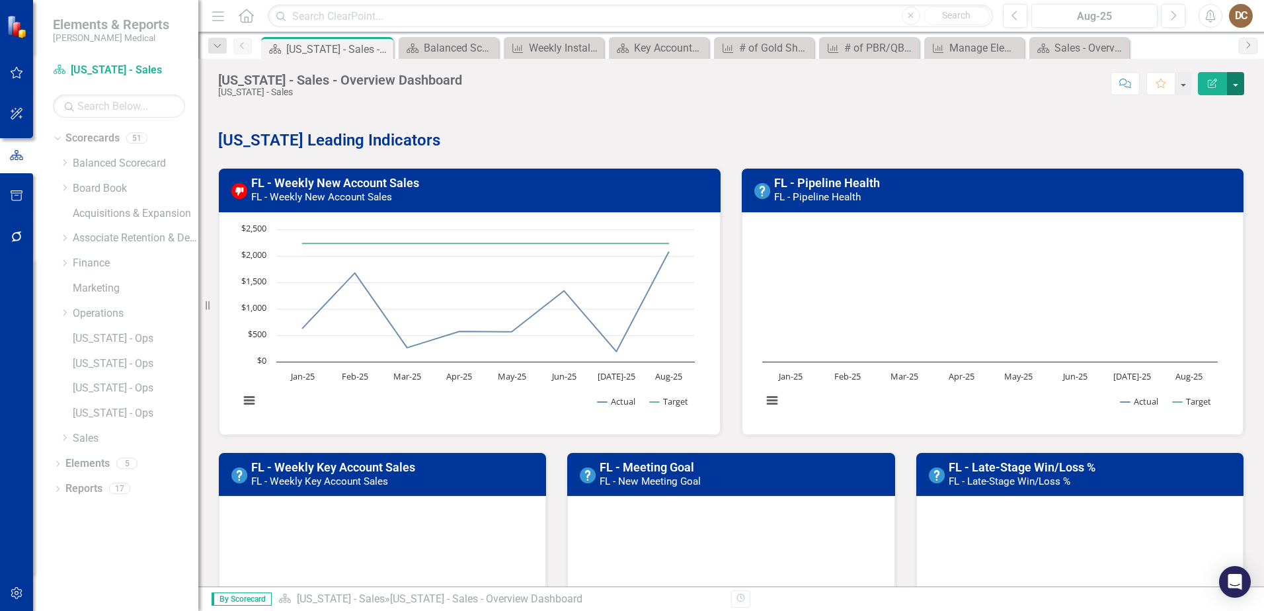
click at [1239, 87] on button "button" at bounding box center [1235, 83] width 17 height 23
click at [1188, 134] on link "Edit Report Edit Layout" at bounding box center [1190, 132] width 107 height 24
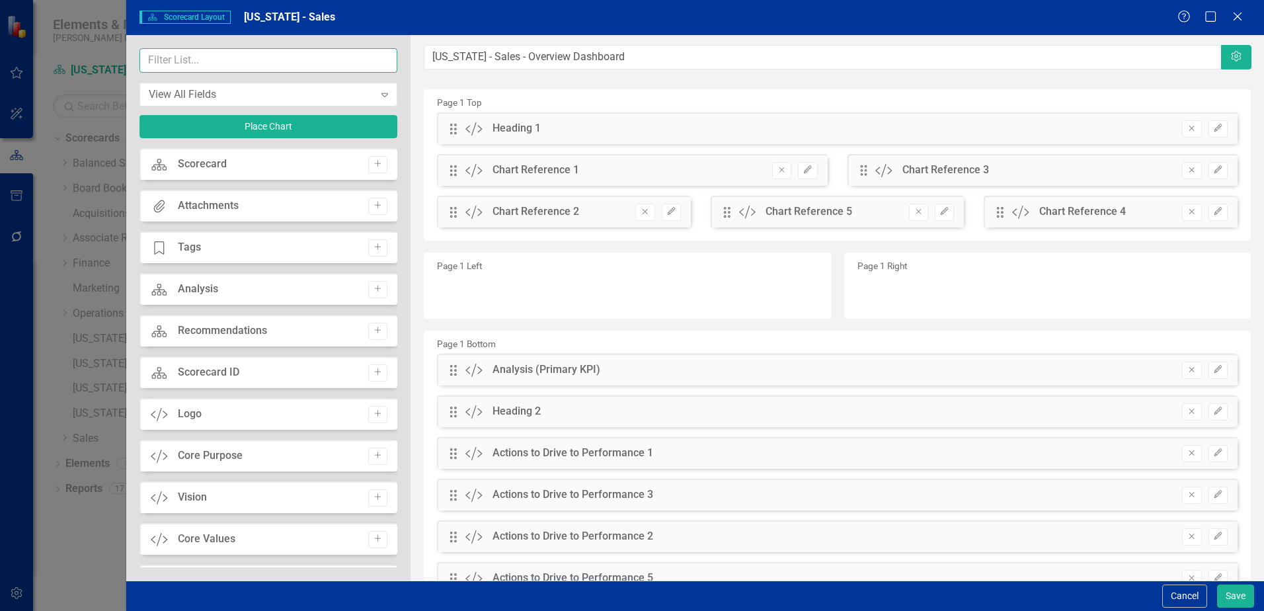
click at [252, 61] on input "text" at bounding box center [269, 60] width 258 height 24
click at [373, 162] on icon "Add" at bounding box center [378, 164] width 10 height 8
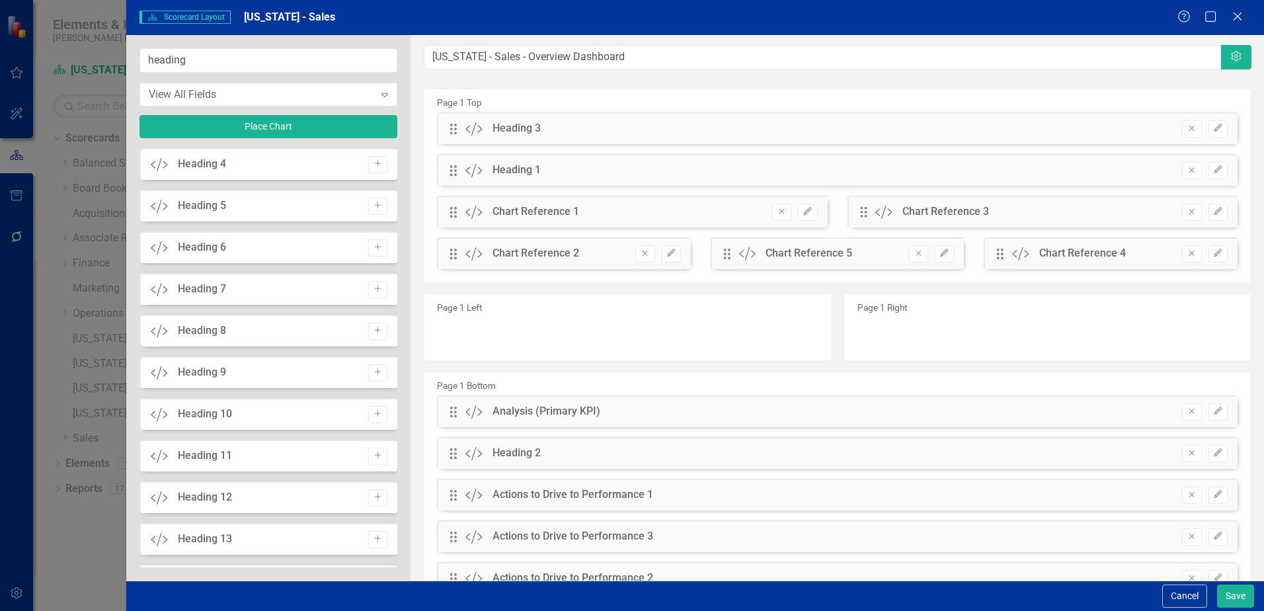
click at [525, 165] on div "Heading 1" at bounding box center [517, 170] width 48 height 15
drag, startPoint x: 456, startPoint y: 169, endPoint x: 445, endPoint y: 217, distance: 49.6
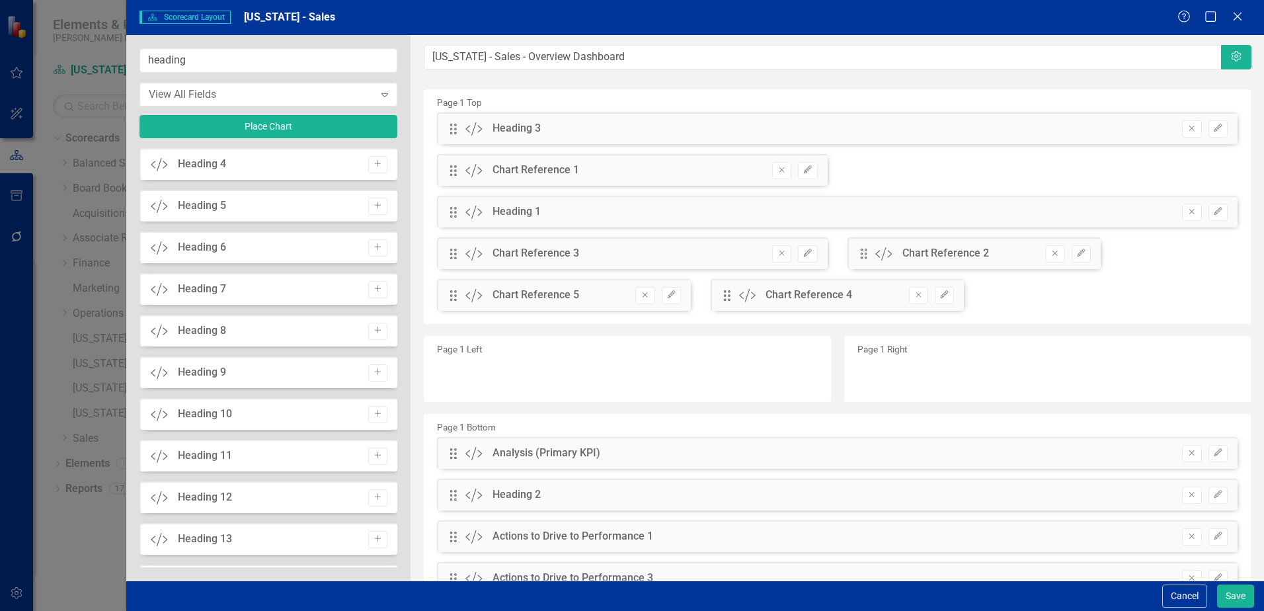
drag, startPoint x: 447, startPoint y: 259, endPoint x: 710, endPoint y: 203, distance: 269.0
click at [710, 203] on div "Drag Custom Heading 3 Remove Edit Drag Custom Chart Reference 1 Remove Edit Dra…" at bounding box center [837, 216] width 821 height 208
drag, startPoint x: 452, startPoint y: 214, endPoint x: 454, endPoint y: 127, distance: 86.7
click at [454, 127] on div "The fields (or pods) that are available for you to include on the detail page a…" at bounding box center [838, 402] width 854 height 735
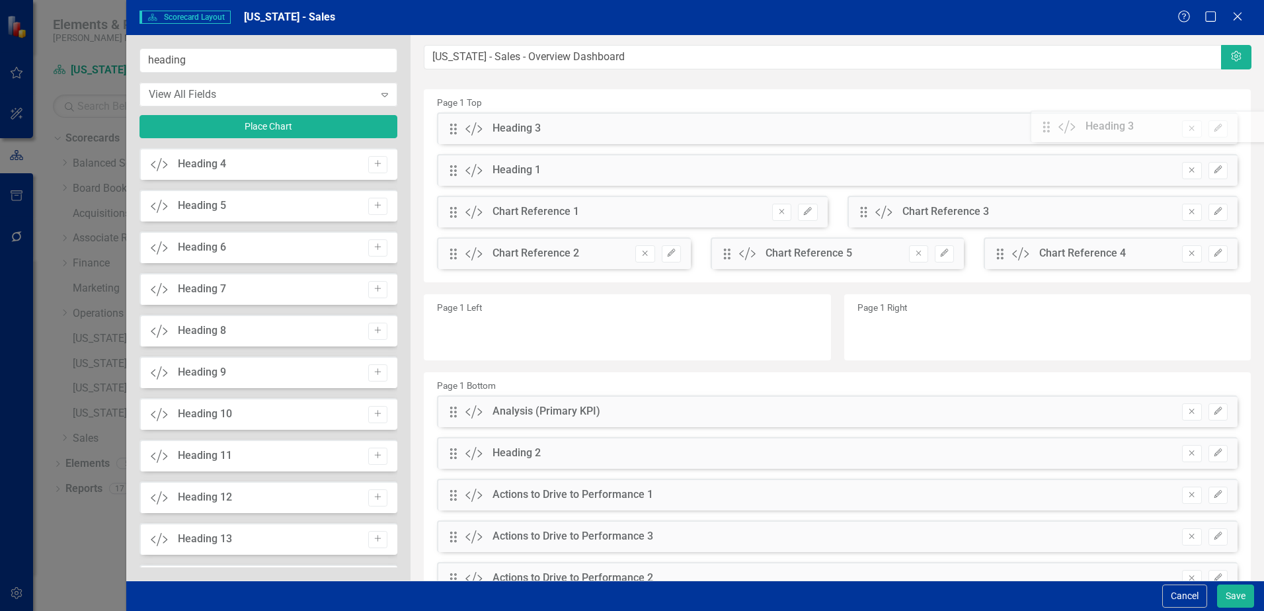
drag, startPoint x: 450, startPoint y: 174, endPoint x: 1053, endPoint y: 130, distance: 604.7
click at [1053, 130] on div "The fields (or pods) that are available for you to include on the detail page a…" at bounding box center [838, 381] width 854 height 693
drag, startPoint x: 452, startPoint y: 169, endPoint x: 456, endPoint y: 115, distance: 53.7
click at [456, 115] on div "The fields (or pods) that are available for you to include on the detail page a…" at bounding box center [838, 381] width 854 height 693
drag, startPoint x: 452, startPoint y: 164, endPoint x: 456, endPoint y: 212, distance: 48.5
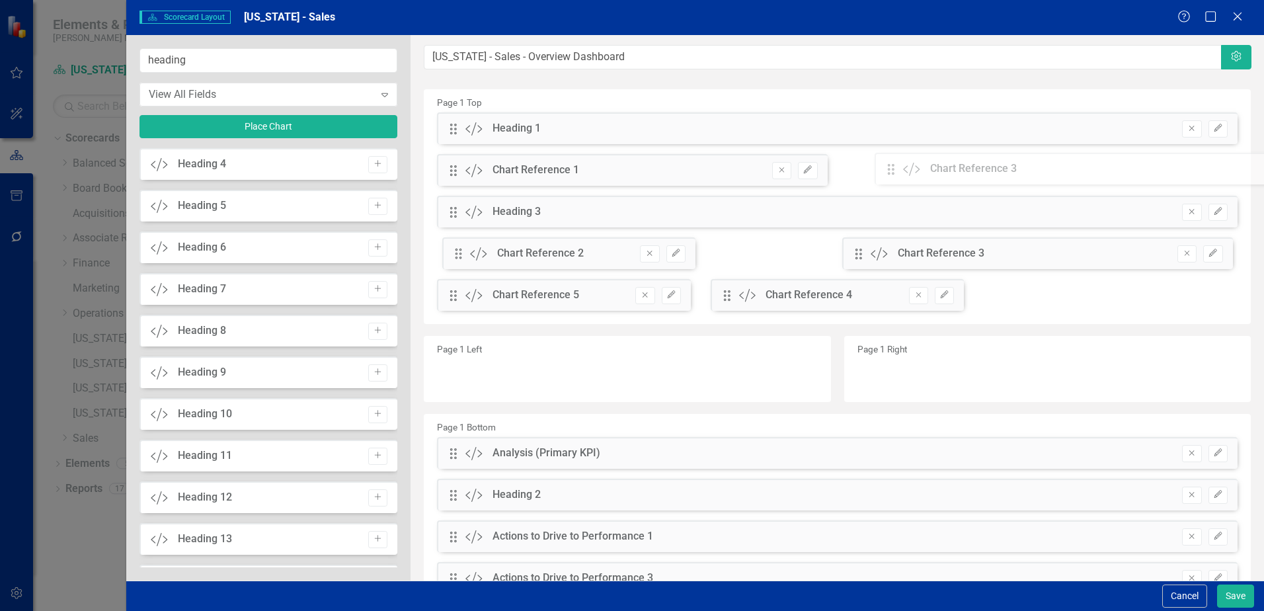
drag, startPoint x: 456, startPoint y: 253, endPoint x: 904, endPoint y: 169, distance: 455.6
drag, startPoint x: 726, startPoint y: 260, endPoint x: 867, endPoint y: 171, distance: 166.8
click at [867, 171] on div "The fields (or pods) that are available for you to include on the detail page a…" at bounding box center [838, 402] width 854 height 735
drag, startPoint x: 721, startPoint y: 257, endPoint x: 838, endPoint y: 177, distance: 142.2
click at [838, 177] on div "The fields (or pods) that are available for you to include on the detail page a…" at bounding box center [838, 402] width 854 height 735
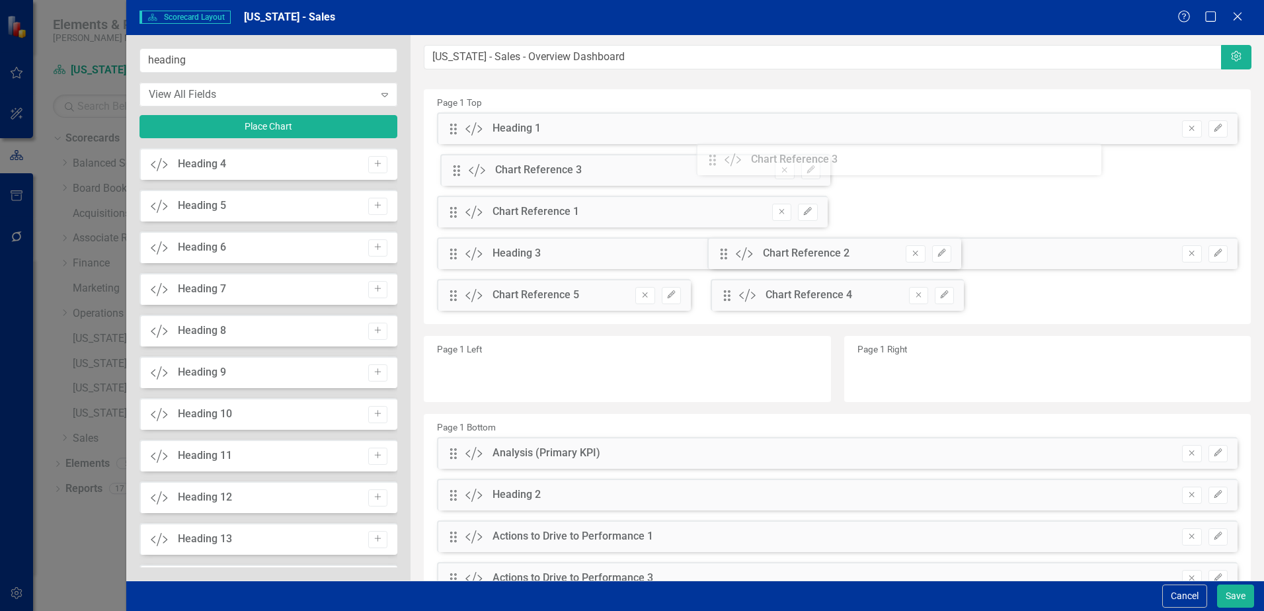
drag, startPoint x: 723, startPoint y: 253, endPoint x: 722, endPoint y: 159, distance: 93.9
click at [722, 159] on div "The fields (or pods) that are available for you to include on the detail page a…" at bounding box center [838, 402] width 854 height 735
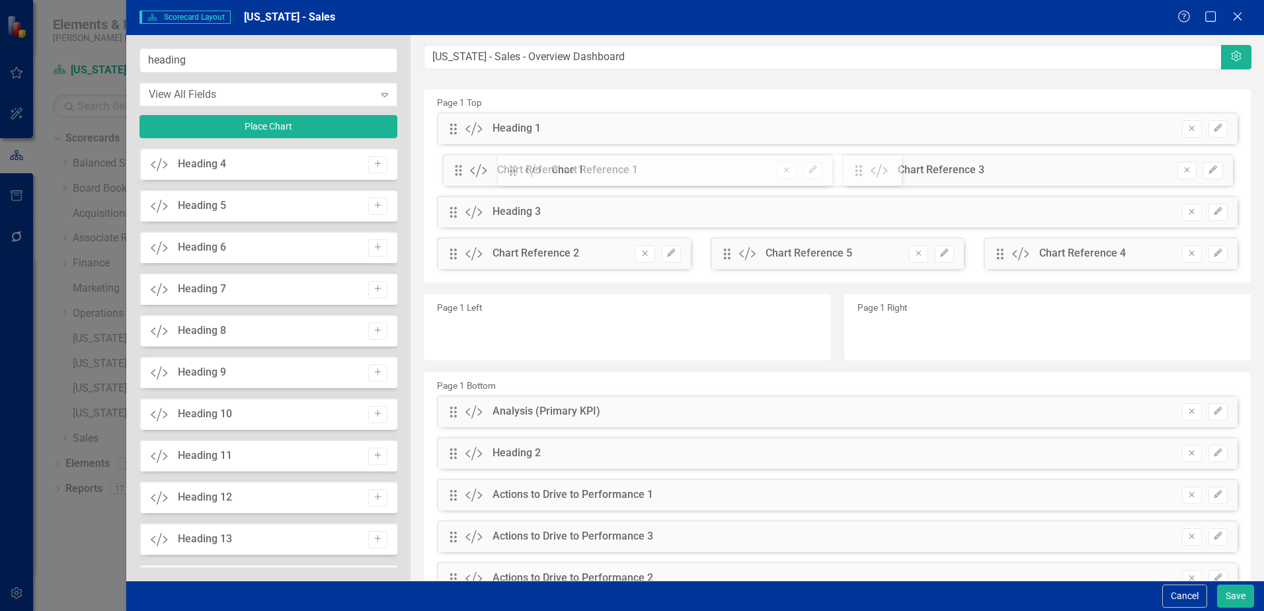
drag, startPoint x: 862, startPoint y: 171, endPoint x: 526, endPoint y: 171, distance: 336.0
click at [526, 171] on div "The fields (or pods) that are available for you to include on the detail page a…" at bounding box center [838, 381] width 854 height 693
click at [535, 336] on button "Edit" at bounding box center [531, 333] width 19 height 17
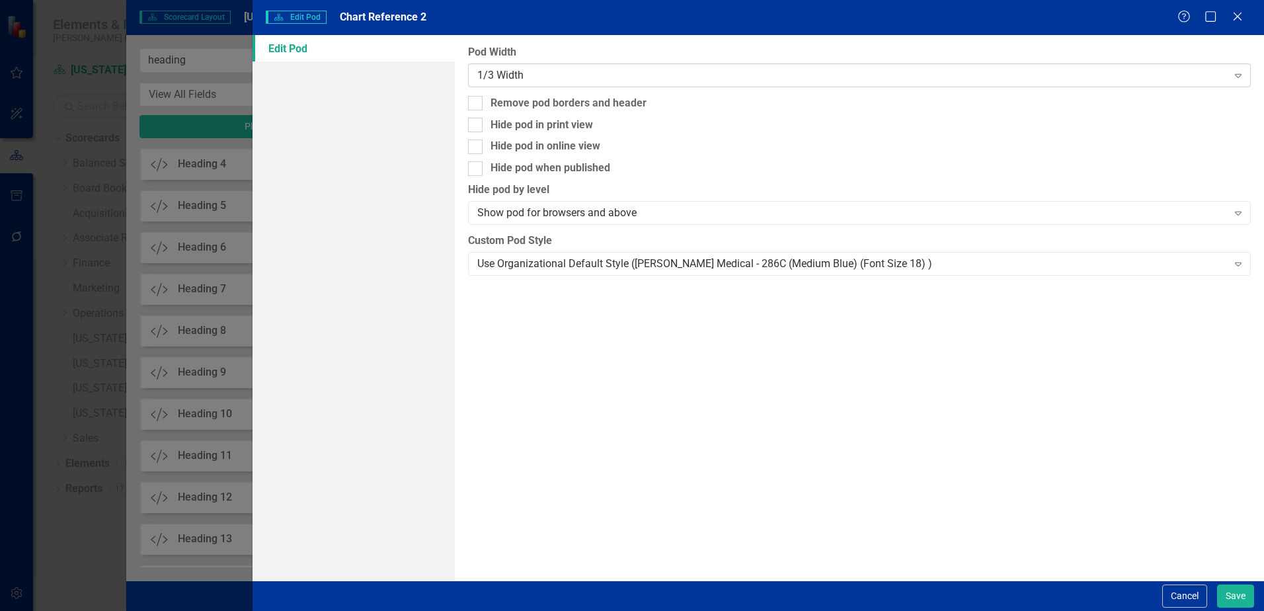
click at [588, 77] on div "1/3 Width" at bounding box center [852, 74] width 750 height 15
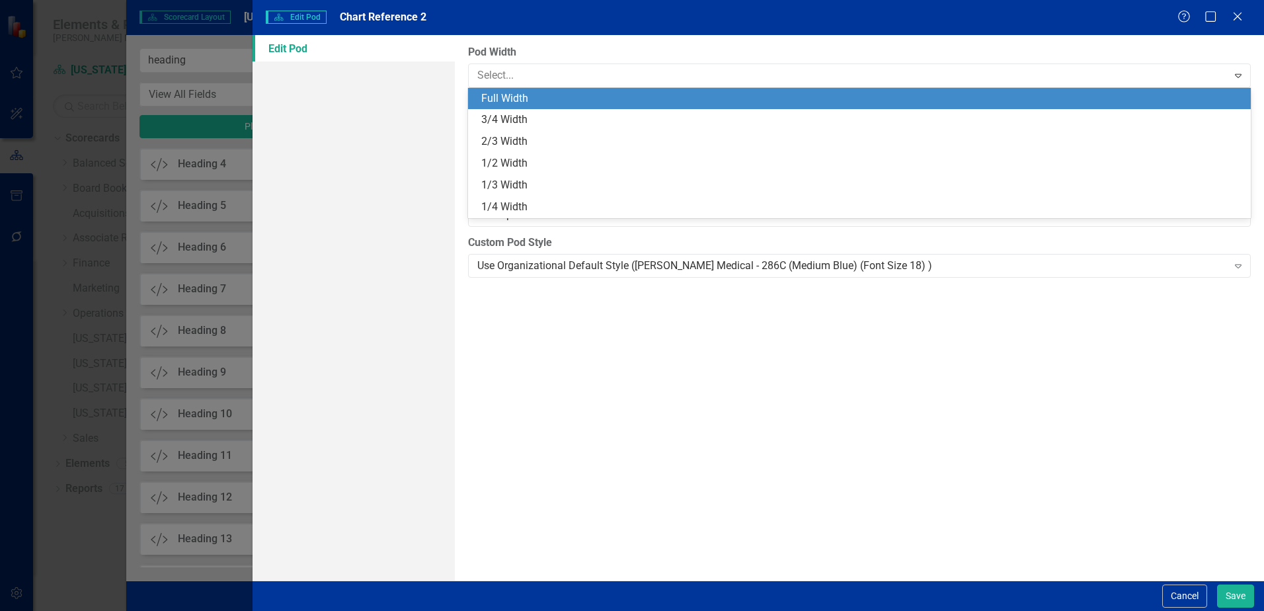
click at [583, 99] on div "Full Width" at bounding box center [862, 98] width 762 height 15
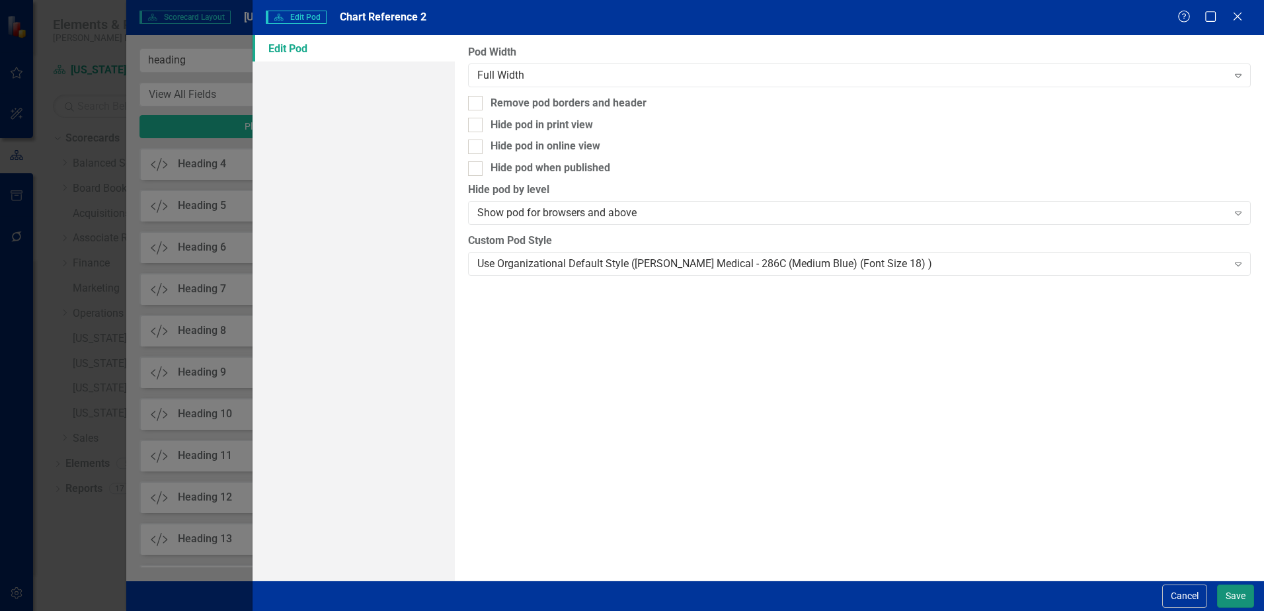
click at [1237, 595] on button "Save" at bounding box center [1235, 596] width 37 height 23
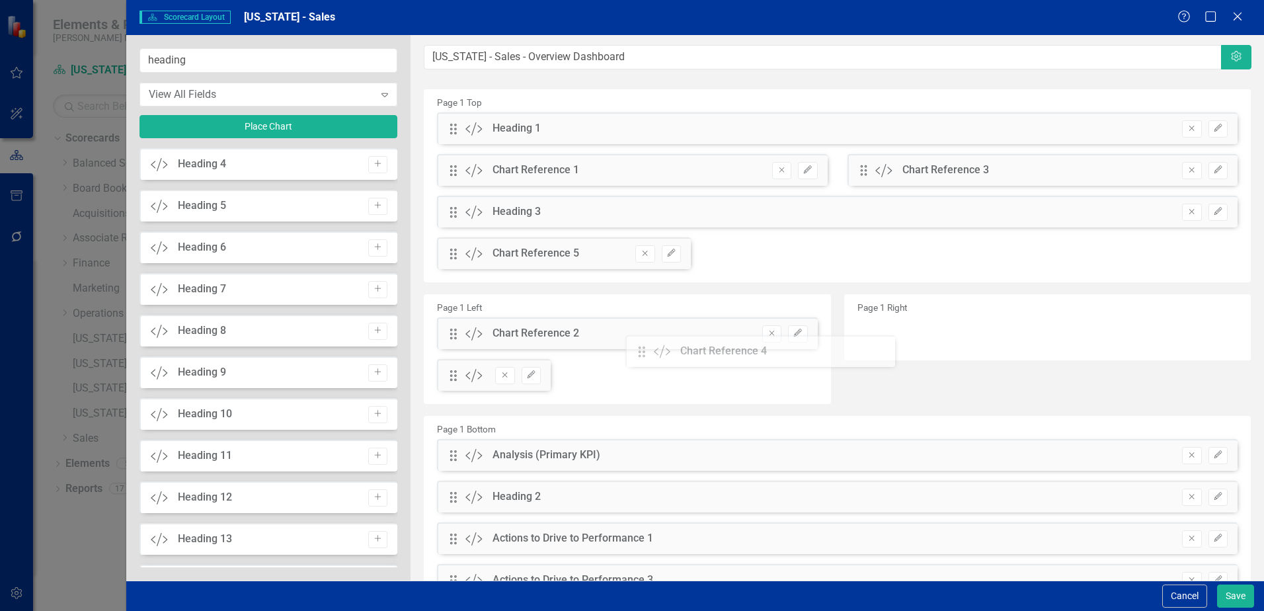
drag, startPoint x: 720, startPoint y: 254, endPoint x: 636, endPoint y: 356, distance: 132.9
click at [535, 373] on button "Edit" at bounding box center [531, 375] width 19 height 17
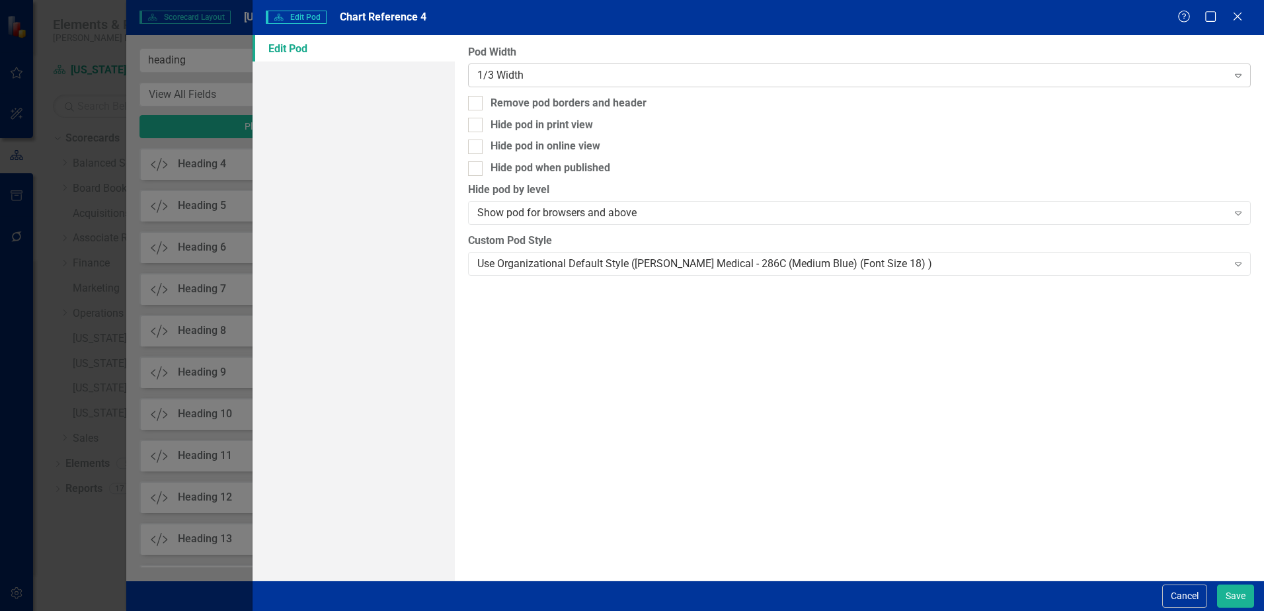
click at [628, 71] on div "1/3 Width" at bounding box center [852, 74] width 750 height 15
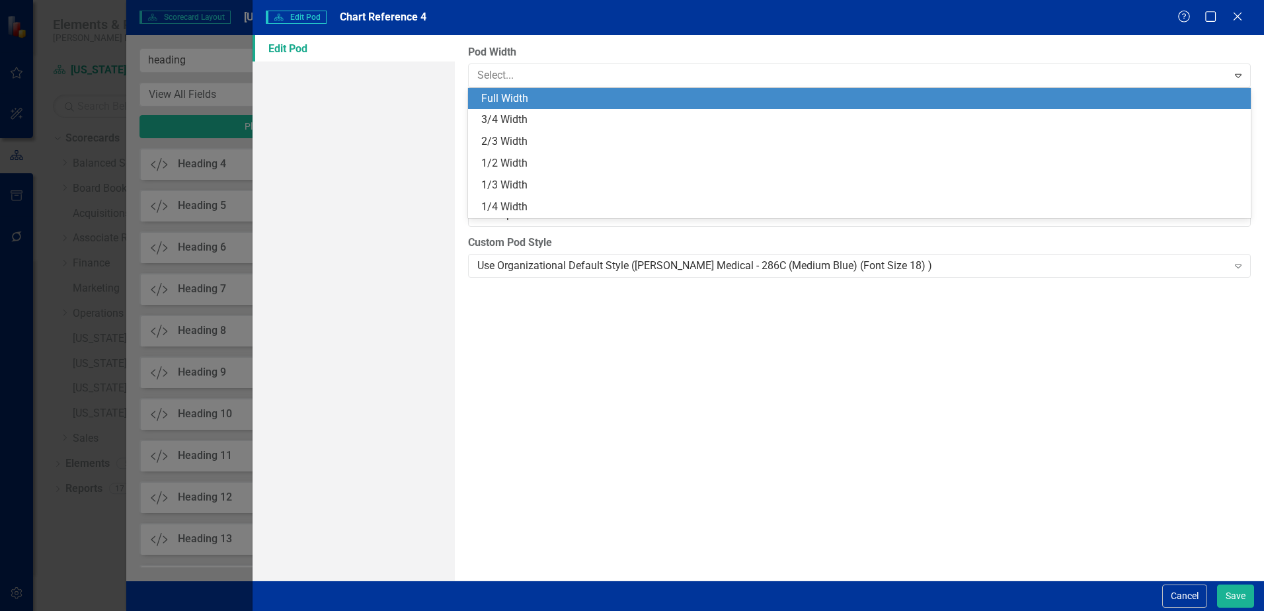
click at [629, 101] on div "Full Width" at bounding box center [862, 98] width 762 height 15
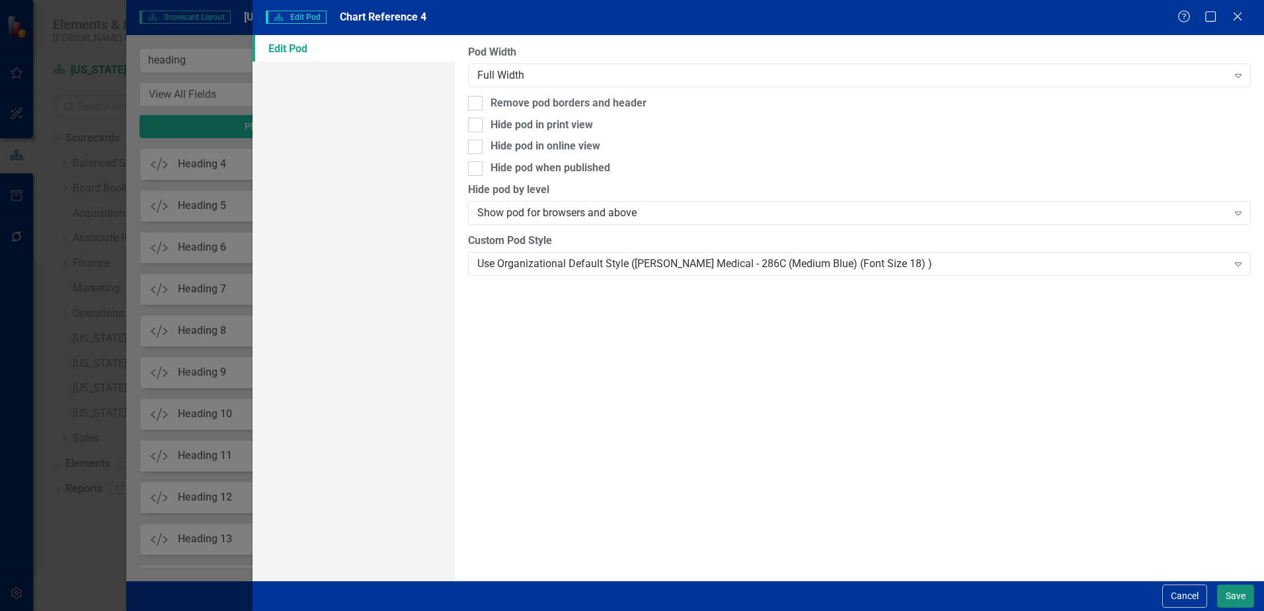
click at [1227, 597] on button "Save" at bounding box center [1235, 596] width 37 height 23
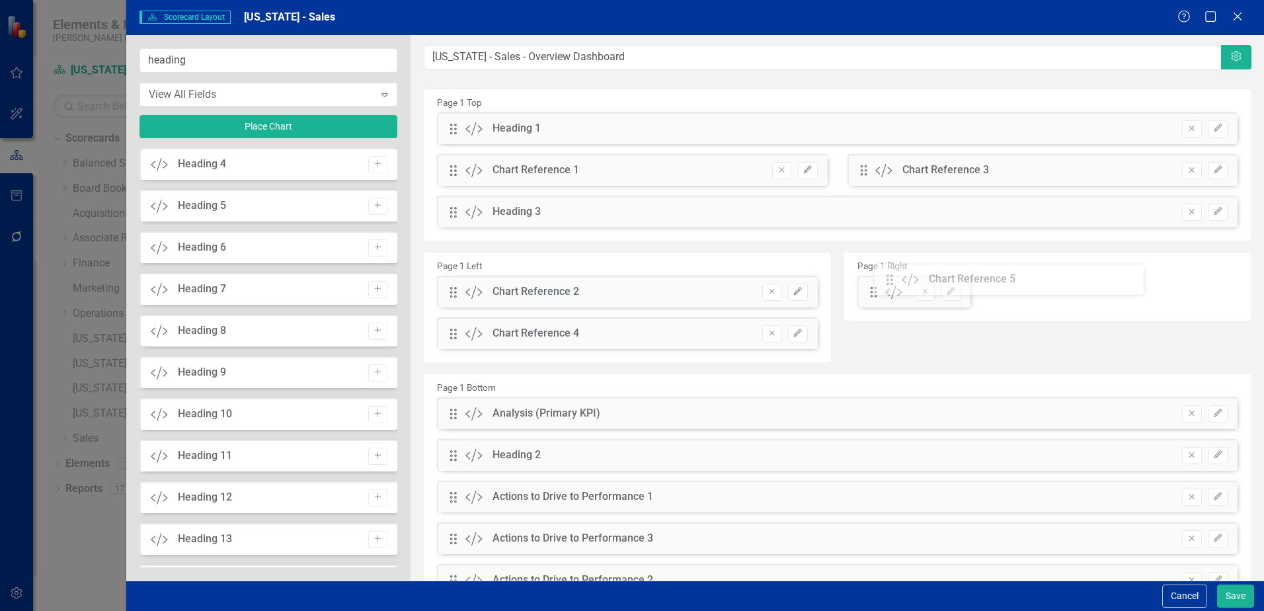
drag, startPoint x: 452, startPoint y: 254, endPoint x: 898, endPoint y: 280, distance: 447.1
click at [946, 294] on icon "Edit" at bounding box center [951, 292] width 10 height 8
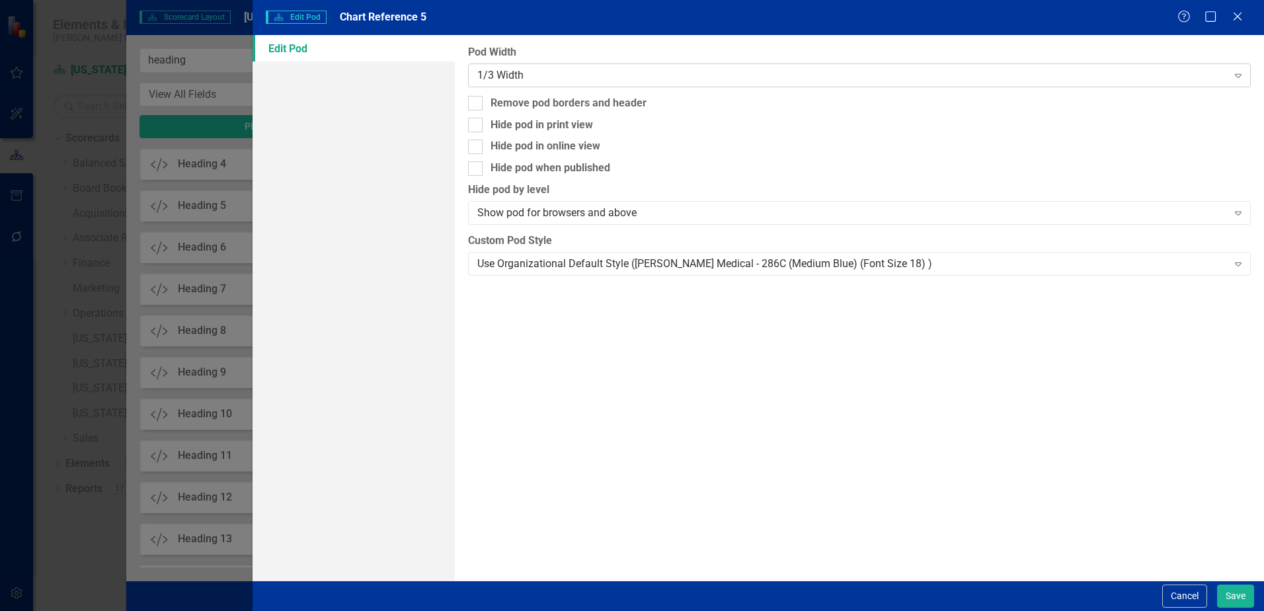
click at [610, 77] on div "1/3 Width" at bounding box center [852, 74] width 750 height 15
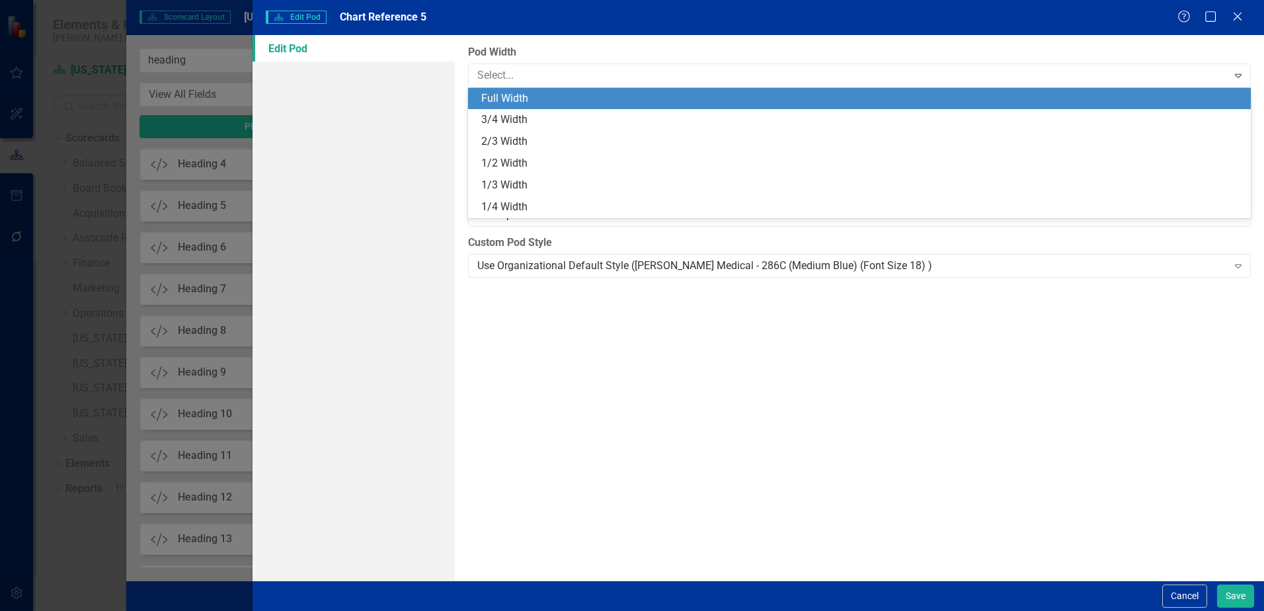
click at [598, 99] on div "Full Width" at bounding box center [862, 98] width 762 height 15
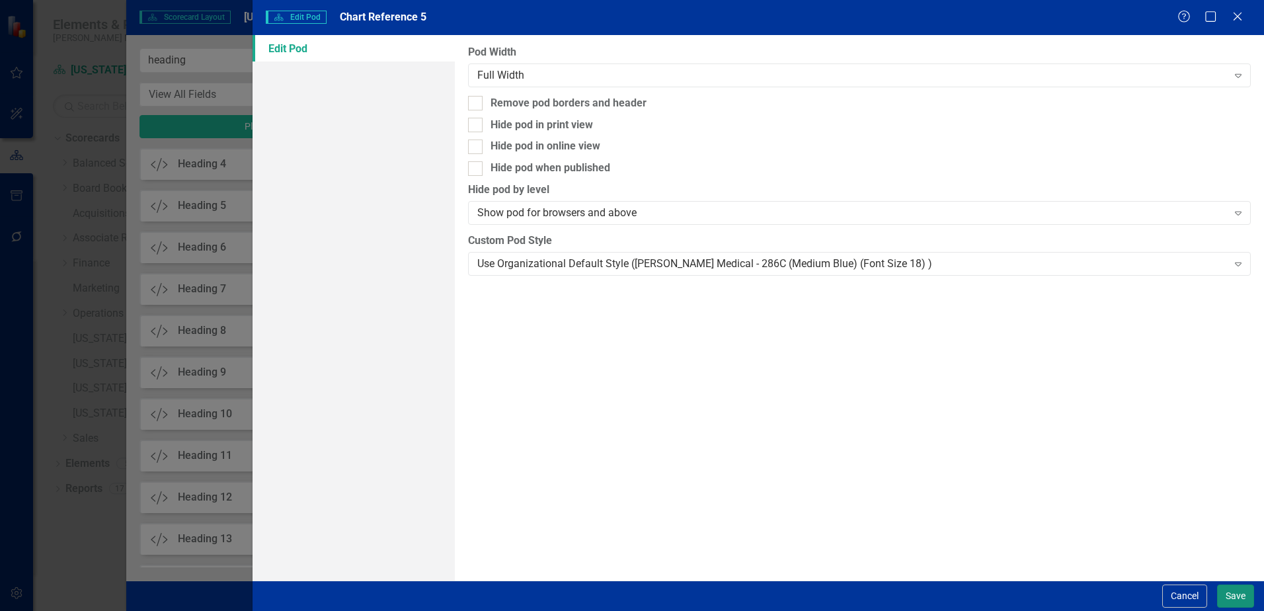
click at [1230, 595] on button "Save" at bounding box center [1235, 596] width 37 height 23
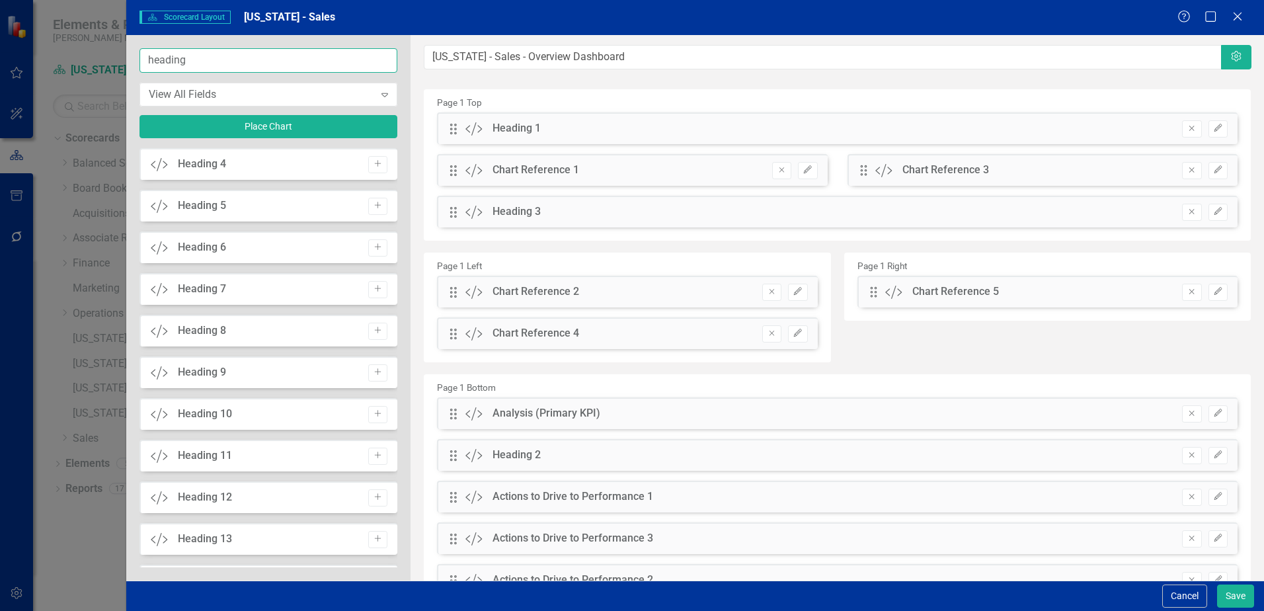
click at [218, 64] on input "heading" at bounding box center [269, 60] width 258 height 24
type input "h"
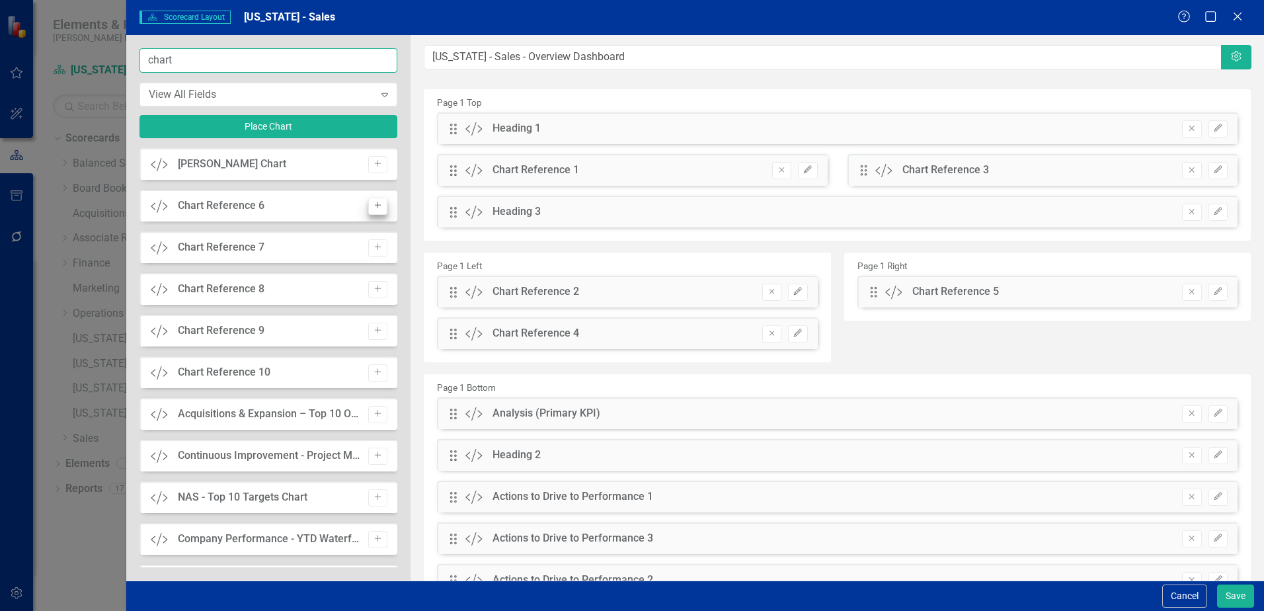
type input "chart"
click at [373, 208] on icon "Add" at bounding box center [378, 206] width 10 height 8
drag, startPoint x: 450, startPoint y: 125, endPoint x: 885, endPoint y: 330, distance: 480.4
click at [384, 202] on button "Add" at bounding box center [377, 206] width 19 height 17
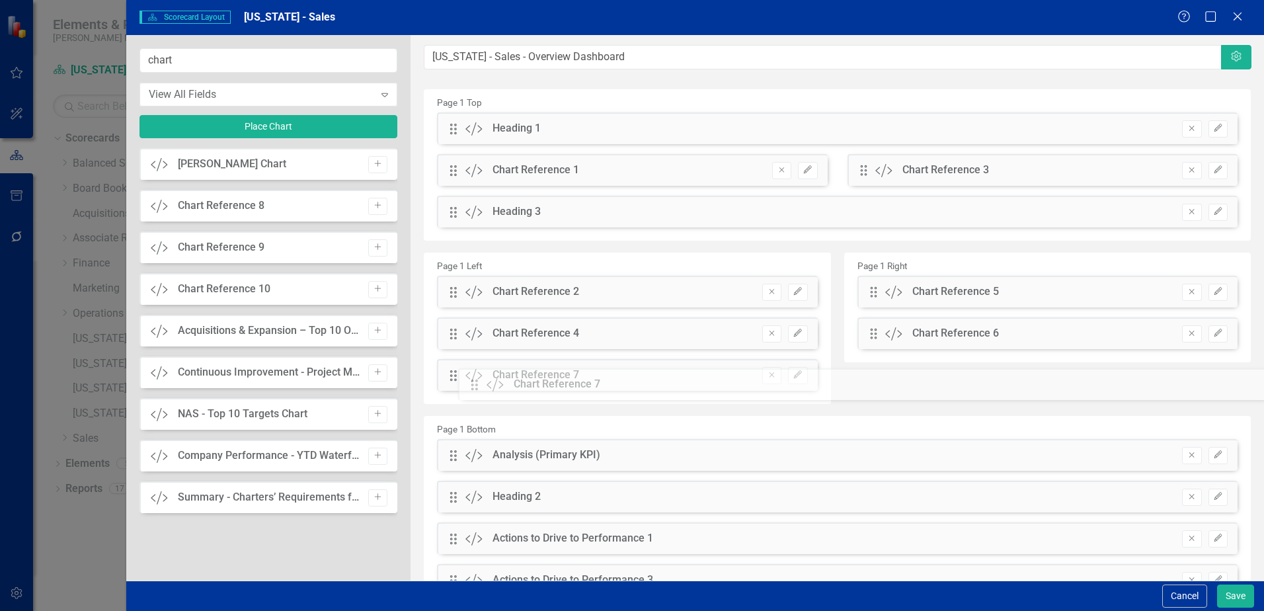
drag, startPoint x: 454, startPoint y: 128, endPoint x: 485, endPoint y: 384, distance: 257.8
click at [1214, 212] on icon "Edit" at bounding box center [1219, 212] width 10 height 8
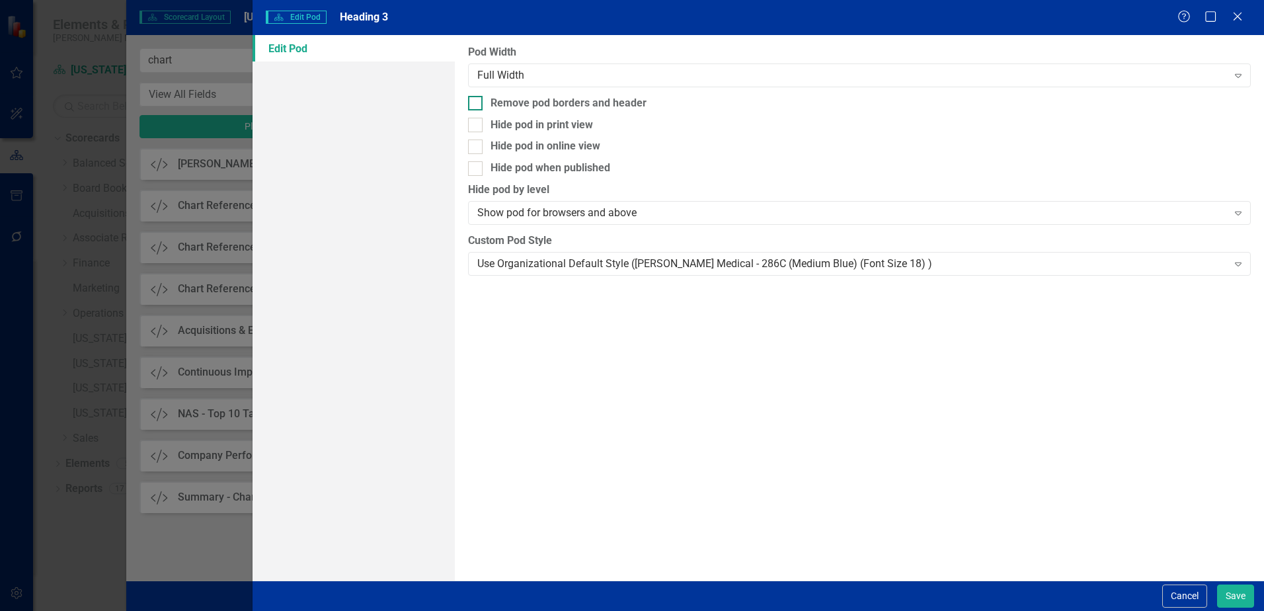
click at [479, 107] on div at bounding box center [475, 103] width 15 height 15
click at [477, 104] on input "Remove pod borders and header" at bounding box center [472, 100] width 9 height 9
checkbox input "true"
click at [536, 259] on div "Use Organizational Default Style (Nixon Medical - 286C (Medium Blue) (Font Size…" at bounding box center [852, 263] width 750 height 15
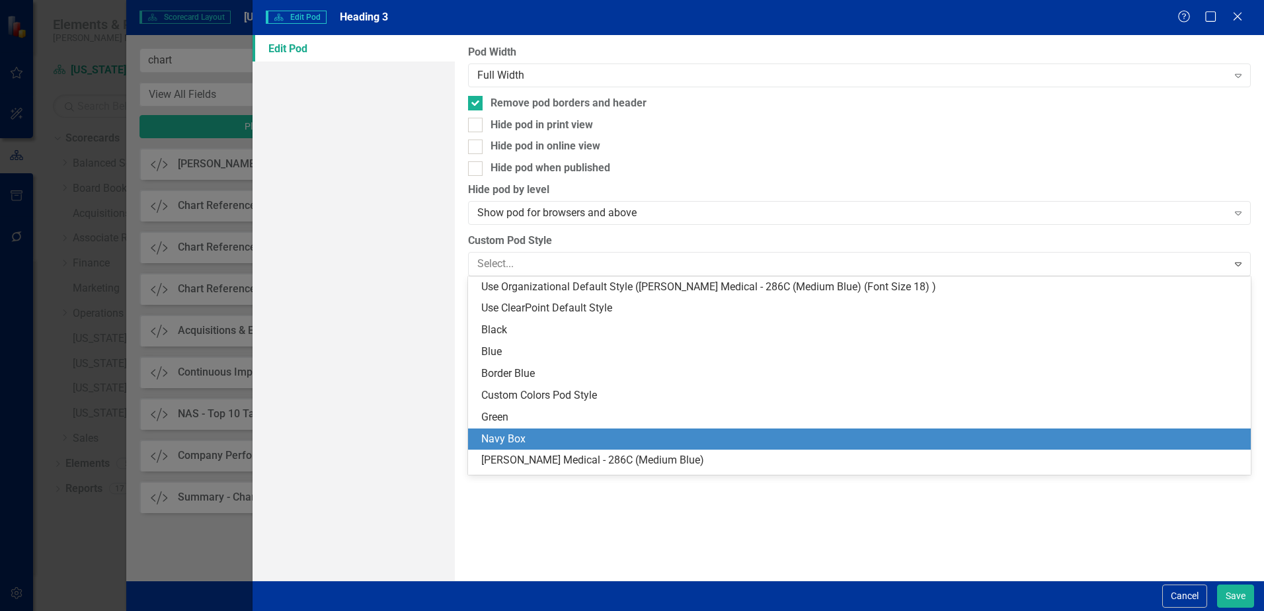
click at [518, 435] on div "Navy Box" at bounding box center [862, 439] width 762 height 15
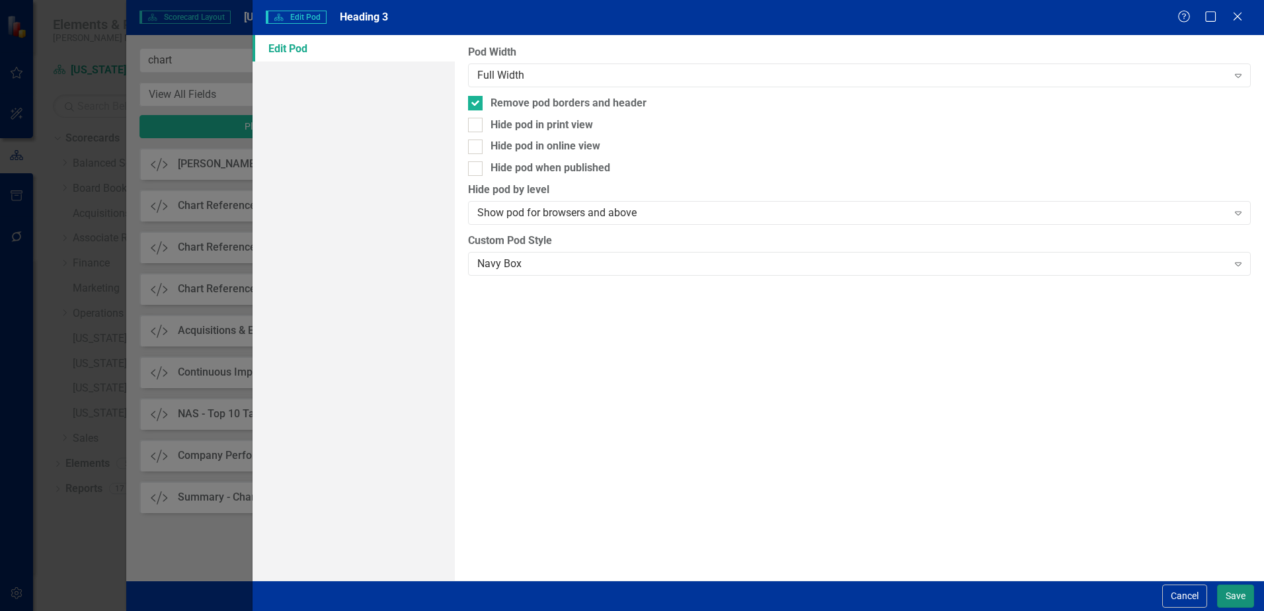
click at [1235, 595] on button "Save" at bounding box center [1235, 596] width 37 height 23
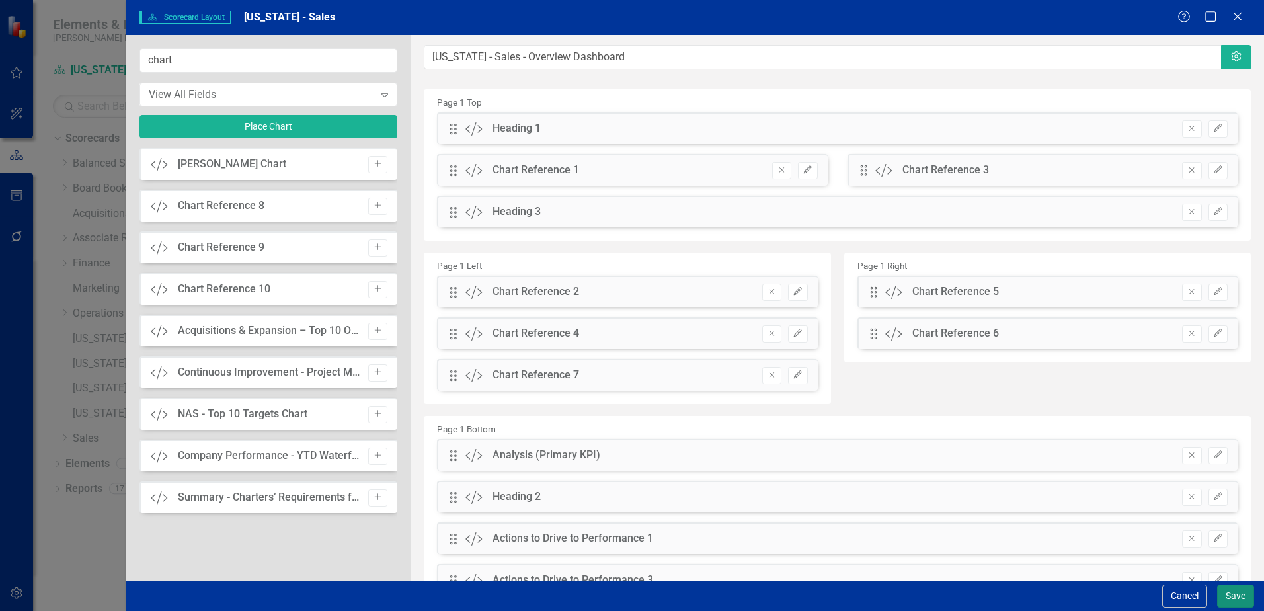
click at [1236, 599] on button "Save" at bounding box center [1235, 596] width 37 height 23
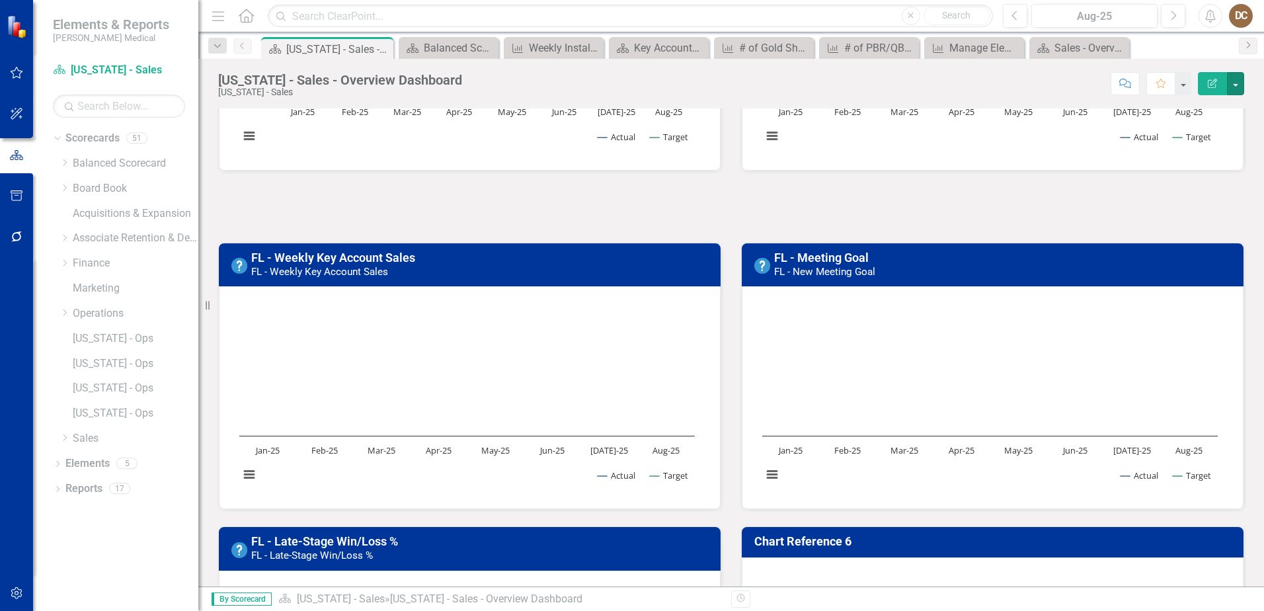
scroll to position [132, 0]
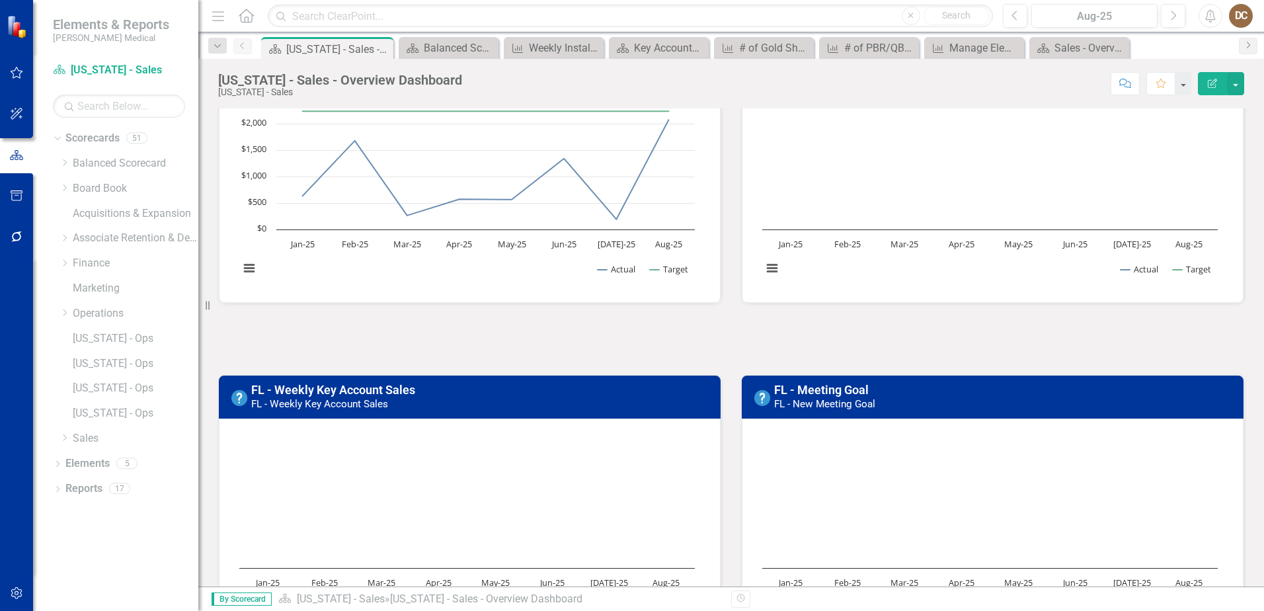
click at [386, 337] on div at bounding box center [731, 339] width 1026 height 38
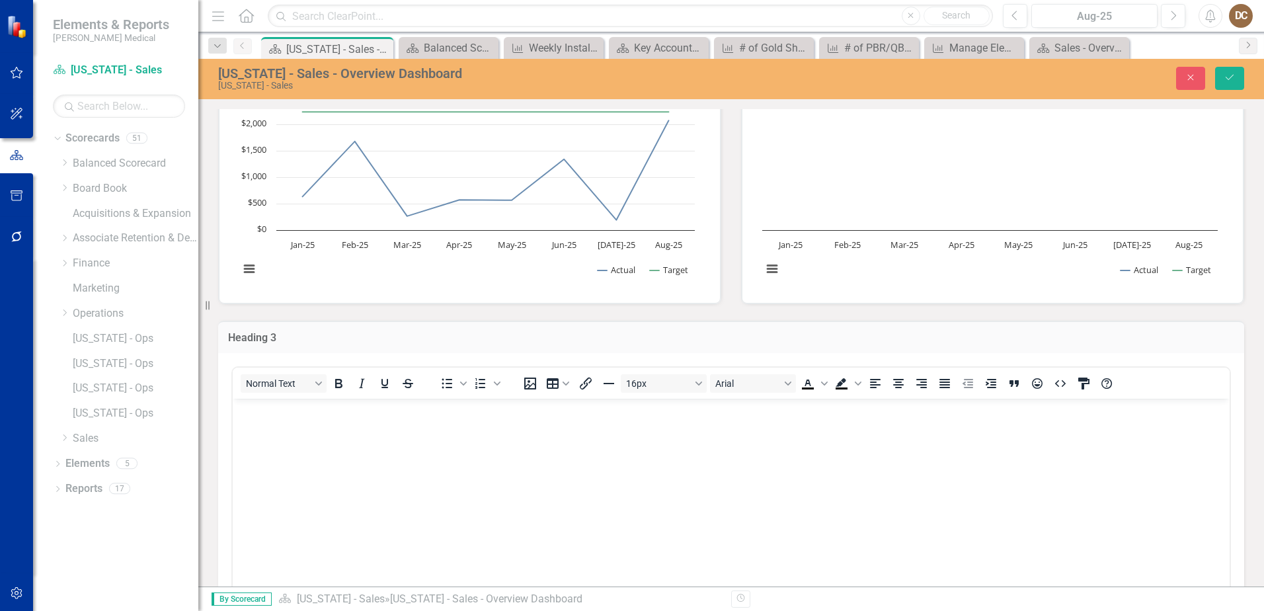
scroll to position [0, 0]
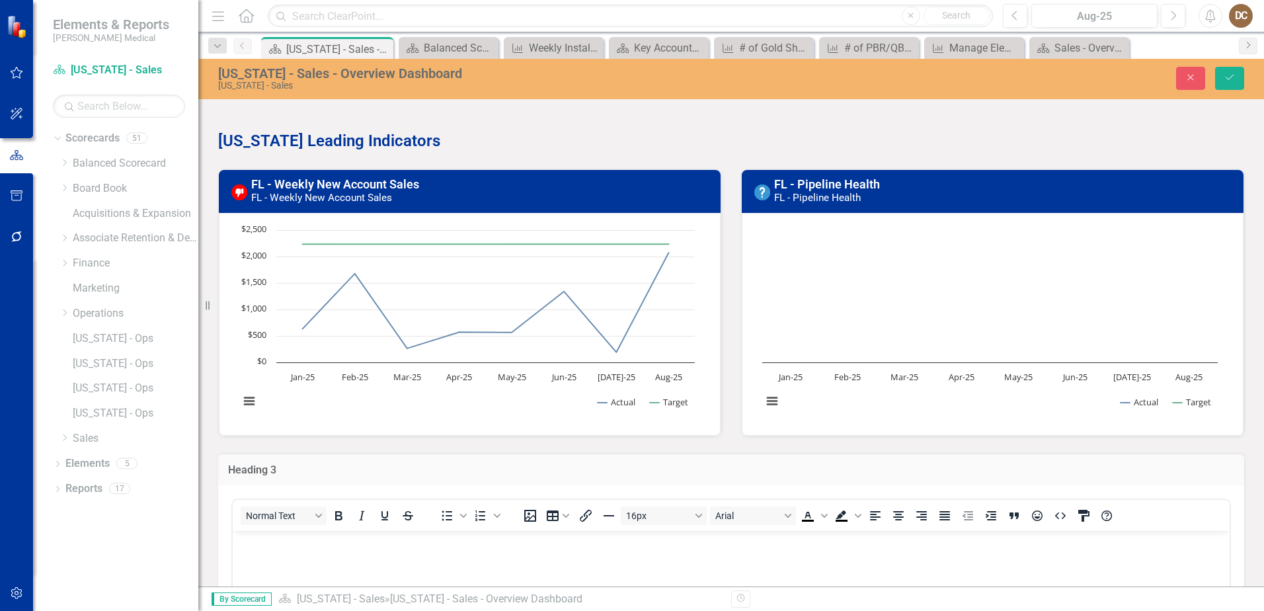
drag, startPoint x: 417, startPoint y: 138, endPoint x: 247, endPoint y: 140, distance: 169.3
click at [247, 140] on p "Florida Leading Indicators" at bounding box center [731, 139] width 1026 height 25
click at [400, 145] on strong "Florida Leading Indicators" at bounding box center [329, 141] width 222 height 19
drag, startPoint x: 221, startPoint y: 140, endPoint x: 403, endPoint y: 139, distance: 182.5
click at [403, 139] on p "Florida Leading Indicators" at bounding box center [731, 139] width 1026 height 25
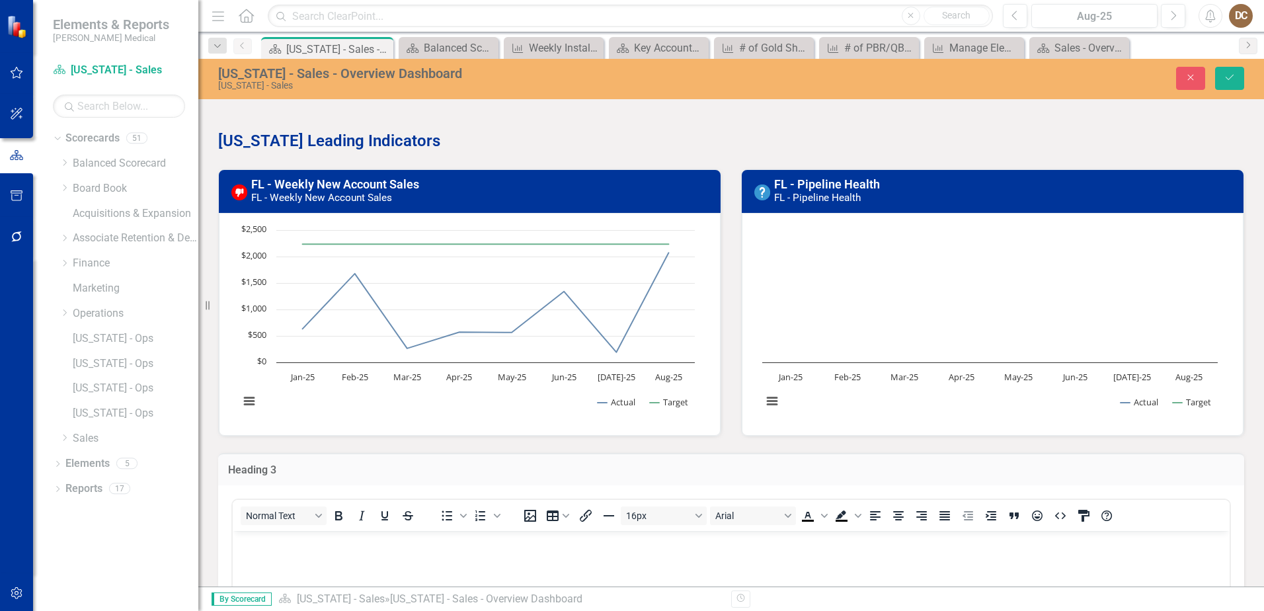
scroll to position [132, 0]
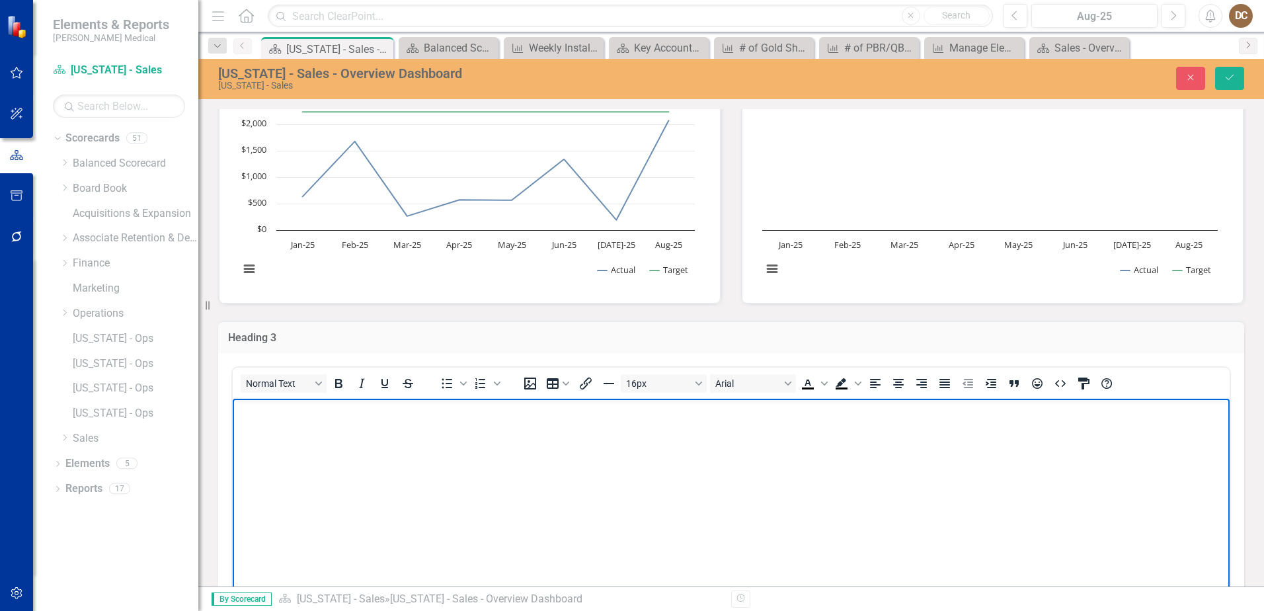
click at [296, 430] on body "Rich Text Area. Press ALT-0 for help." at bounding box center [731, 497] width 997 height 198
click at [233, 398] on html "Florida Lagging Indicators" at bounding box center [731, 497] width 997 height 198
click at [341, 384] on icon "Bold" at bounding box center [338, 383] width 7 height 9
click at [703, 386] on button "16px" at bounding box center [664, 383] width 86 height 19
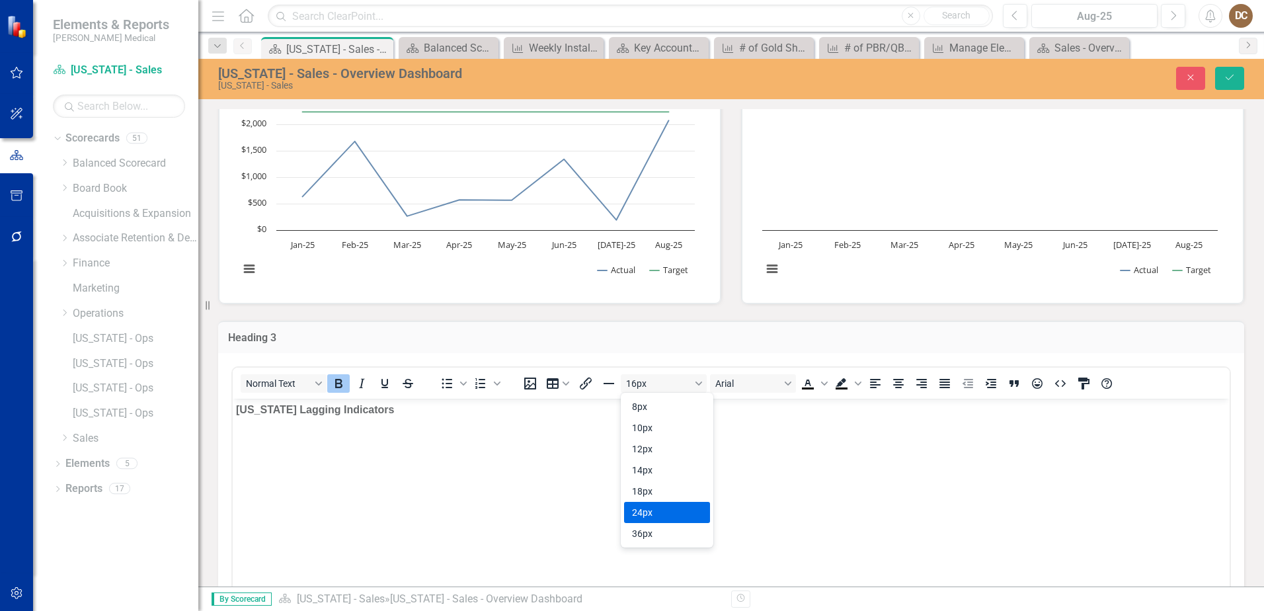
click at [671, 509] on div "24px" at bounding box center [658, 513] width 52 height 16
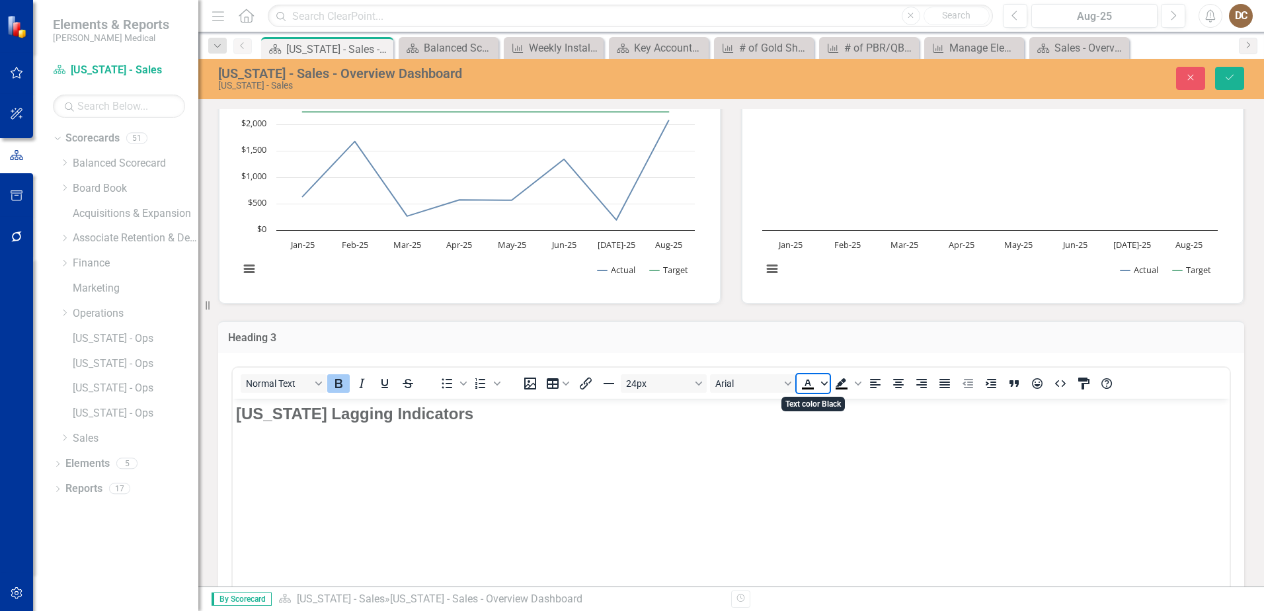
click at [822, 382] on icon "Text color Black" at bounding box center [824, 384] width 7 height 4
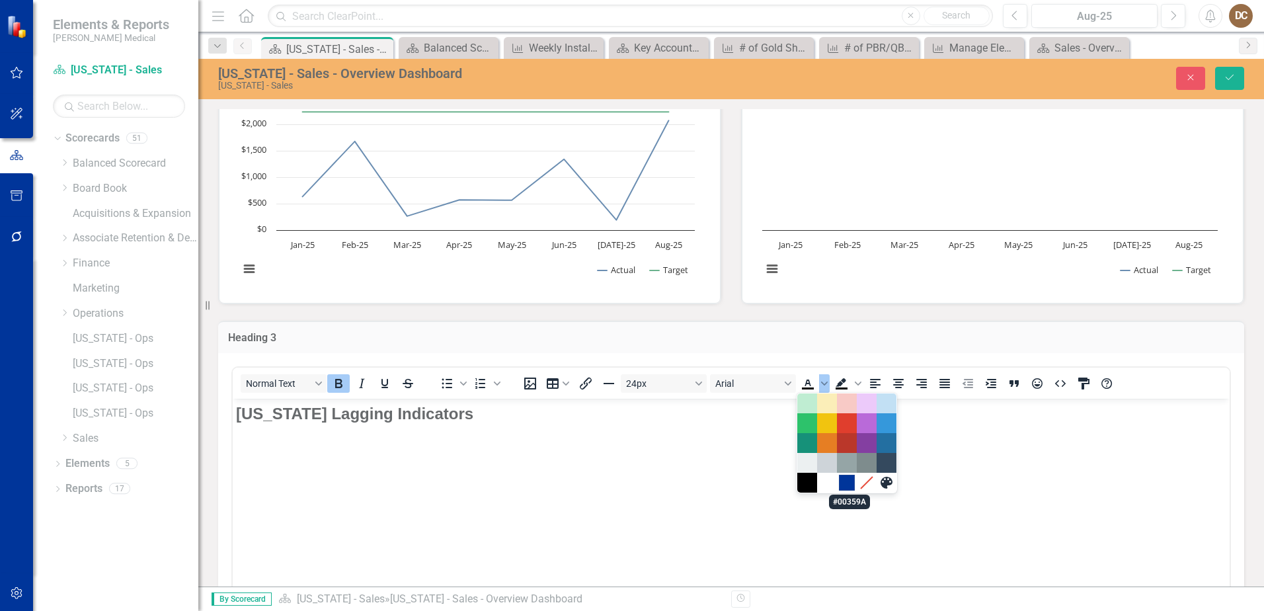
click at [845, 483] on div "#00359A" at bounding box center [847, 483] width 16 height 16
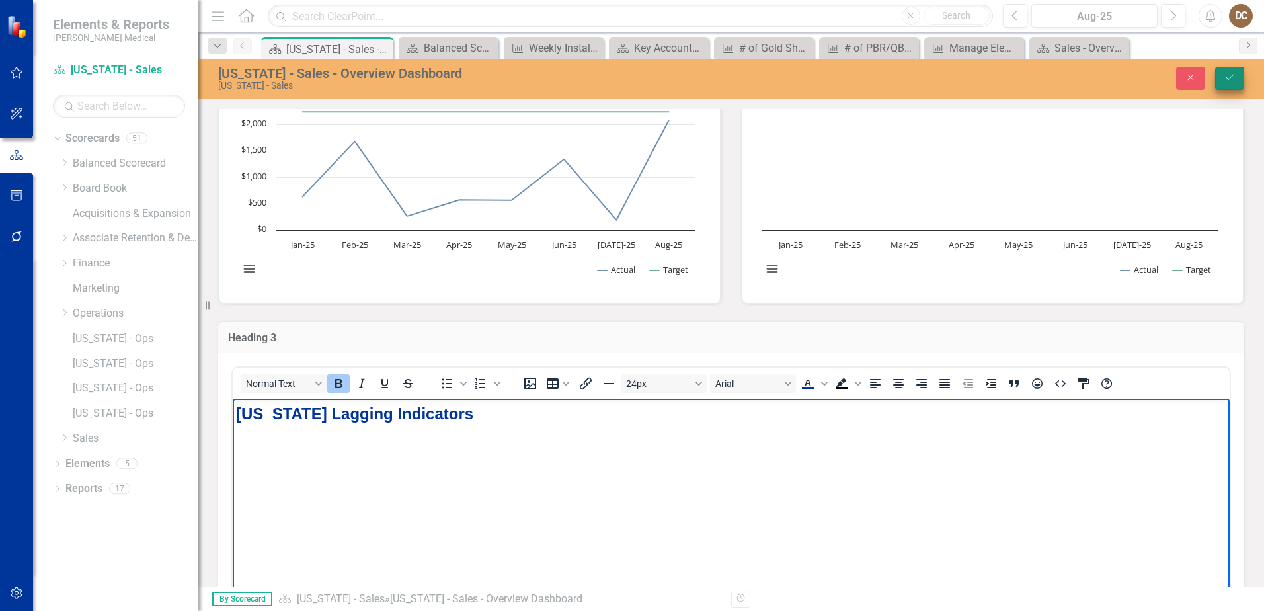
click at [1219, 82] on button "Save" at bounding box center [1230, 78] width 29 height 23
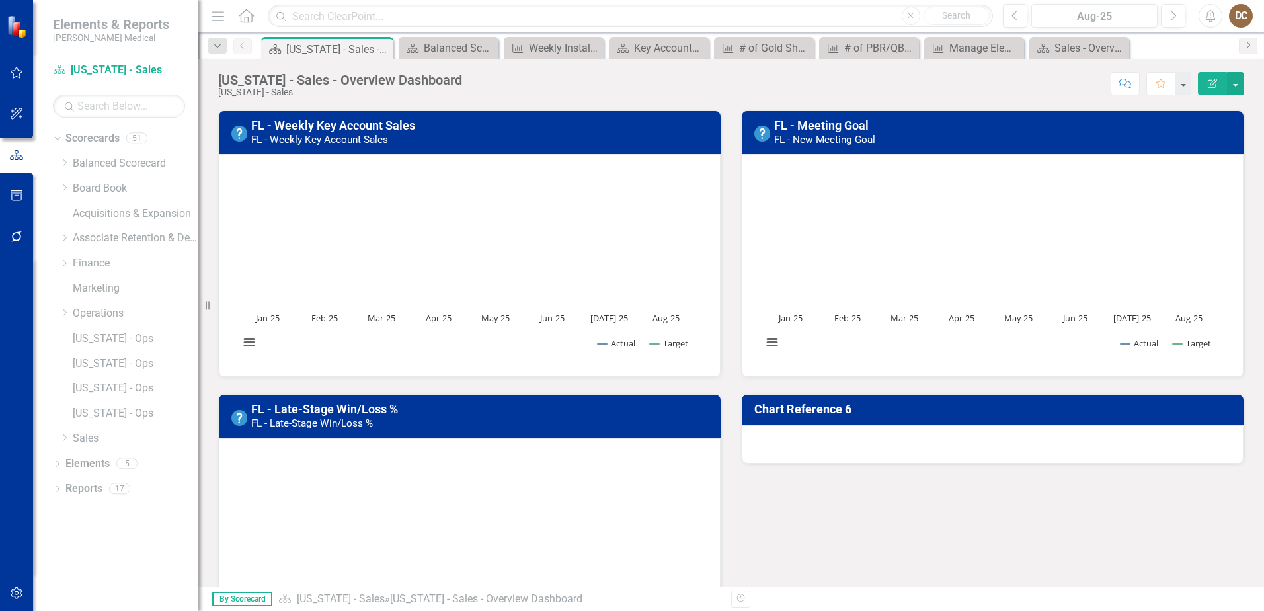
scroll to position [331, 0]
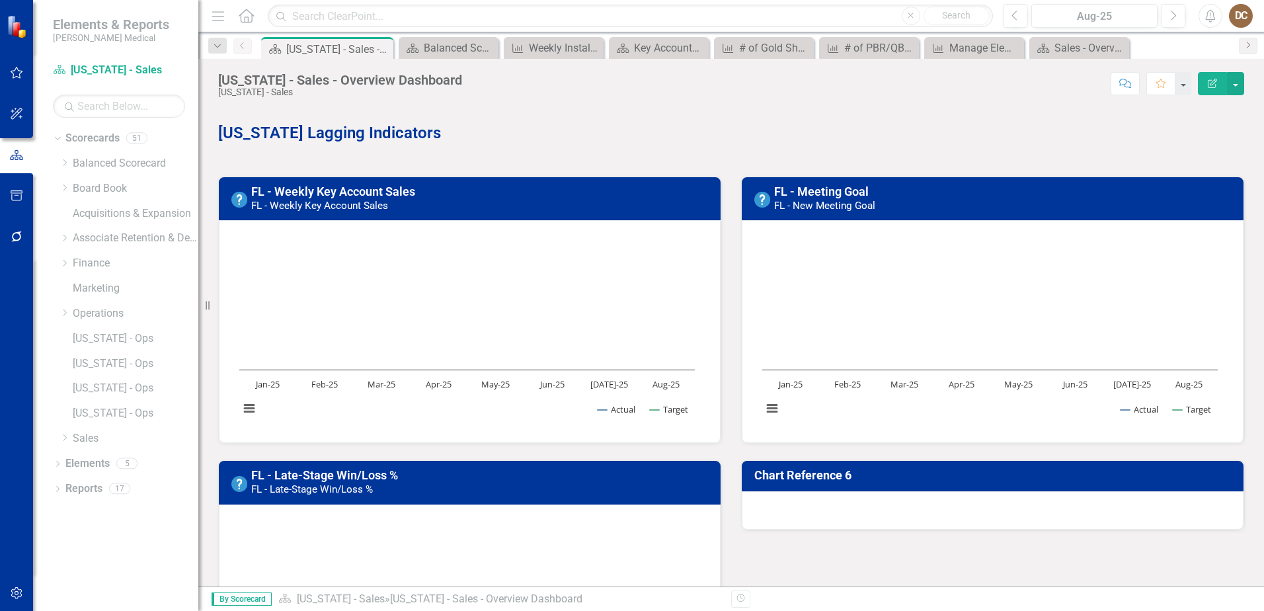
click at [598, 196] on h3 "FL - Weekly Key Account Sales FL - Weekly Key Account Sales" at bounding box center [482, 198] width 462 height 26
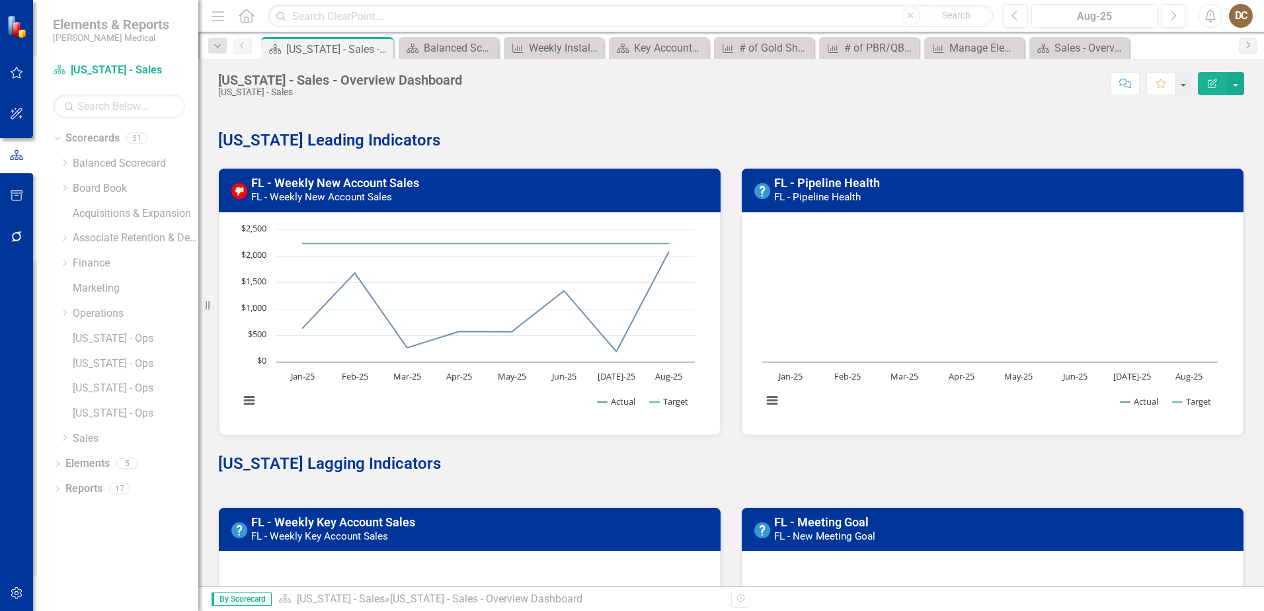
scroll to position [132, 0]
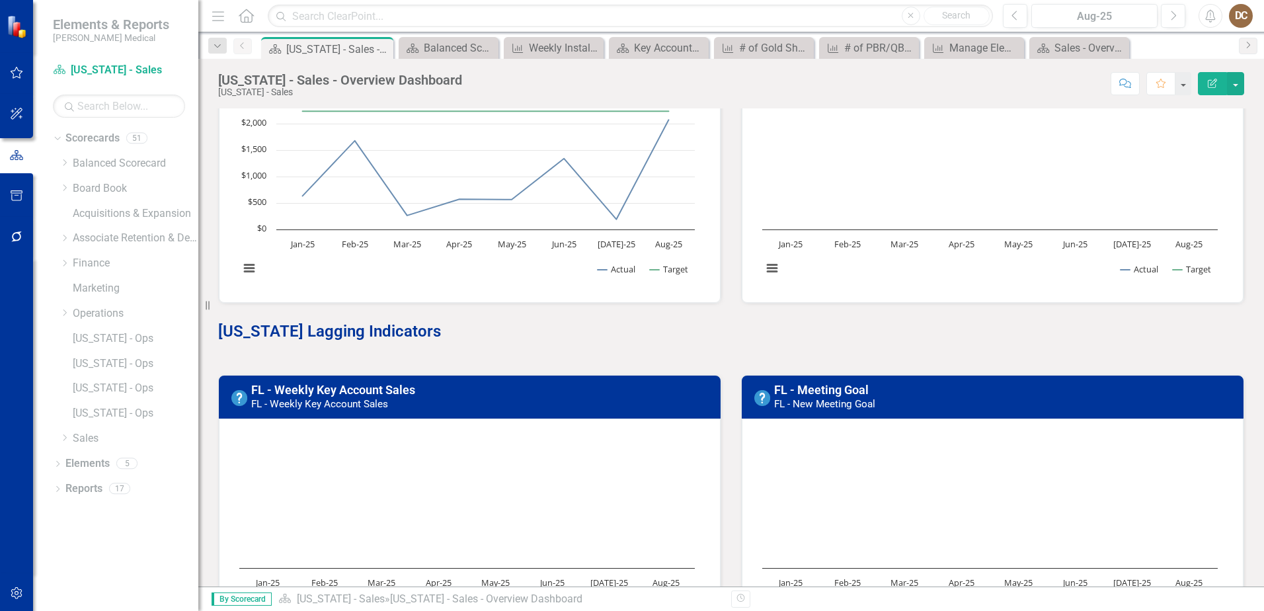
click at [464, 401] on h3 "FL - Weekly Key Account Sales FL - Weekly Key Account Sales" at bounding box center [482, 397] width 462 height 26
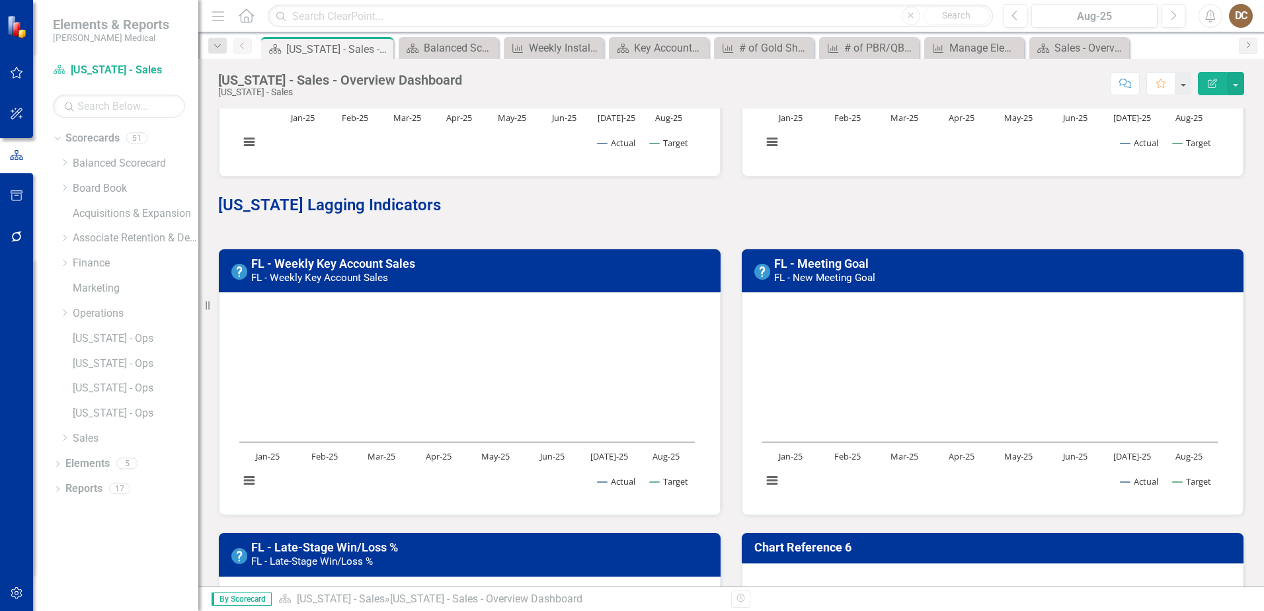
scroll to position [265, 0]
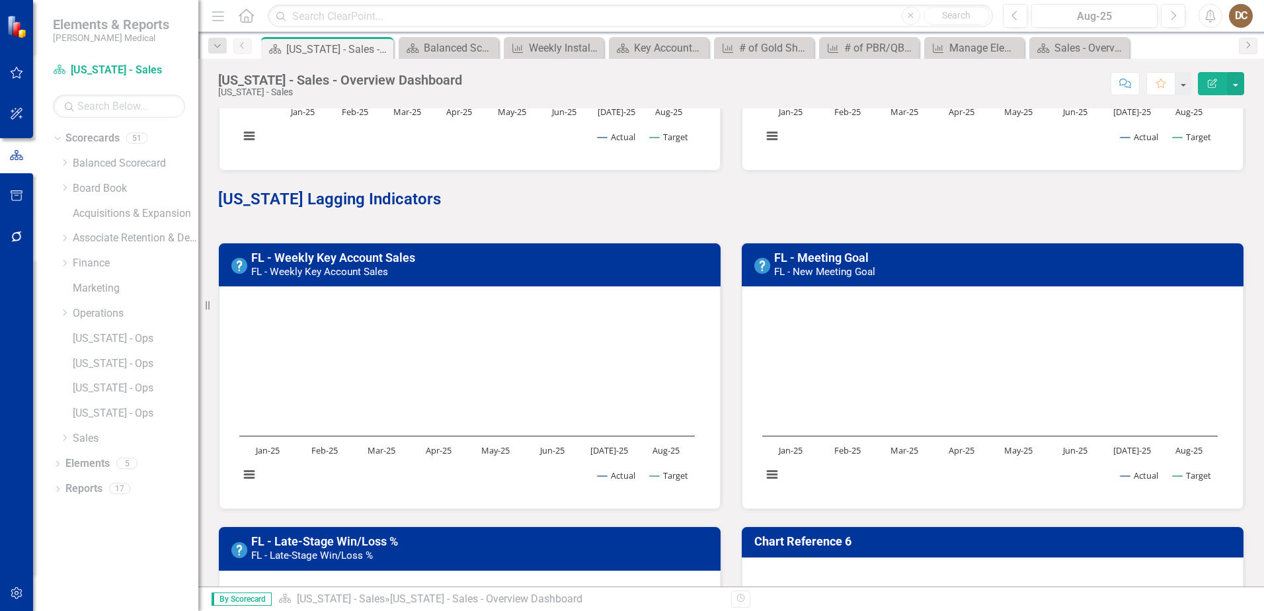
click at [594, 269] on h3 "FL - Weekly Key Account Sales FL - Weekly Key Account Sales" at bounding box center [482, 264] width 462 height 26
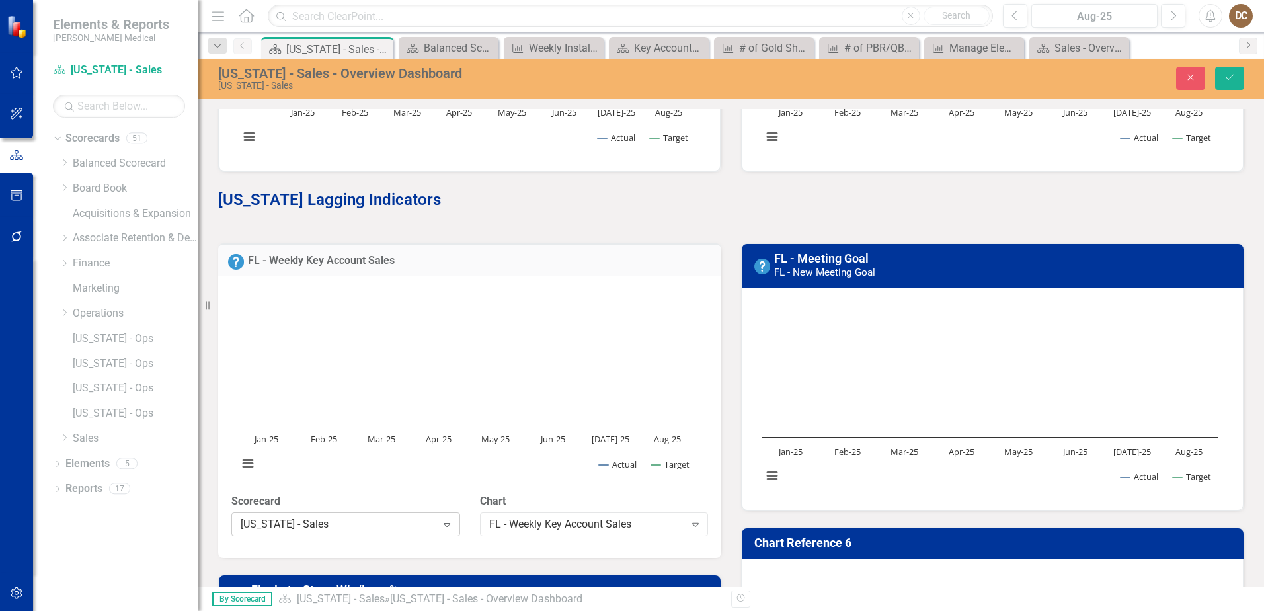
click at [395, 527] on div "[US_STATE] - Sales" at bounding box center [339, 523] width 196 height 15
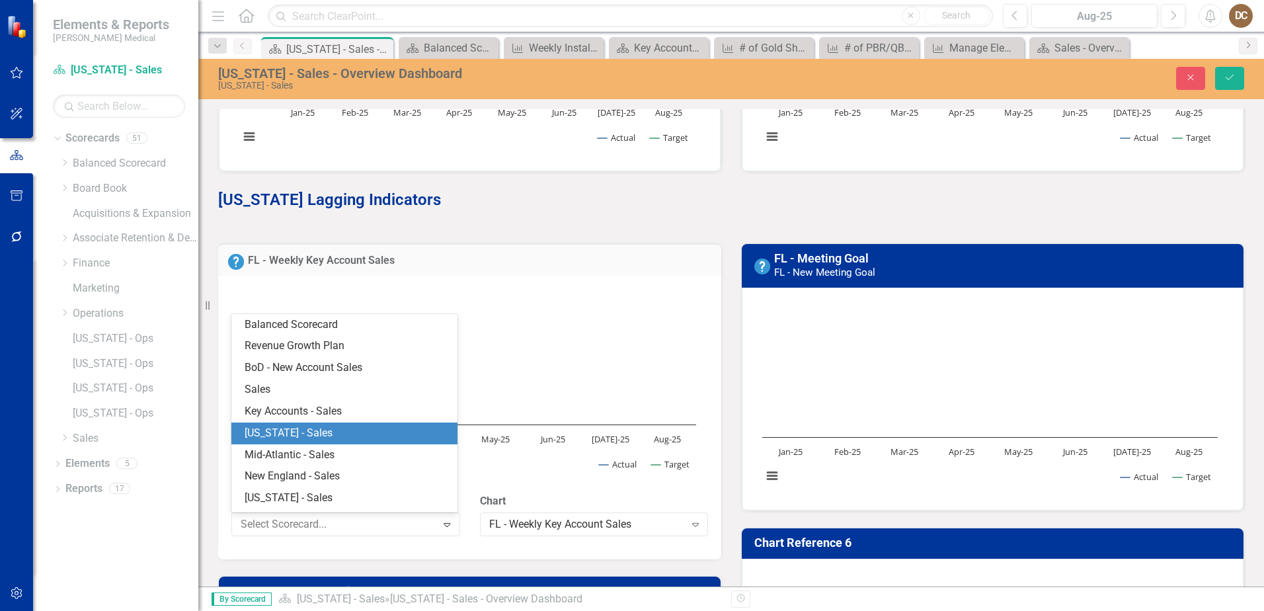
scroll to position [19, 0]
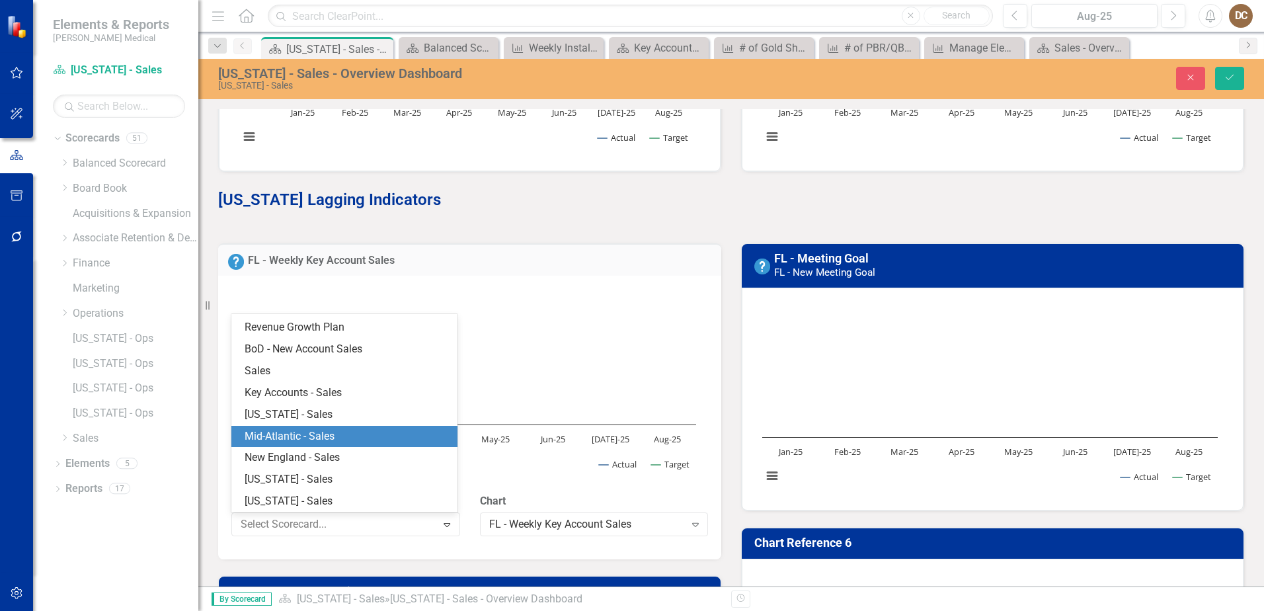
click at [731, 307] on div "FL - Meeting Goal FL - New Meeting Goal Loading... Chart Line chart with 2 line…" at bounding box center [992, 369] width 523 height 284
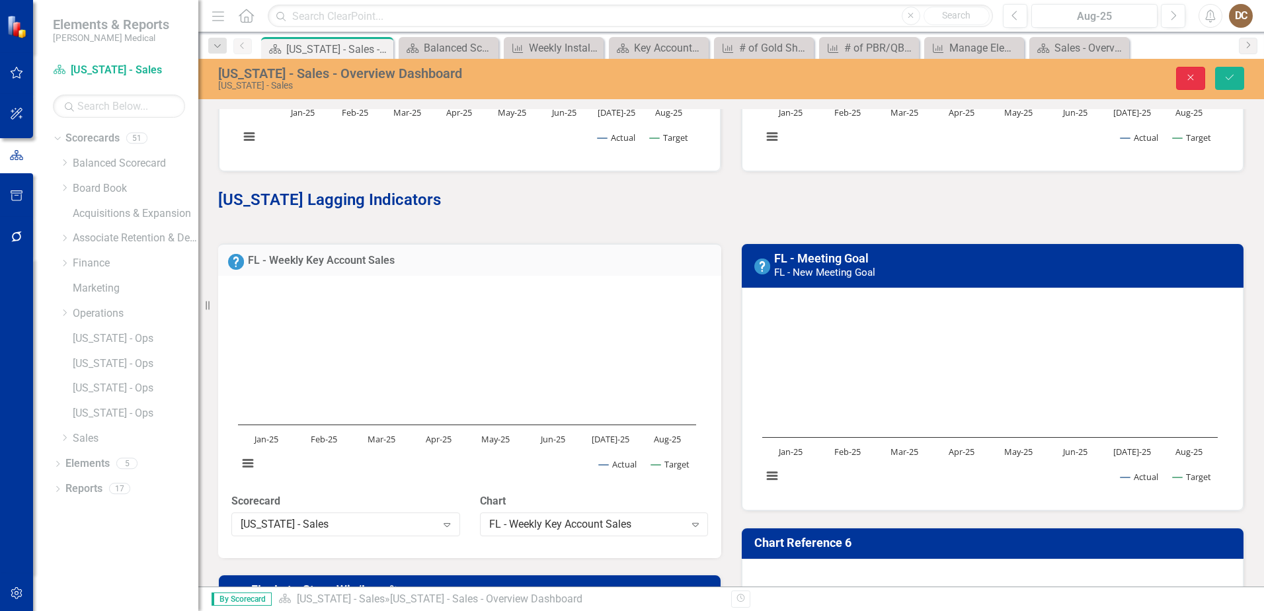
click at [1191, 69] on button "Close" at bounding box center [1190, 78] width 29 height 23
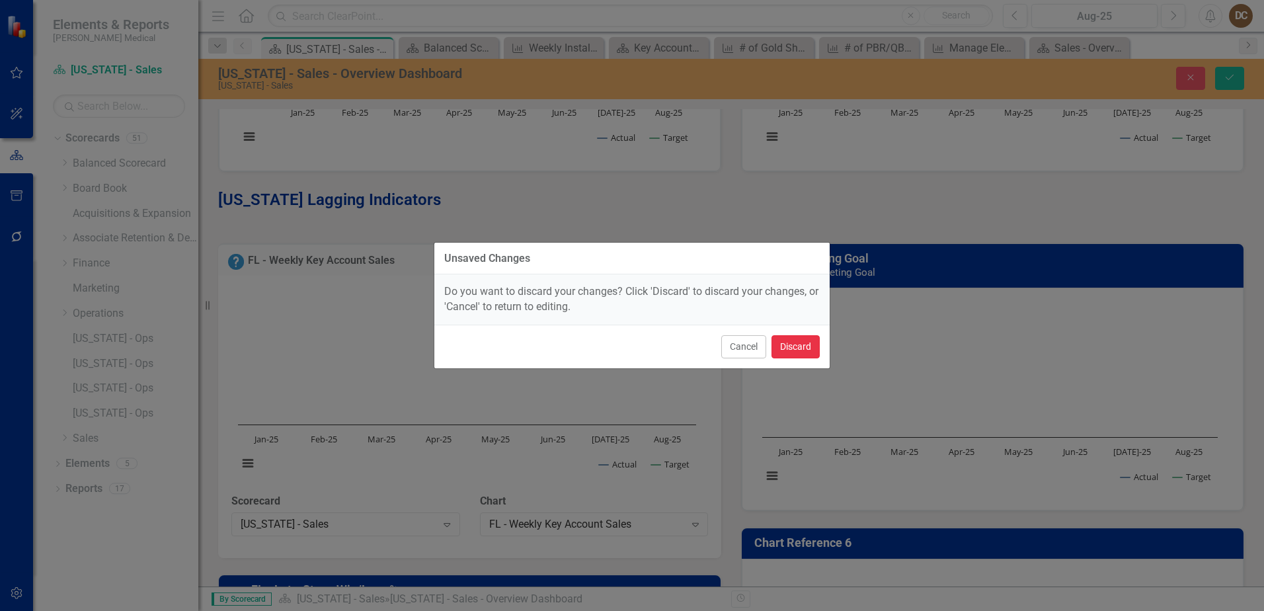
click at [790, 340] on button "Discard" at bounding box center [796, 346] width 48 height 23
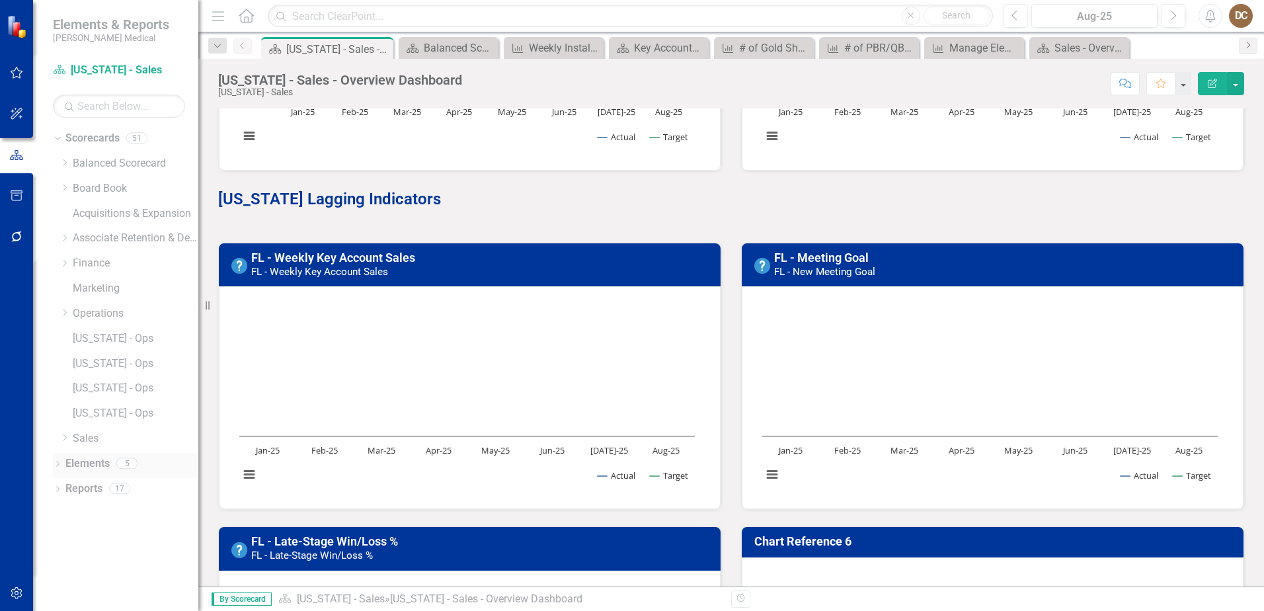
click at [62, 466] on icon "Dropdown" at bounding box center [57, 465] width 9 height 7
click at [95, 509] on link "KPI KPIs" at bounding box center [92, 514] width 40 height 15
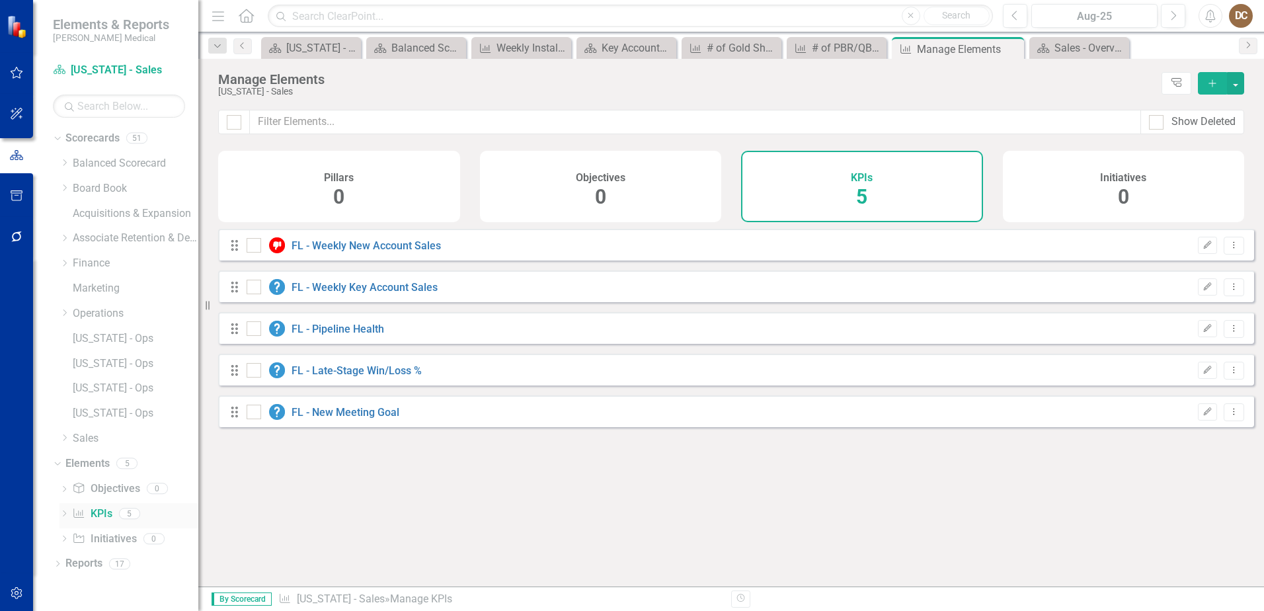
checkbox input "false"
click at [1229, 291] on icon "Dropdown Menu" at bounding box center [1234, 286] width 11 height 9
click at [1250, 229] on div "Pillars 0 Objectives 0 KPIs 5 Initiatives 0" at bounding box center [731, 190] width 1066 height 78
click at [1229, 333] on icon "Dropdown Menu" at bounding box center [1234, 328] width 11 height 9
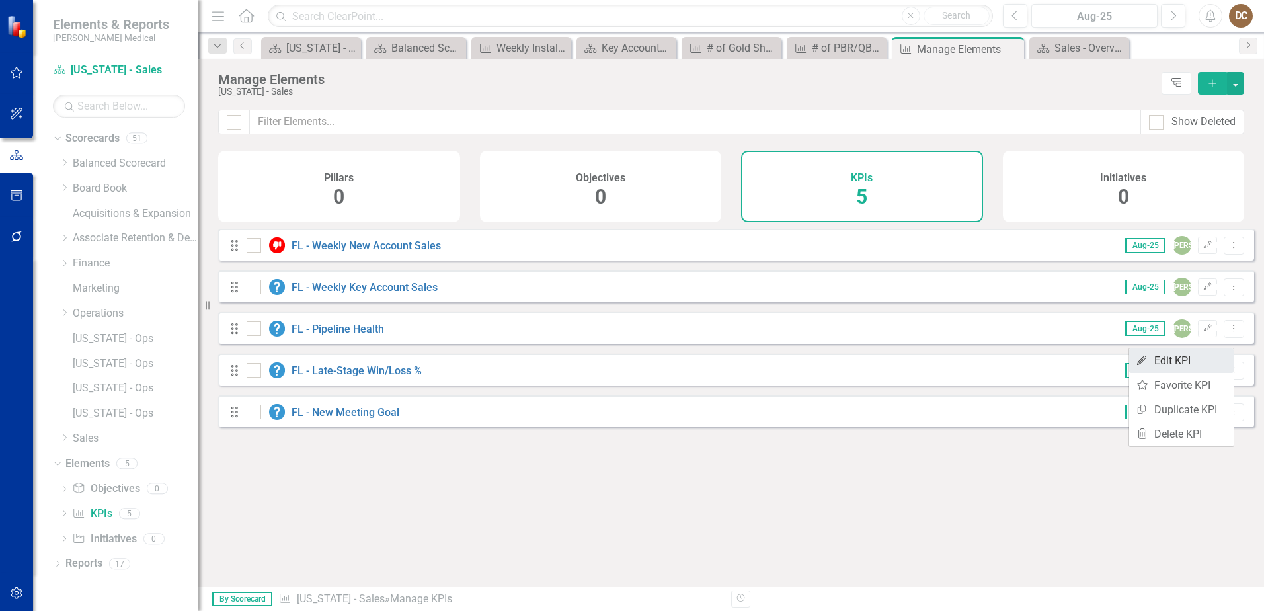
click at [1178, 360] on link "Edit Edit KPI" at bounding box center [1182, 361] width 104 height 24
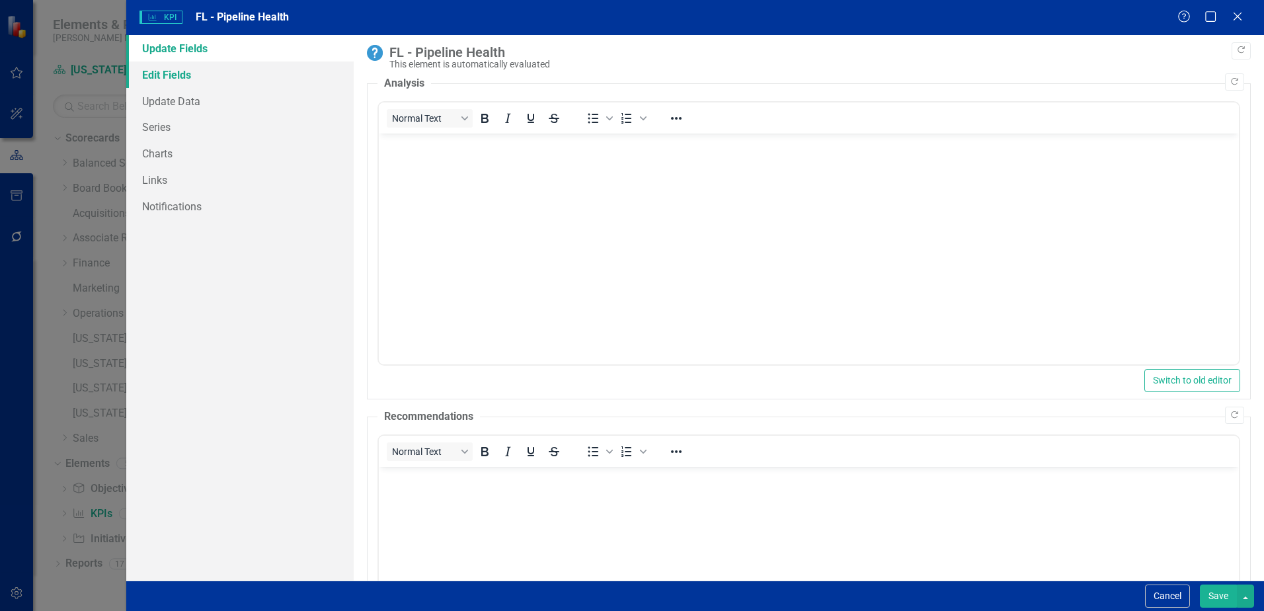
click at [164, 73] on link "Edit Fields" at bounding box center [239, 75] width 227 height 26
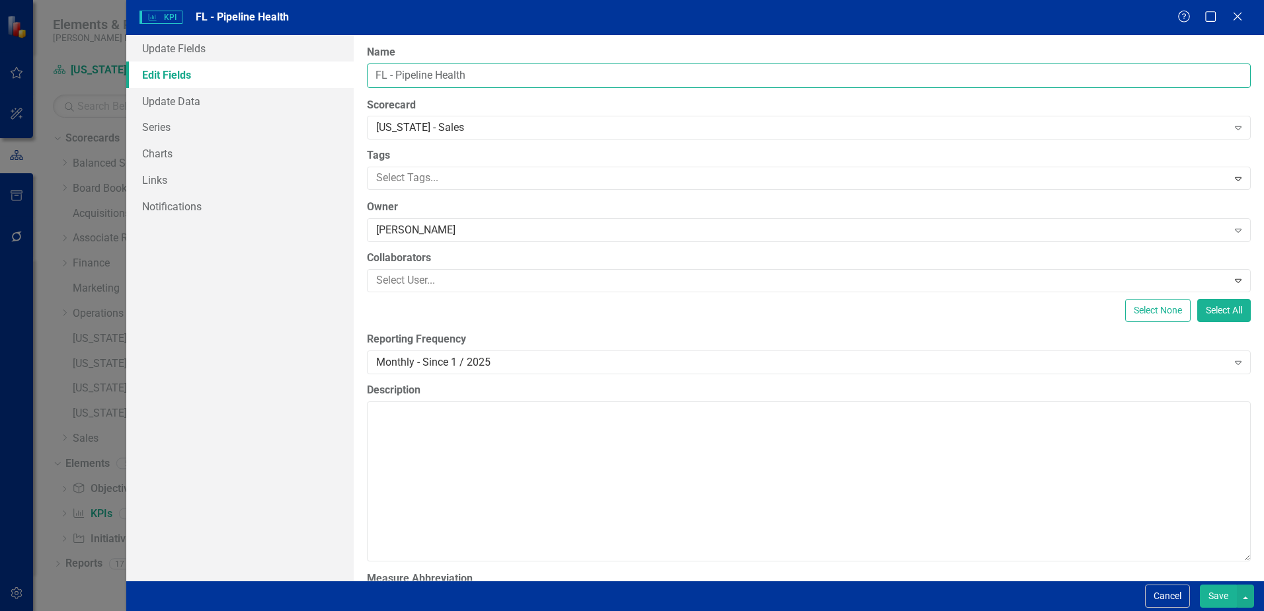
drag, startPoint x: 507, startPoint y: 74, endPoint x: 362, endPoint y: 75, distance: 144.8
click at [362, 75] on div "ClearPoint Can Do More! How ClearPoint Can Help Close Enterprise plans can auto…" at bounding box center [809, 308] width 911 height 546
click at [462, 78] on input "# of TSM"s Above Goal - FL" at bounding box center [809, 75] width 884 height 24
type input "# of TSM"s Above Pipeline Health Goal - FL"
click at [1223, 595] on button "Save" at bounding box center [1218, 596] width 37 height 23
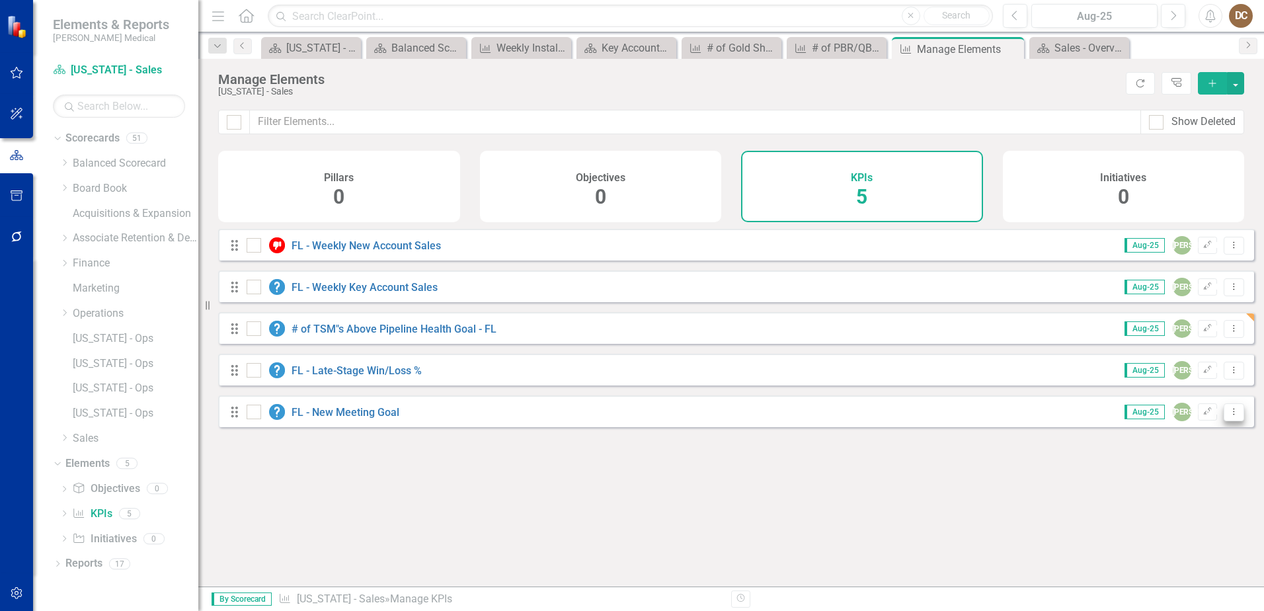
click at [1229, 416] on icon "Dropdown Menu" at bounding box center [1234, 411] width 11 height 9
click at [1171, 443] on link "Edit Edit KPI" at bounding box center [1182, 444] width 104 height 24
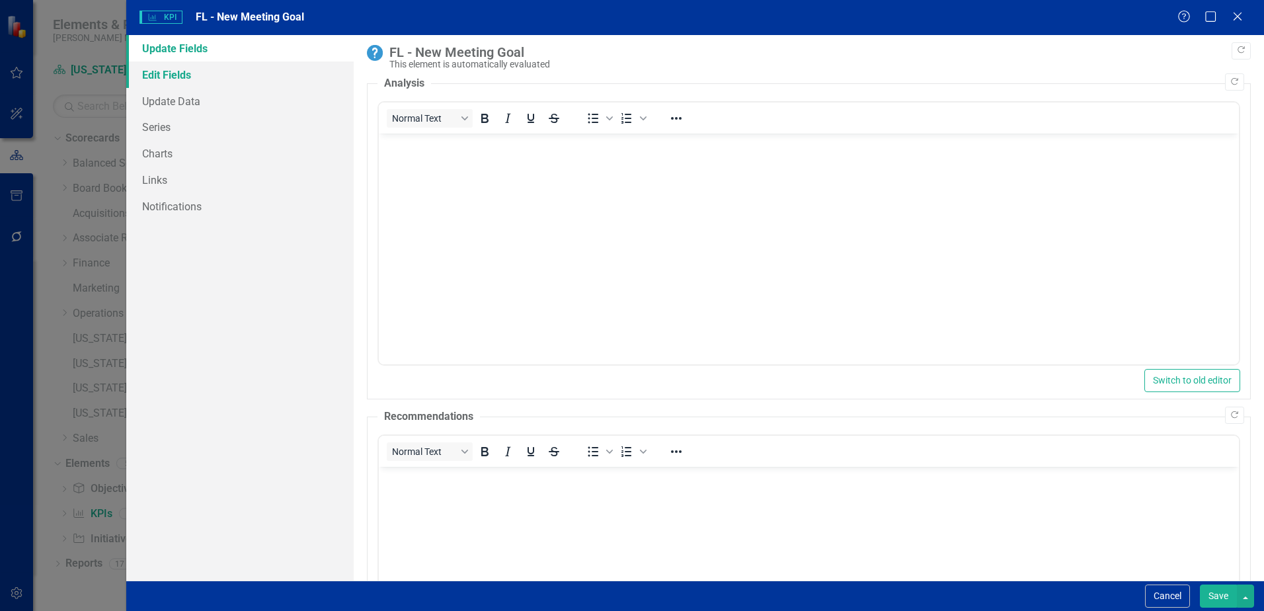
click at [161, 73] on link "Edit Fields" at bounding box center [239, 75] width 227 height 26
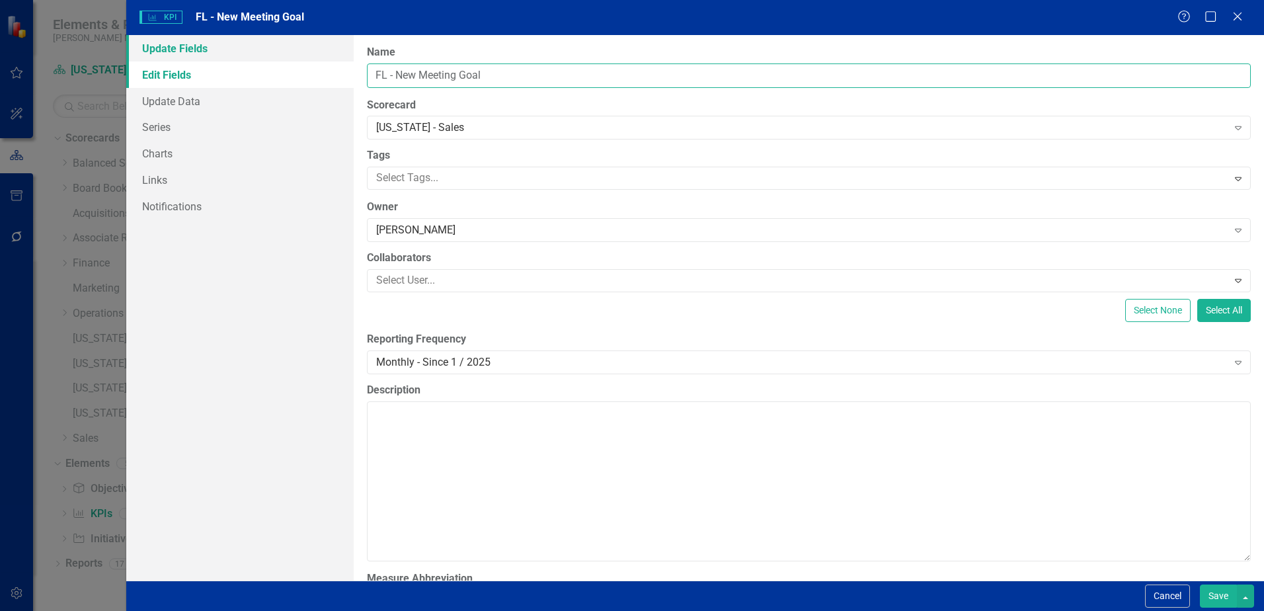
drag, startPoint x: 502, startPoint y: 74, endPoint x: 328, endPoint y: 52, distance: 175.4
click at [328, 52] on div "Update Fields Edit Fields Update Data Series Charts Links Notifications "Update…" at bounding box center [695, 308] width 1138 height 546
type input "#"
click at [434, 77] on input "# of TSM's above New Meeting Goal" at bounding box center [809, 75] width 884 height 24
click at [629, 77] on input "# of TSM's Above New Meeting Goal" at bounding box center [809, 75] width 884 height 24
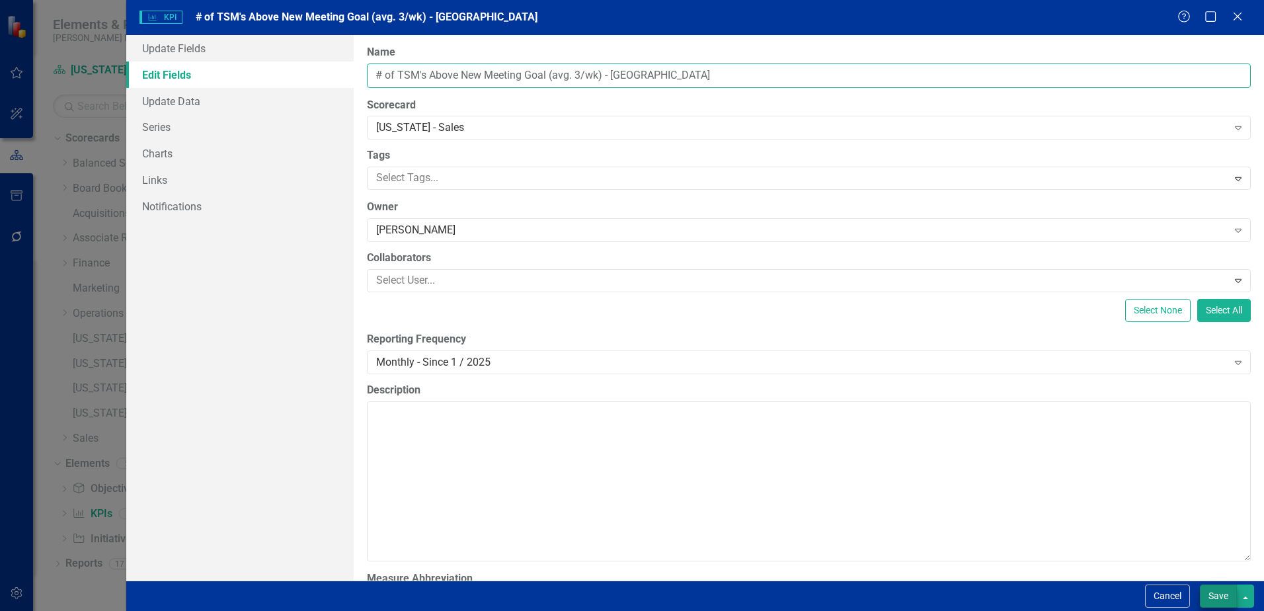
type input "# of TSM's Above New Meeting Goal (avg. 3/wk) - FL"
click at [1212, 599] on button "Save" at bounding box center [1218, 596] width 37 height 23
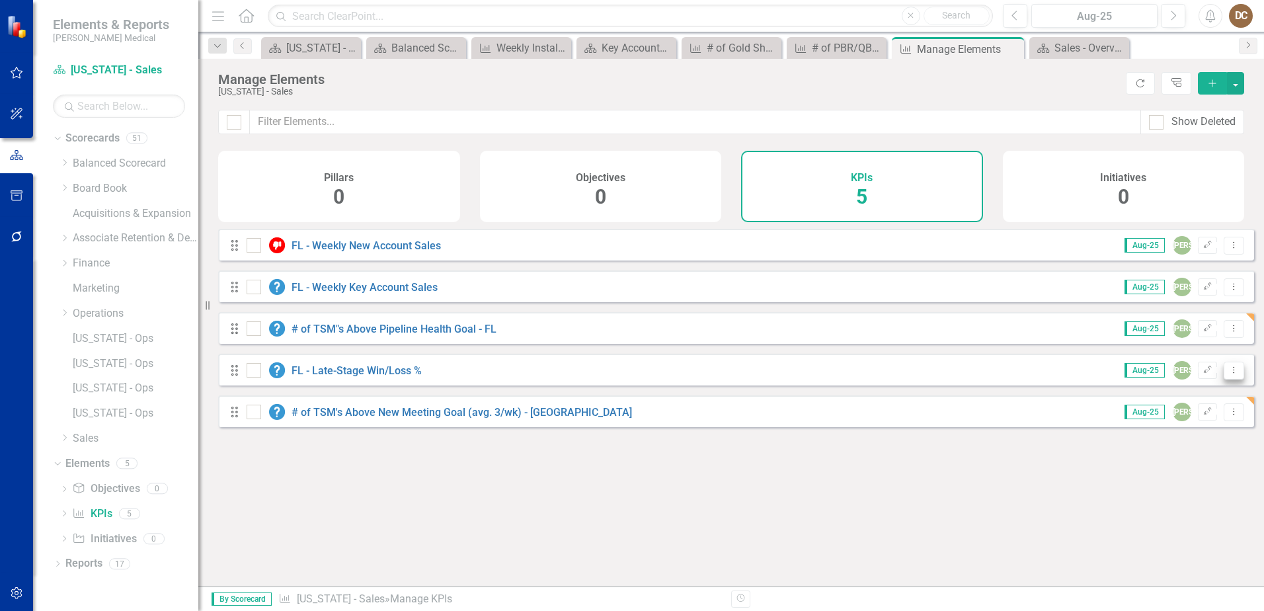
click at [1230, 380] on button "Dropdown Menu" at bounding box center [1234, 371] width 21 height 18
click at [1173, 403] on link "Edit Edit KPI" at bounding box center [1182, 402] width 104 height 24
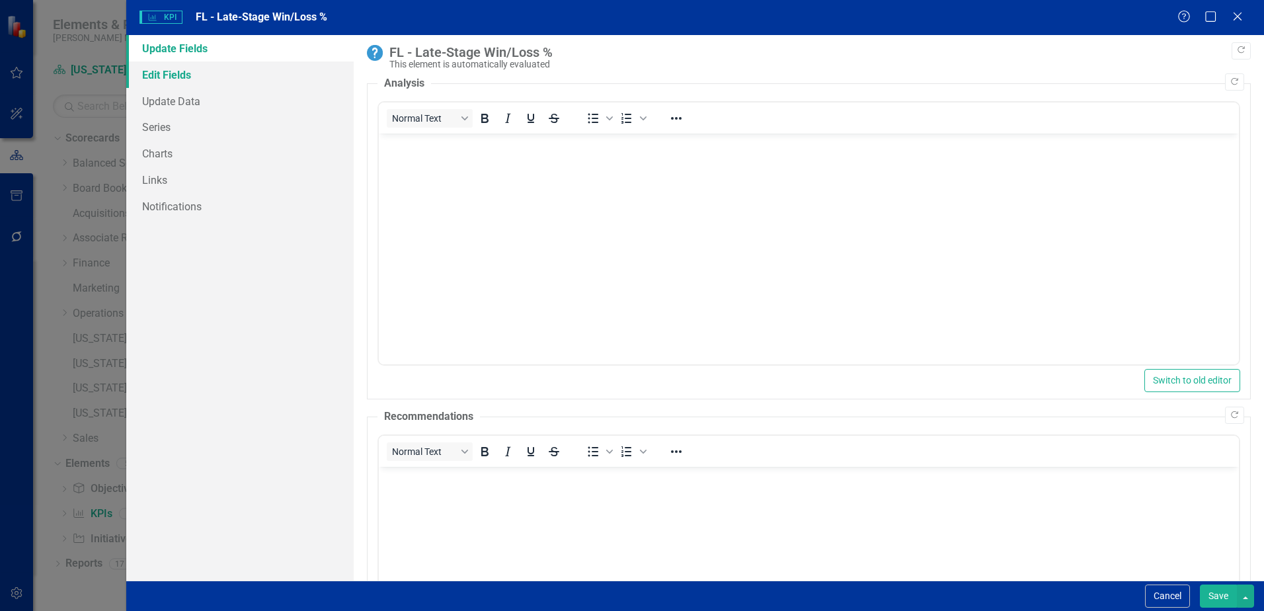
click at [186, 71] on link "Edit Fields" at bounding box center [239, 75] width 227 height 26
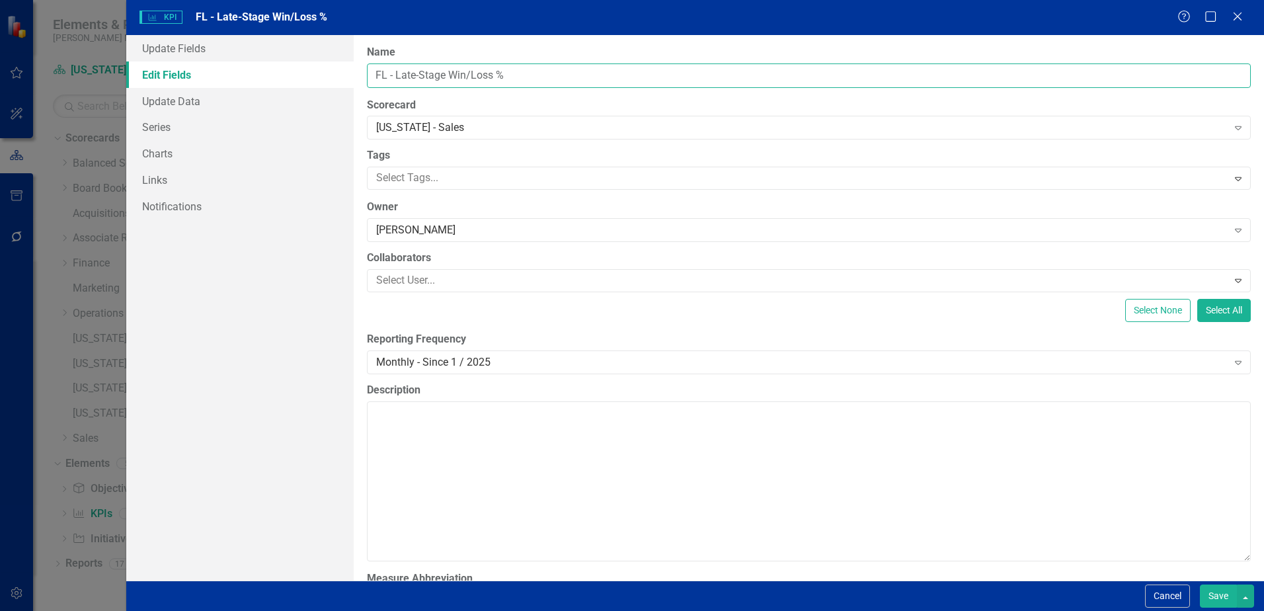
click at [397, 75] on input "FL - Late-Stage Win/Loss %" at bounding box center [809, 75] width 884 height 24
click at [474, 77] on input "Late-Stage Win/Loss %" at bounding box center [809, 75] width 884 height 24
type input "Late-Stage Win/Loss Team Goal %"
click at [1220, 594] on button "Save" at bounding box center [1218, 596] width 37 height 23
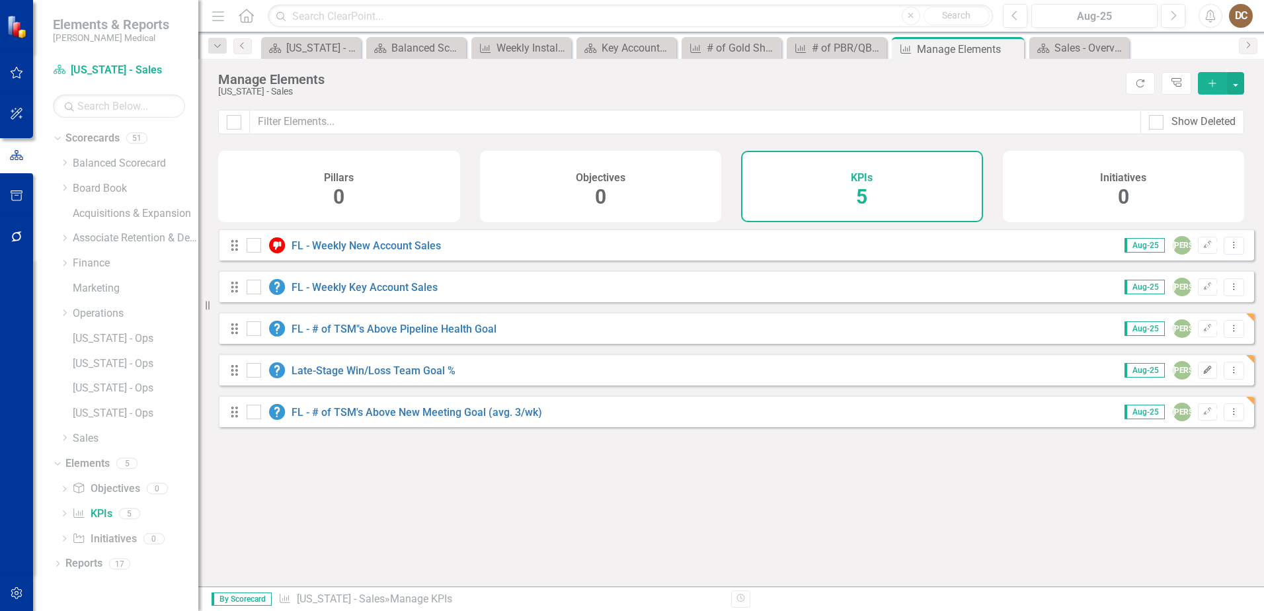
click at [1203, 374] on icon "Edit" at bounding box center [1208, 370] width 10 height 8
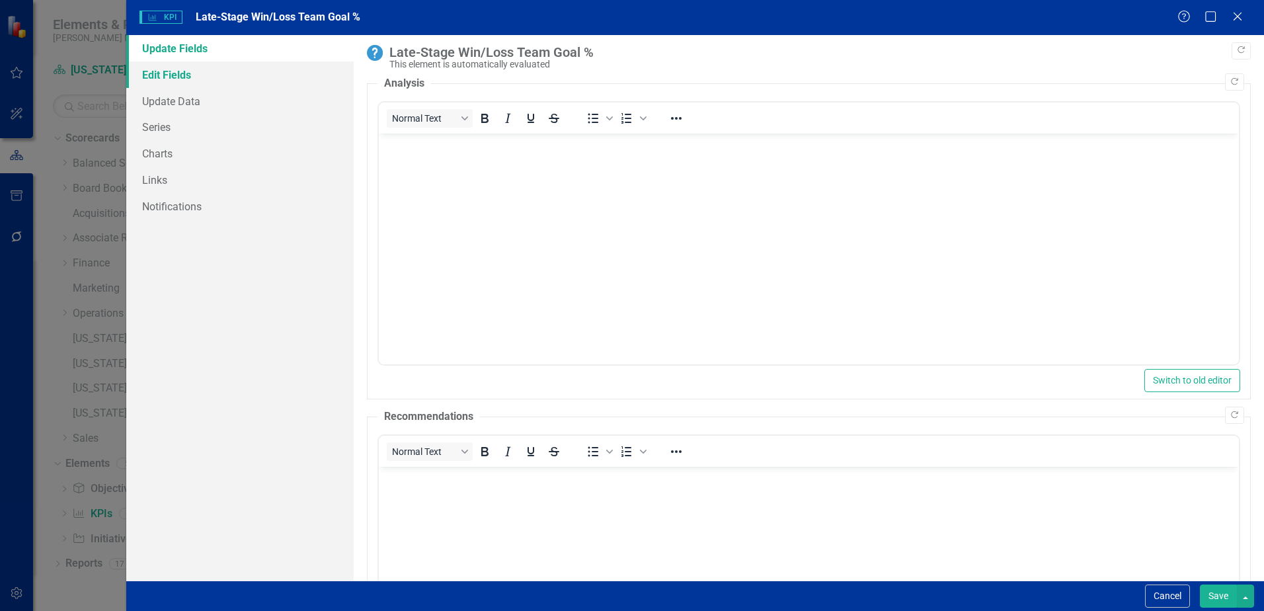
click at [241, 77] on link "Edit Fields" at bounding box center [239, 75] width 227 height 26
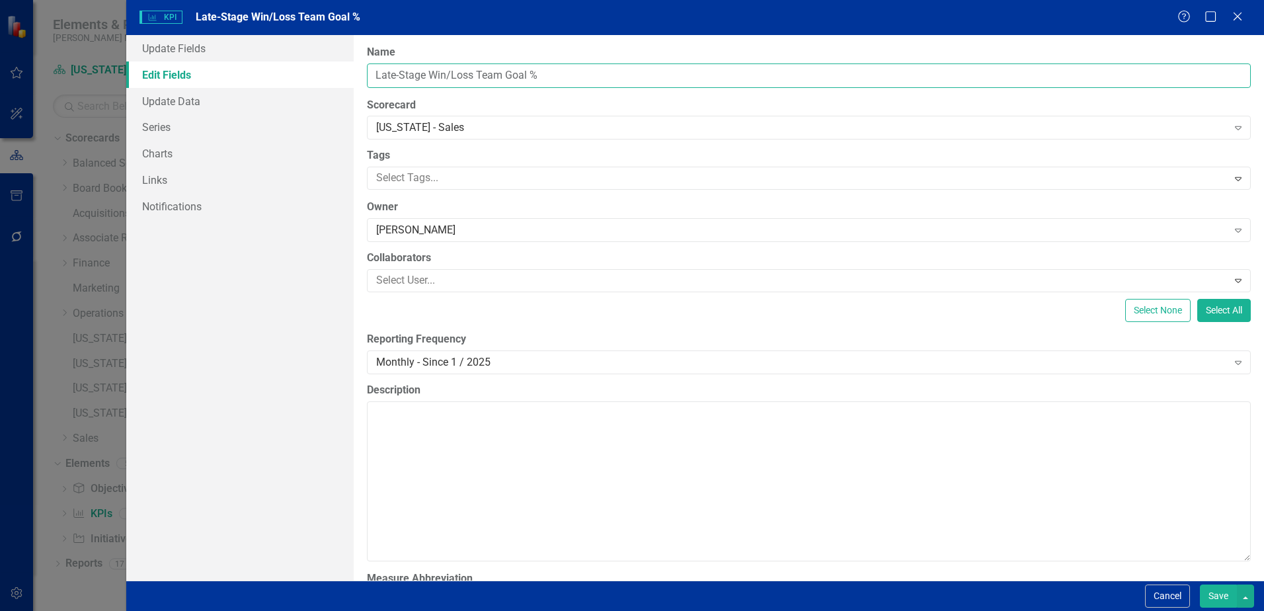
click at [586, 75] on input "Late-Stage Win/Loss Team Goal %" at bounding box center [809, 75] width 884 height 24
type input "Late-Stage Win/Loss Team Goal % - FL"
click at [1214, 594] on button "Save" at bounding box center [1218, 596] width 37 height 23
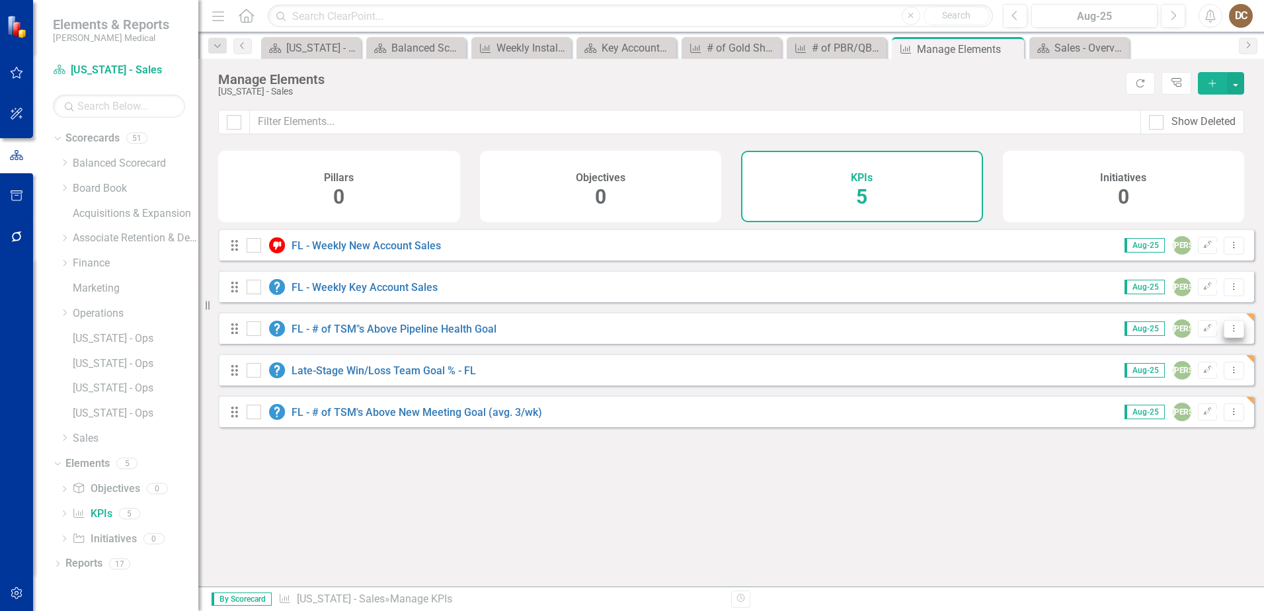
click at [1229, 333] on icon "Dropdown Menu" at bounding box center [1234, 328] width 11 height 9
click at [1147, 358] on icon "Edit" at bounding box center [1142, 360] width 12 height 9
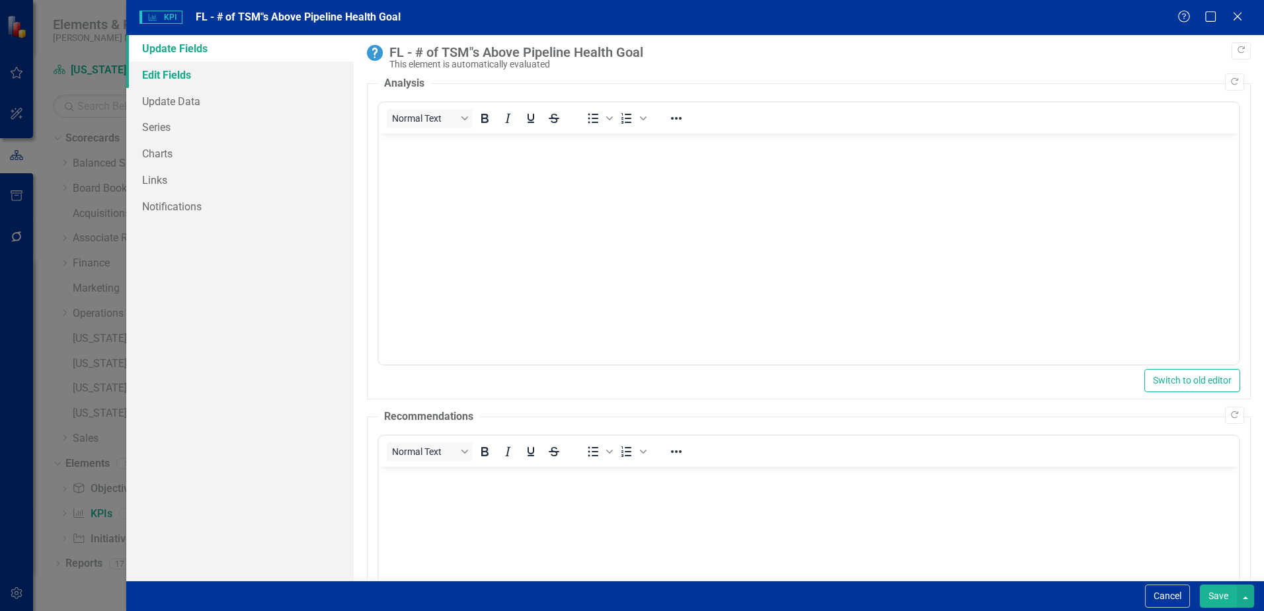
click at [174, 77] on link "Edit Fields" at bounding box center [239, 75] width 227 height 26
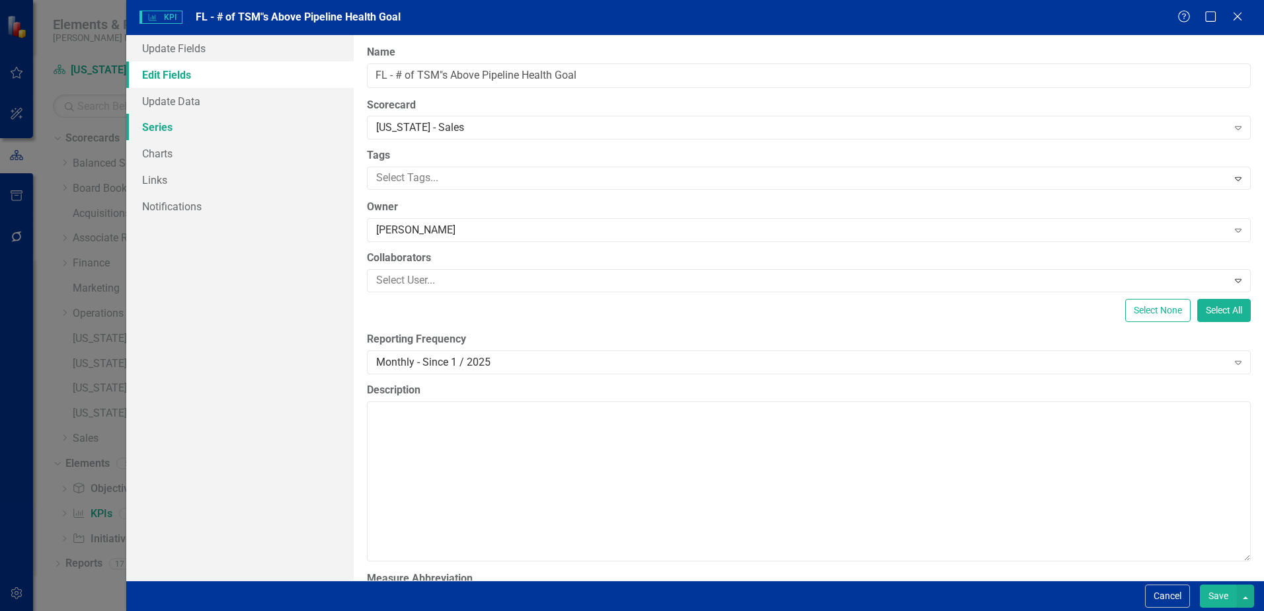
click at [171, 125] on link "Series" at bounding box center [239, 127] width 227 height 26
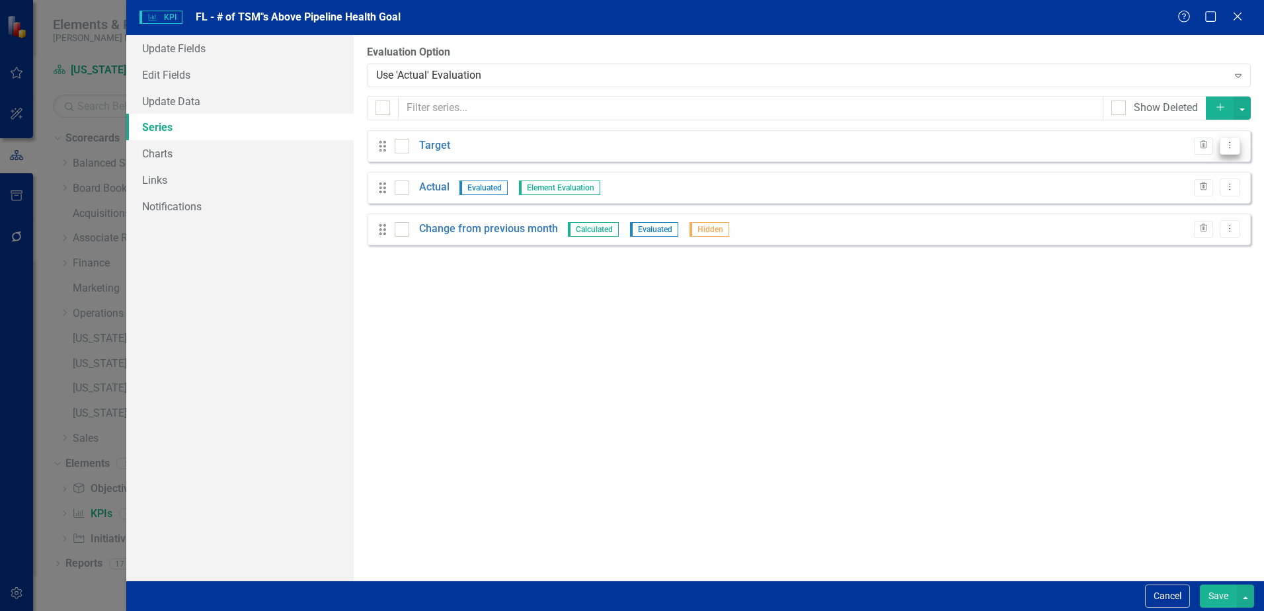
click at [1233, 144] on icon "Dropdown Menu" at bounding box center [1230, 145] width 11 height 9
click at [1171, 165] on link "Edit Edit Measure Series" at bounding box center [1165, 167] width 150 height 24
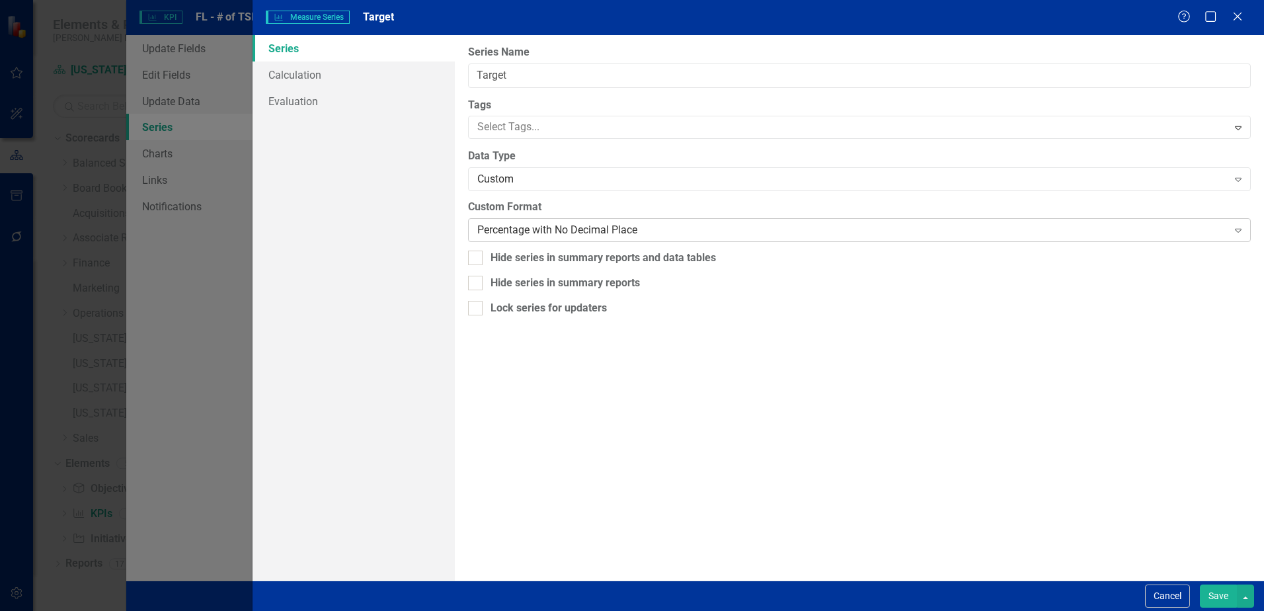
click at [610, 231] on div "Percentage with No Decimal Place" at bounding box center [852, 230] width 750 height 15
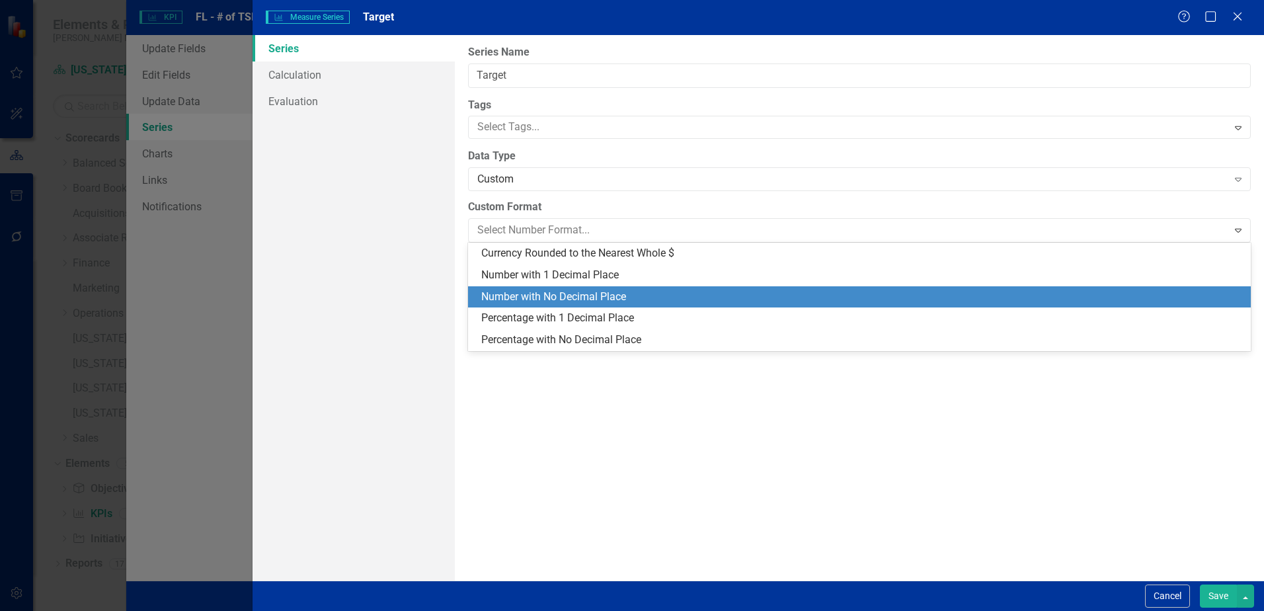
click at [590, 294] on div "Number with No Decimal Place" at bounding box center [862, 297] width 762 height 15
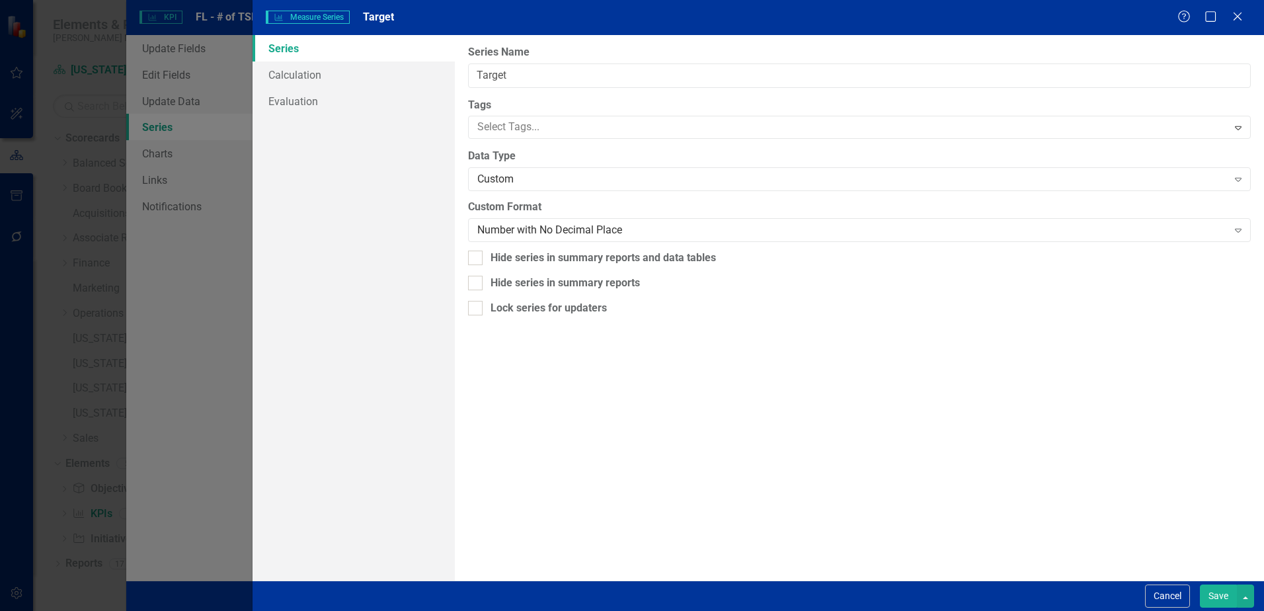
click at [1216, 596] on button "Save" at bounding box center [1218, 596] width 37 height 23
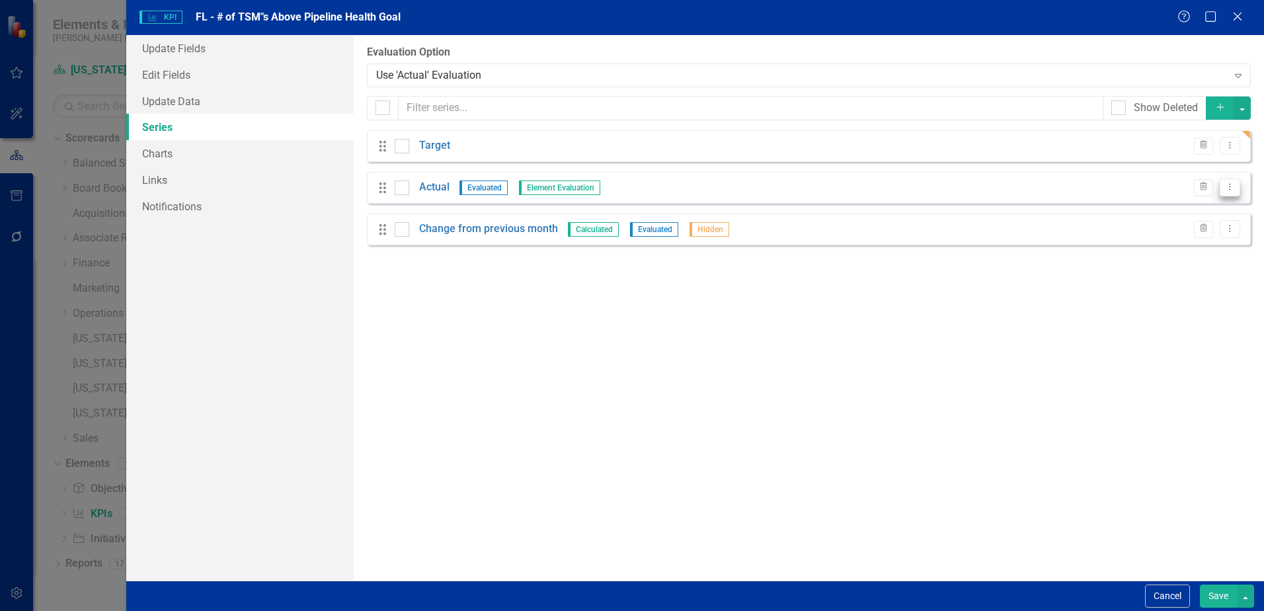
click at [1225, 185] on icon "Dropdown Menu" at bounding box center [1230, 187] width 11 height 9
click at [1167, 204] on link "Edit Edit Measure Series" at bounding box center [1165, 209] width 150 height 24
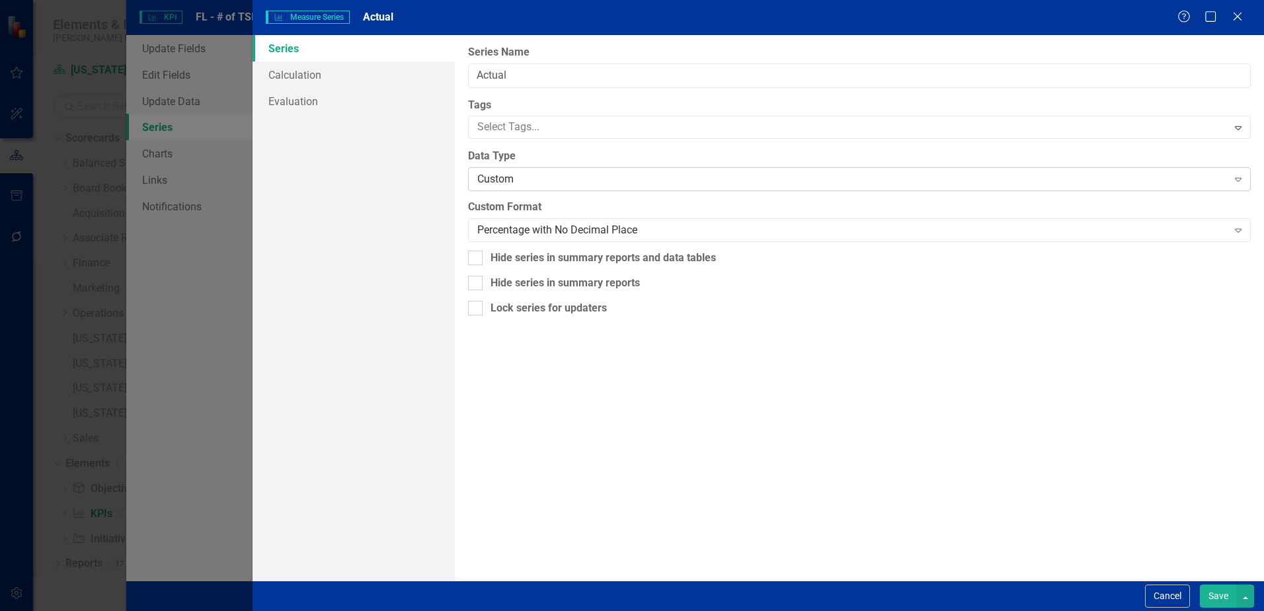
click at [533, 179] on div "Custom" at bounding box center [852, 179] width 750 height 15
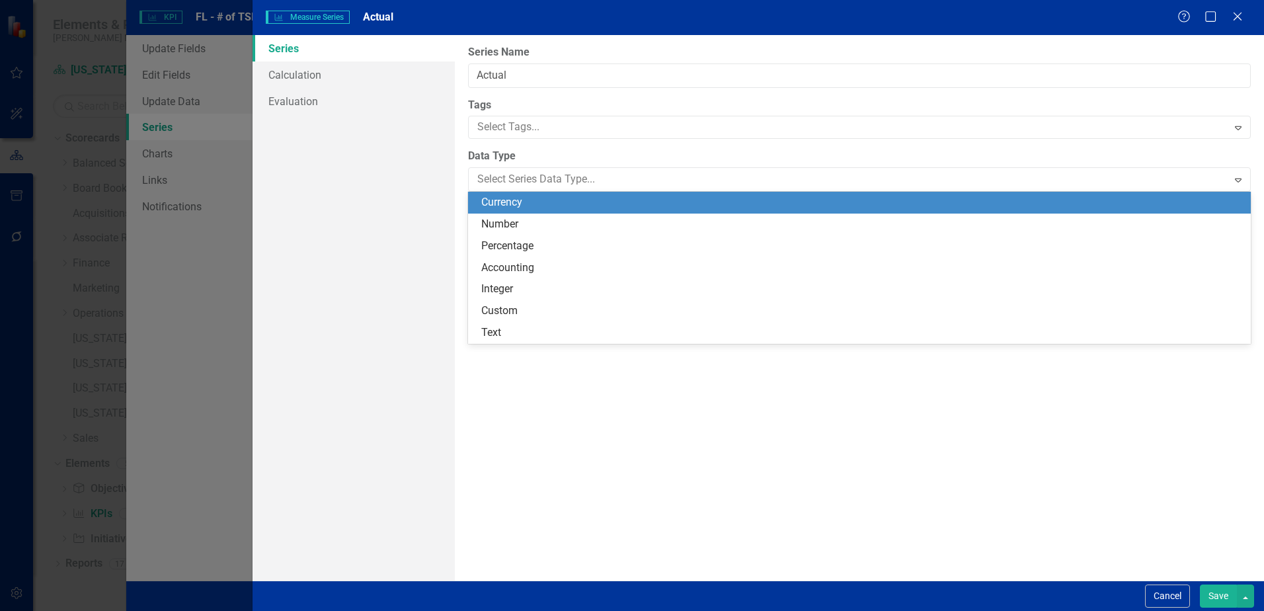
click at [460, 202] on div "From this page, you can edit the name, type, and visibility options of your ser…" at bounding box center [859, 308] width 809 height 546
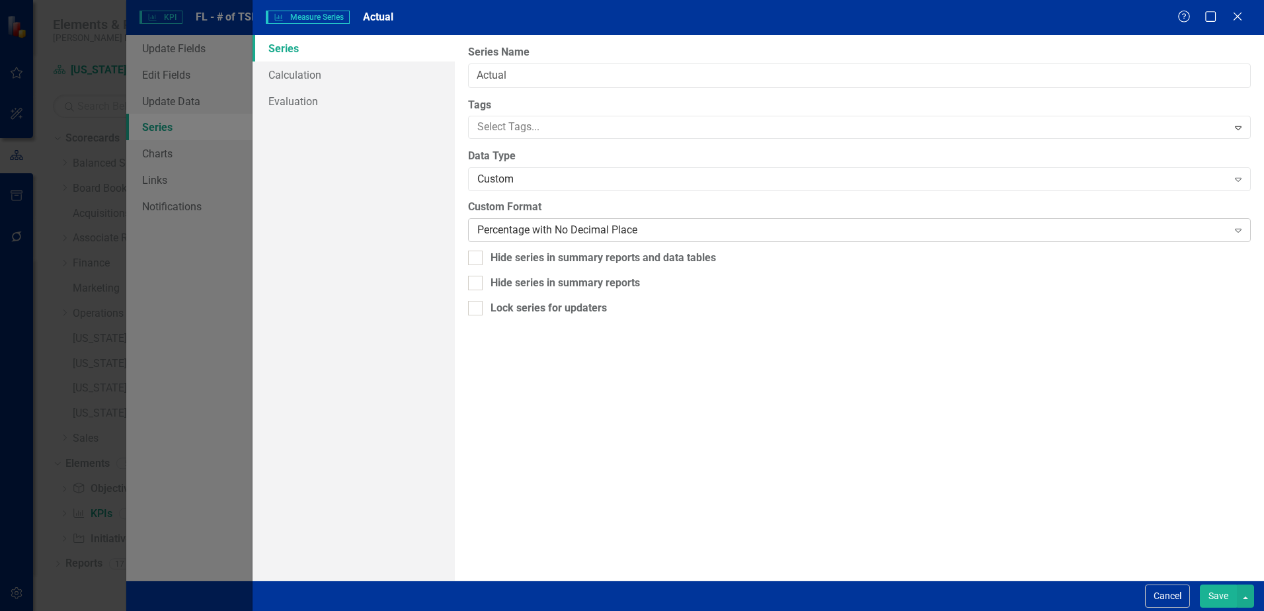
click at [526, 231] on div "Percentage with No Decimal Place" at bounding box center [852, 230] width 750 height 15
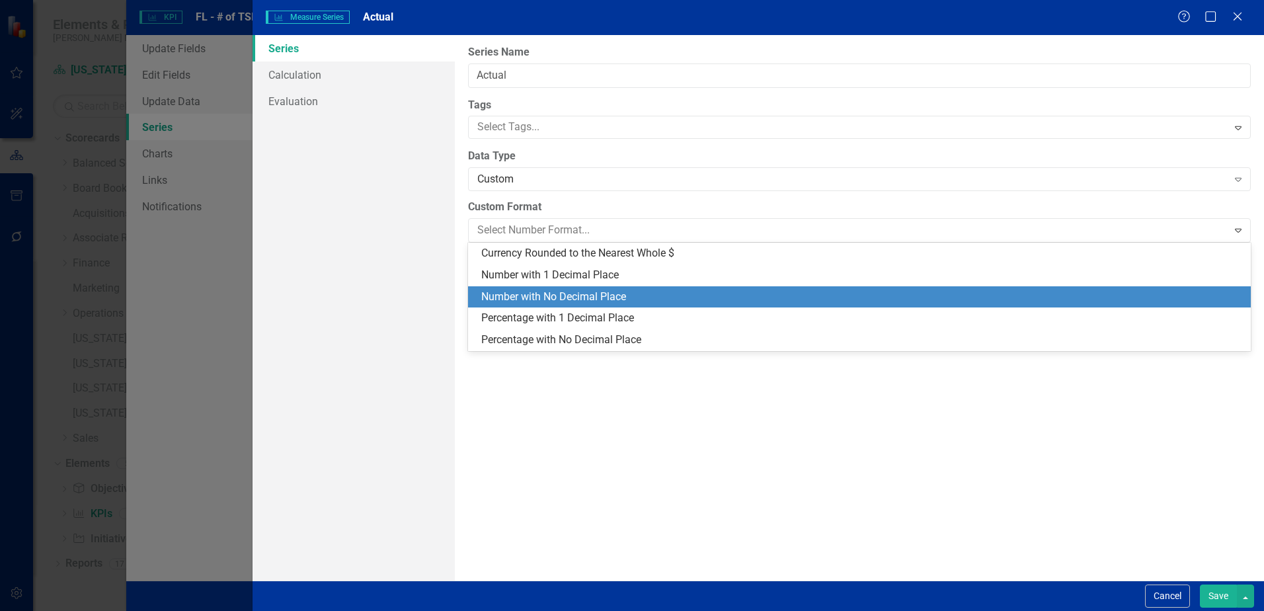
click at [536, 290] on div "Number with No Decimal Place" at bounding box center [862, 297] width 762 height 15
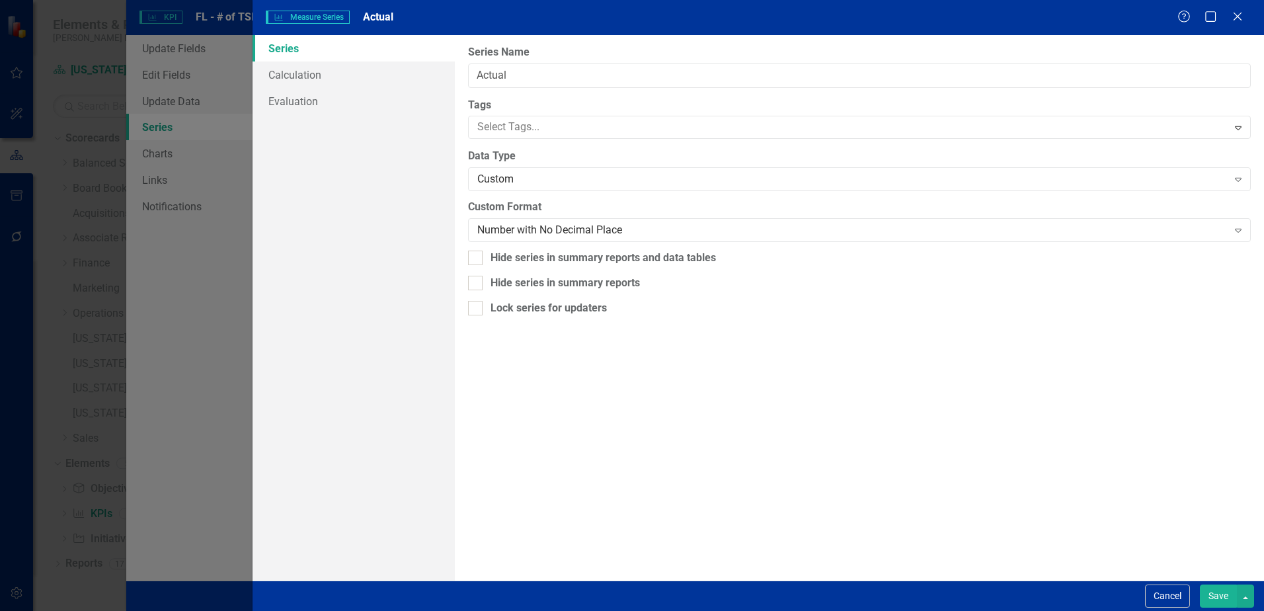
click at [1212, 595] on button "Save" at bounding box center [1218, 596] width 37 height 23
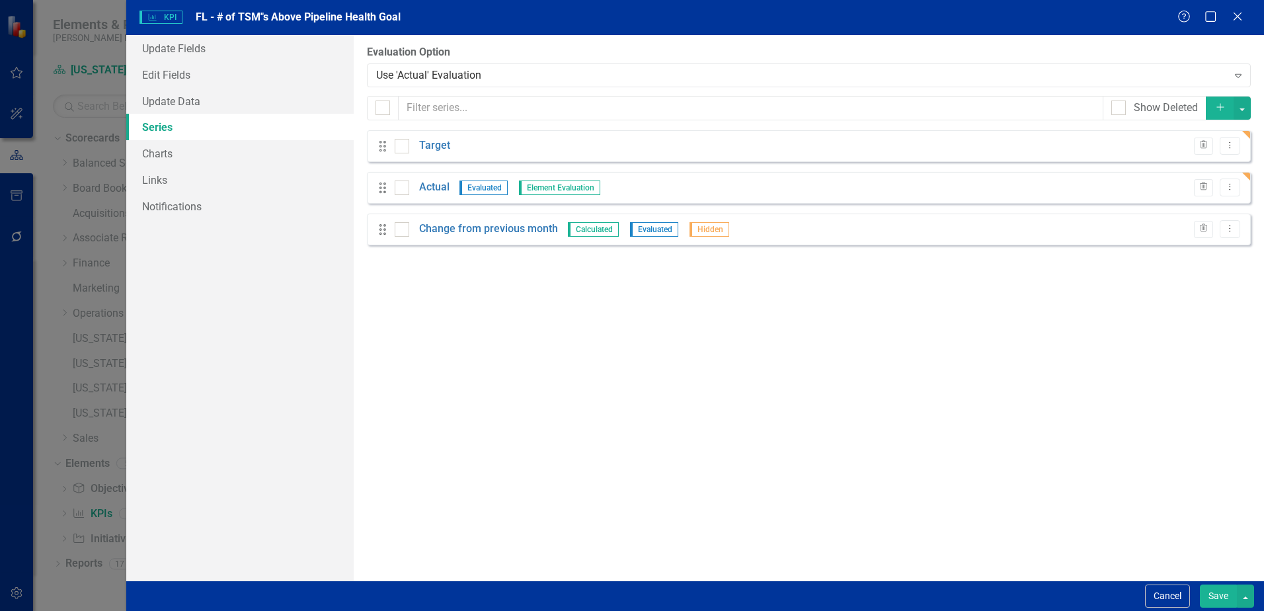
click at [1218, 597] on button "Save" at bounding box center [1218, 596] width 37 height 23
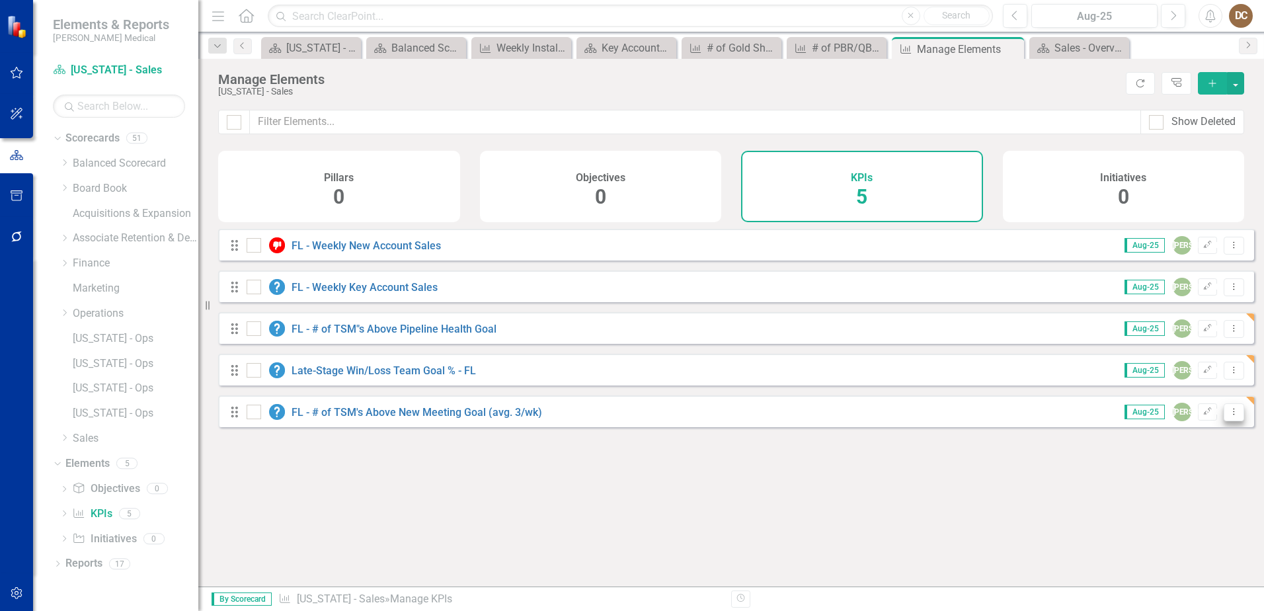
click at [1229, 416] on icon "Dropdown Menu" at bounding box center [1234, 411] width 11 height 9
click at [1182, 491] on link "Copy Duplicate KPI" at bounding box center [1182, 493] width 104 height 24
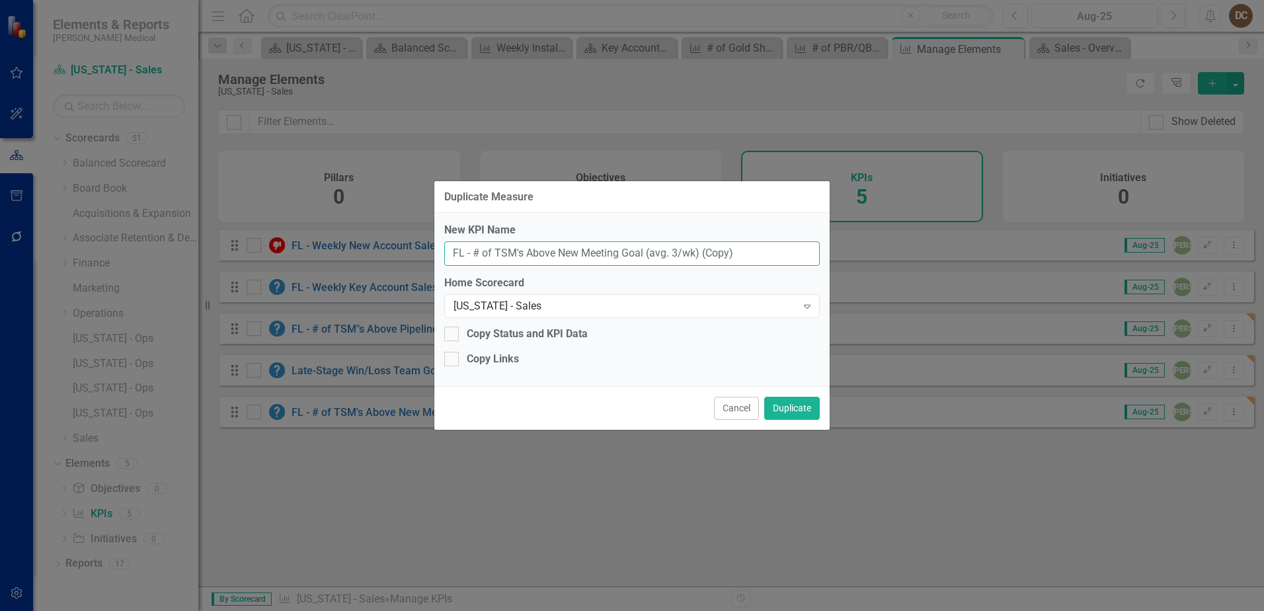
click at [472, 255] on input "FL - # of TSM's Above New Meeting Goal (avg. 3/wk) (Copy)" at bounding box center [632, 253] width 376 height 24
drag, startPoint x: 732, startPoint y: 249, endPoint x: 506, endPoint y: 253, distance: 226.2
click at [506, 253] on input "# of TSM's Above New Meeting Goal (avg. 3/wk) (Copy)" at bounding box center [632, 253] width 376 height 24
click at [454, 256] on input "# of TSM's with Proposed Value over $1,650" at bounding box center [632, 253] width 376 height 24
type input "FL - # of TSM's with Proposed Value over $1,650"
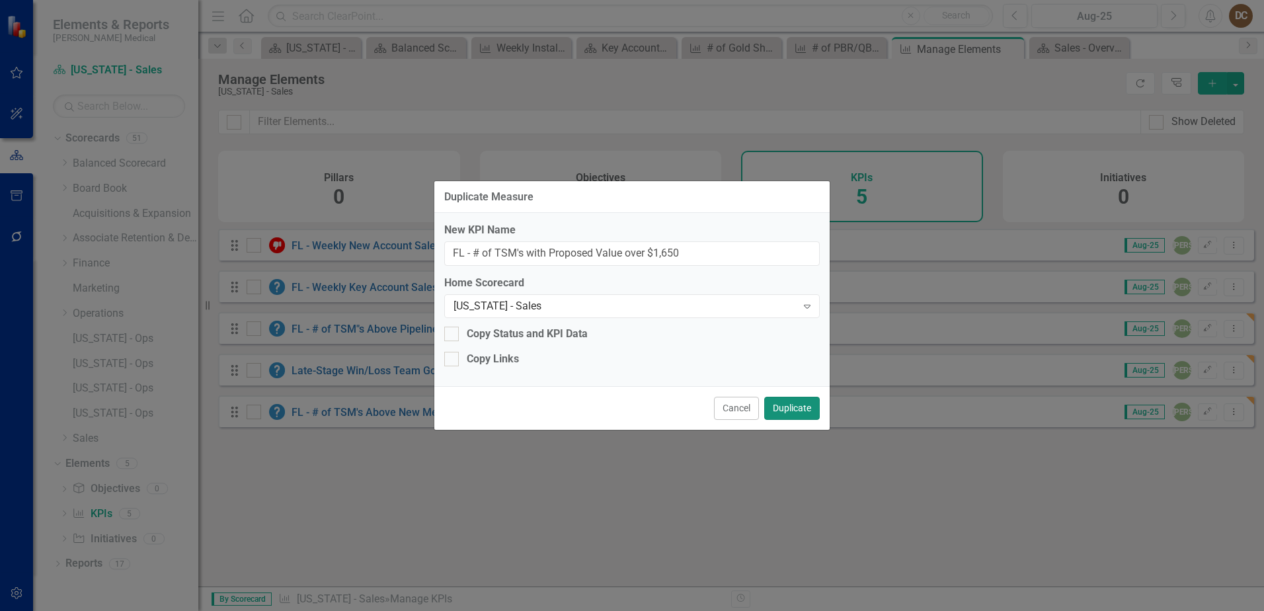
click at [798, 411] on button "Duplicate" at bounding box center [792, 408] width 56 height 23
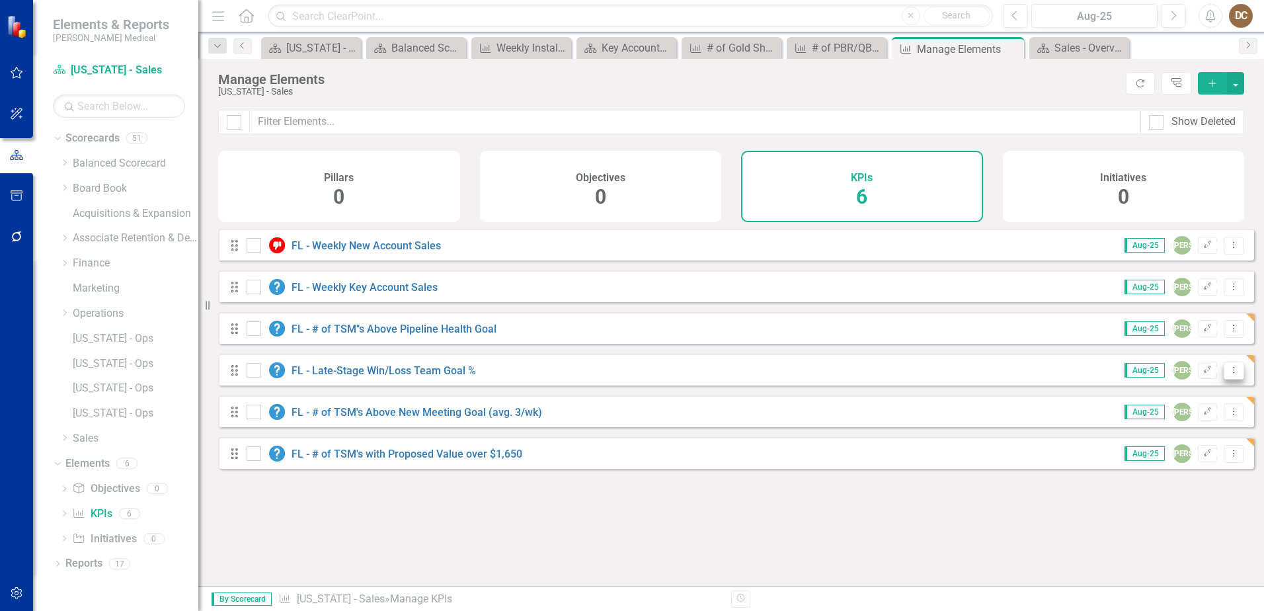
click at [1229, 374] on icon "Dropdown Menu" at bounding box center [1234, 370] width 11 height 9
click at [1179, 452] on link "Copy Duplicate KPI" at bounding box center [1182, 451] width 104 height 24
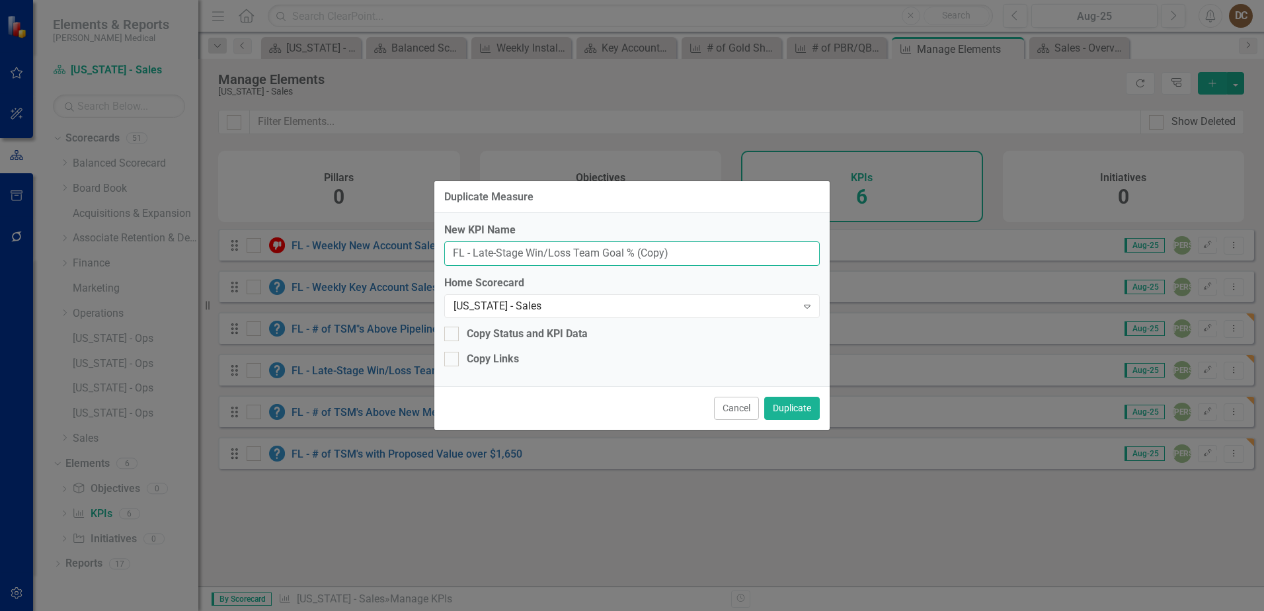
drag, startPoint x: 679, startPoint y: 251, endPoint x: 300, endPoint y: 237, distance: 379.2
click at [300, 237] on div "Duplicate Measure New KPI Name FL - Late-Stage Win/Loss Team Goal % (Copy) Home…" at bounding box center [632, 305] width 1264 height 611
type input "FL - CXD's Qualified > 90%"
click at [796, 411] on button "Duplicate" at bounding box center [792, 408] width 56 height 23
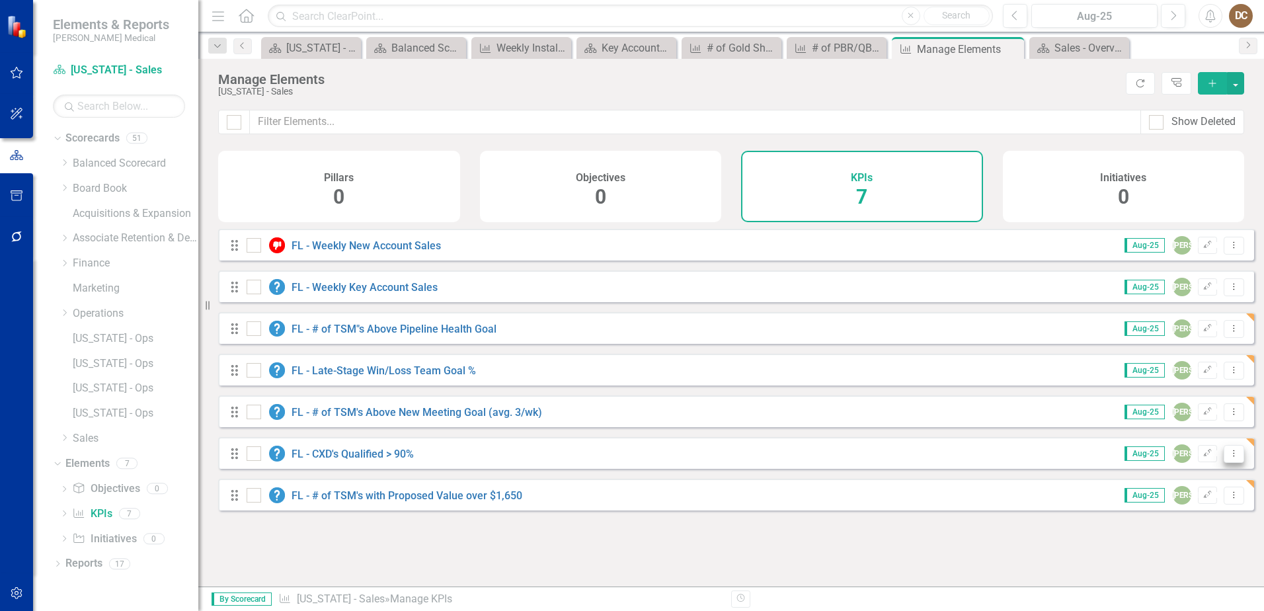
click at [1229, 458] on icon "Dropdown Menu" at bounding box center [1234, 453] width 11 height 9
click at [1190, 536] on link "Copy Duplicate KPI" at bounding box center [1182, 534] width 104 height 24
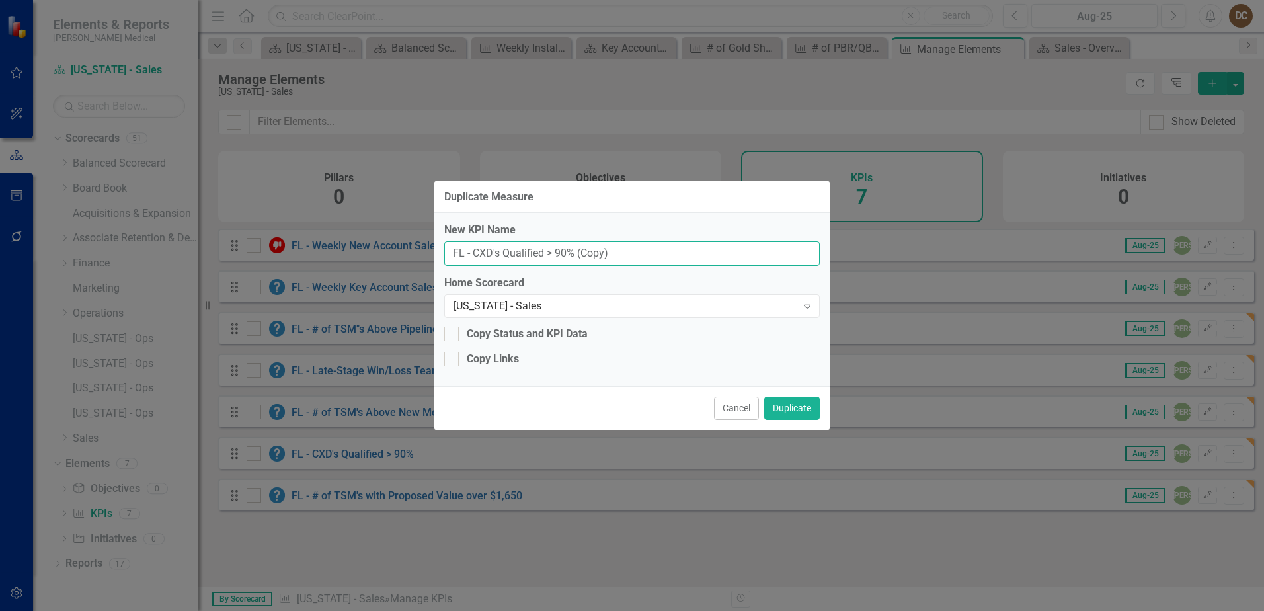
click at [476, 254] on input "FL - CXD's Qualified > 90% (Copy)" at bounding box center [632, 253] width 376 height 24
click at [745, 255] on input "FL - Surgery Centers CXD's Qualified > 90% (Copy)" at bounding box center [632, 253] width 376 height 24
type input "FL - Surgery Centers CXD's Qualified > 95%"
click at [784, 403] on button "Duplicate" at bounding box center [792, 408] width 56 height 23
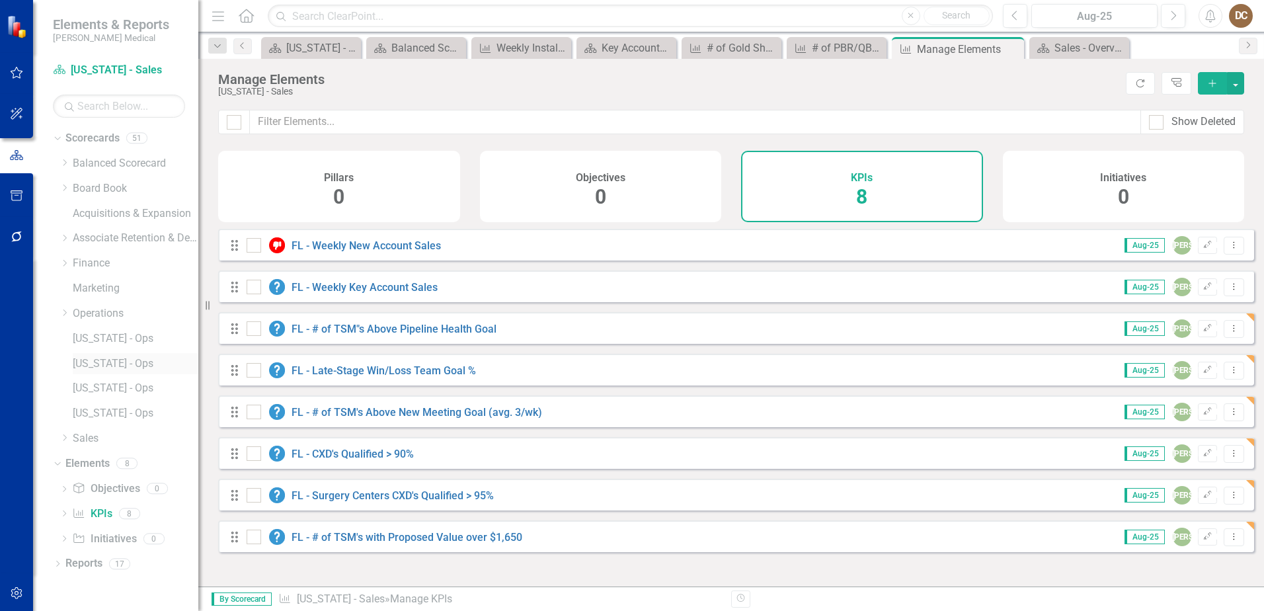
click at [79, 359] on link "[US_STATE] - Ops" at bounding box center [136, 363] width 126 height 15
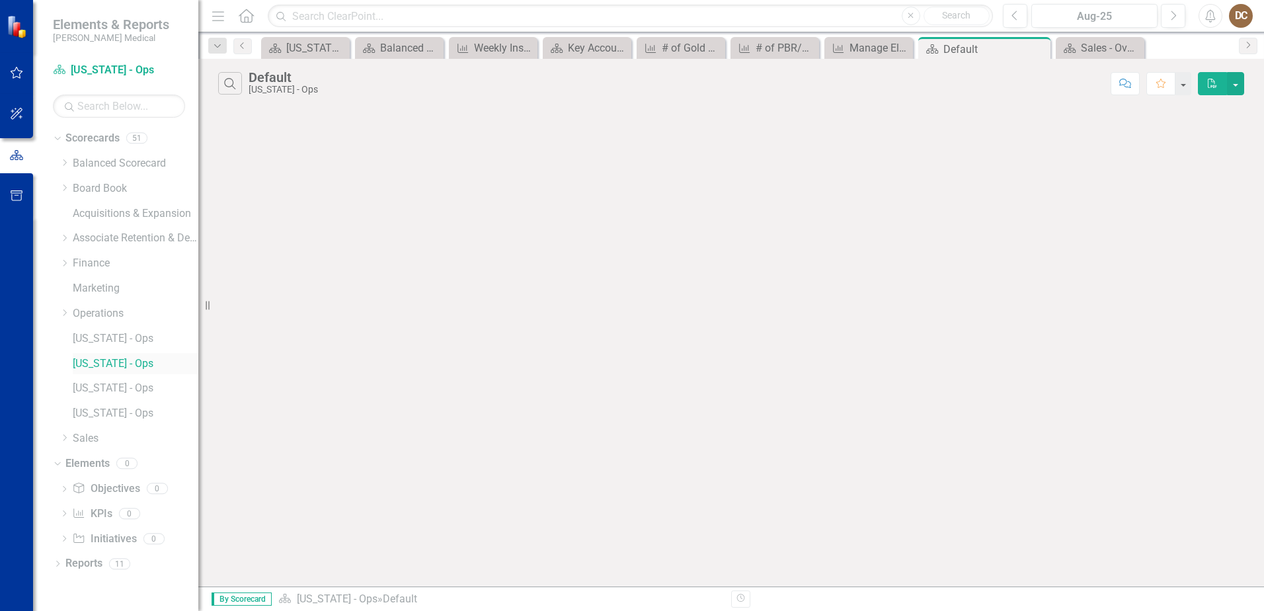
click at [83, 360] on link "[US_STATE] - Ops" at bounding box center [136, 363] width 126 height 15
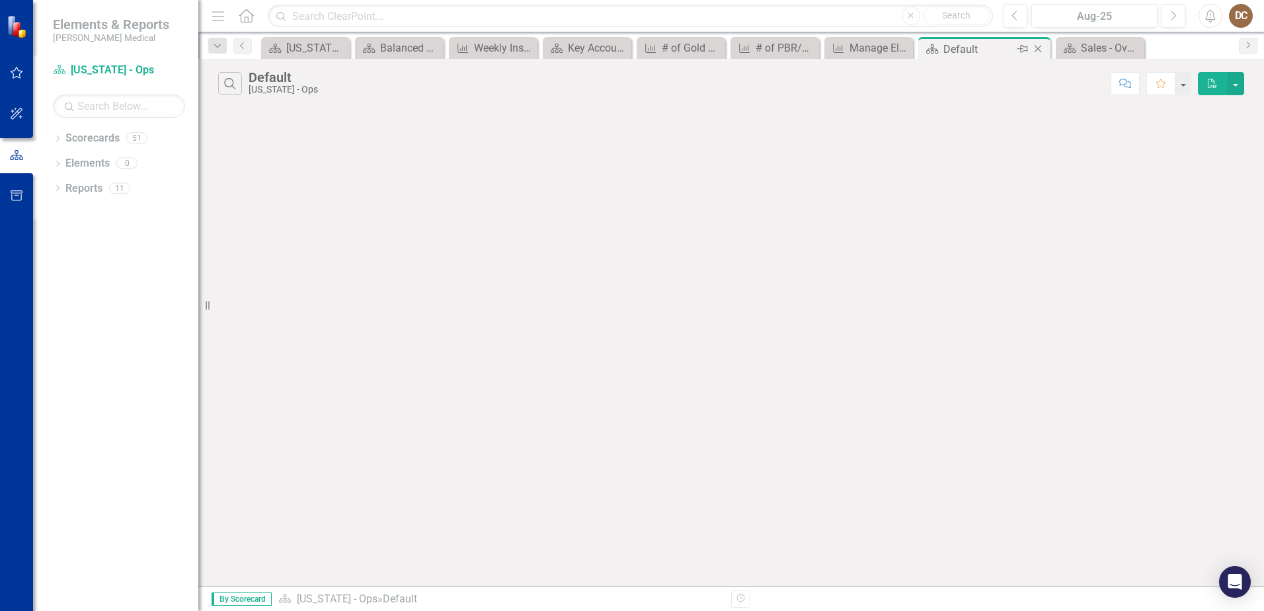
click at [1043, 50] on icon "Close" at bounding box center [1038, 49] width 13 height 11
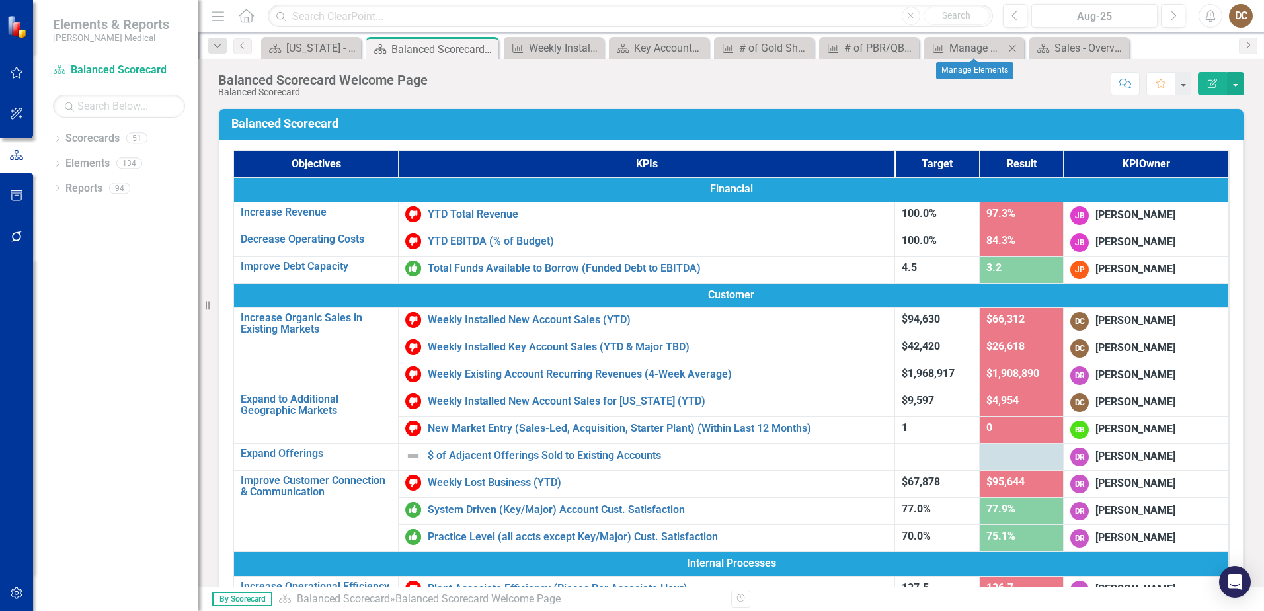
click at [1012, 46] on icon "Close" at bounding box center [1012, 48] width 13 height 11
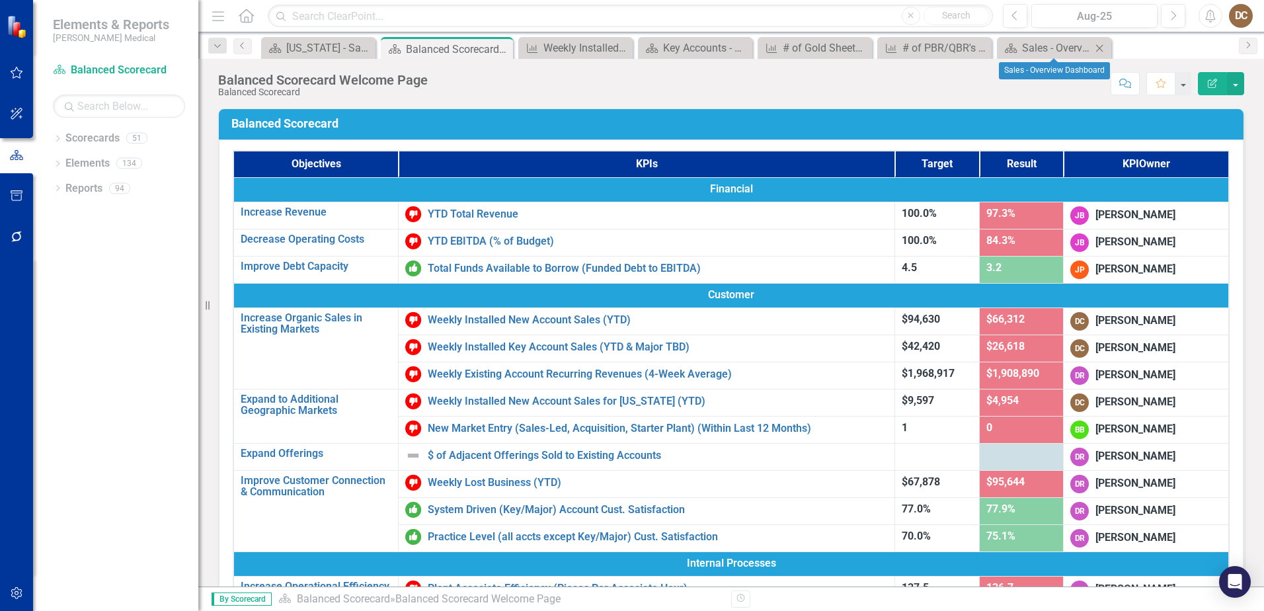
click at [1098, 48] on icon "Close" at bounding box center [1099, 48] width 13 height 11
click at [57, 138] on icon "Dropdown" at bounding box center [57, 139] width 9 height 7
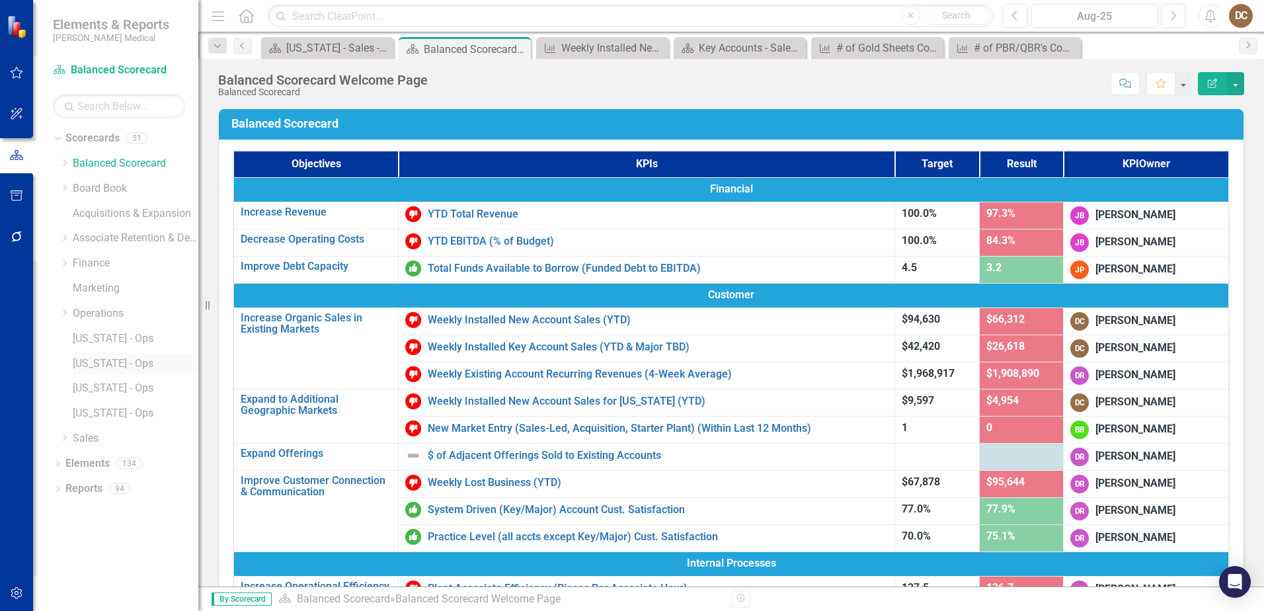
click at [82, 361] on link "[US_STATE] - Ops" at bounding box center [136, 363] width 126 height 15
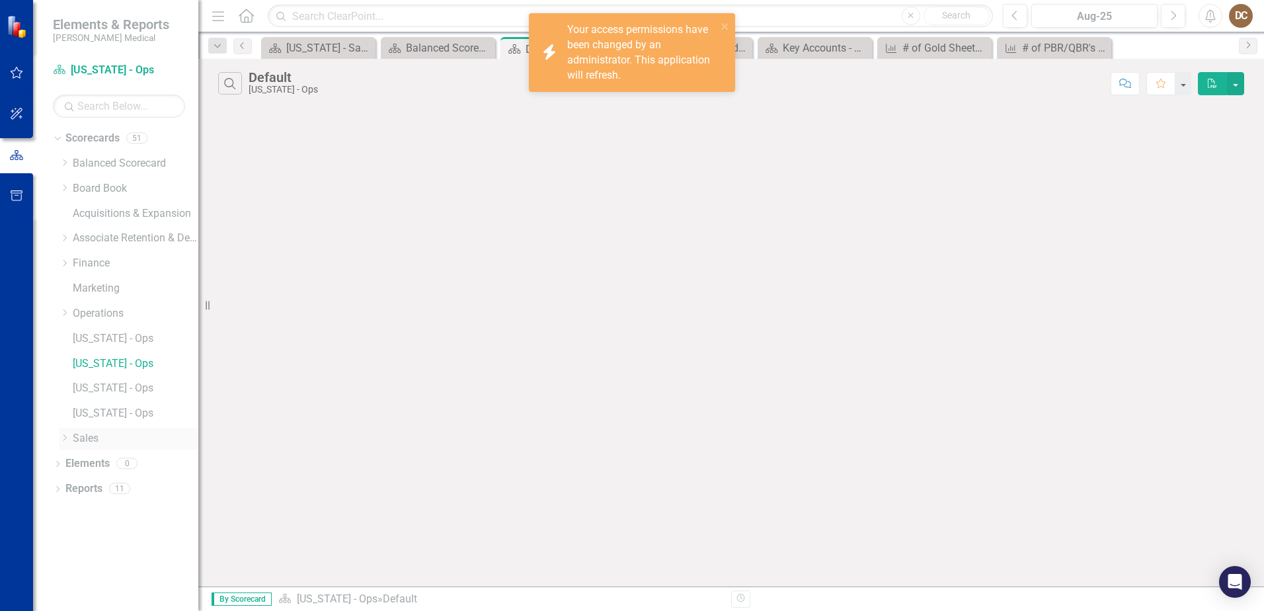
click at [67, 436] on icon "Dropdown" at bounding box center [65, 438] width 10 height 8
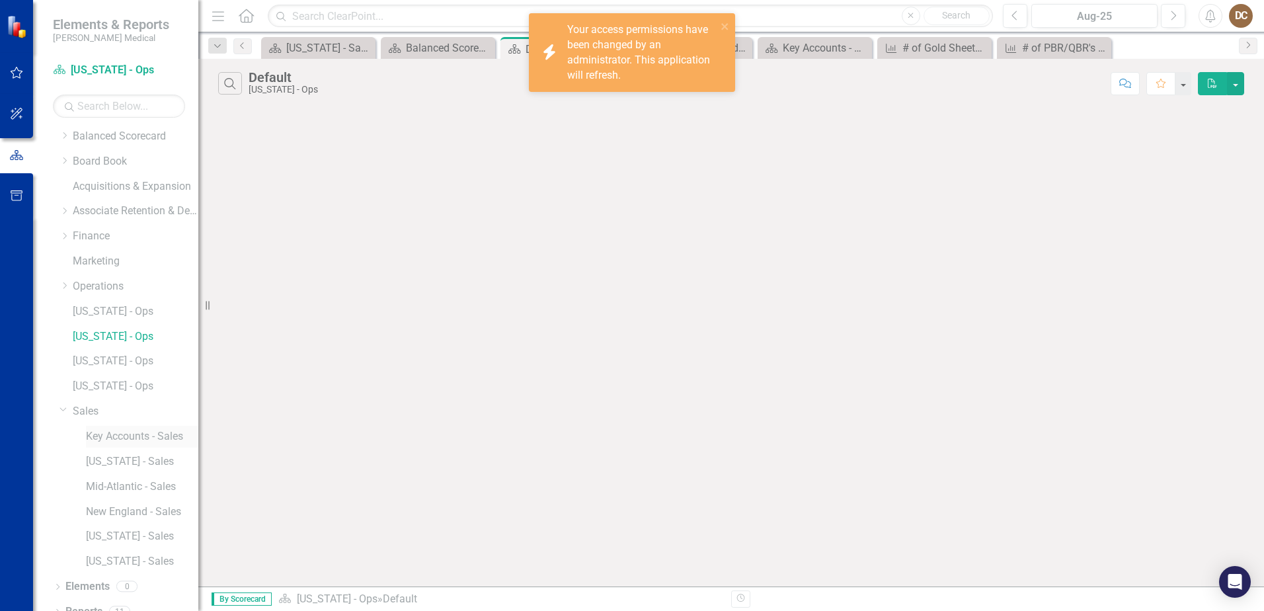
scroll to position [42, 0]
click at [112, 448] on link "[US_STATE] - Sales" at bounding box center [142, 446] width 112 height 15
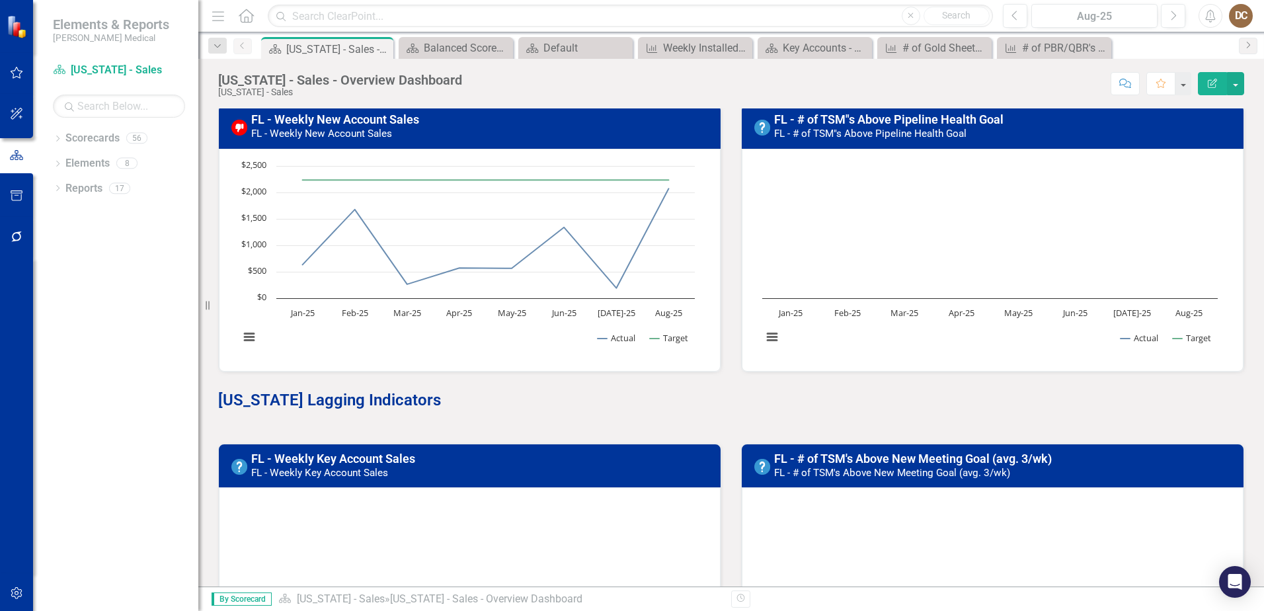
scroll to position [198, 0]
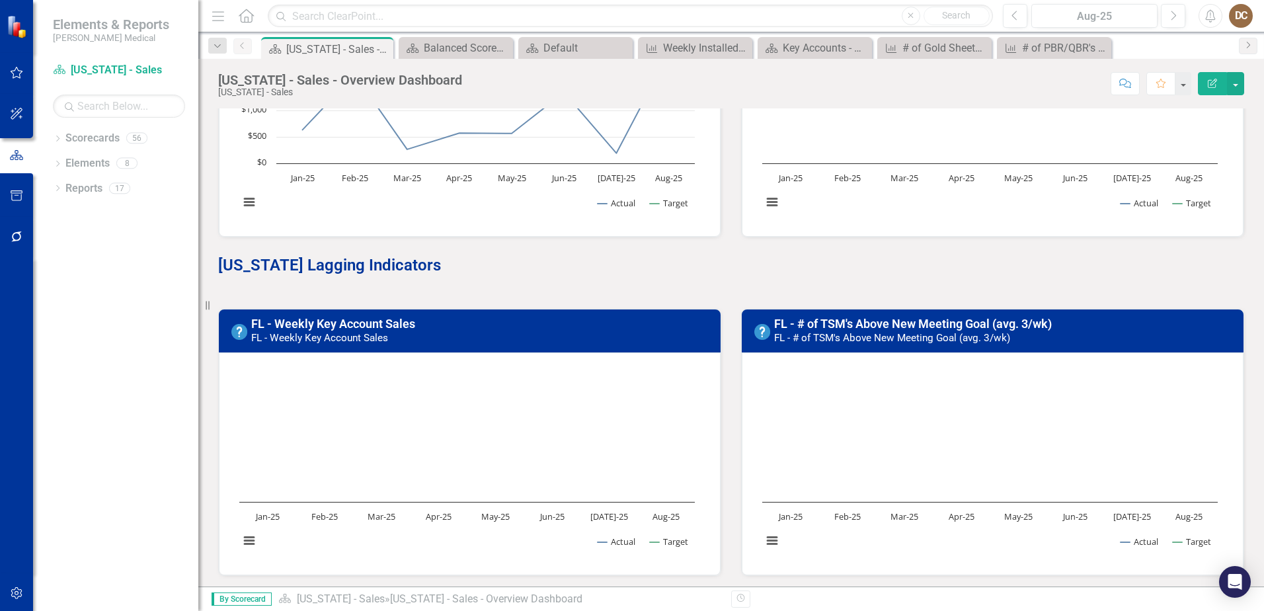
click at [518, 339] on h3 "FL - Weekly Key Account Sales FL - Weekly Key Account Sales" at bounding box center [482, 330] width 462 height 26
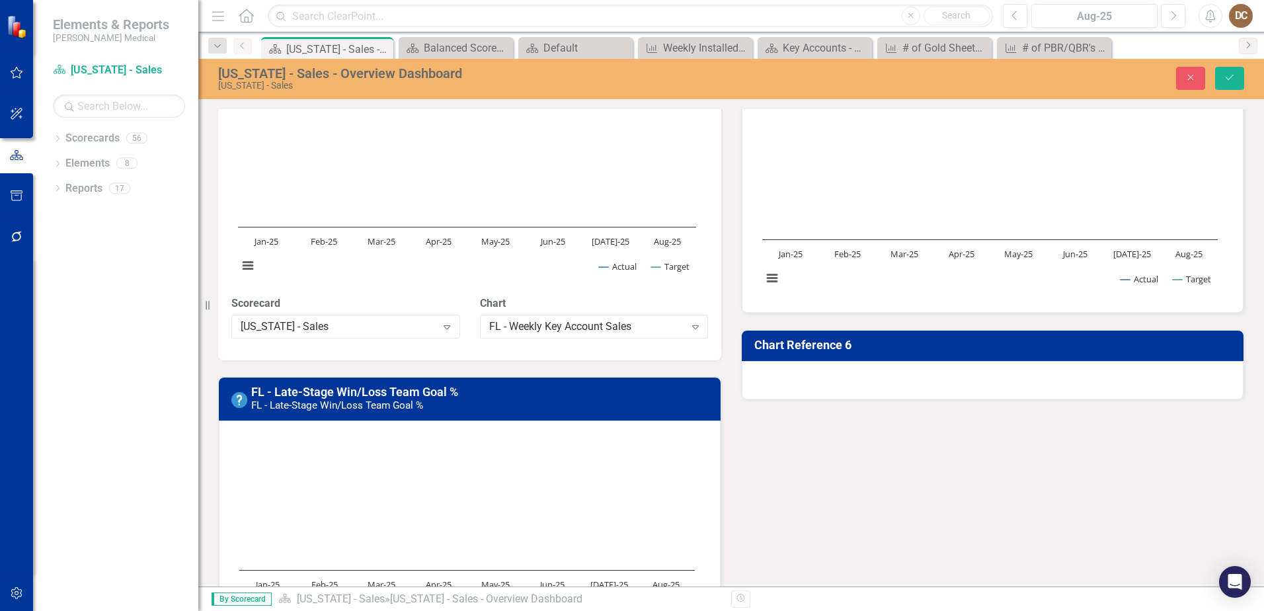
scroll to position [463, 0]
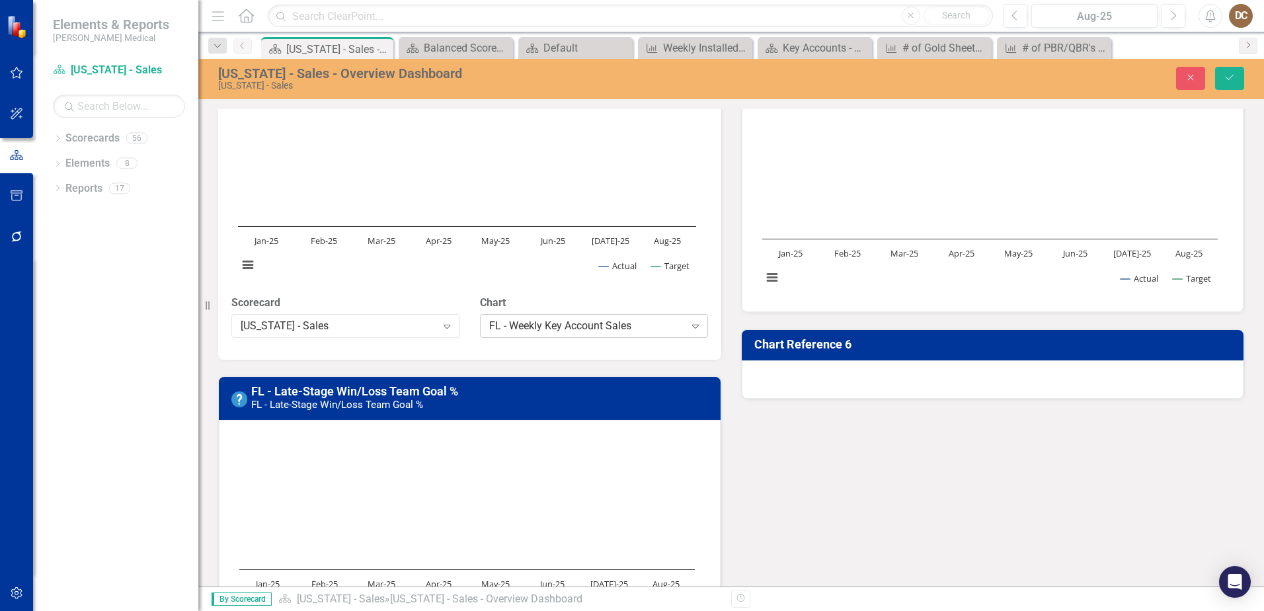
click at [561, 326] on div "FL - Weekly Key Account Sales" at bounding box center [587, 325] width 196 height 15
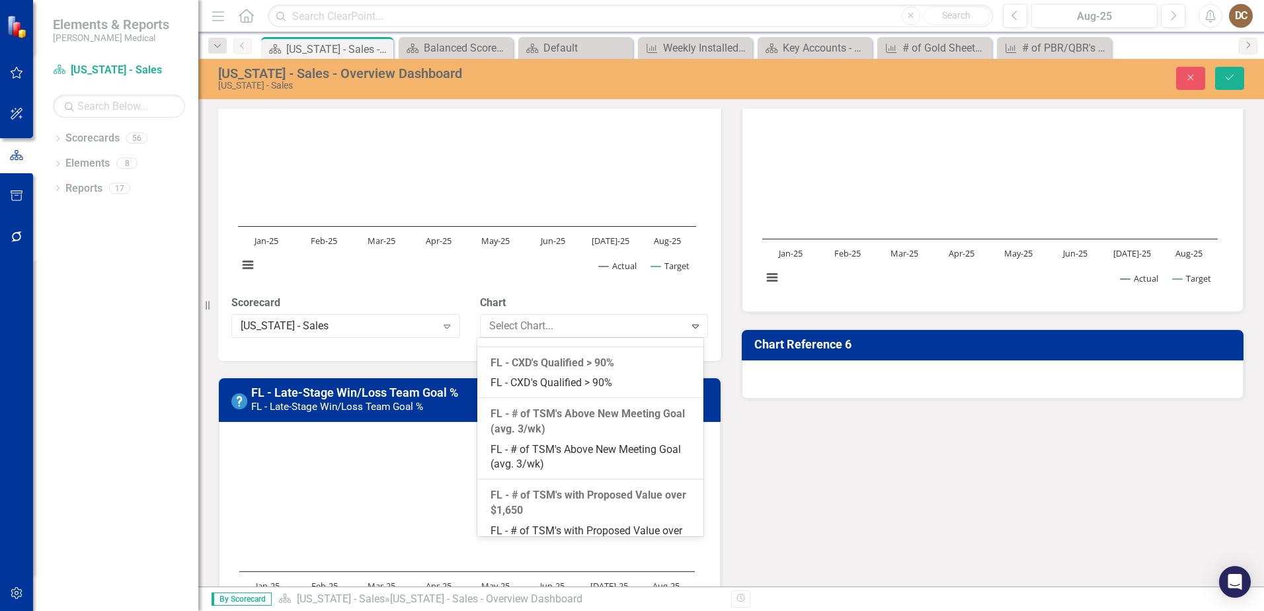
scroll to position [283, 0]
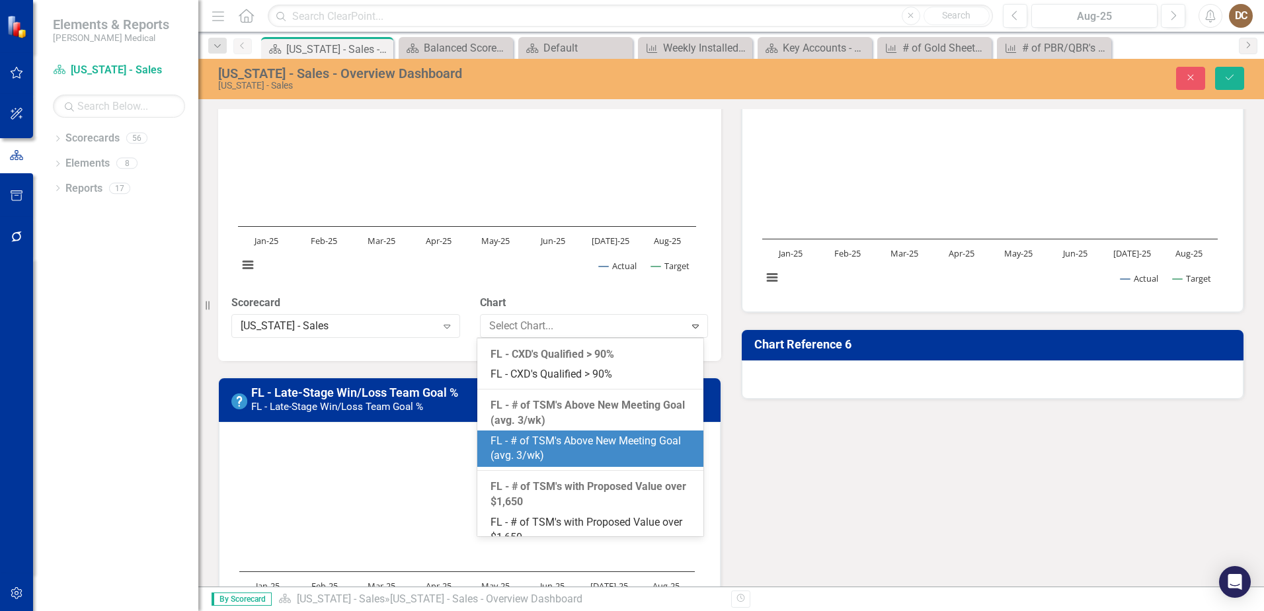
click at [622, 464] on div "FL - # of TSM's Above New Meeting Goal (avg. 3/wk)" at bounding box center [593, 449] width 205 height 30
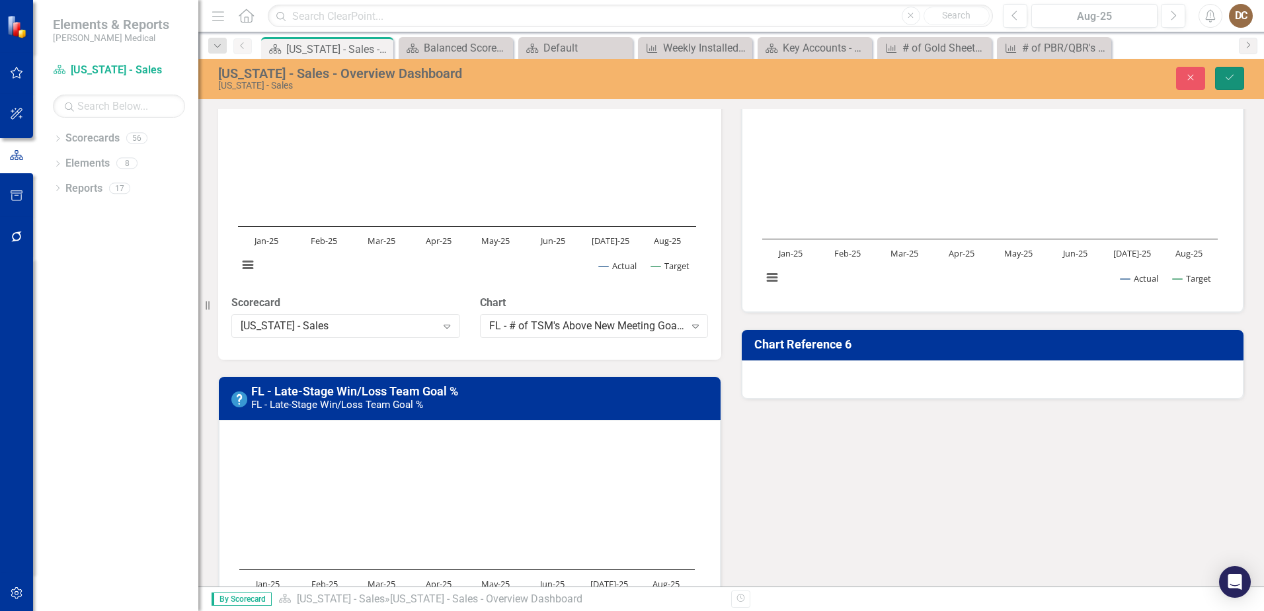
click at [1236, 76] on button "Save" at bounding box center [1230, 78] width 29 height 23
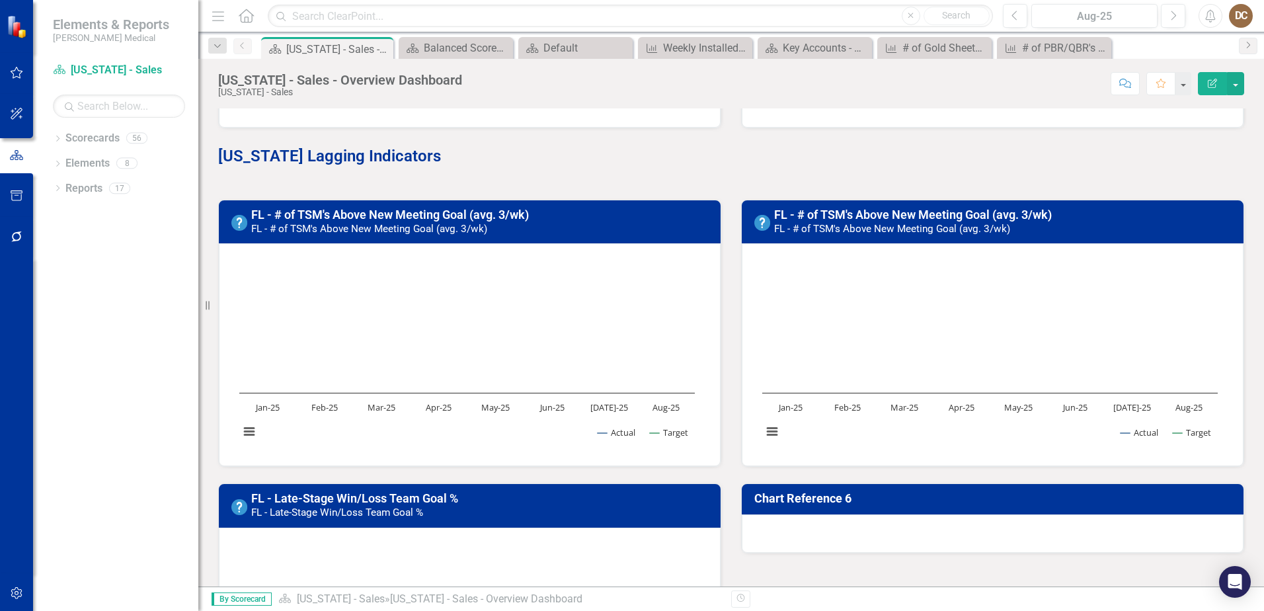
scroll to position [331, 0]
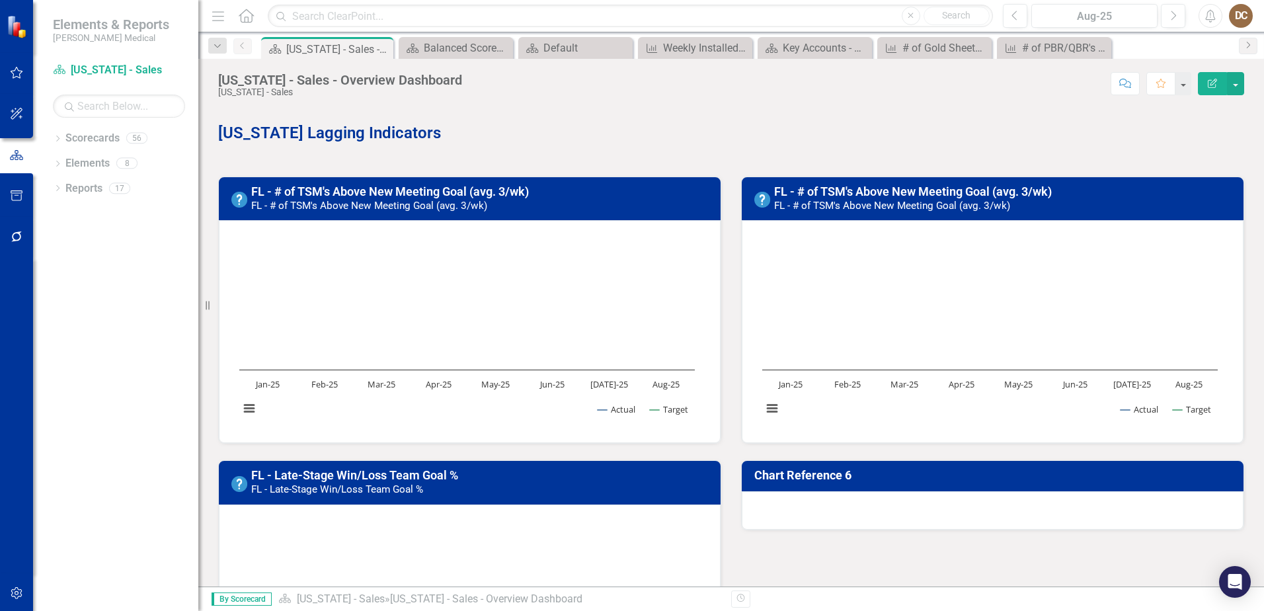
click at [1089, 206] on h3 "FL - # of TSM's Above New Meeting Goal (avg. 3/wk) FL - # of TSM's Above New Me…" at bounding box center [1005, 198] width 462 height 26
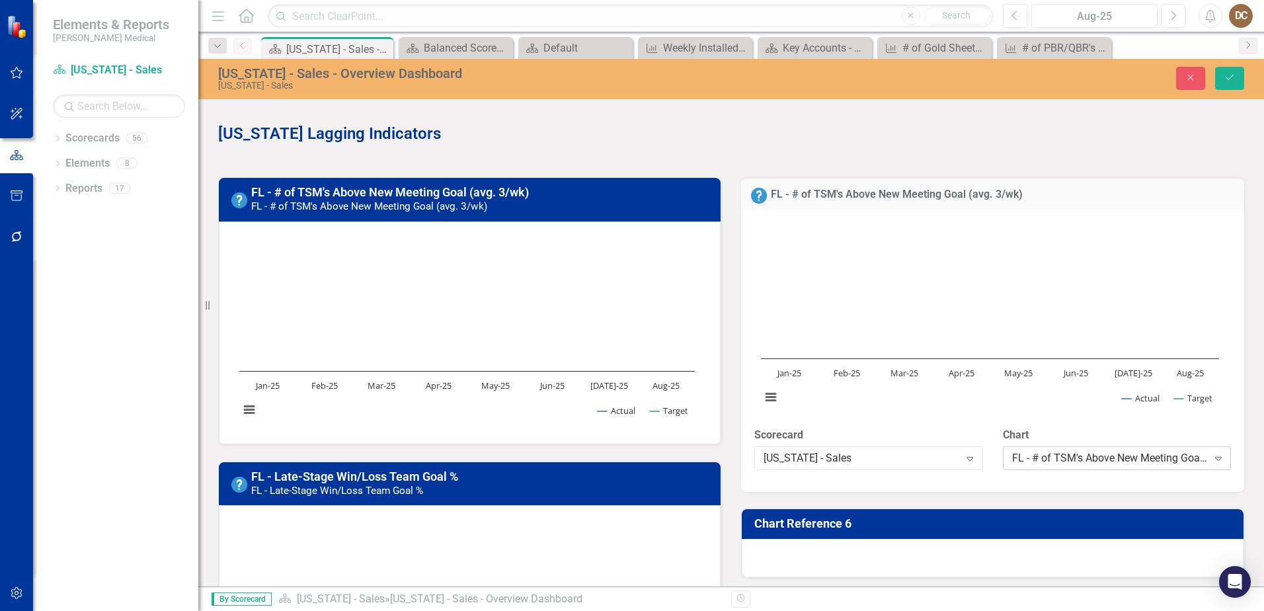
click at [1067, 453] on div "FL - # of TSM's Above New Meeting Goal (avg. 3/wk)" at bounding box center [1110, 457] width 196 height 15
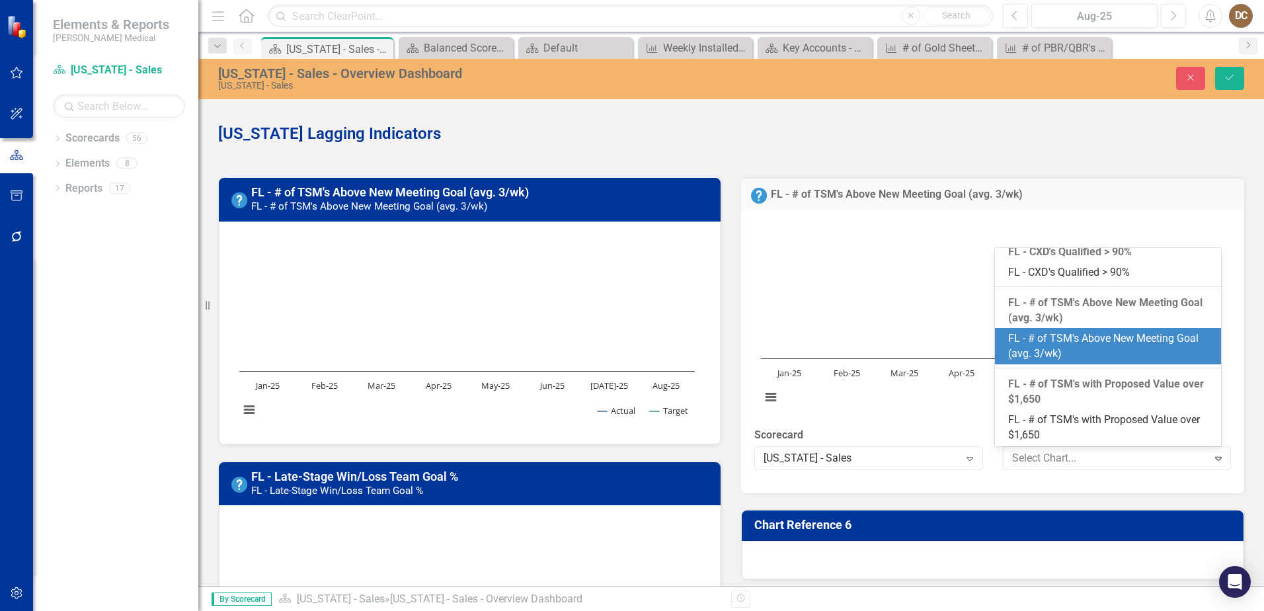
scroll to position [325, 0]
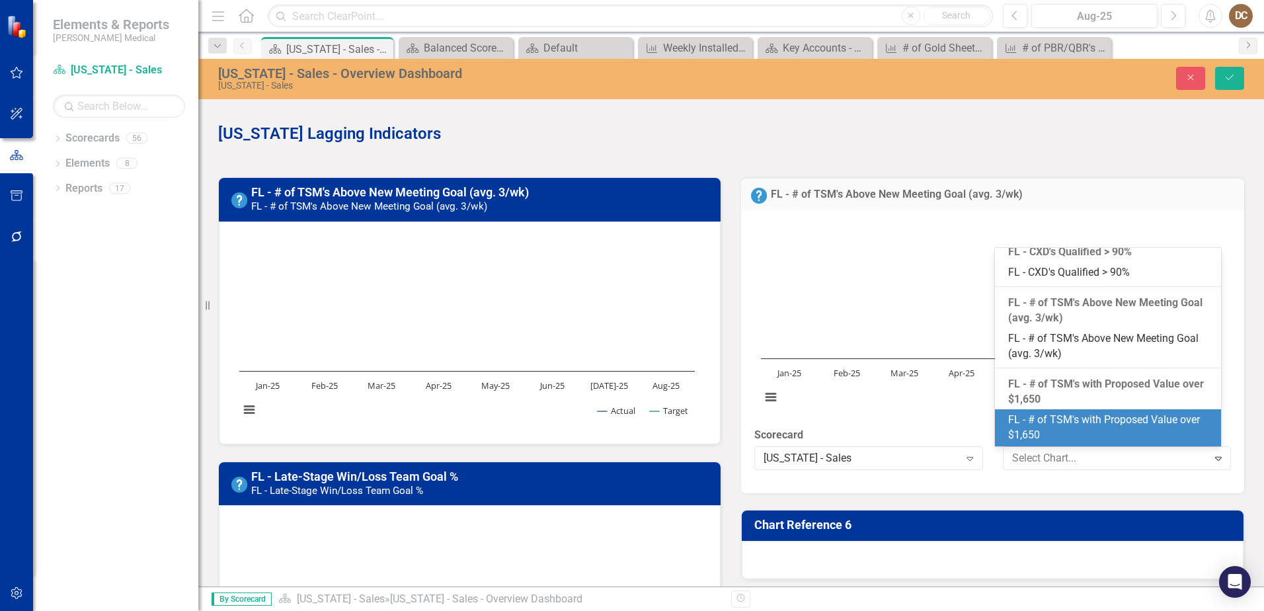
click at [1091, 422] on div "FL - # of TSM's with Proposed Value over $1,650" at bounding box center [1111, 428] width 205 height 30
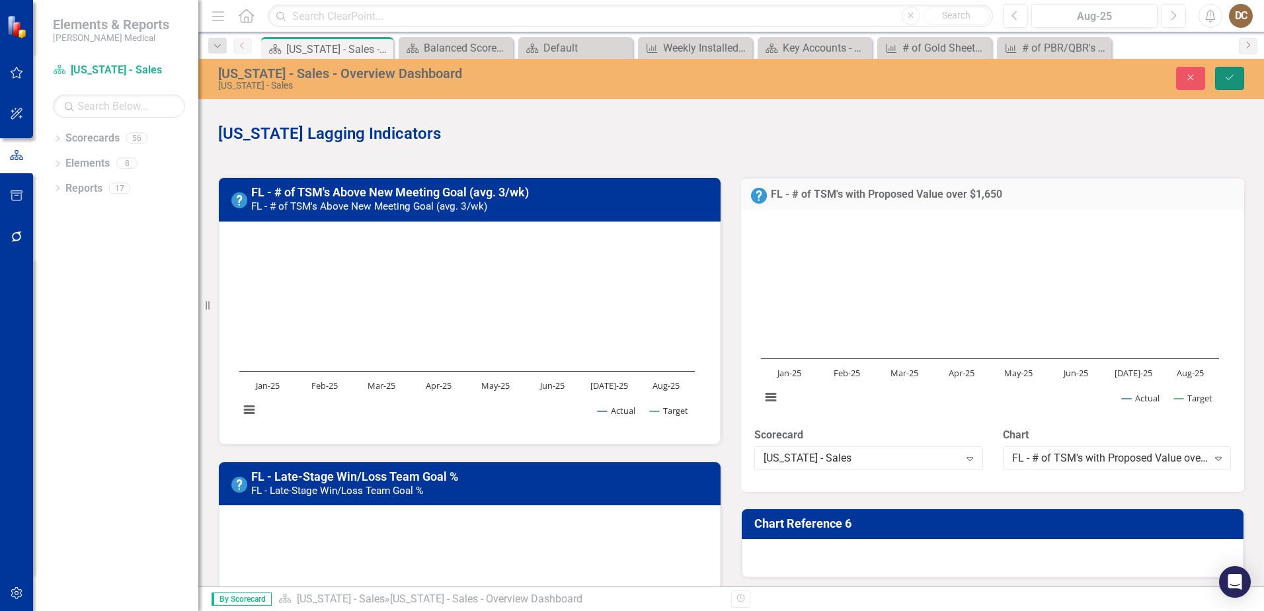
click at [1223, 69] on button "Save" at bounding box center [1230, 78] width 29 height 23
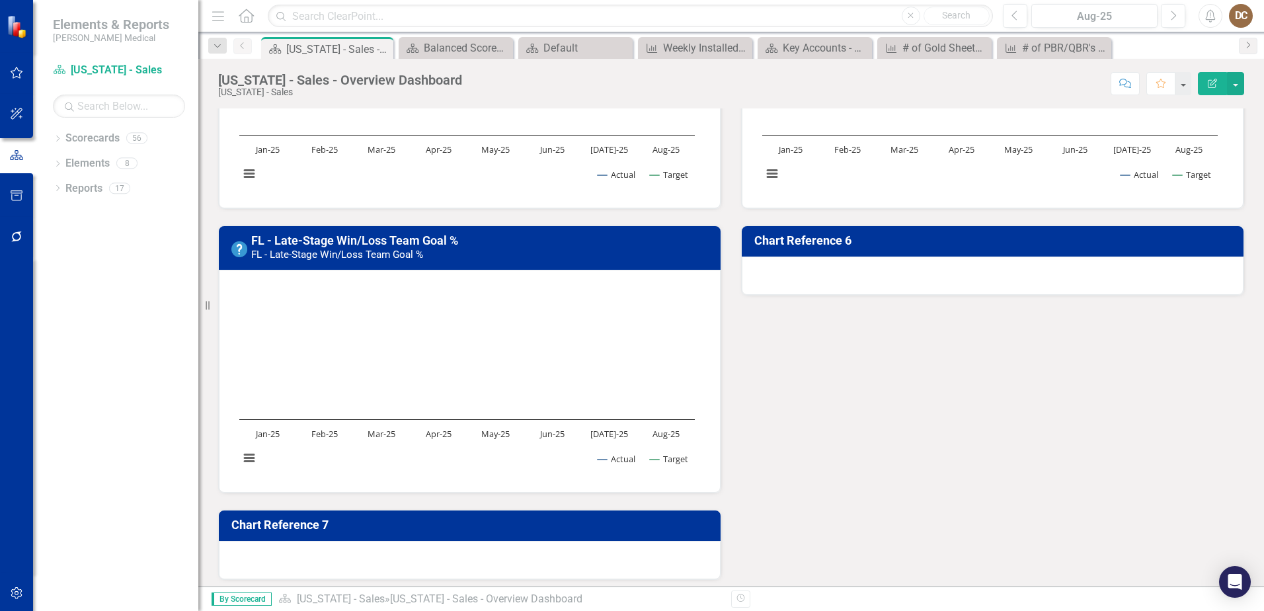
scroll to position [595, 0]
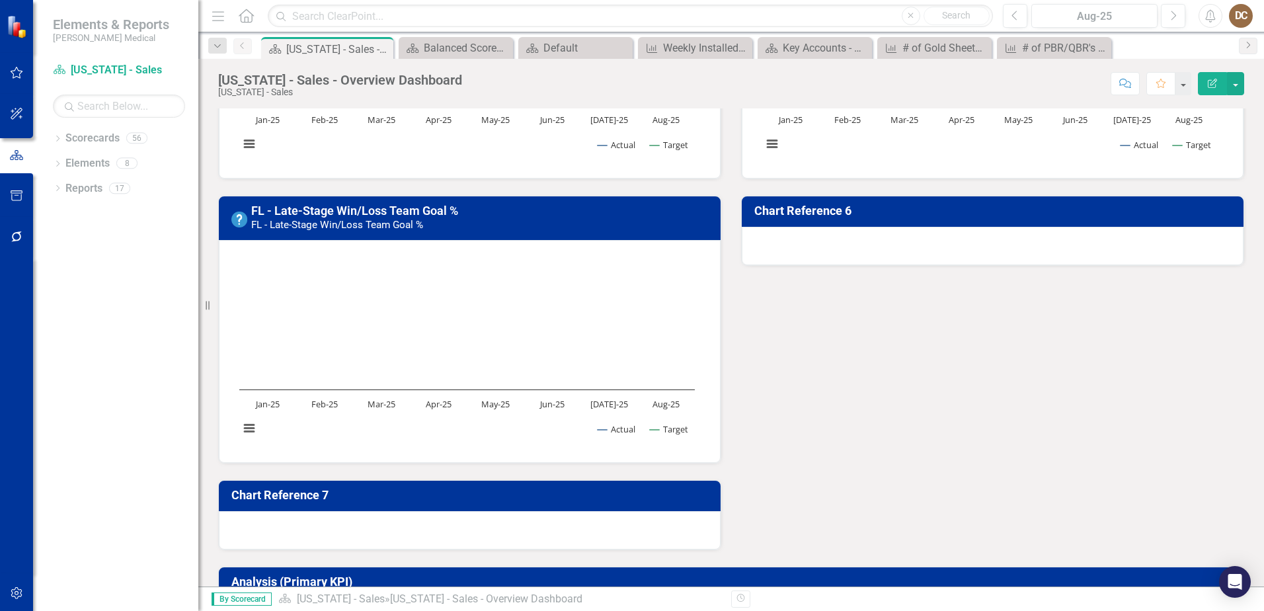
click at [886, 259] on div at bounding box center [993, 246] width 502 height 38
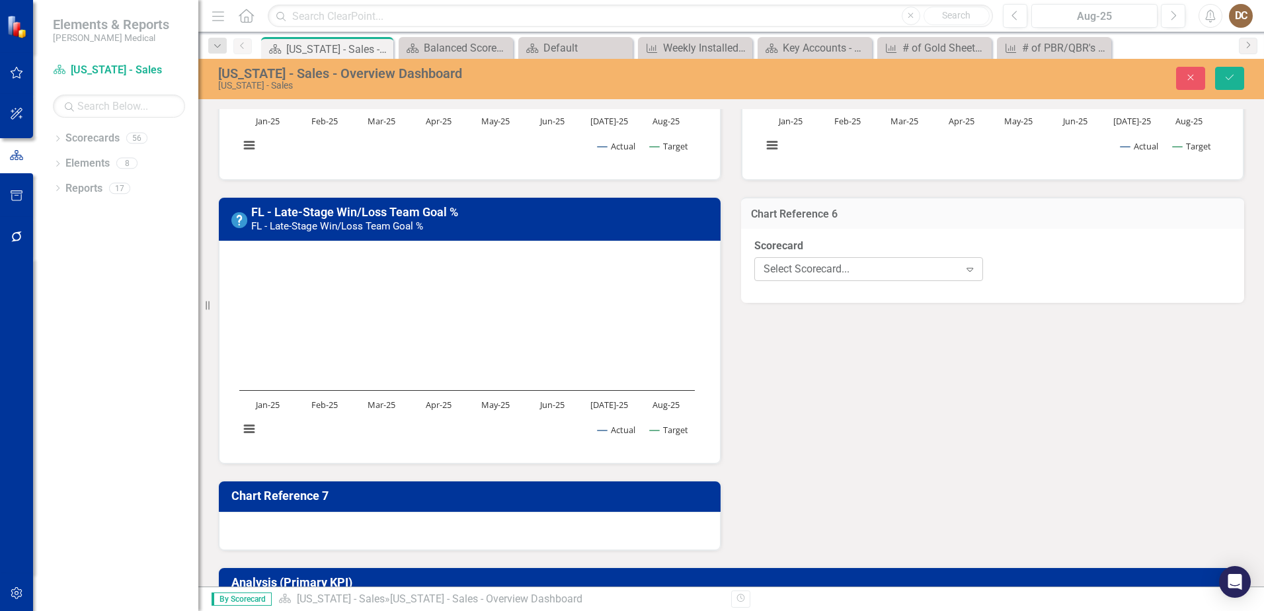
click at [883, 262] on div "Select Scorecard..." at bounding box center [862, 269] width 196 height 15
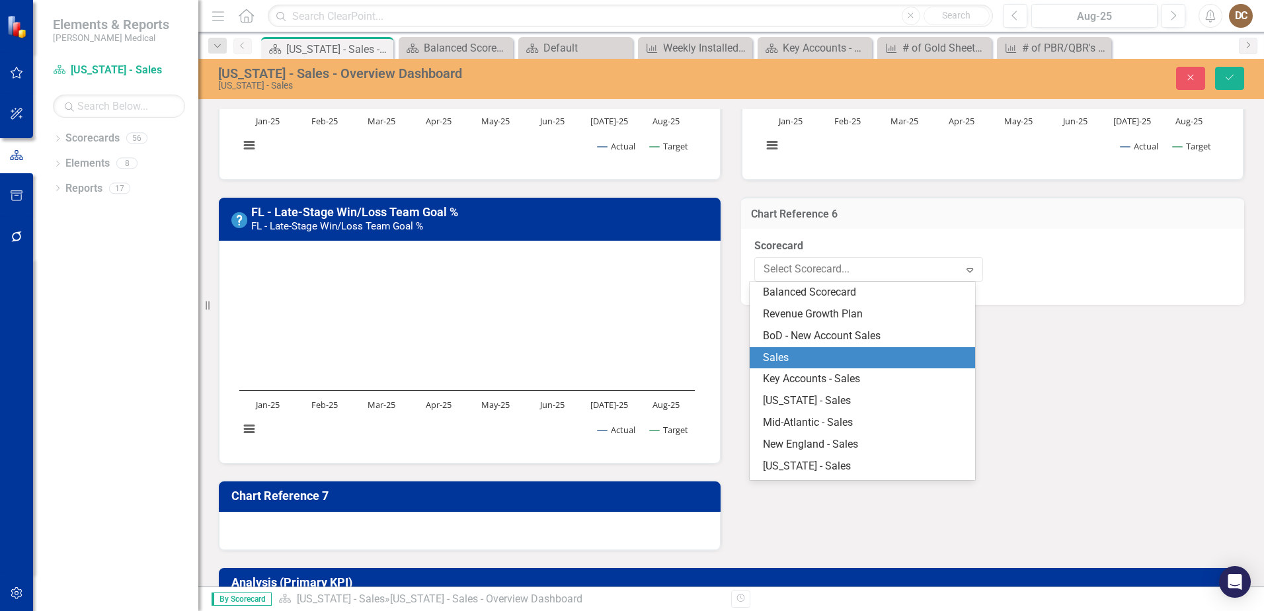
scroll to position [19, 0]
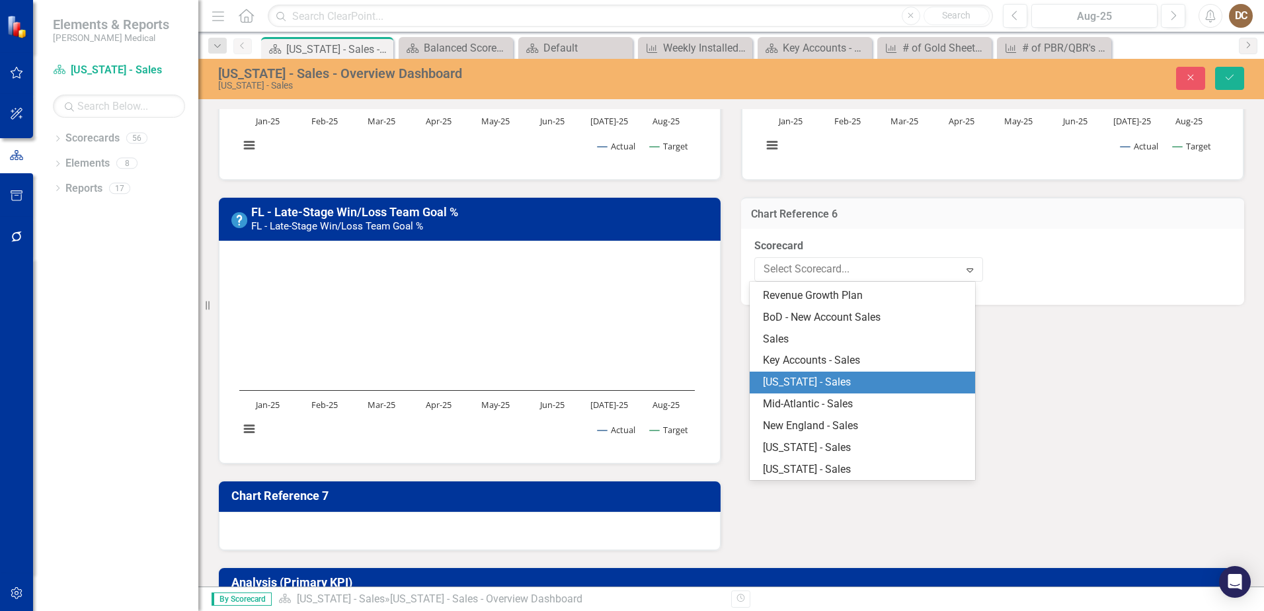
click at [876, 374] on div "[US_STATE] - Sales" at bounding box center [863, 383] width 226 height 22
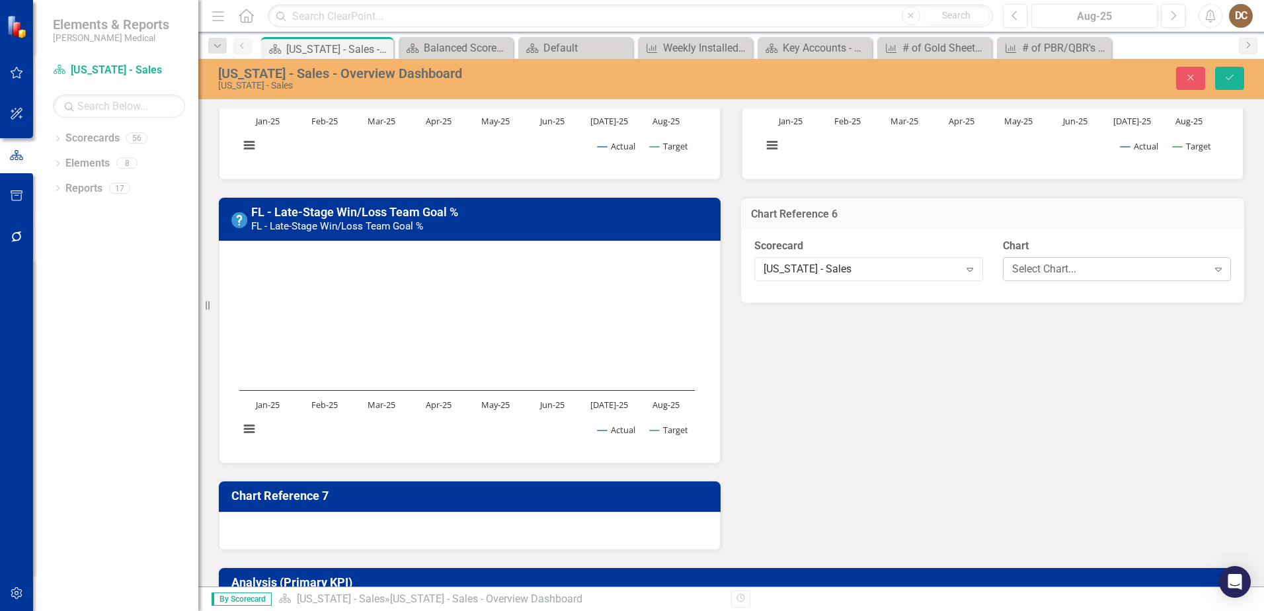
click at [1089, 261] on div "Select Chart... Expand" at bounding box center [1117, 269] width 229 height 24
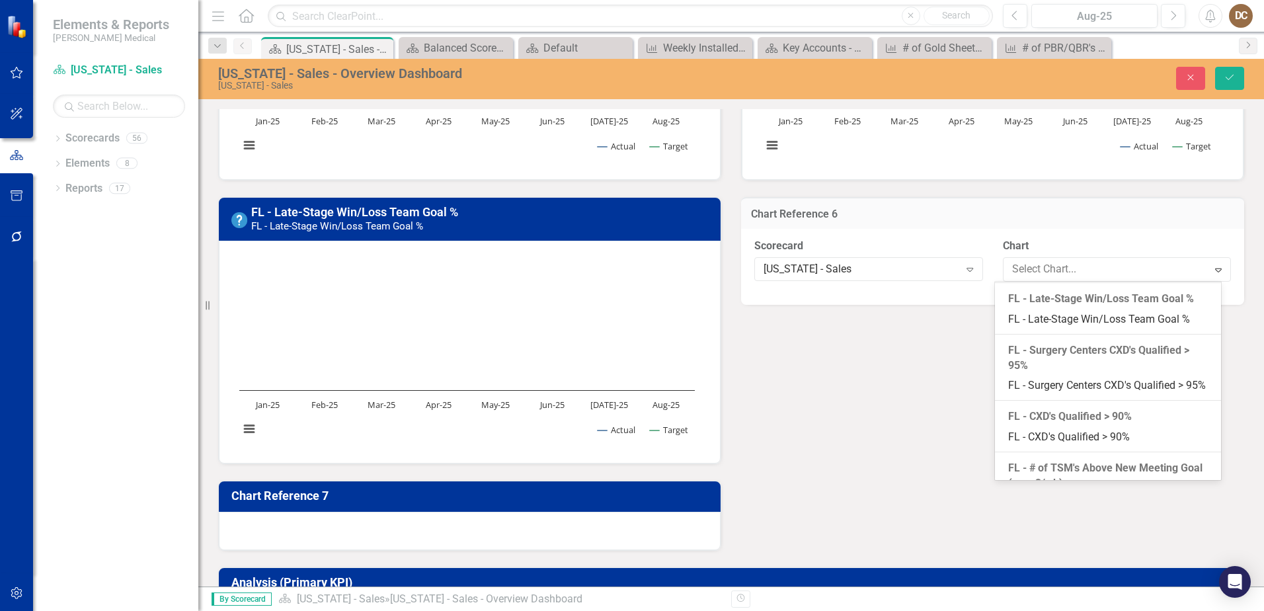
scroll to position [208, 0]
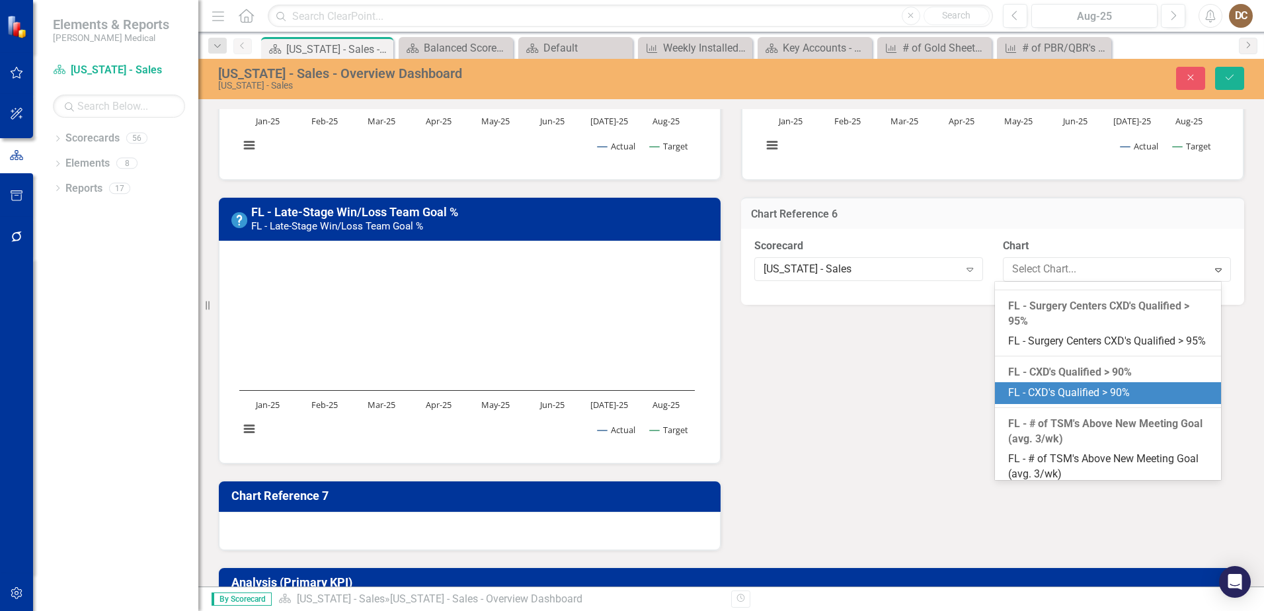
click at [1146, 401] on div "FL - CXD's Qualified > 90%" at bounding box center [1111, 393] width 205 height 15
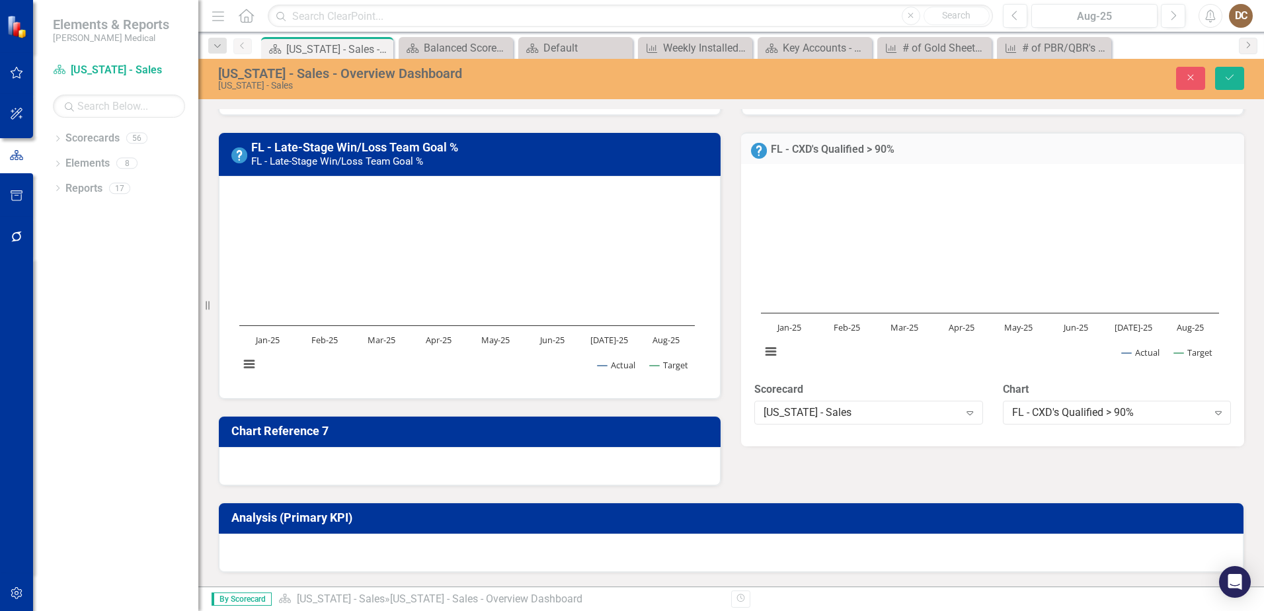
scroll to position [670, 0]
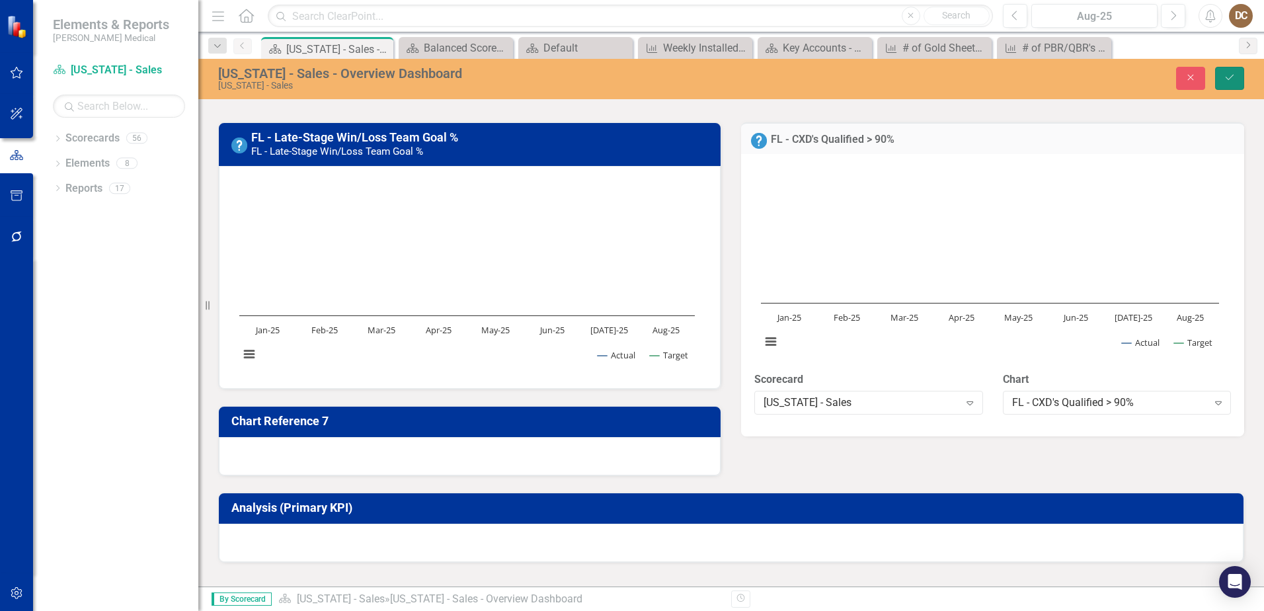
drag, startPoint x: 1231, startPoint y: 75, endPoint x: 1243, endPoint y: 127, distance: 53.7
click at [1229, 75] on icon "Save" at bounding box center [1230, 77] width 12 height 9
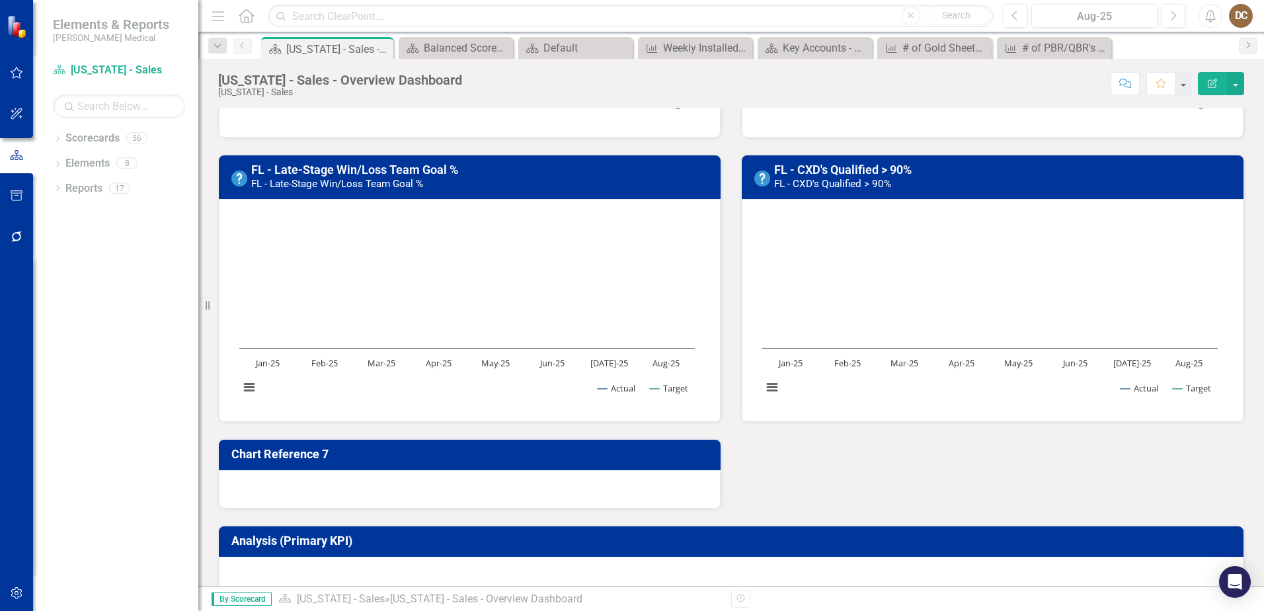
scroll to position [729, 0]
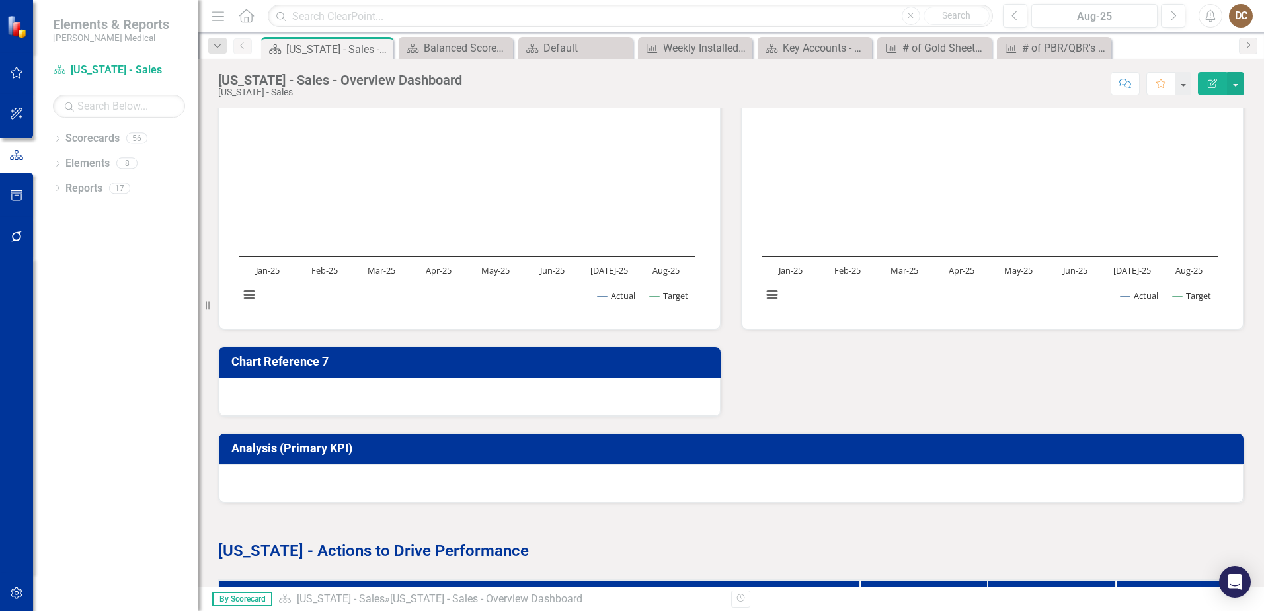
click at [555, 392] on div at bounding box center [470, 397] width 502 height 38
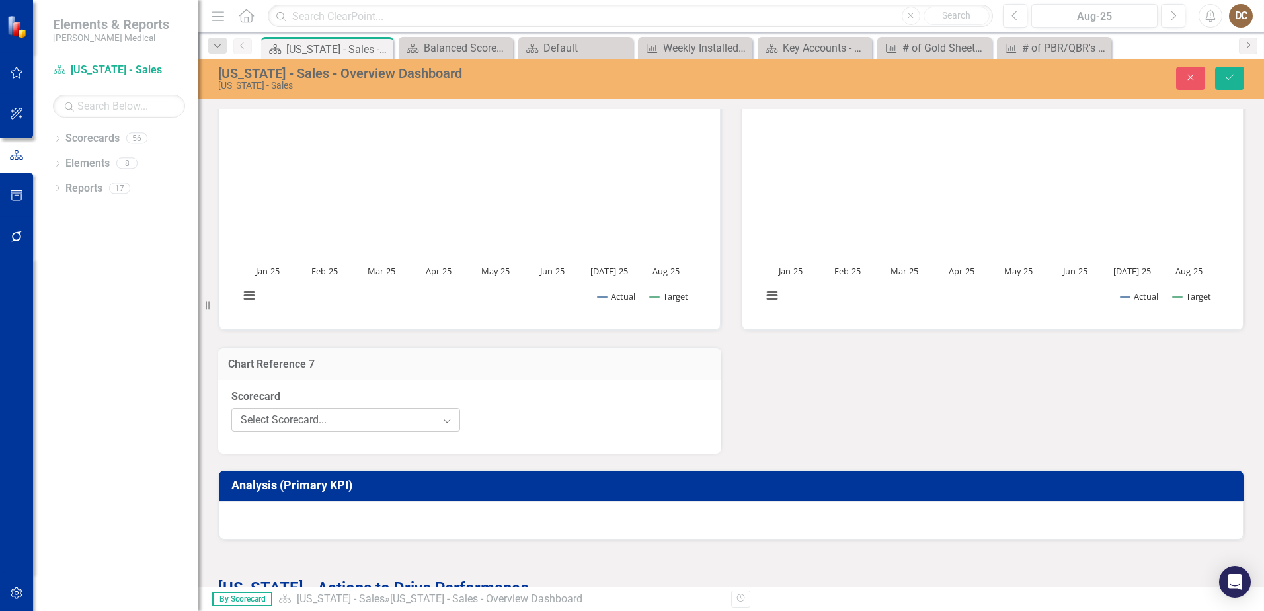
click at [383, 425] on div "Select Scorecard..." at bounding box center [339, 419] width 196 height 15
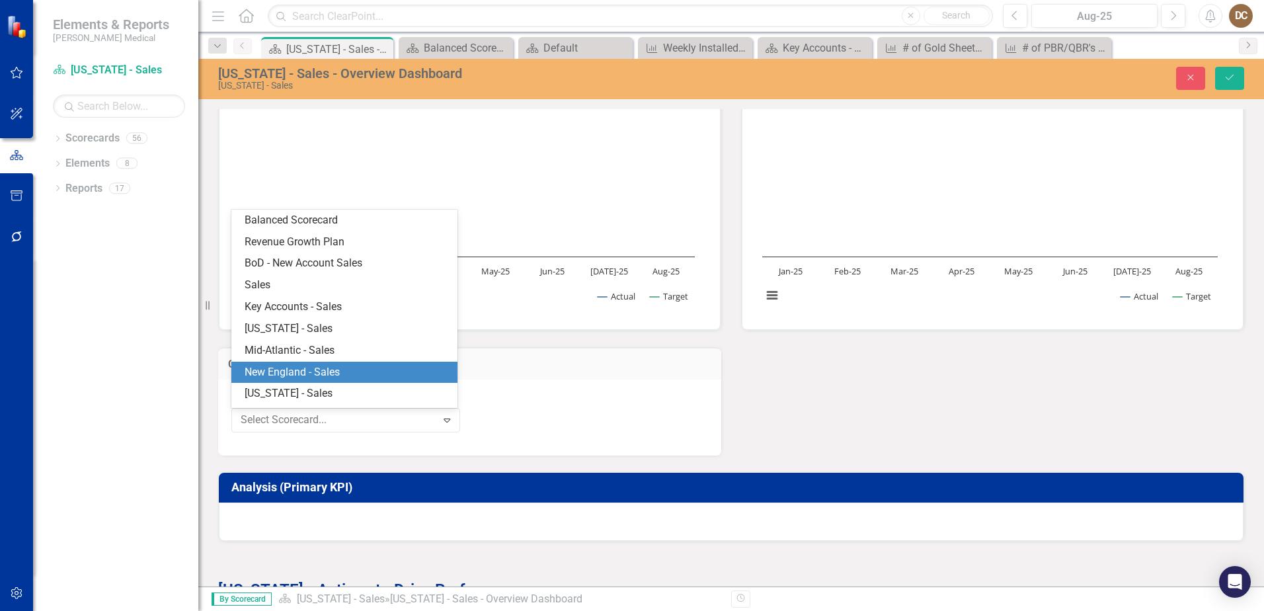
scroll to position [19, 0]
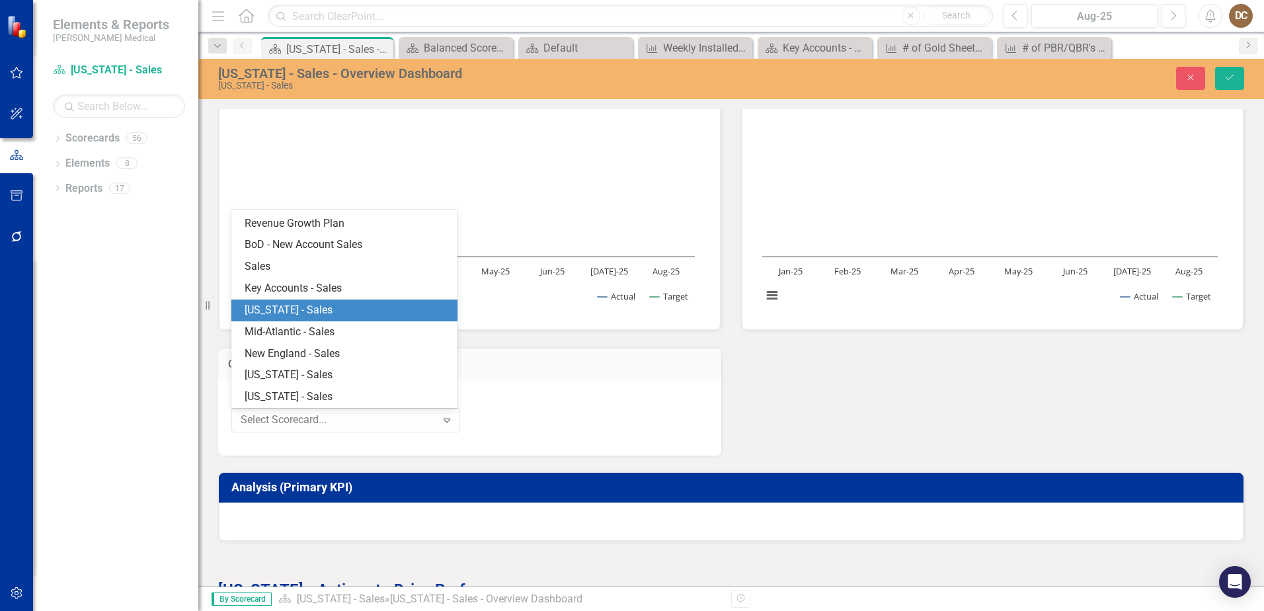
click at [391, 307] on div "[US_STATE] - Sales" at bounding box center [347, 310] width 205 height 15
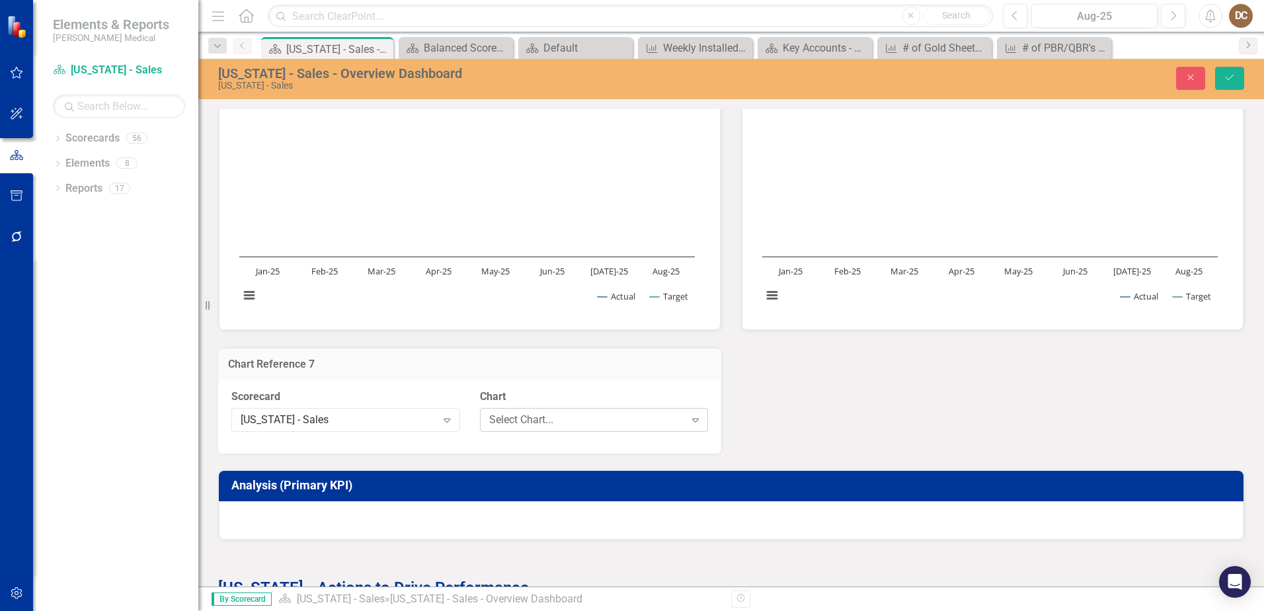
click at [598, 417] on div "Select Chart..." at bounding box center [587, 419] width 196 height 15
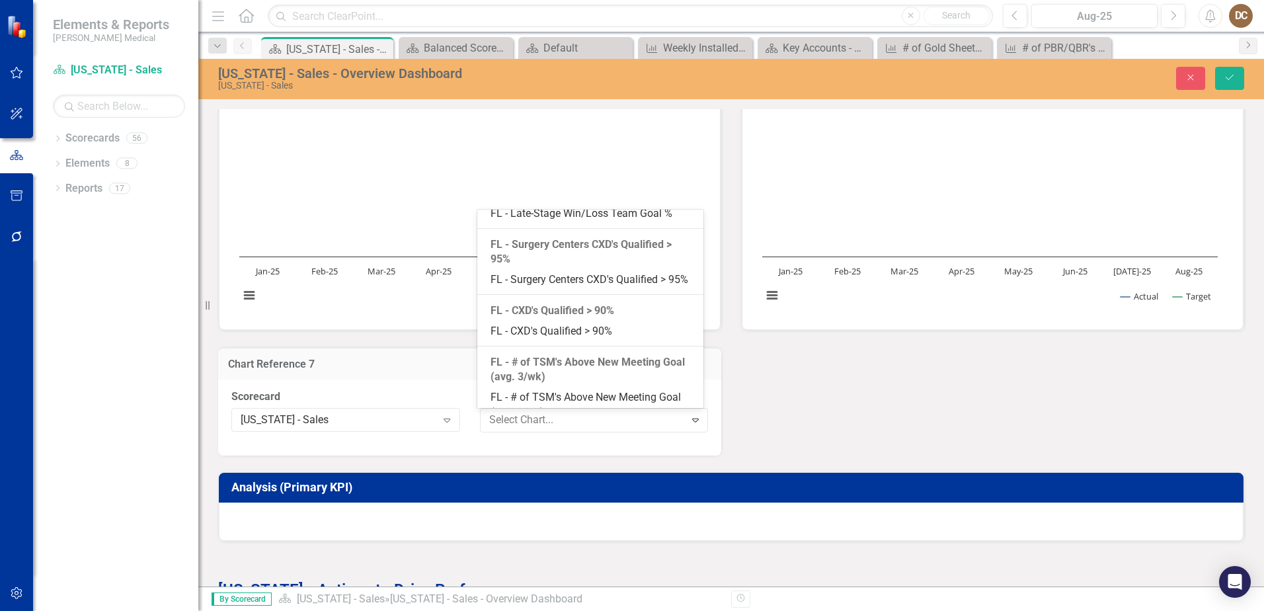
scroll to position [198, 0]
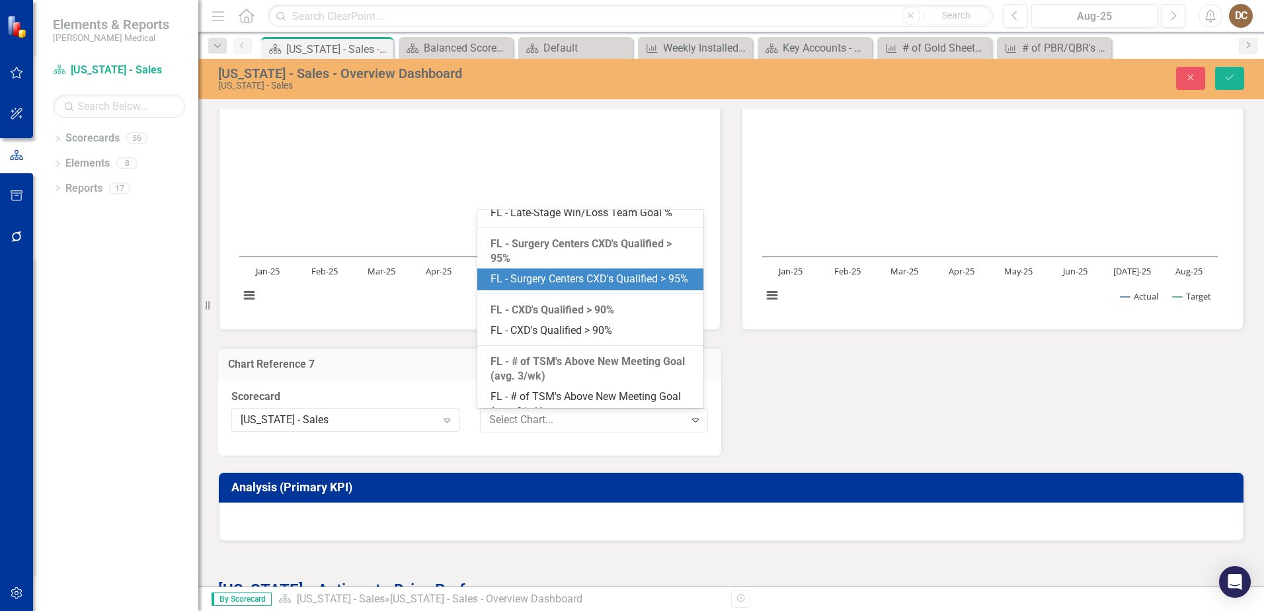
click at [621, 287] on div "FL - Surgery Centers CXD's Qualified > 95%" at bounding box center [593, 279] width 205 height 15
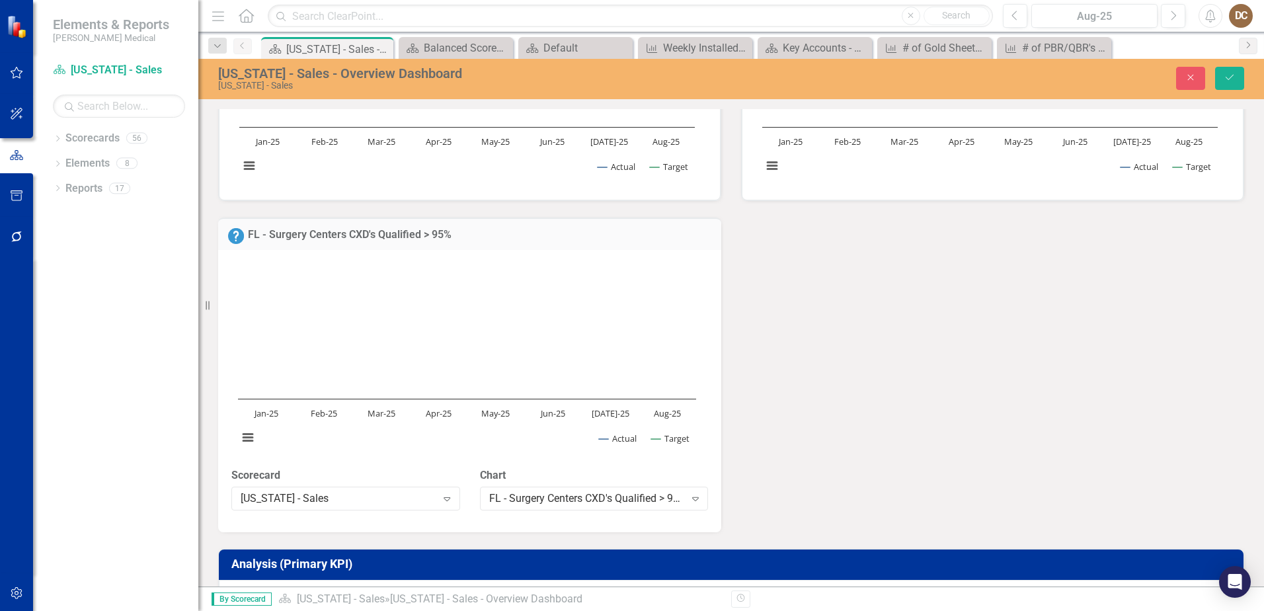
scroll to position [861, 0]
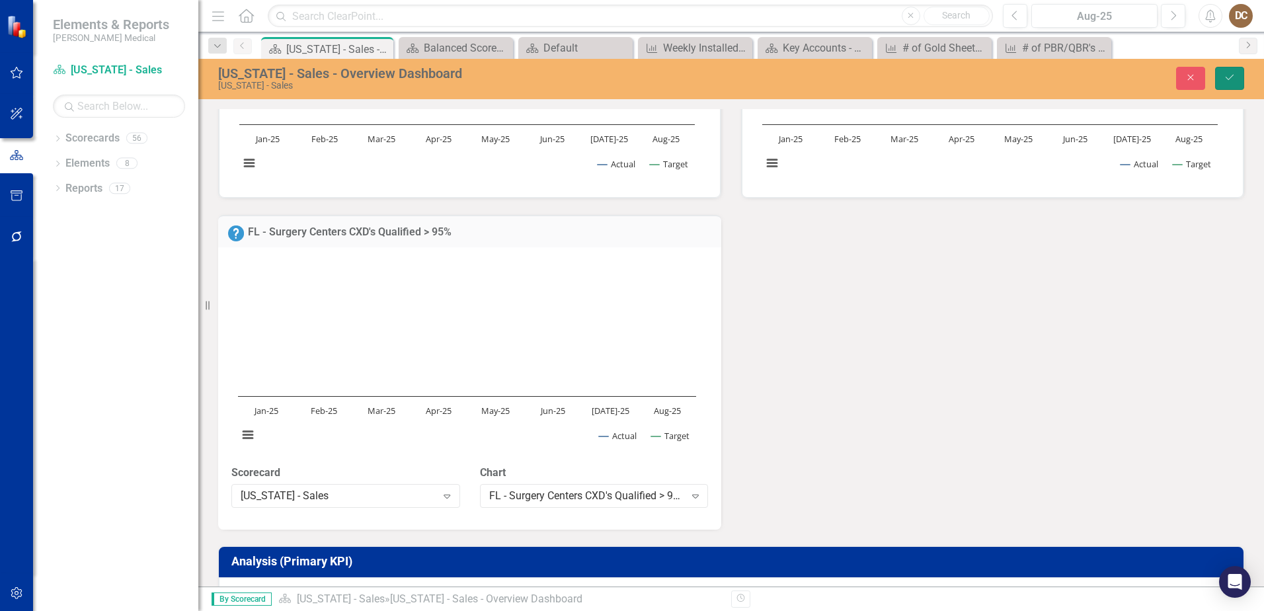
click at [1233, 73] on icon "Save" at bounding box center [1230, 77] width 12 height 9
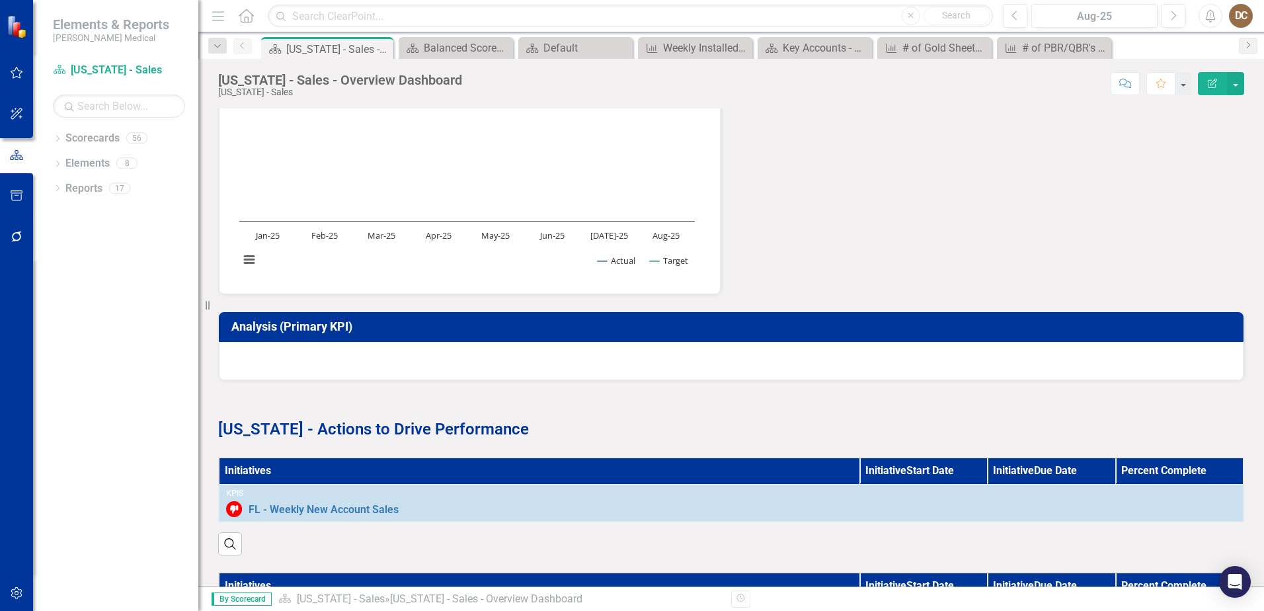
scroll to position [1124, 0]
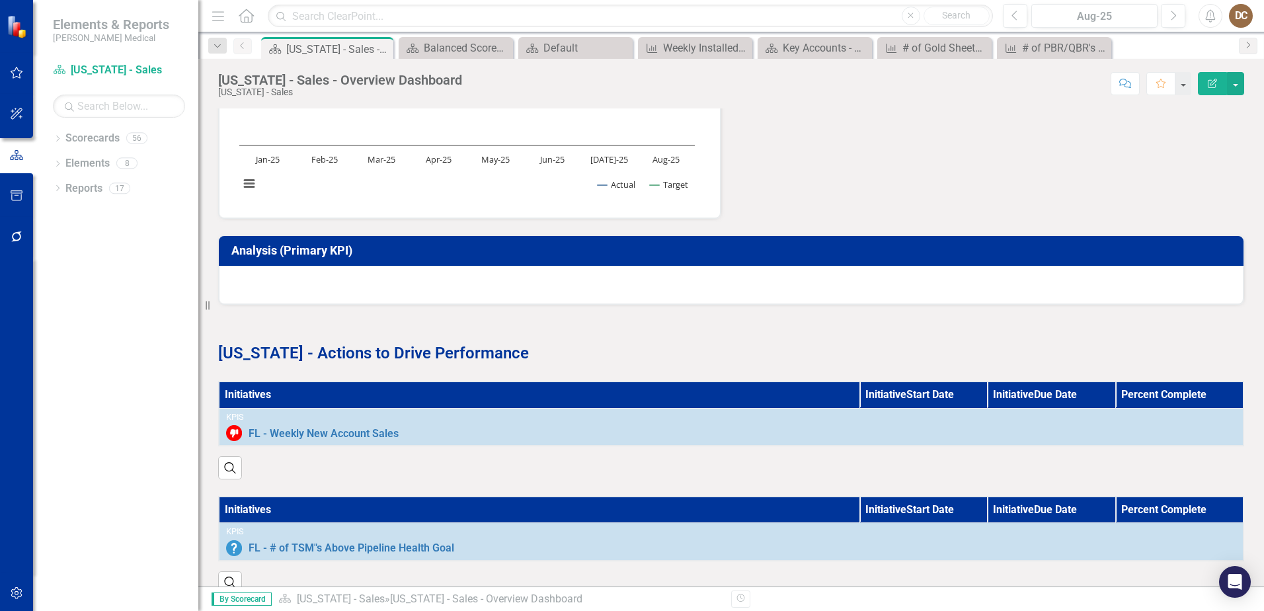
click at [669, 286] on div at bounding box center [731, 285] width 1025 height 38
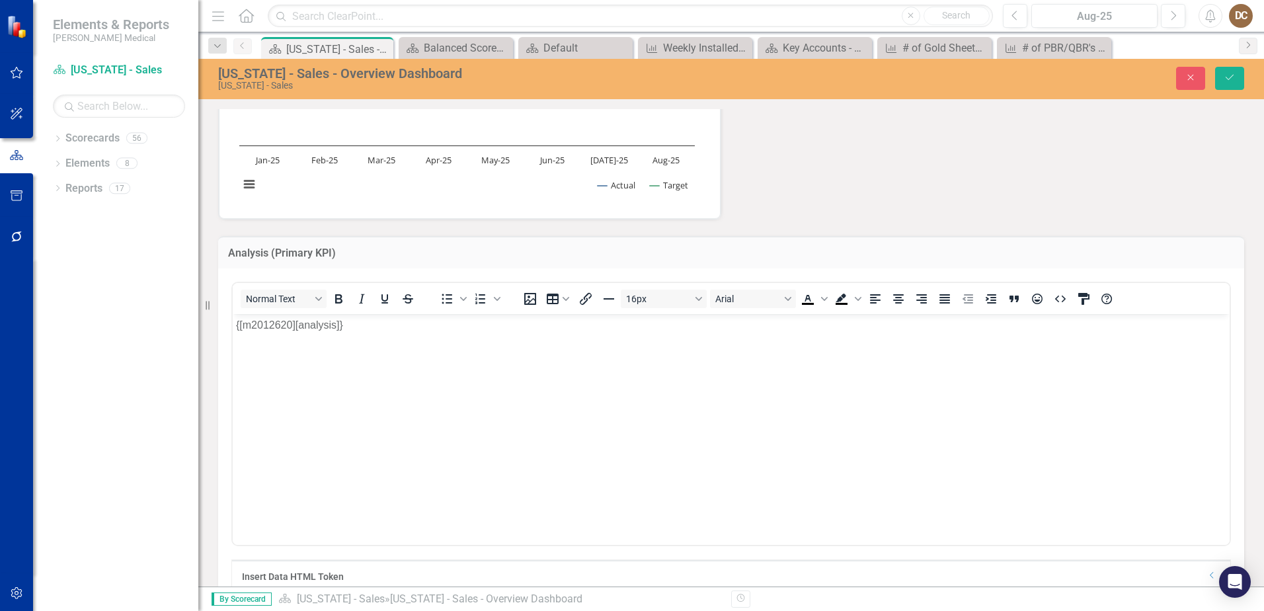
scroll to position [0, 0]
drag, startPoint x: 1189, startPoint y: 77, endPoint x: 1135, endPoint y: 116, distance: 65.9
click at [1189, 77] on icon "Close" at bounding box center [1191, 77] width 12 height 9
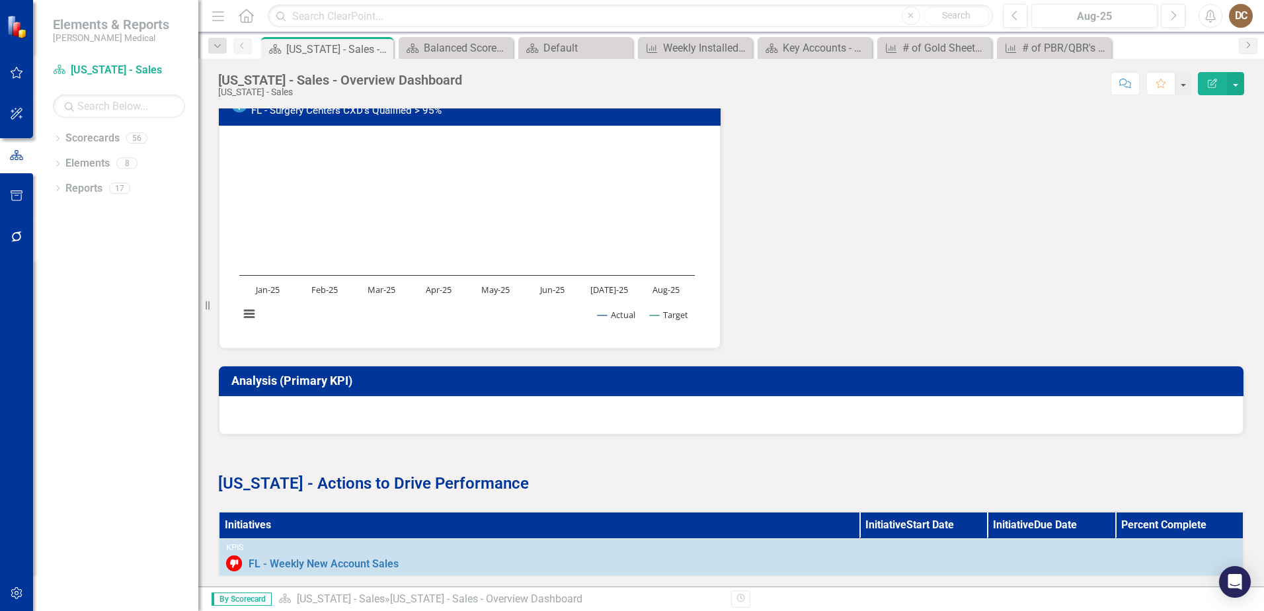
scroll to position [1058, 0]
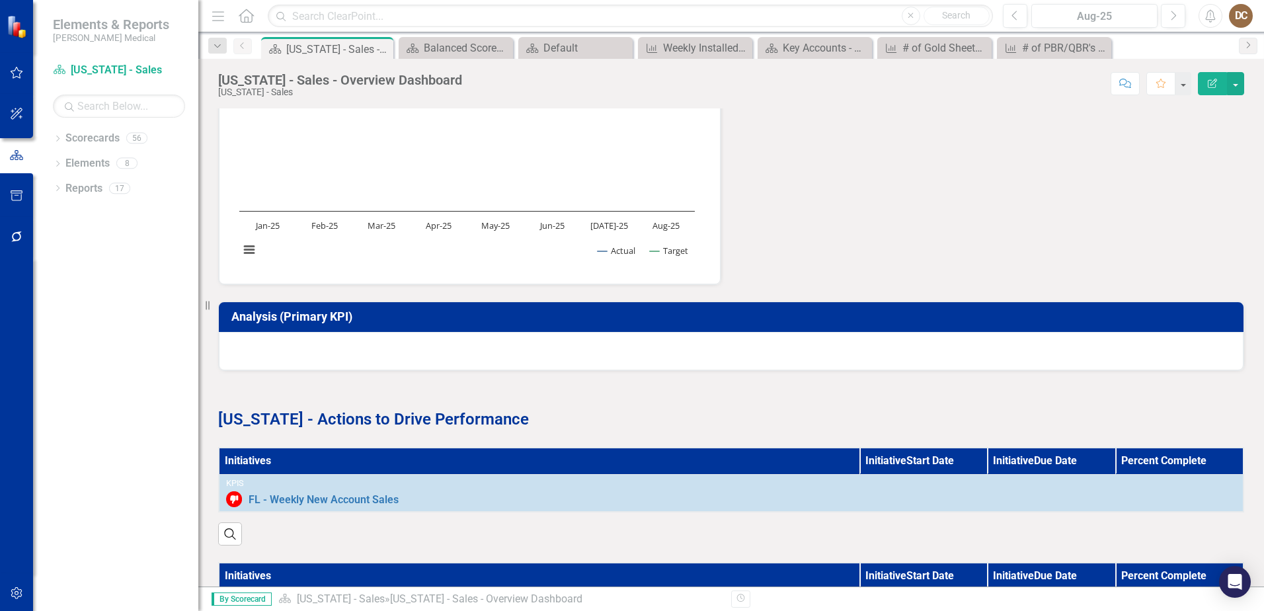
click at [278, 315] on h3 "Analysis (Primary KPI)" at bounding box center [733, 316] width 1005 height 13
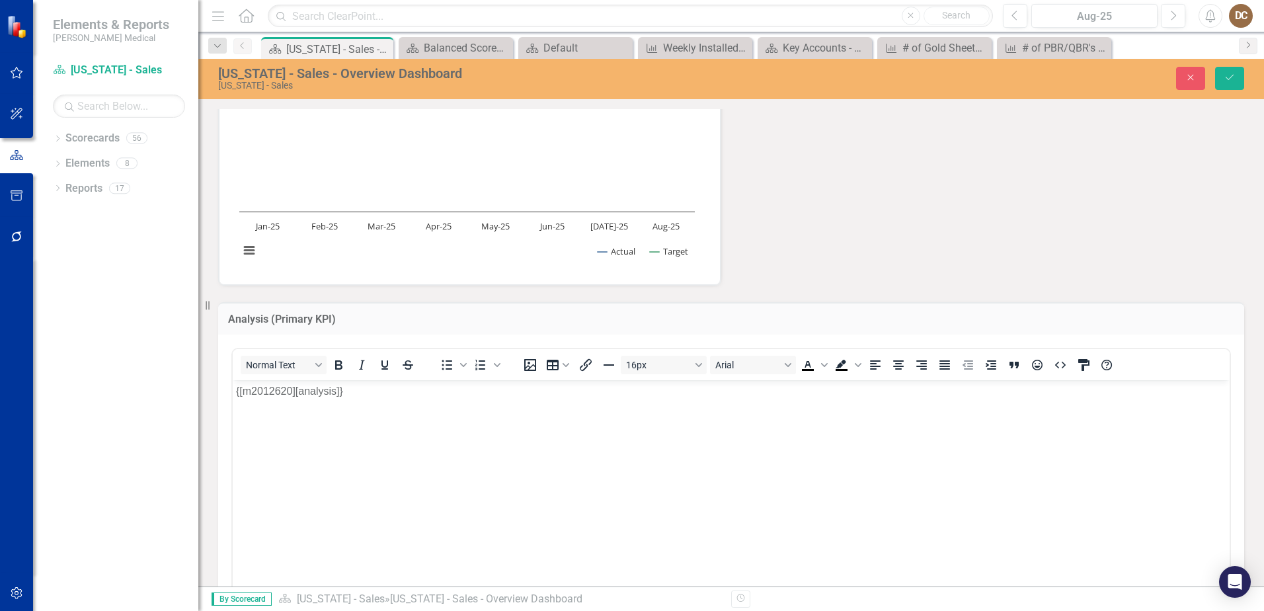
scroll to position [0, 0]
click at [1186, 79] on icon "Close" at bounding box center [1191, 77] width 12 height 9
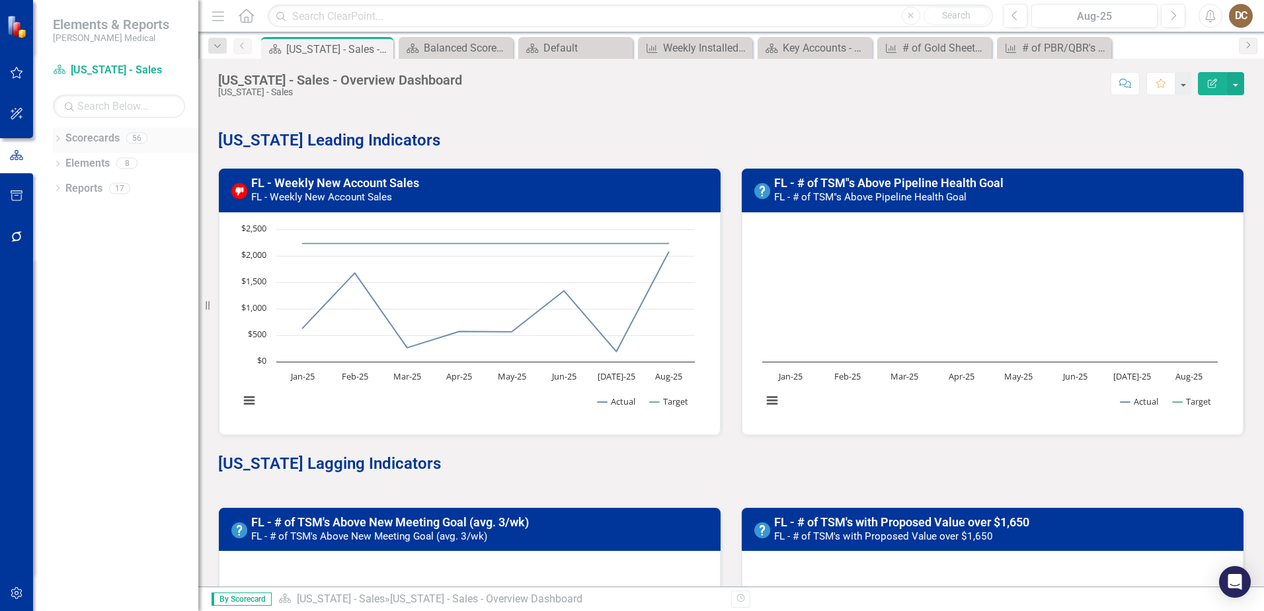
click at [53, 138] on icon "Dropdown" at bounding box center [57, 139] width 9 height 7
click at [717, 104] on div "[US_STATE] - Sales - Overview Dashboard [US_STATE] - Sales Score: N/A Aug-25 Co…" at bounding box center [731, 323] width 1066 height 528
click at [344, 181] on link "FL - Weekly New Account Sales" at bounding box center [335, 183] width 168 height 14
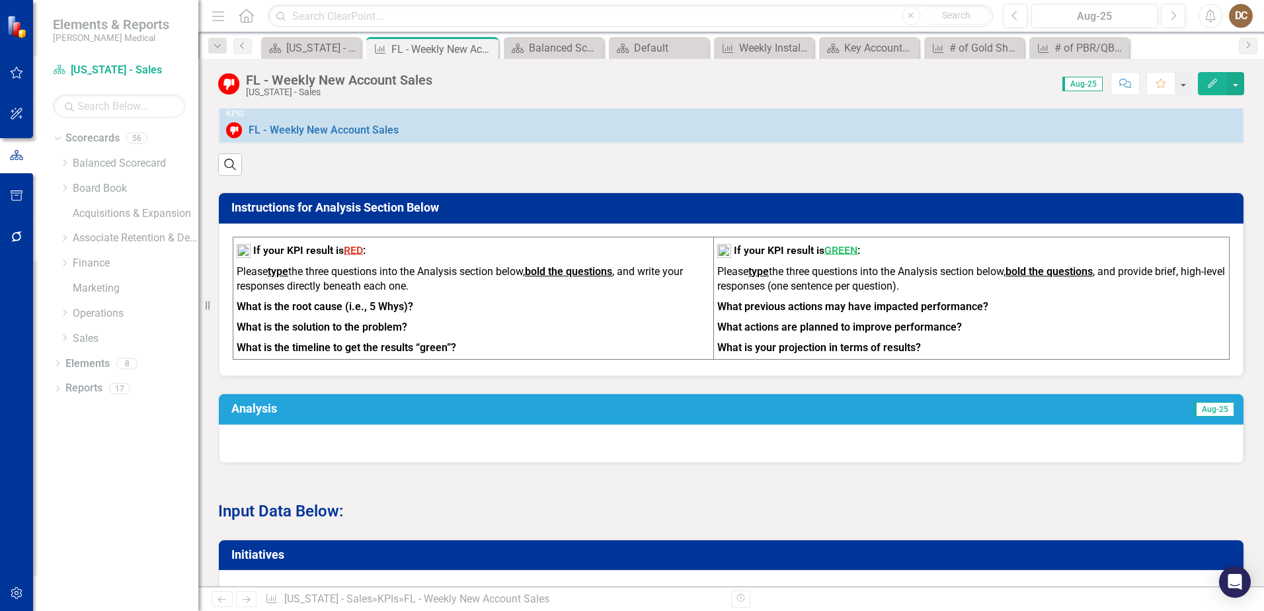
scroll to position [265, 0]
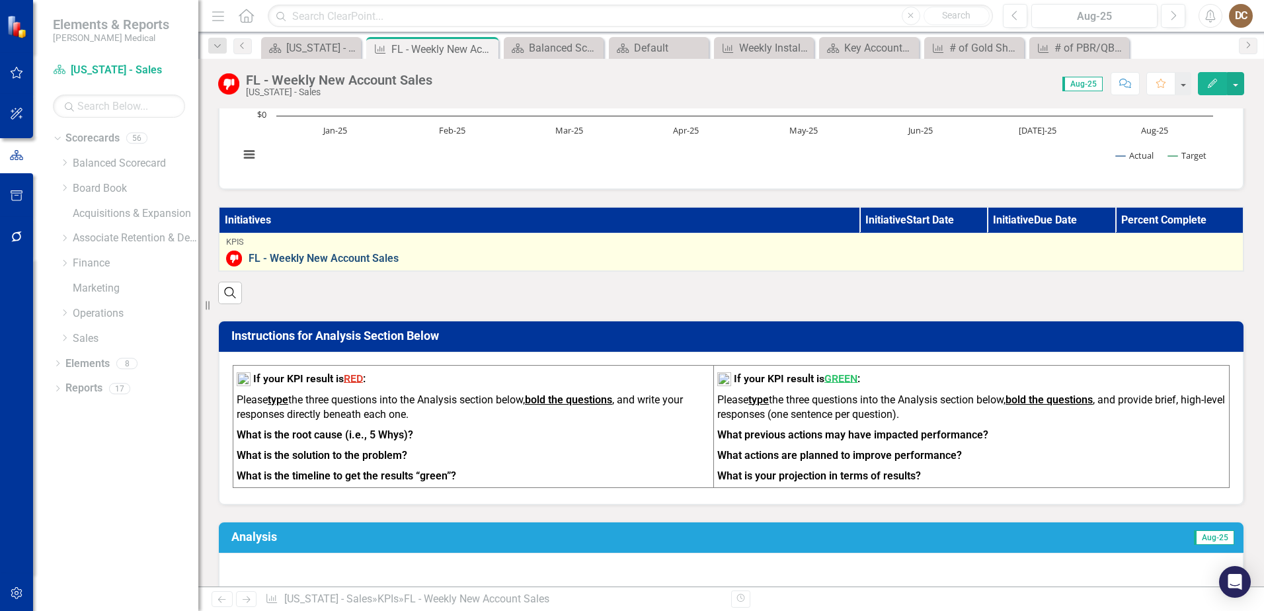
click at [329, 262] on link "FL - Weekly New Account Sales" at bounding box center [743, 259] width 988 height 12
click at [332, 257] on link "FL - Weekly New Account Sales" at bounding box center [743, 259] width 988 height 12
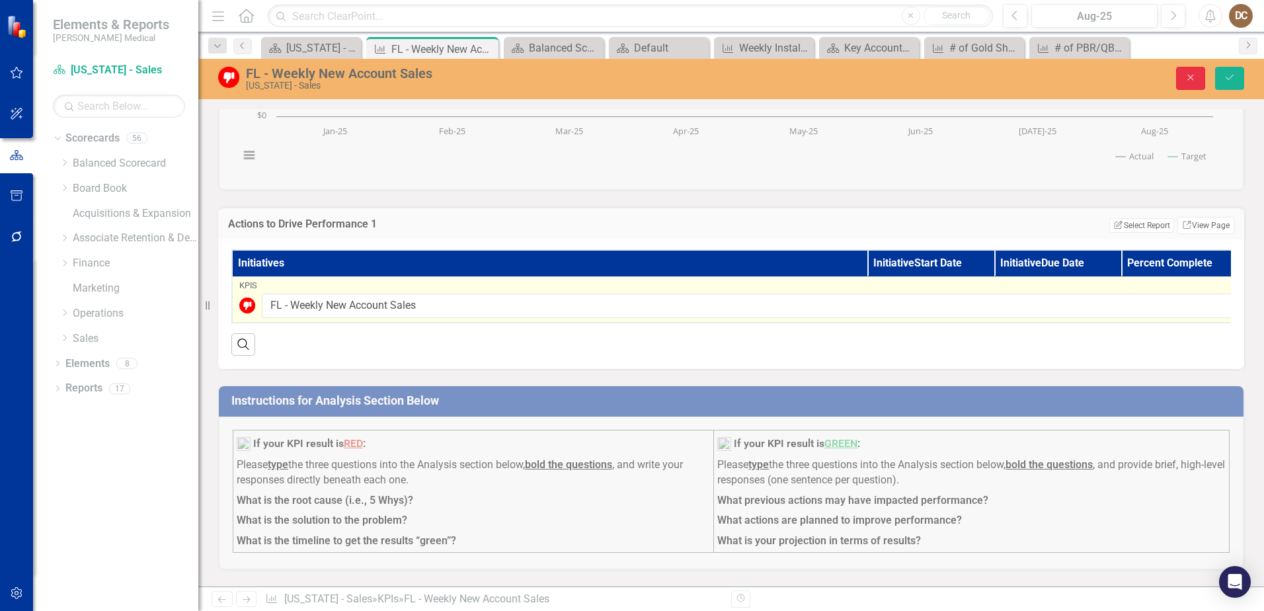
click at [1194, 83] on button "Close" at bounding box center [1190, 78] width 29 height 23
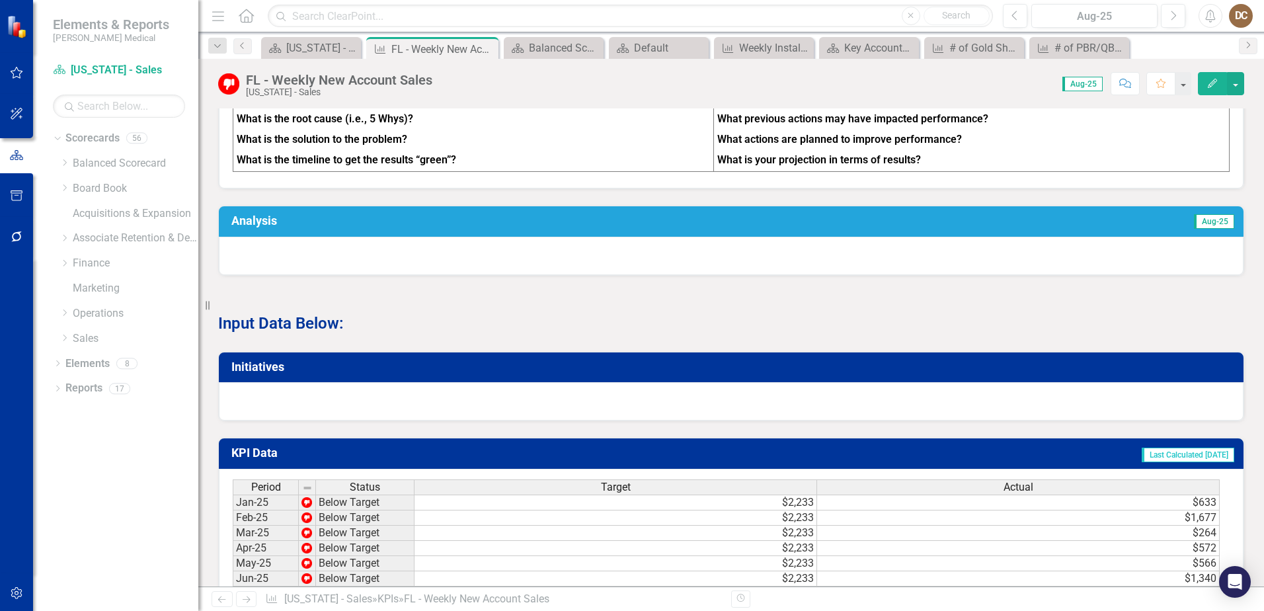
scroll to position [661, 0]
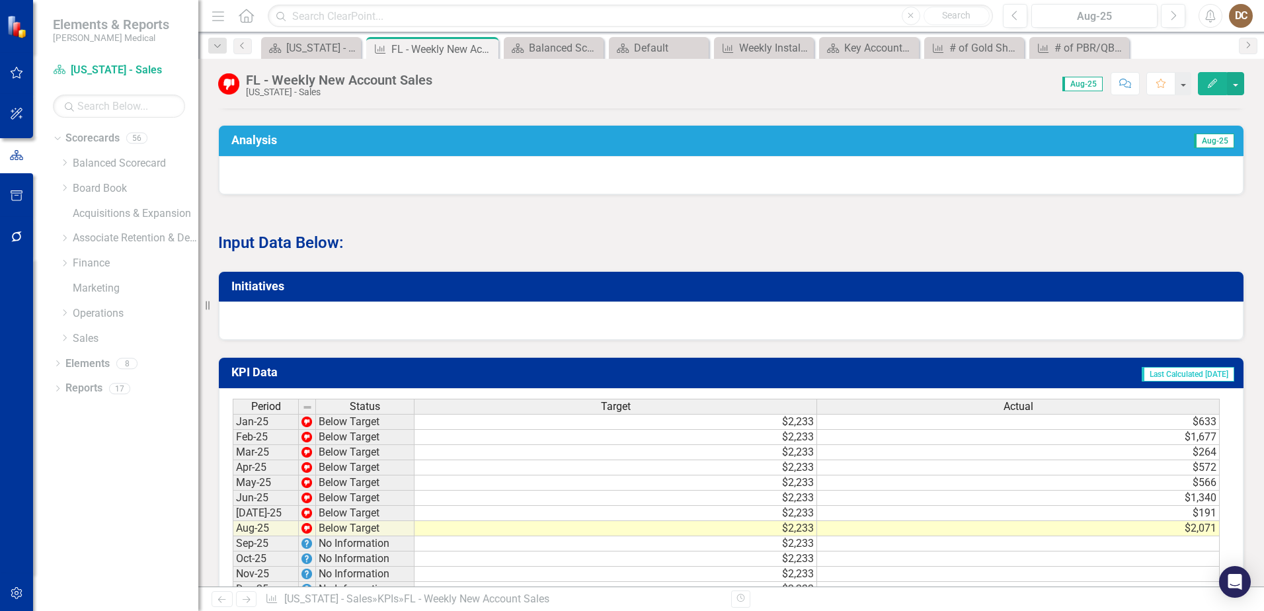
click at [516, 340] on div at bounding box center [731, 321] width 1025 height 38
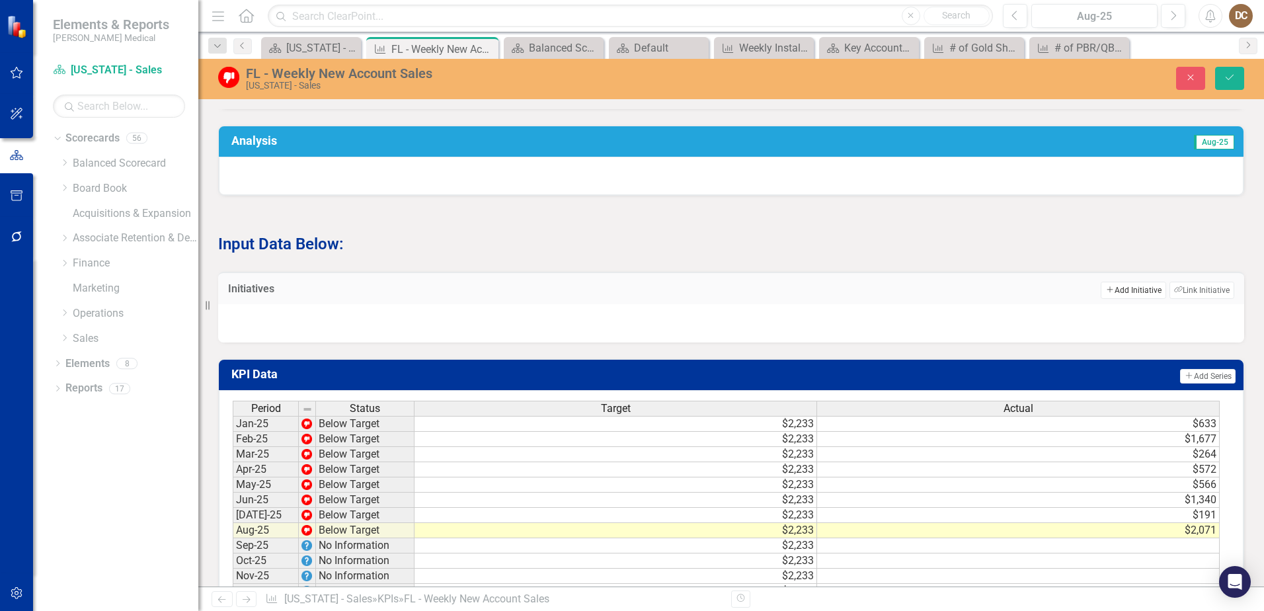
click at [1132, 295] on button "Add Add Initiative" at bounding box center [1133, 290] width 65 height 17
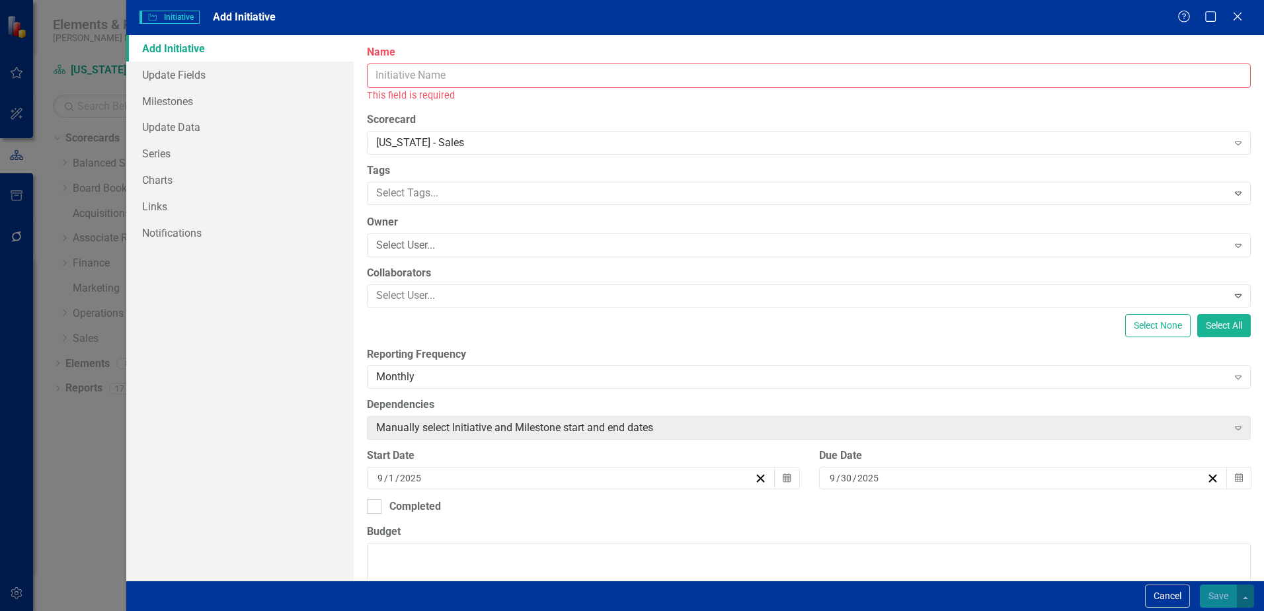
click at [459, 78] on input "Name" at bounding box center [809, 75] width 884 height 24
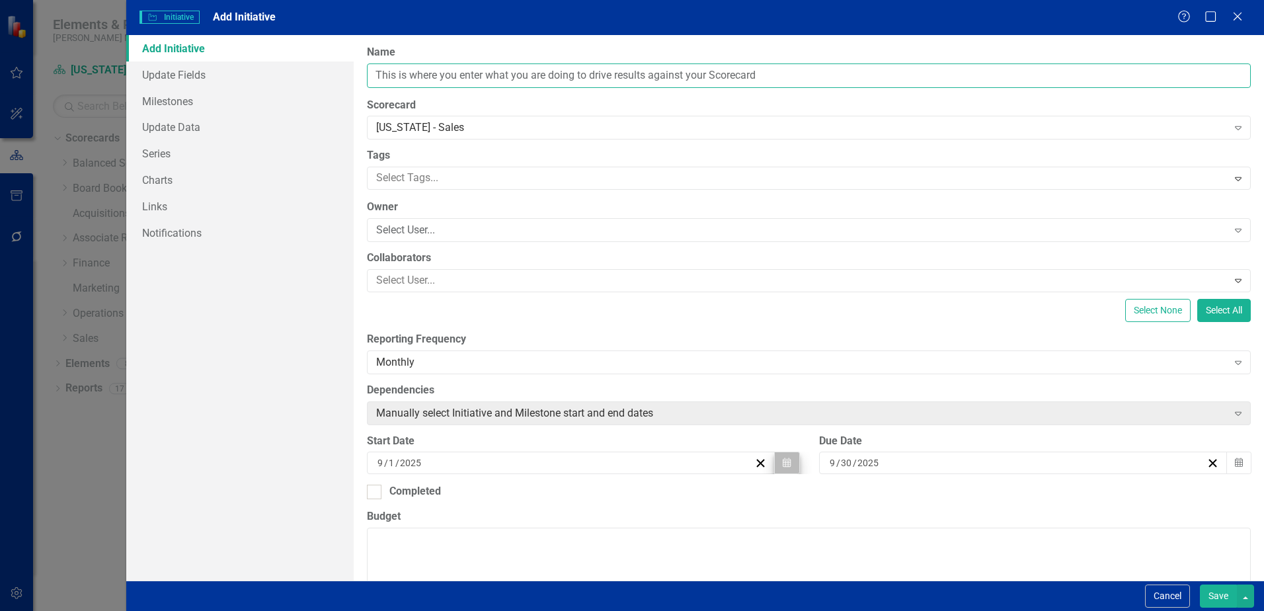
type input "This is where you enter what you are doing to drive results against your Scorec…"
click at [776, 461] on button "Calendar" at bounding box center [786, 463] width 25 height 22
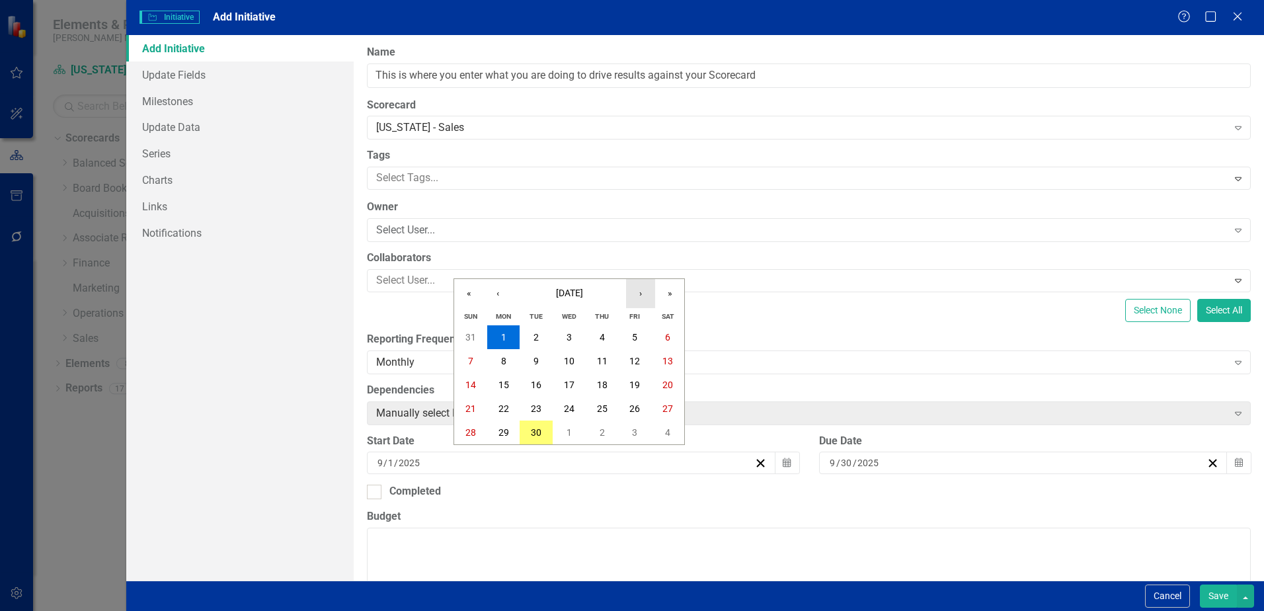
click at [637, 291] on button "›" at bounding box center [640, 293] width 29 height 29
click at [575, 333] on button "1" at bounding box center [569, 337] width 33 height 24
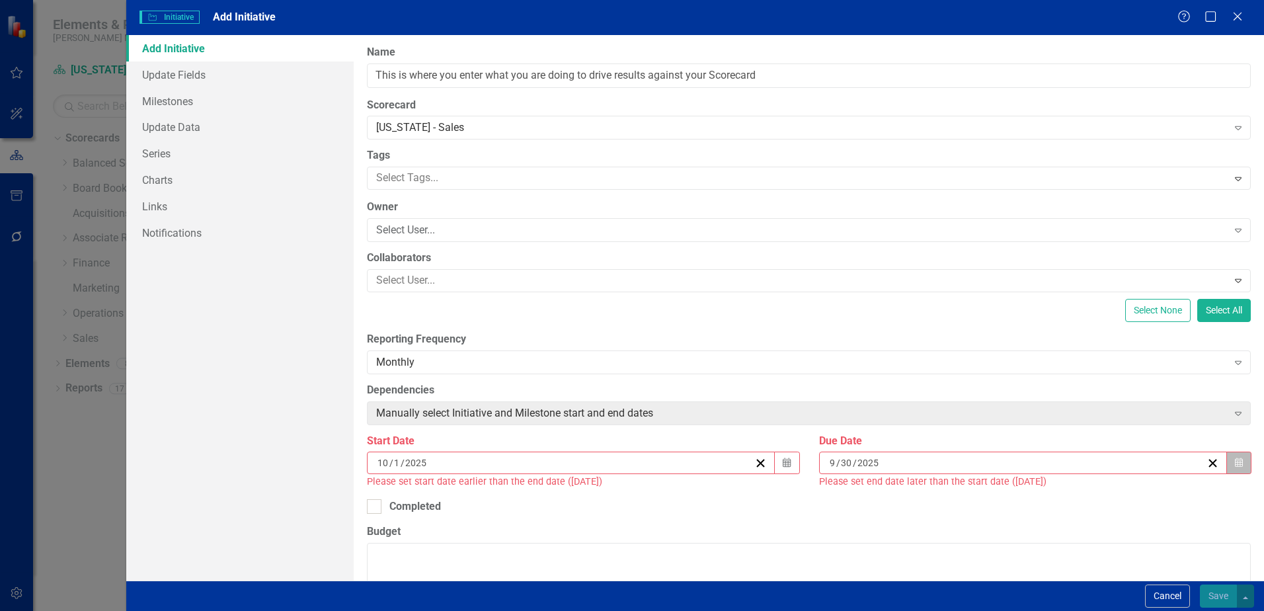
click at [1227, 460] on button "Calendar" at bounding box center [1239, 463] width 25 height 22
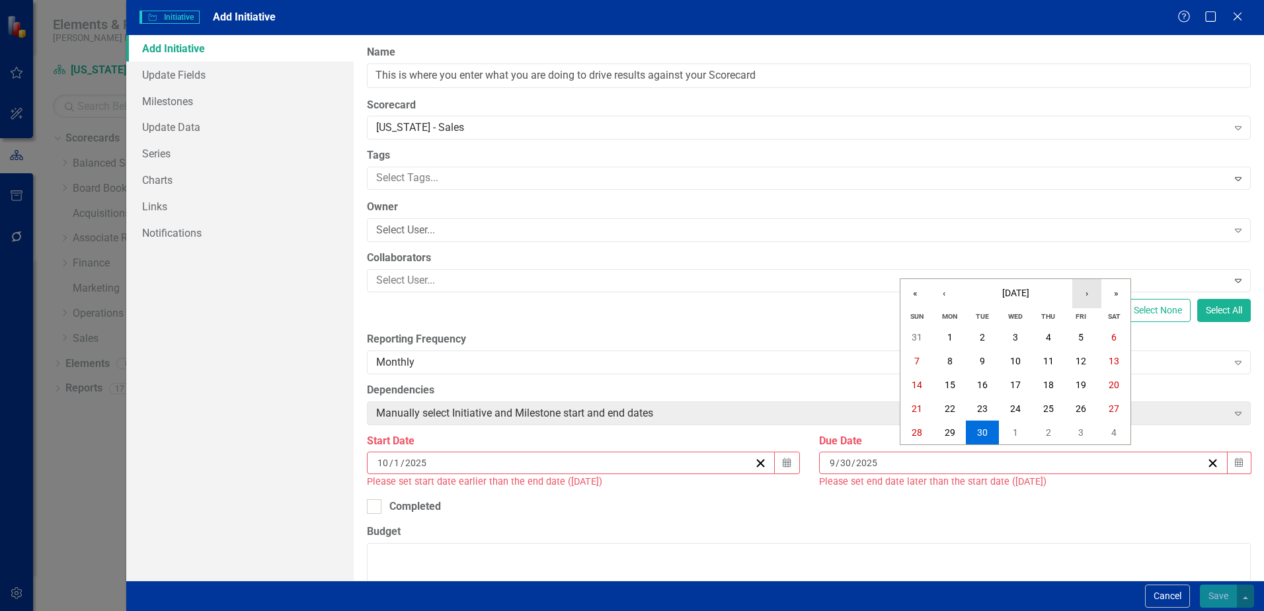
click at [1084, 292] on button "›" at bounding box center [1087, 293] width 29 height 29
click at [1019, 430] on abbr "31" at bounding box center [1015, 432] width 11 height 11
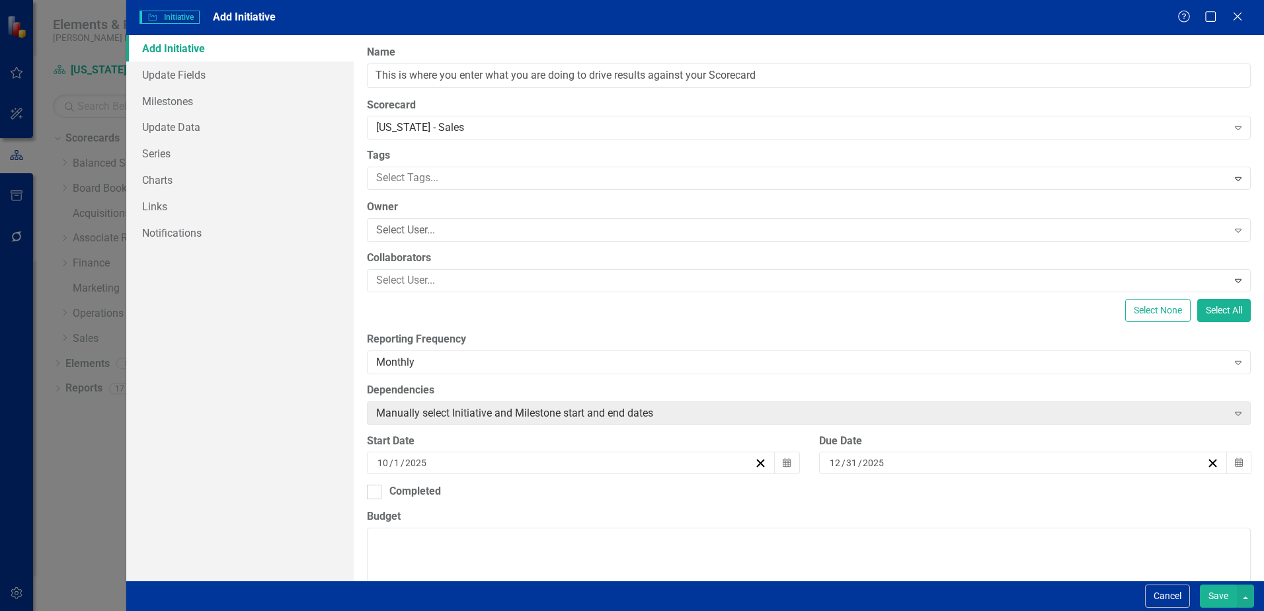
click at [1214, 595] on button "Save" at bounding box center [1218, 596] width 37 height 23
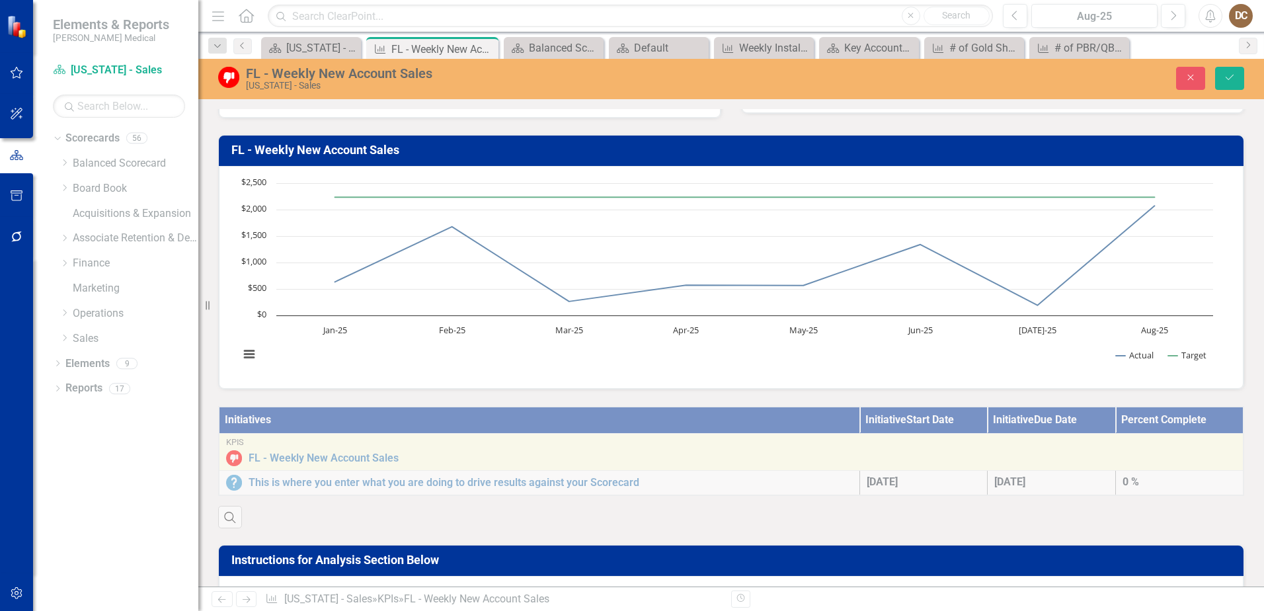
scroll to position [0, 0]
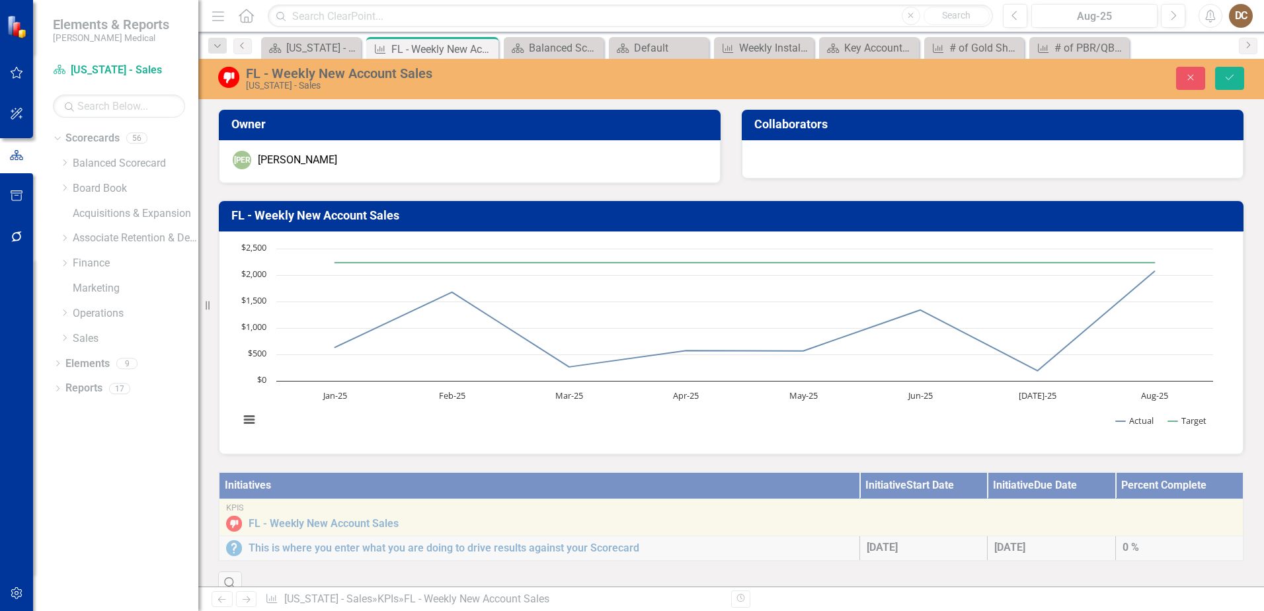
click at [1227, 72] on button "Save" at bounding box center [1230, 78] width 29 height 23
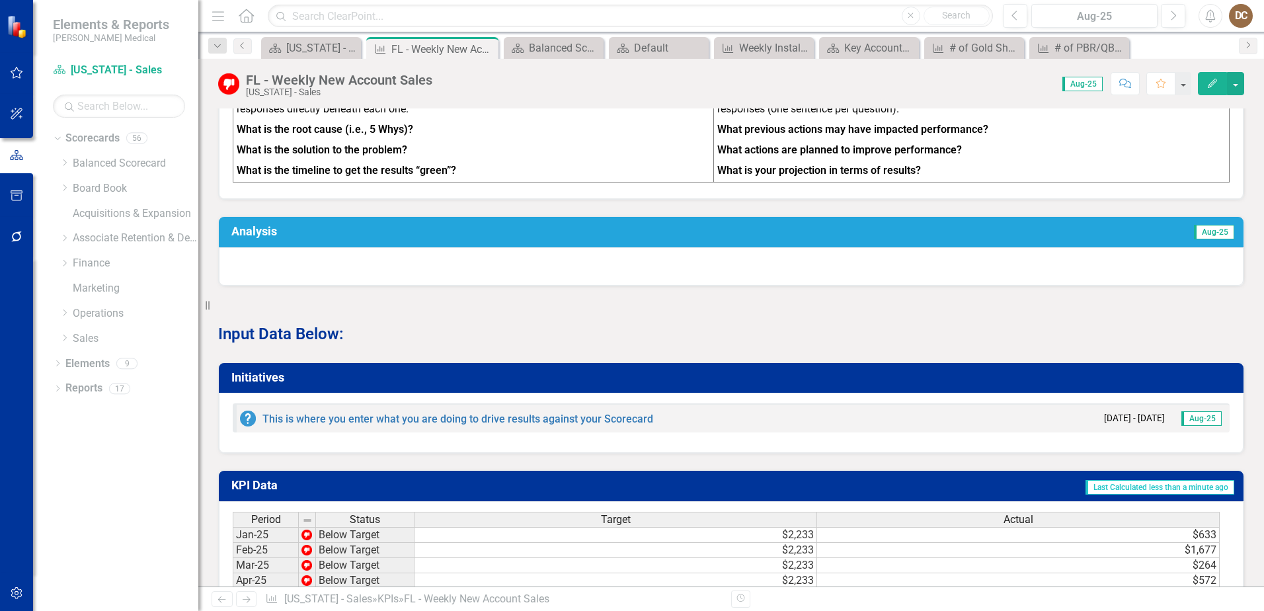
scroll to position [595, 0]
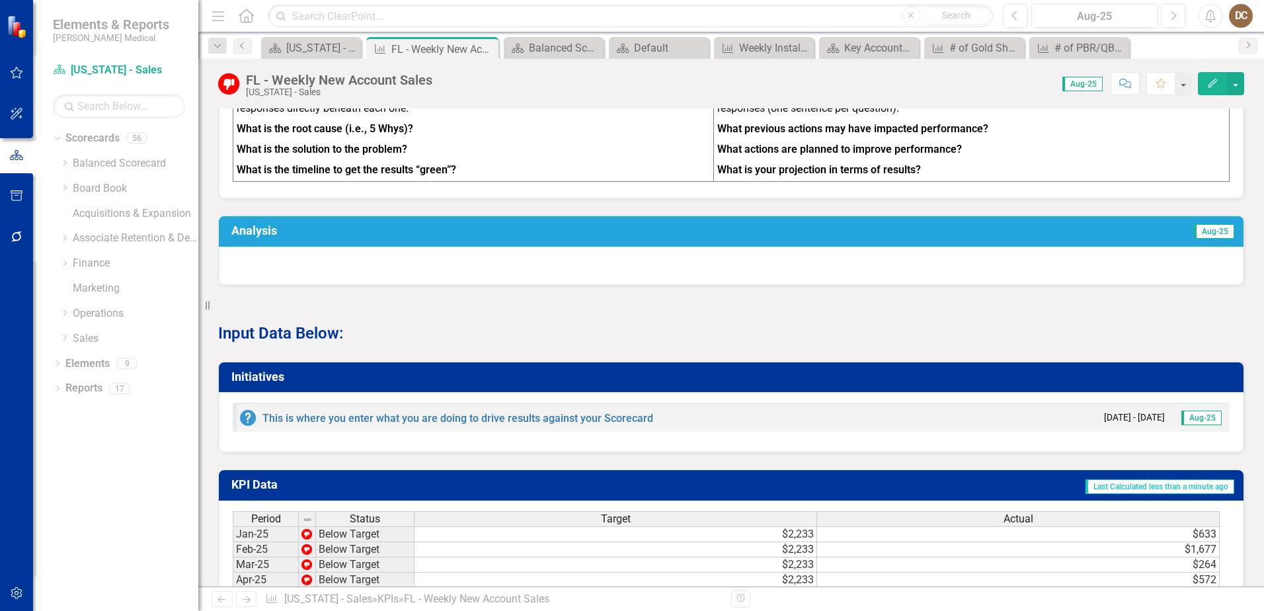
click at [487, 279] on div at bounding box center [731, 266] width 1025 height 38
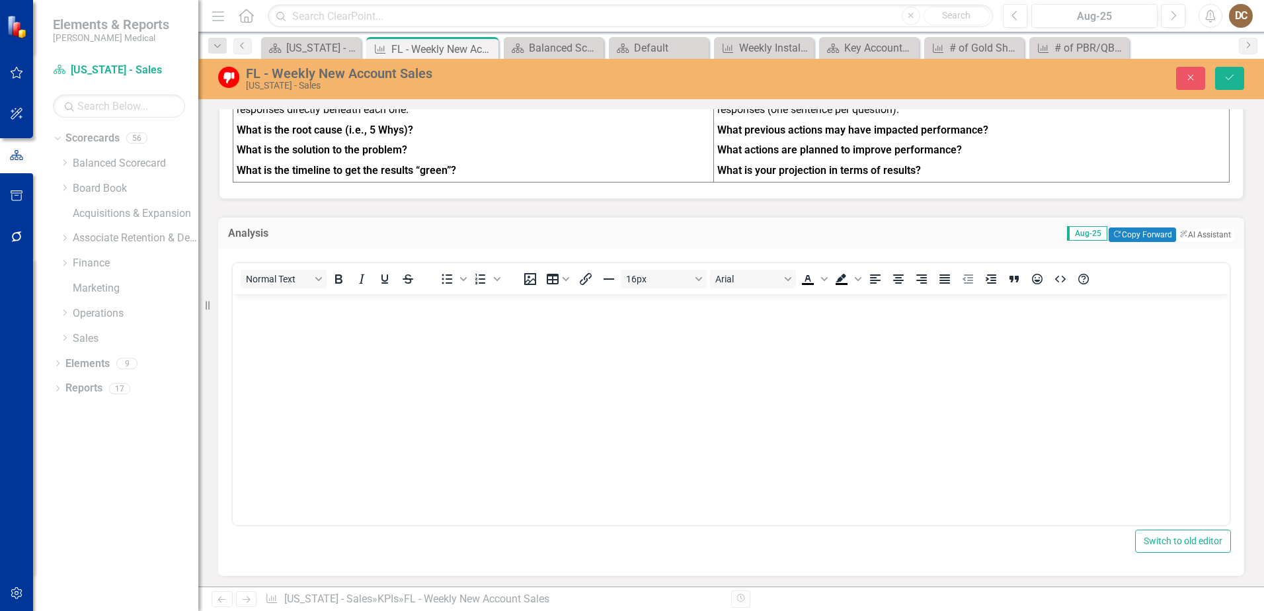
scroll to position [0, 0]
click at [443, 321] on body "Rich Text Area. Press ALT-0 for help." at bounding box center [731, 393] width 997 height 198
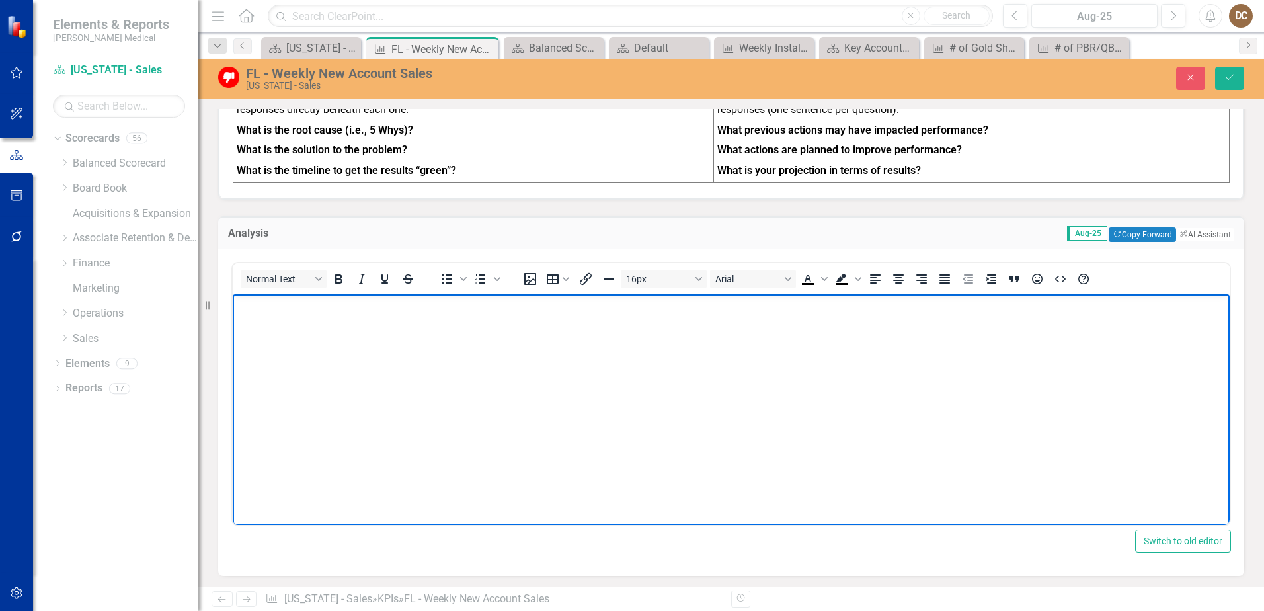
click at [287, 313] on body "Rich Text Area. Press ALT-0 for help." at bounding box center [731, 393] width 997 height 198
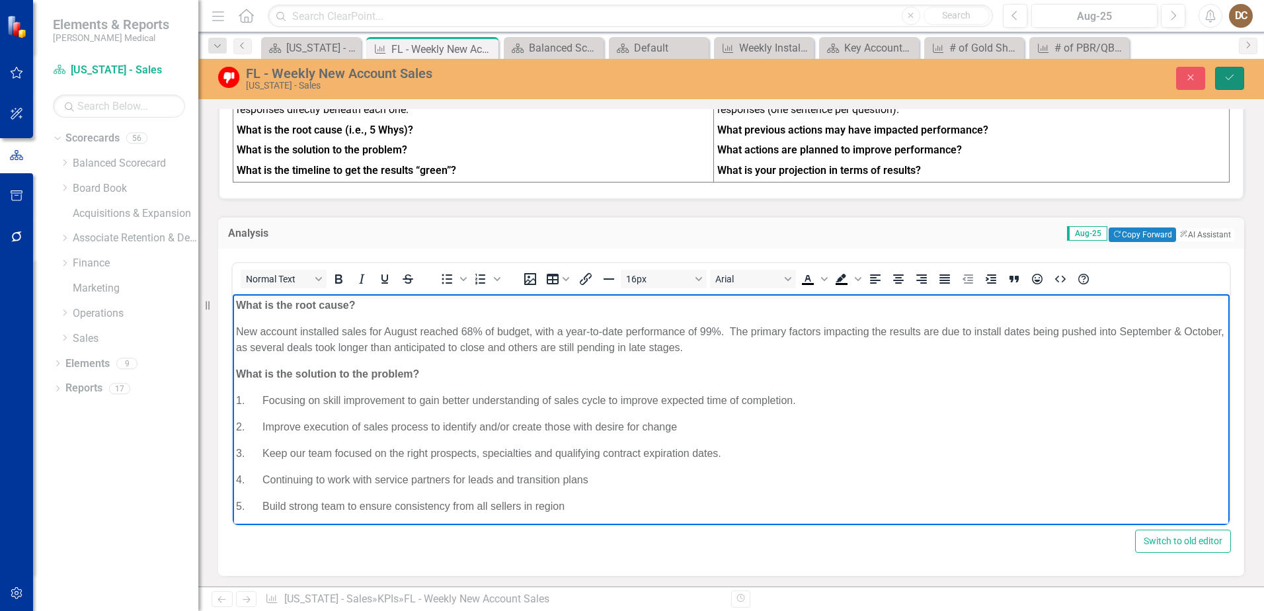
click at [1236, 75] on button "Save" at bounding box center [1230, 78] width 29 height 23
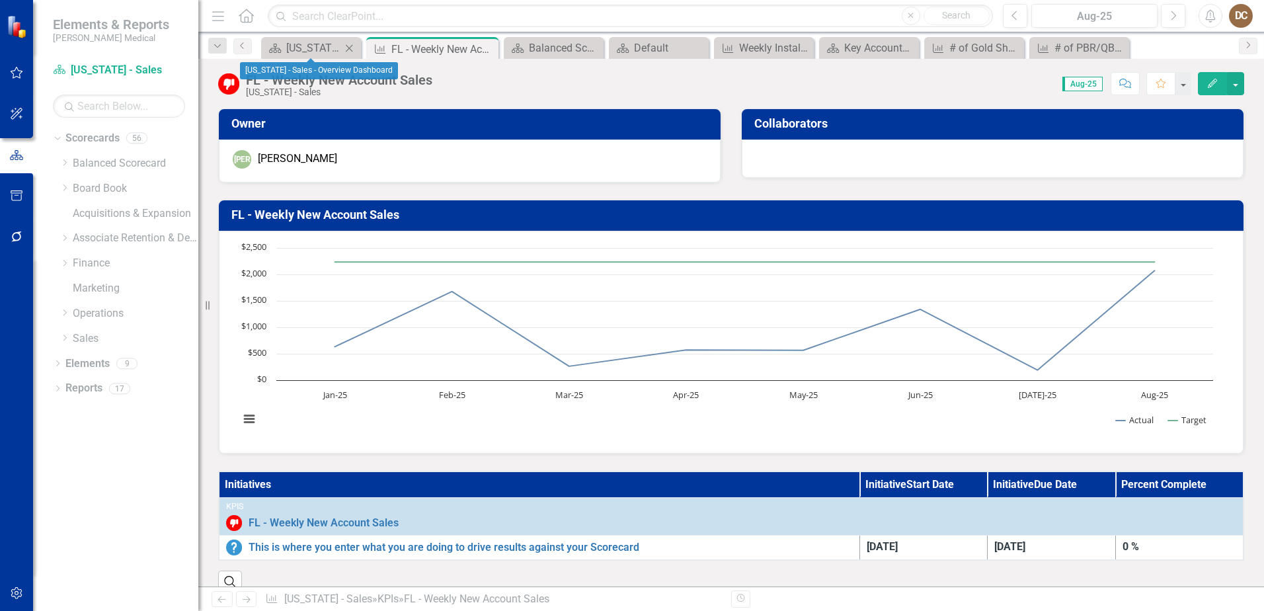
click at [296, 38] on div "Scorecard Florida - Sales - Overview Dashboard Close" at bounding box center [311, 48] width 100 height 22
click at [295, 43] on div "[US_STATE] - Sales - Overview Dashboard" at bounding box center [313, 48] width 55 height 17
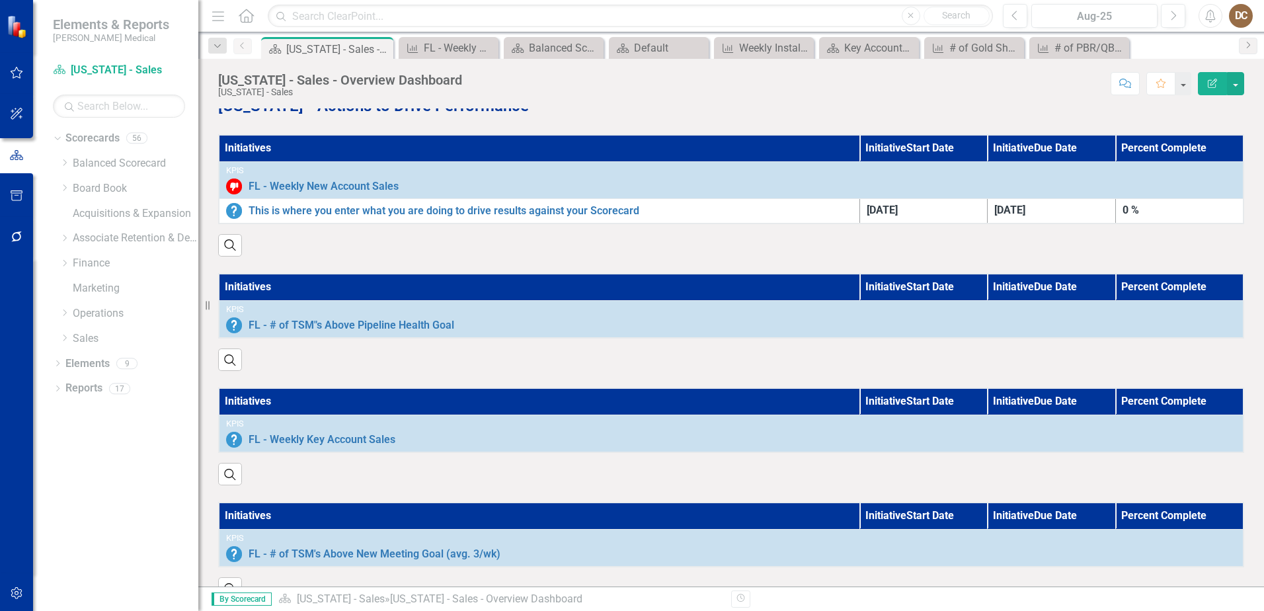
scroll to position [1574, 0]
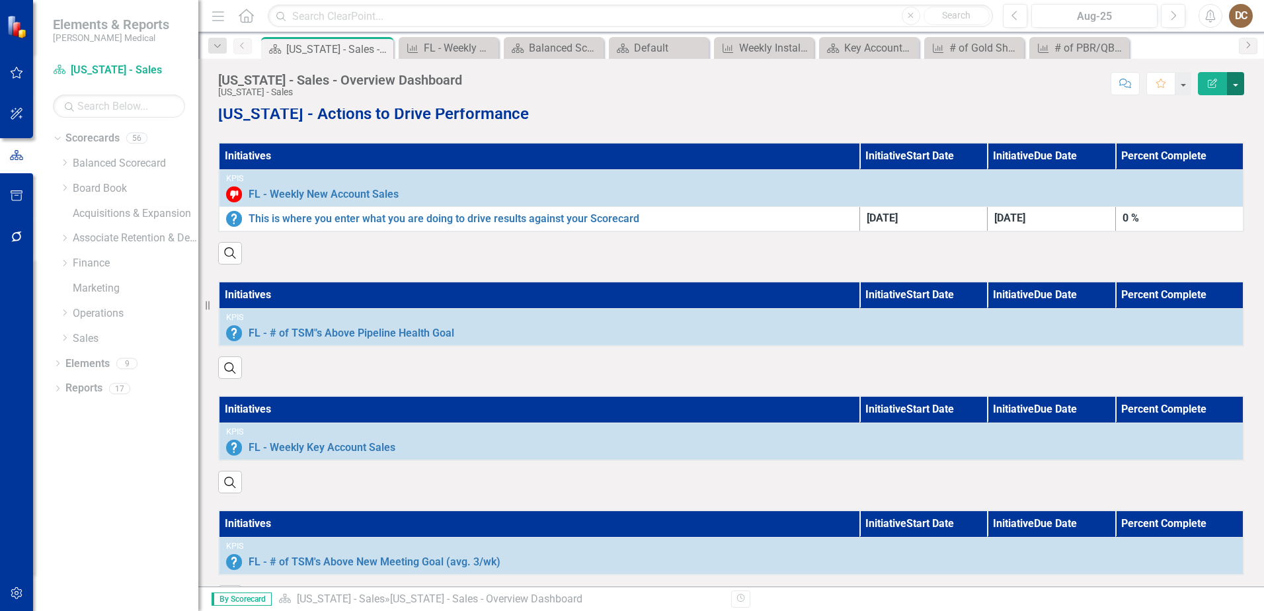
click at [1235, 78] on button "button" at bounding box center [1235, 83] width 17 height 23
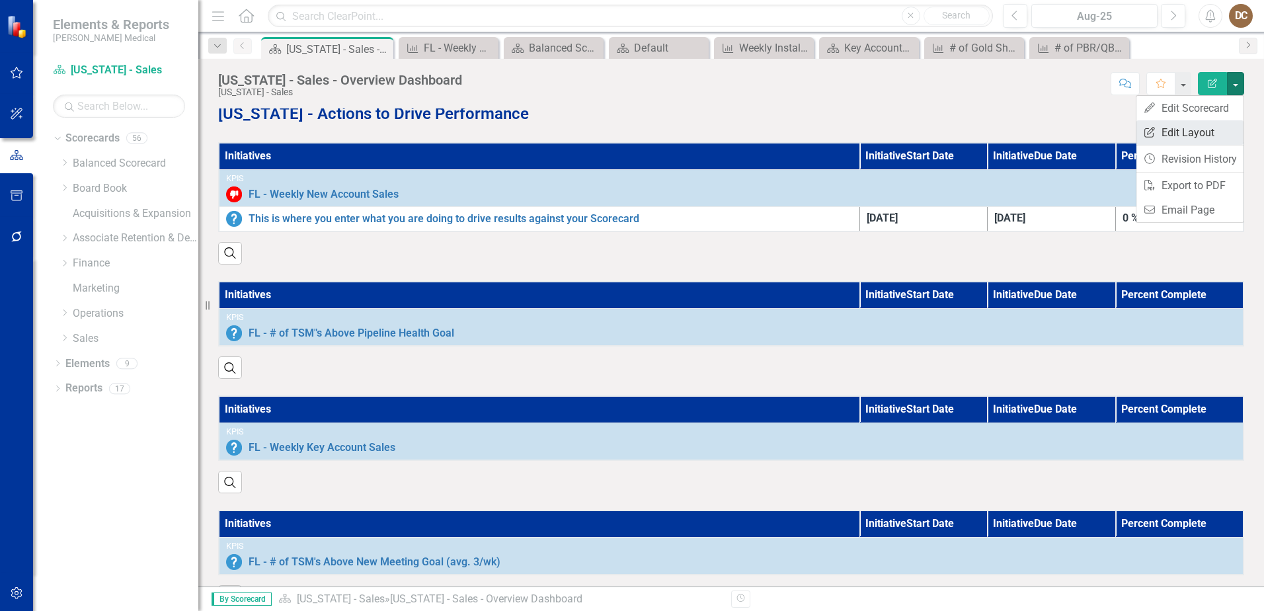
click at [1176, 130] on link "Edit Report Edit Layout" at bounding box center [1190, 132] width 107 height 24
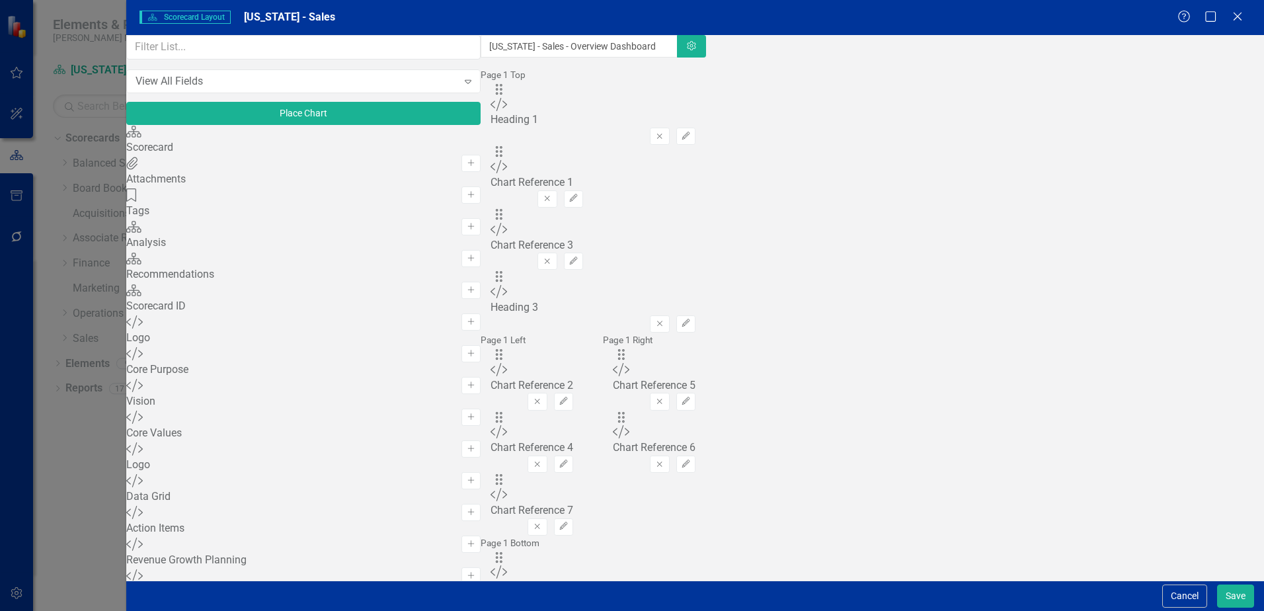
scroll to position [191, 0]
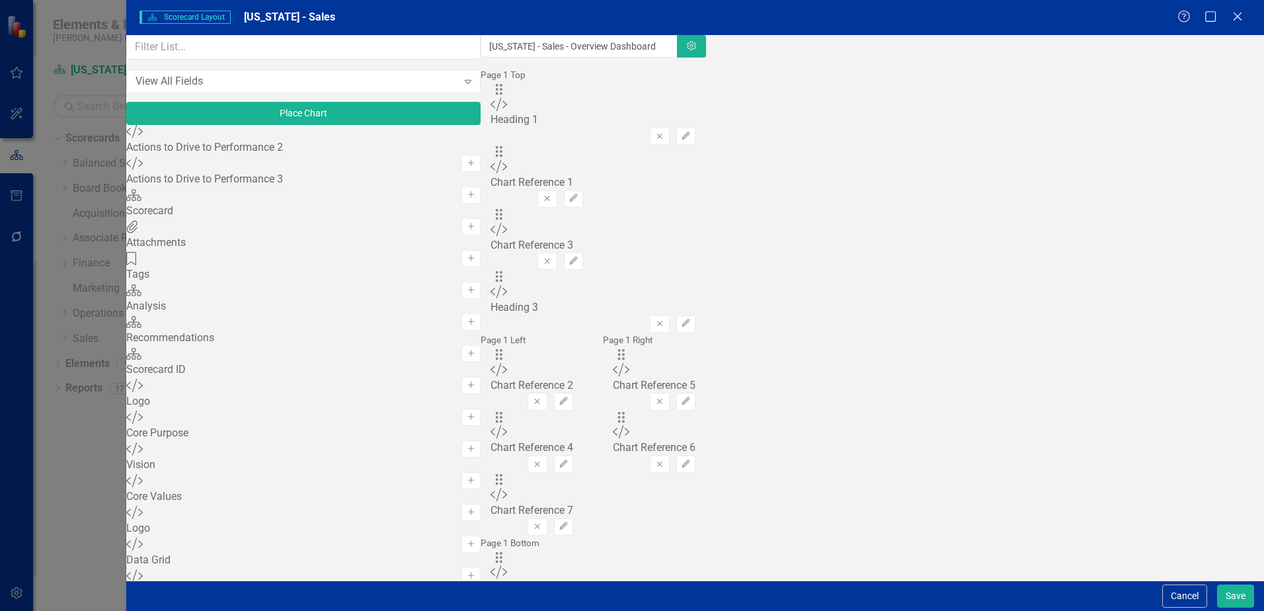
click at [1237, 596] on button "Save" at bounding box center [1235, 596] width 37 height 23
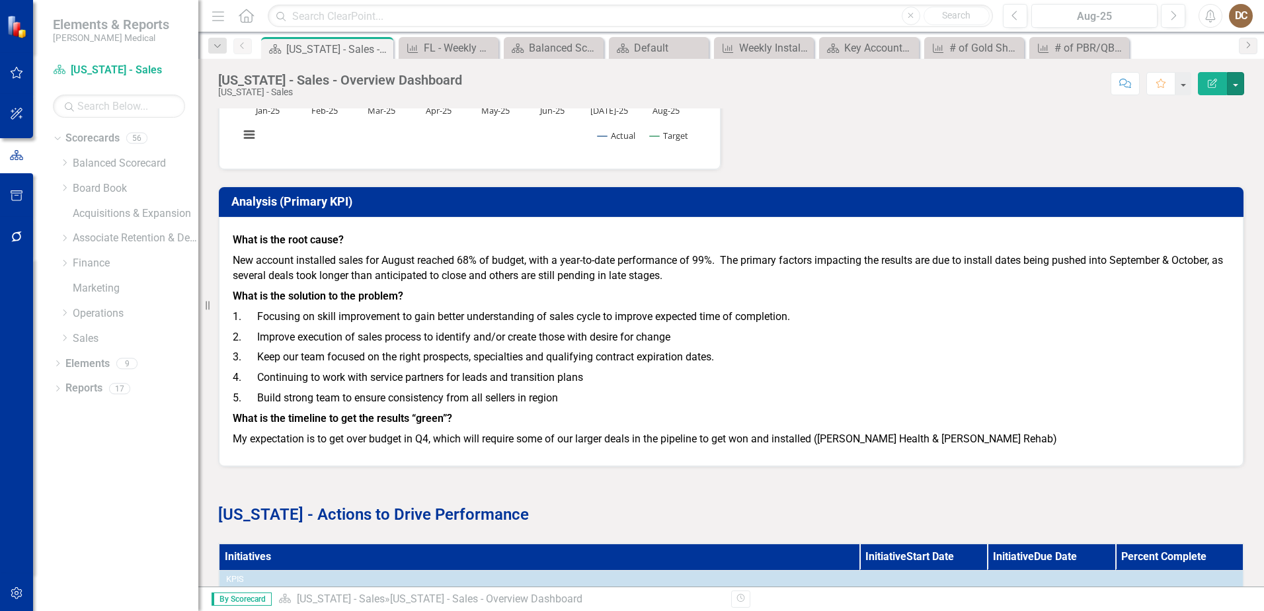
scroll to position [1077, 0]
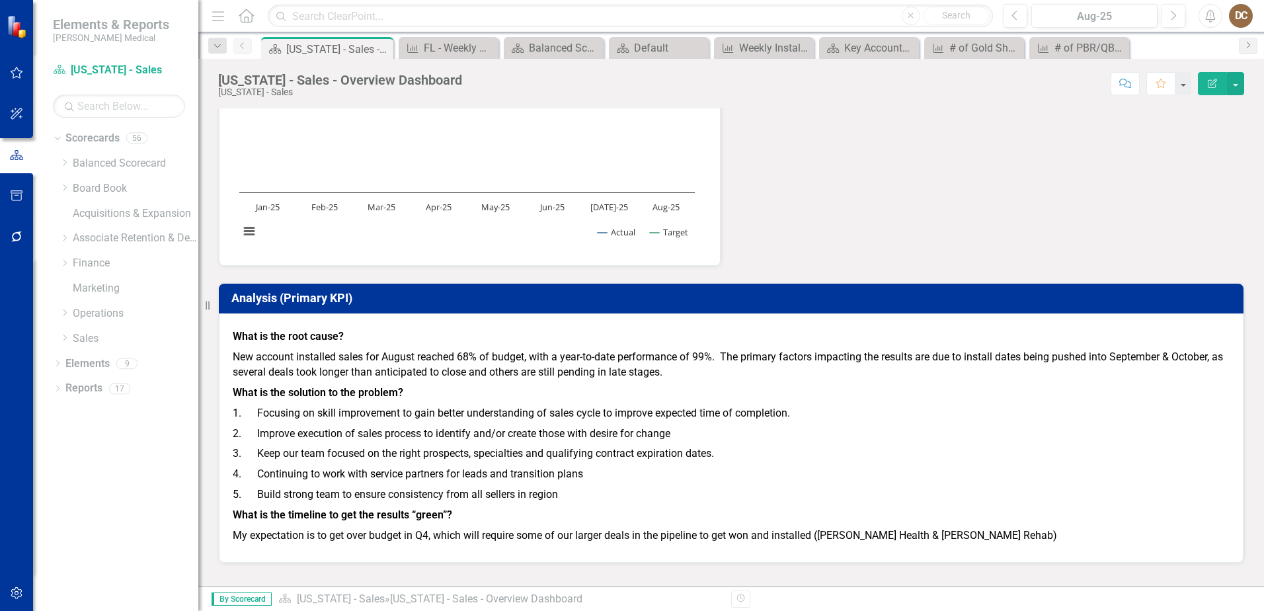
click at [393, 301] on h3 "Analysis (Primary KPI)" at bounding box center [733, 298] width 1005 height 13
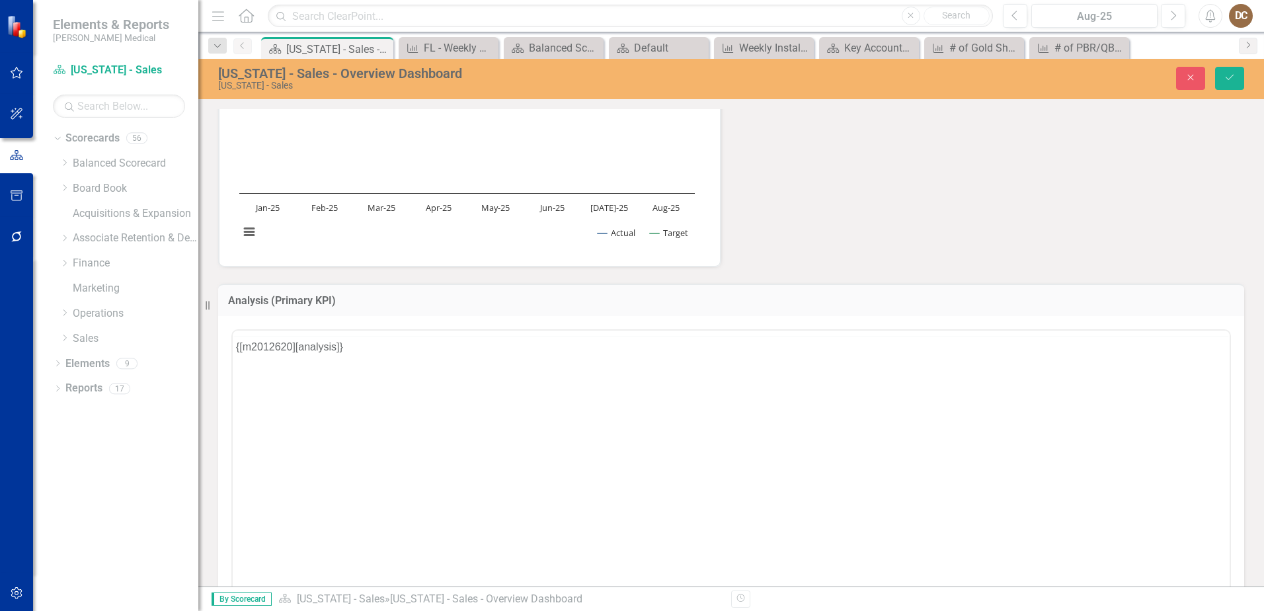
scroll to position [0, 0]
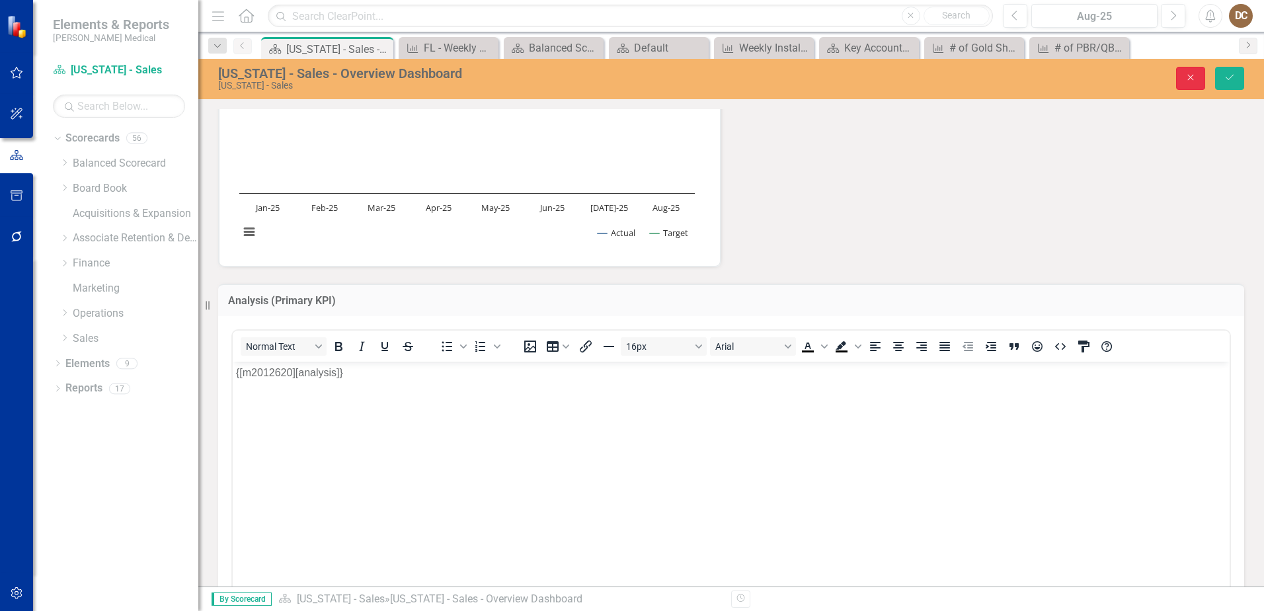
click at [1195, 79] on icon "Close" at bounding box center [1191, 77] width 12 height 9
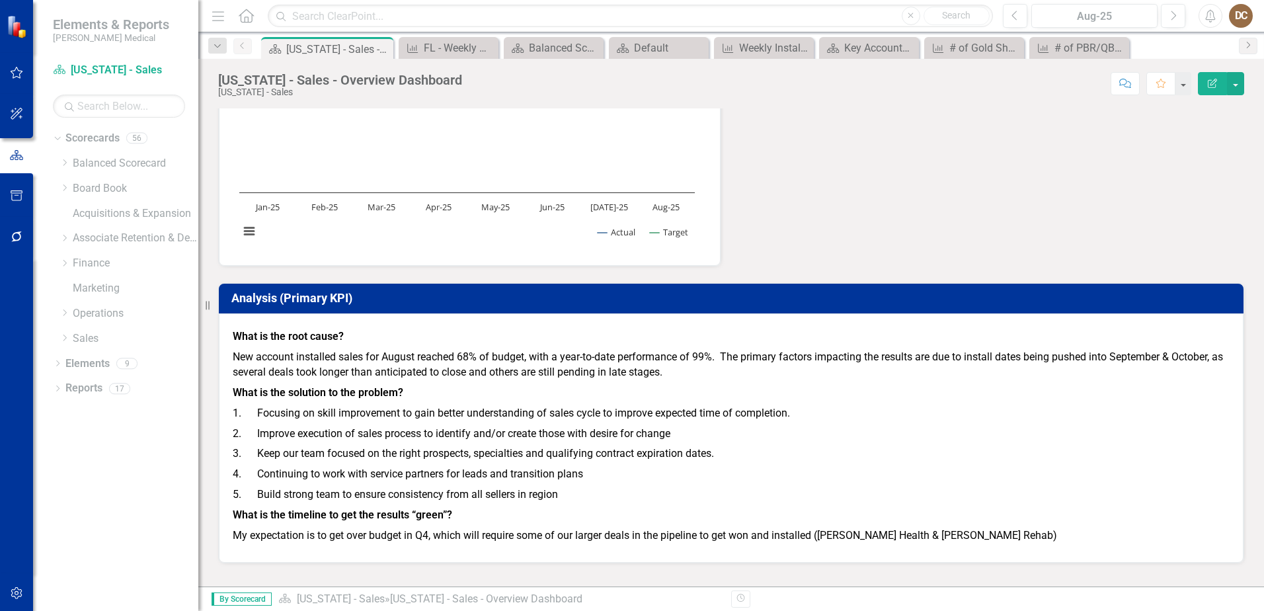
click at [281, 301] on h3 "Analysis (Primary KPI)" at bounding box center [733, 298] width 1005 height 13
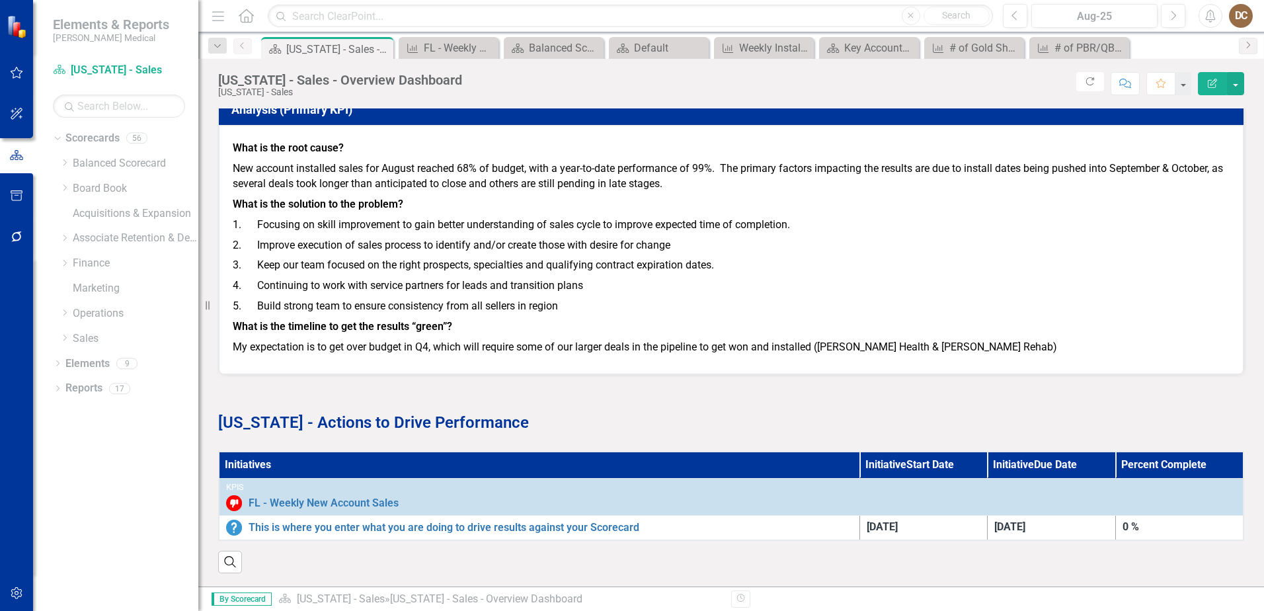
scroll to position [1275, 0]
click at [71, 339] on div "Dropdown" at bounding box center [66, 338] width 13 height 11
click at [84, 359] on div "Key Accounts - Sales" at bounding box center [136, 360] width 126 height 15
click at [116, 364] on link "Key Accounts - Sales" at bounding box center [136, 360] width 126 height 15
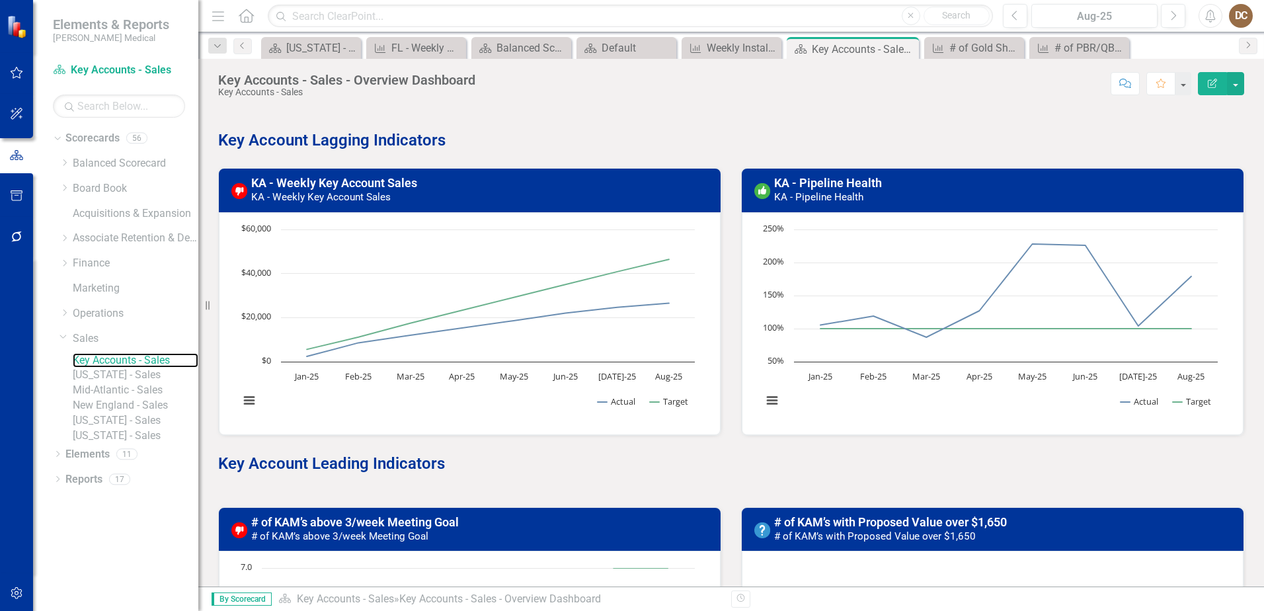
scroll to position [331, 0]
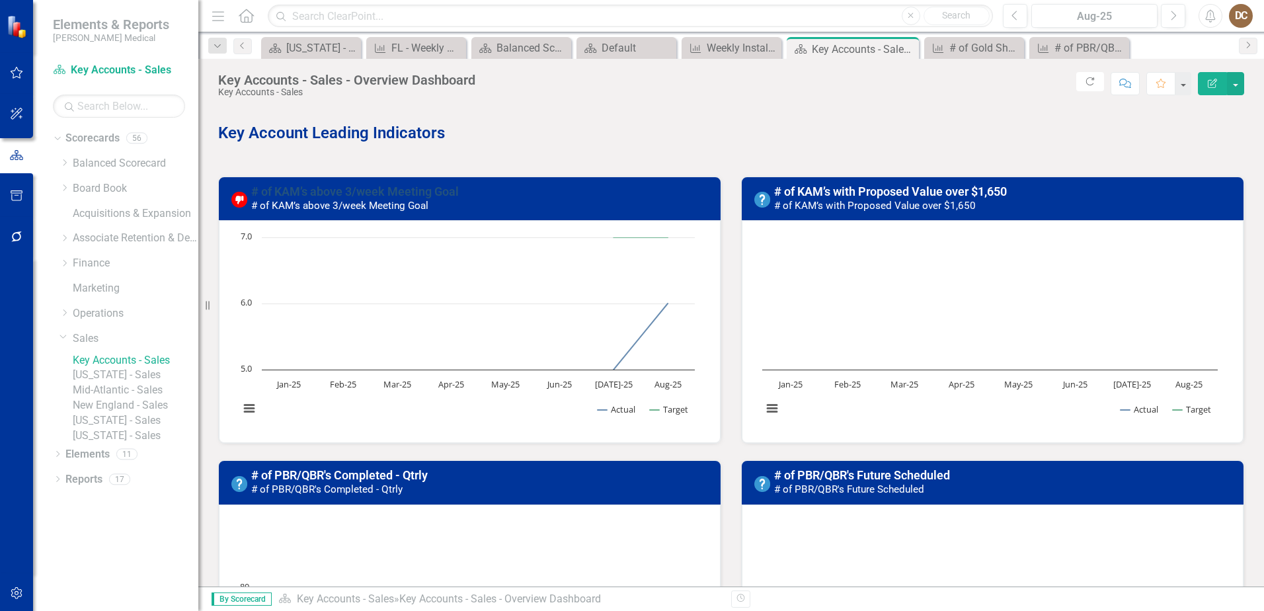
click at [365, 187] on link "# of KAM’s above 3/week Meeting Goal" at bounding box center [355, 192] width 208 height 14
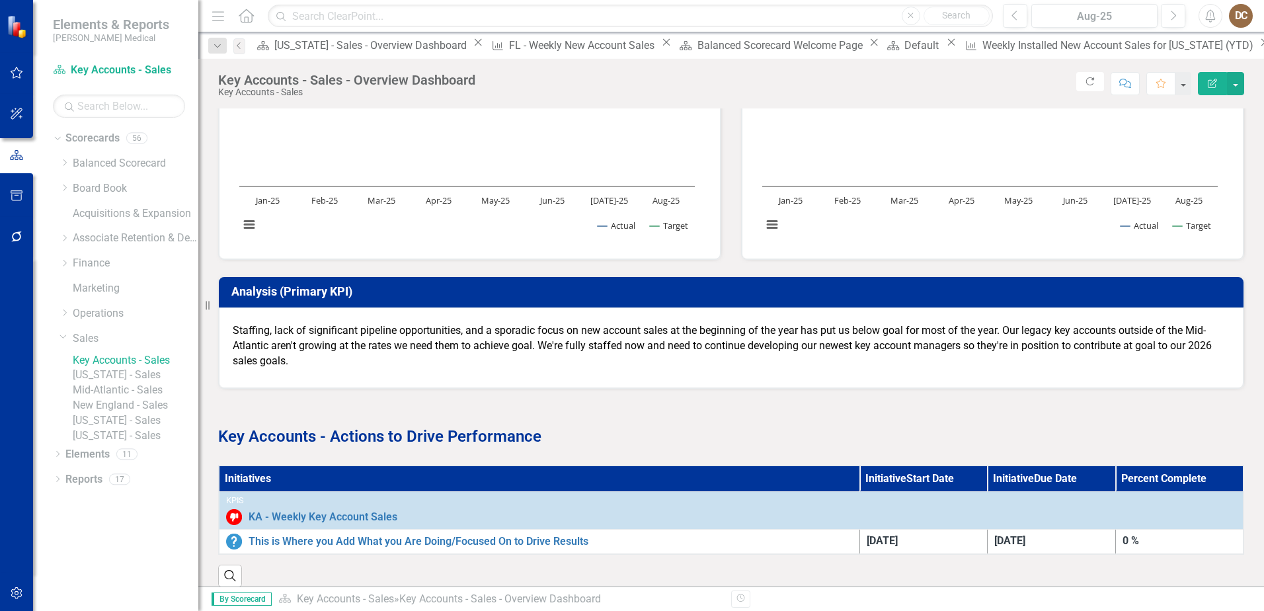
scroll to position [1391, 0]
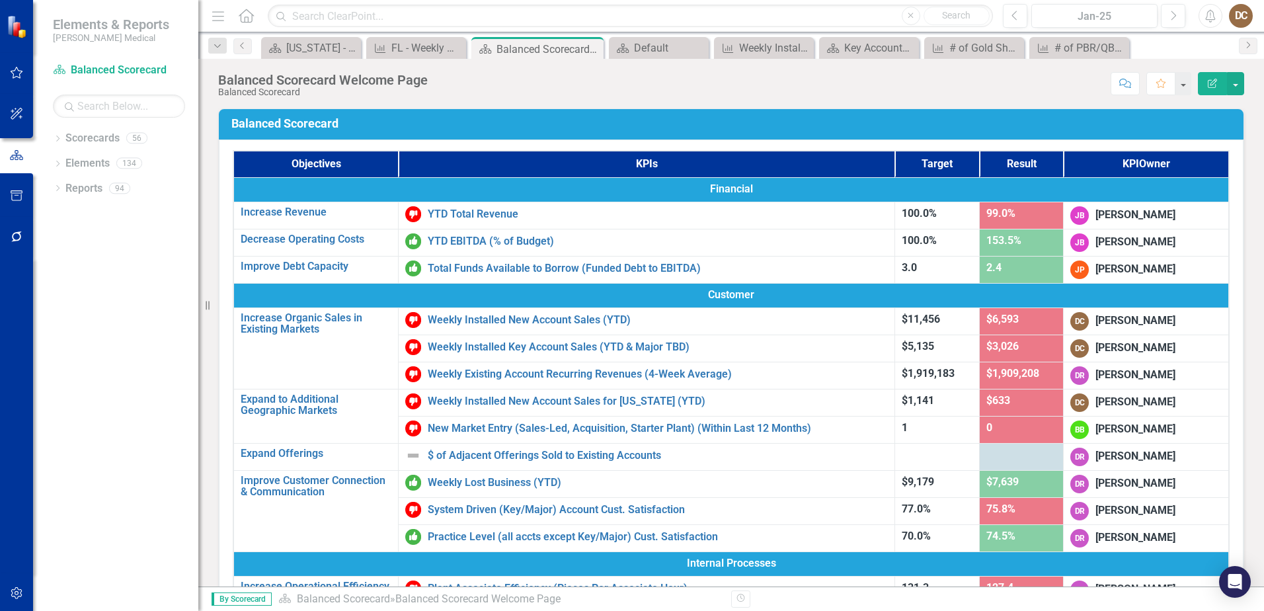
click at [52, 135] on div "Dropdown Scorecards 56 Dropdown Balanced Scorecard Revenue Growth Plan Dropdown…" at bounding box center [115, 369] width 165 height 483
click at [58, 138] on icon "Dropdown" at bounding box center [57, 139] width 9 height 7
click at [58, 337] on div "Dropdown Scorecards 56 Dropdown Balanced Scorecard Revenue Growth Plan Dropdown…" at bounding box center [125, 241] width 145 height 226
click at [61, 334] on icon "Dropdown" at bounding box center [65, 338] width 10 height 8
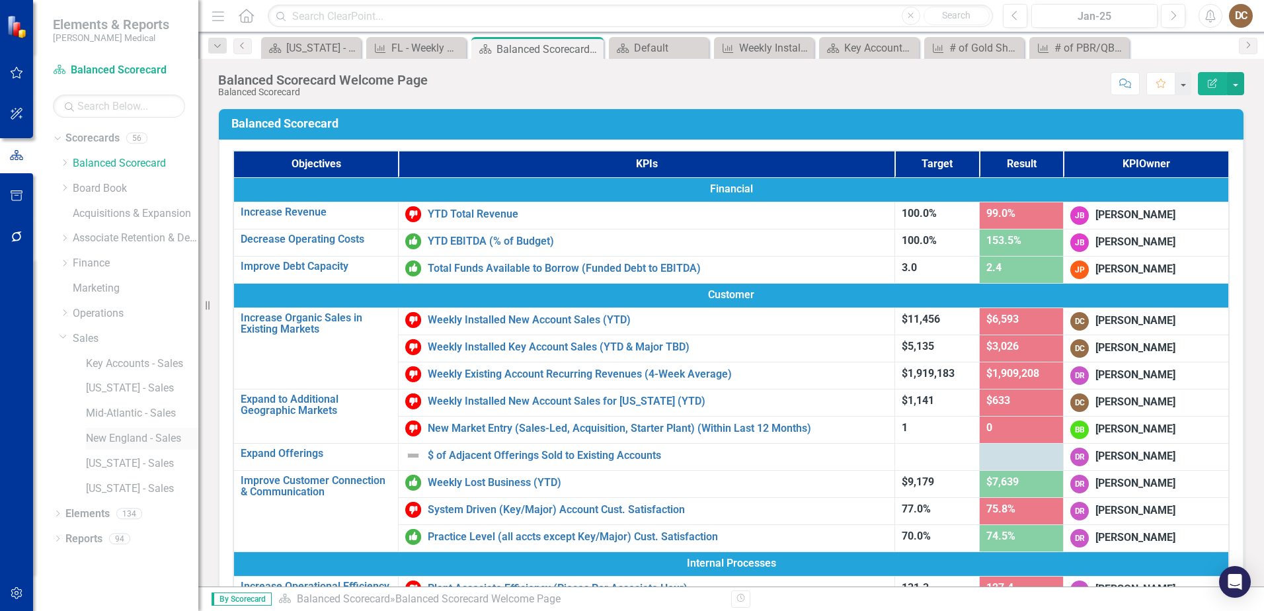
click at [98, 437] on link "New England - Sales" at bounding box center [142, 438] width 112 height 15
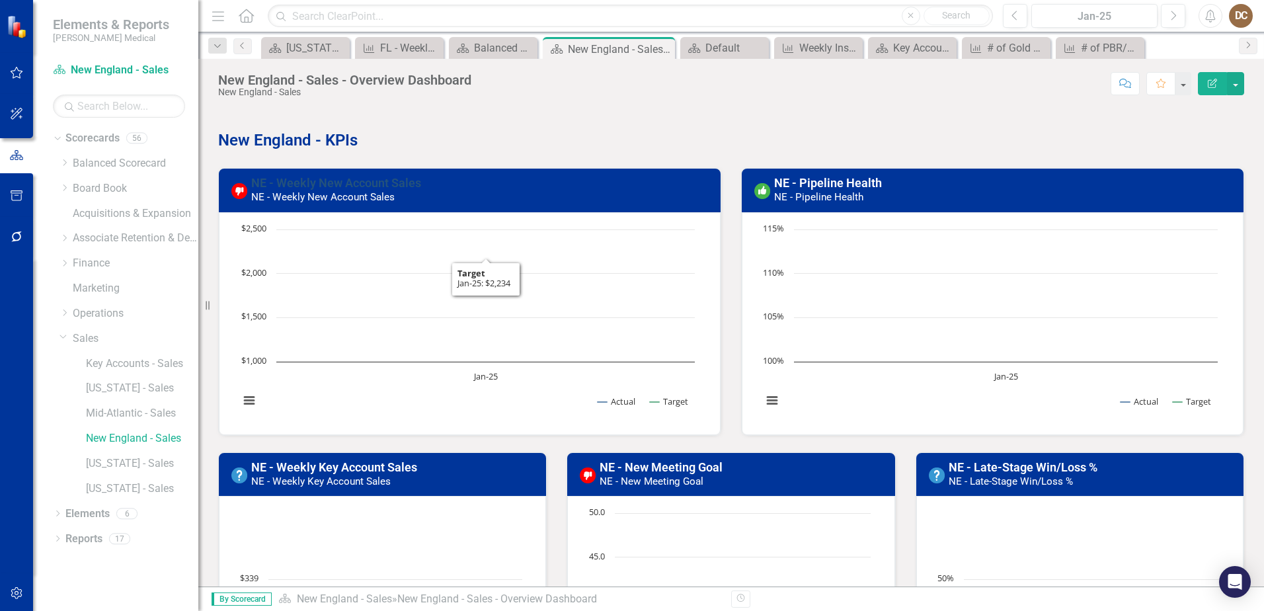
click at [362, 176] on link "NE - Weekly New Account Sales" at bounding box center [336, 183] width 170 height 14
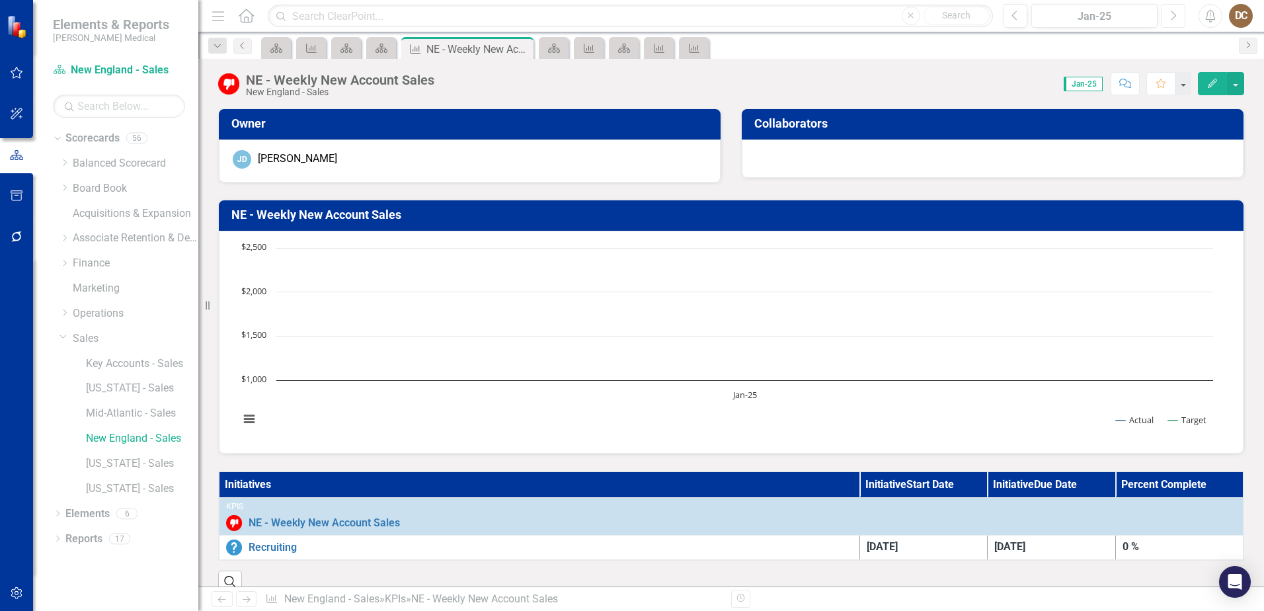
click at [1173, 19] on icon "button" at bounding box center [1174, 15] width 5 height 9
click at [1174, 19] on icon "Next" at bounding box center [1173, 16] width 7 height 12
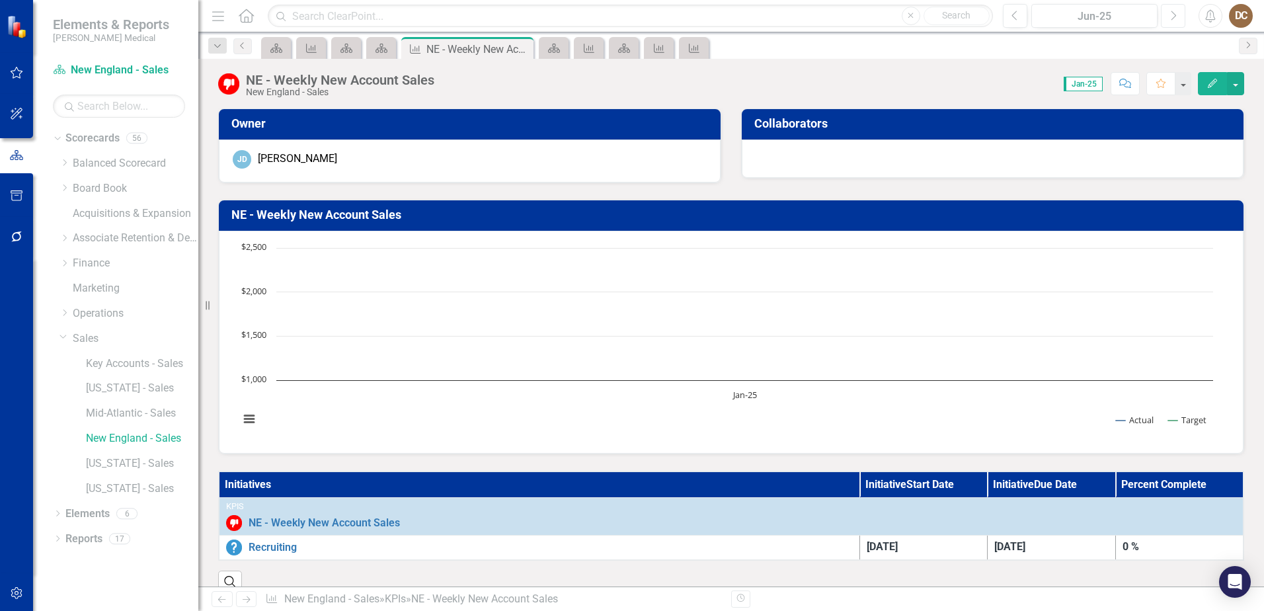
click at [1174, 19] on icon "Next" at bounding box center [1173, 16] width 7 height 12
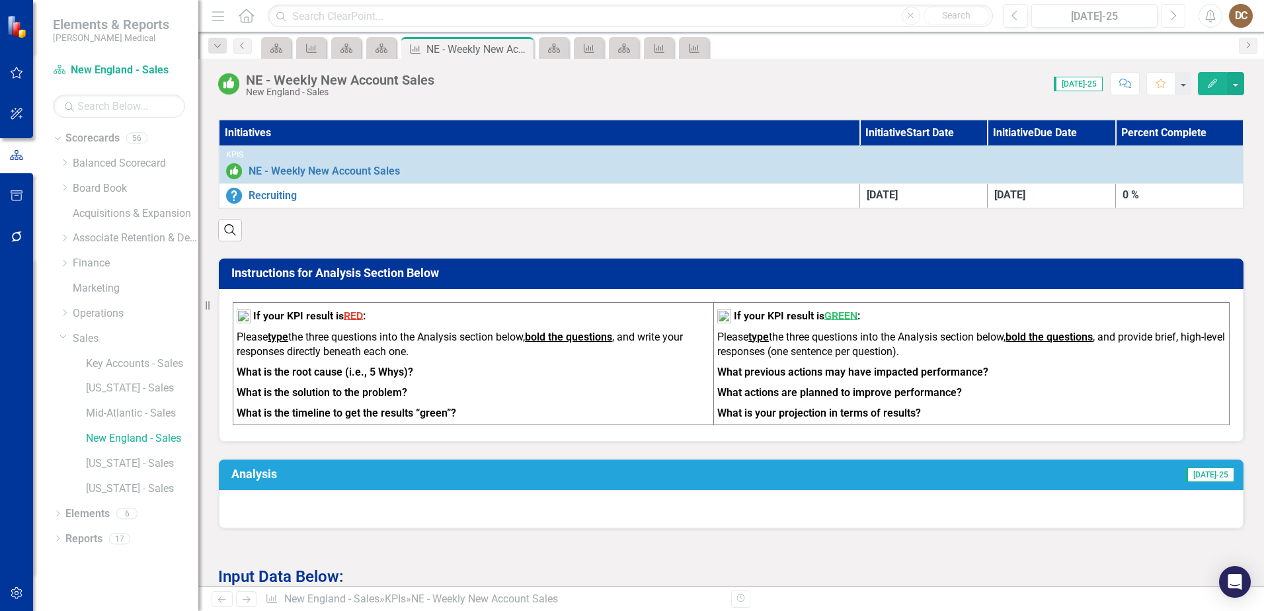
scroll to position [198, 0]
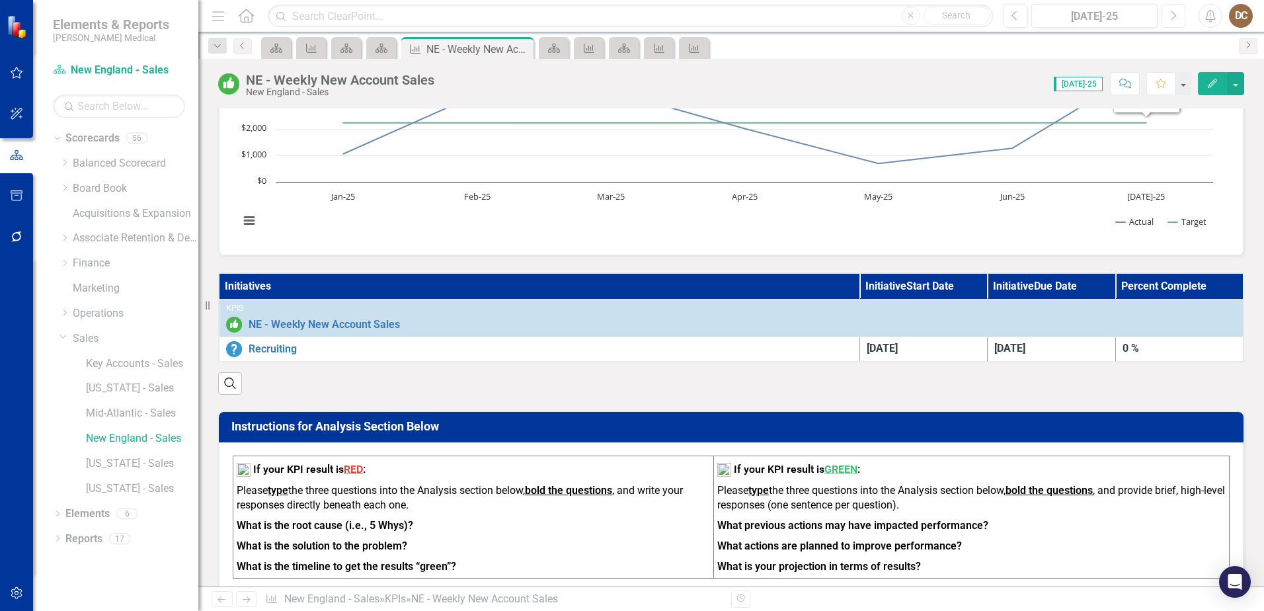
click at [1173, 8] on button "Next" at bounding box center [1173, 16] width 24 height 24
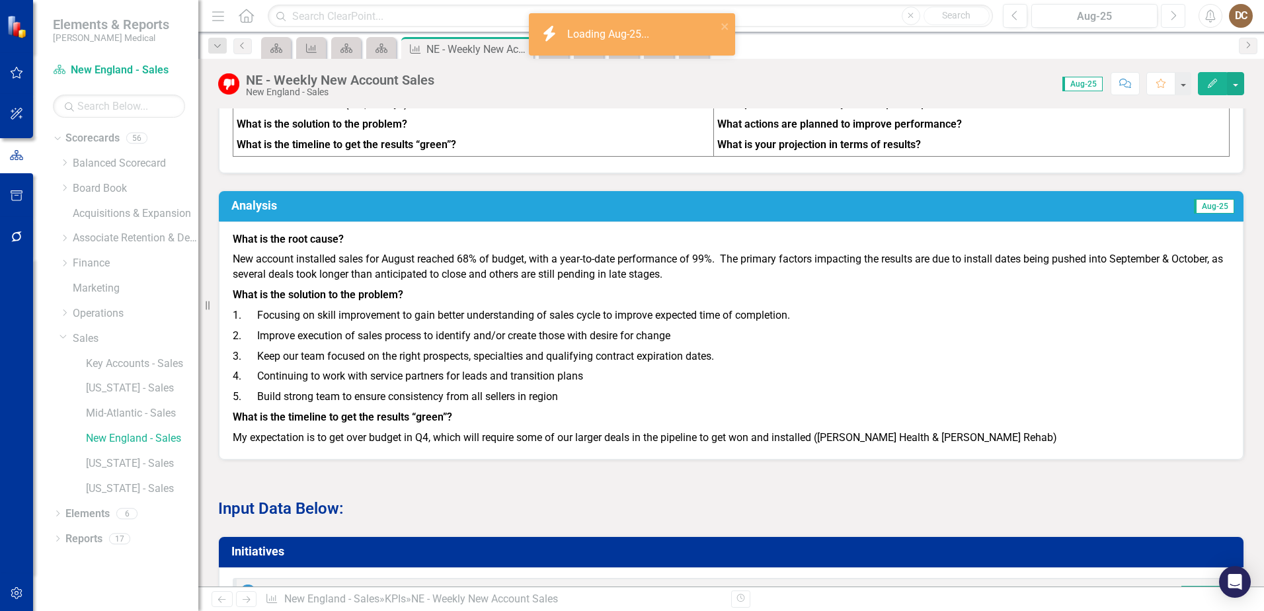
scroll to position [651, 0]
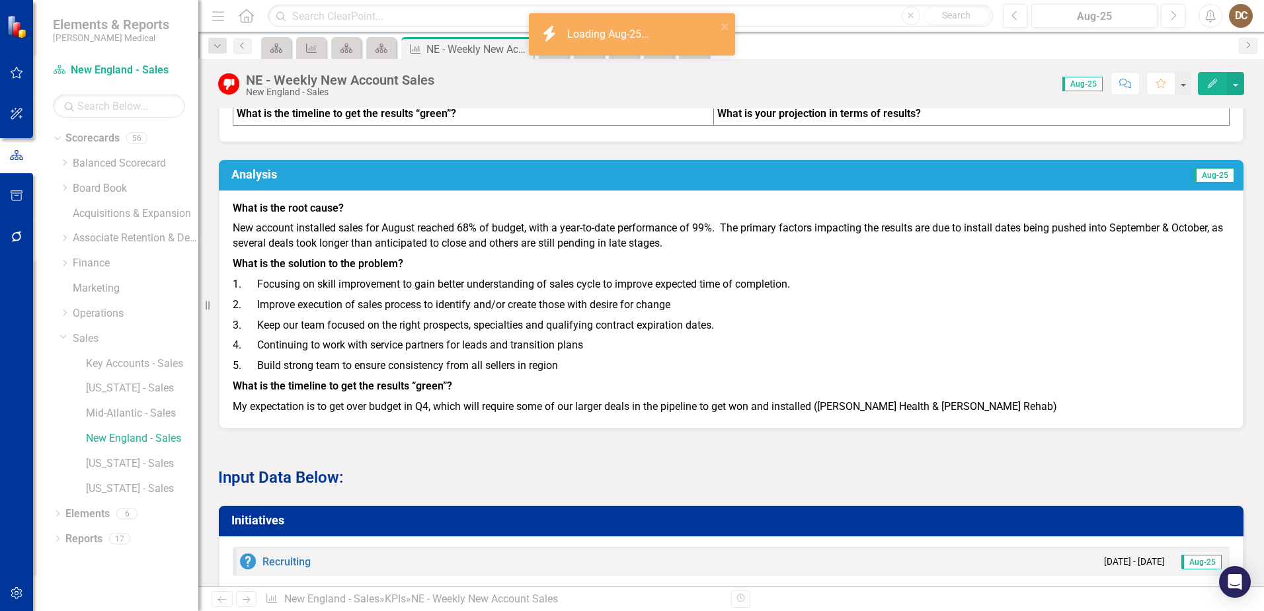
click at [932, 315] on p "2. Improve execution of sales process to identify and/or create those with desi…" at bounding box center [731, 305] width 997 height 21
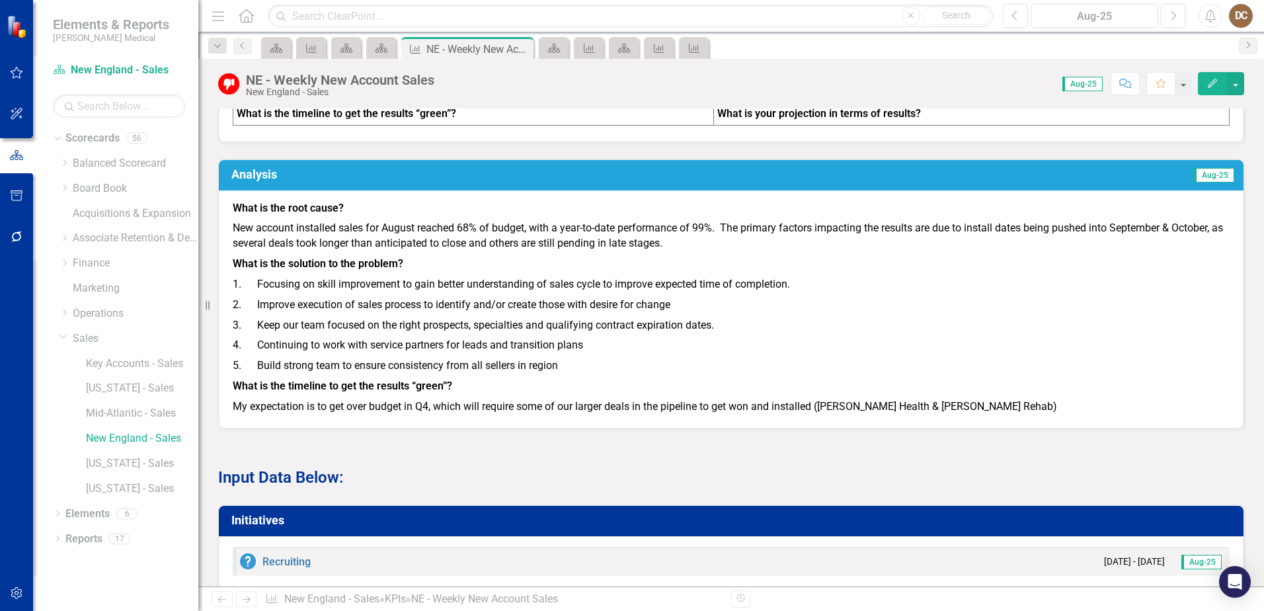
click at [932, 315] on p "2. Improve execution of sales process to identify and/or create those with desi…" at bounding box center [731, 305] width 997 height 21
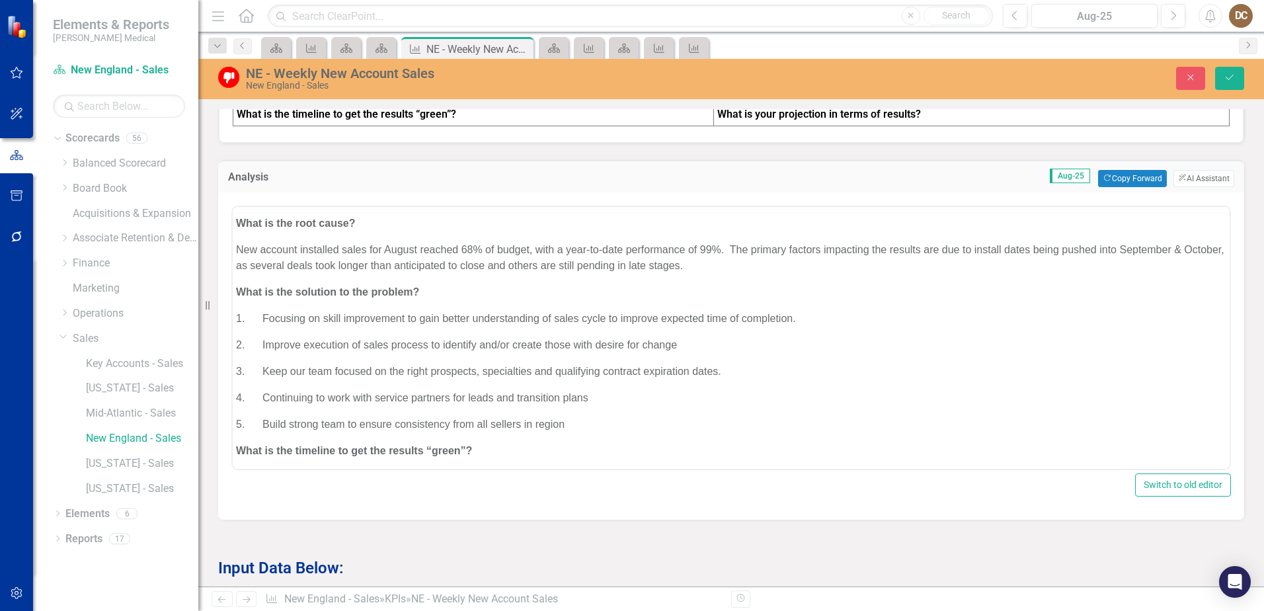
scroll to position [0, 0]
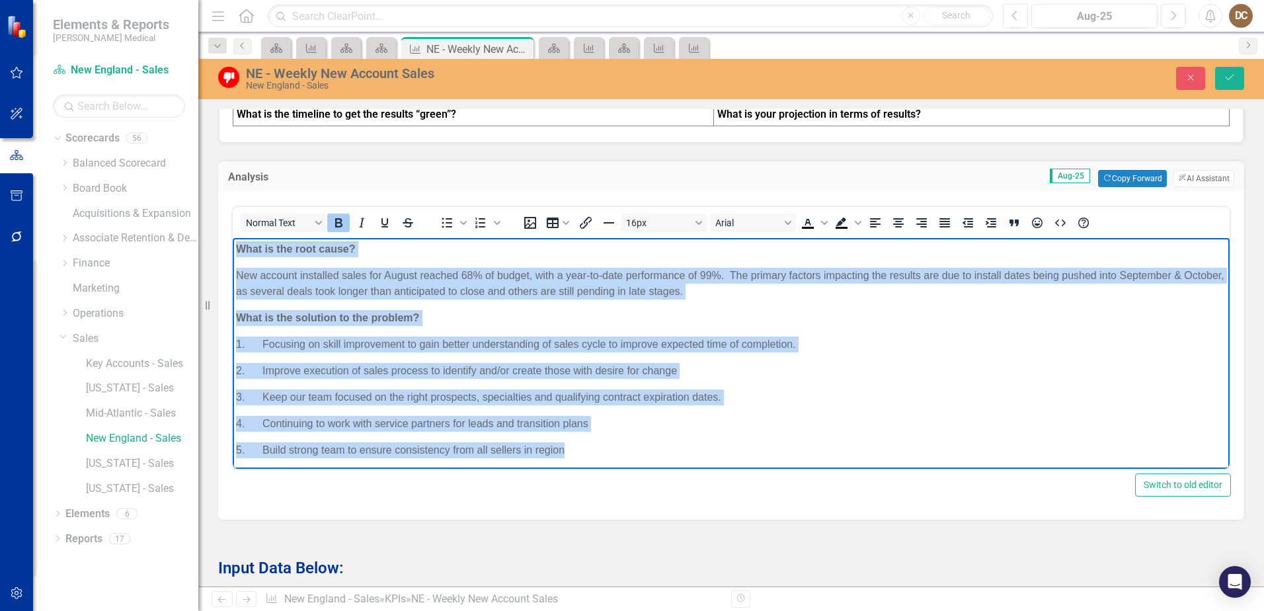
drag, startPoint x: 601, startPoint y: 456, endPoint x: 199, endPoint y: 248, distance: 452.5
click at [233, 248] on html "What is the root cause? New account installed sales for August reached 68% of b…" at bounding box center [731, 381] width 997 height 287
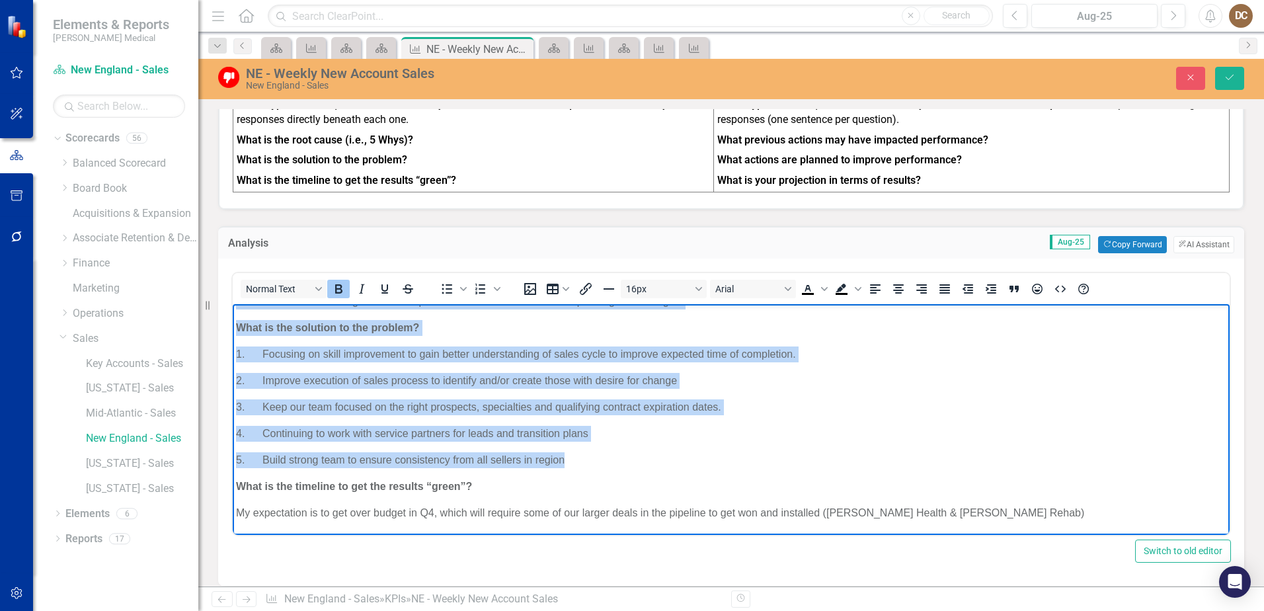
scroll to position [718, 0]
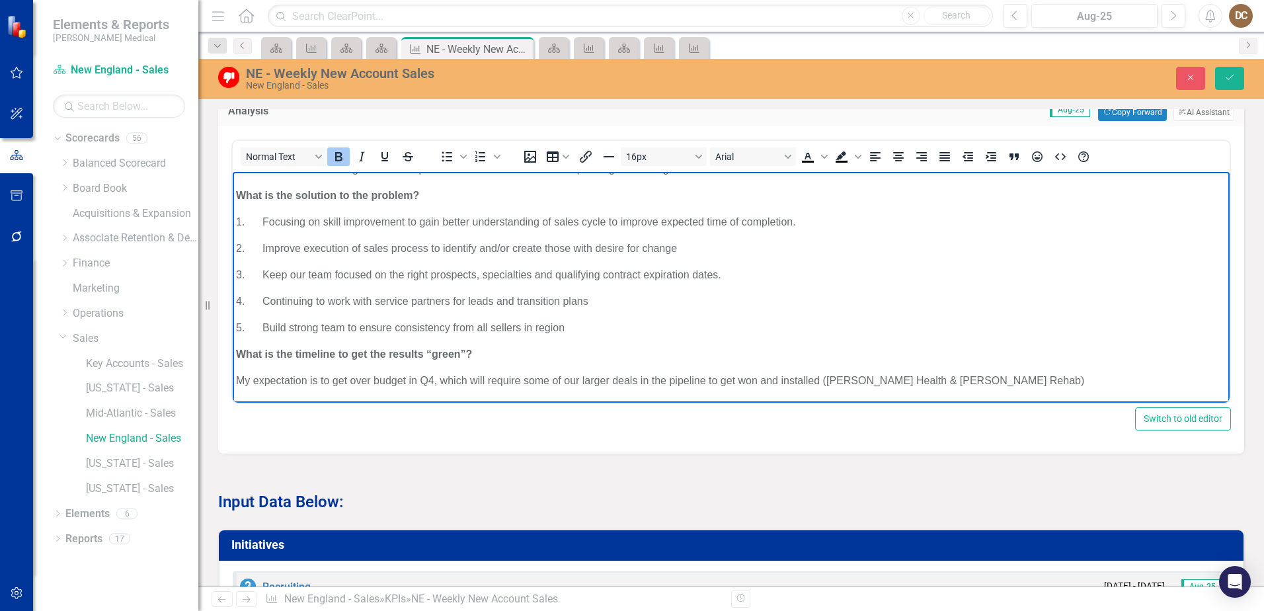
click at [1070, 383] on p "My expectation is to get over budget in Q4, which will require some of our larg…" at bounding box center [731, 381] width 991 height 16
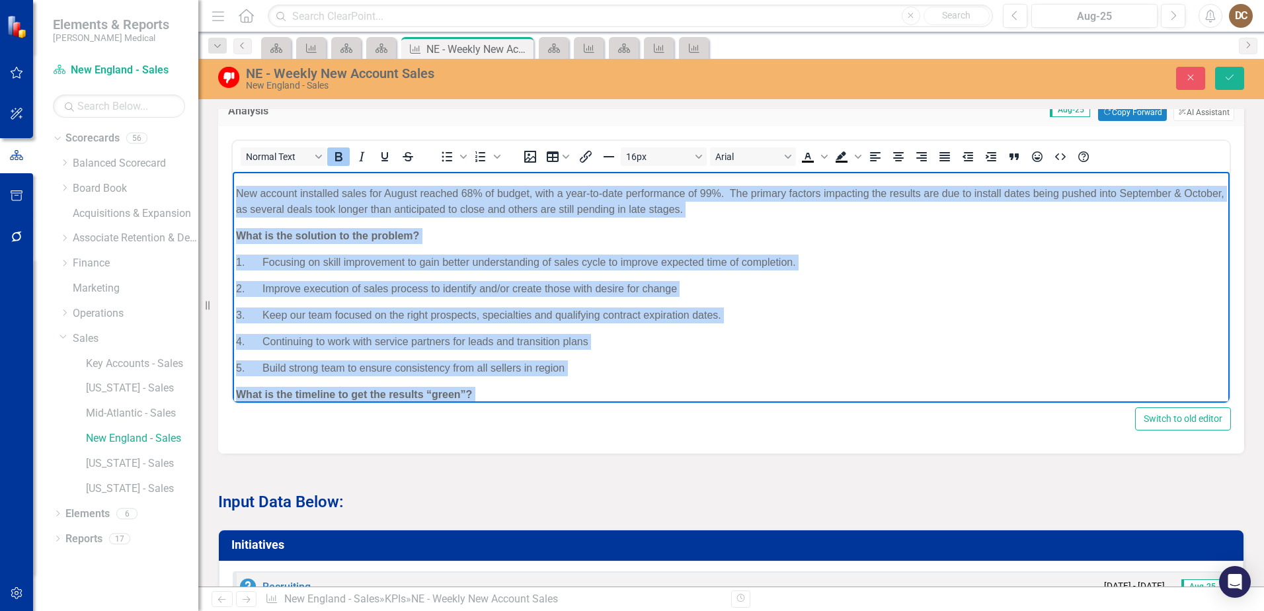
scroll to position [0, 0]
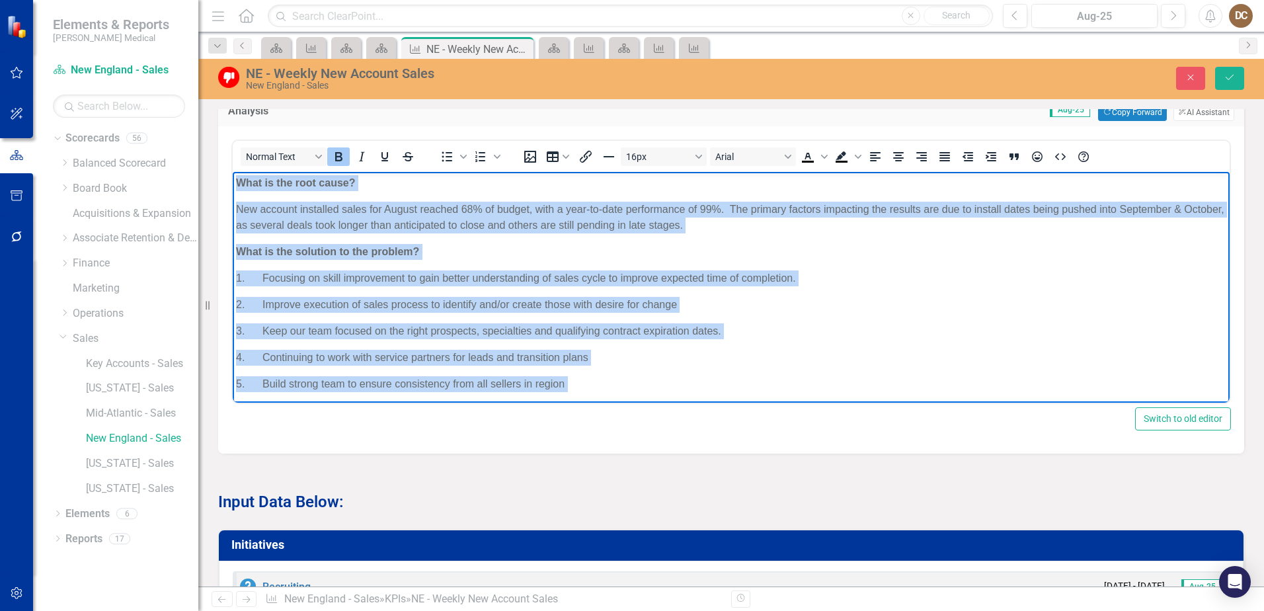
drag, startPoint x: 1066, startPoint y: 384, endPoint x: 212, endPoint y: 174, distance: 879.1
click at [233, 174] on html "What is the root cause? New account installed sales for August reached 68% of b…" at bounding box center [731, 315] width 997 height 287
copy body "Lore ip dol sita conse? Adi elitsed doeiusmod tempo inc Utlabo etdolor 14% ma a…"
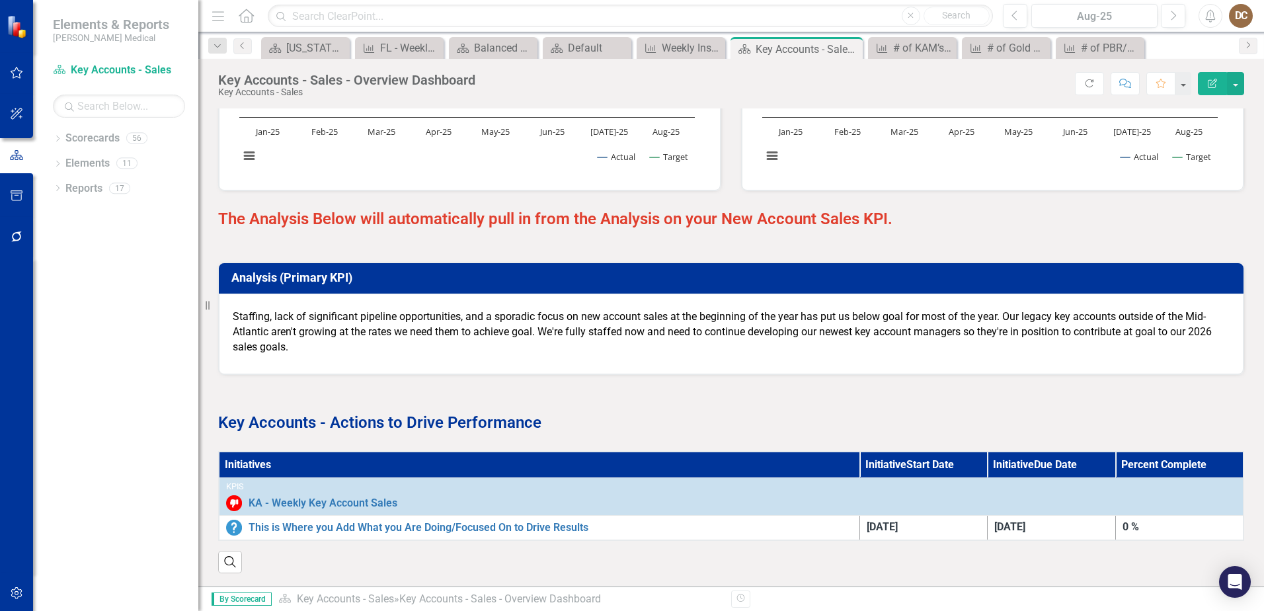
scroll to position [1446, 0]
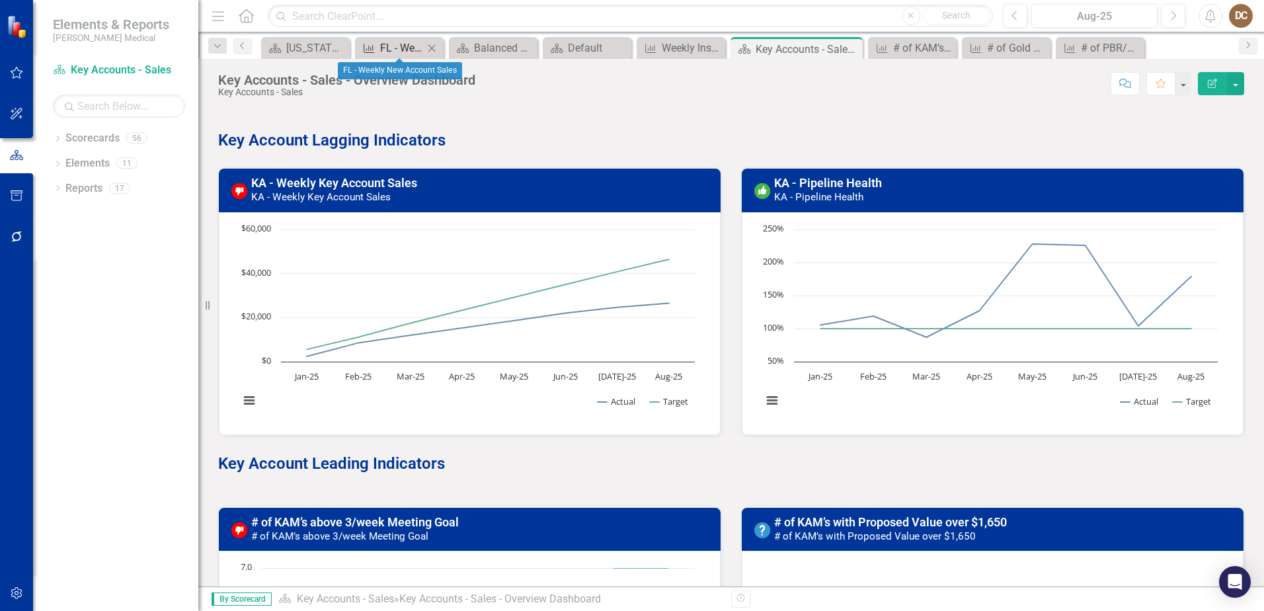
click at [392, 43] on div "FL - Weekly New Account Sales" at bounding box center [402, 48] width 44 height 17
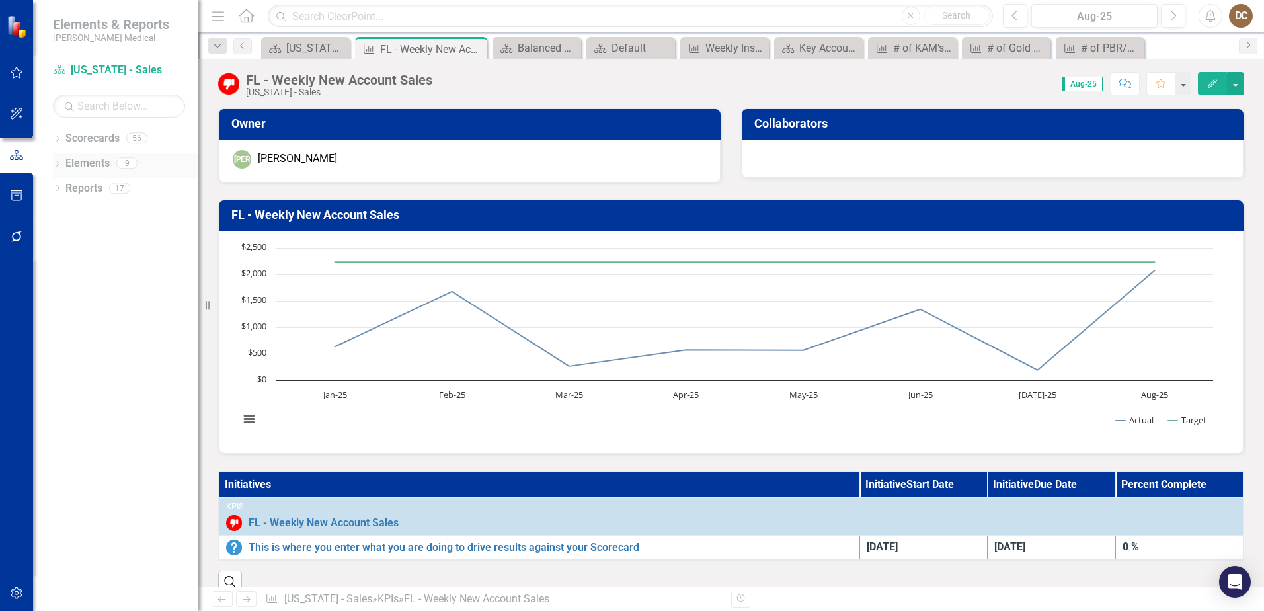
click at [56, 162] on icon "Dropdown" at bounding box center [57, 164] width 9 height 7
click at [1244, 181] on div "Owner [PERSON_NAME] Collaborators" at bounding box center [731, 137] width 1046 height 91
click at [526, 76] on div "Score: 0.00 Aug-25 Completed Comment Favorite Edit" at bounding box center [841, 83] width 805 height 22
click at [58, 141] on icon "Dropdown" at bounding box center [57, 139] width 9 height 7
click at [87, 344] on link "Sales" at bounding box center [136, 338] width 126 height 15
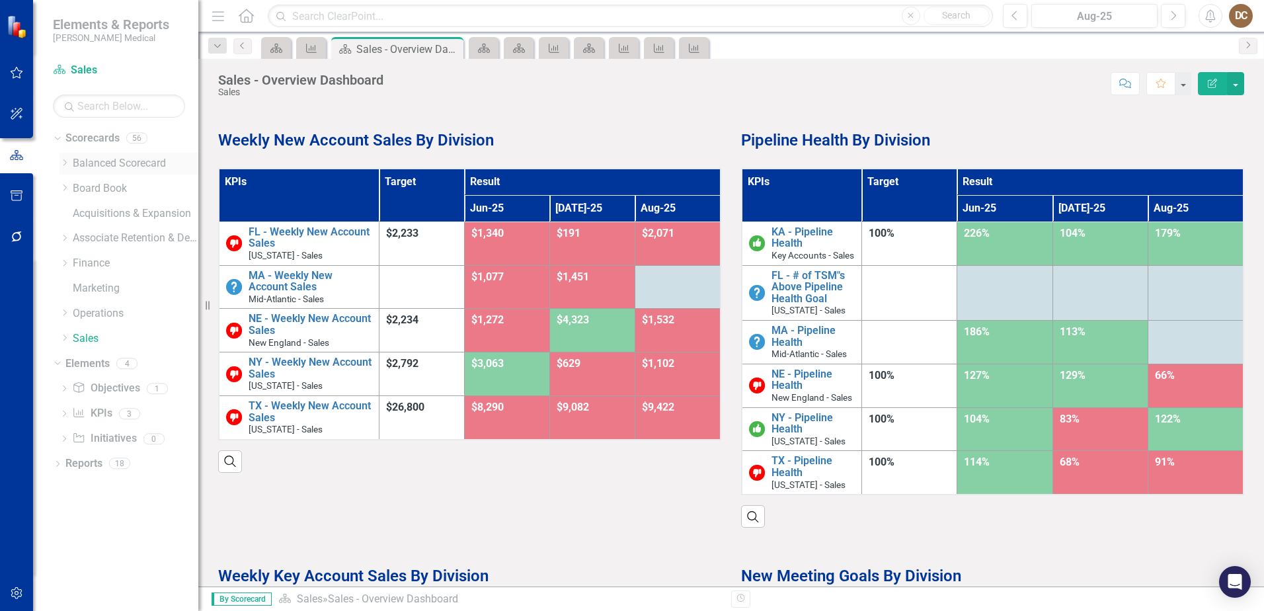
click at [68, 165] on icon "Dropdown" at bounding box center [65, 163] width 10 height 8
click at [116, 157] on link "Balanced Scorecard" at bounding box center [136, 163] width 126 height 15
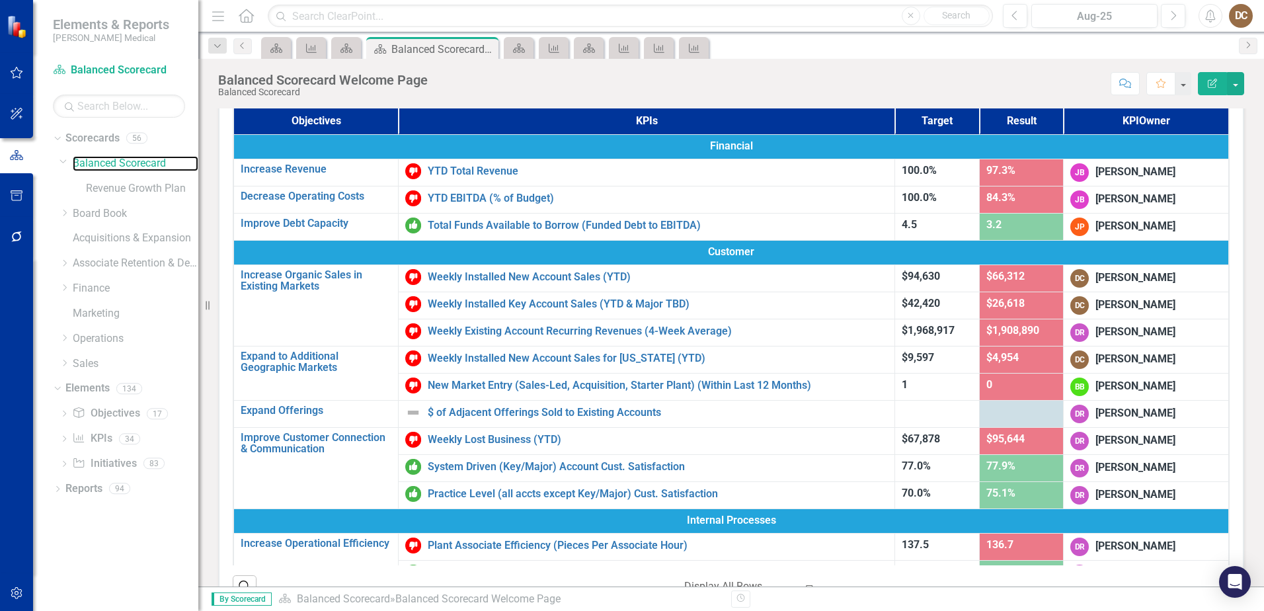
scroll to position [66, 0]
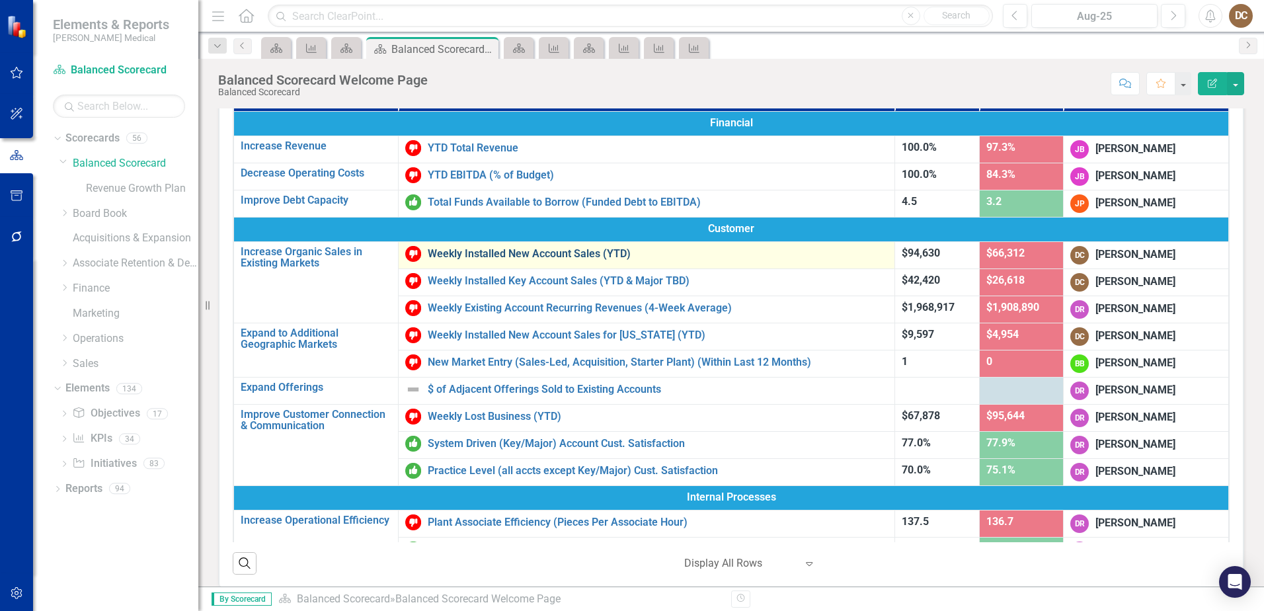
click at [571, 258] on link "Weekly Installed New Account Sales (YTD)" at bounding box center [658, 254] width 460 height 12
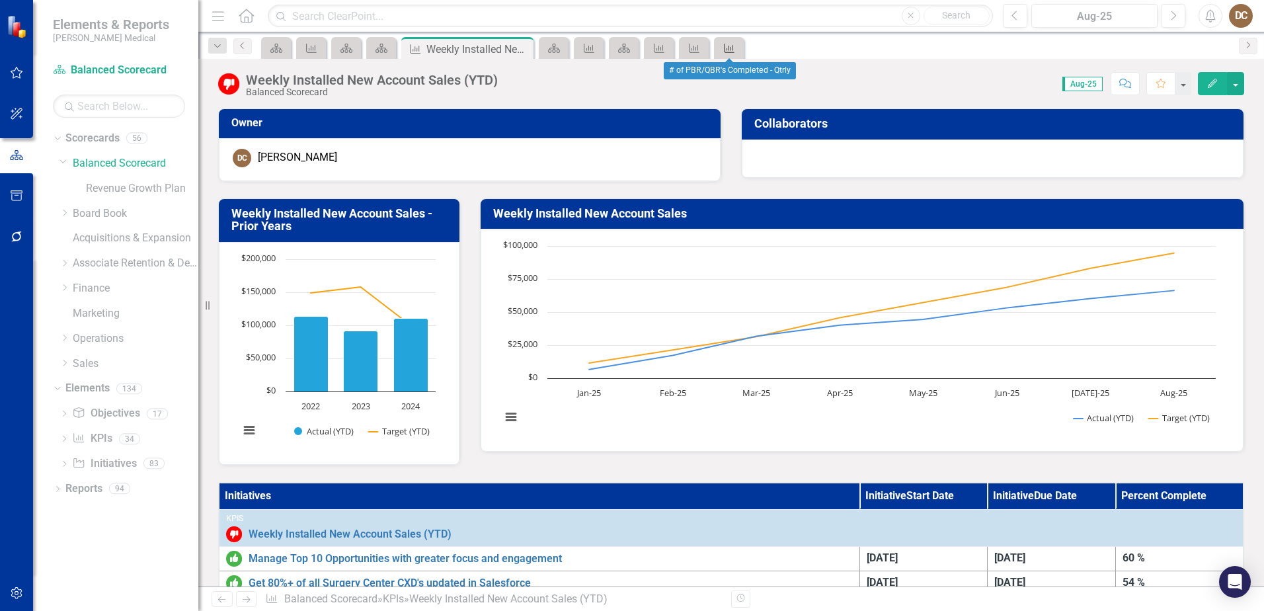
click at [731, 48] on icon "KPI" at bounding box center [729, 48] width 13 height 11
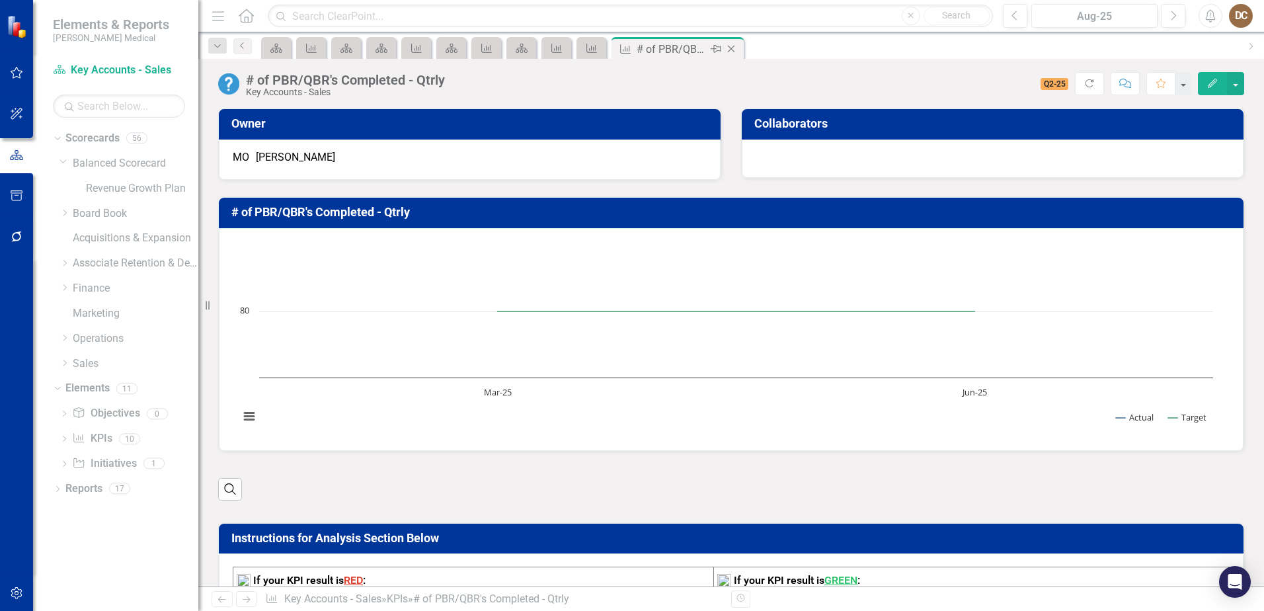
click at [738, 48] on icon "Close" at bounding box center [731, 49] width 13 height 11
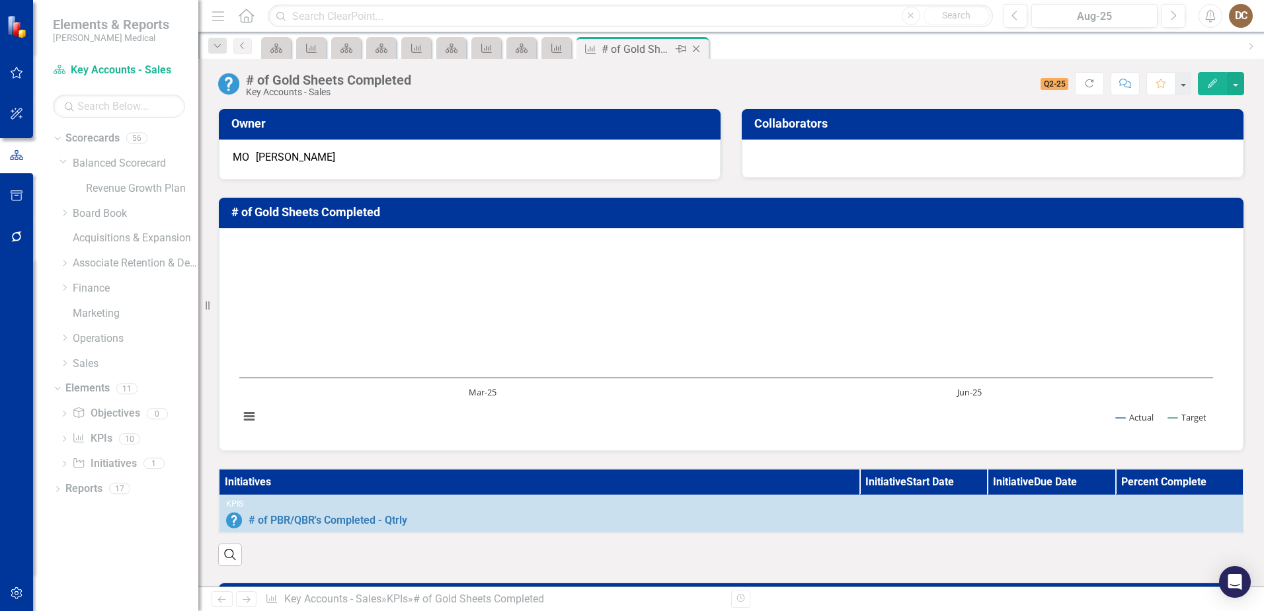
click at [700, 47] on icon "Close" at bounding box center [696, 49] width 13 height 11
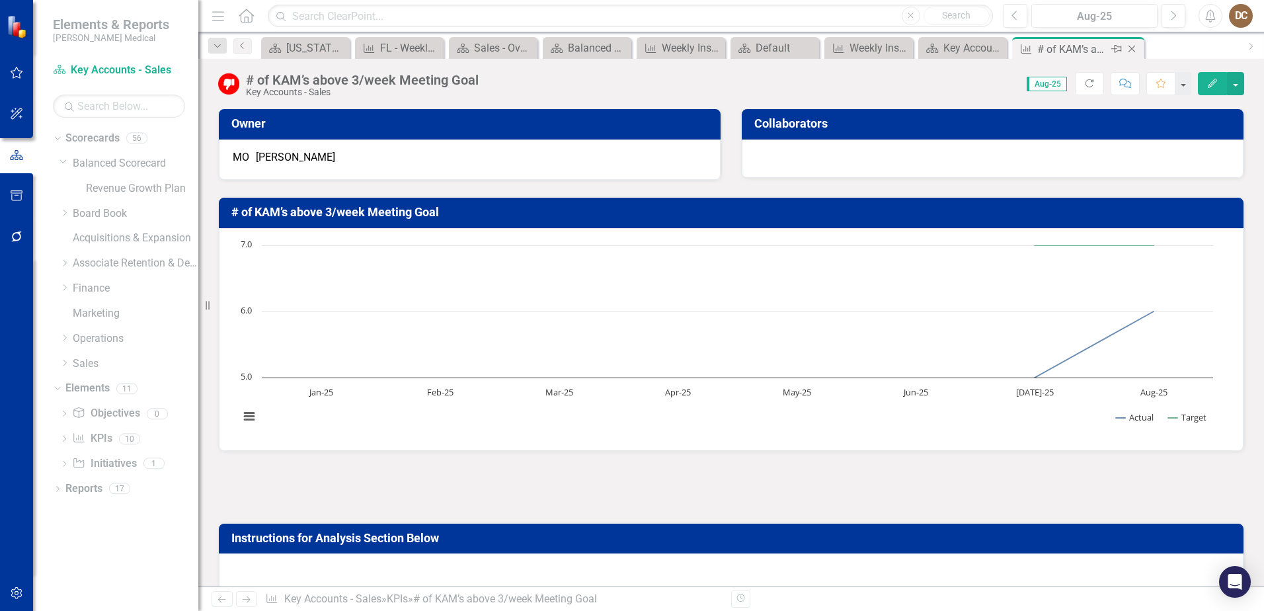
click at [1134, 47] on icon at bounding box center [1132, 49] width 7 height 7
